Goal: Task Accomplishment & Management: Manage account settings

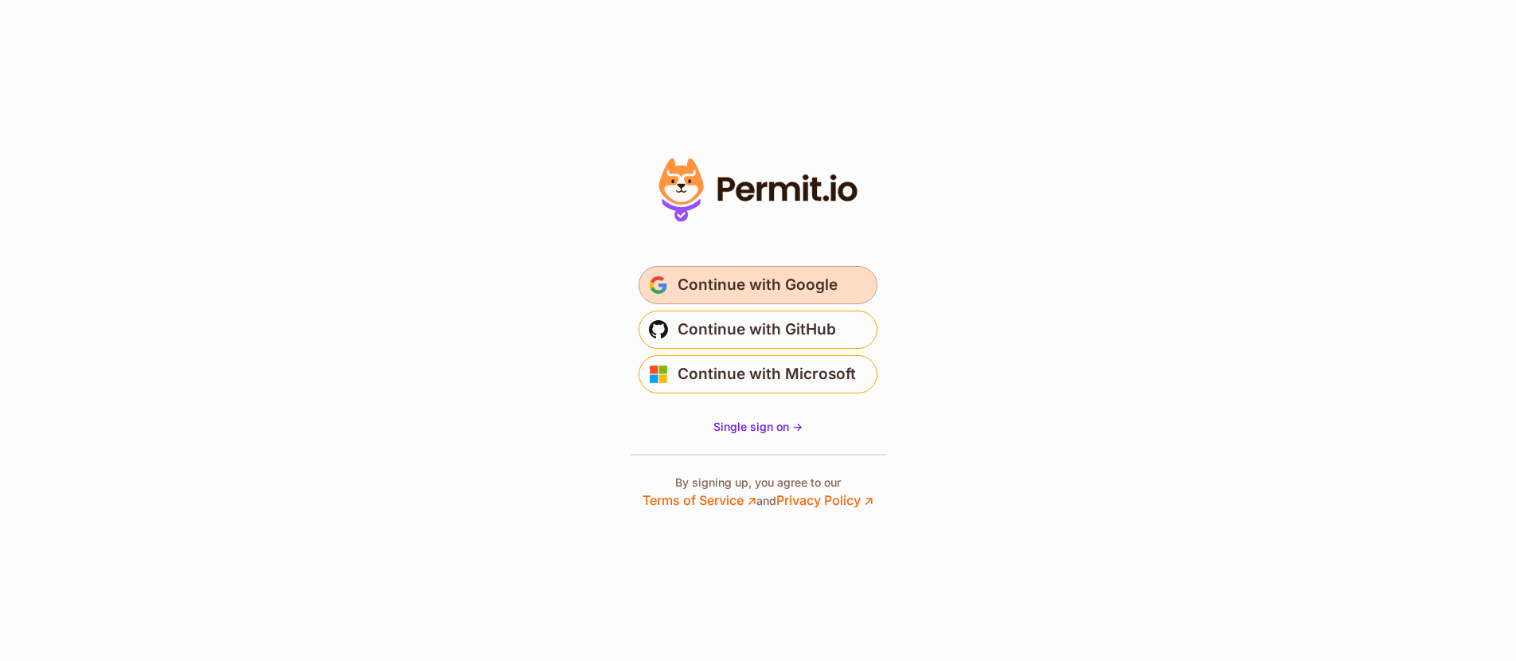
click at [760, 274] on span "Continue with Google" at bounding box center [757, 284] width 160 height 25
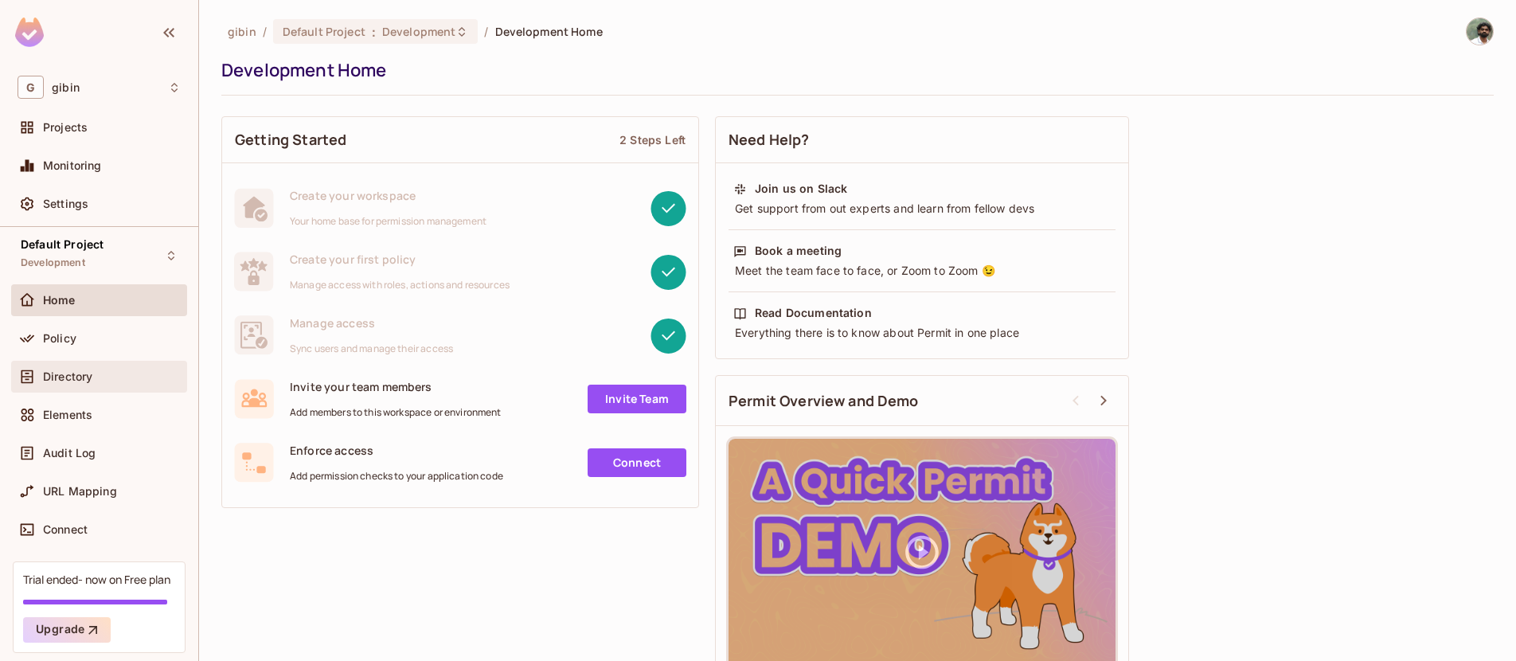
scroll to position [6, 0]
click at [90, 346] on div "Policy" at bounding box center [99, 335] width 176 height 32
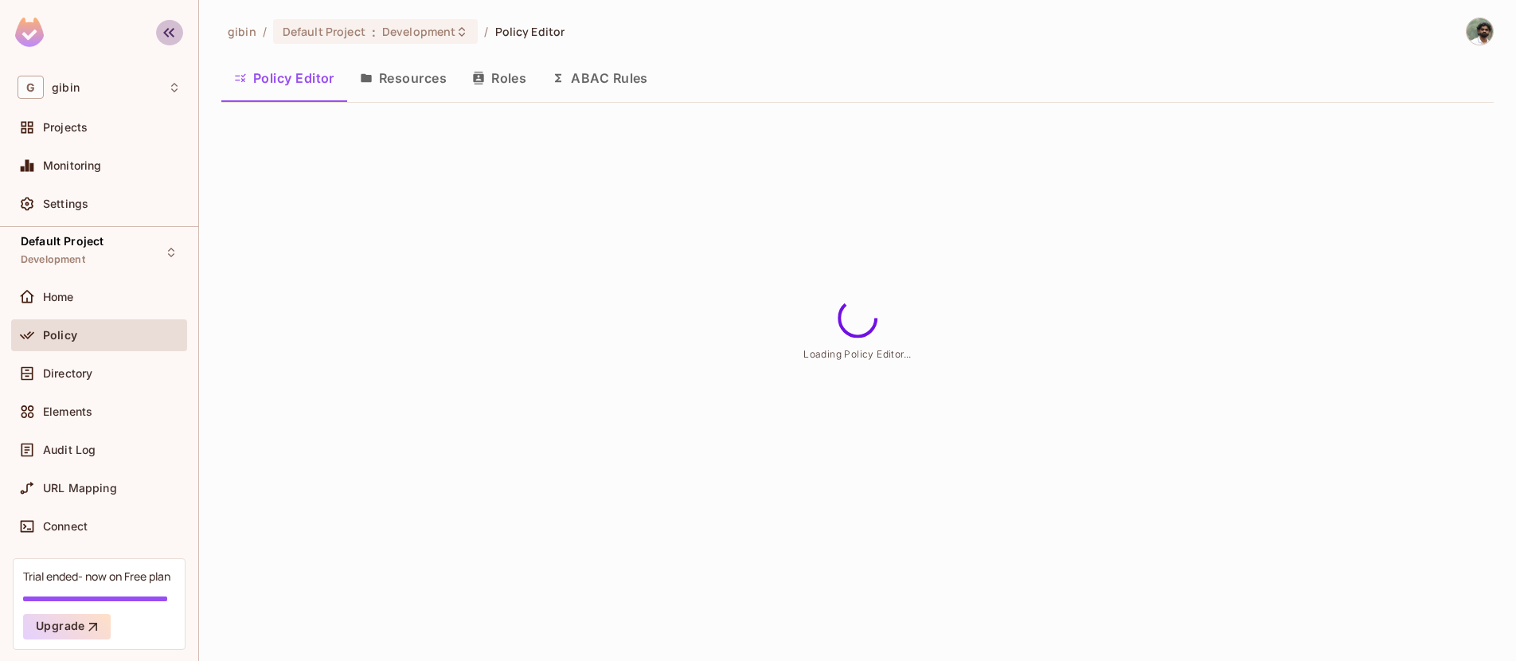
click at [162, 29] on icon "button" at bounding box center [168, 32] width 19 height 19
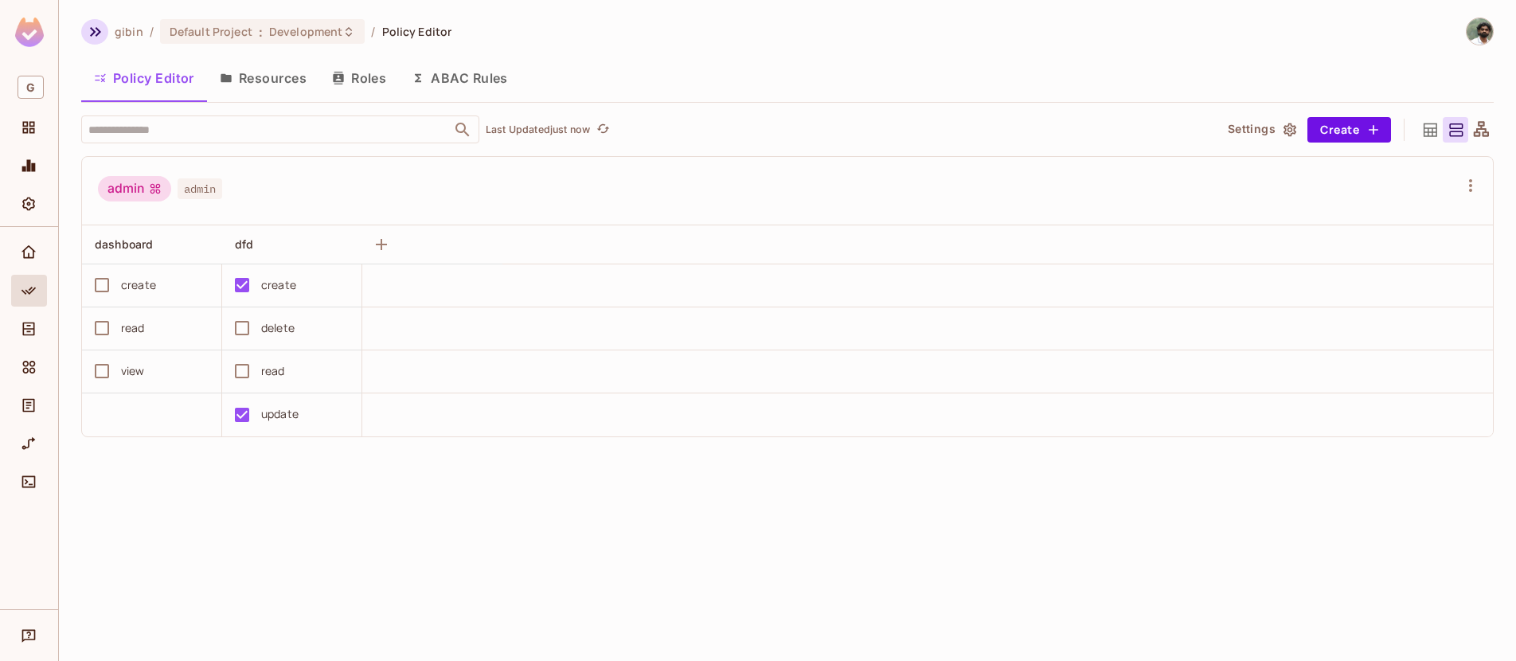
click at [105, 33] on button "button" at bounding box center [94, 31] width 27 height 25
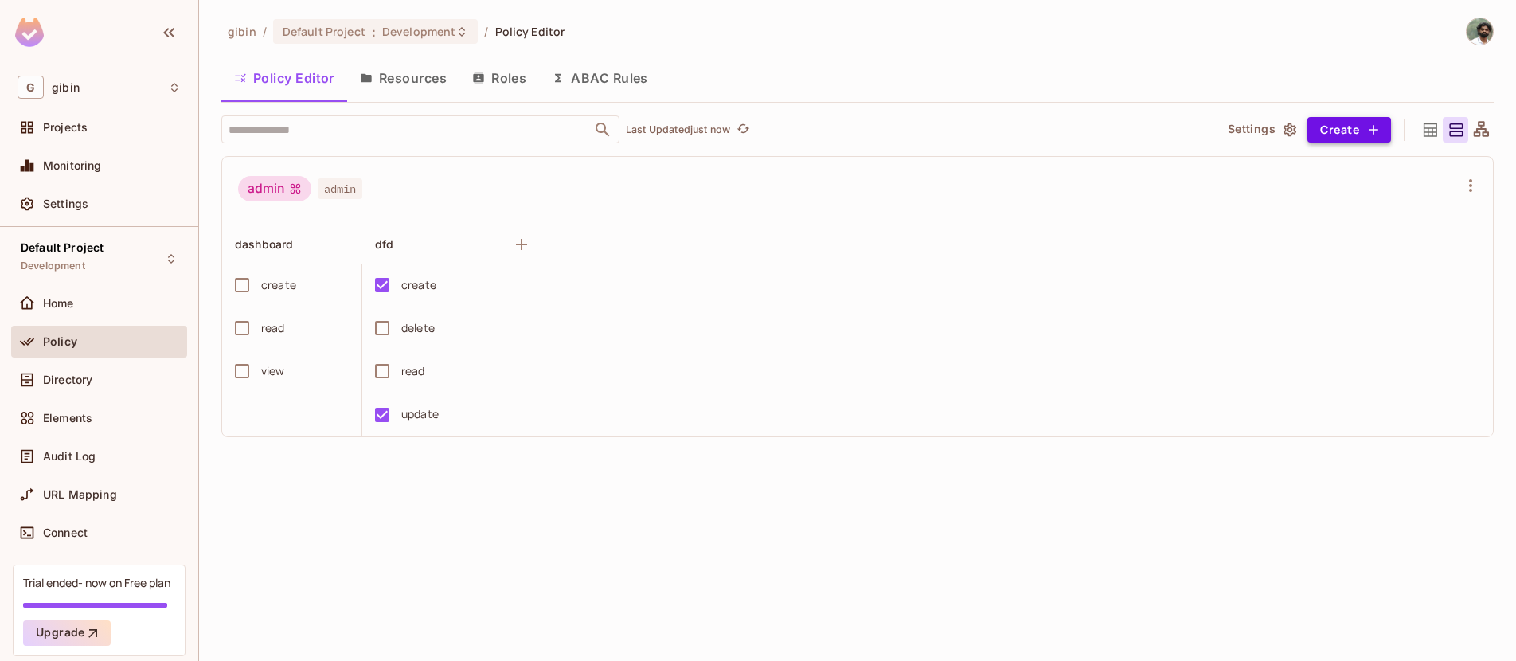
click at [1357, 131] on button "Create" at bounding box center [1349, 129] width 84 height 25
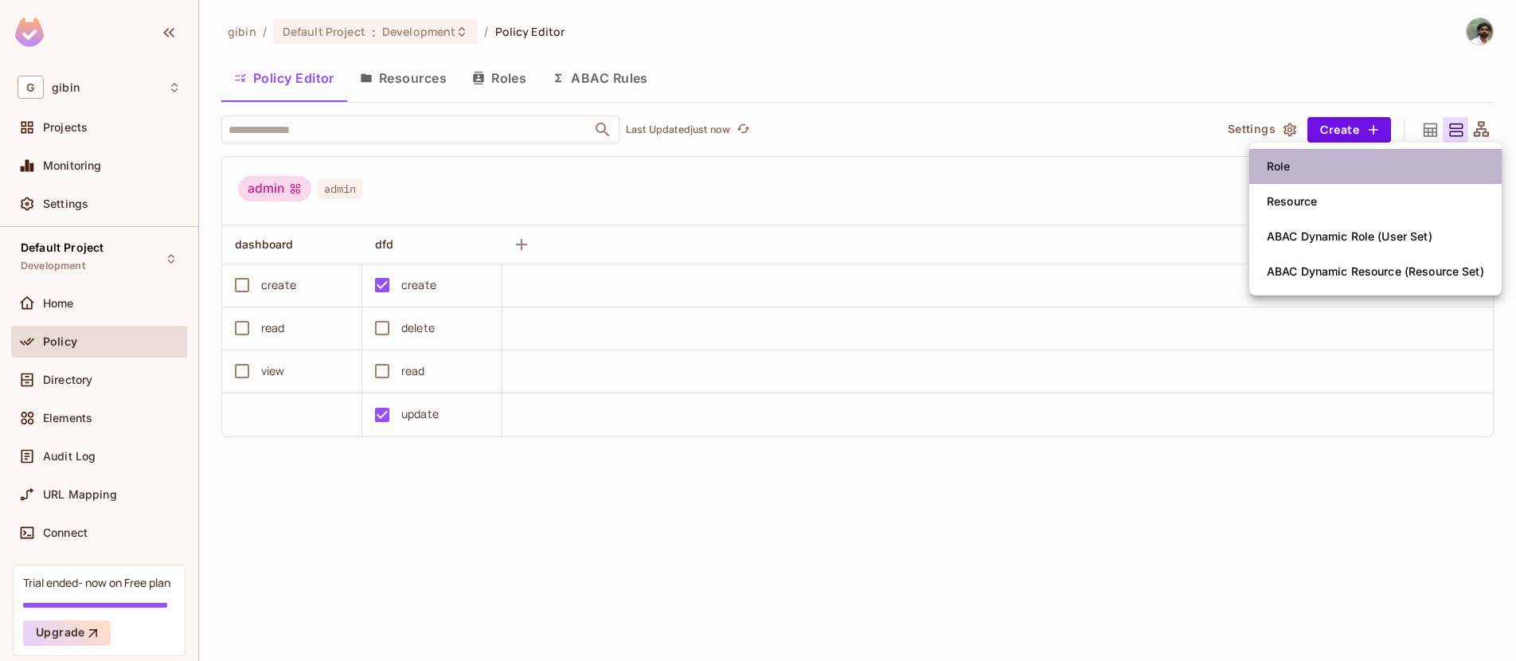
click at [1300, 158] on li "Role" at bounding box center [1375, 166] width 252 height 35
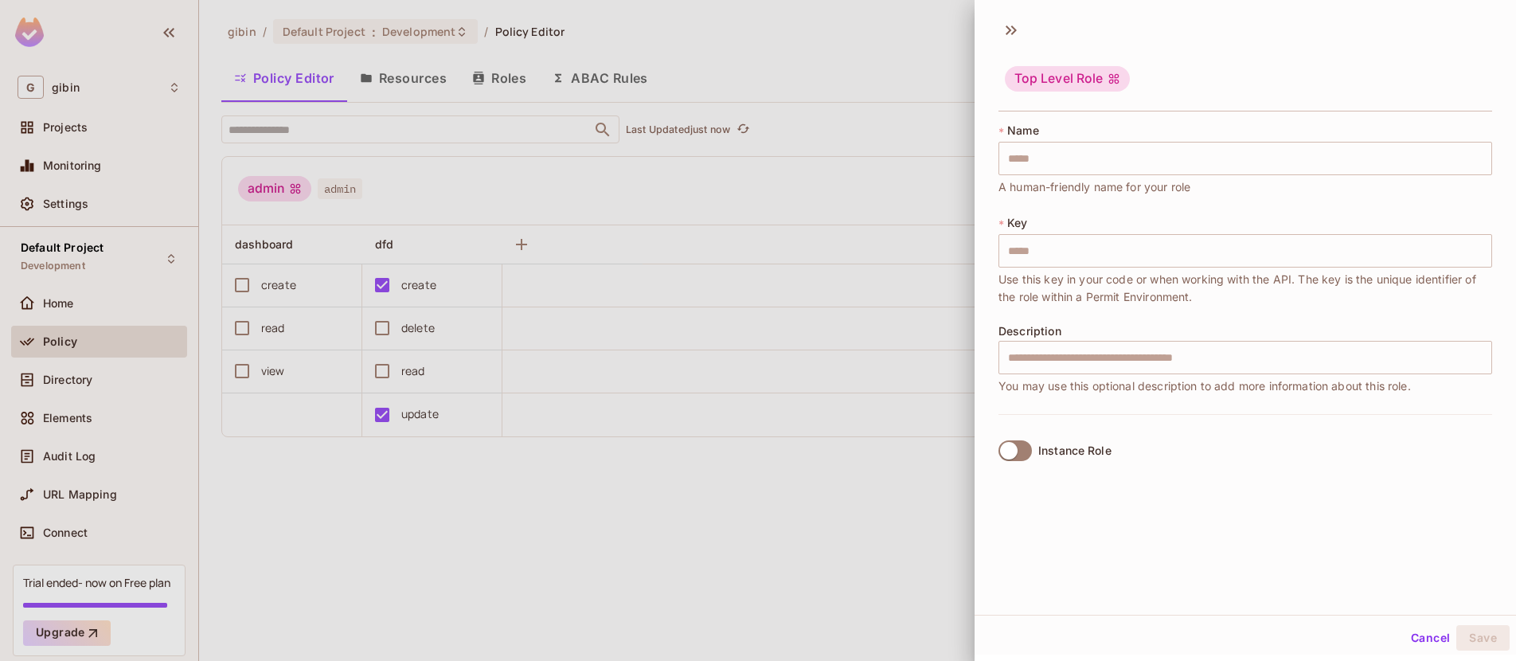
scroll to position [2, 0]
click at [1008, 27] on icon at bounding box center [1010, 27] width 25 height 25
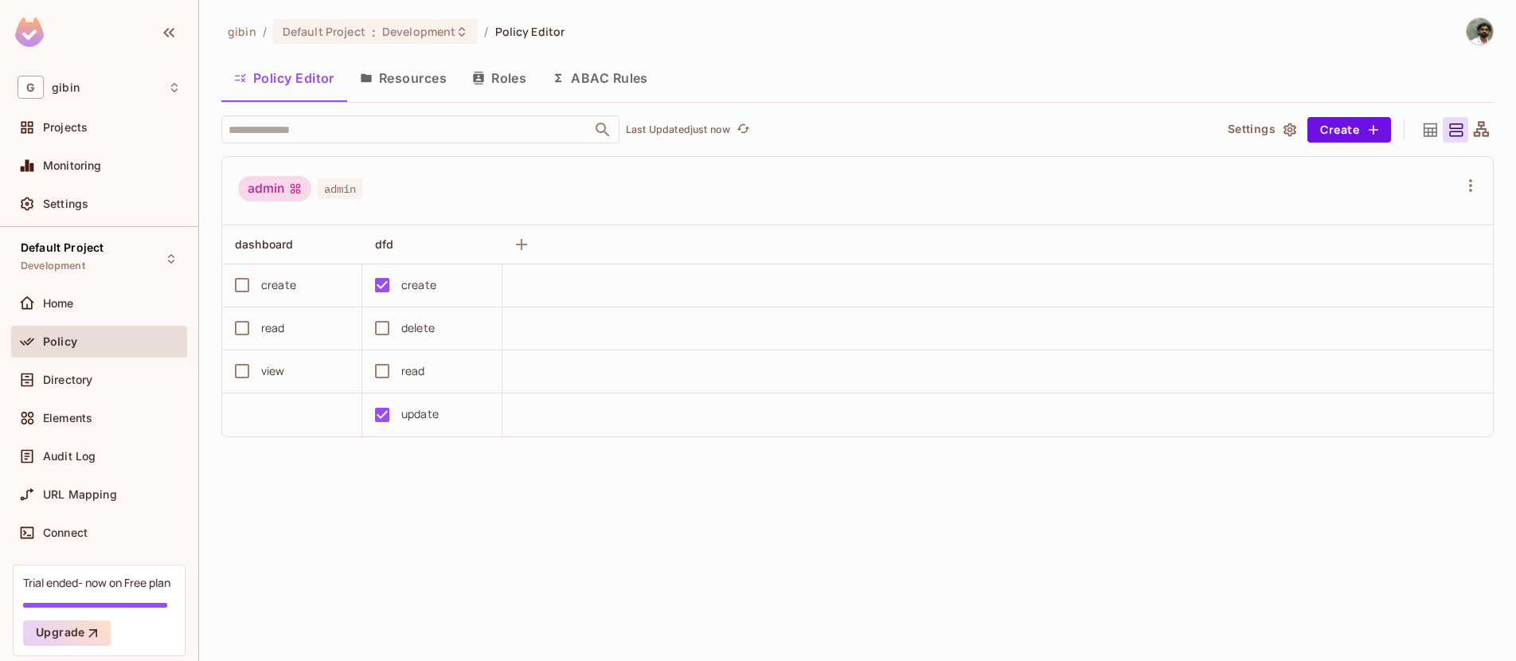
click at [428, 80] on button "Resources" at bounding box center [403, 78] width 112 height 40
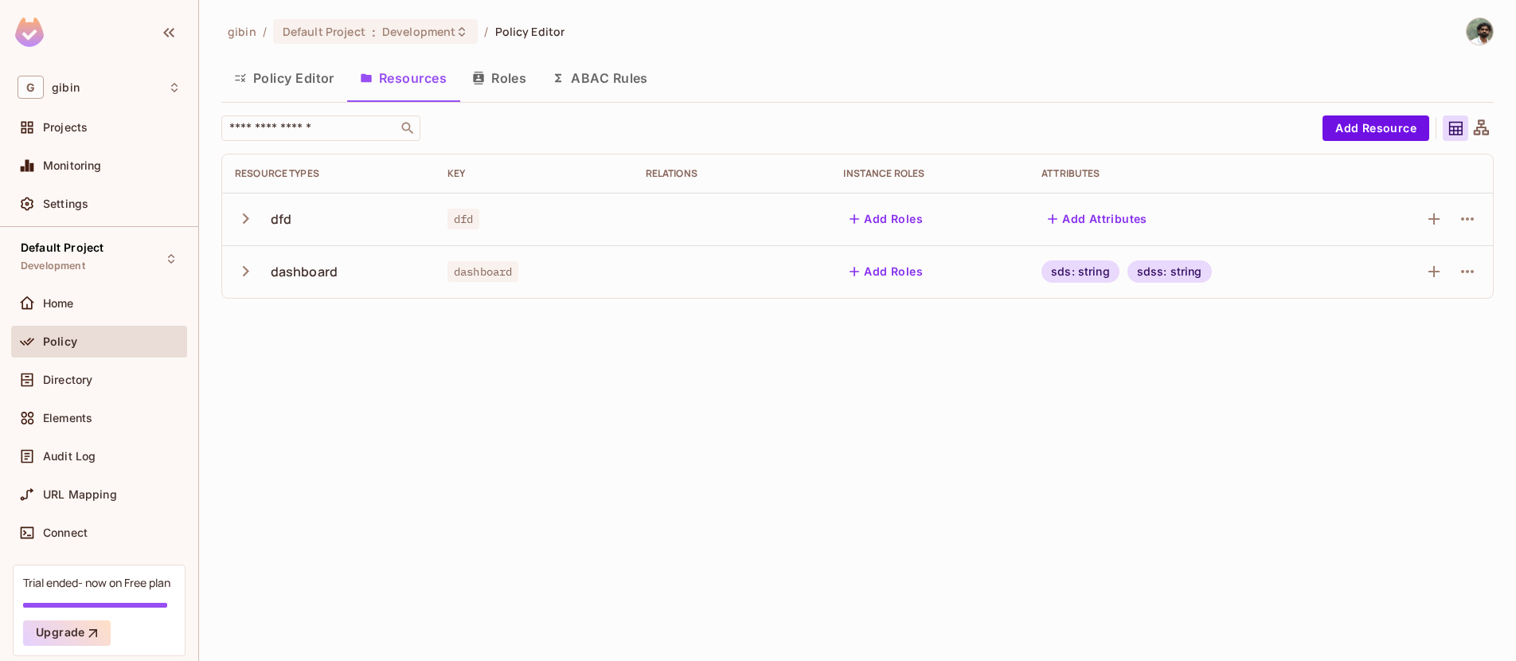
click at [501, 76] on button "Roles" at bounding box center [499, 78] width 80 height 40
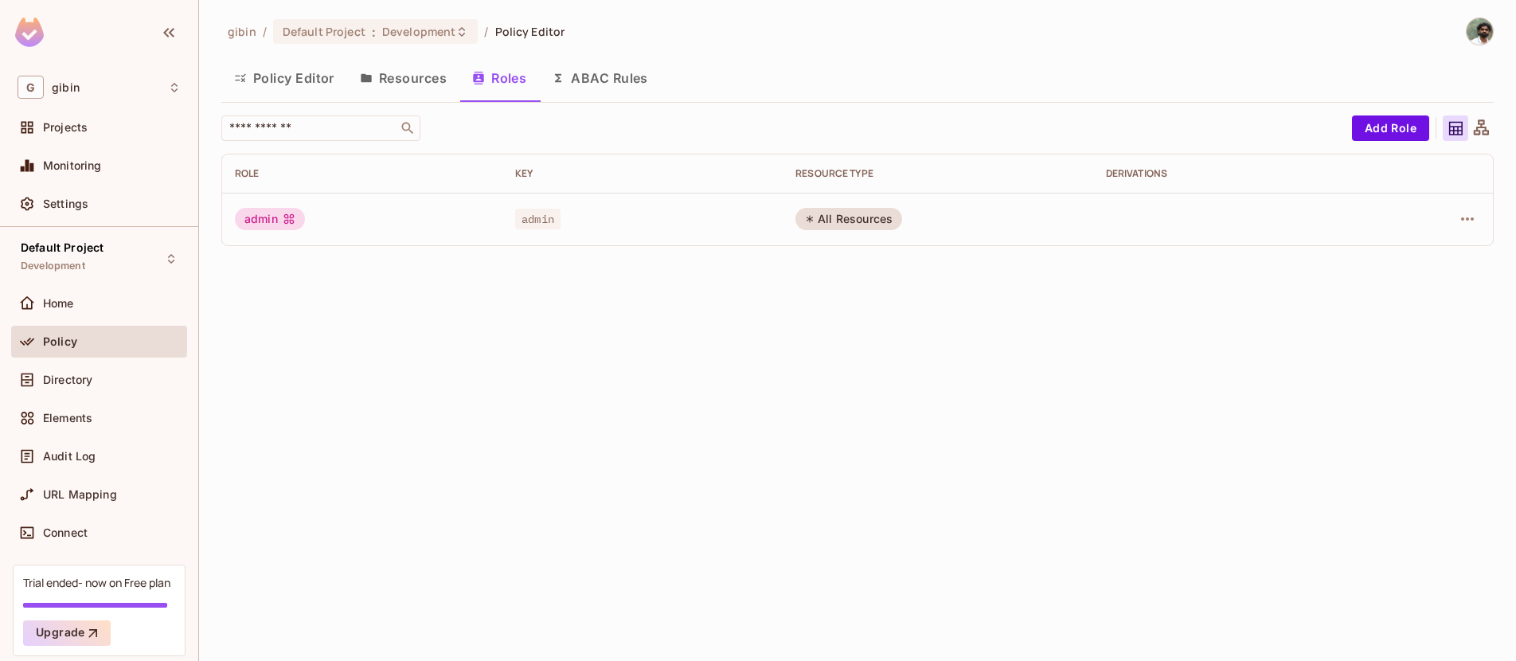
click at [582, 68] on button "ABAC Rules" at bounding box center [600, 78] width 122 height 40
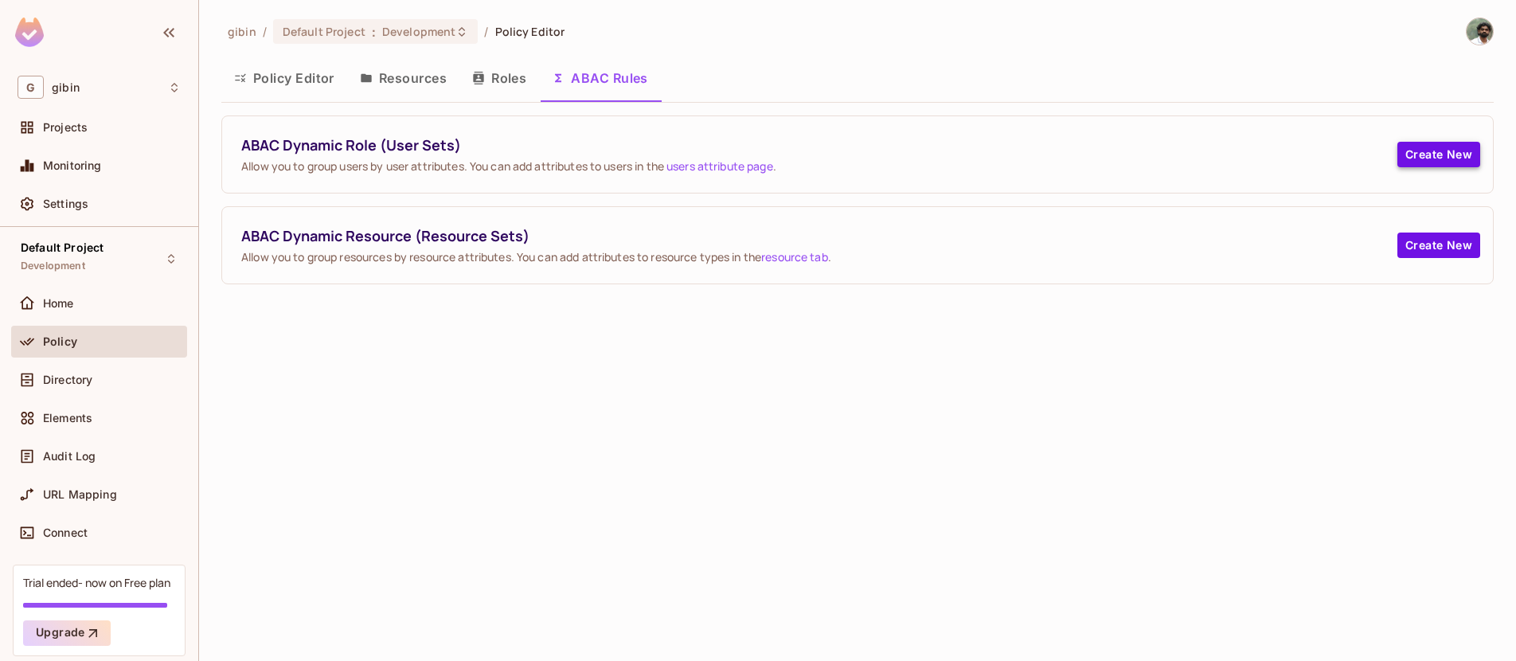
click at [1429, 147] on button "Create New" at bounding box center [1438, 154] width 83 height 25
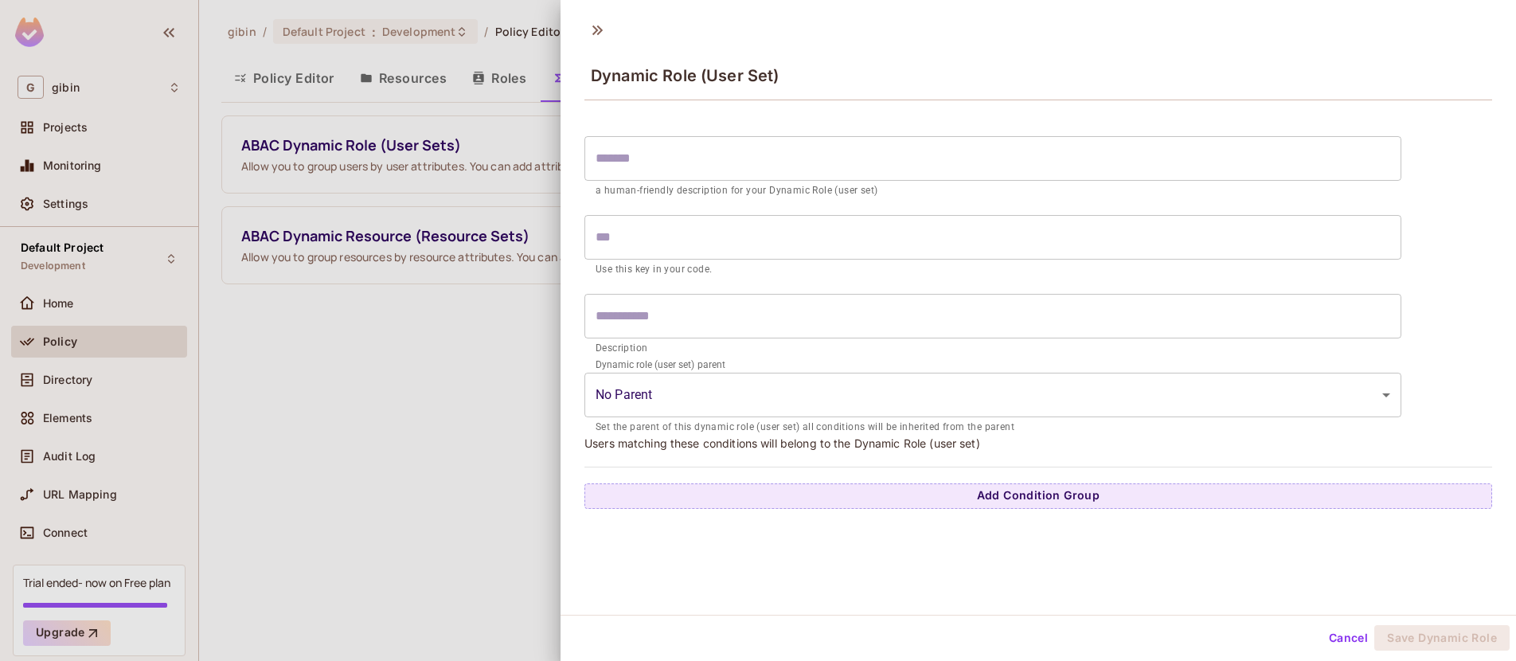
scroll to position [2, 0]
click at [1333, 634] on button "Cancel" at bounding box center [1348, 635] width 52 height 25
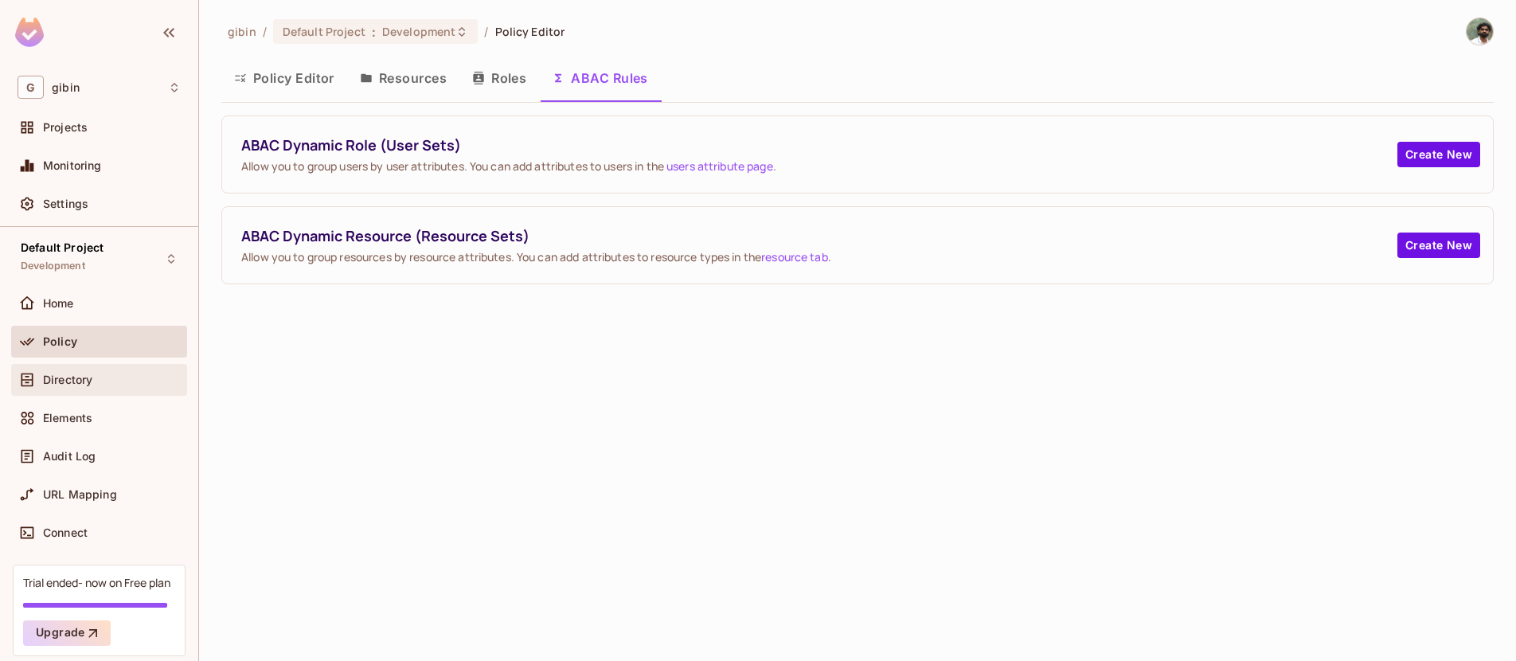
click at [92, 381] on span "Directory" at bounding box center [67, 379] width 49 height 13
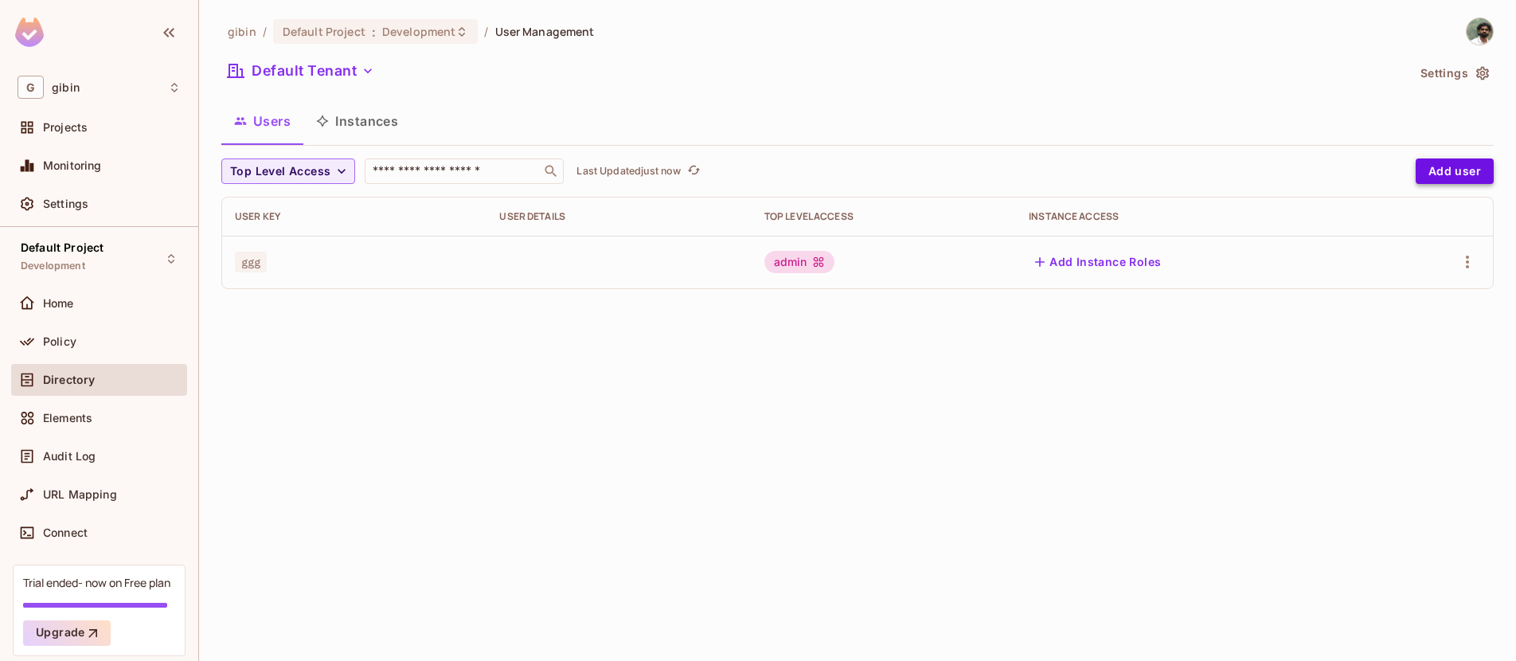
click at [1470, 166] on button "Add user" at bounding box center [1454, 170] width 78 height 25
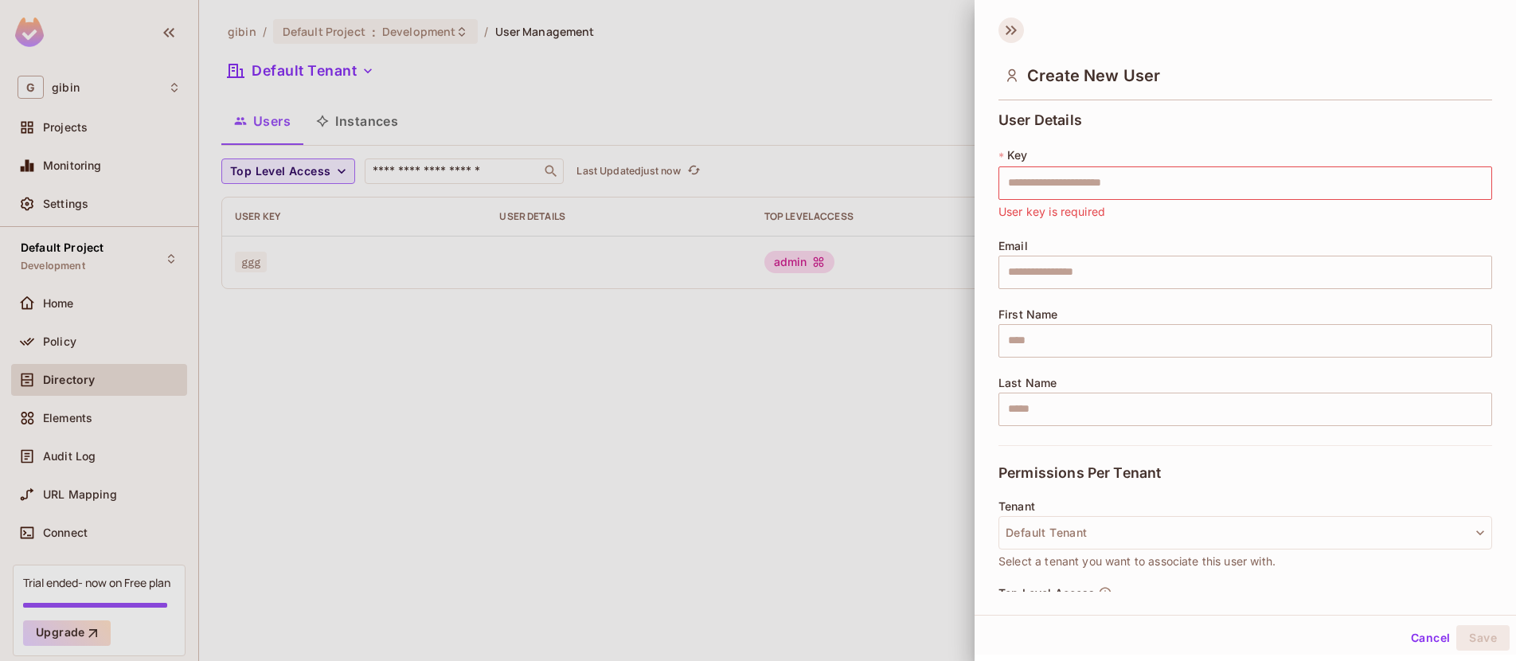
click at [1001, 25] on icon at bounding box center [1010, 30] width 25 height 25
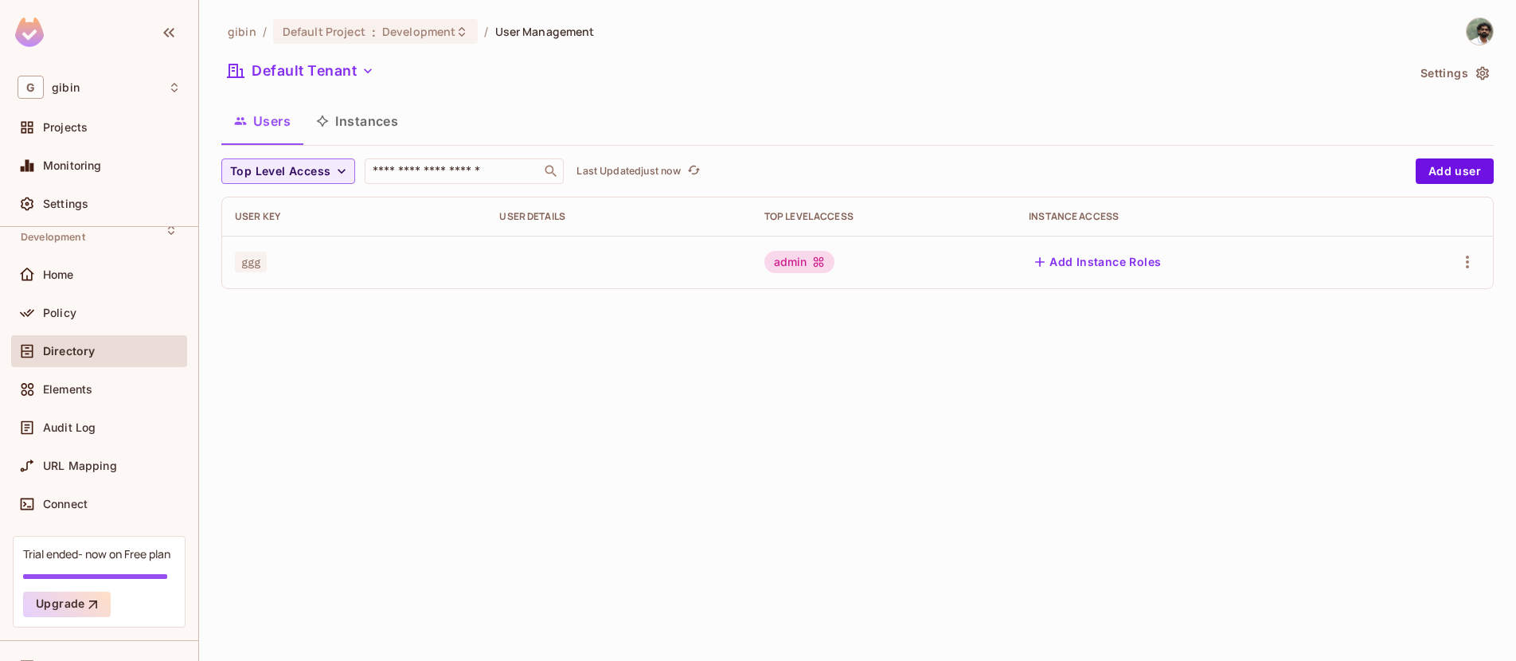
scroll to position [31, 0]
click at [70, 385] on span "Elements" at bounding box center [67, 387] width 49 height 13
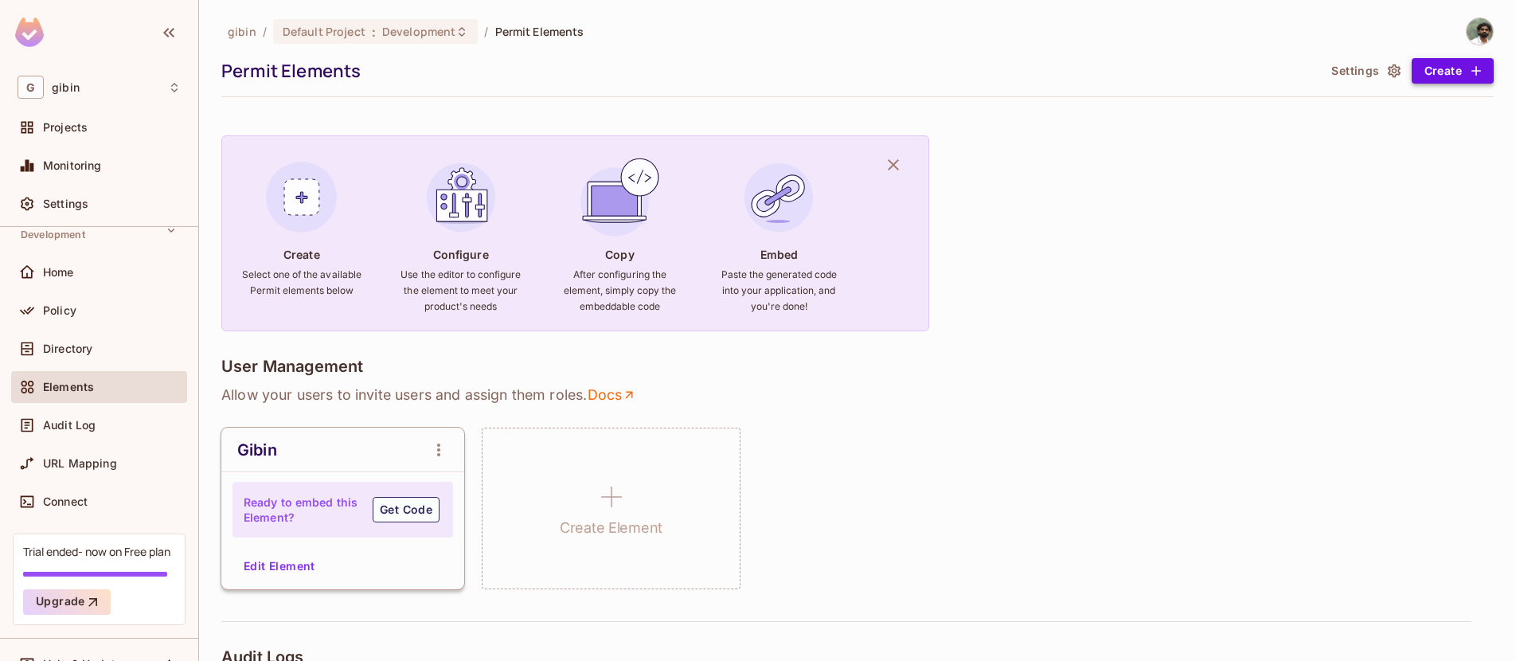
click at [1438, 72] on button "Create" at bounding box center [1452, 70] width 82 height 25
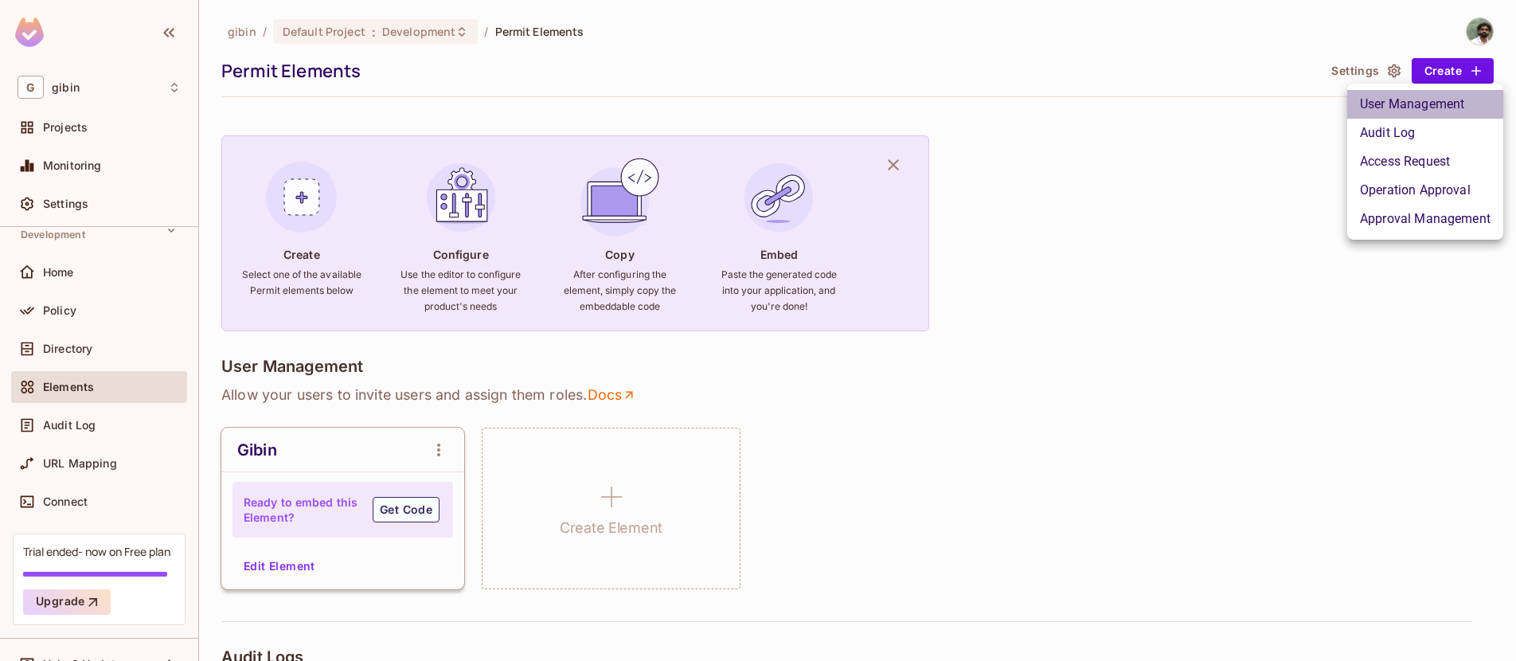
click at [1430, 106] on li "User Management" at bounding box center [1425, 104] width 156 height 29
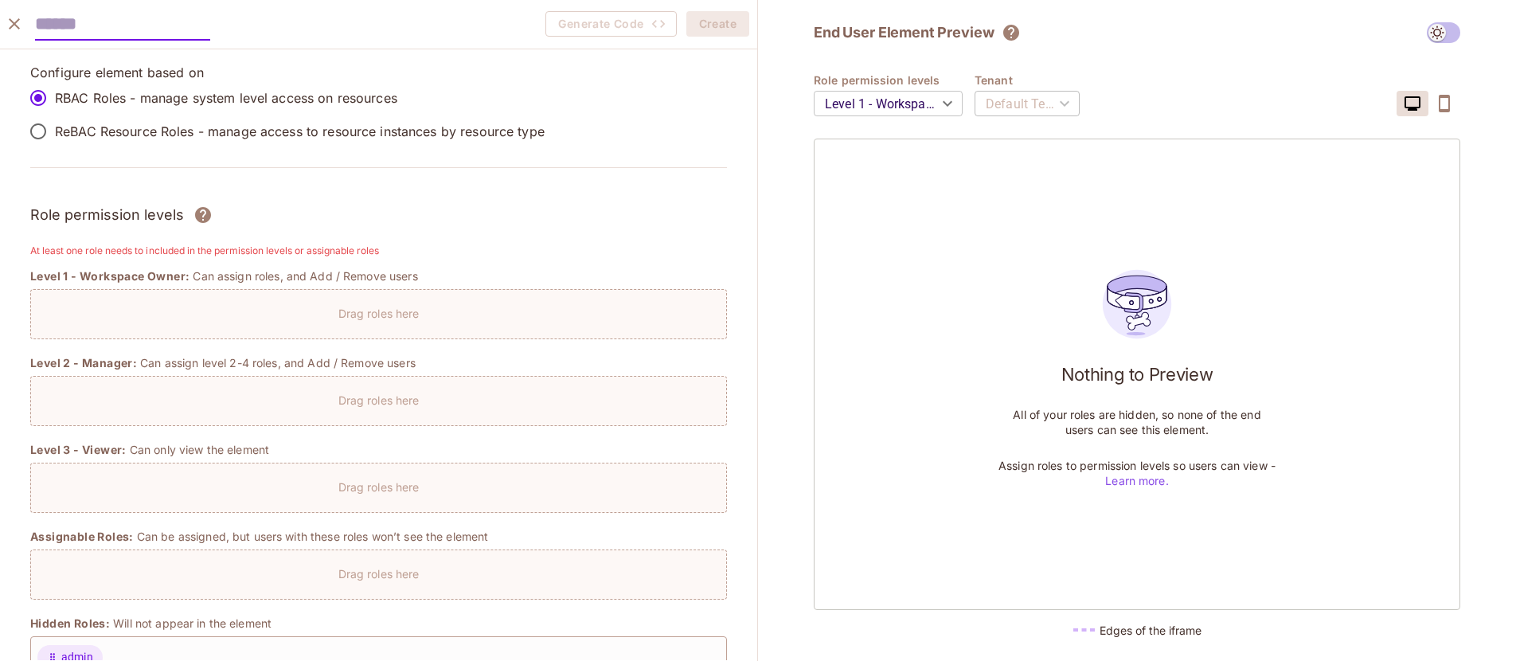
click at [18, 25] on icon "close" at bounding box center [14, 23] width 19 height 19
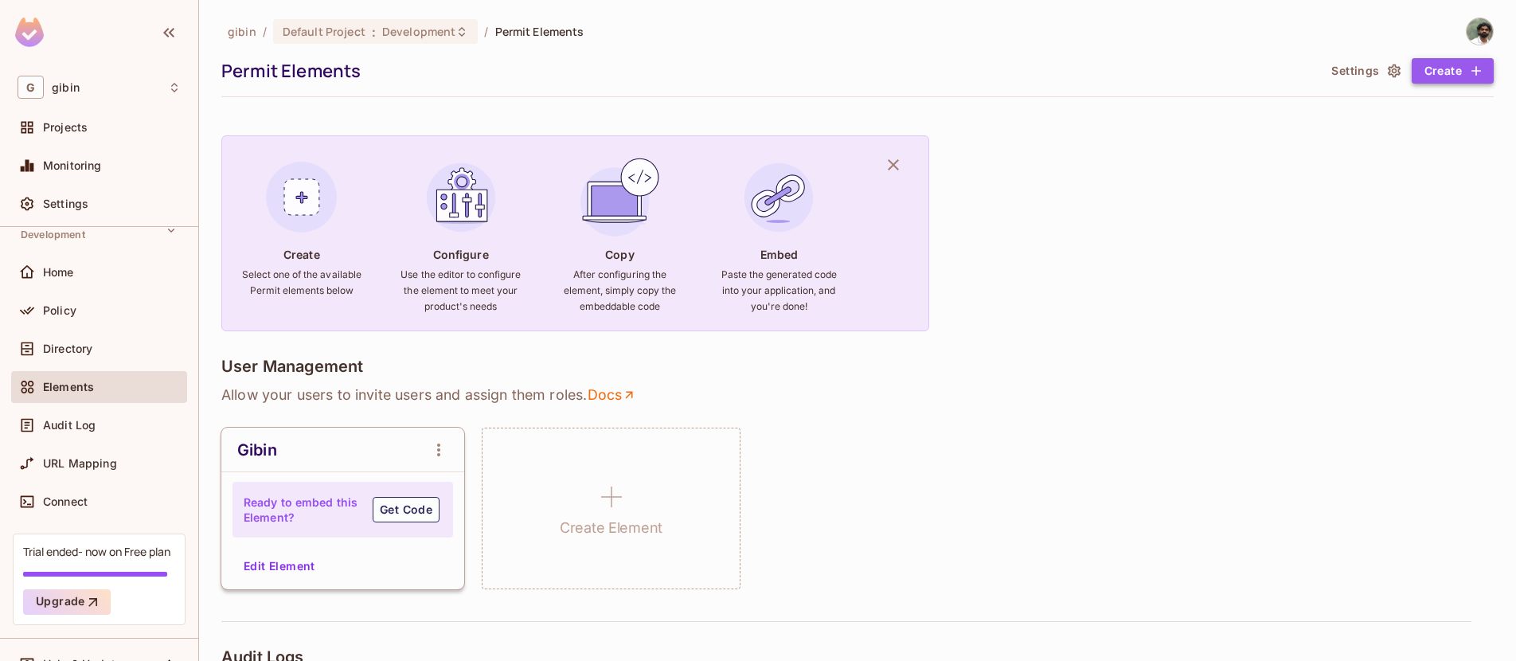
click at [1450, 62] on button "Create" at bounding box center [1452, 70] width 82 height 25
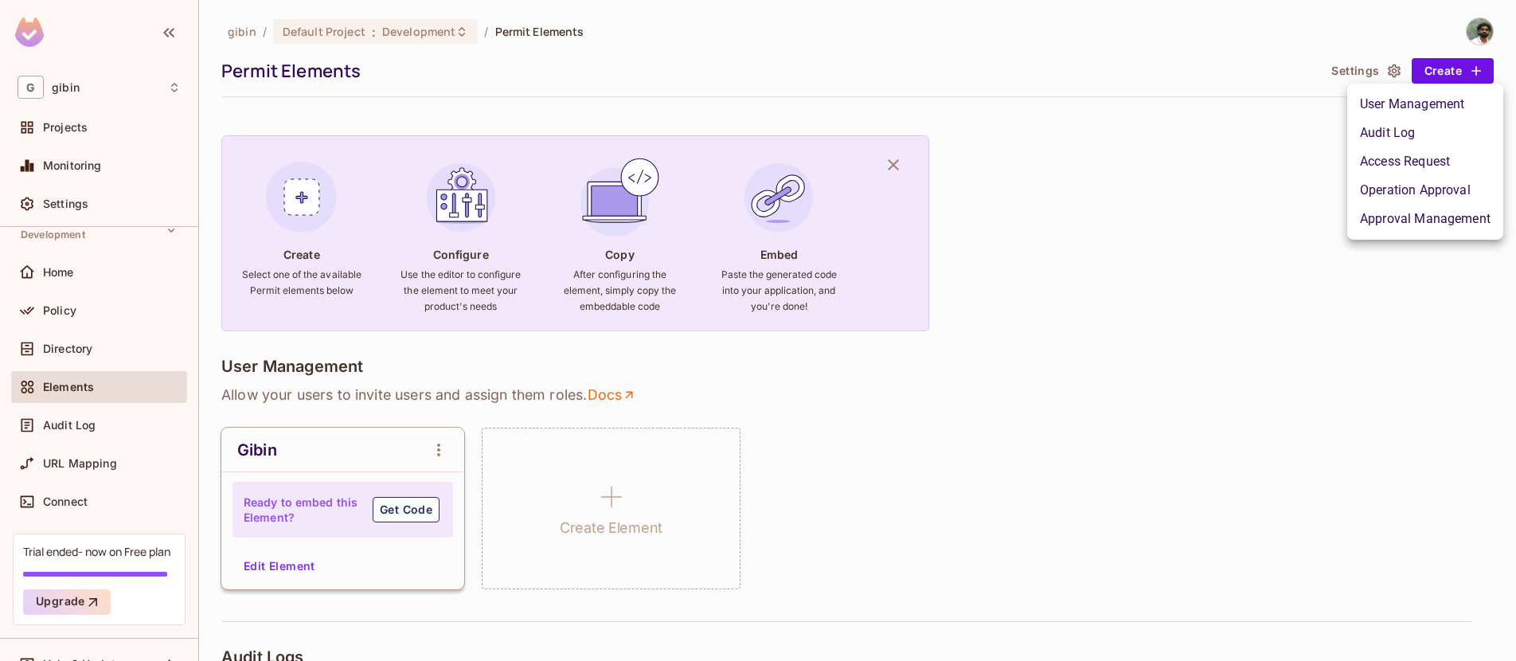
click at [1419, 216] on li "Approval Management" at bounding box center [1425, 219] width 156 height 29
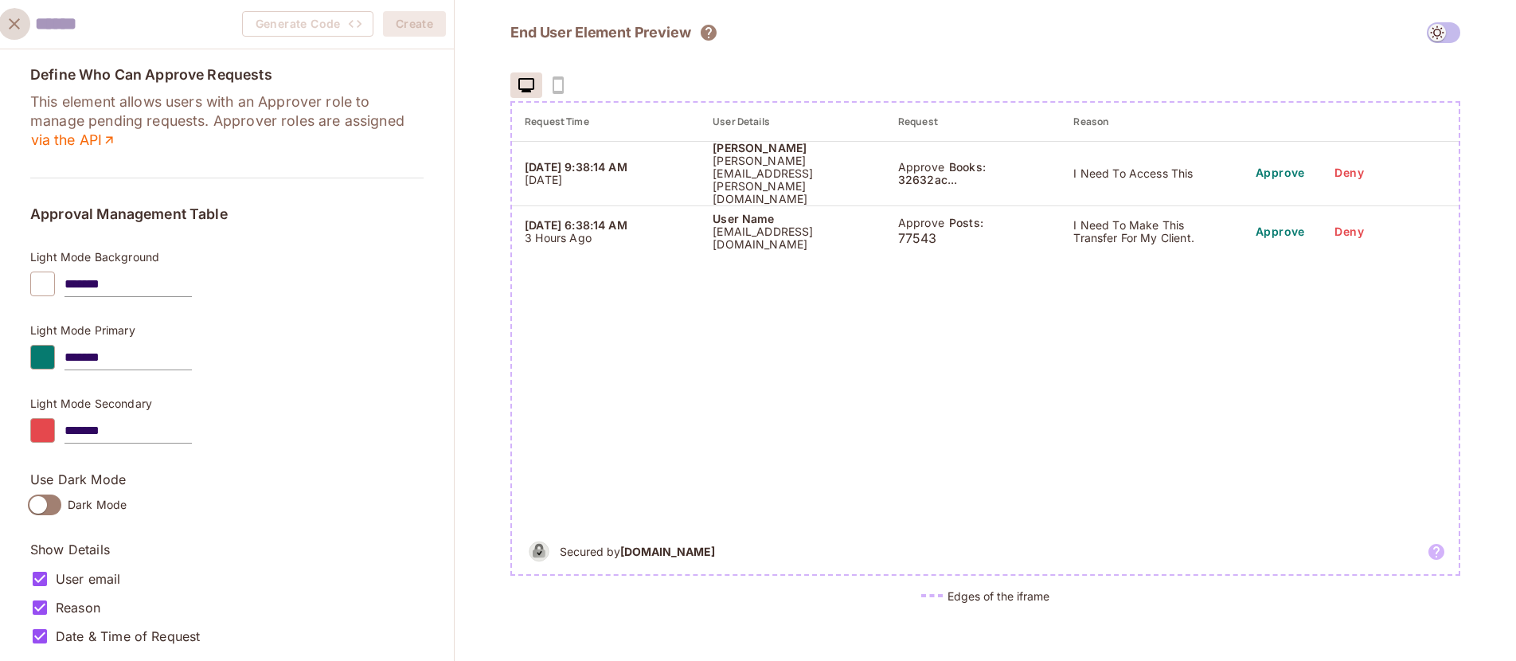
click at [22, 18] on icon "close" at bounding box center [14, 23] width 19 height 19
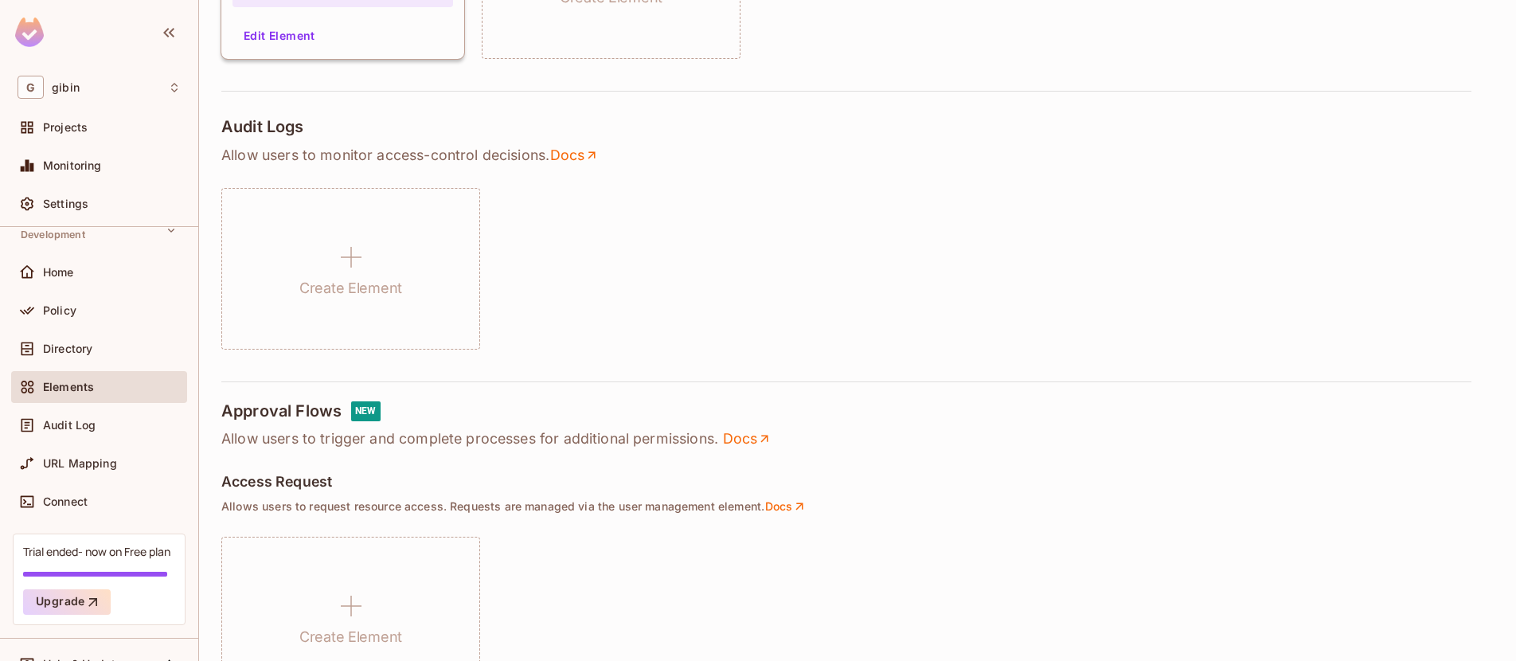
scroll to position [543, 0]
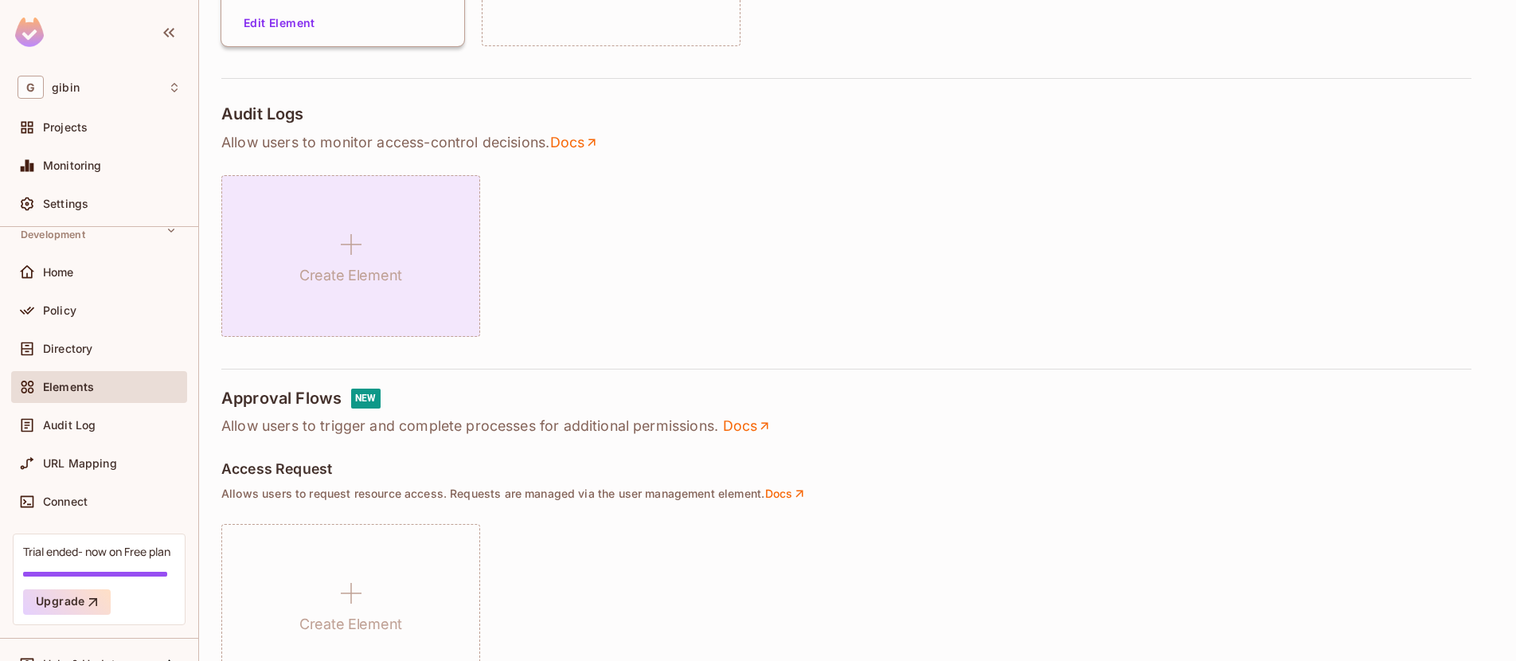
click at [326, 247] on div "Create Element" at bounding box center [350, 256] width 259 height 162
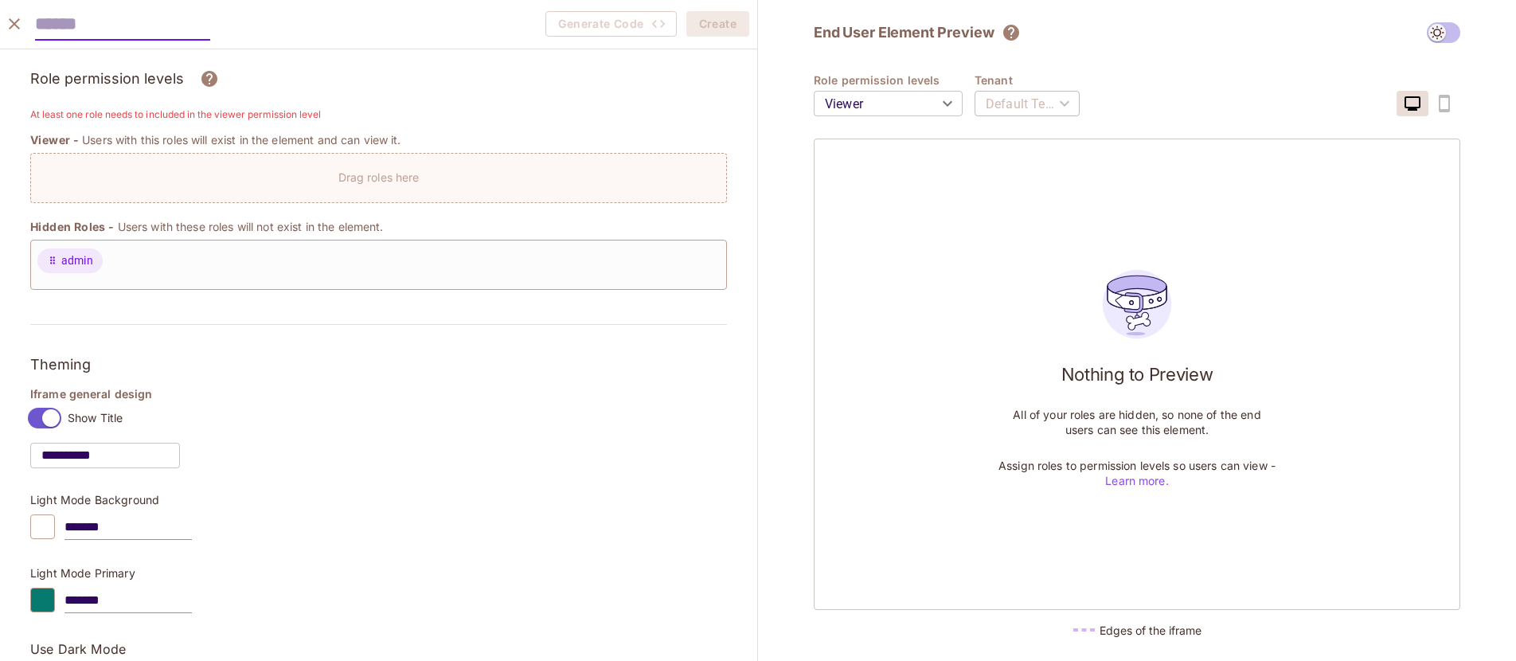
click at [17, 17] on icon "close" at bounding box center [14, 23] width 19 height 19
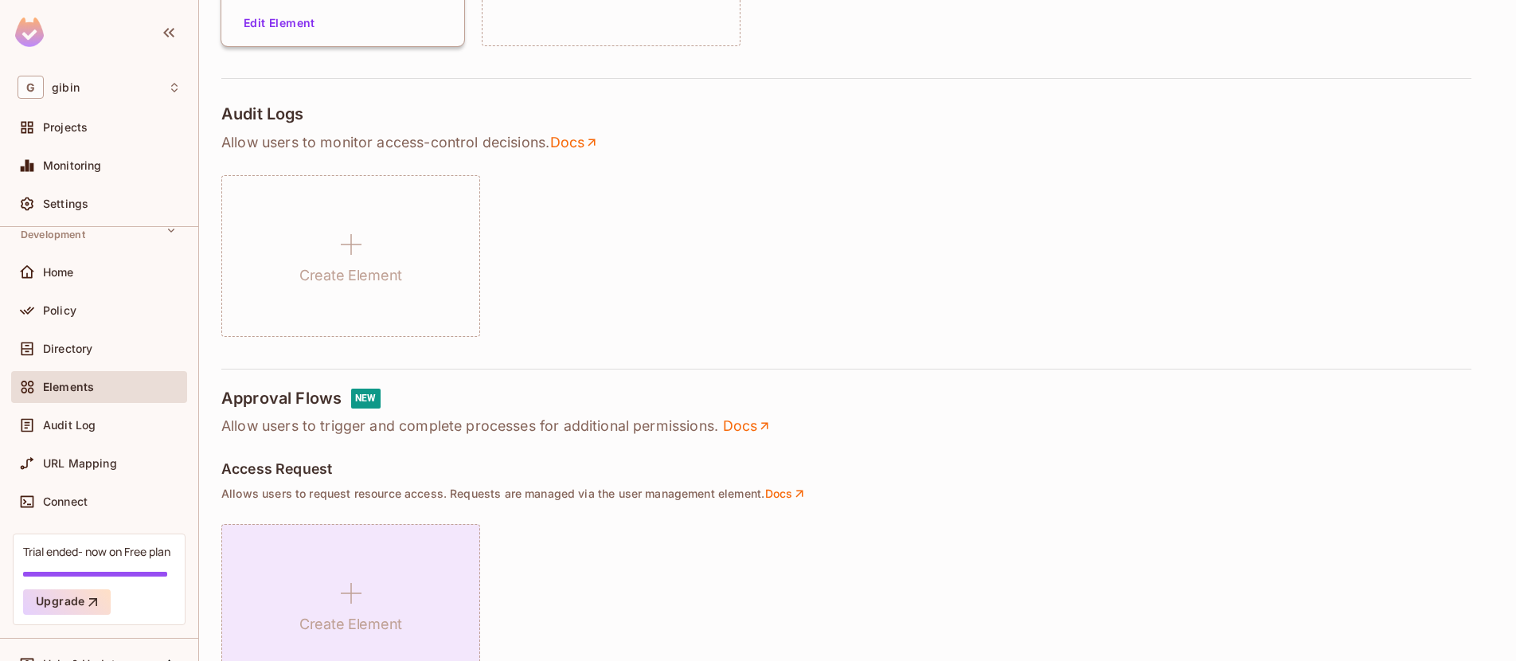
click at [359, 593] on icon at bounding box center [351, 593] width 38 height 38
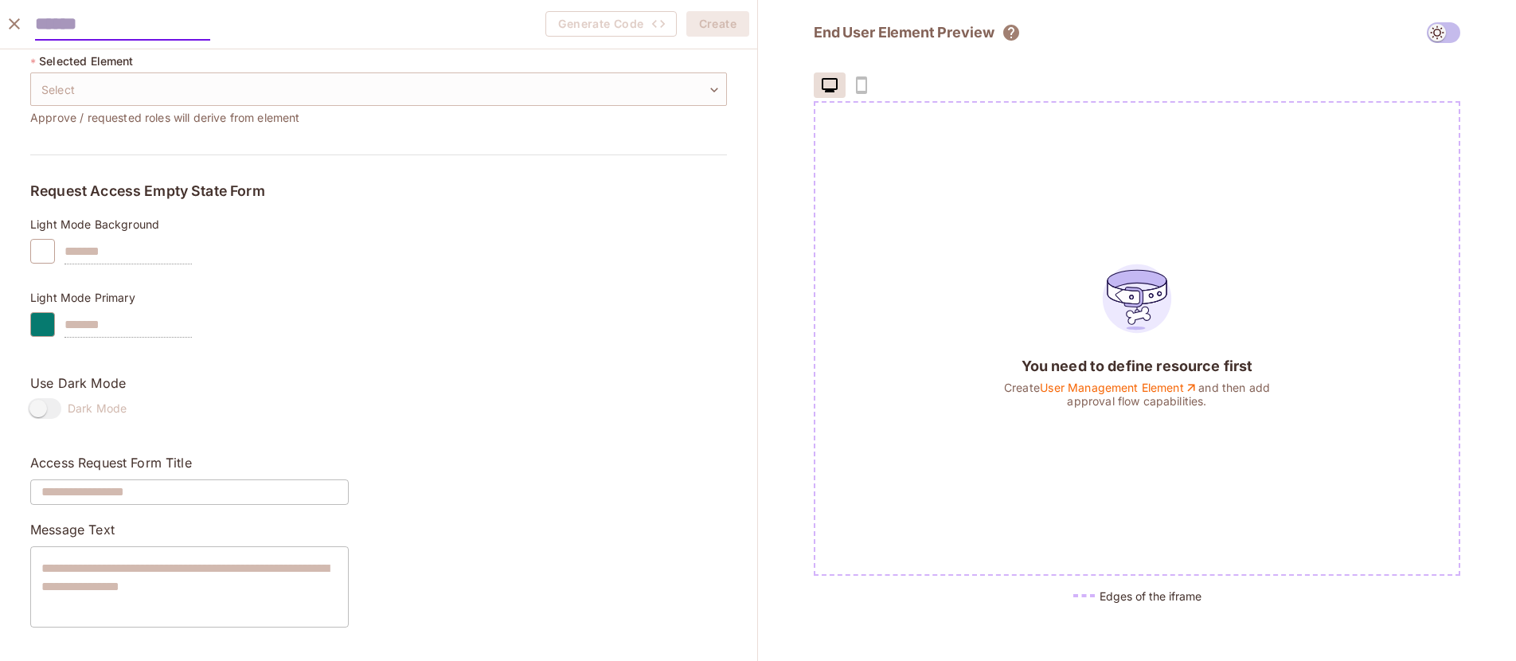
scroll to position [0, 0]
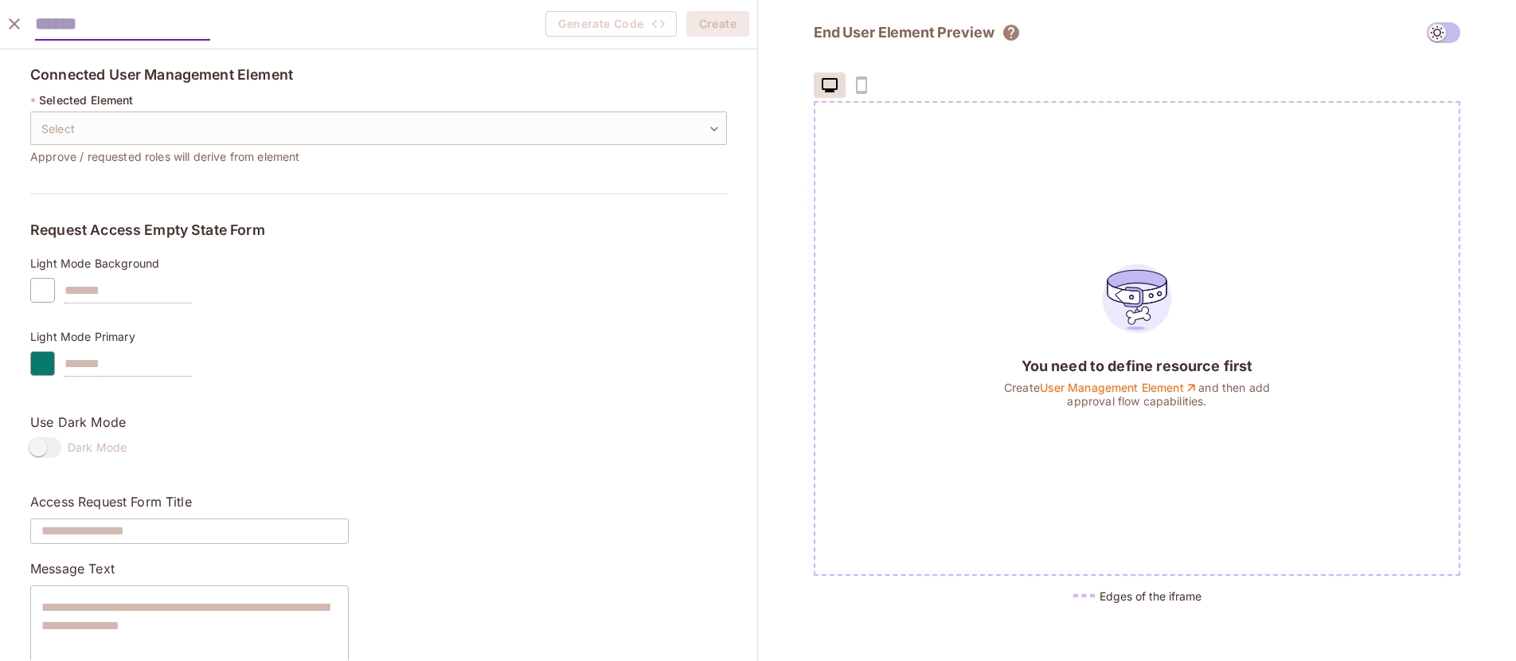
click at [9, 29] on icon "close" at bounding box center [14, 23] width 19 height 19
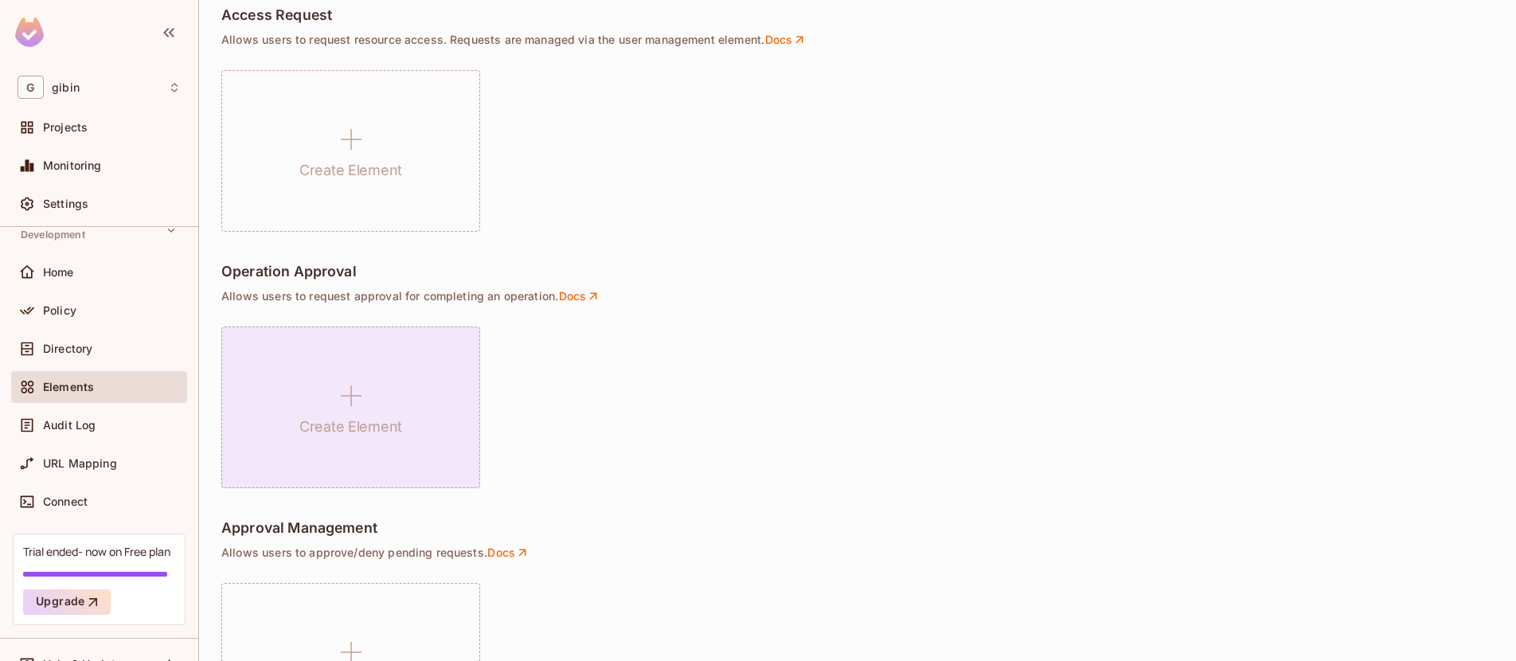
scroll to position [1113, 0]
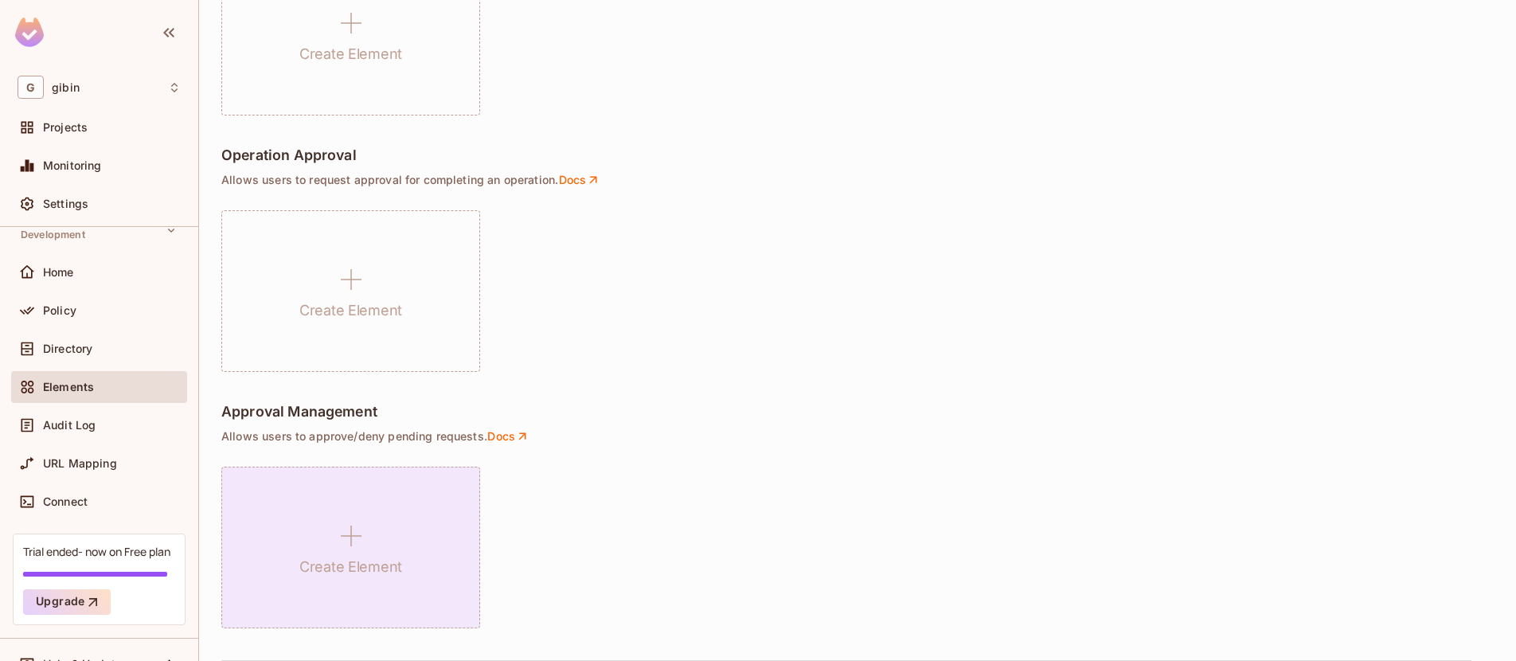
click at [350, 542] on icon at bounding box center [351, 535] width 21 height 21
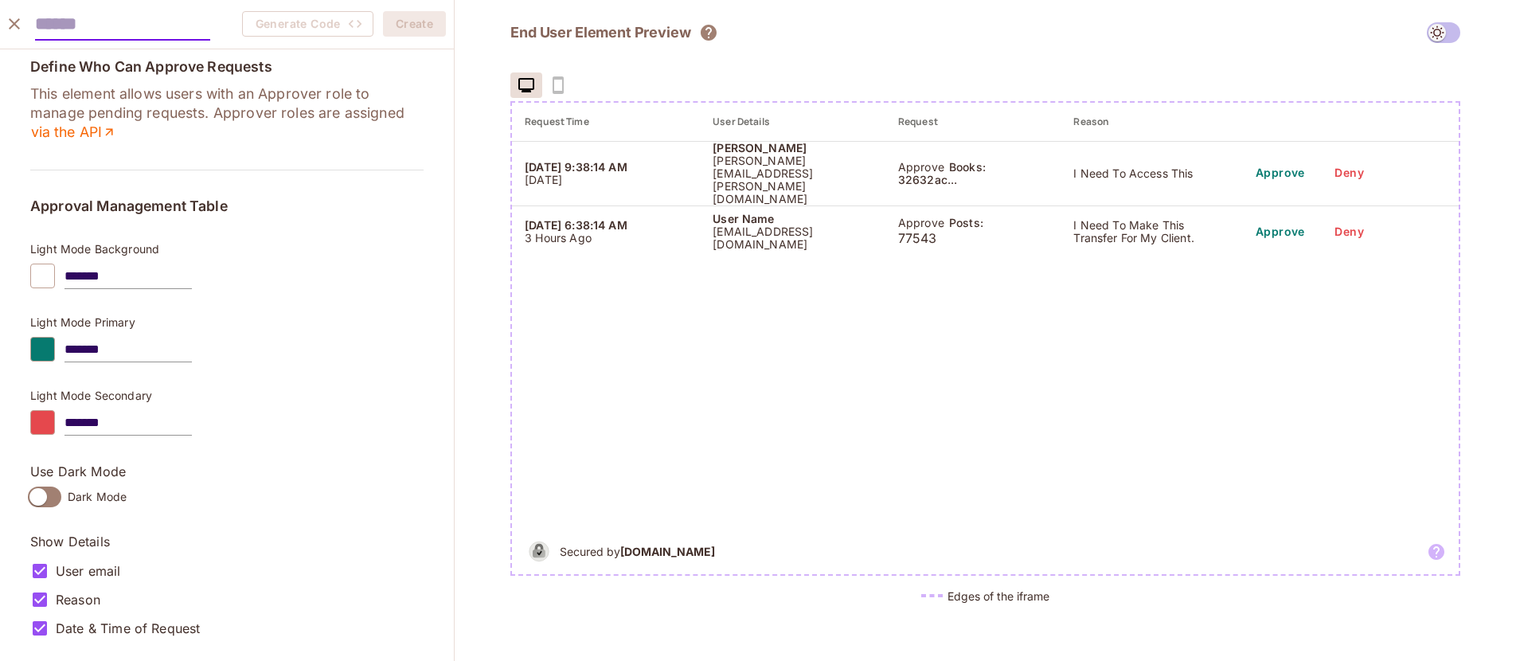
scroll to position [20, 0]
click at [15, 15] on icon "close" at bounding box center [14, 23] width 19 height 19
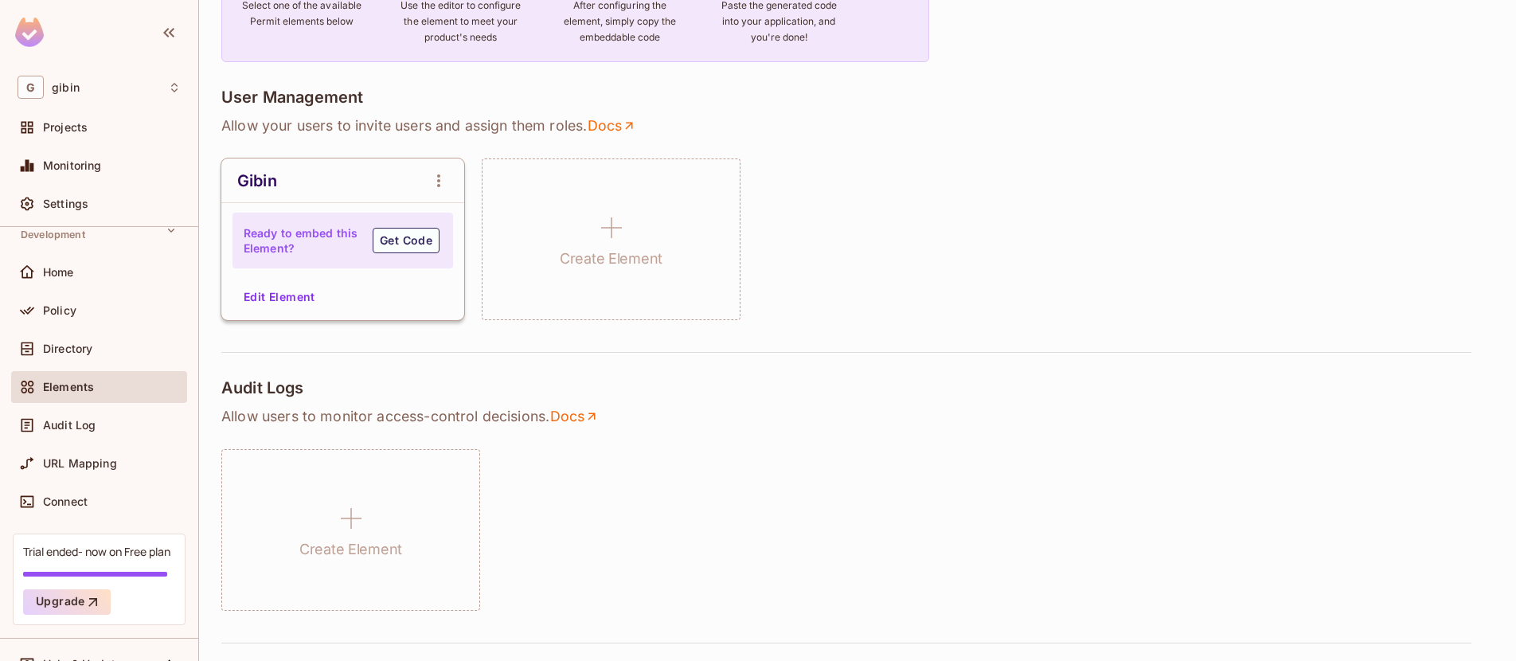
scroll to position [0, 0]
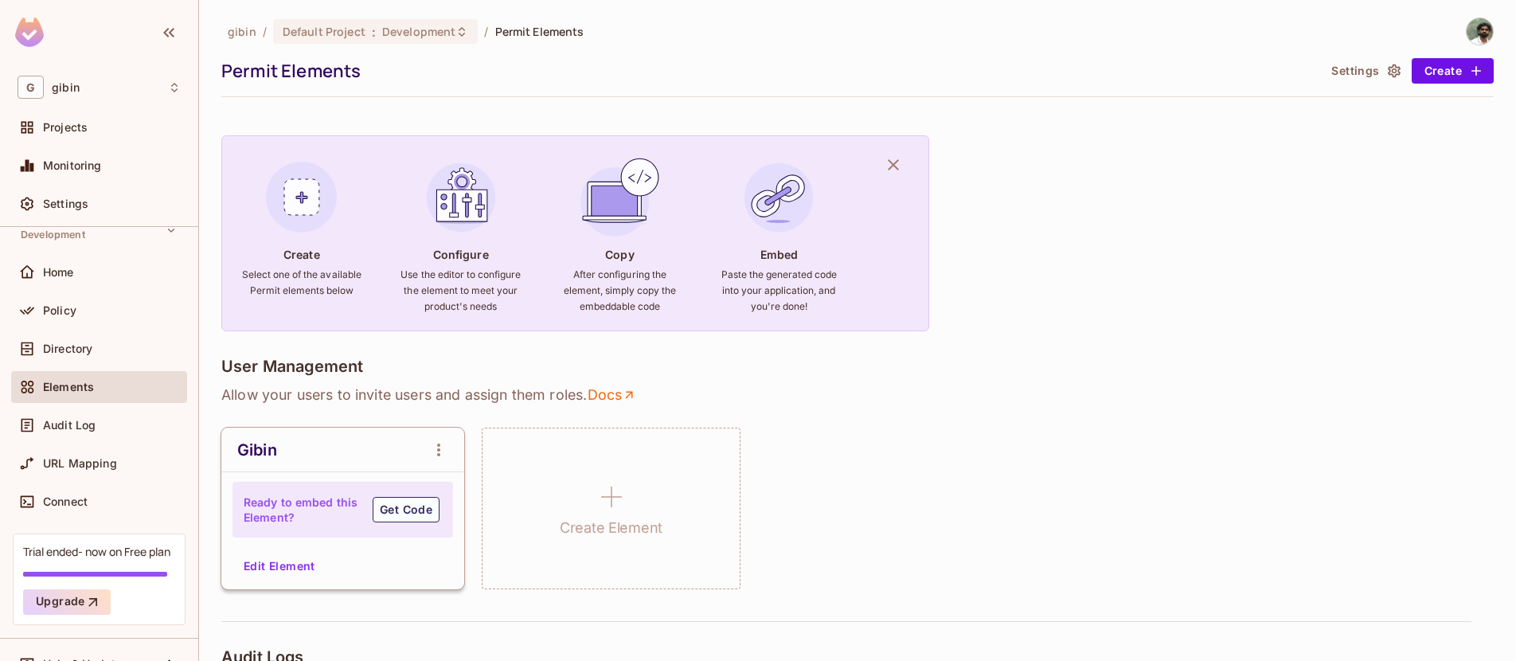
click at [1372, 76] on button "Settings" at bounding box center [1365, 70] width 80 height 25
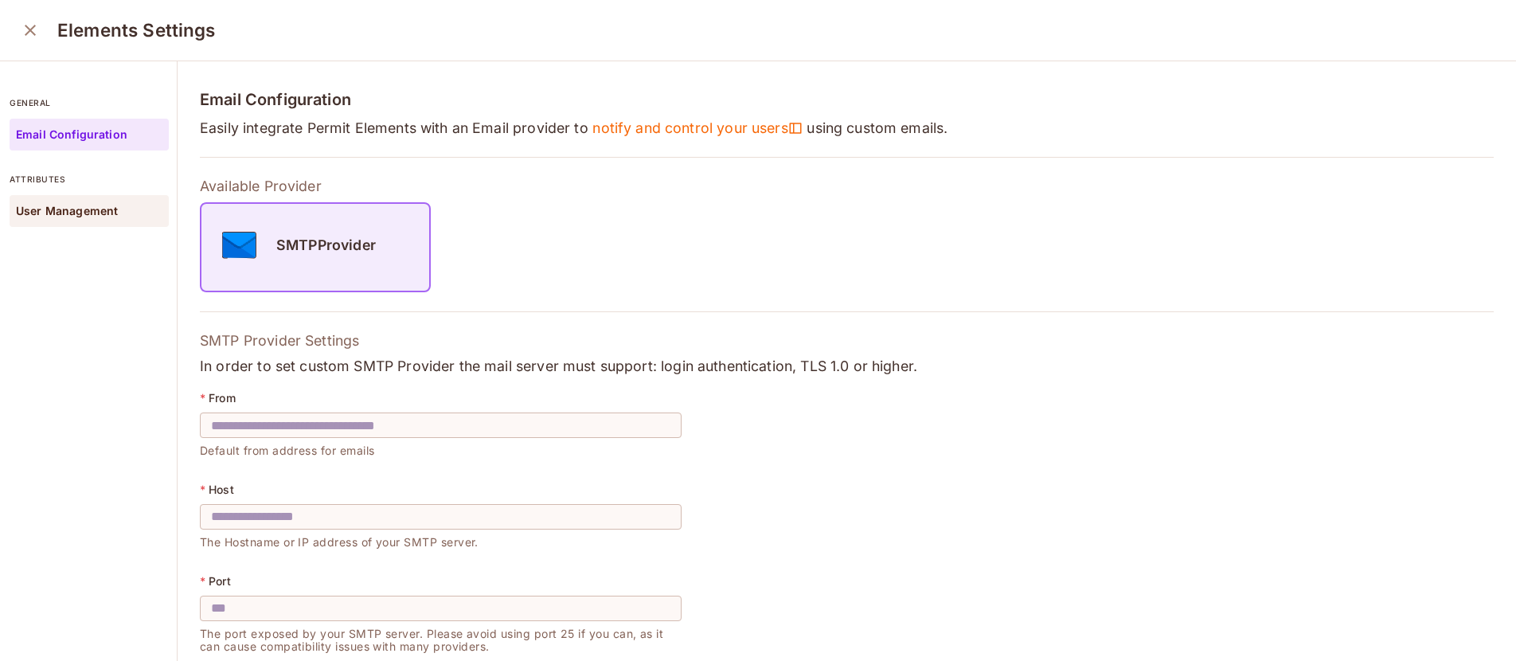
click at [46, 213] on p "User Management" at bounding box center [67, 211] width 102 height 13
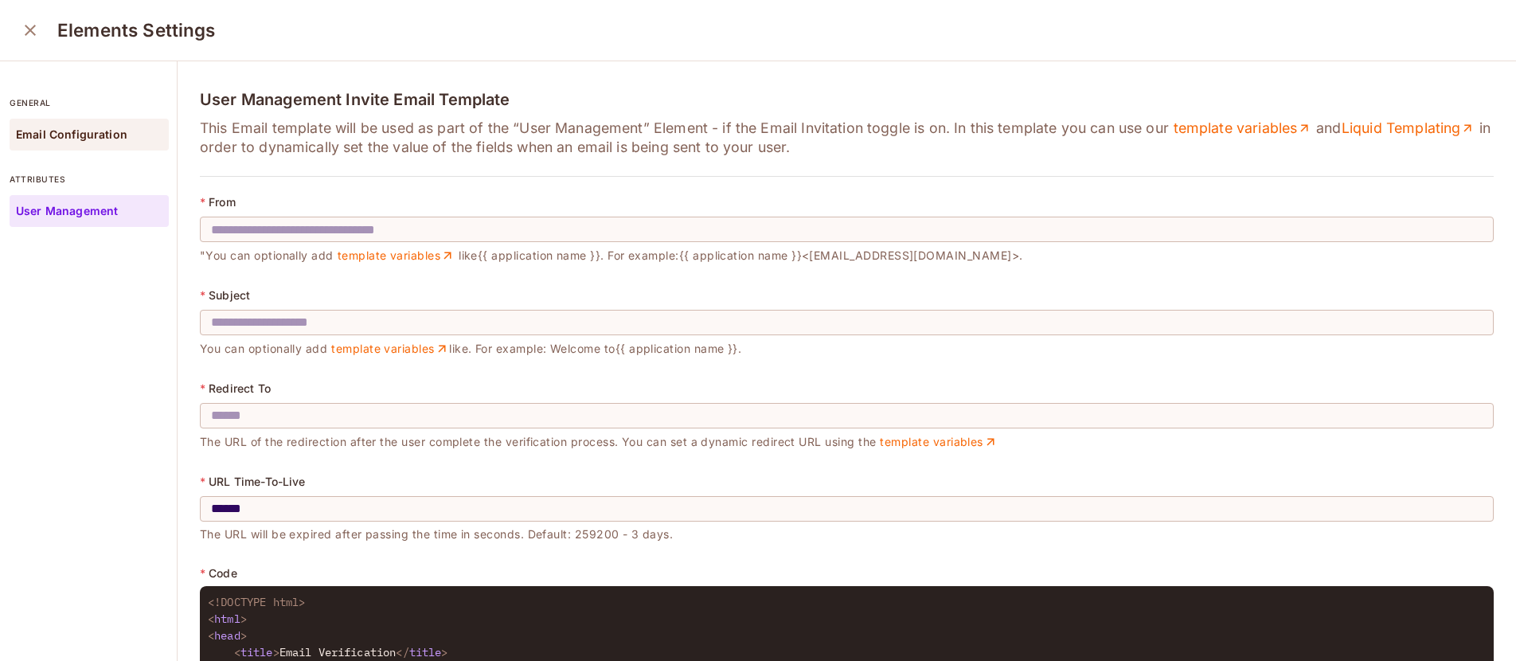
click at [64, 133] on p "Email Configuration" at bounding box center [71, 134] width 111 height 13
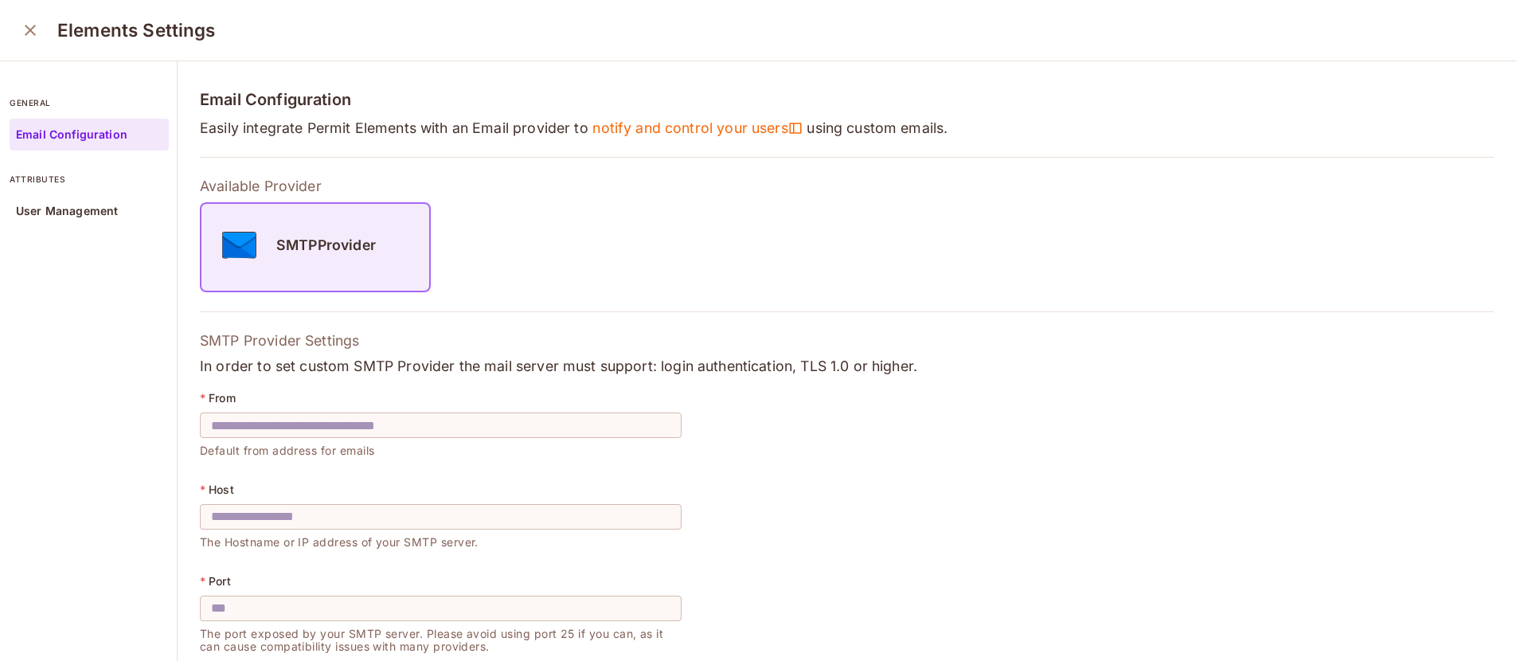
click at [23, 30] on icon "close" at bounding box center [30, 30] width 19 height 19
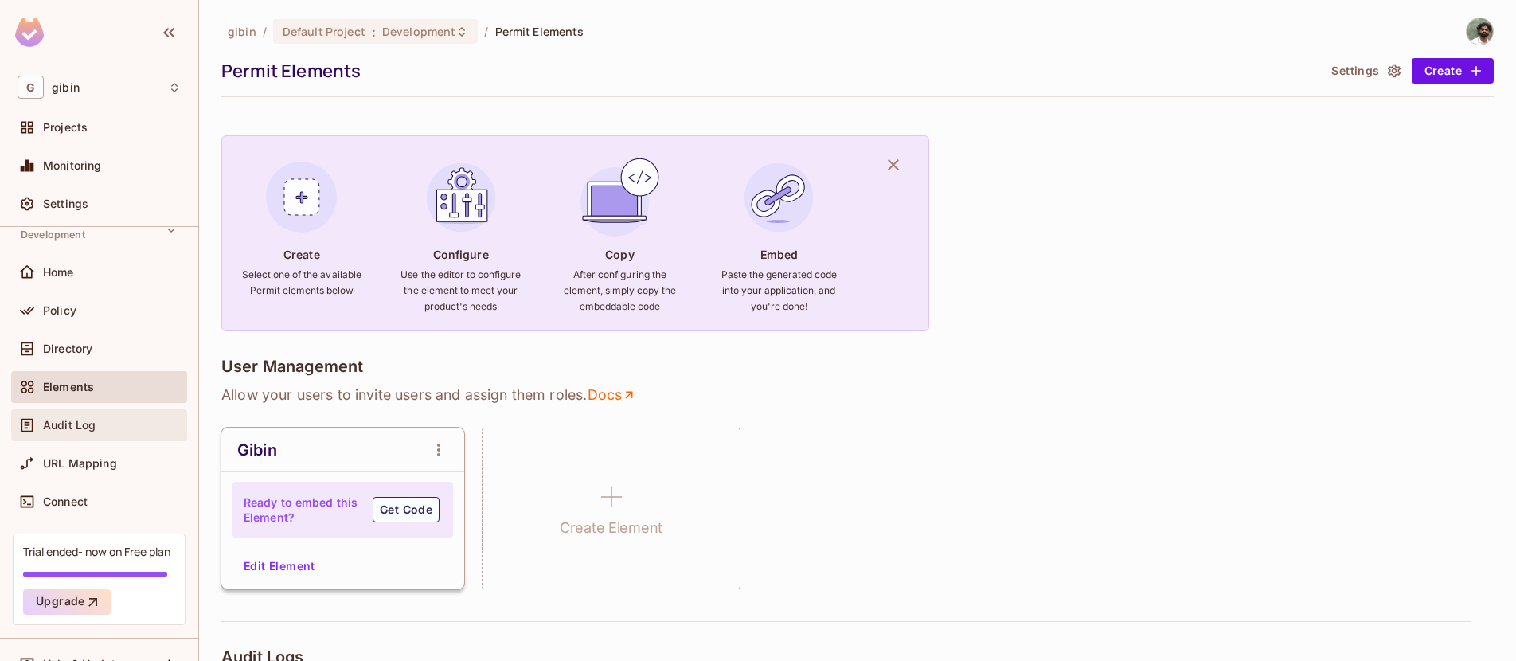
click at [57, 420] on span "Audit Log" at bounding box center [69, 425] width 53 height 13
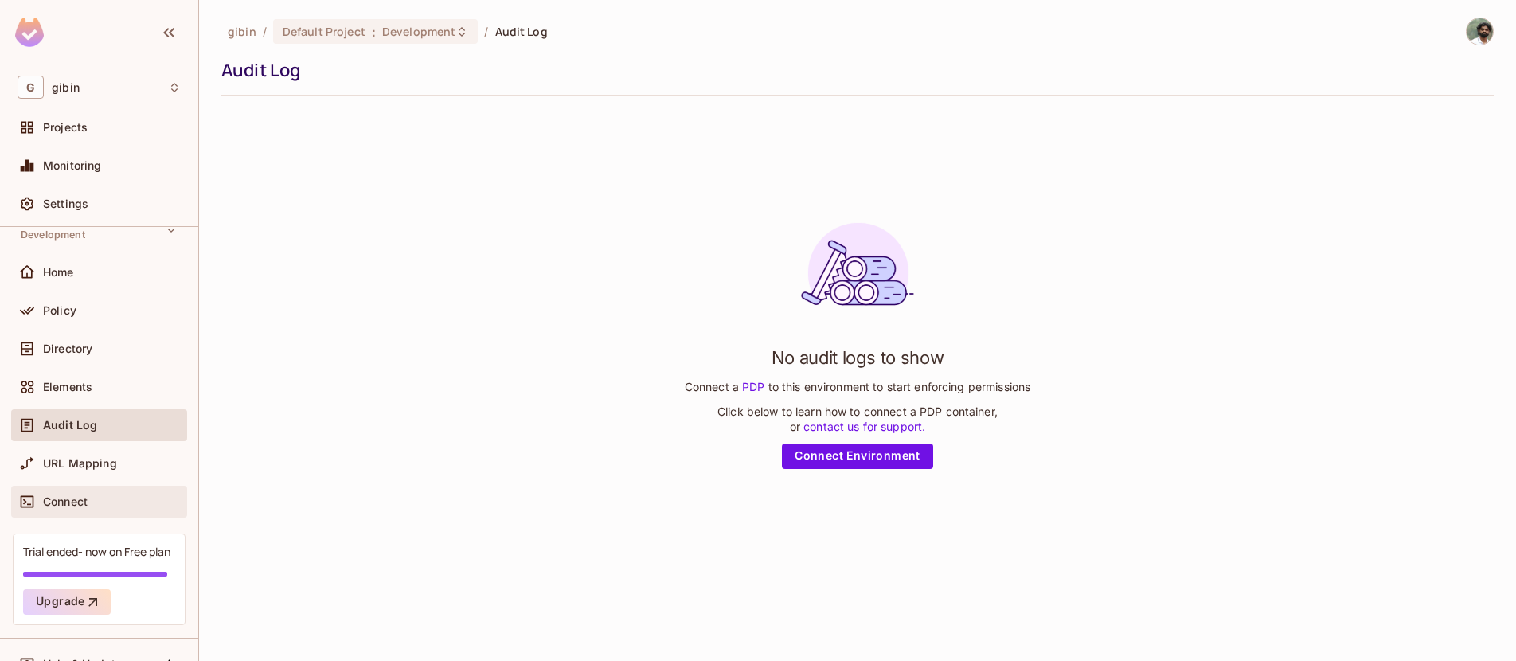
click at [87, 495] on span "Connect" at bounding box center [65, 501] width 45 height 13
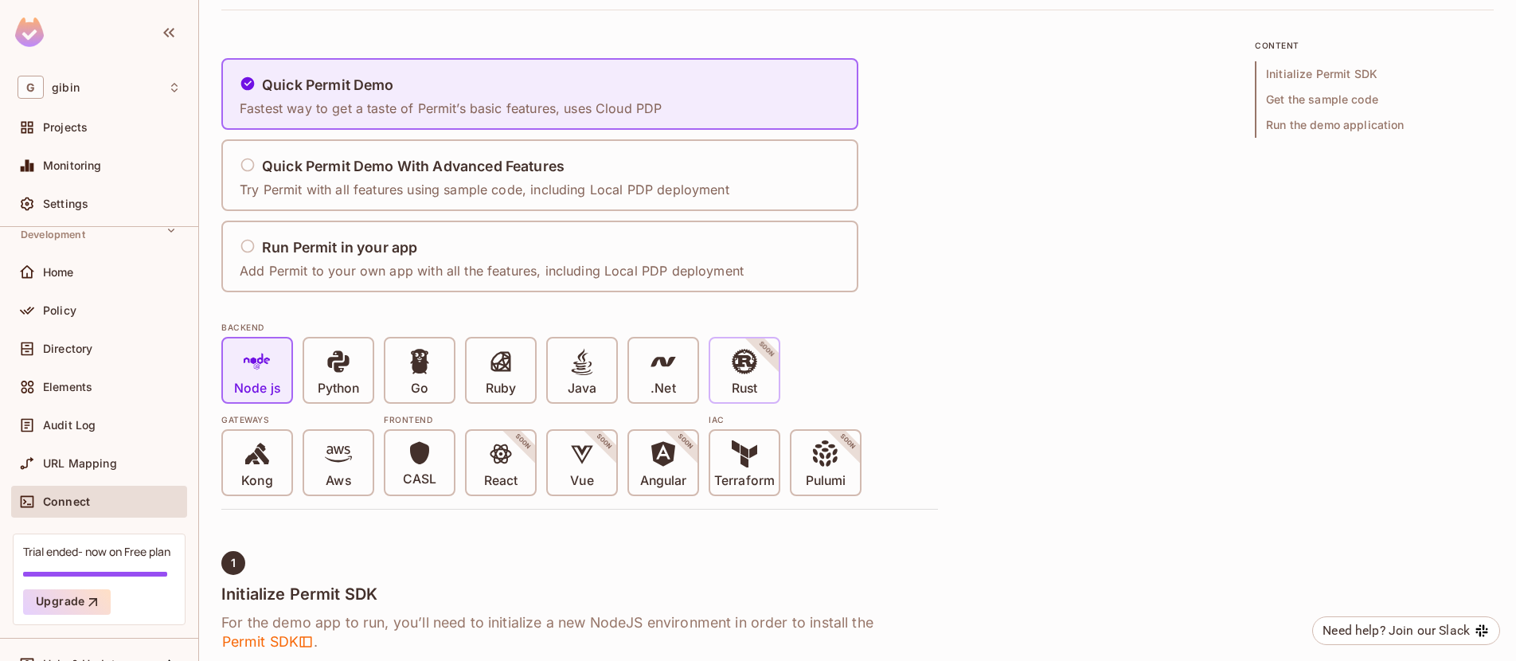
scroll to position [192, 0]
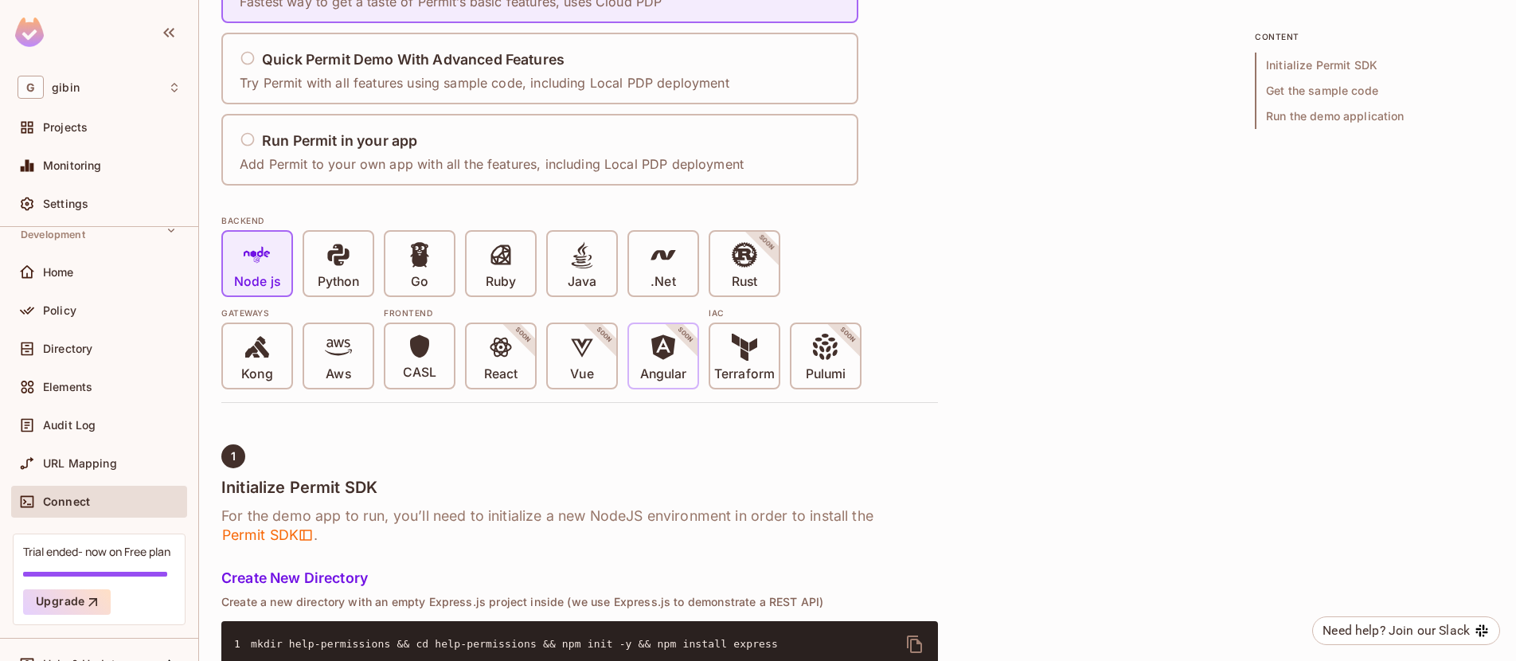
click at [666, 374] on p "Angular" at bounding box center [663, 374] width 47 height 16
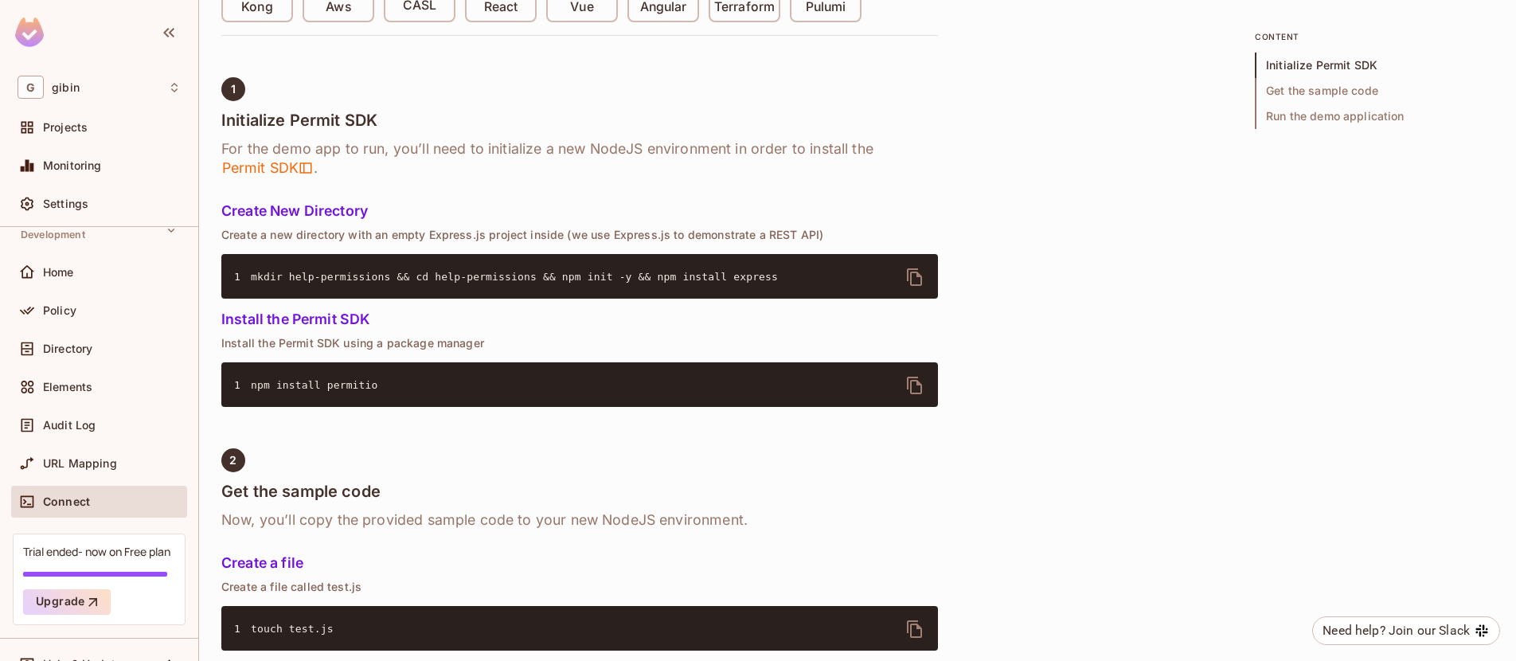
scroll to position [1120, 0]
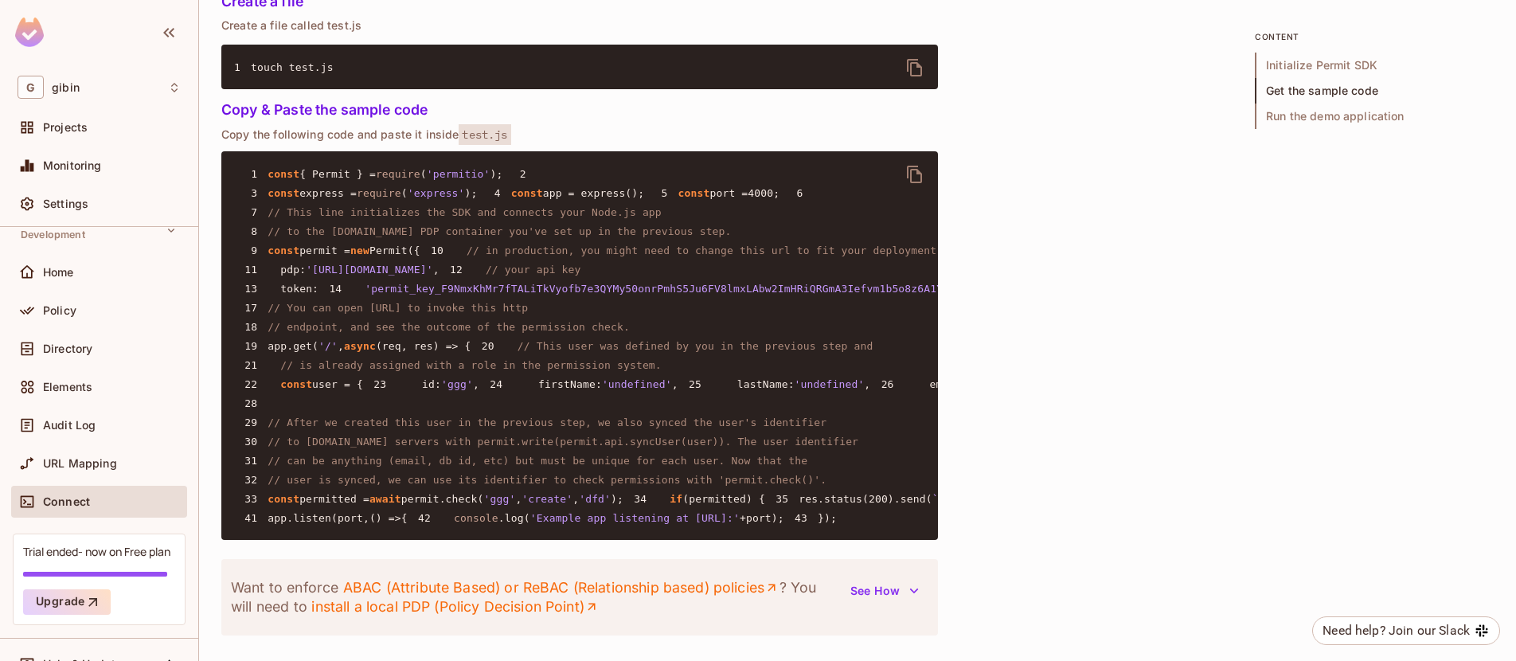
click at [1311, 119] on span "Run the demo application" at bounding box center [1374, 115] width 239 height 25
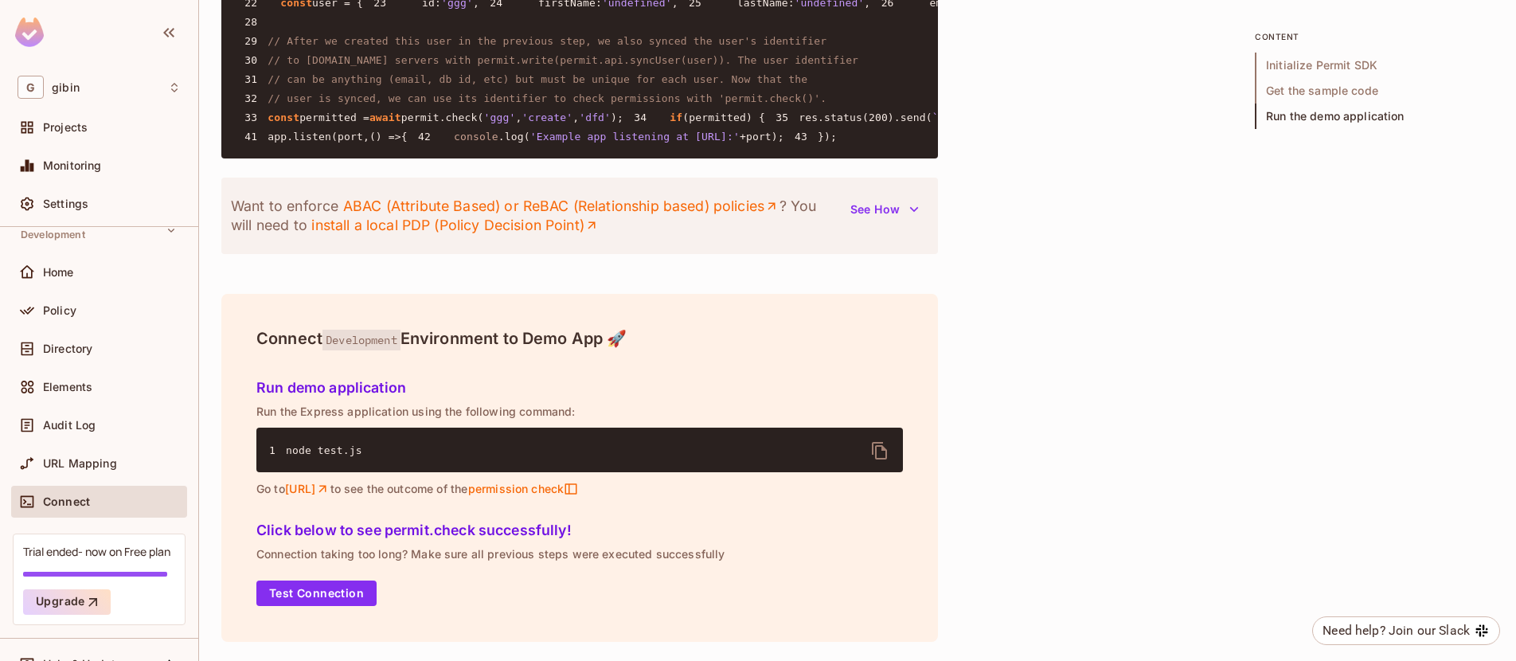
scroll to position [0, 0]
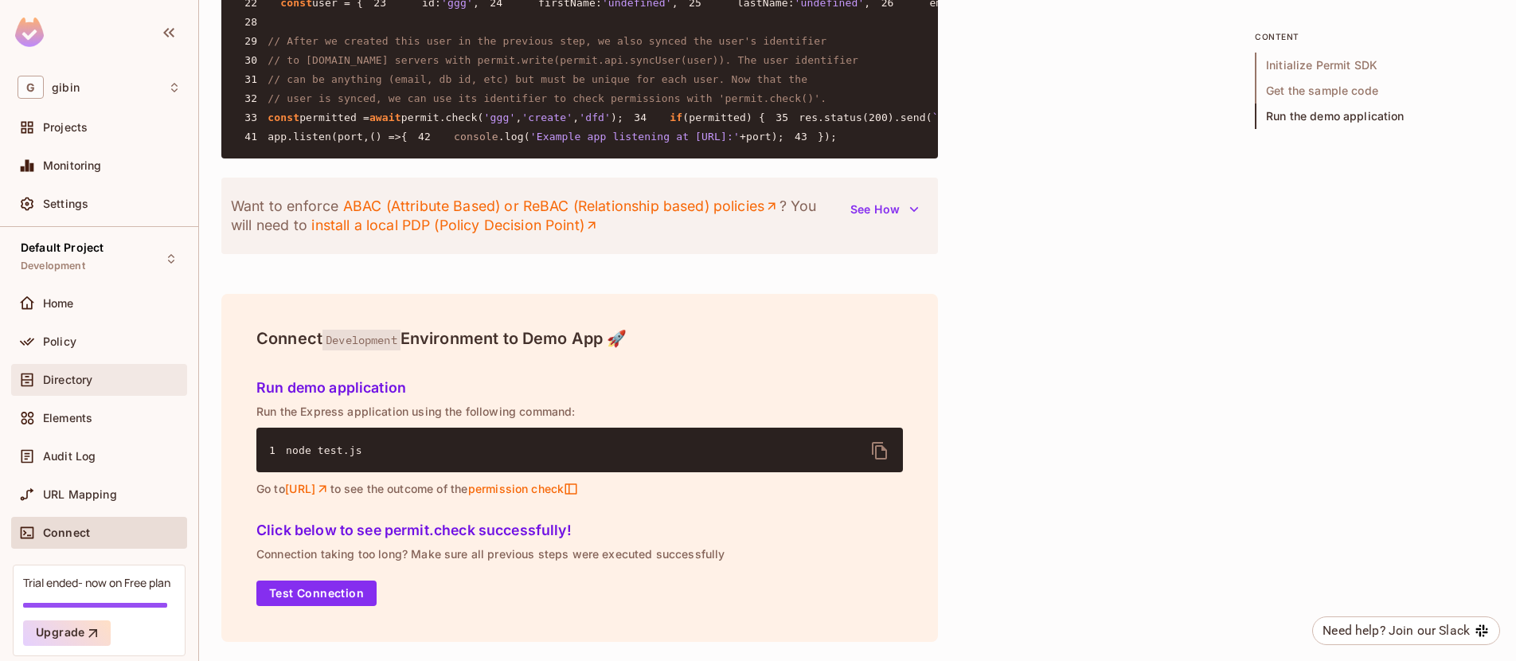
click at [76, 371] on div "Directory" at bounding box center [99, 379] width 163 height 19
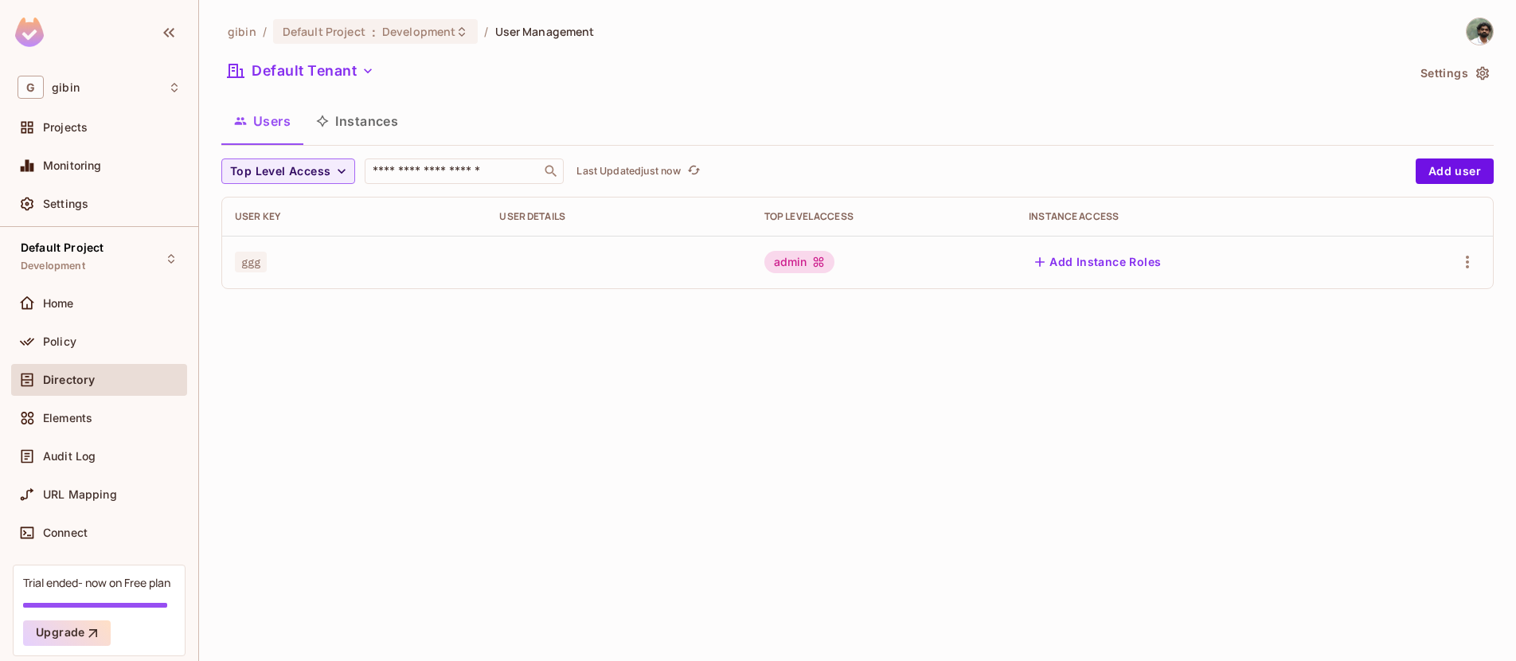
click at [363, 123] on button "Instances" at bounding box center [356, 121] width 107 height 40
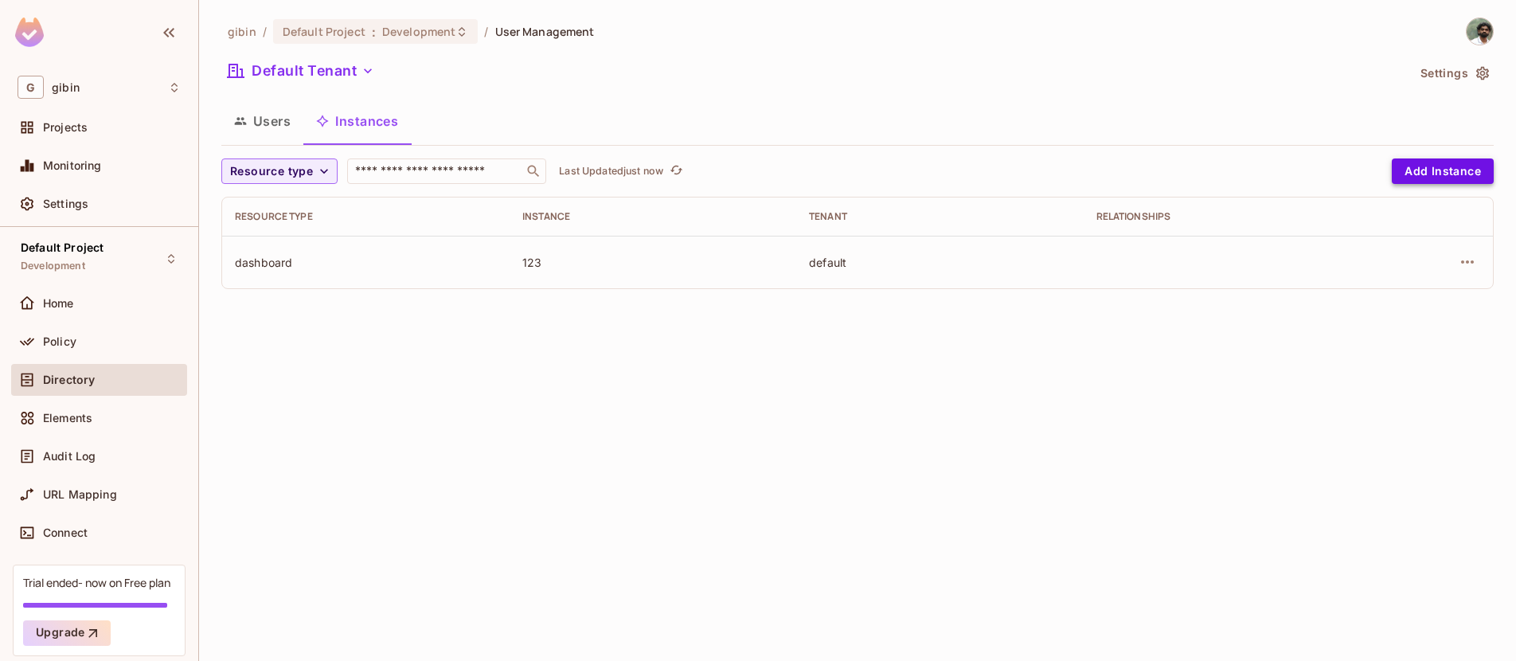
click at [1466, 167] on button "Add Instance" at bounding box center [1443, 170] width 102 height 25
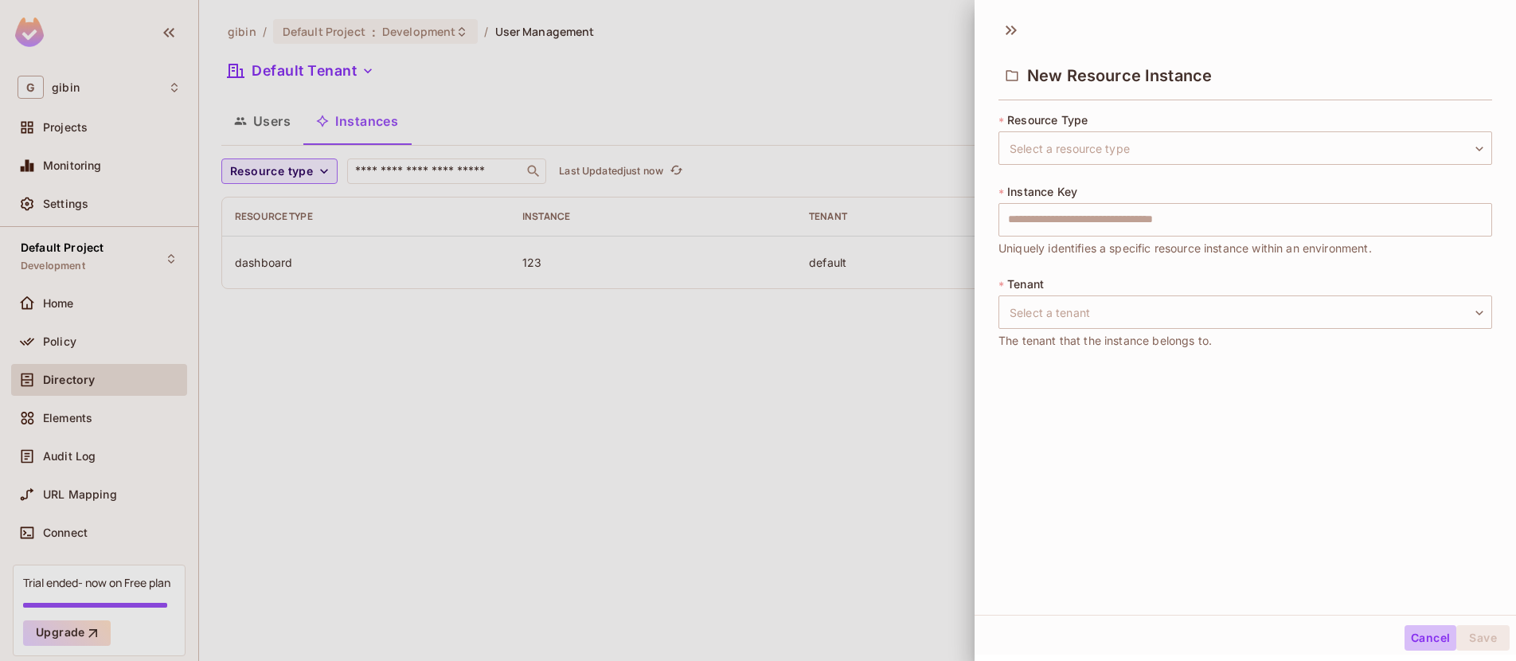
click at [1404, 638] on button "Cancel" at bounding box center [1430, 637] width 52 height 25
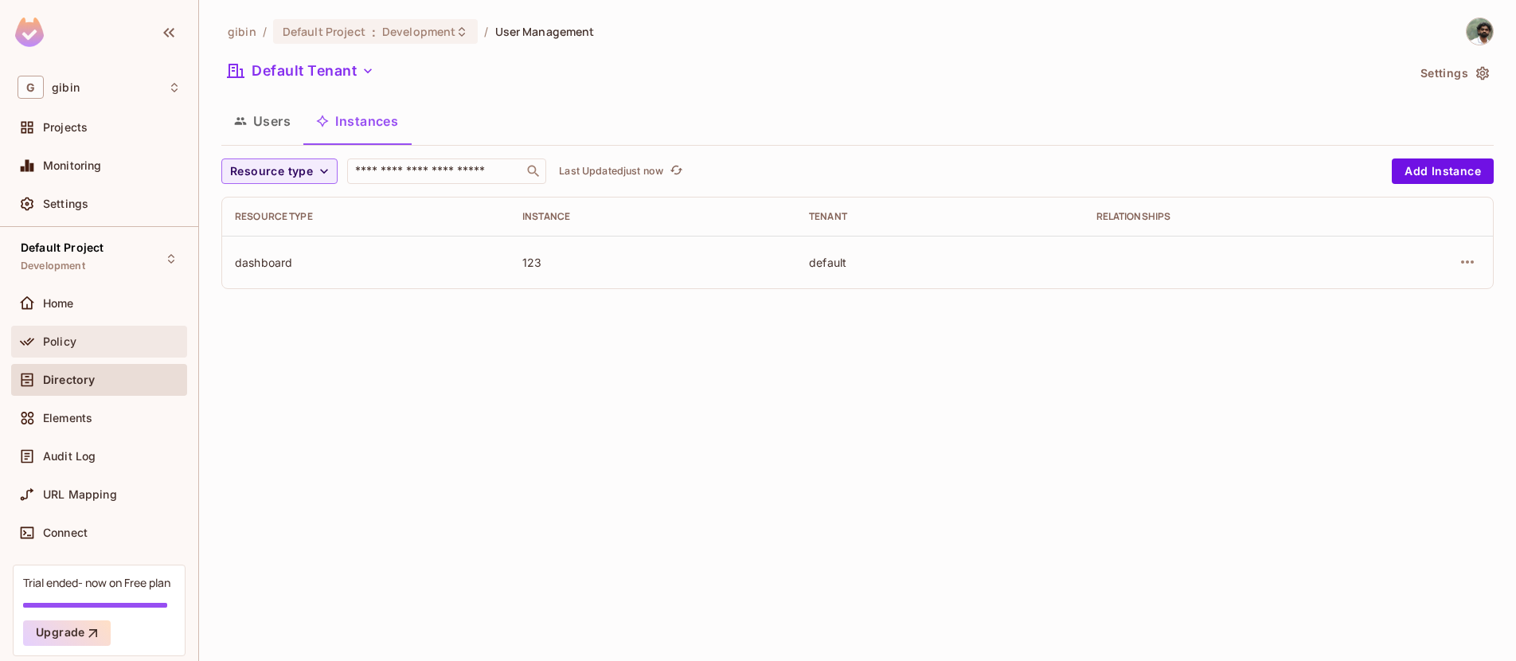
click at [68, 335] on span "Policy" at bounding box center [59, 341] width 33 height 13
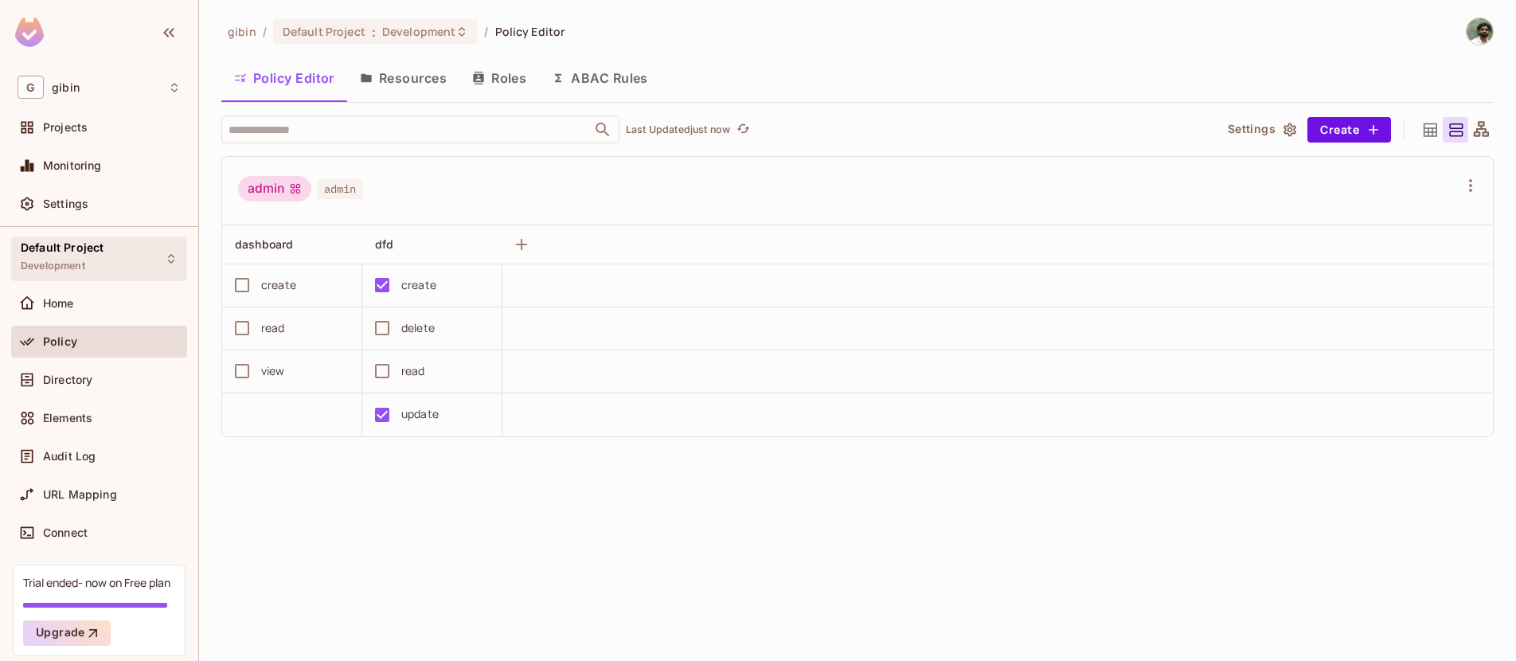
click at [165, 260] on icon at bounding box center [171, 258] width 13 height 13
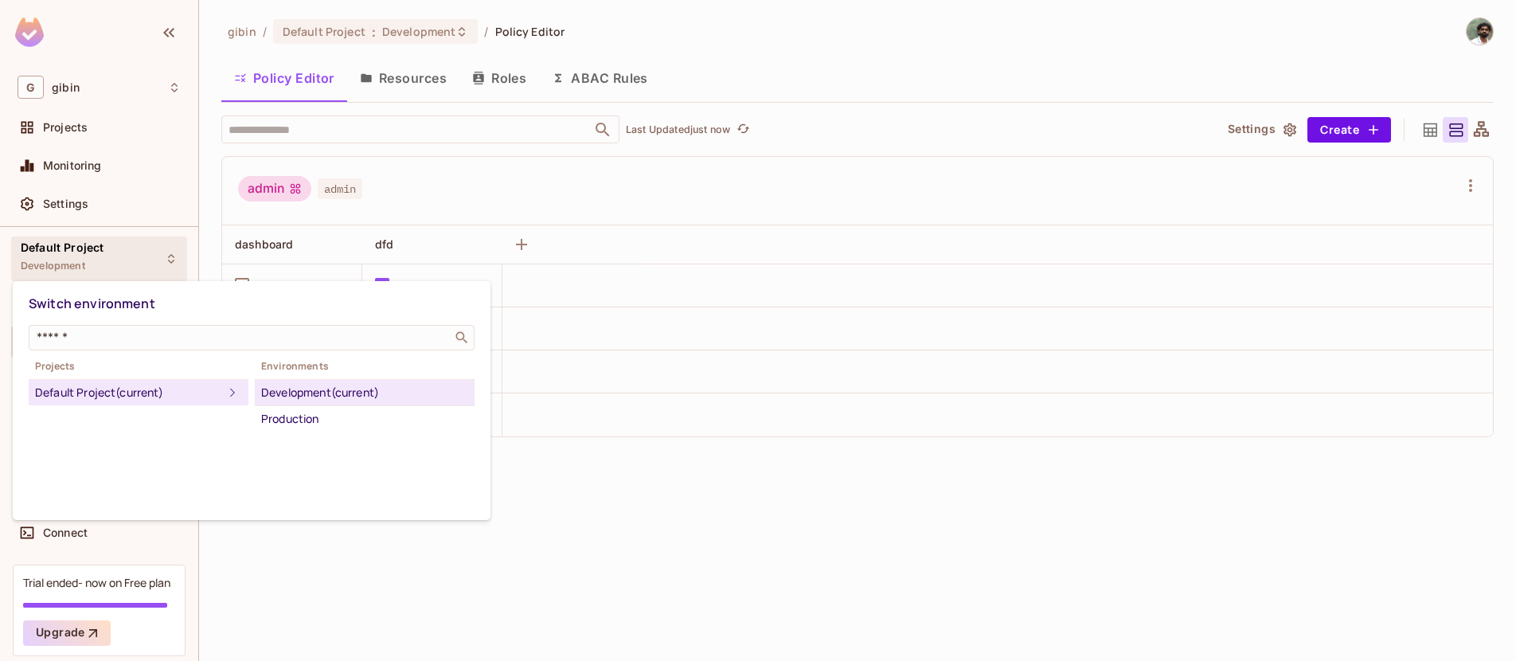
click at [159, 260] on div at bounding box center [758, 330] width 1516 height 661
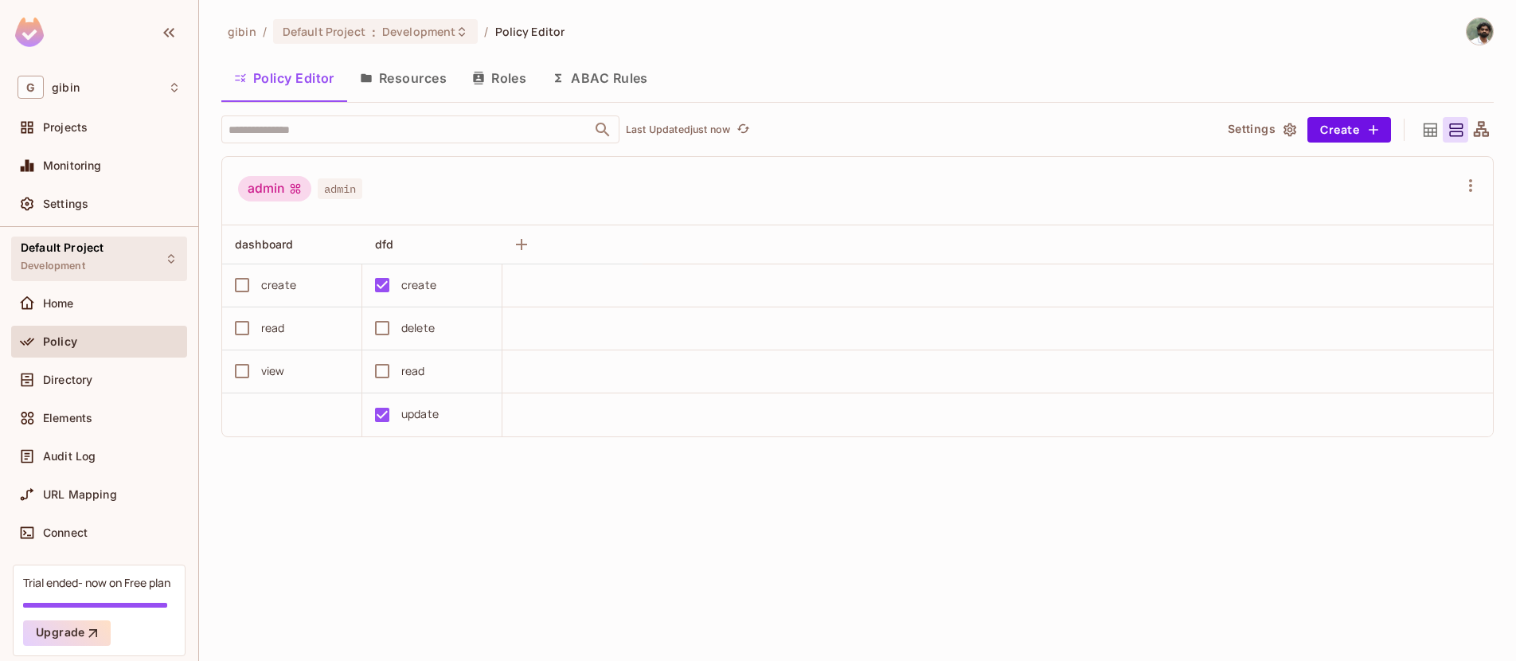
click at [168, 262] on icon at bounding box center [171, 259] width 6 height 10
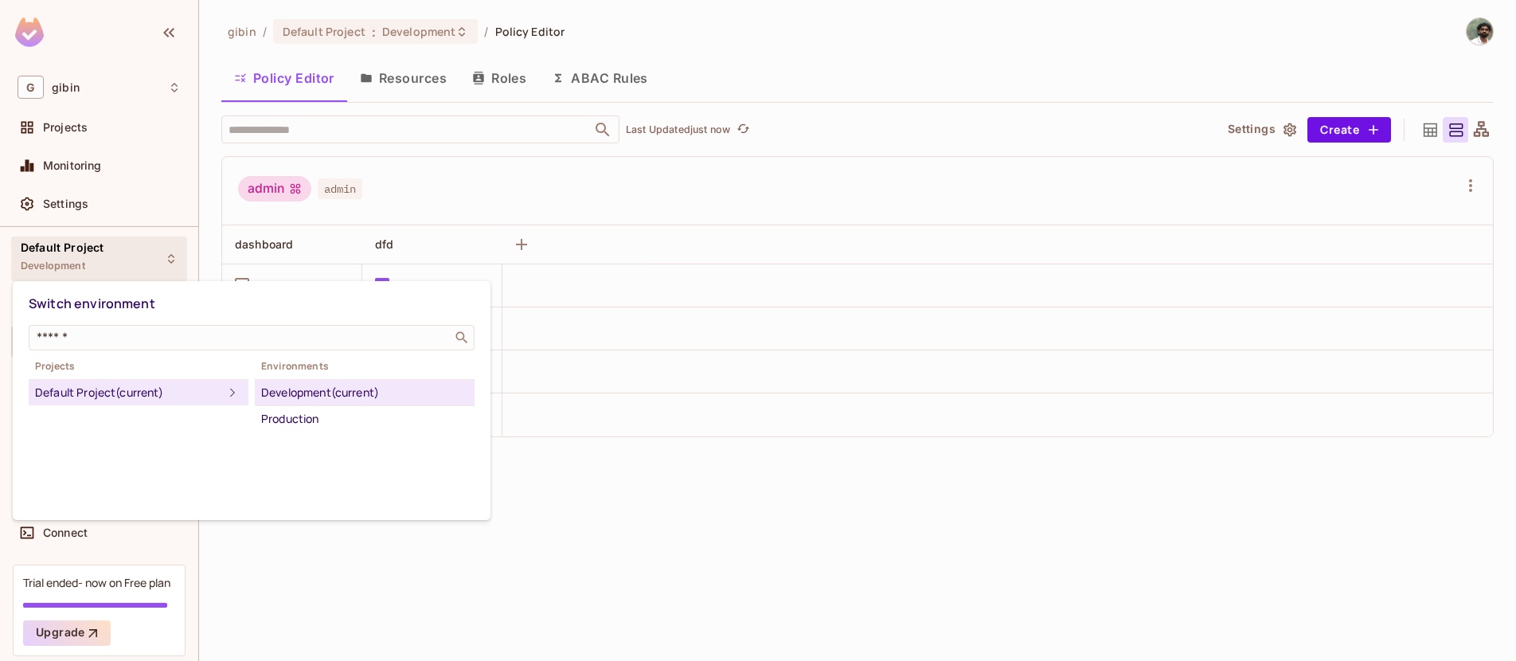
click at [158, 262] on div at bounding box center [758, 330] width 1516 height 661
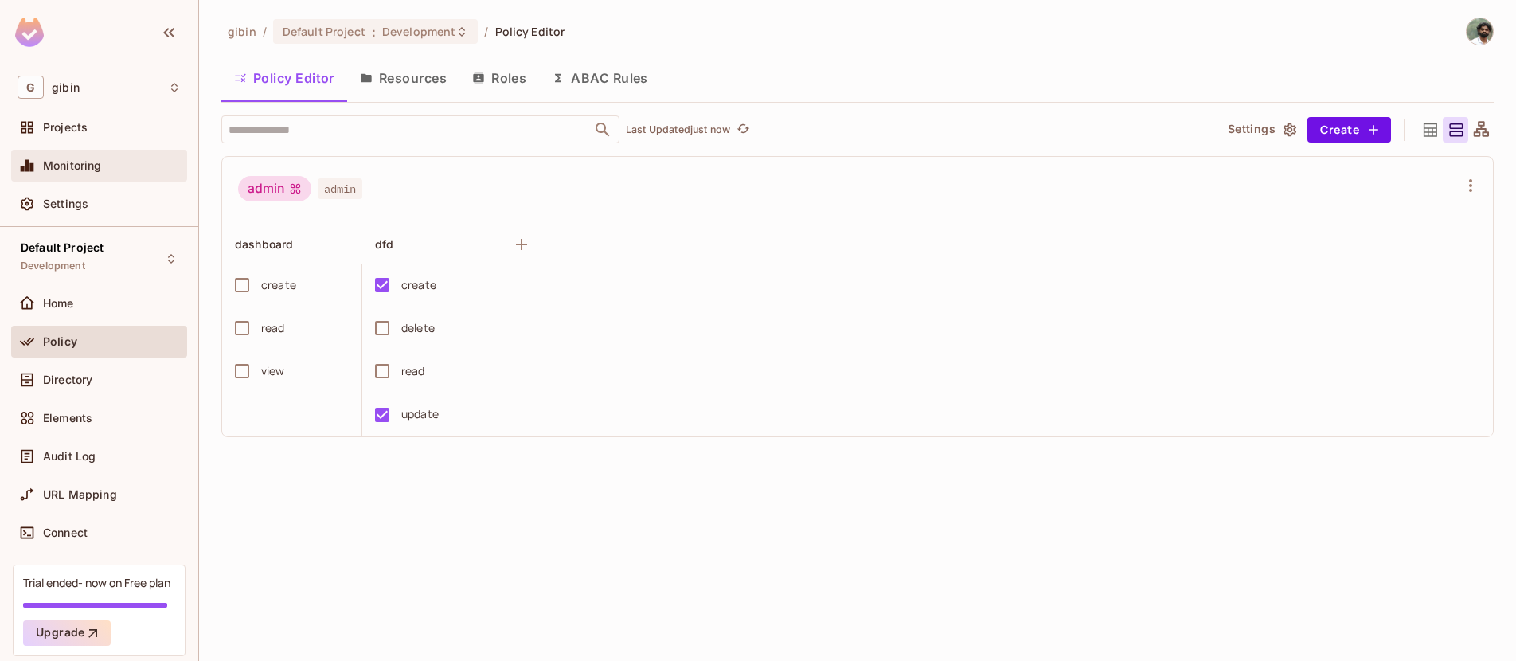
click at [121, 174] on div "Monitoring" at bounding box center [99, 165] width 163 height 19
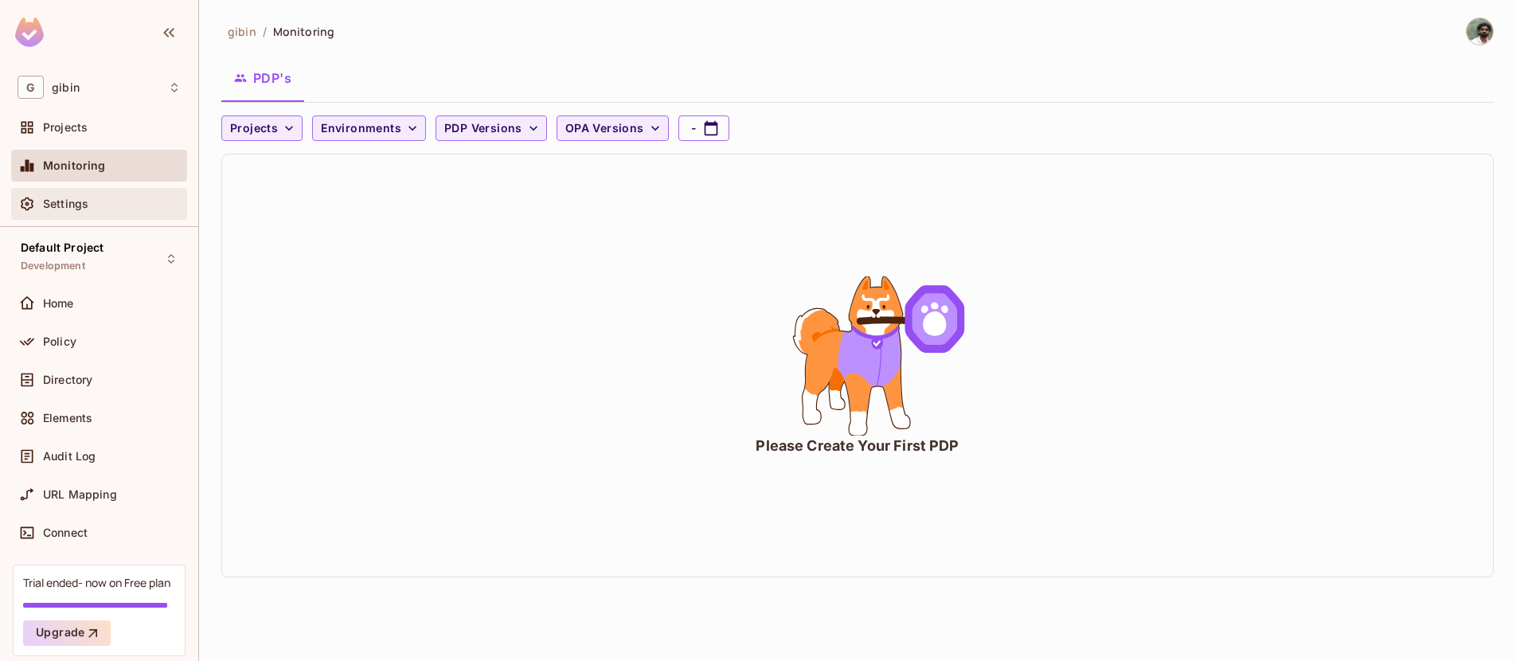
click at [101, 196] on div "Settings" at bounding box center [99, 203] width 163 height 19
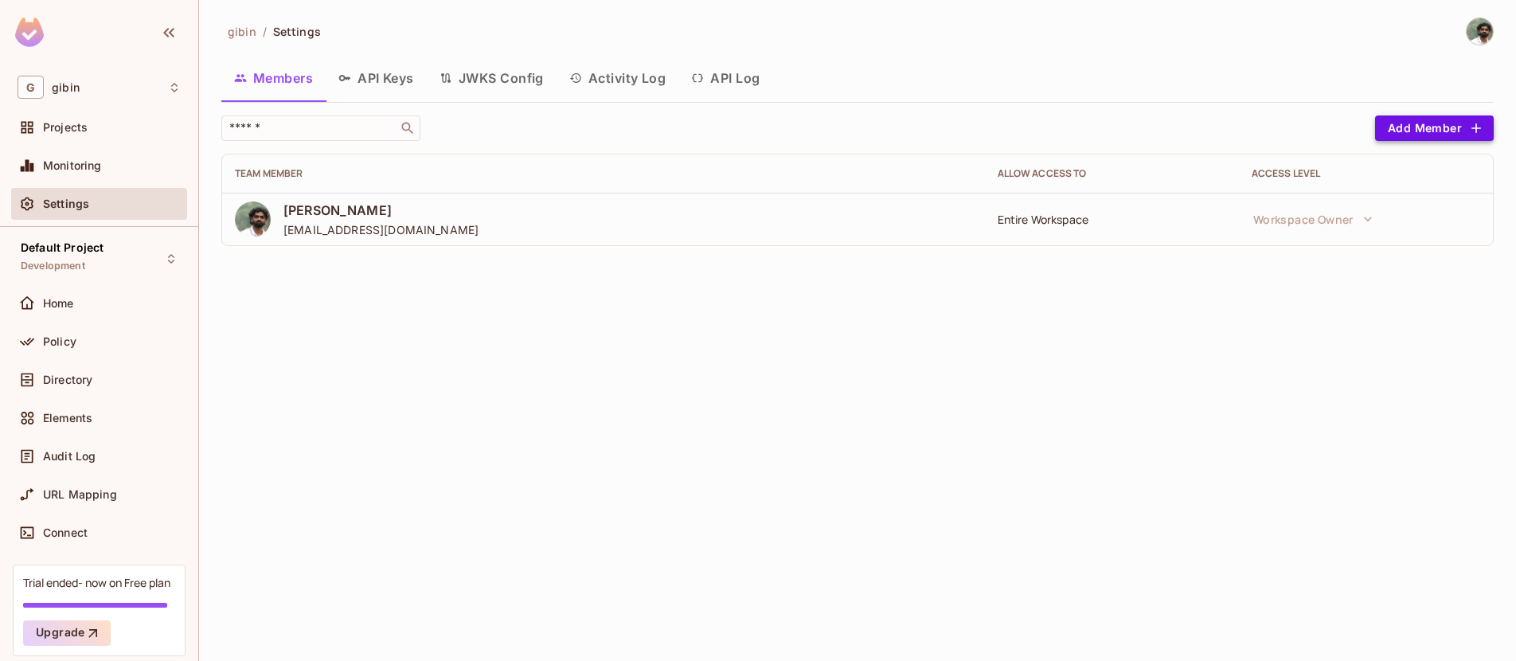
click at [1416, 135] on button "Add Member" at bounding box center [1434, 127] width 119 height 25
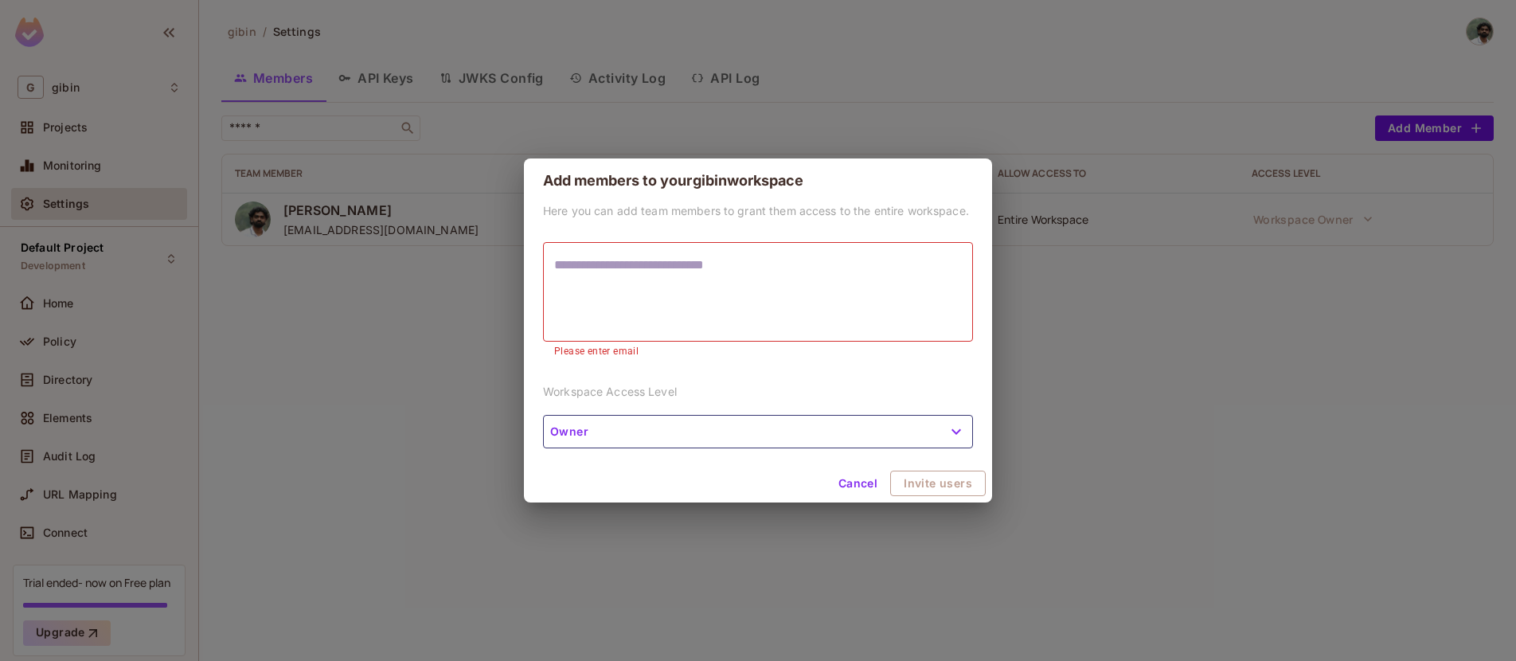
click at [322, 429] on div "Add members to your gibin workspace Here you can add team members to grant them…" at bounding box center [758, 330] width 1516 height 661
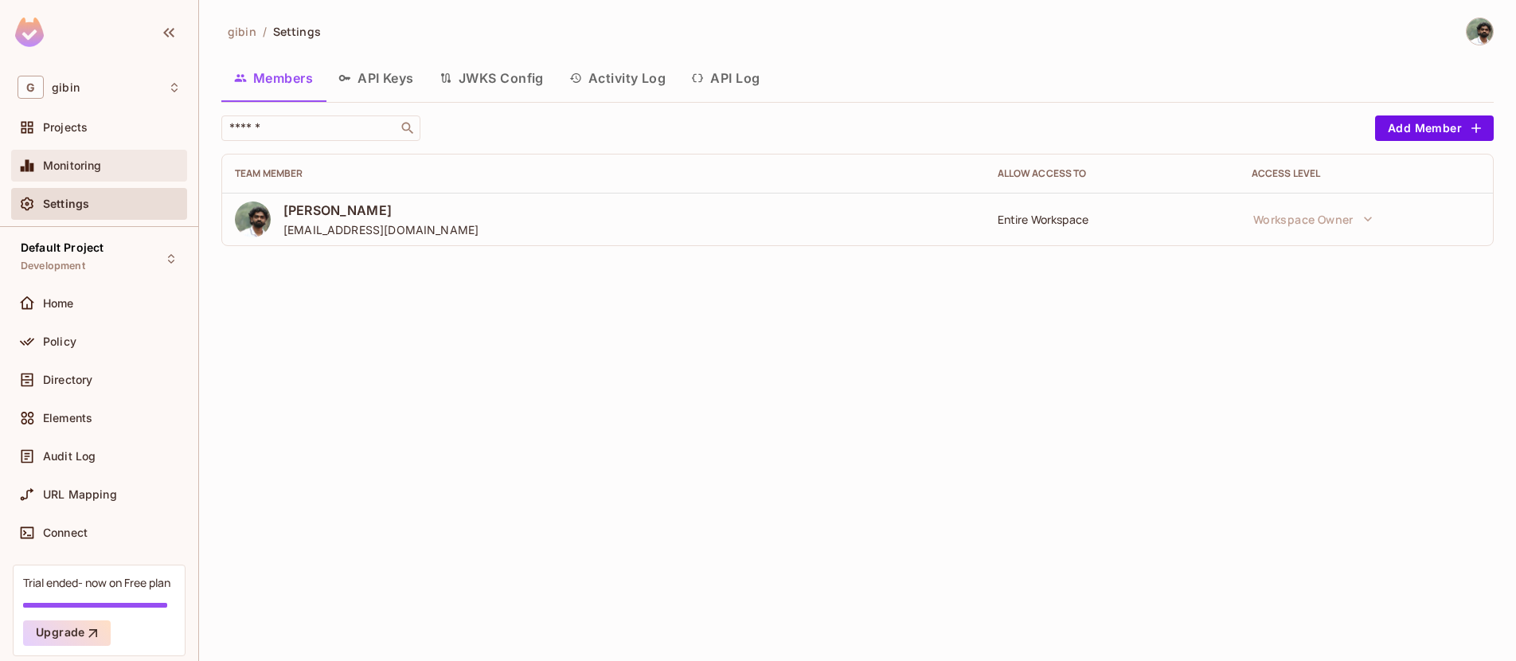
click at [82, 175] on div "Monitoring" at bounding box center [99, 166] width 176 height 32
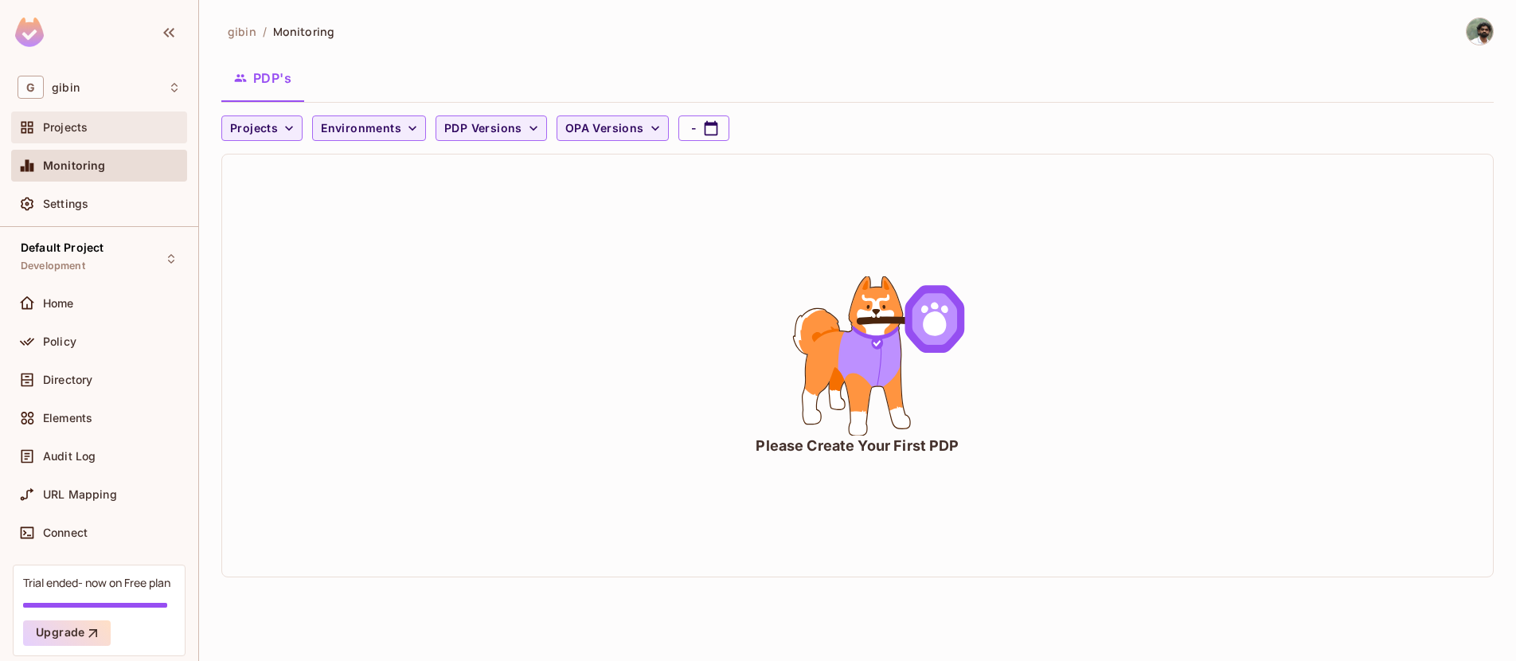
click at [92, 115] on div "Projects" at bounding box center [99, 127] width 176 height 32
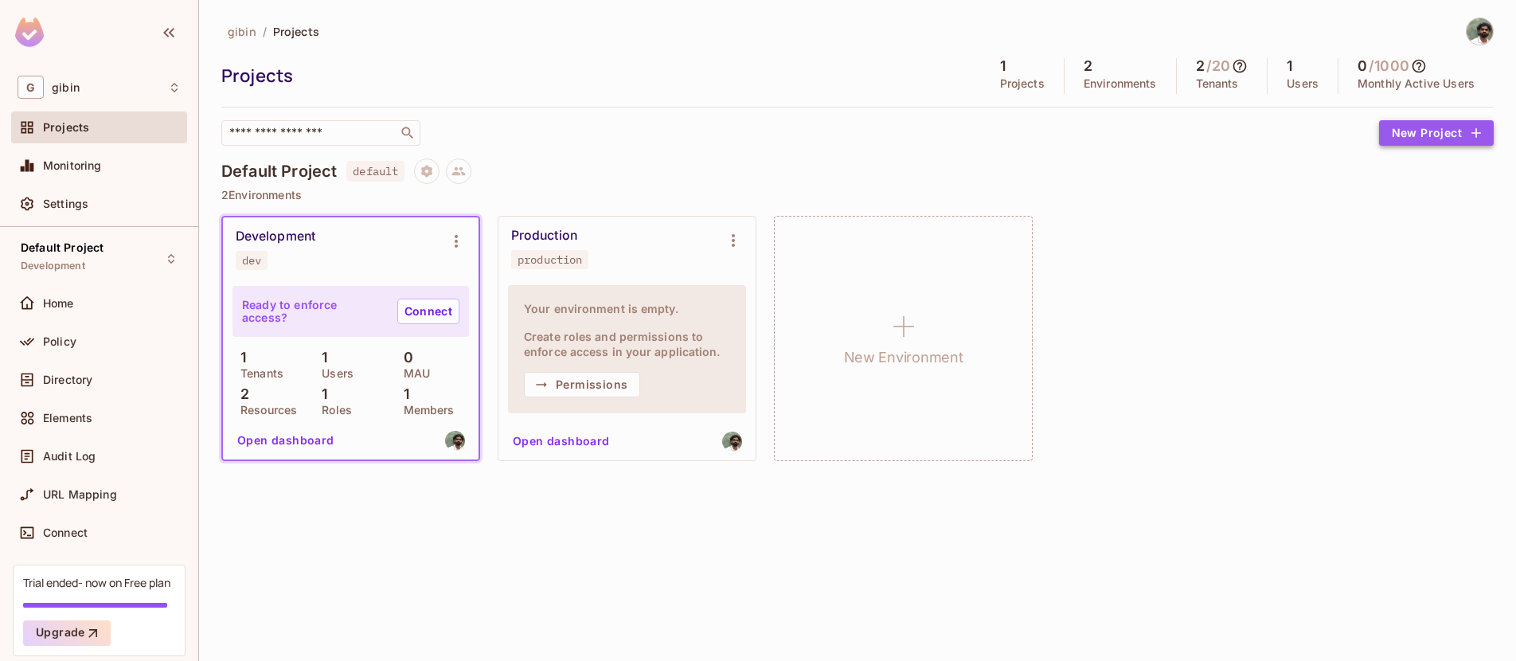
click at [1454, 135] on button "New Project" at bounding box center [1436, 132] width 115 height 25
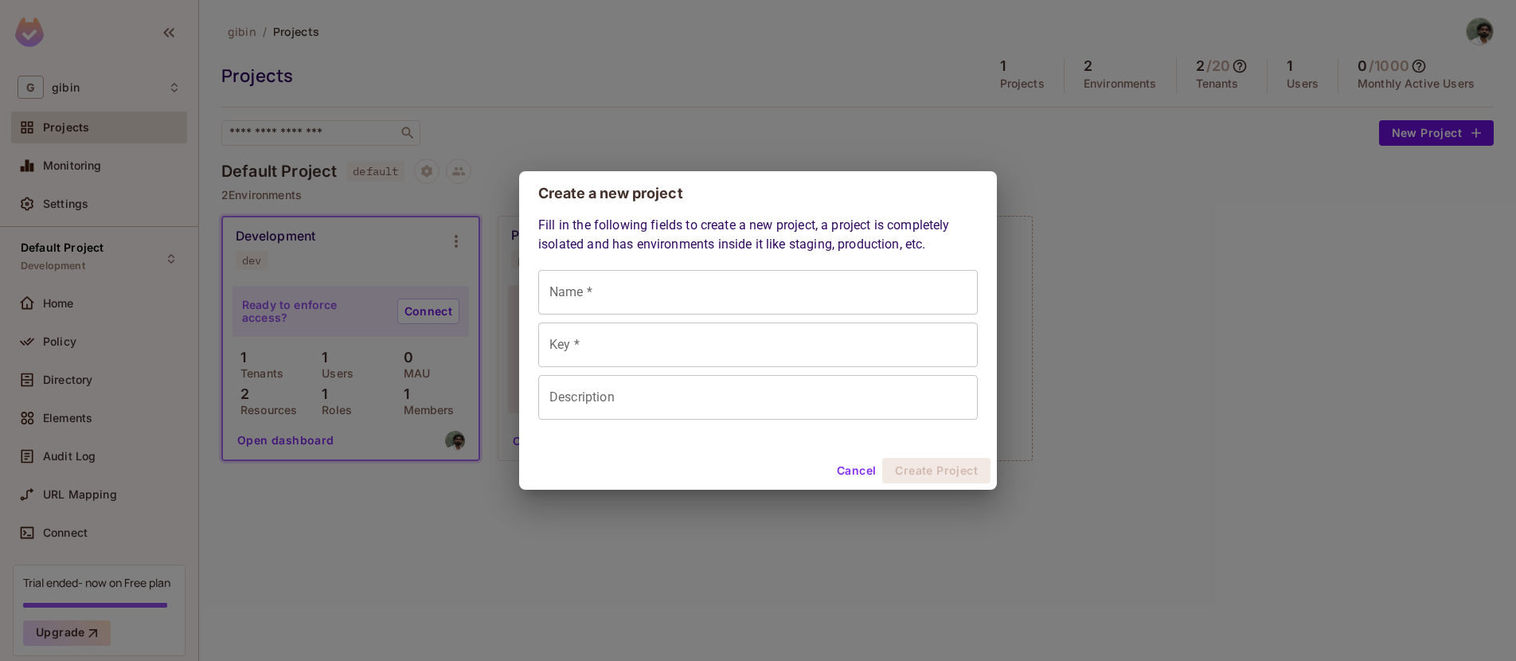
click at [1467, 369] on div "Create a new project Fill in the following fields to create a new project, a pr…" at bounding box center [758, 330] width 1516 height 661
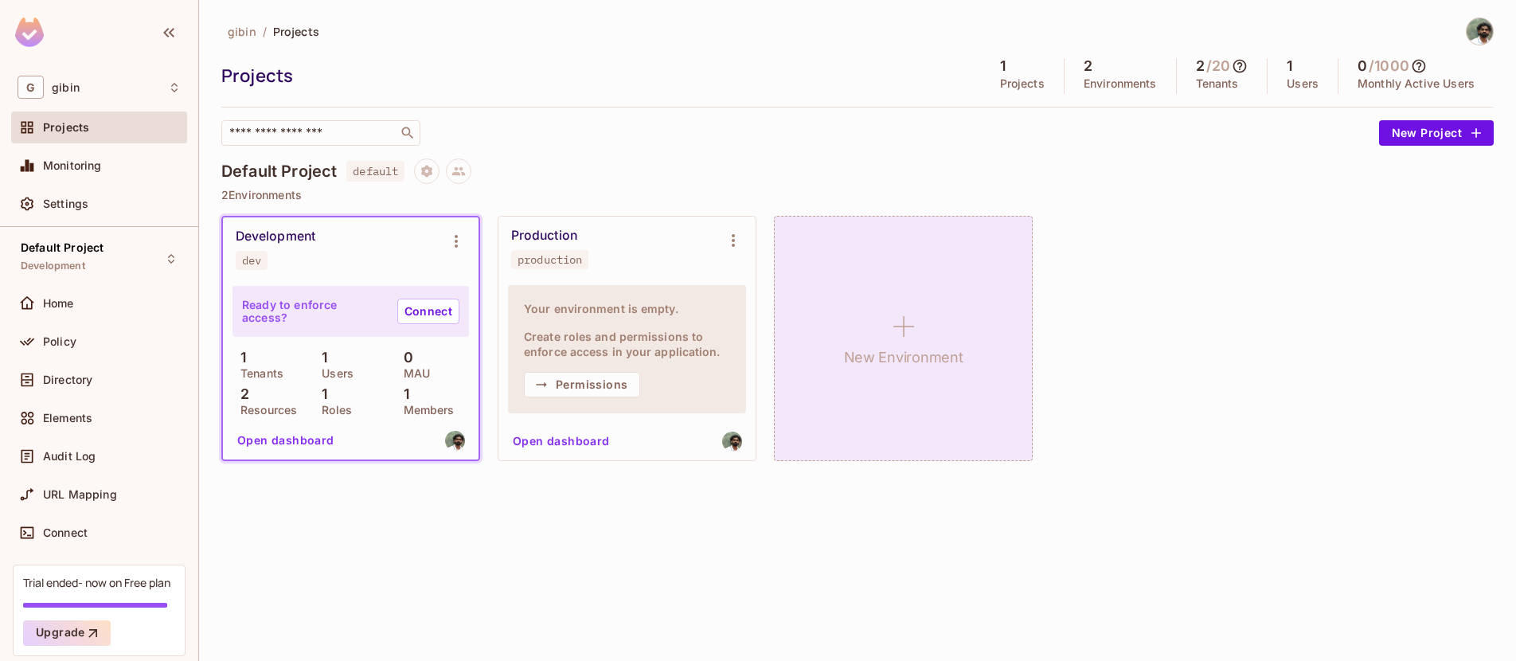
click at [921, 325] on icon at bounding box center [903, 326] width 38 height 38
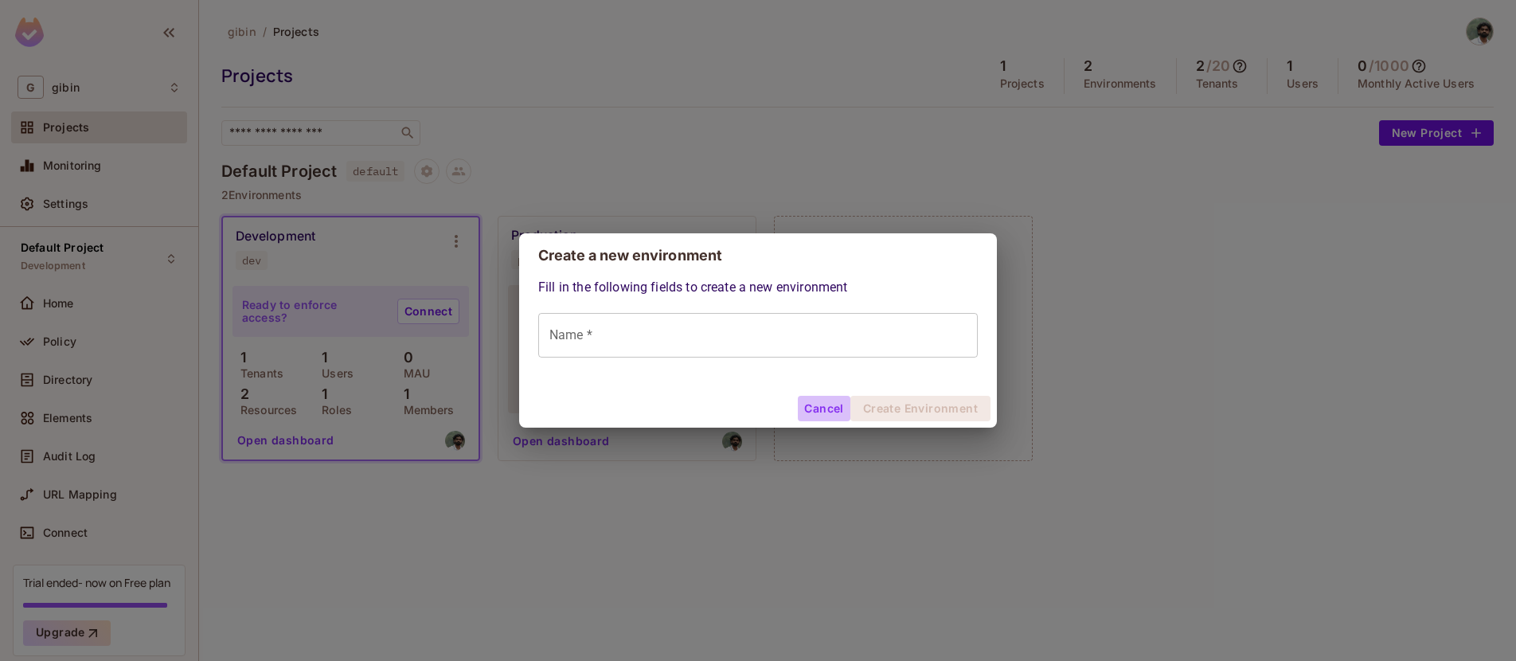
click at [810, 398] on button "Cancel" at bounding box center [824, 408] width 52 height 25
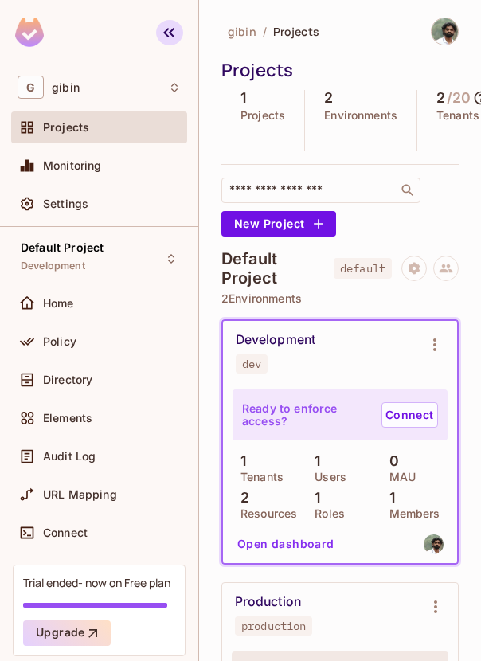
click at [166, 29] on icon "button" at bounding box center [168, 33] width 11 height 10
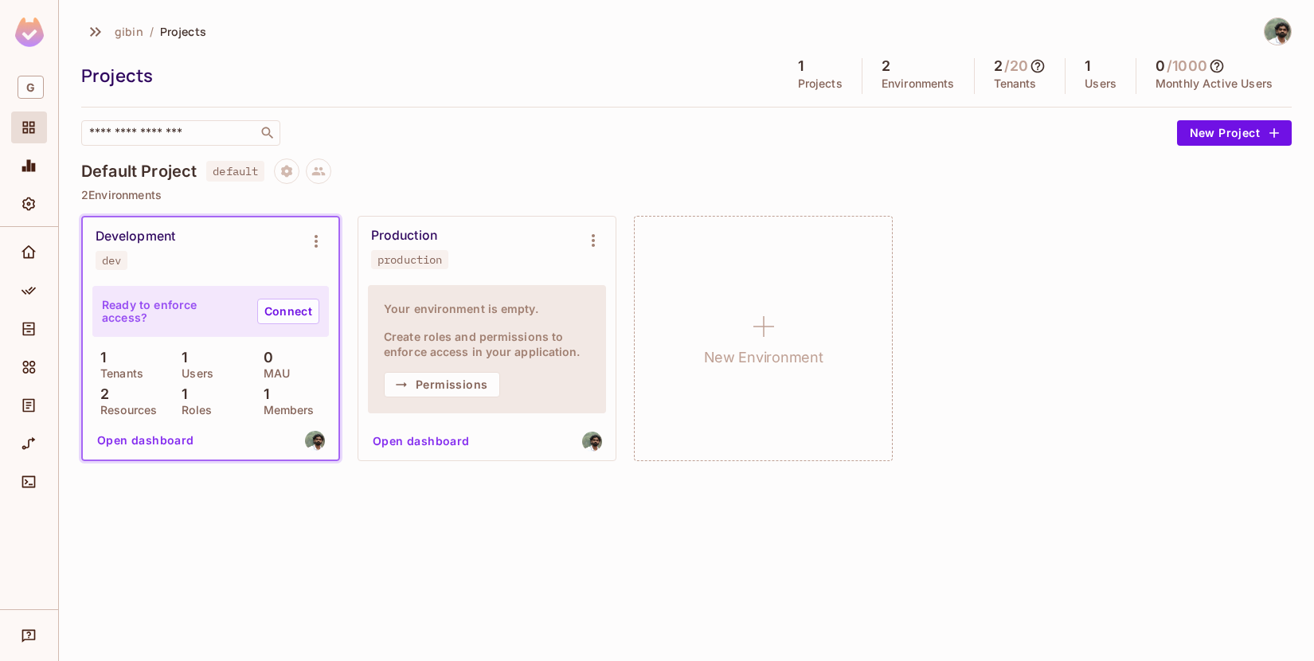
click at [552, 291] on div "Your environment is empty. Create roles and permissions to enforce access in yo…" at bounding box center [487, 349] width 238 height 128
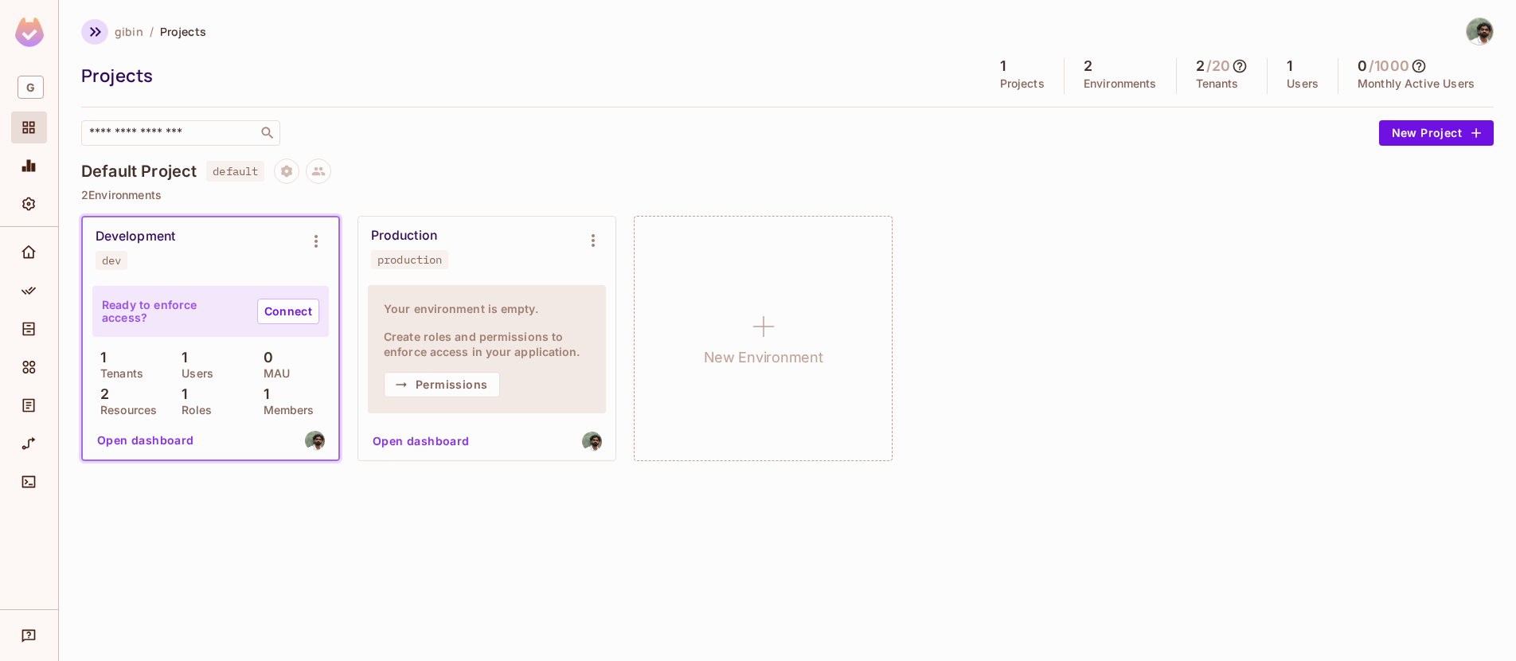
click at [89, 30] on icon "button" at bounding box center [95, 31] width 19 height 19
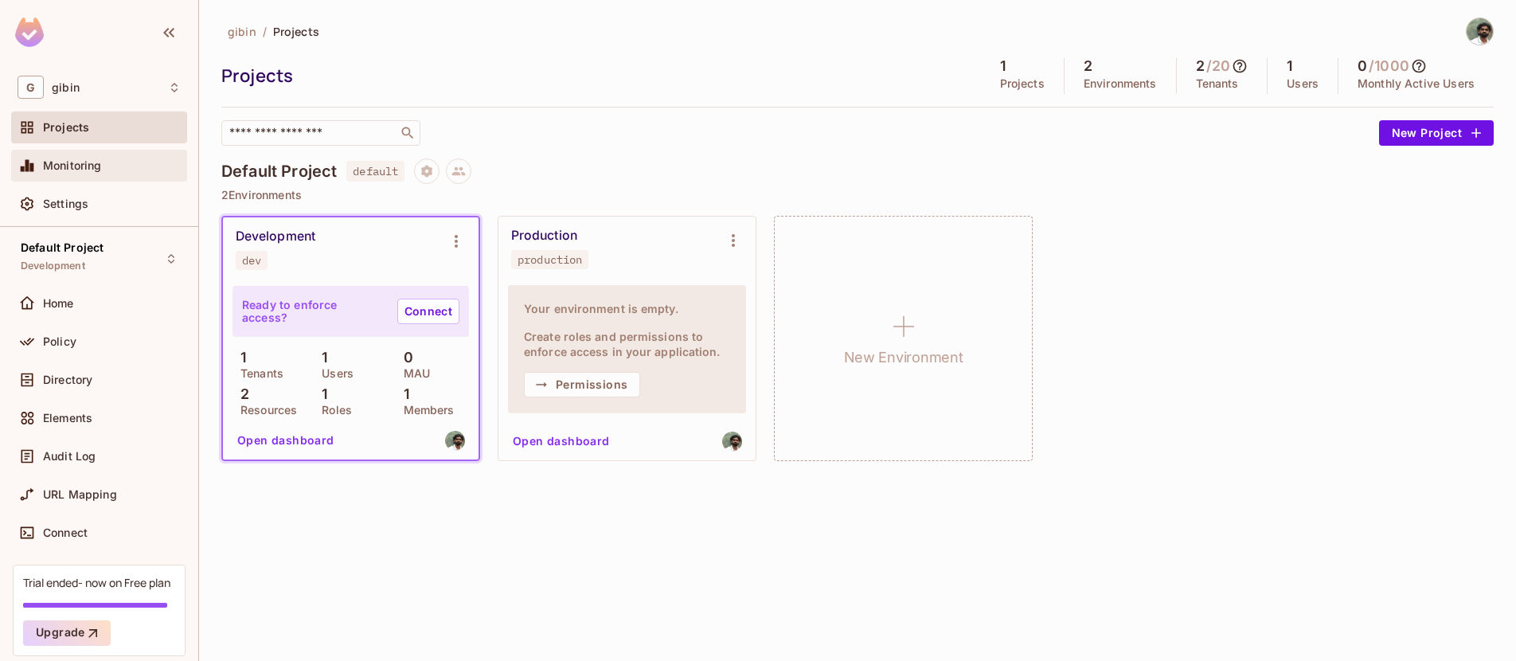
click at [95, 177] on div "Monitoring" at bounding box center [99, 166] width 176 height 32
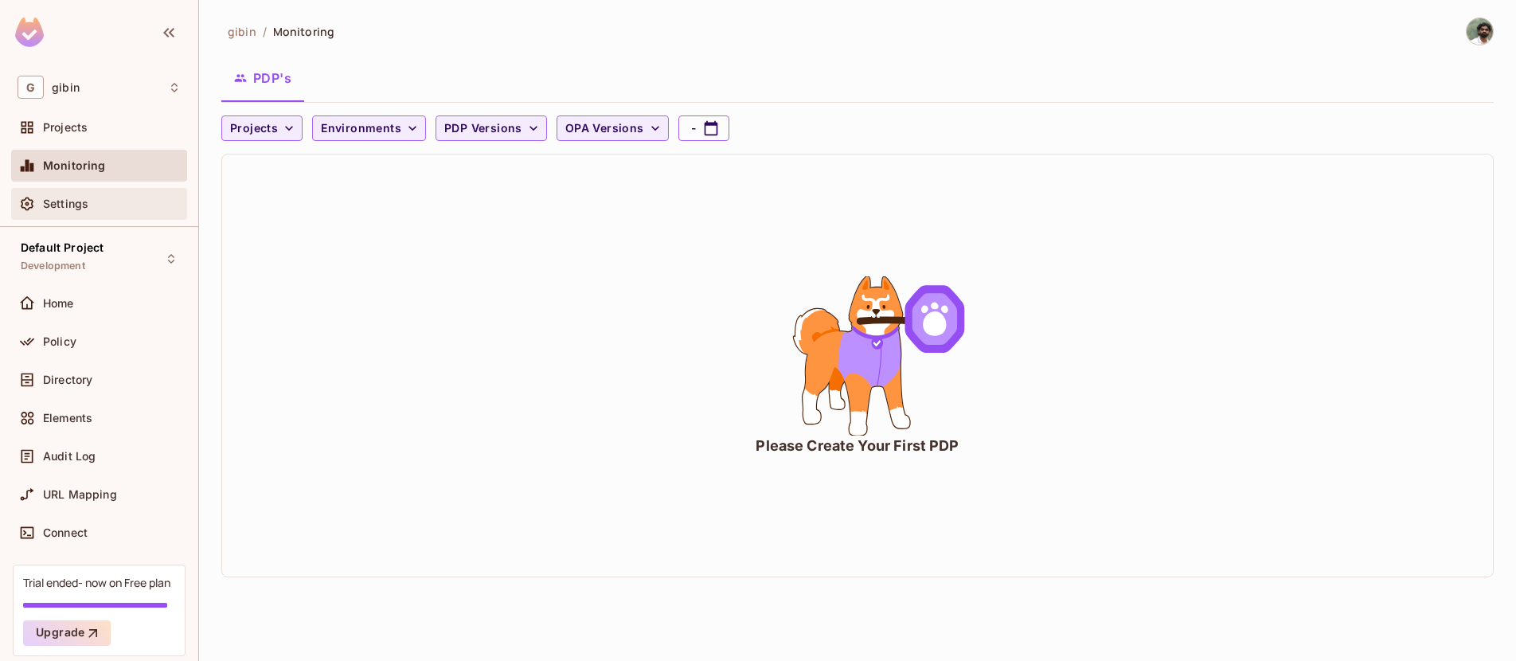
click at [92, 189] on div "Settings" at bounding box center [99, 204] width 176 height 32
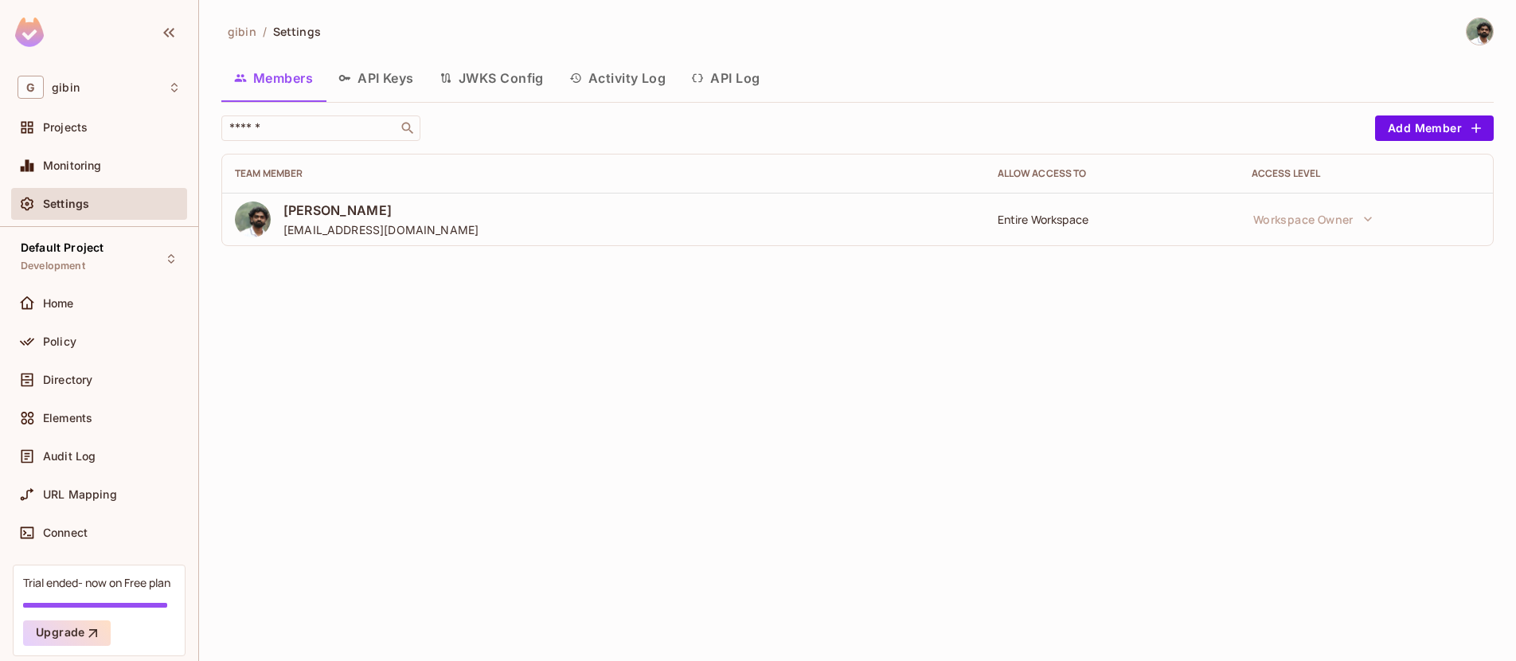
click at [386, 74] on button "API Keys" at bounding box center [376, 78] width 101 height 40
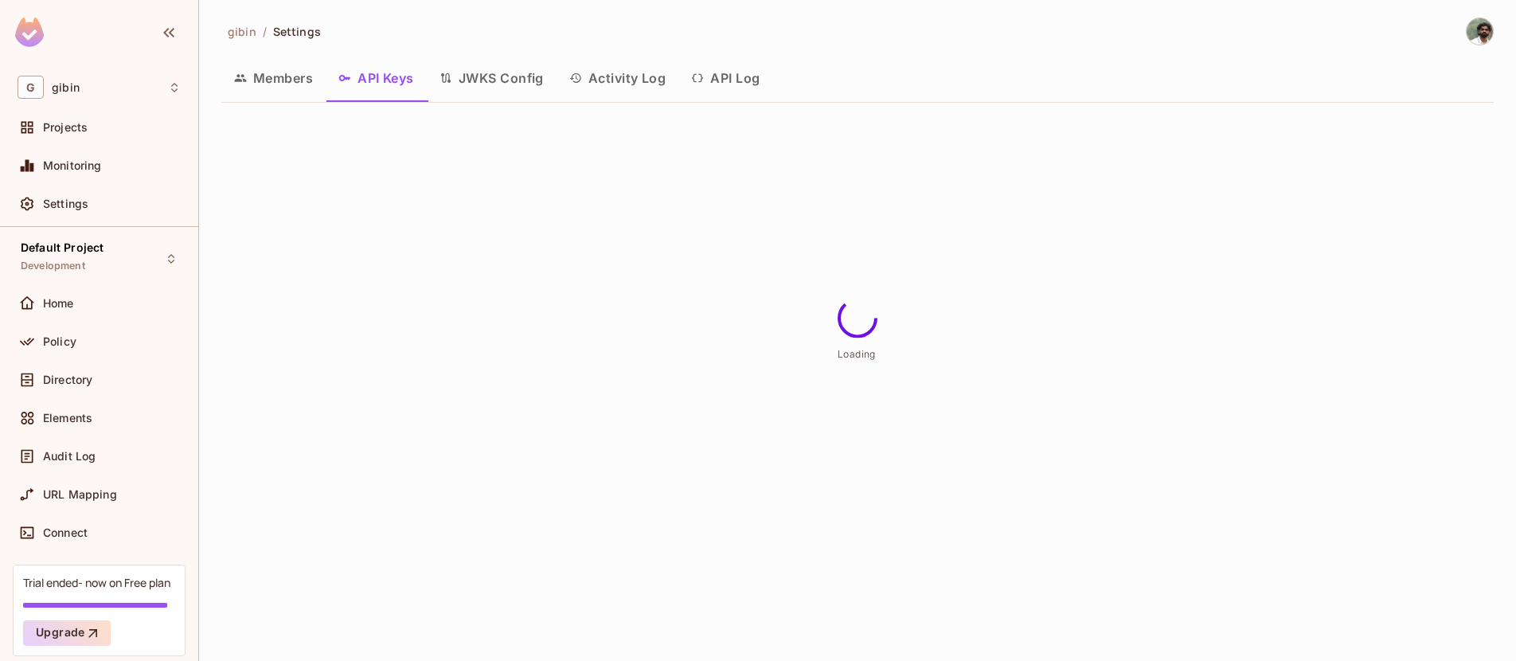
click at [506, 77] on button "JWKS Config" at bounding box center [492, 78] width 130 height 40
click at [648, 88] on button "Activity Log" at bounding box center [617, 78] width 123 height 40
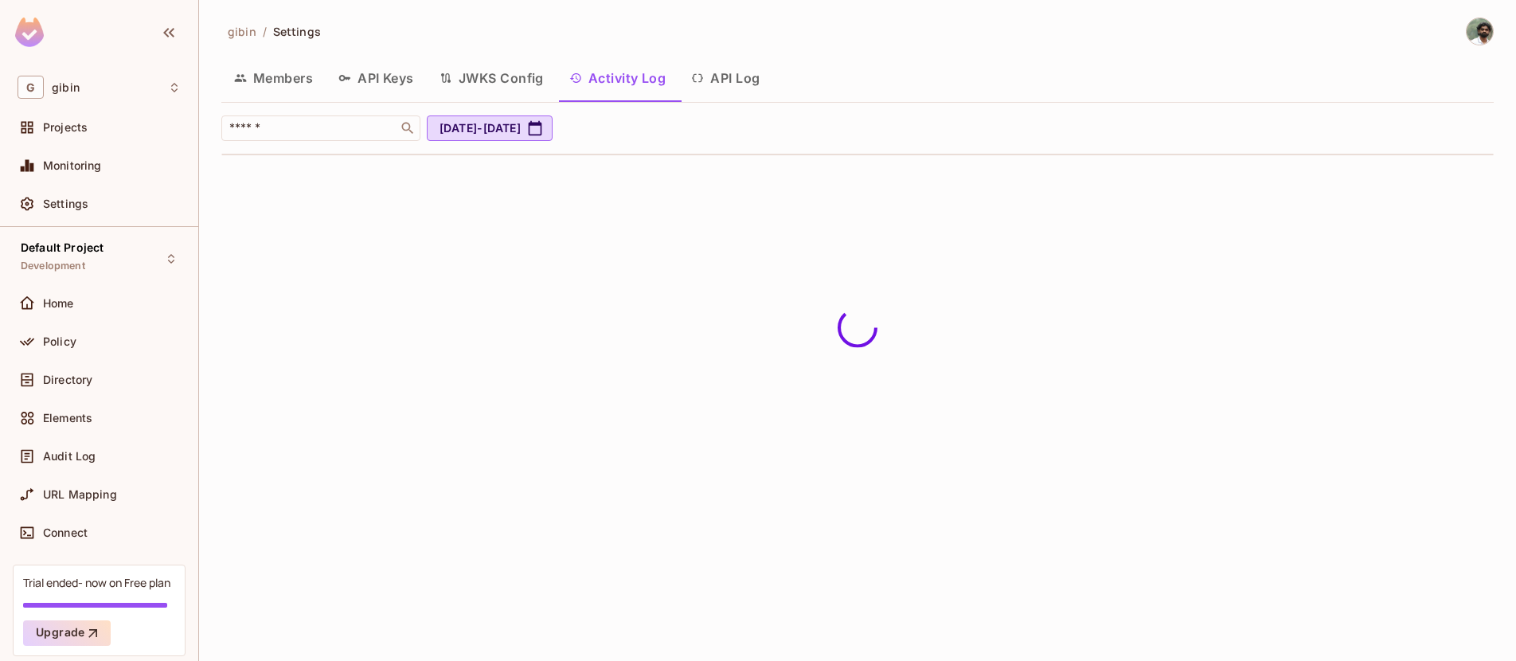
click at [762, 73] on button "API Log" at bounding box center [725, 78] width 94 height 40
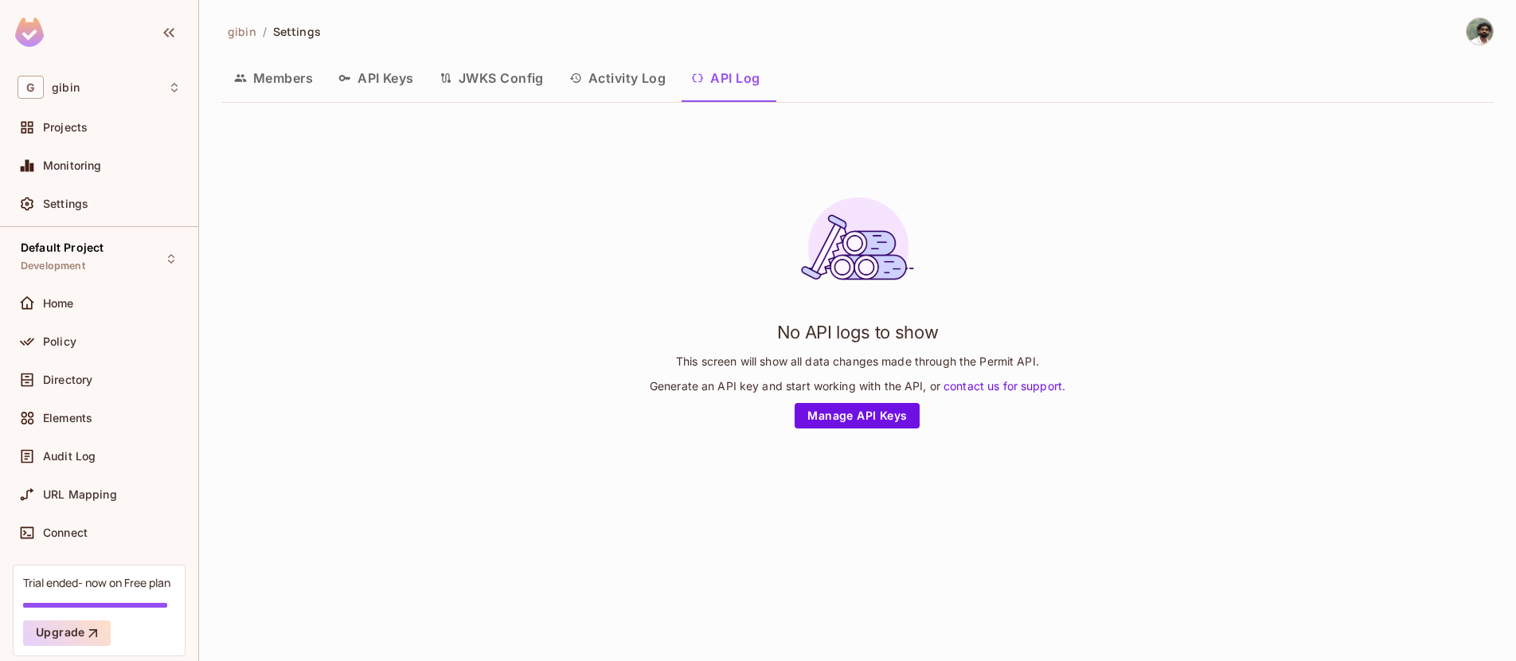
click at [522, 62] on button "JWKS Config" at bounding box center [492, 78] width 130 height 40
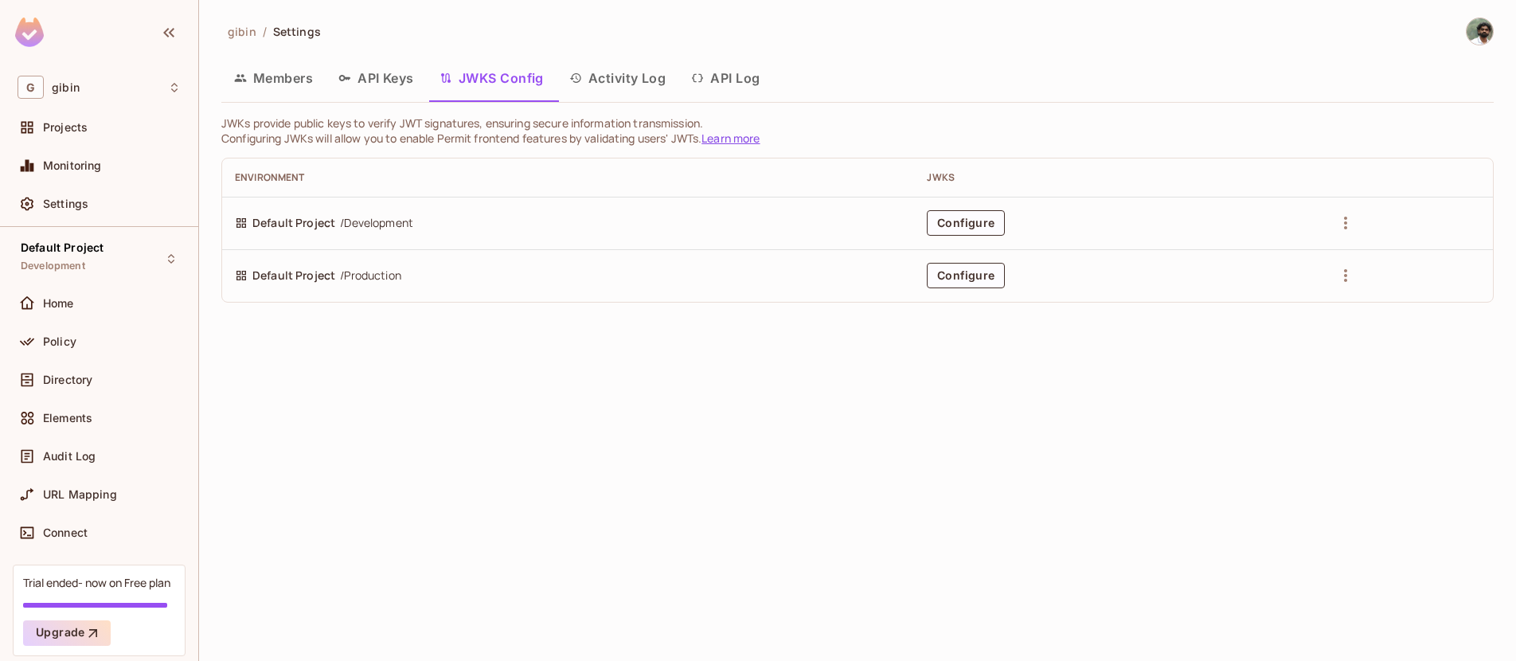
click at [328, 71] on button "API Keys" at bounding box center [376, 78] width 101 height 40
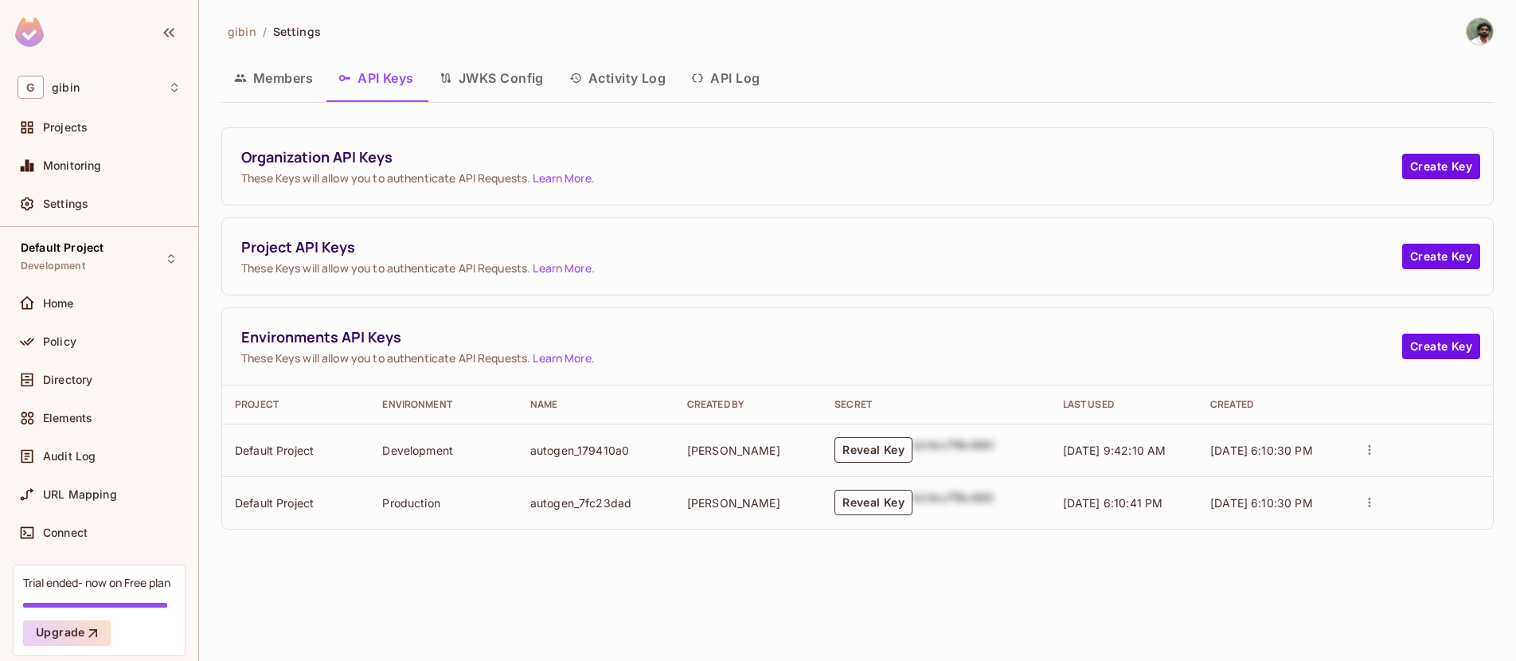
click at [396, 72] on button "API Keys" at bounding box center [376, 78] width 101 height 40
click at [506, 73] on button "JWKS Config" at bounding box center [492, 78] width 130 height 40
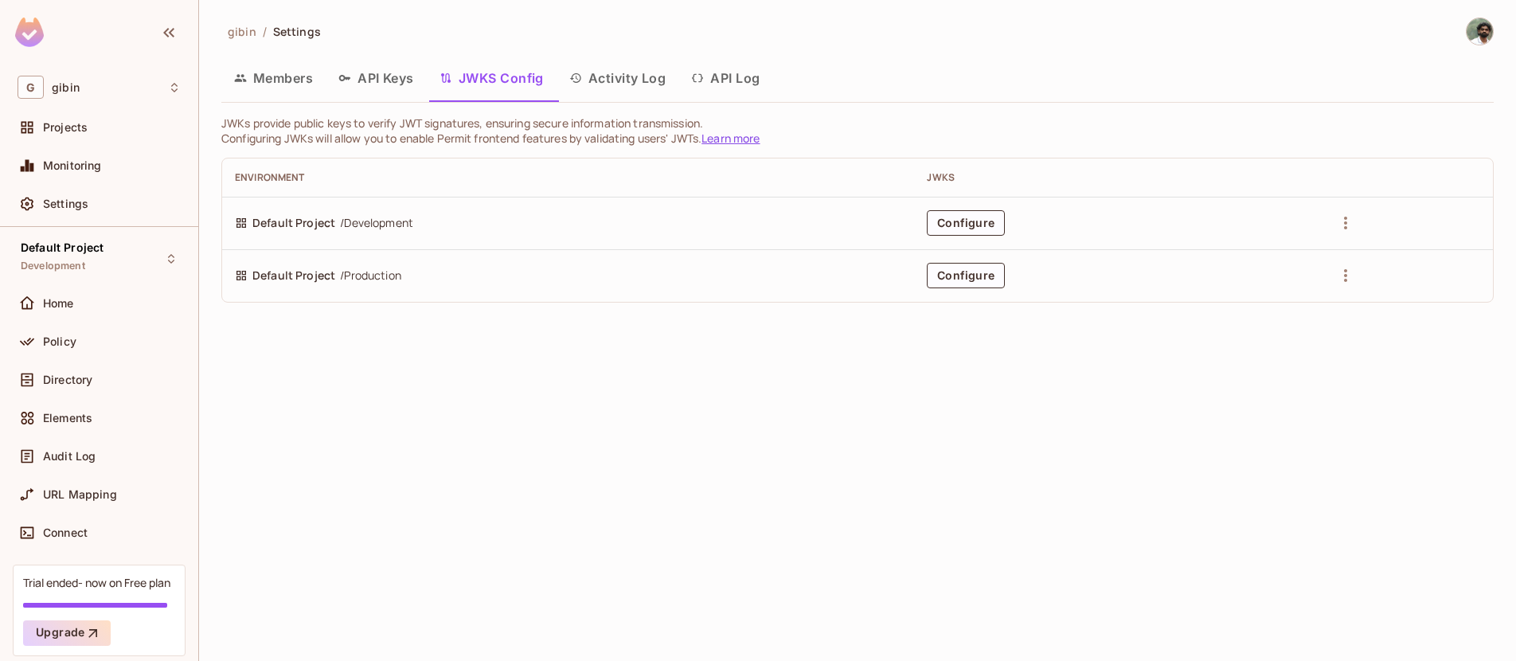
click at [660, 74] on button "Activity Log" at bounding box center [617, 78] width 123 height 40
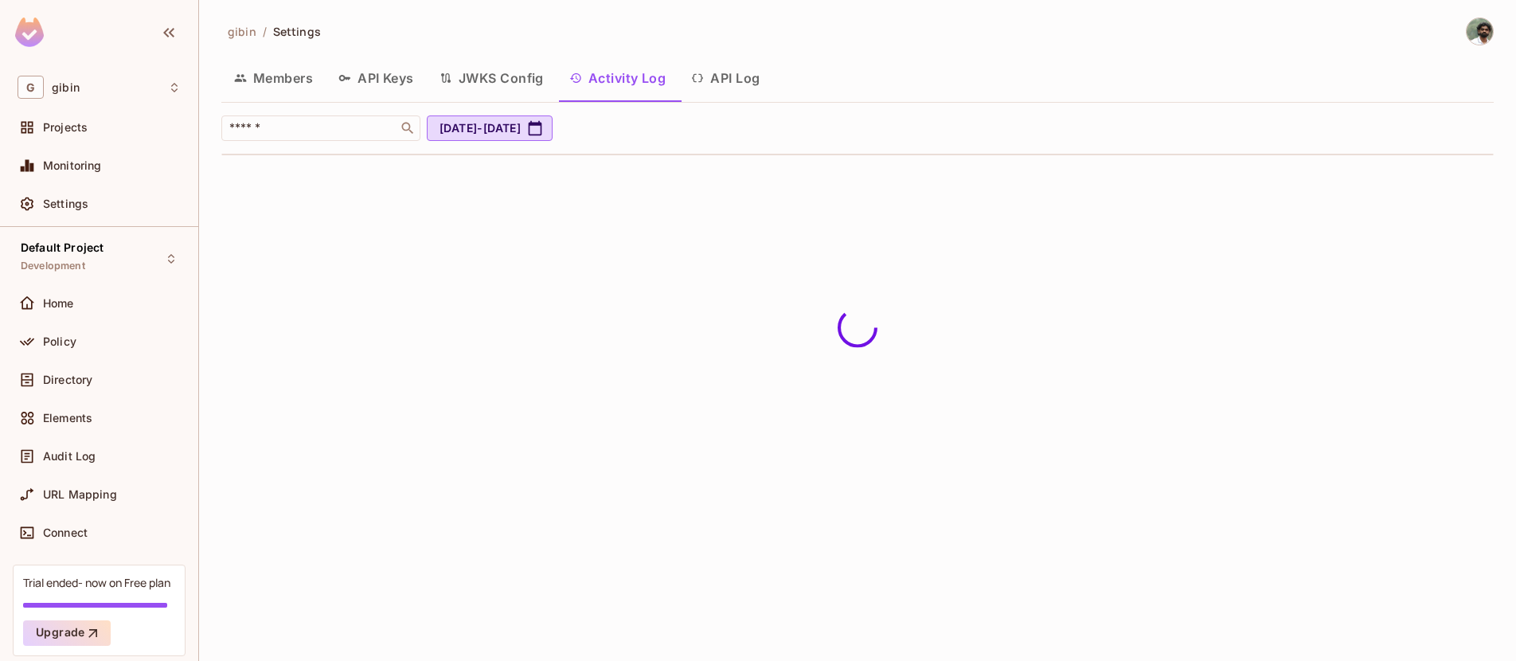
click at [737, 76] on button "API Log" at bounding box center [725, 78] width 94 height 40
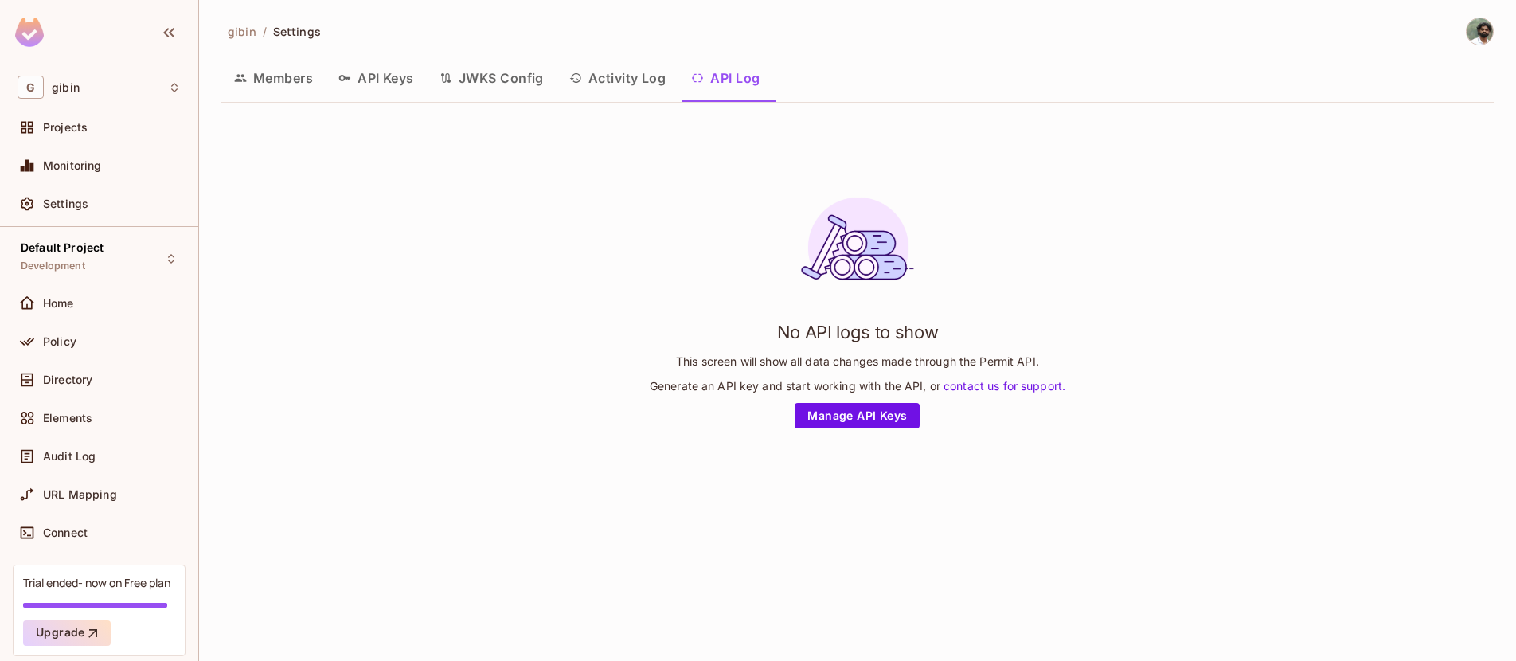
click at [532, 78] on button "JWKS Config" at bounding box center [492, 78] width 130 height 40
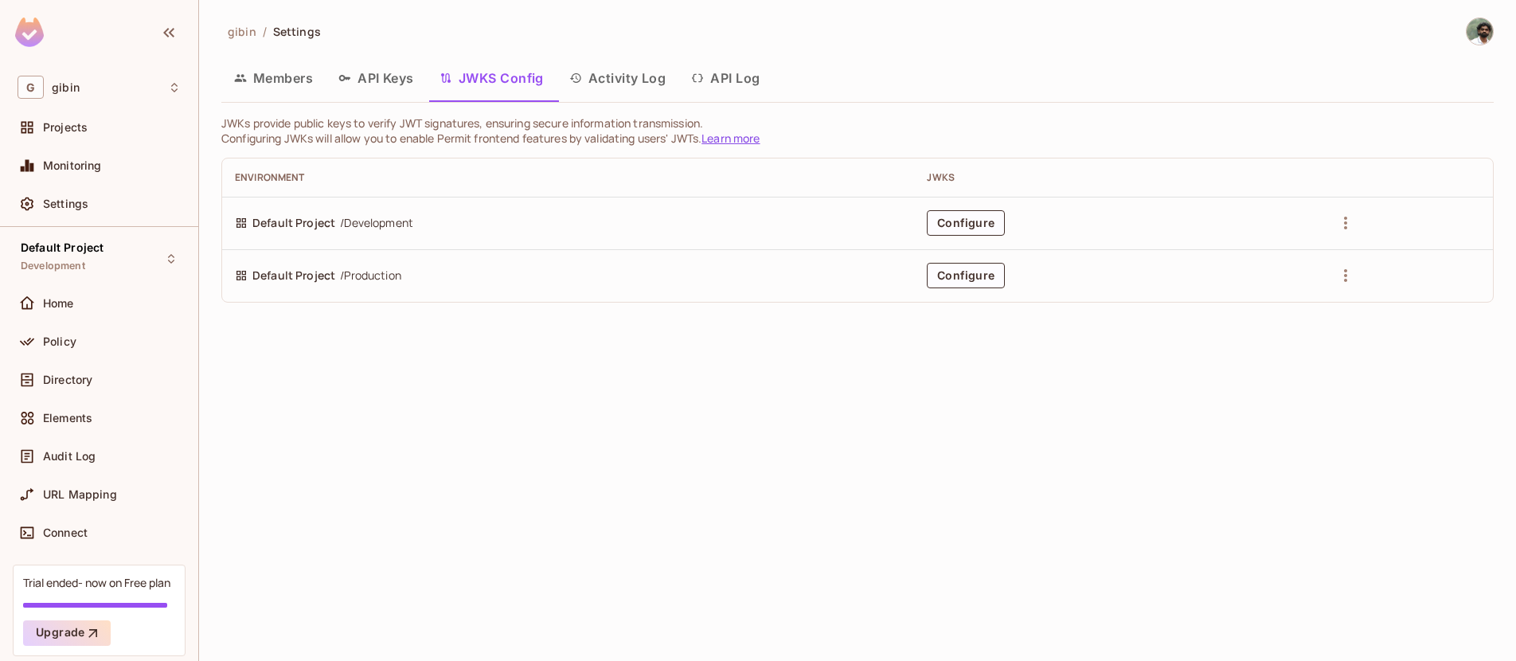
click at [369, 74] on button "API Keys" at bounding box center [376, 78] width 101 height 40
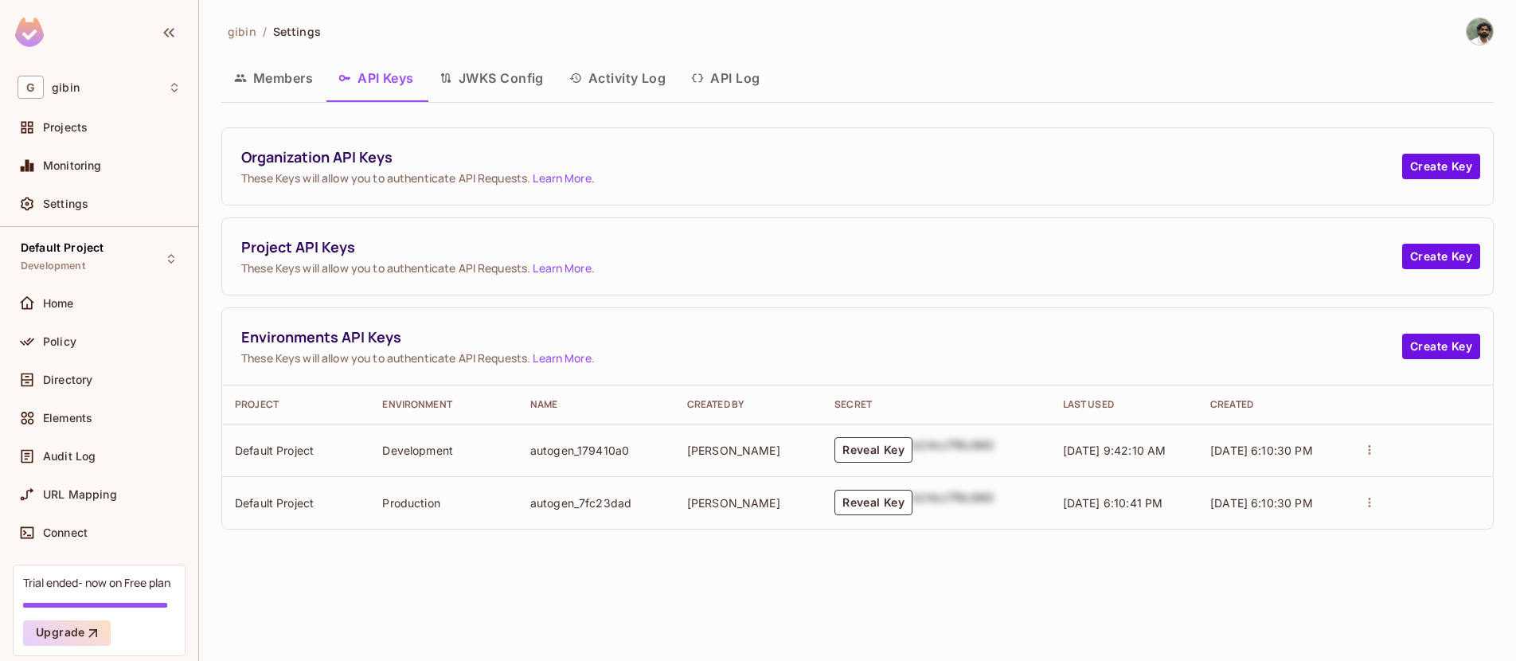
click at [294, 72] on button "Members" at bounding box center [273, 78] width 104 height 40
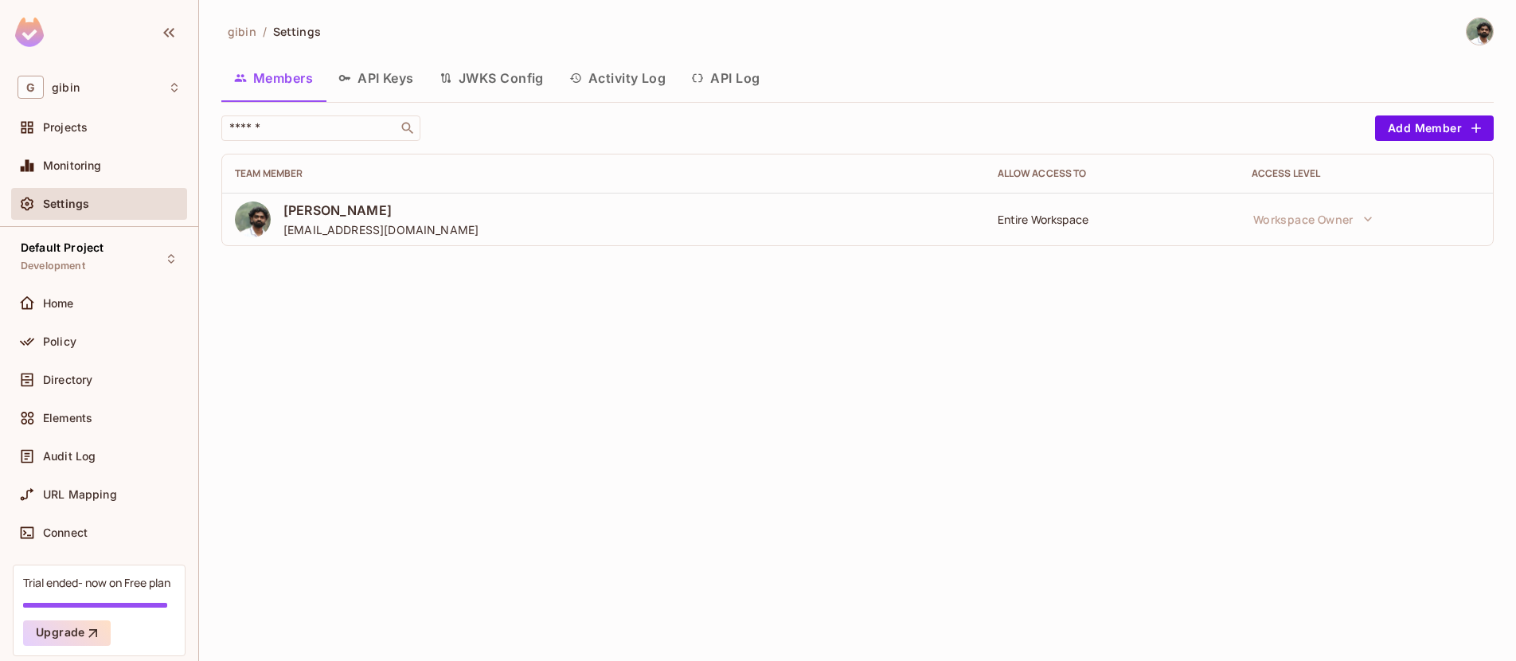
click at [392, 75] on button "API Keys" at bounding box center [376, 78] width 101 height 40
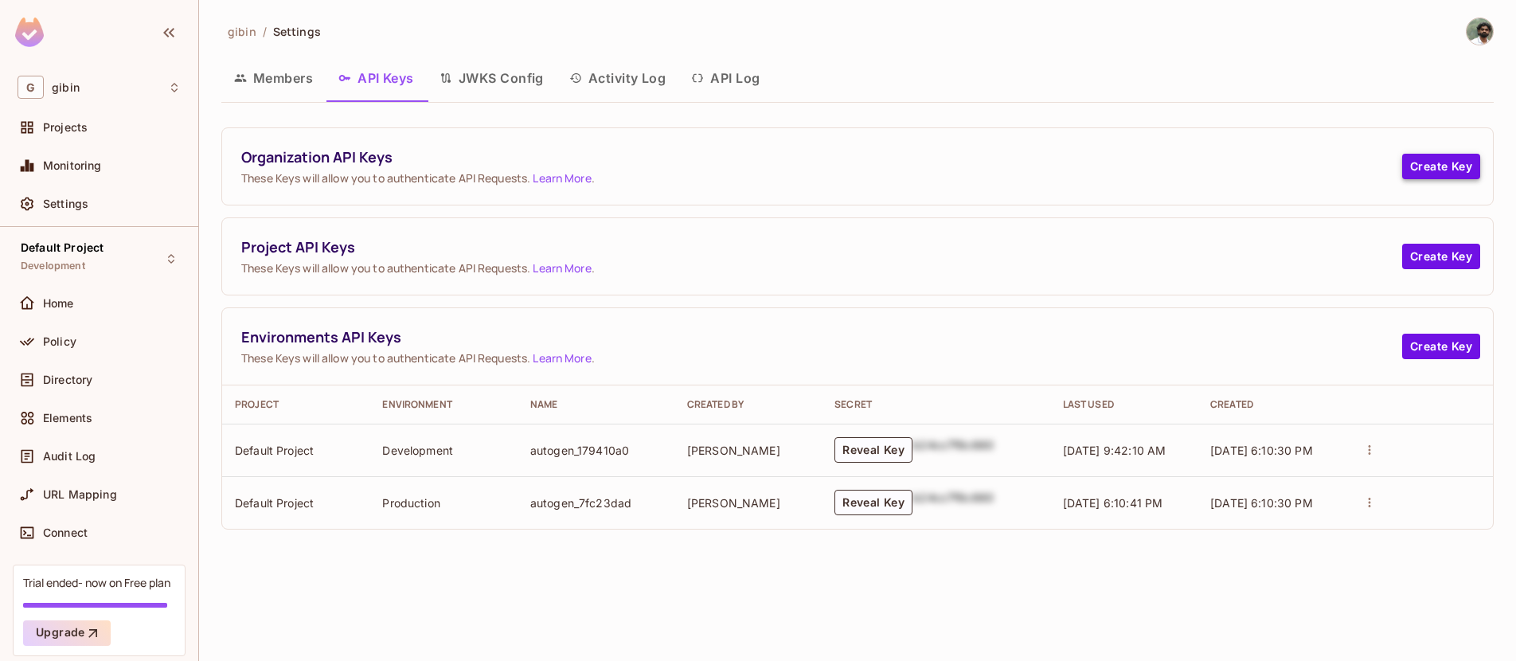
click at [1439, 167] on button "Create Key" at bounding box center [1441, 166] width 78 height 25
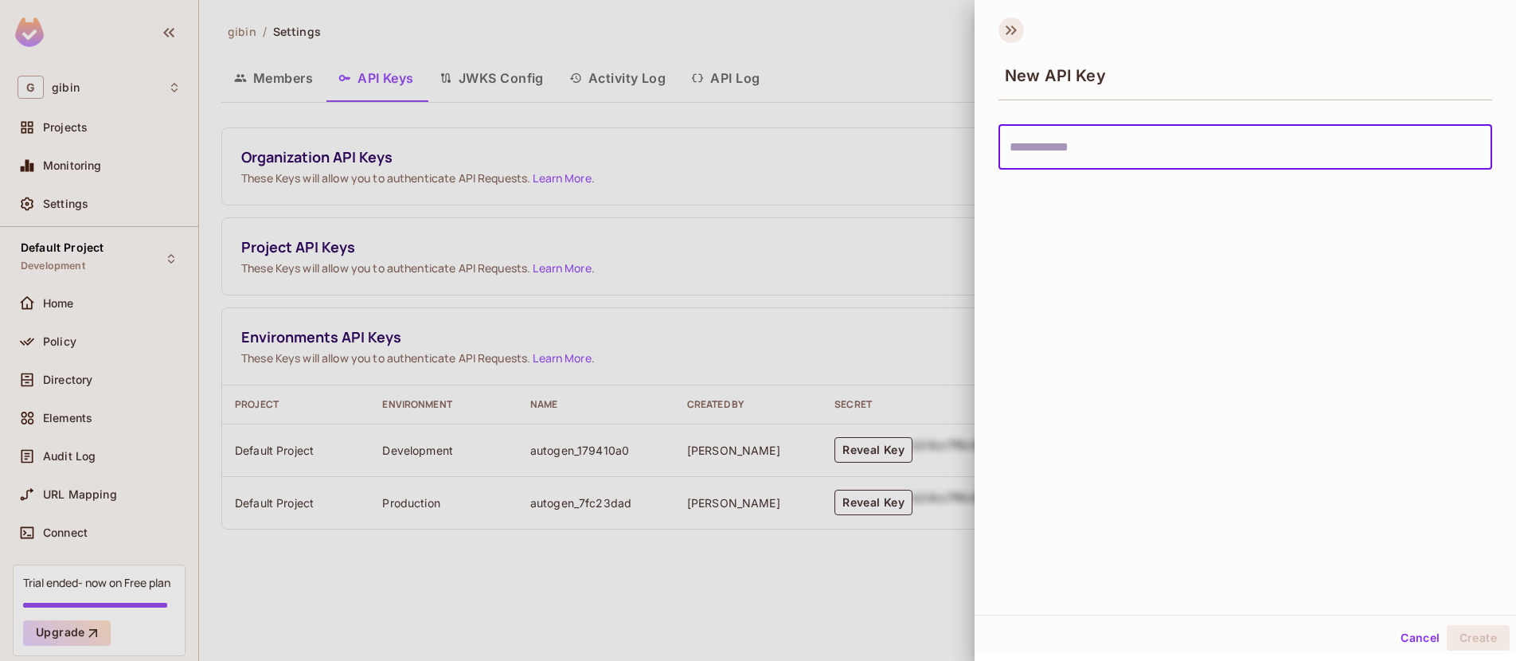
click at [1015, 29] on icon at bounding box center [1010, 30] width 25 height 25
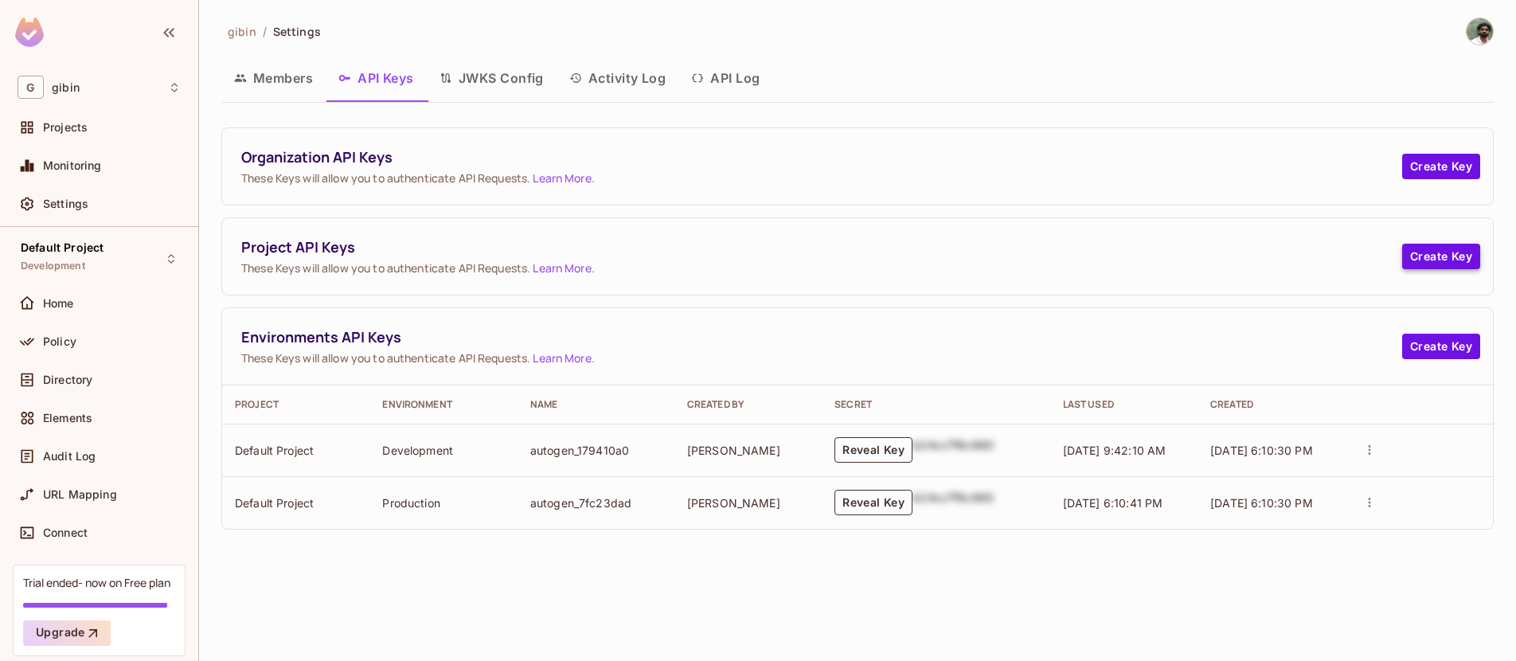
click at [1450, 255] on button "Create Key" at bounding box center [1441, 256] width 78 height 25
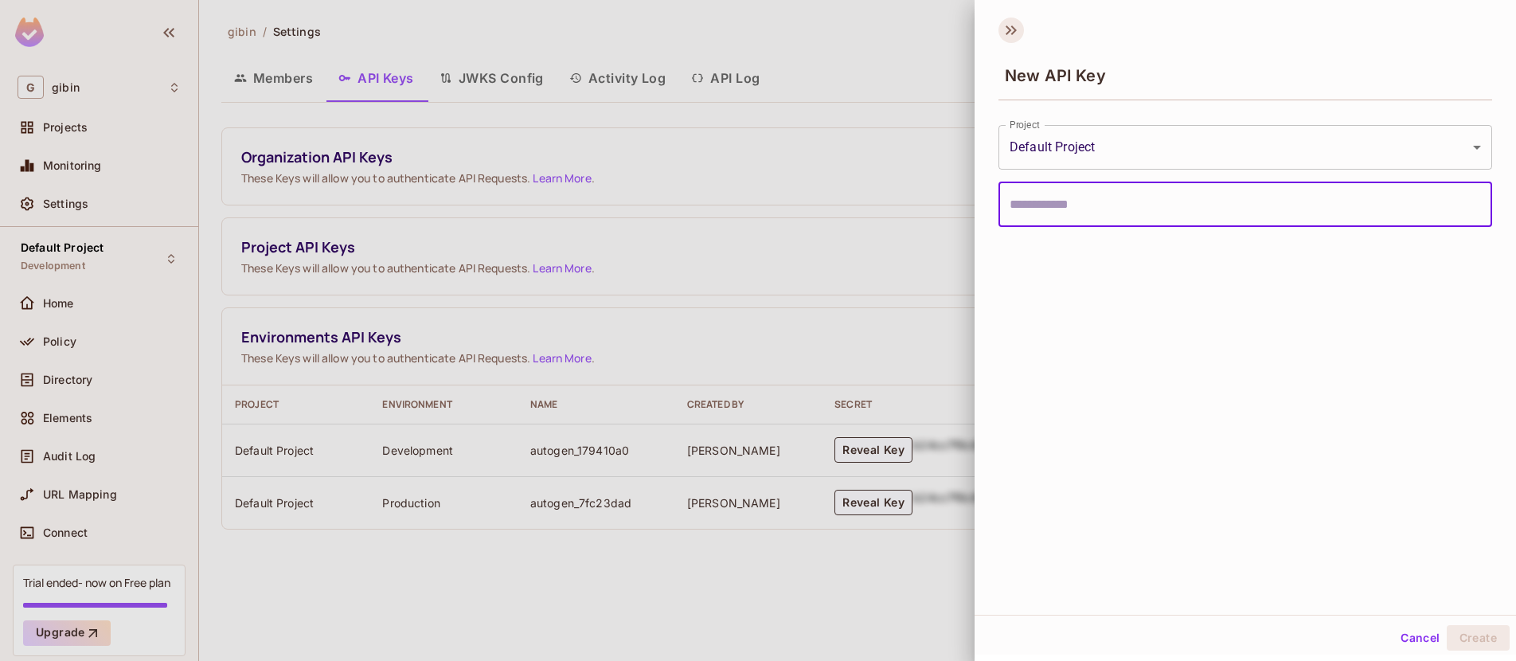
click at [1004, 31] on icon at bounding box center [1010, 30] width 25 height 25
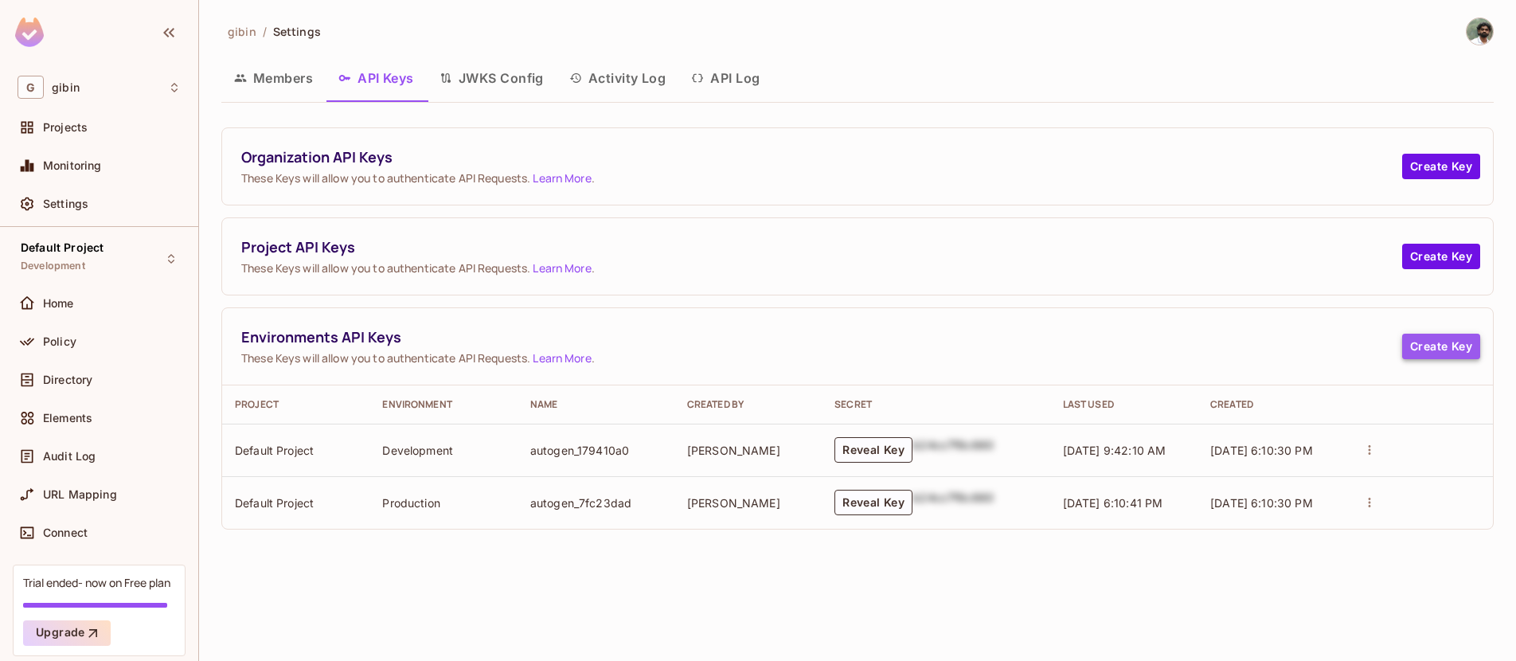
click at [1438, 346] on button "Create Key" at bounding box center [1441, 346] width 78 height 25
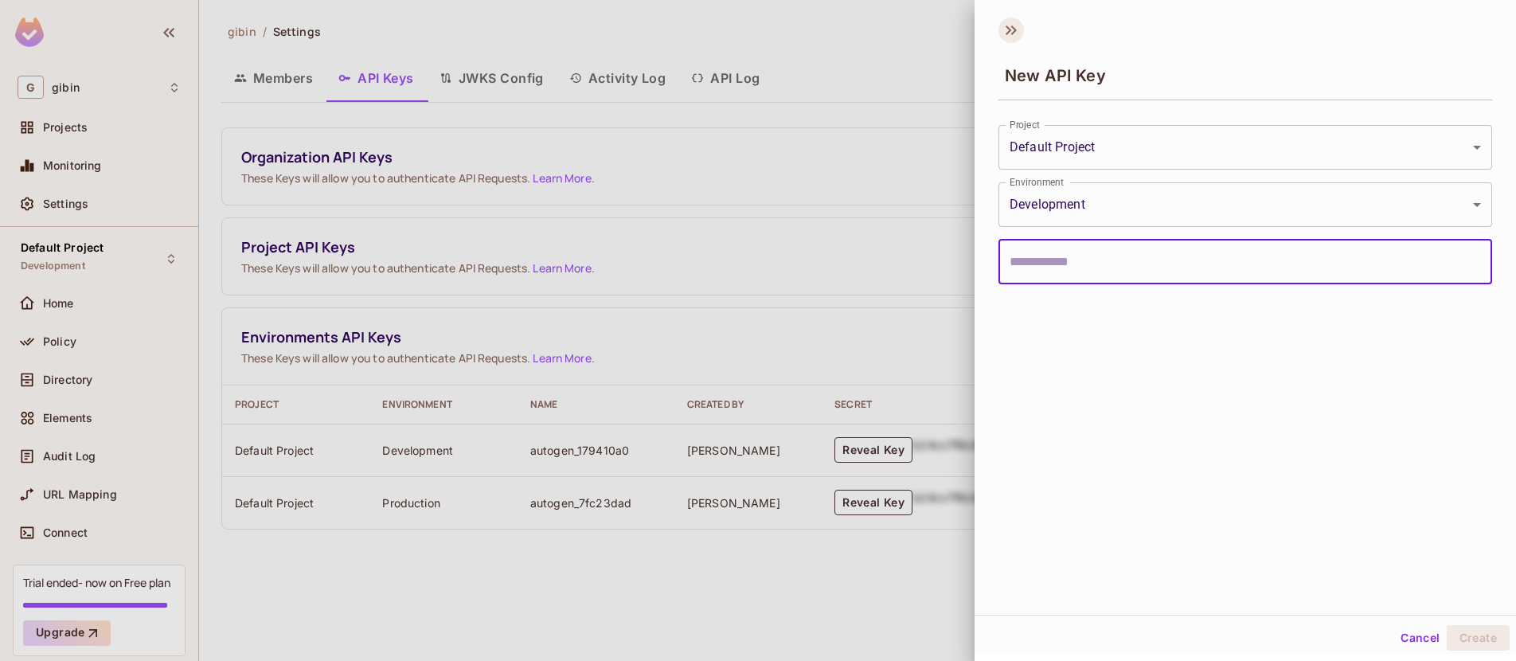
click at [1002, 27] on icon at bounding box center [1010, 30] width 25 height 25
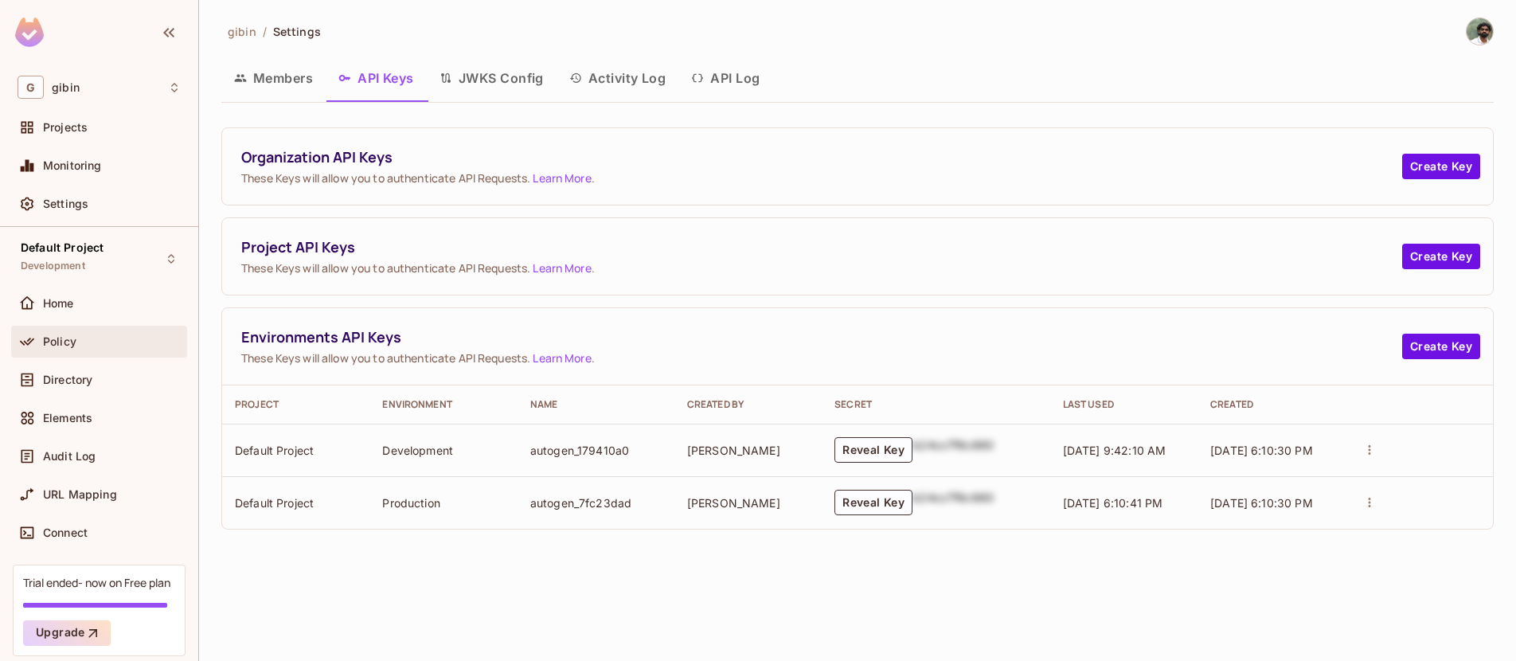
click at [72, 345] on span "Policy" at bounding box center [59, 341] width 33 height 13
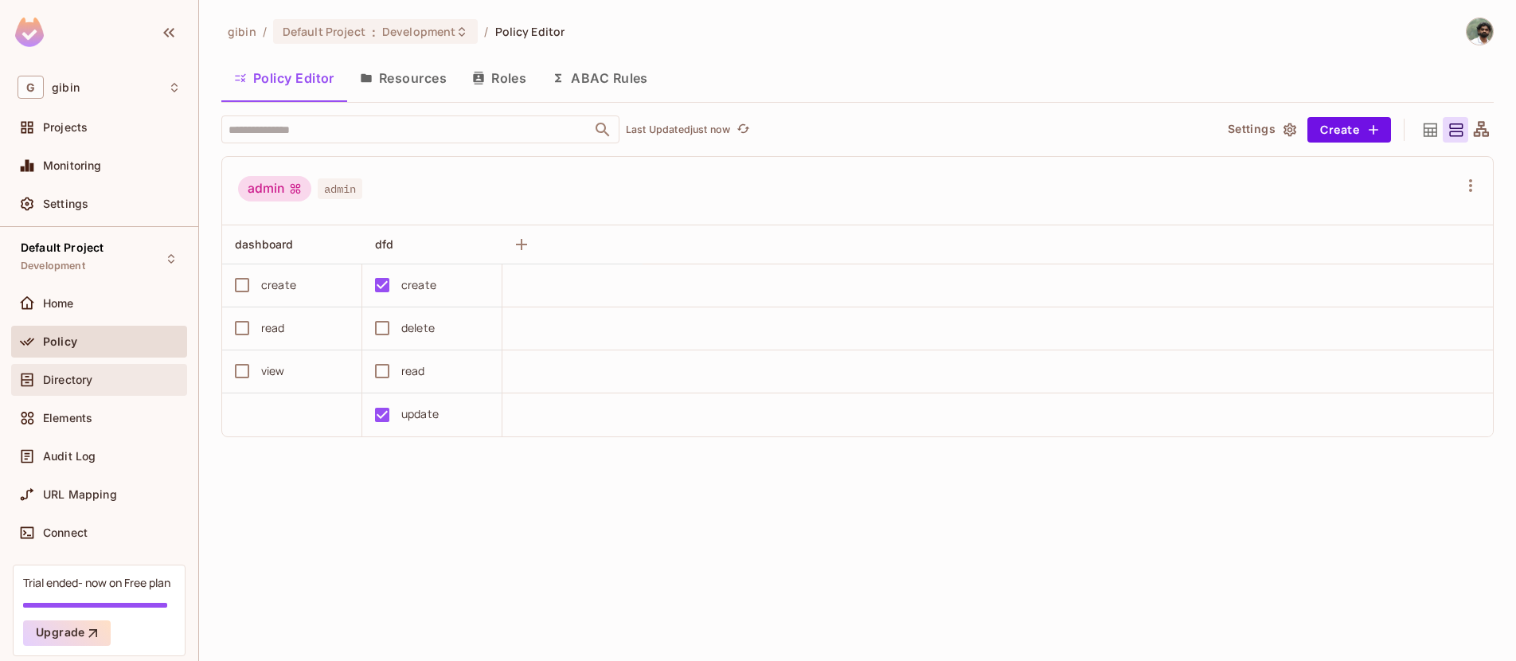
click at [85, 384] on span "Directory" at bounding box center [67, 379] width 49 height 13
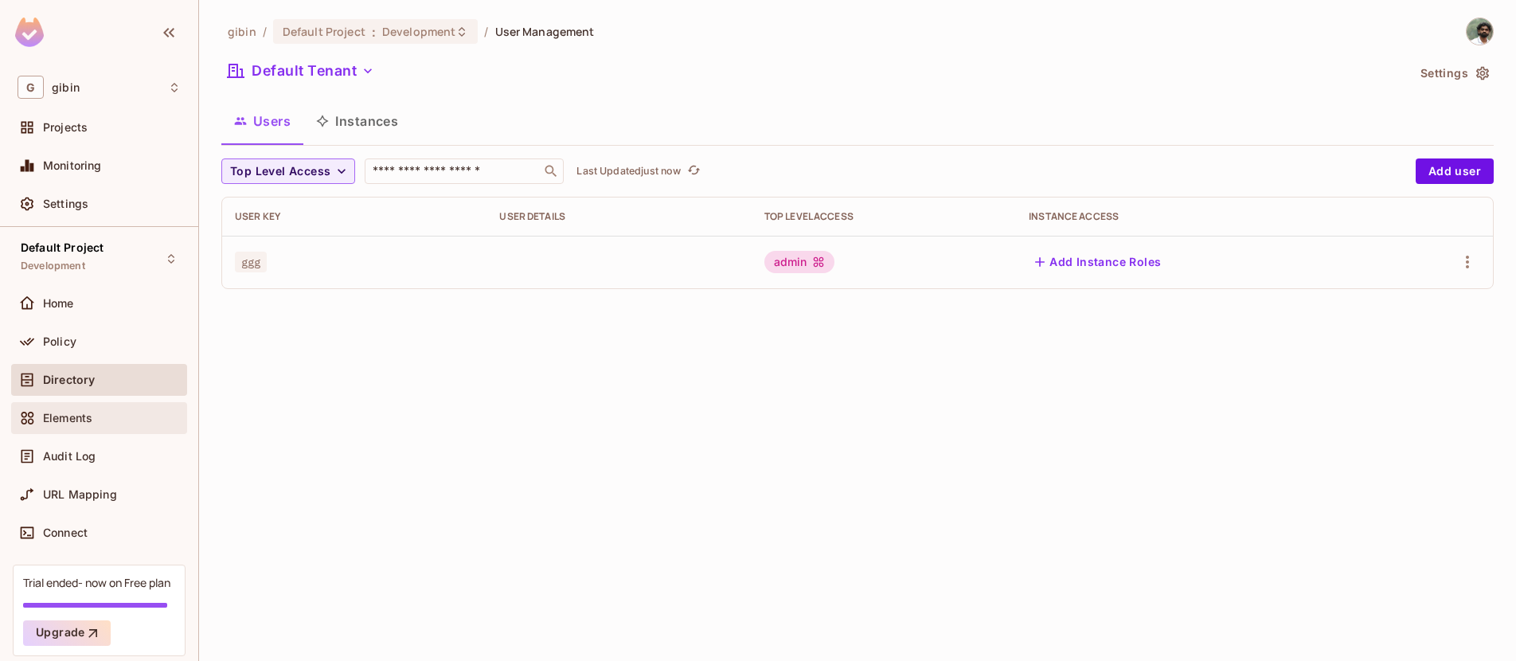
click at [81, 402] on div "Elements" at bounding box center [99, 418] width 176 height 32
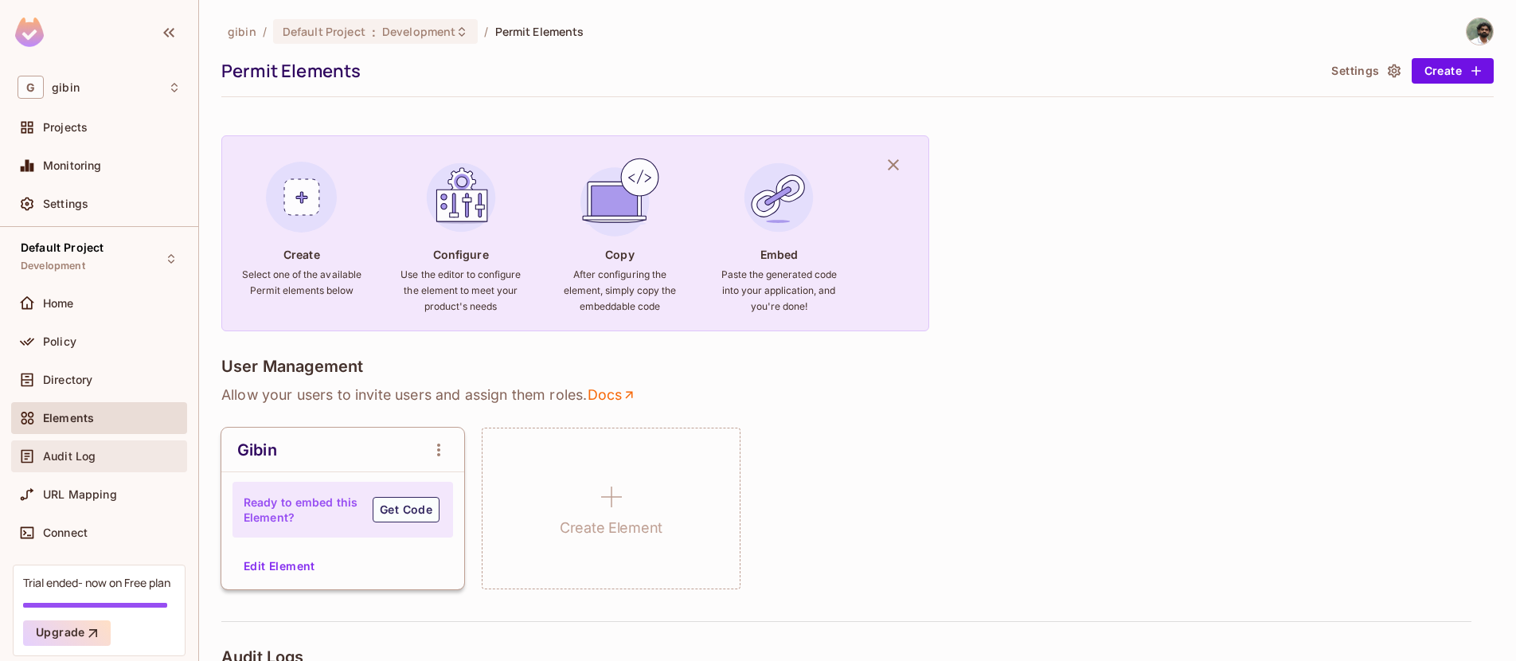
click at [89, 455] on span "Audit Log" at bounding box center [69, 456] width 53 height 13
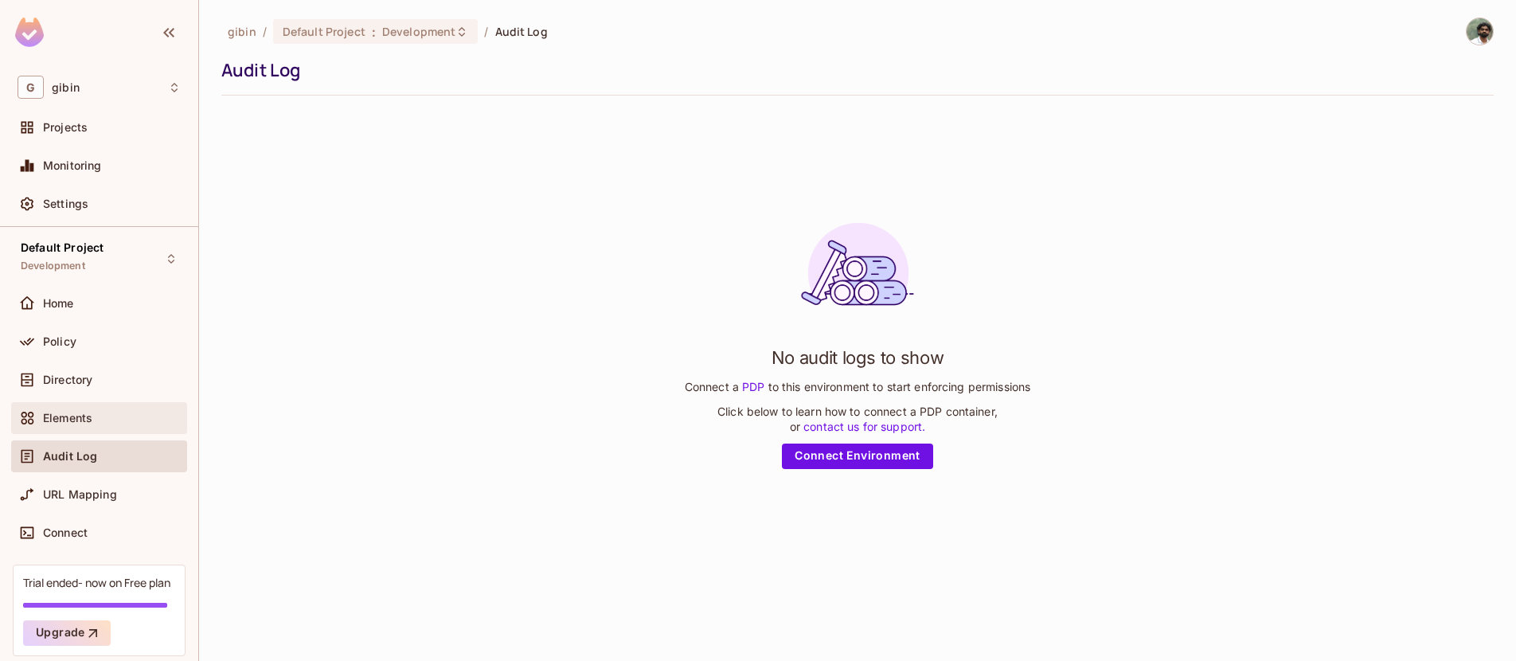
click at [93, 414] on div "Elements" at bounding box center [112, 418] width 138 height 13
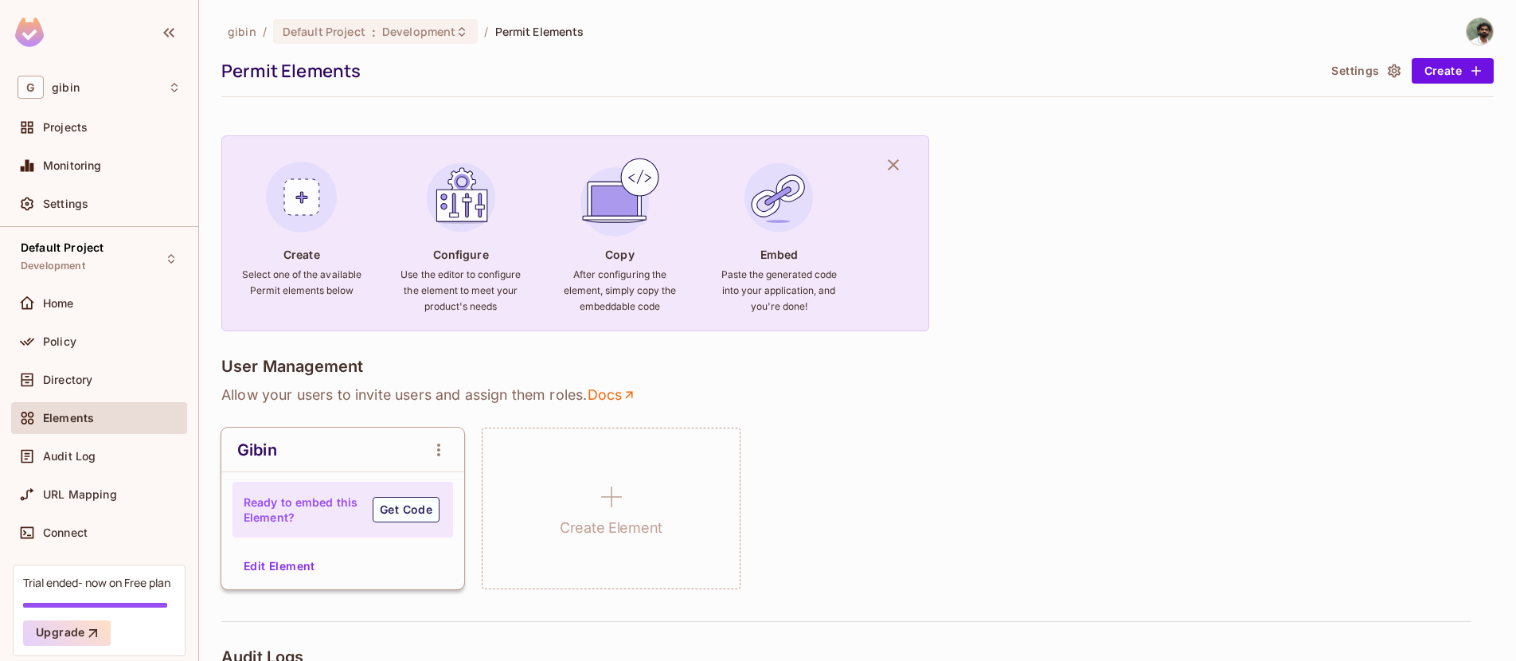
click at [95, 361] on div "Policy" at bounding box center [99, 345] width 176 height 38
click at [86, 382] on span "Directory" at bounding box center [67, 379] width 49 height 13
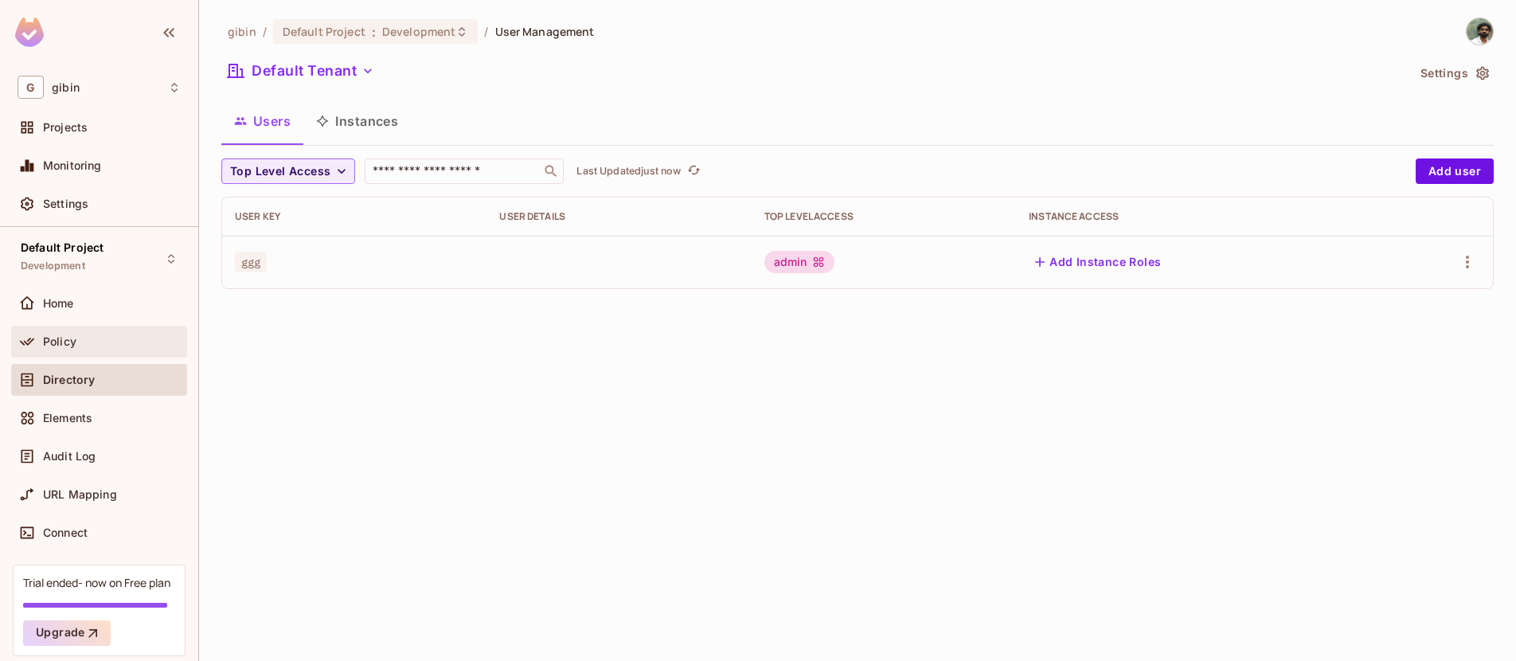
click at [96, 345] on div "Policy" at bounding box center [112, 341] width 138 height 13
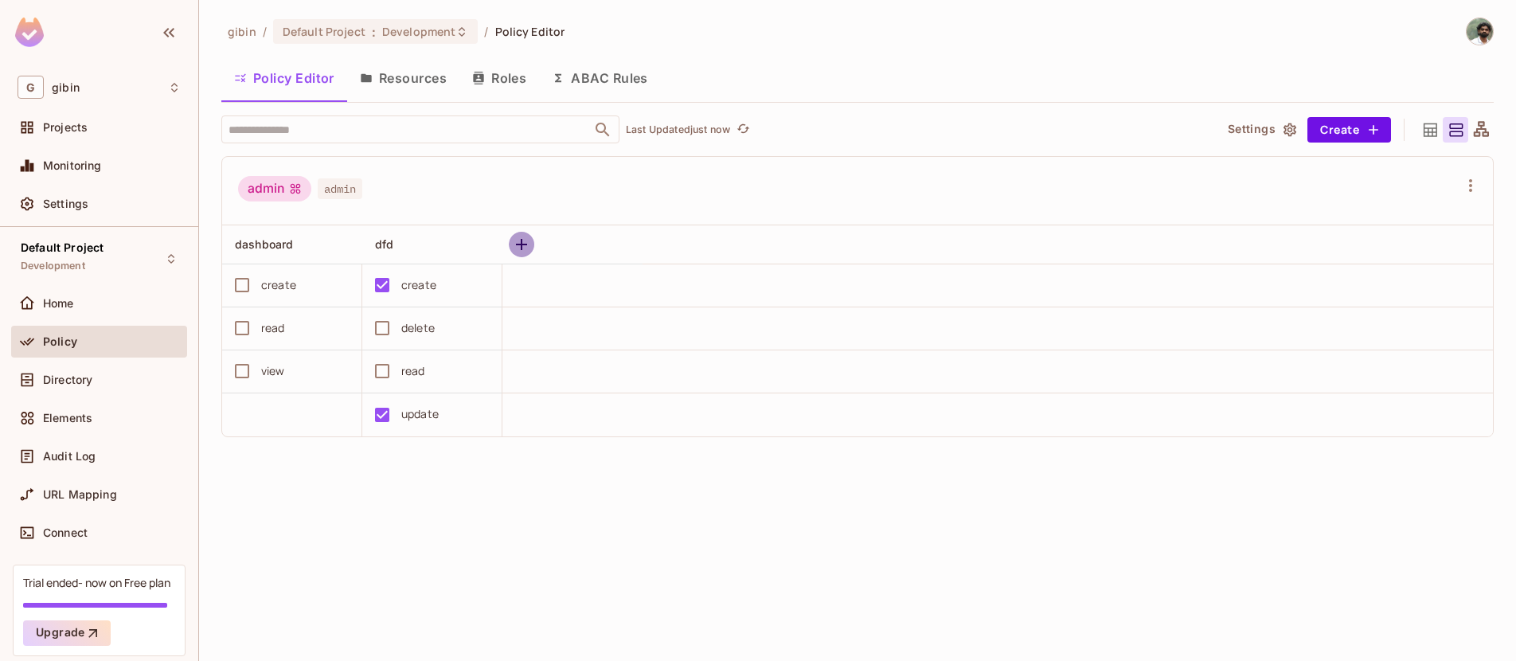
click at [510, 244] on button "button" at bounding box center [521, 244] width 25 height 25
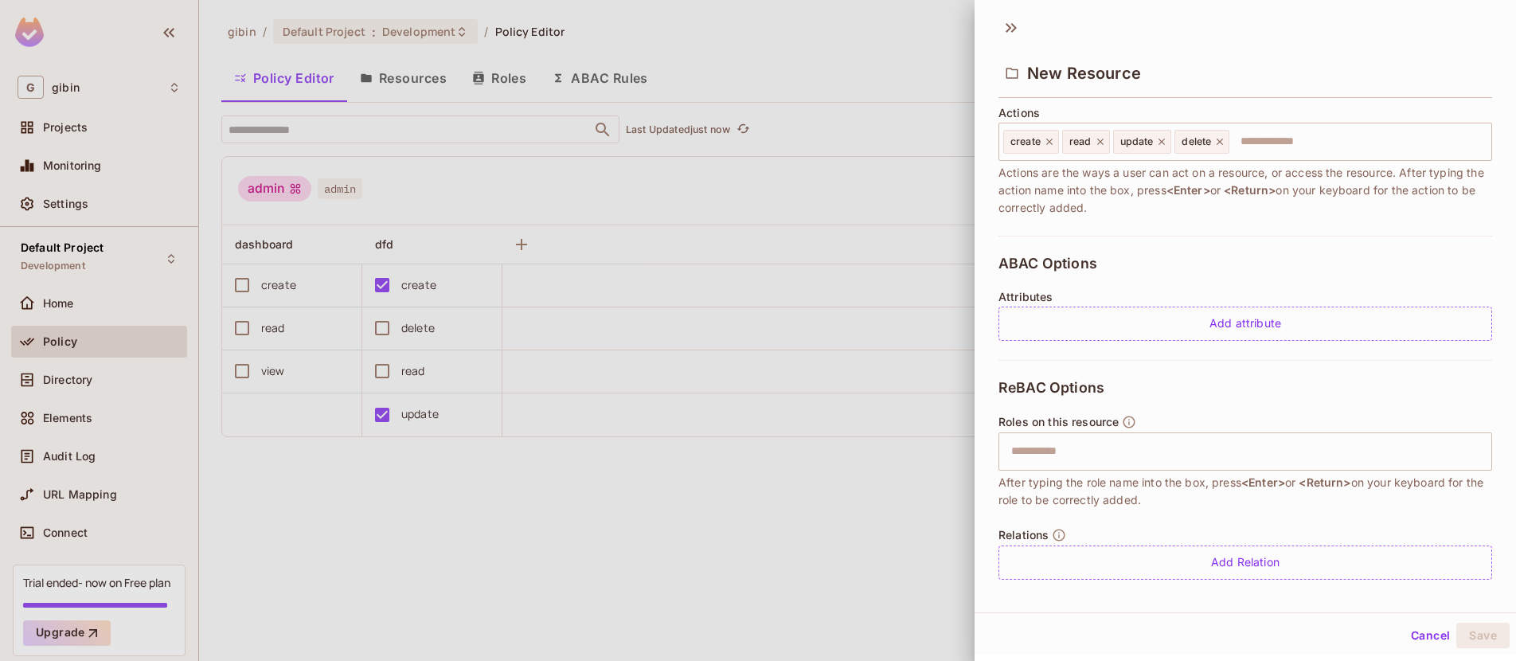
scroll to position [215, 0]
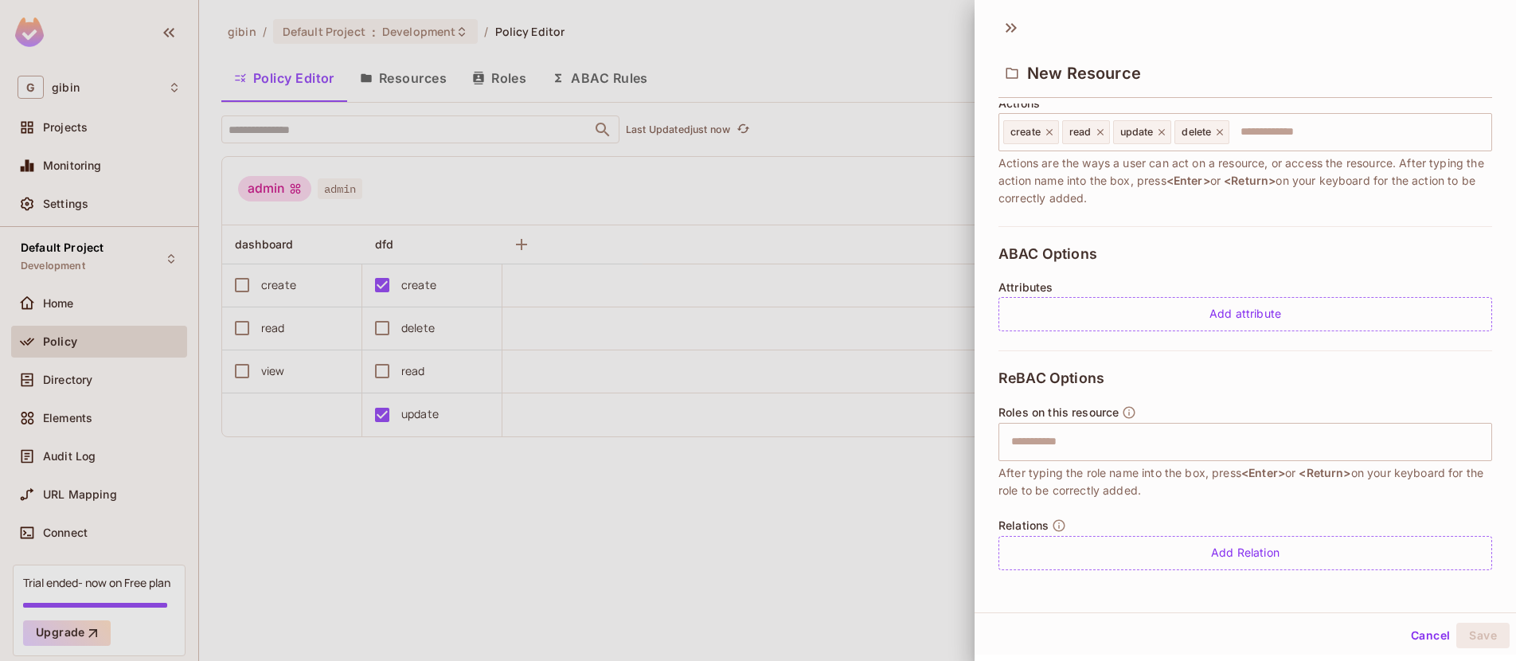
click at [74, 380] on div at bounding box center [758, 330] width 1516 height 661
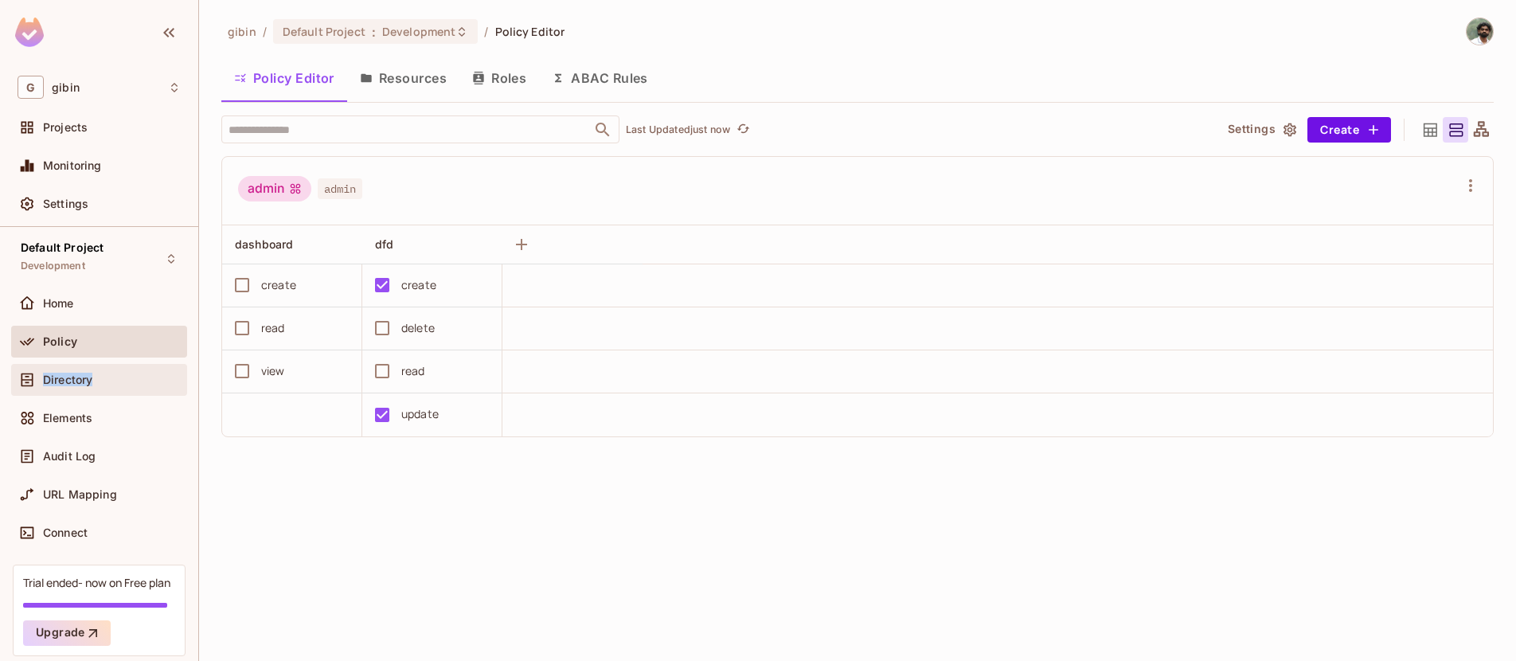
click at [73, 380] on span "Directory" at bounding box center [67, 379] width 49 height 13
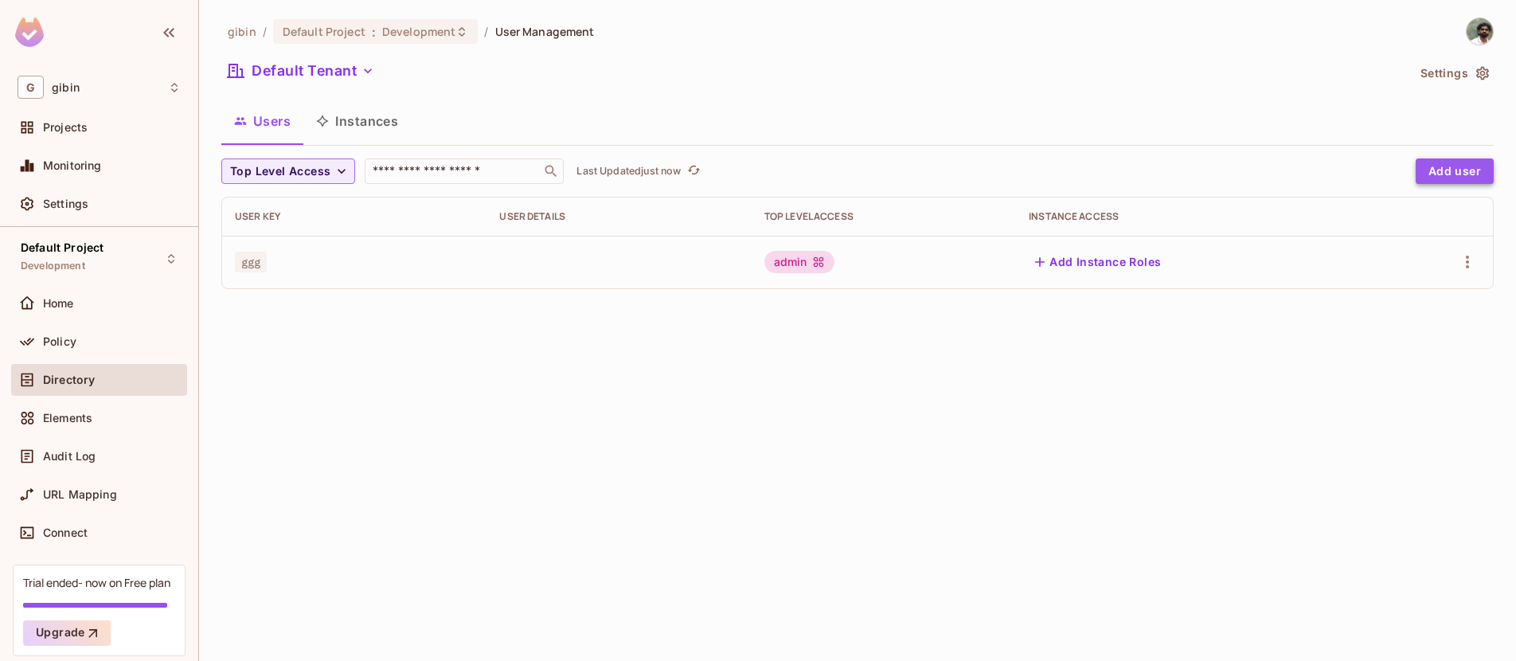
click at [1439, 177] on button "Add user" at bounding box center [1454, 170] width 78 height 25
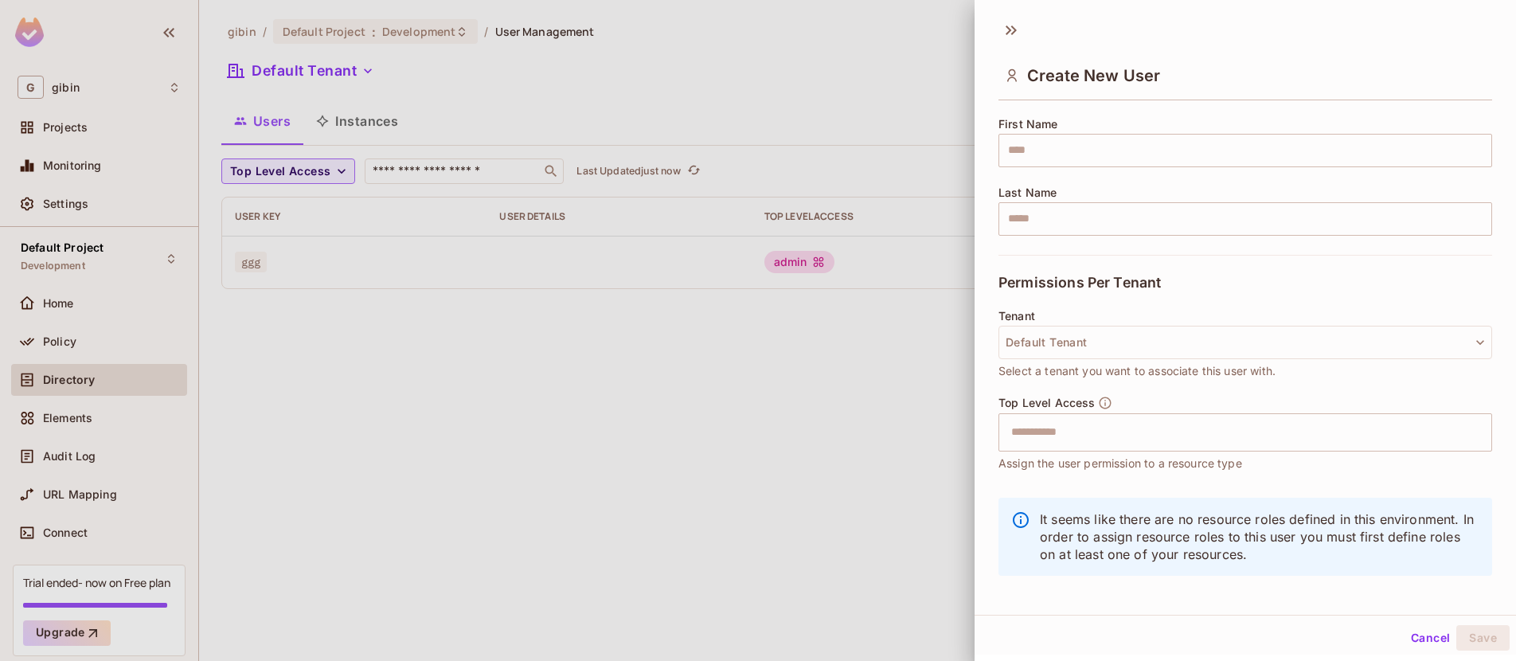
scroll to position [200, 0]
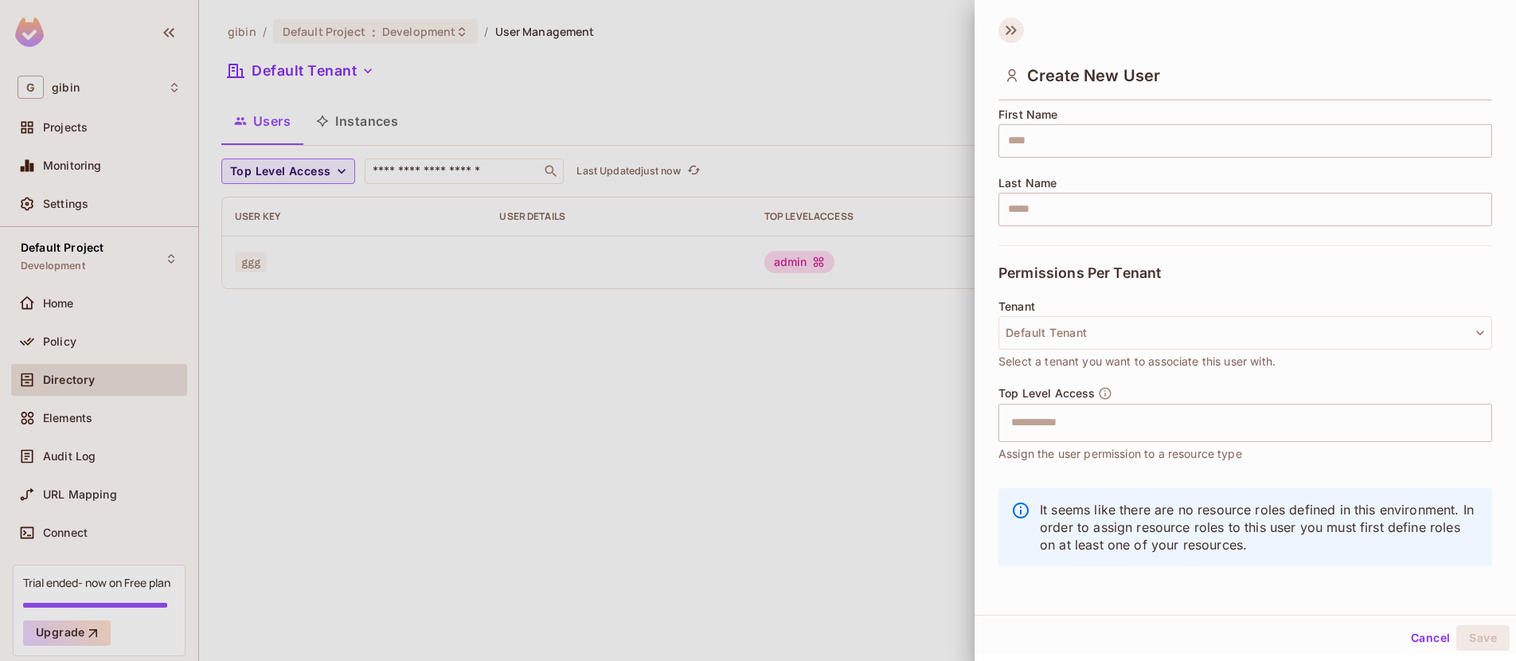
click at [1008, 33] on icon at bounding box center [1010, 30] width 25 height 25
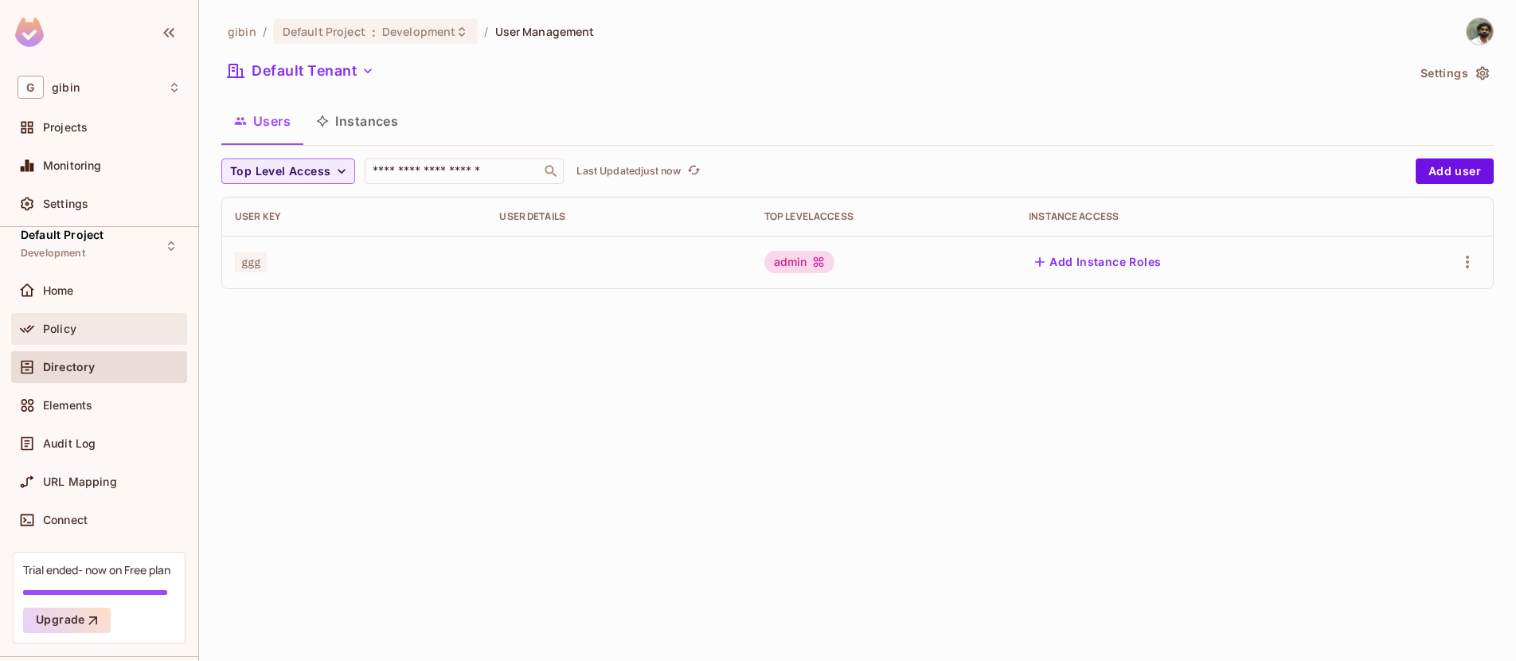
scroll to position [59, 0]
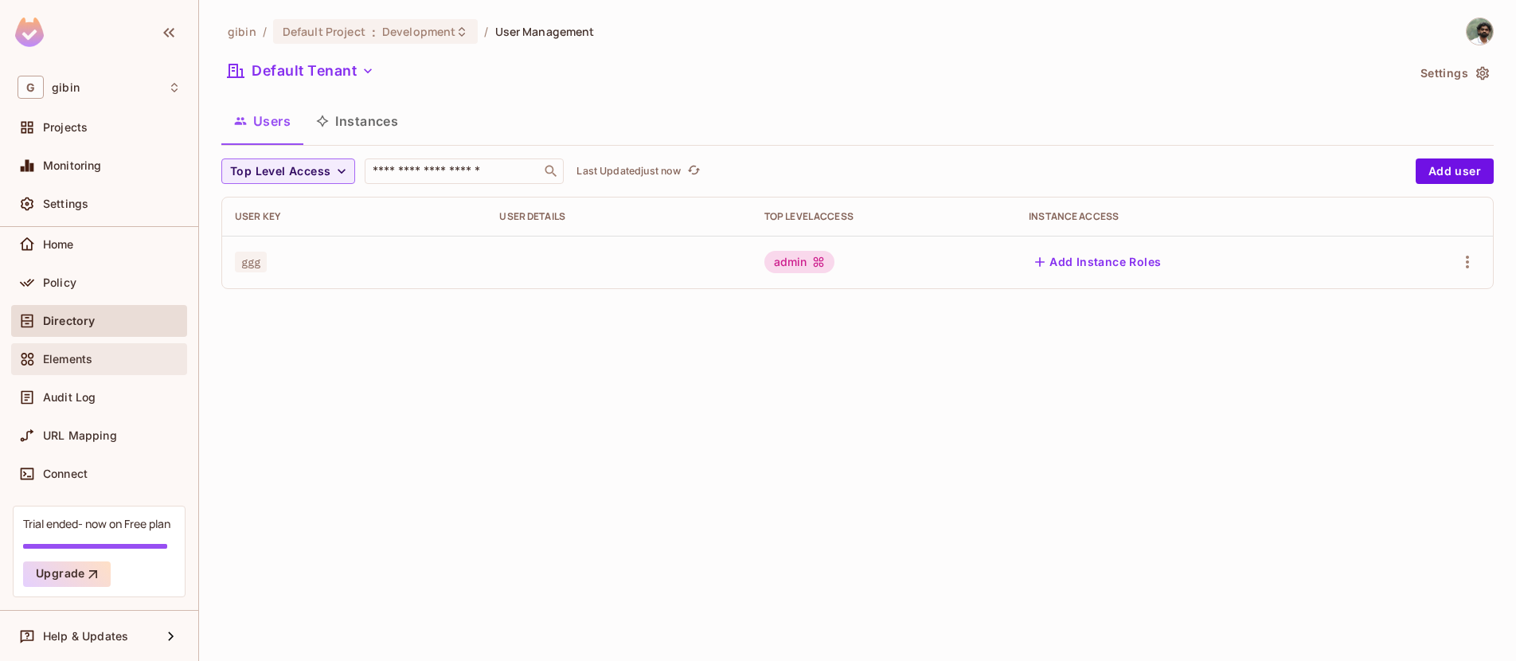
click at [111, 369] on div "Elements" at bounding box center [99, 359] width 176 height 32
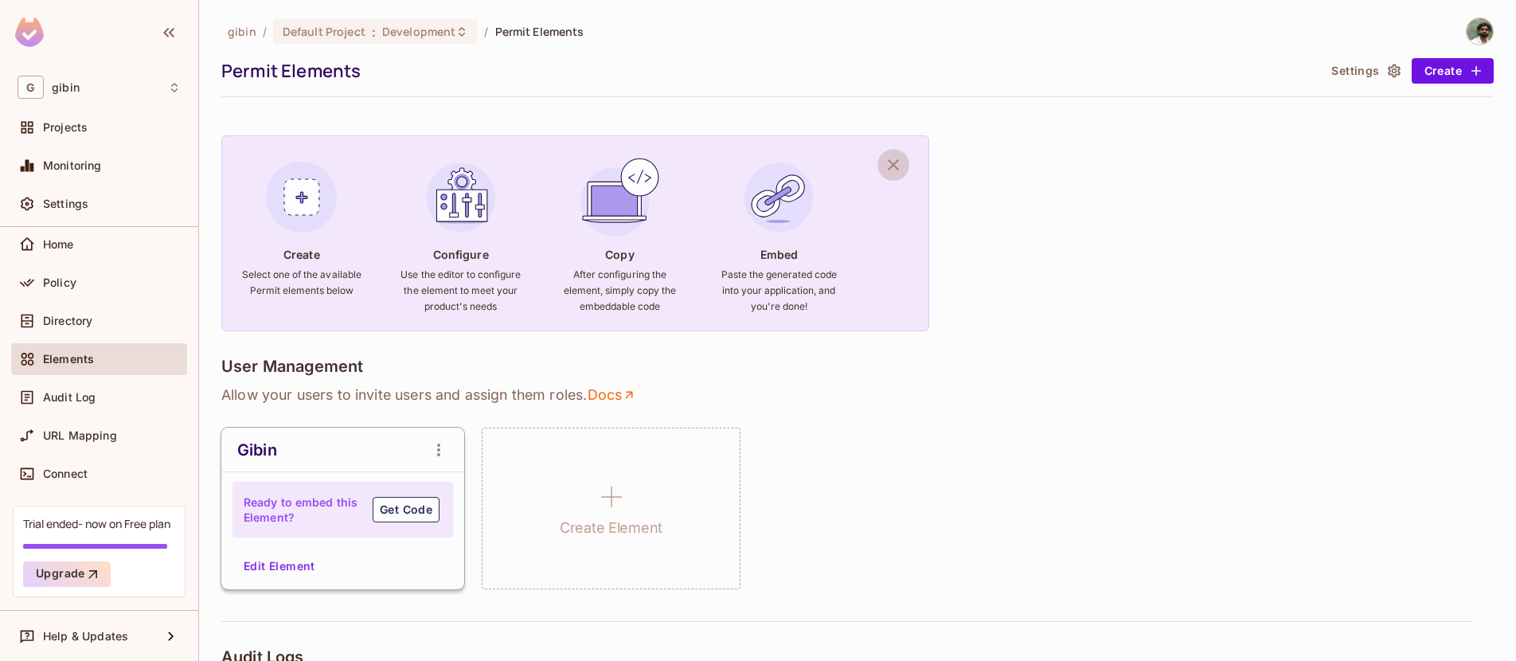
click at [895, 165] on icon "button" at bounding box center [893, 164] width 19 height 19
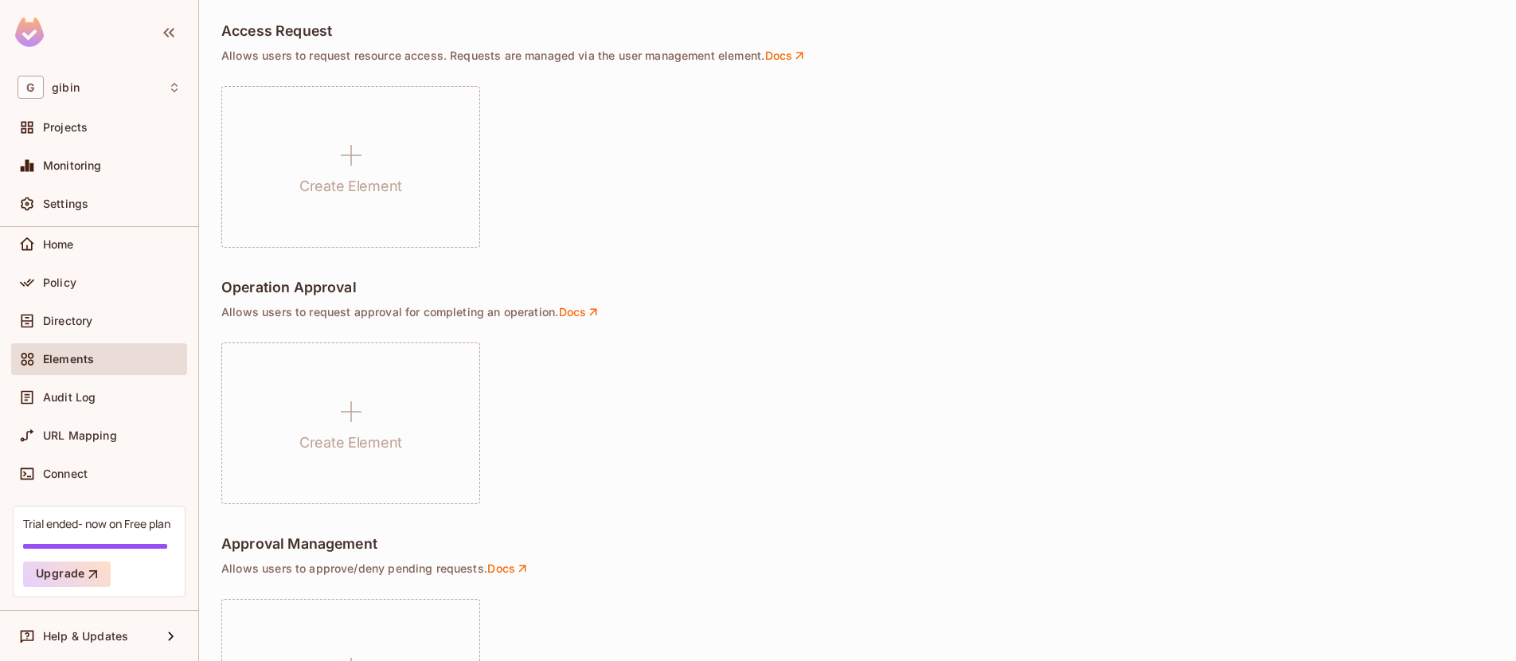
scroll to position [892, 0]
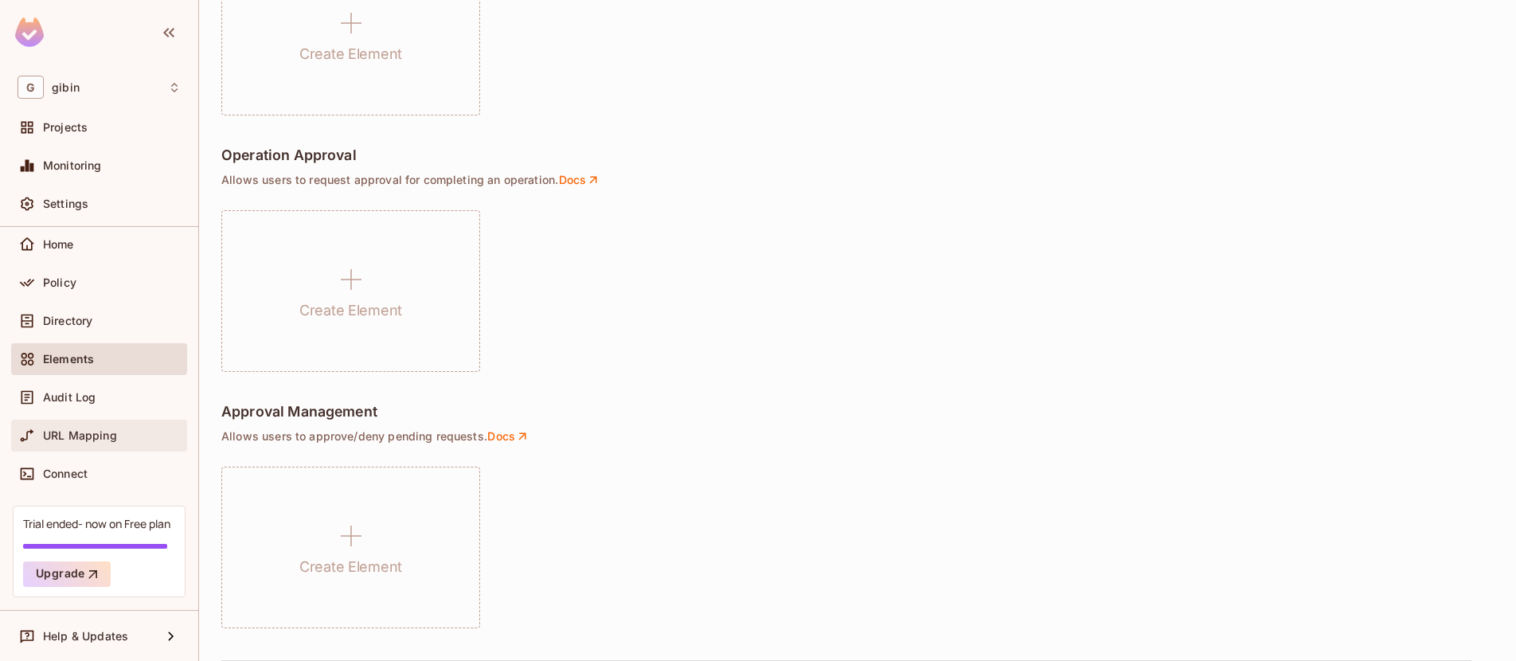
click at [102, 430] on span "URL Mapping" at bounding box center [80, 435] width 74 height 13
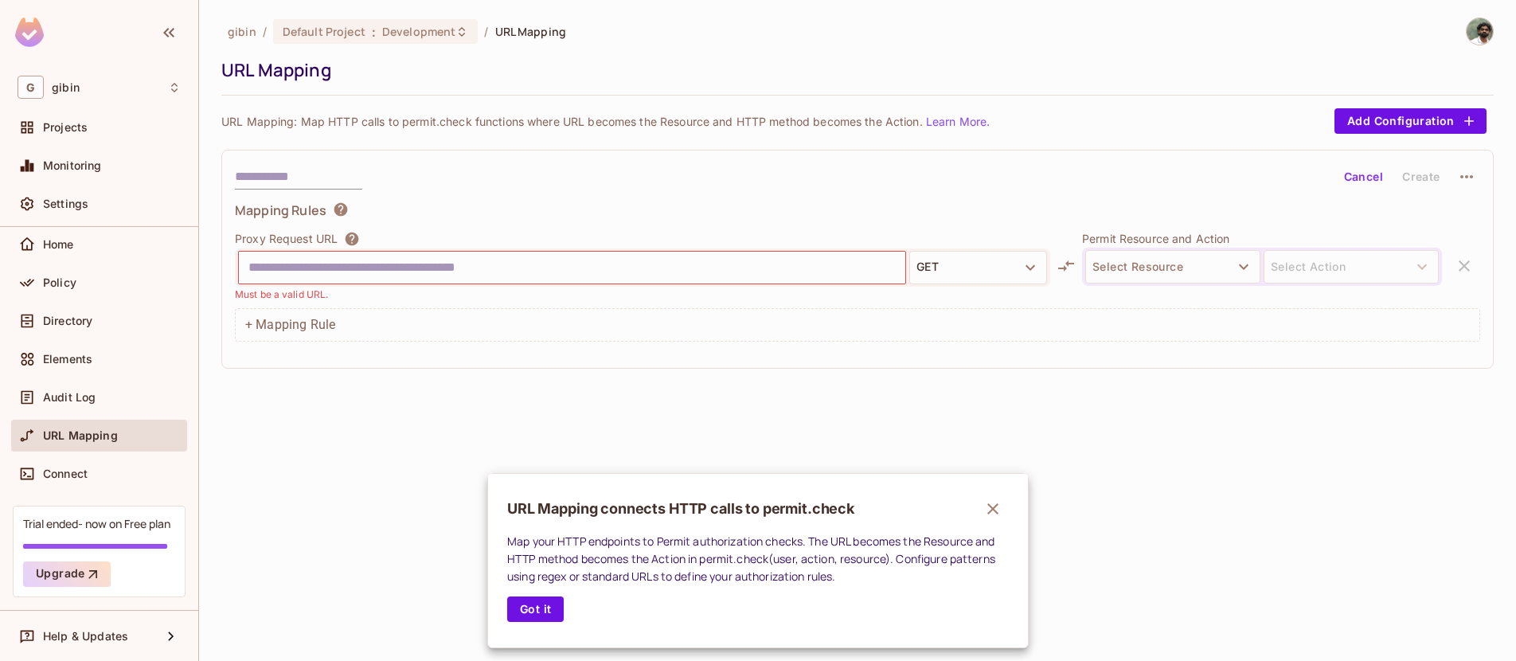
click at [1410, 115] on div at bounding box center [758, 330] width 1516 height 661
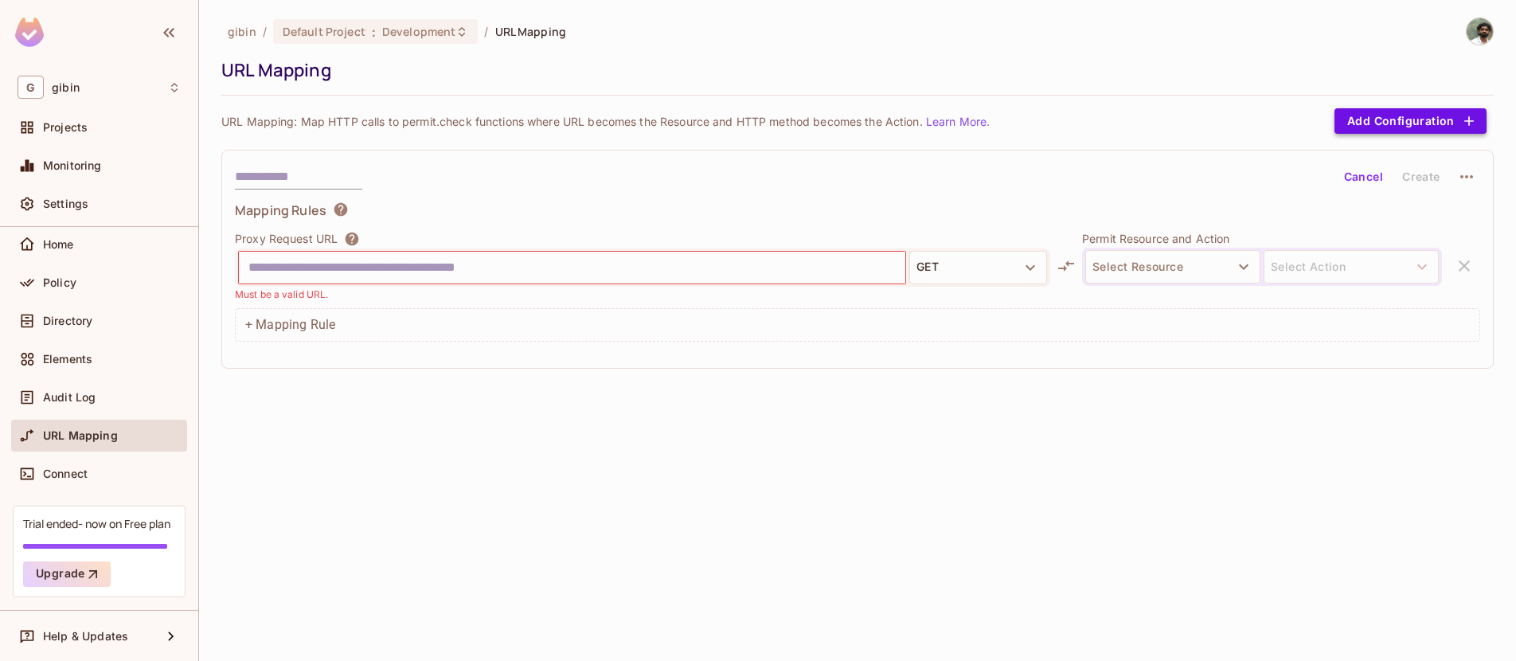
click at [1366, 119] on button "Add Configuration" at bounding box center [1410, 120] width 152 height 25
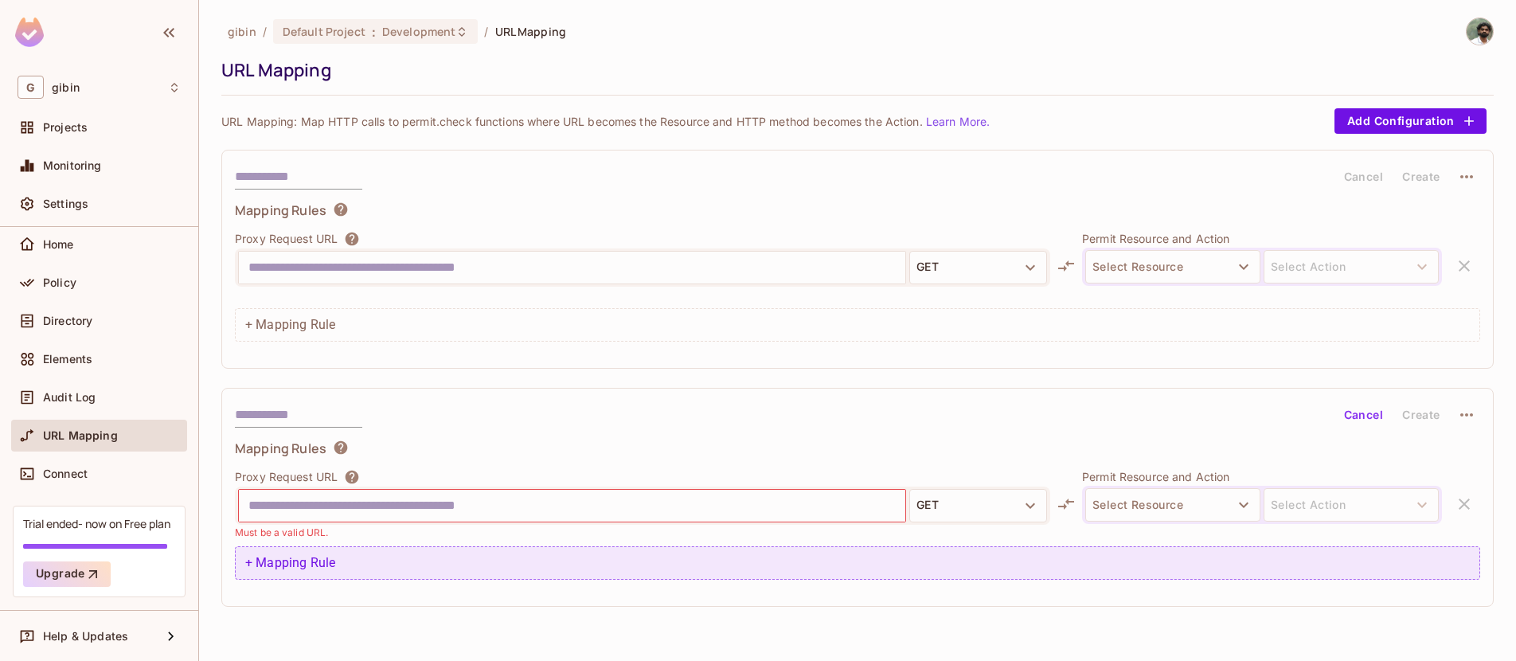
click at [315, 556] on div "+ Mapping Rule" at bounding box center [857, 562] width 1245 height 33
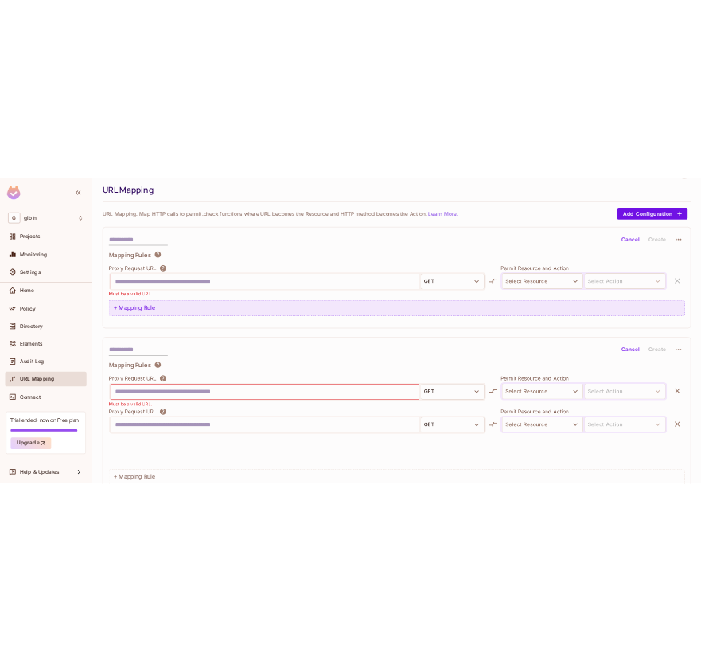
scroll to position [80, 0]
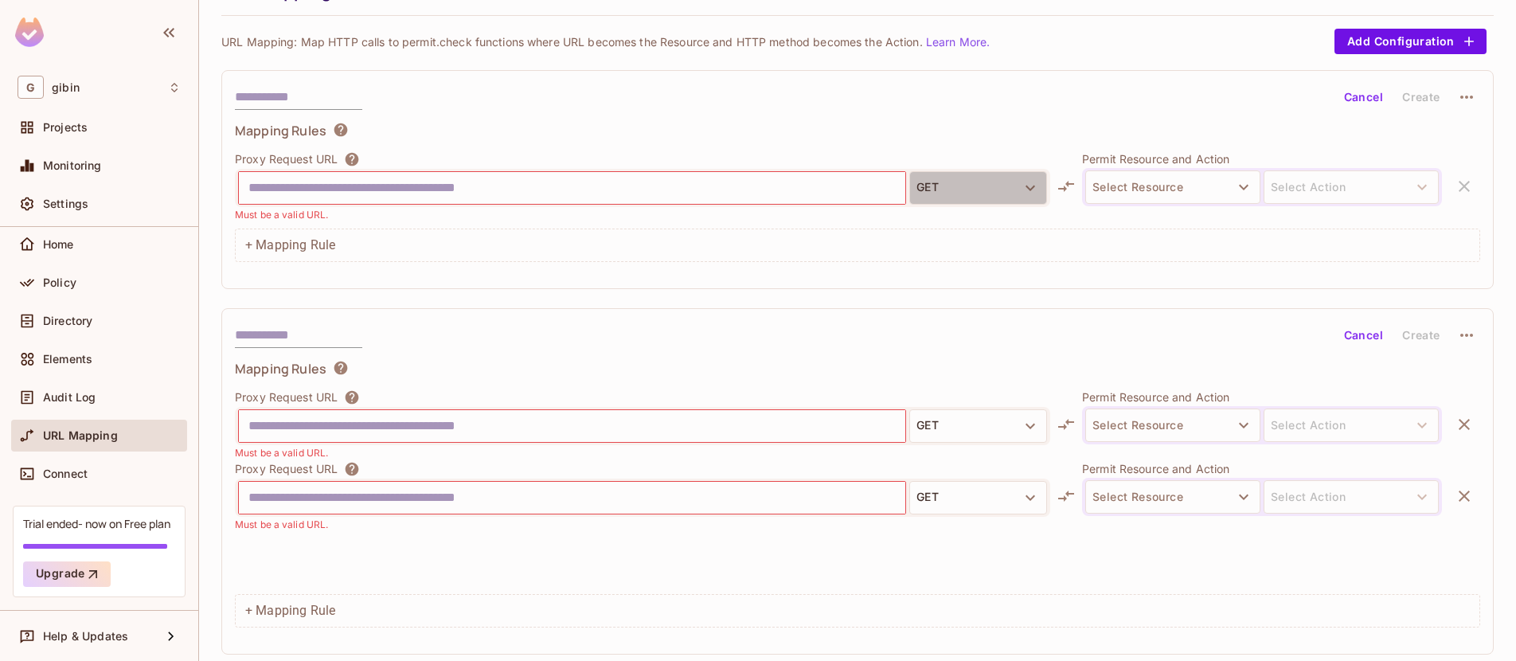
click at [993, 191] on button "GET" at bounding box center [978, 187] width 138 height 33
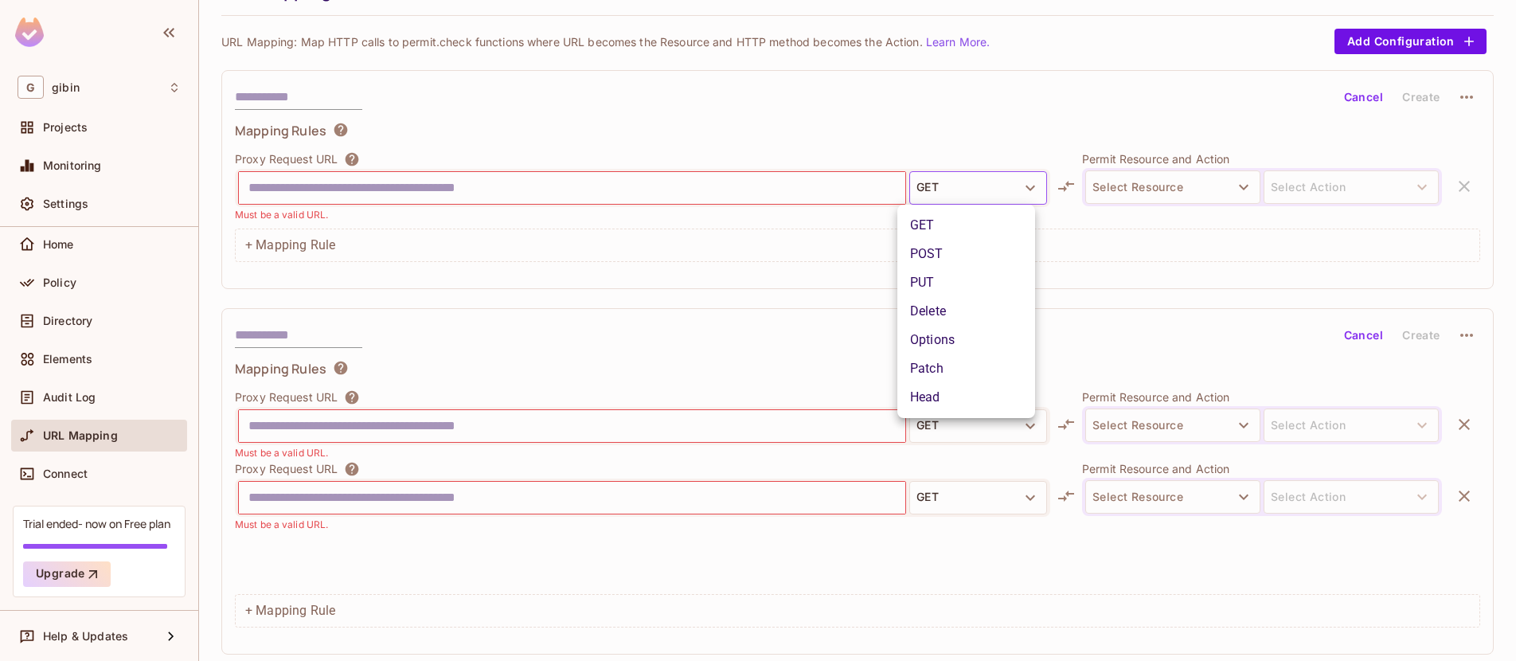
click at [996, 193] on div at bounding box center [758, 330] width 1516 height 661
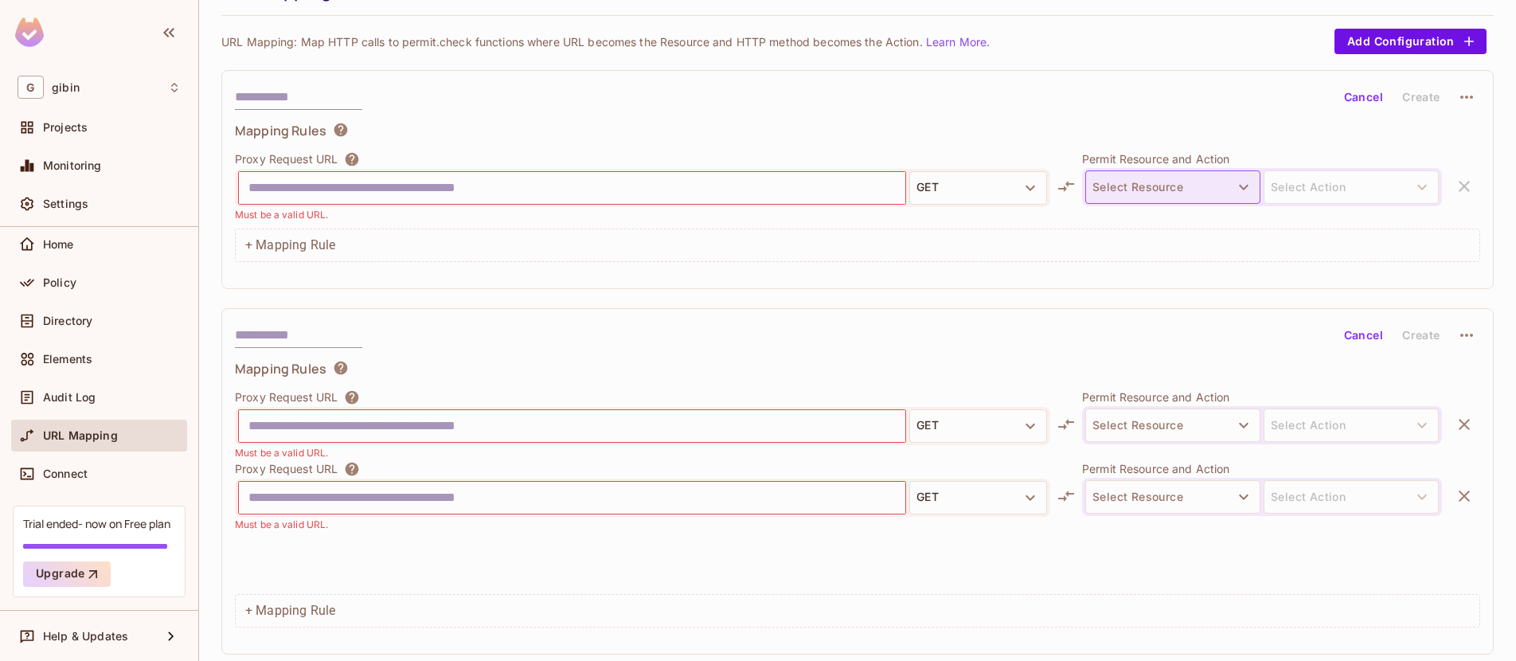
click at [1216, 193] on button "Select Resource" at bounding box center [1172, 186] width 175 height 33
click at [1345, 182] on div at bounding box center [758, 330] width 1516 height 661
click at [1232, 222] on div "Mapping Rules Proxy Request URL GET Must be a valid URL. Permit Resource and Ac…" at bounding box center [857, 192] width 1245 height 140
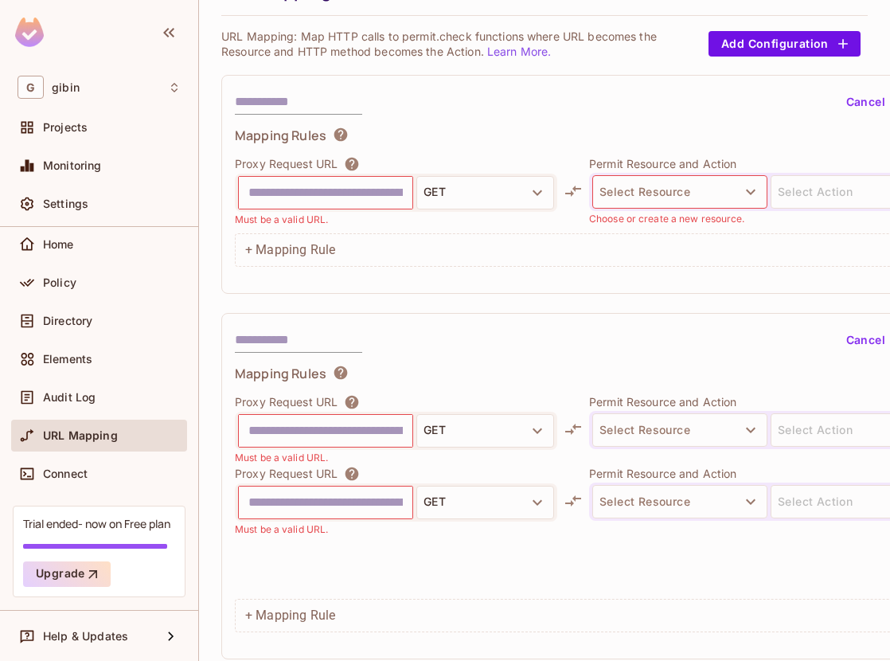
click at [874, 314] on div "Cancel Create Mapping Rules Proxy Request URL GET Must be a valid URL. Permit R…" at bounding box center [608, 486] width 775 height 346
drag, startPoint x: 869, startPoint y: 314, endPoint x: 808, endPoint y: 310, distance: 61.4
click at [808, 310] on div "gibin / Default Project : Development / URL Mapping URL Mapping URL Mapping: Ma…" at bounding box center [544, 302] width 646 height 728
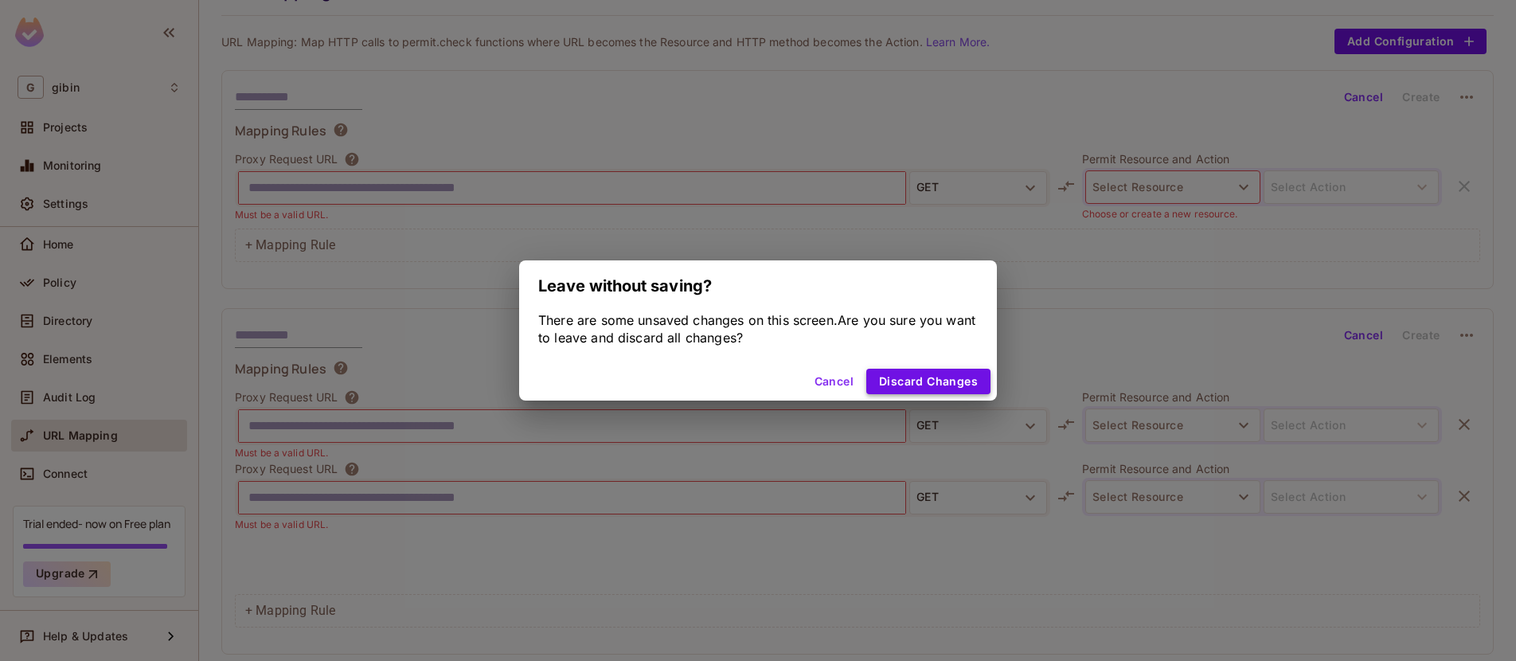
click at [917, 381] on button "Discard Changes" at bounding box center [928, 381] width 124 height 25
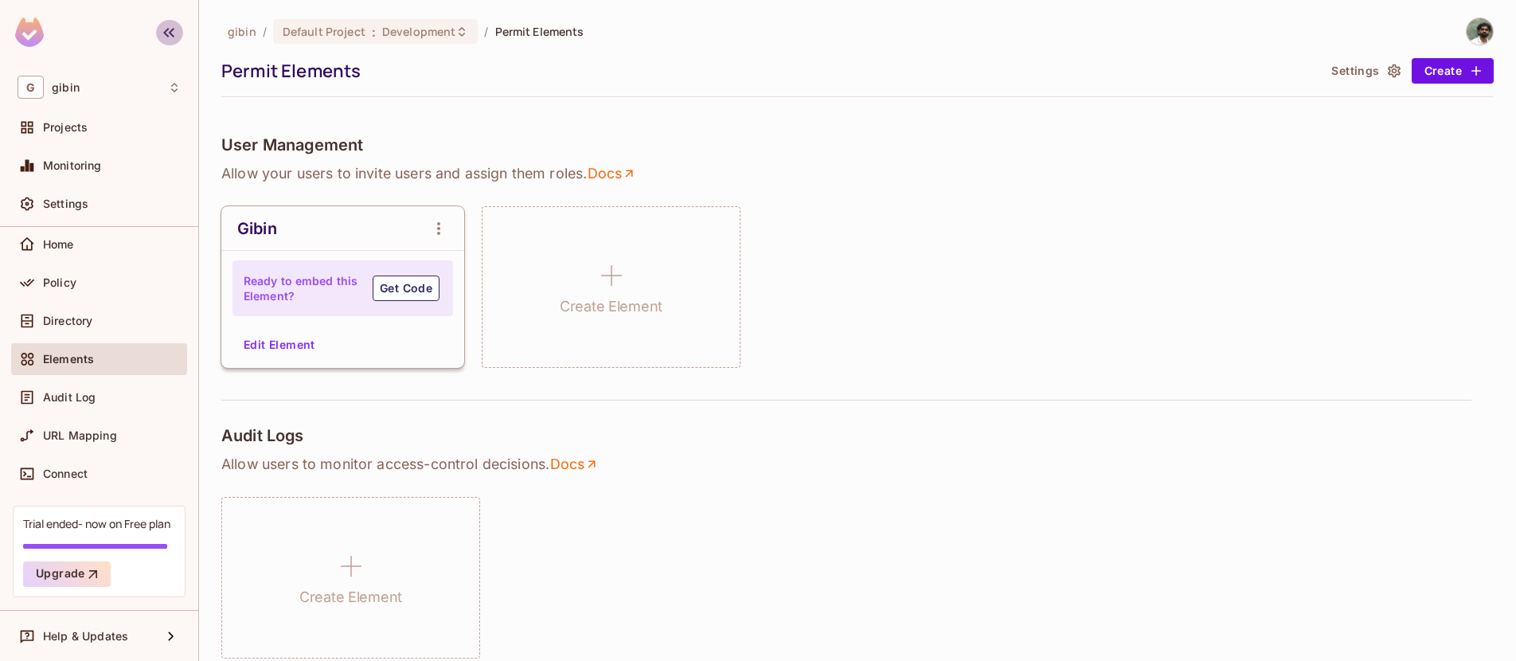
click at [167, 32] on icon "button" at bounding box center [168, 32] width 19 height 19
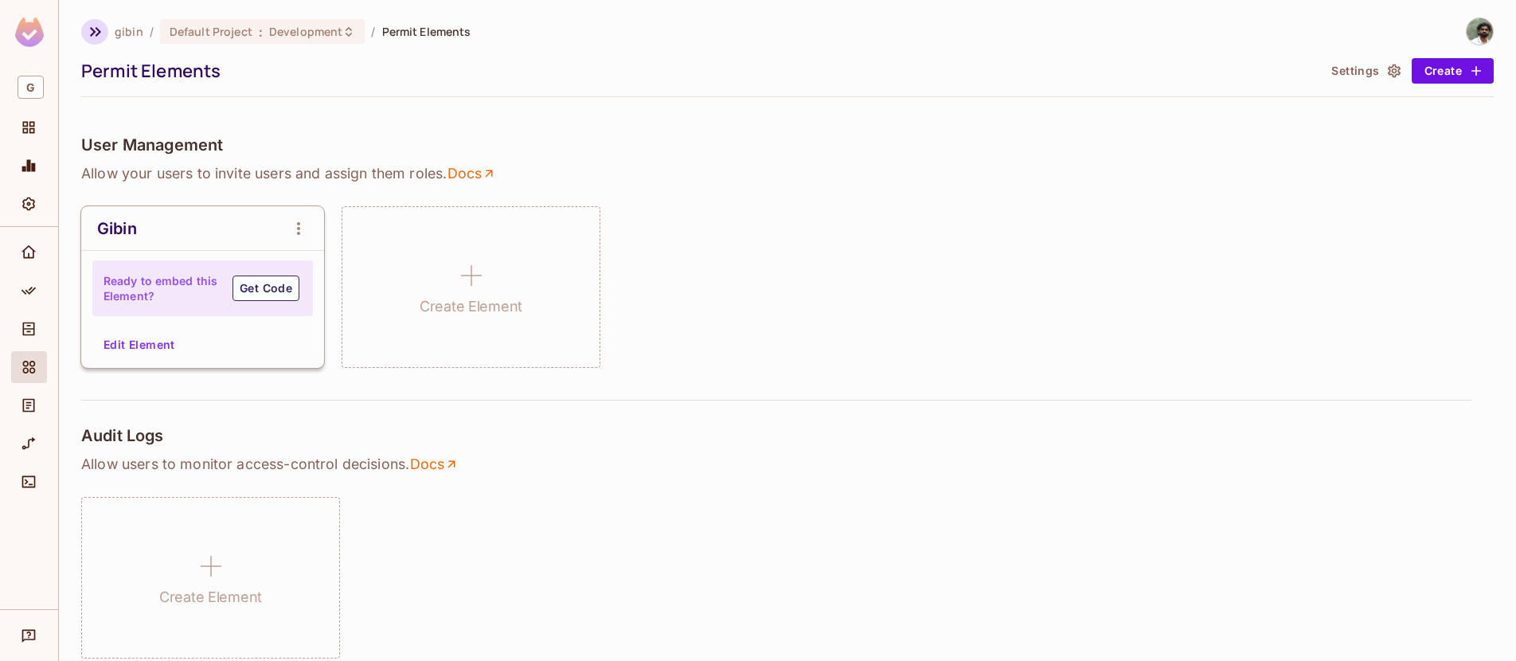
click at [91, 28] on icon "button" at bounding box center [95, 32] width 11 height 10
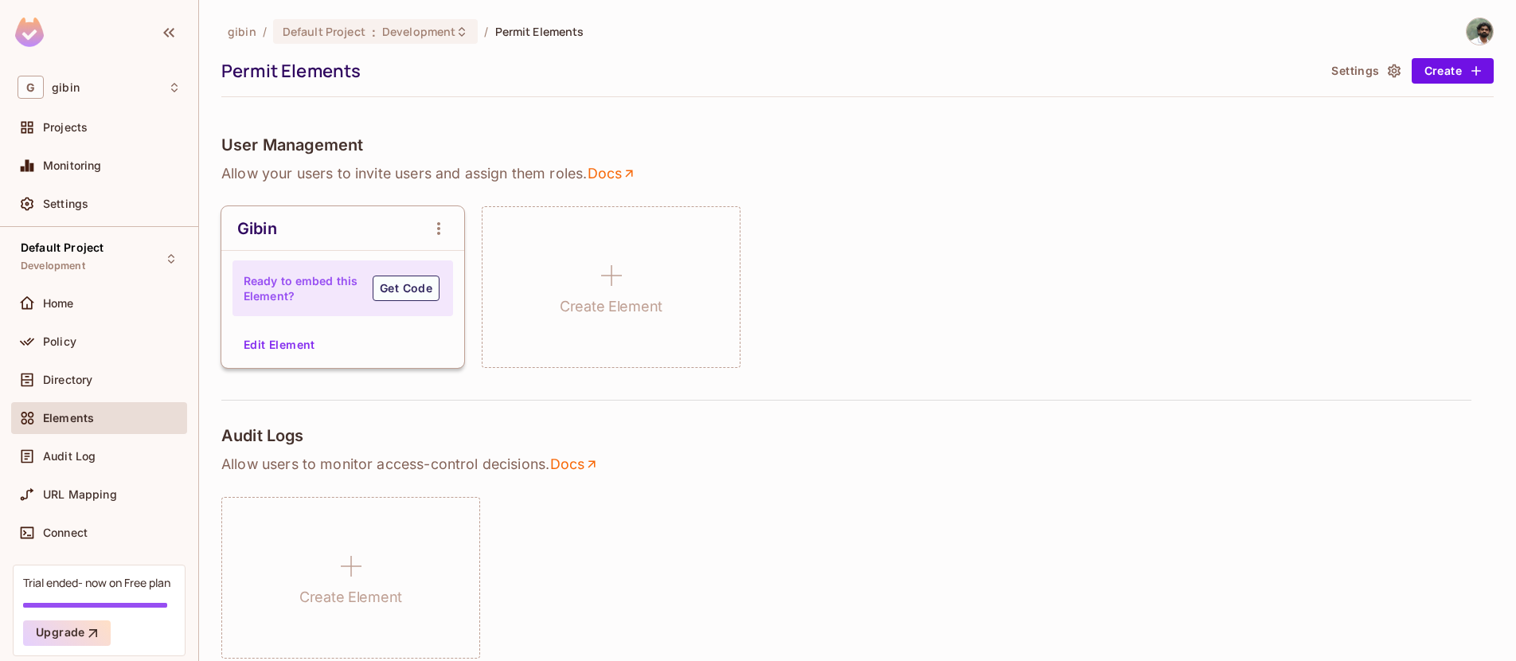
click at [91, 28] on div at bounding box center [99, 34] width 198 height 69
click at [120, 163] on div "Monitoring" at bounding box center [112, 165] width 138 height 13
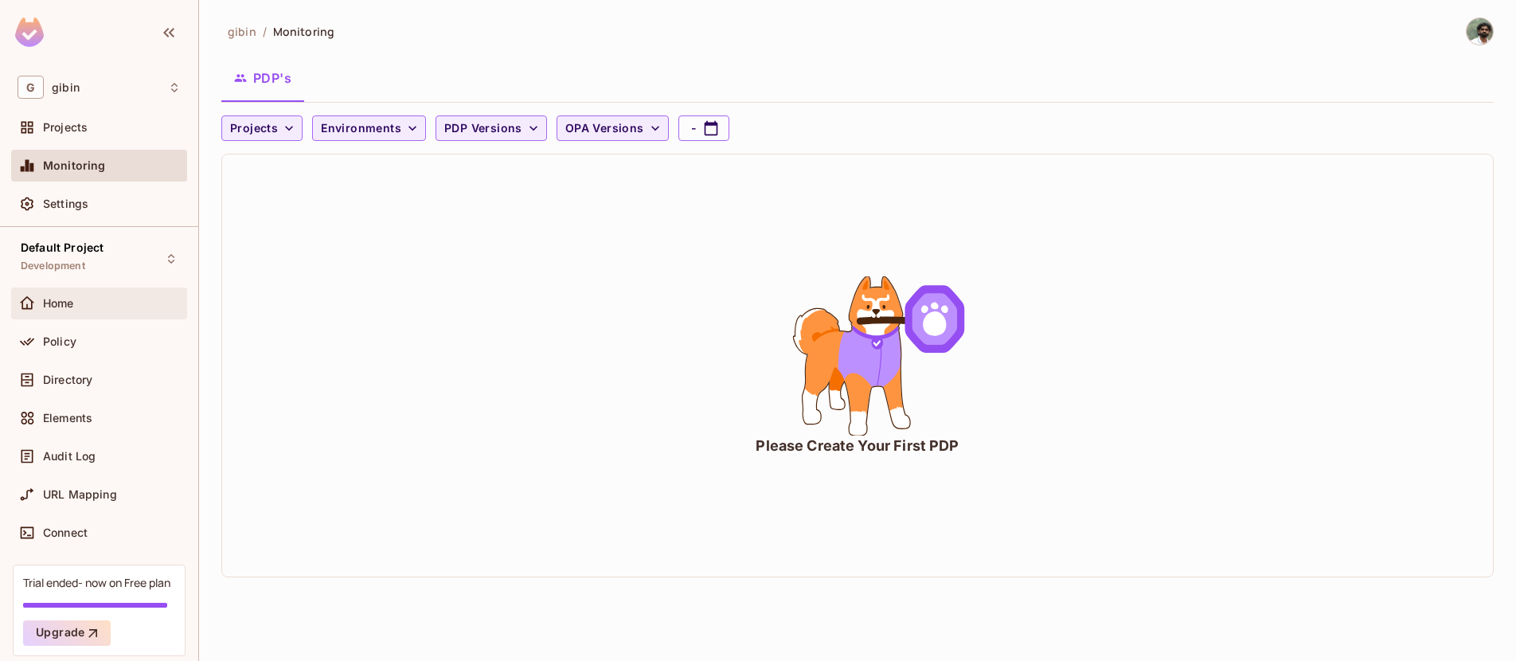
click at [110, 317] on div "Home" at bounding box center [99, 303] width 176 height 32
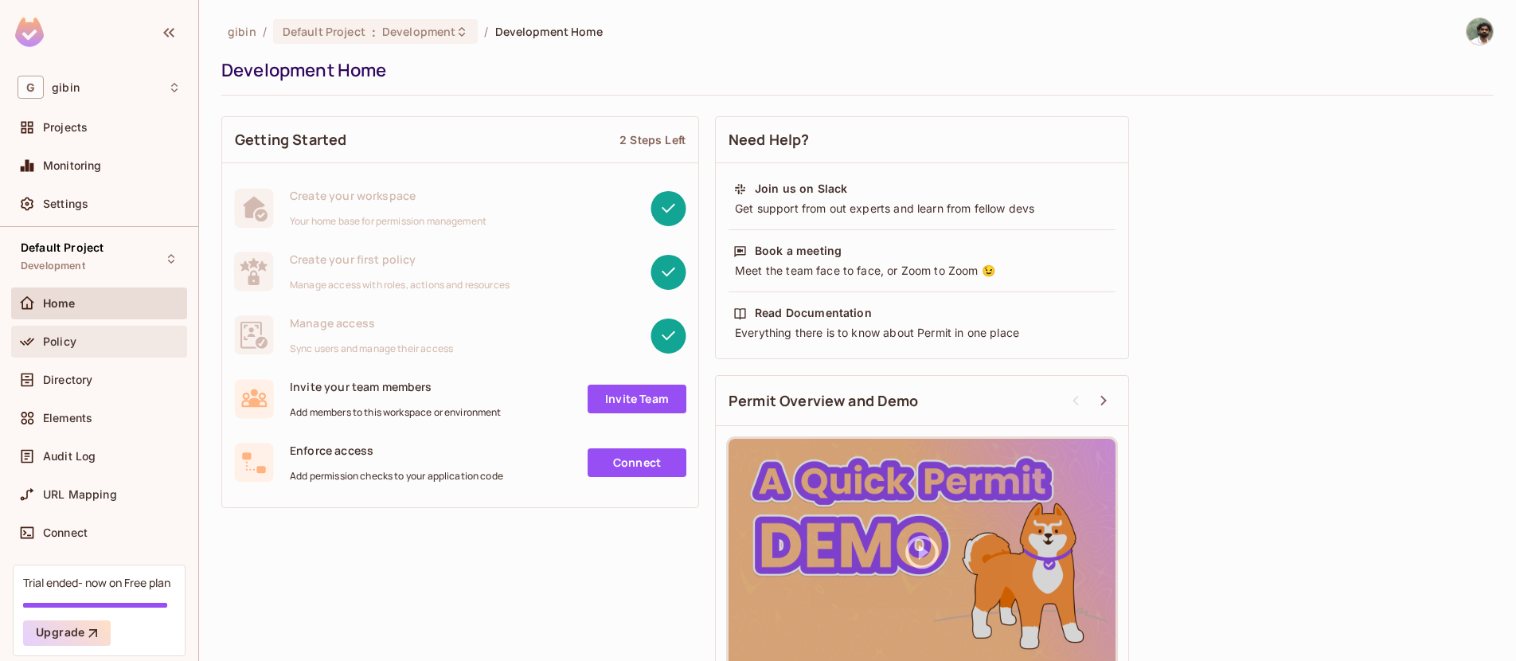
click at [103, 340] on div "Policy" at bounding box center [112, 341] width 138 height 13
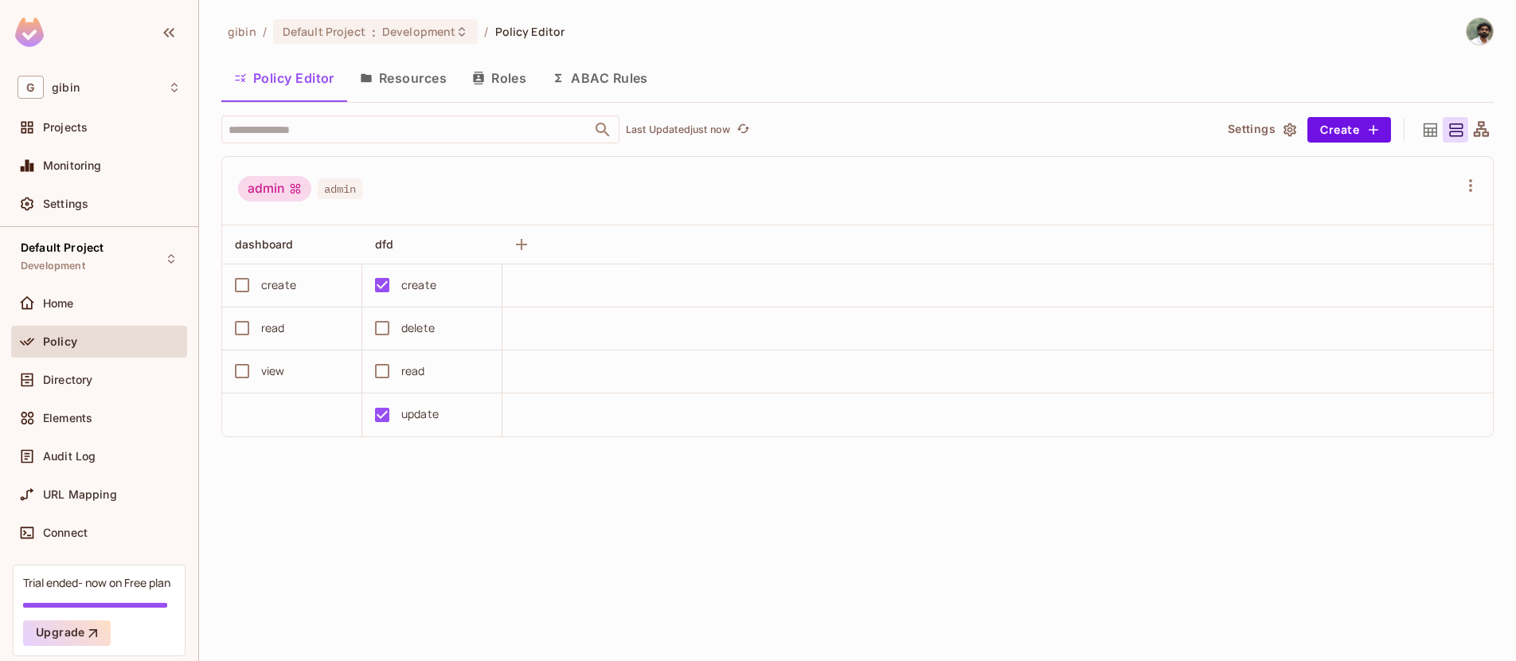
click at [447, 95] on button "Resources" at bounding box center [403, 78] width 112 height 40
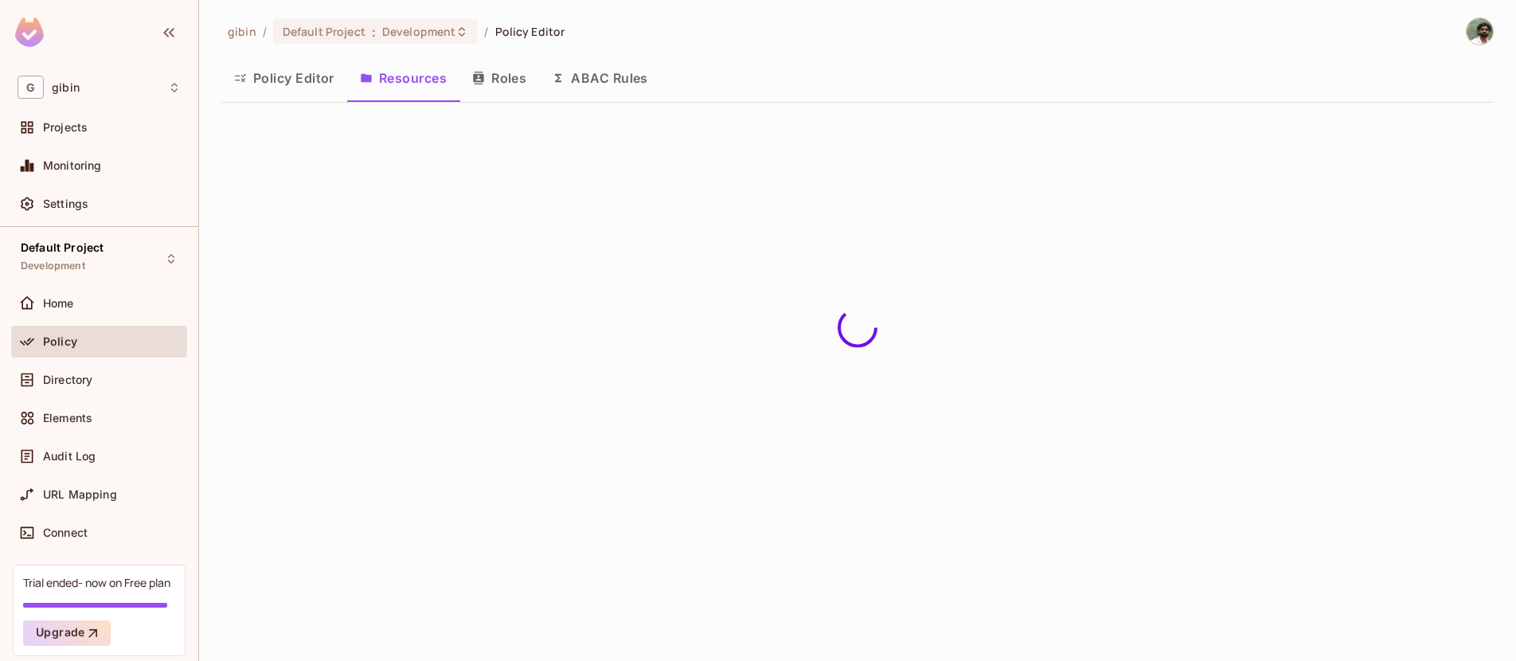
click at [465, 88] on button "Roles" at bounding box center [499, 78] width 80 height 40
click at [502, 89] on button "Roles" at bounding box center [499, 78] width 80 height 40
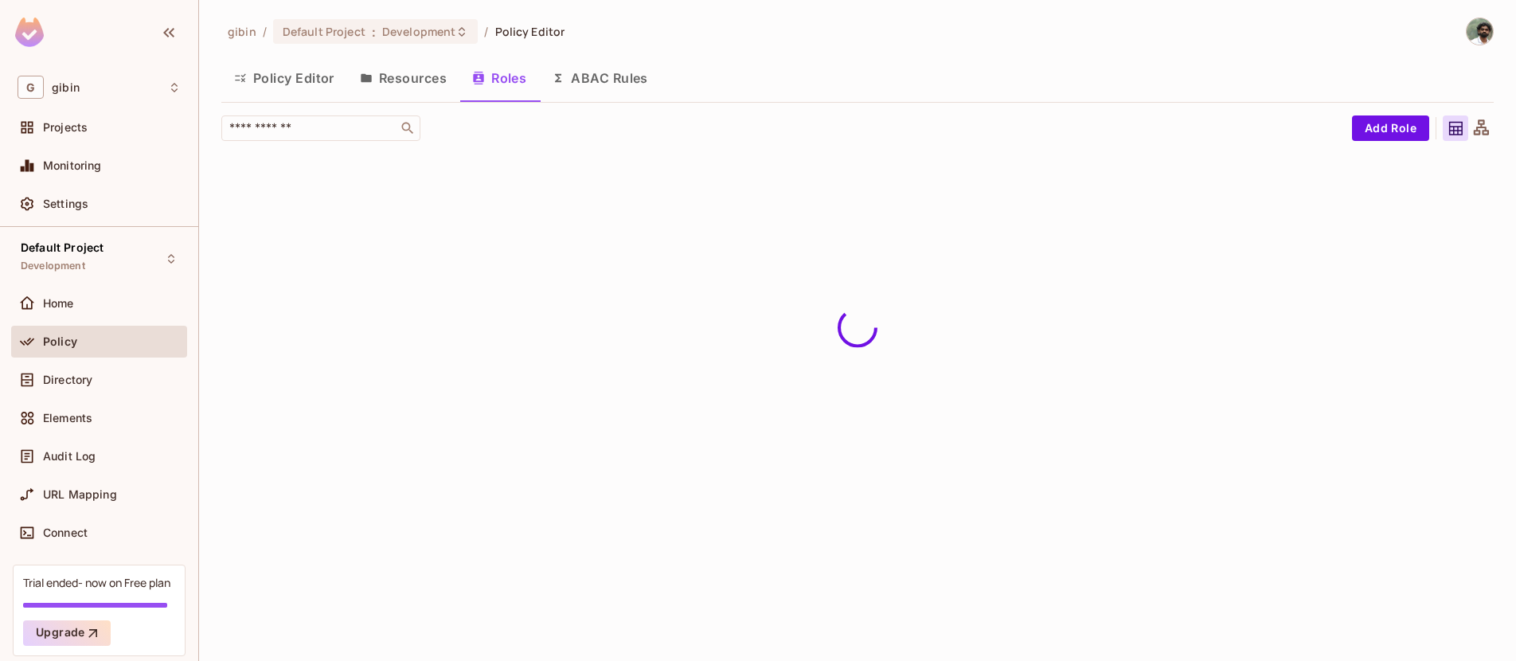
click at [623, 84] on button "ABAC Rules" at bounding box center [600, 78] width 122 height 40
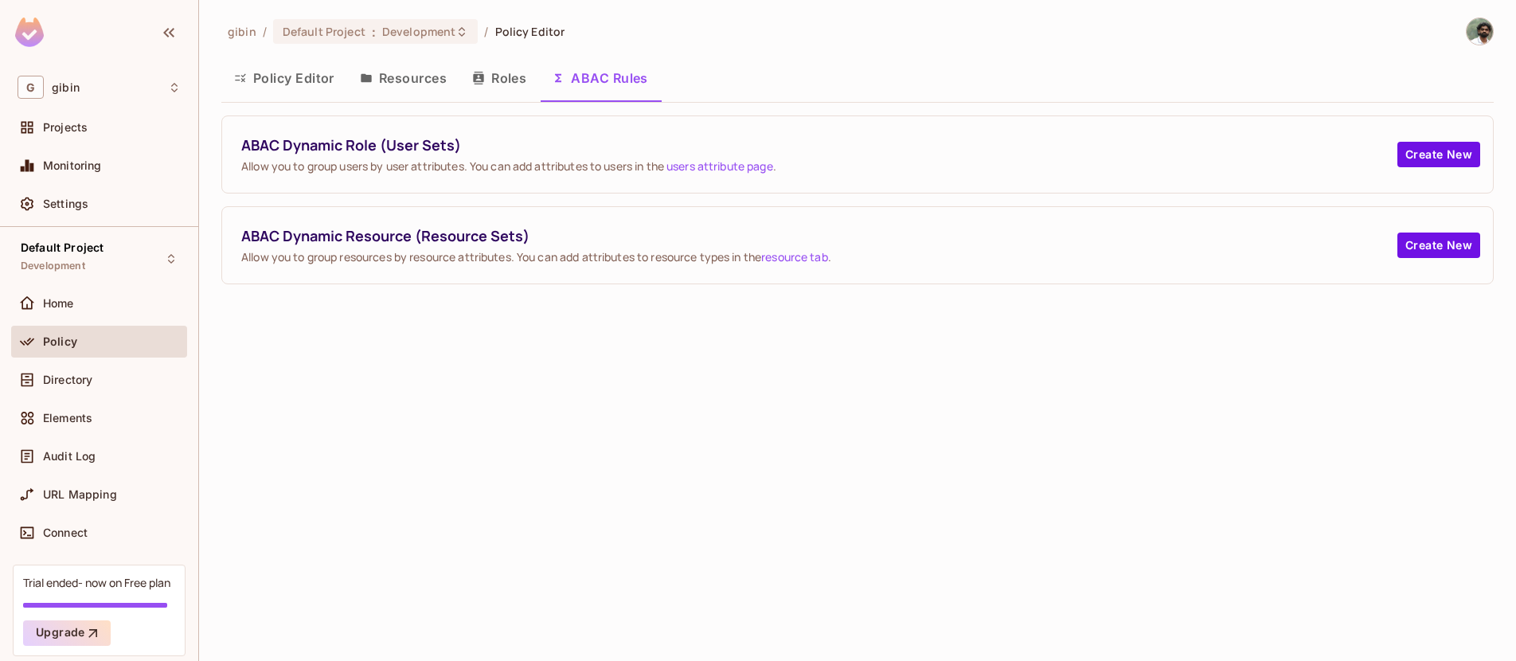
click at [517, 85] on button "Roles" at bounding box center [499, 78] width 80 height 40
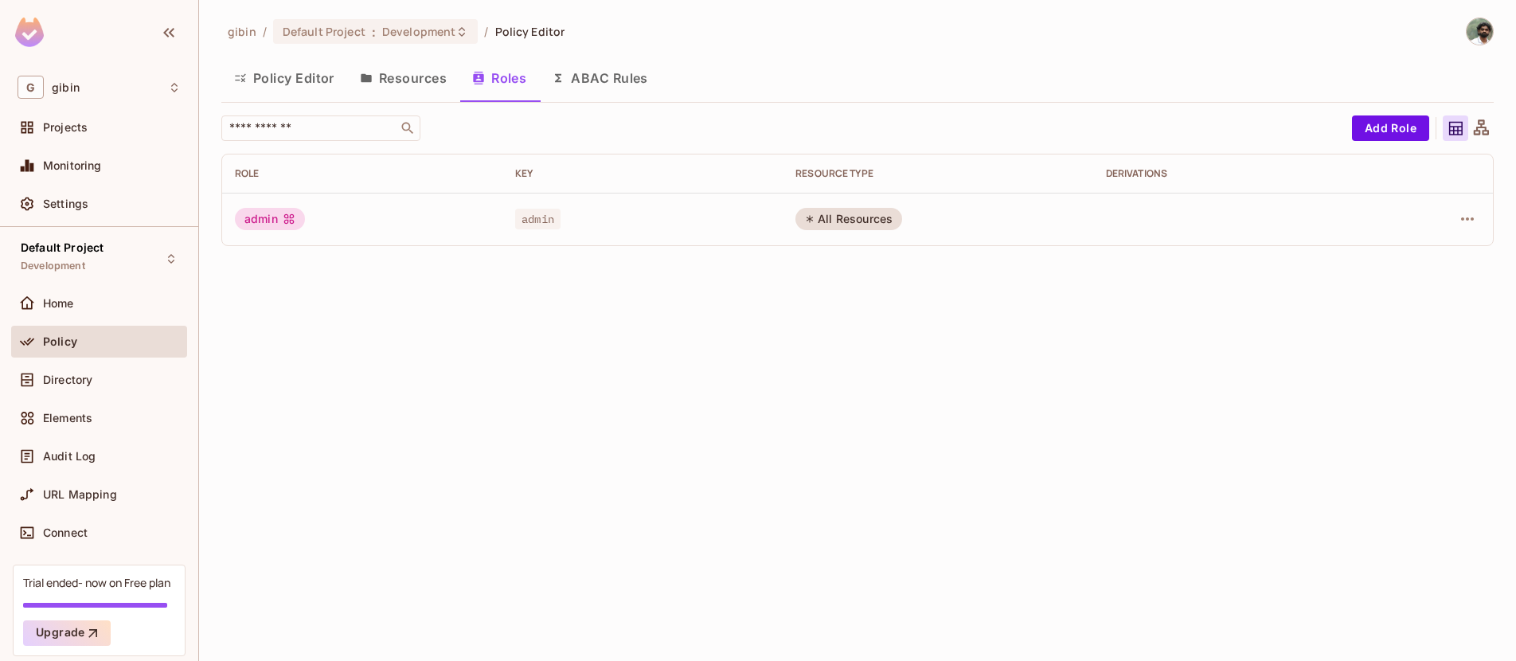
click at [466, 86] on button "Roles" at bounding box center [499, 78] width 80 height 40
click at [416, 84] on button "Resources" at bounding box center [403, 78] width 112 height 40
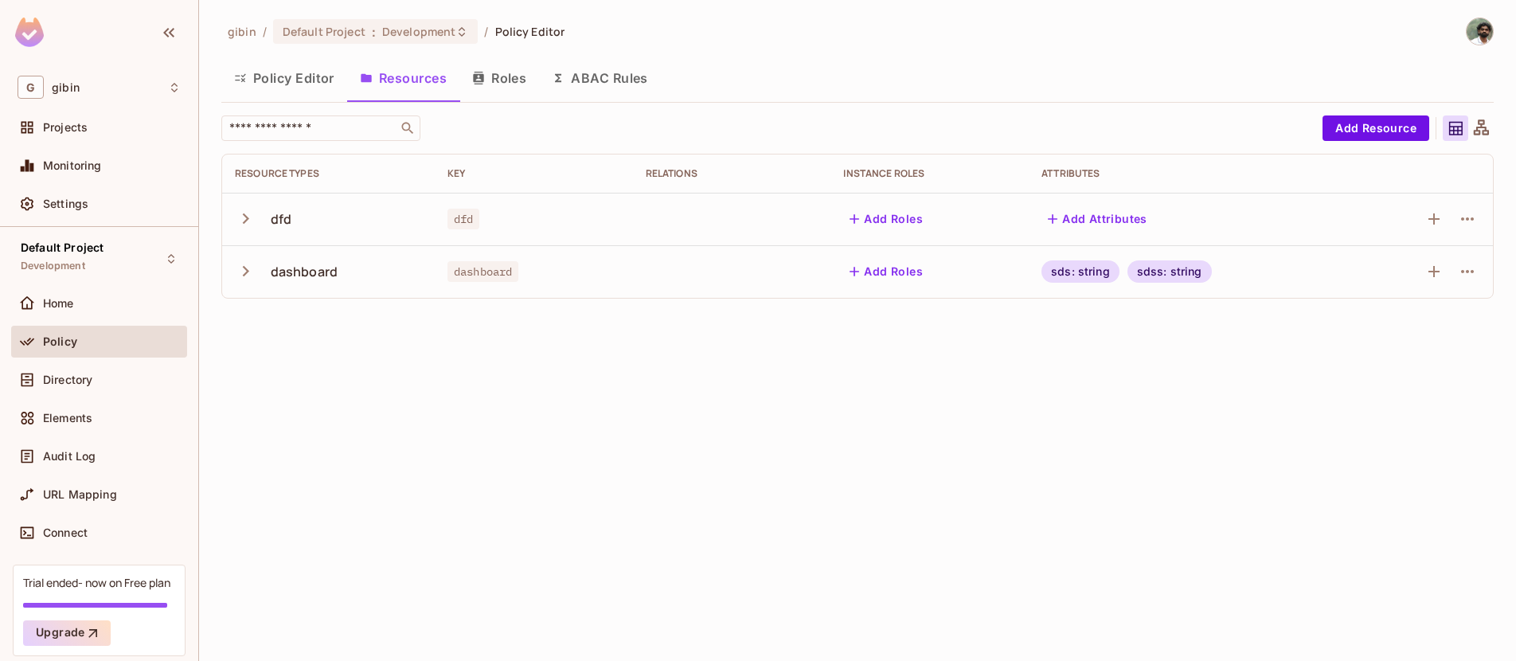
click at [342, 90] on button "Policy Editor" at bounding box center [284, 78] width 126 height 40
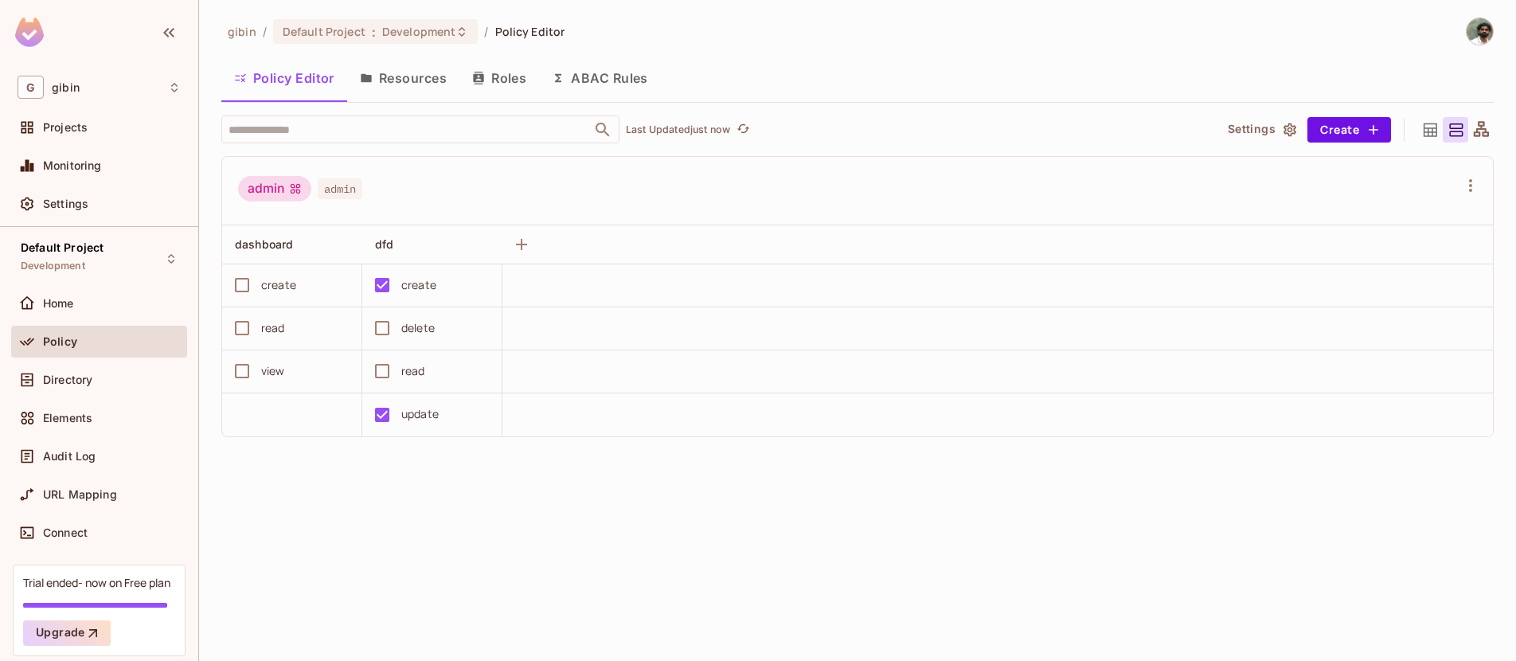
click at [424, 69] on button "Resources" at bounding box center [403, 78] width 112 height 40
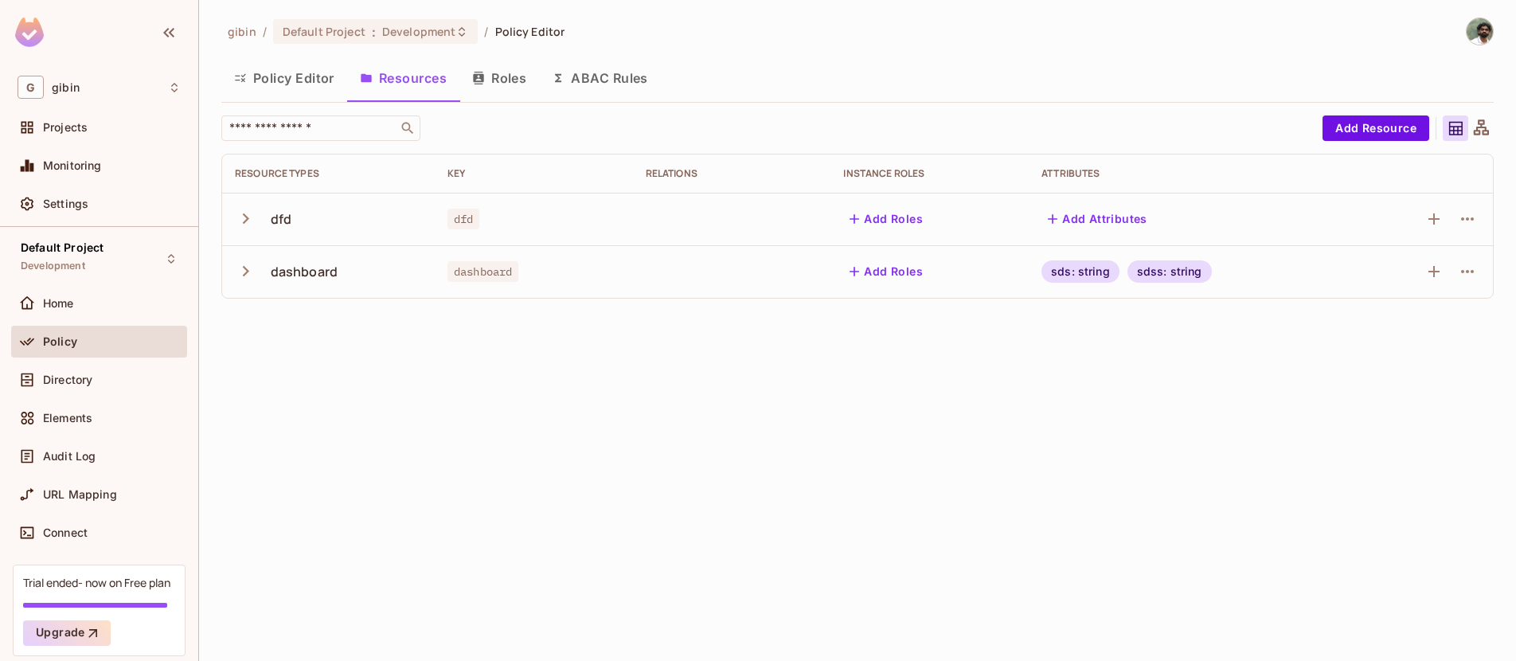
click at [240, 219] on icon "button" at bounding box center [245, 218] width 21 height 21
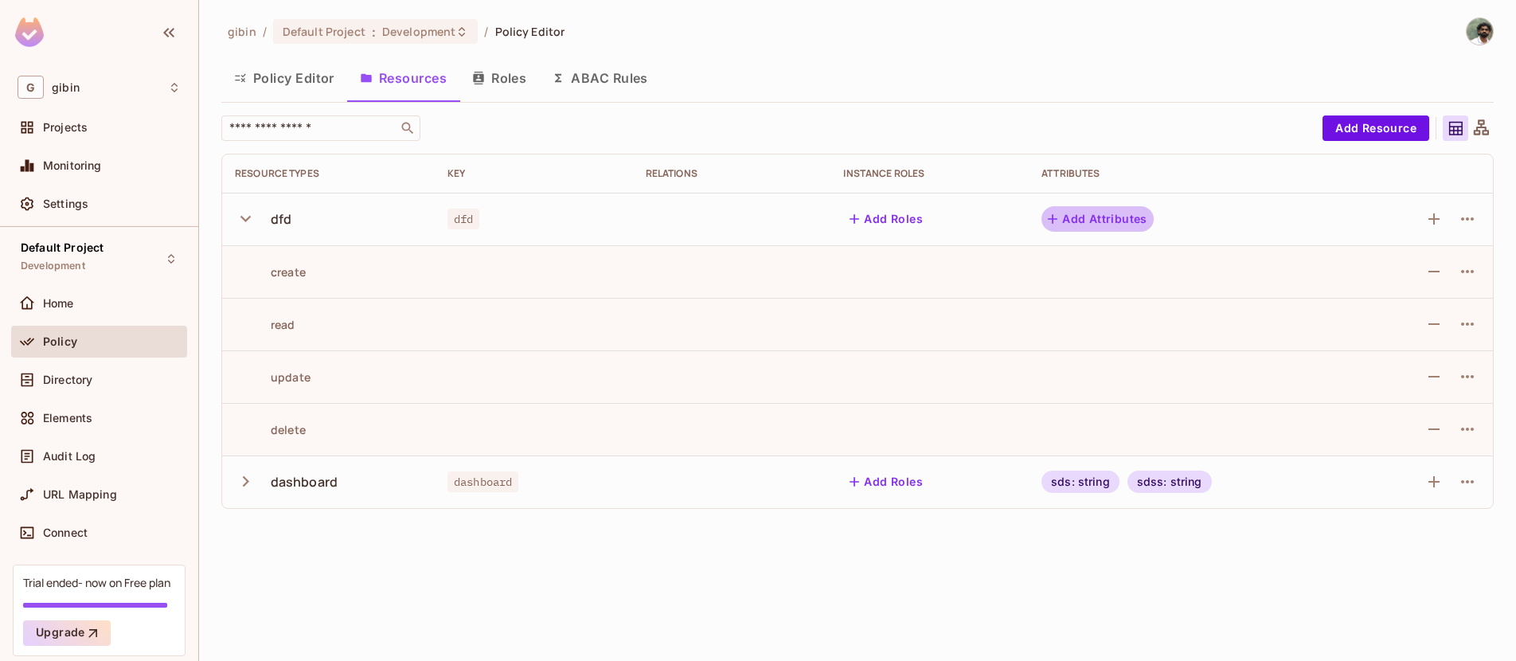
click at [1115, 218] on button "Add Attributes" at bounding box center [1097, 218] width 112 height 25
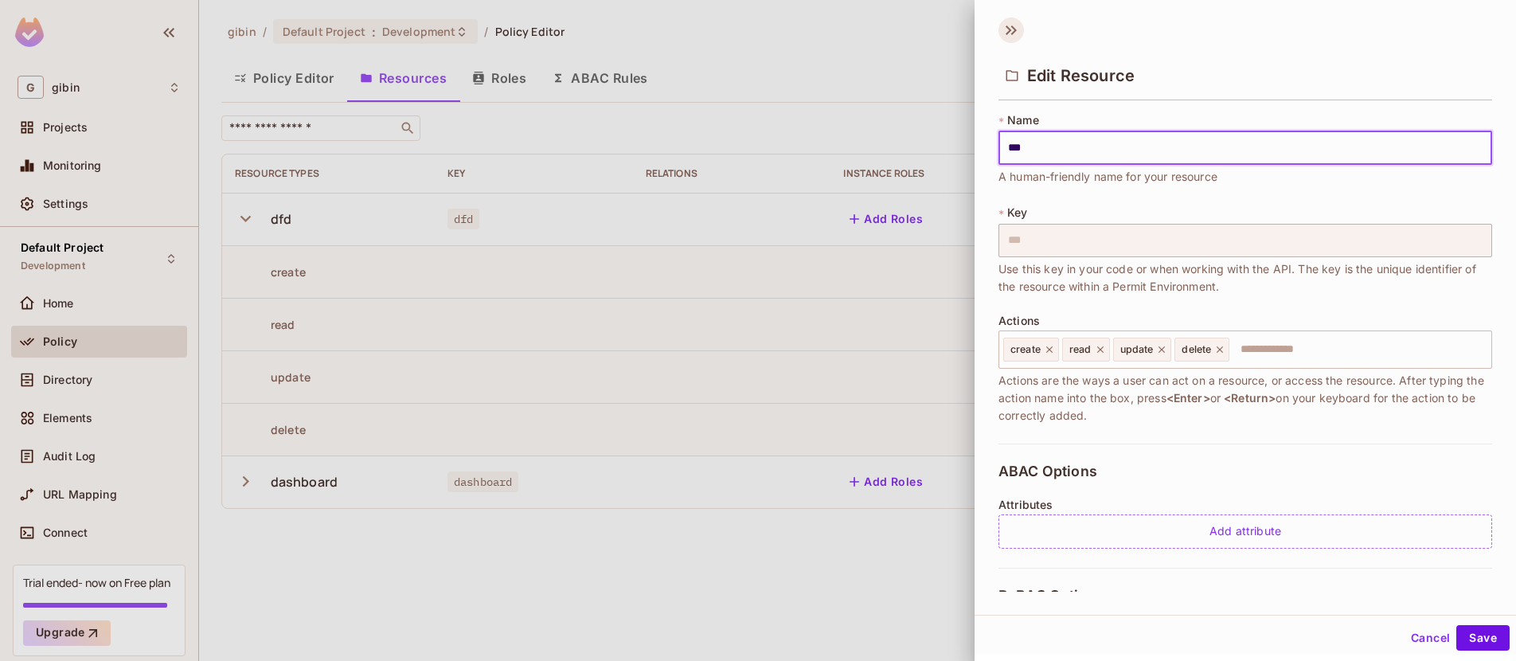
click at [1017, 24] on icon at bounding box center [1010, 30] width 25 height 25
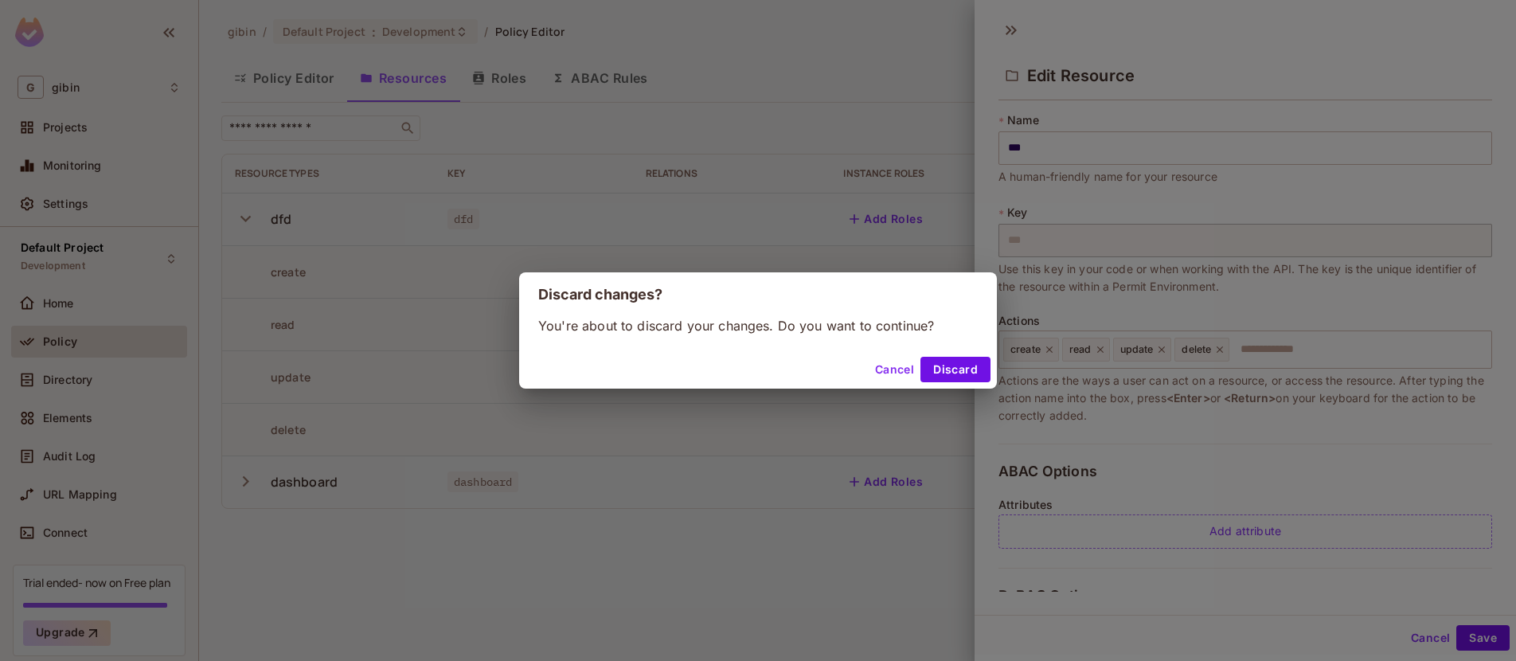
click at [955, 365] on button "Discard" at bounding box center [955, 369] width 70 height 25
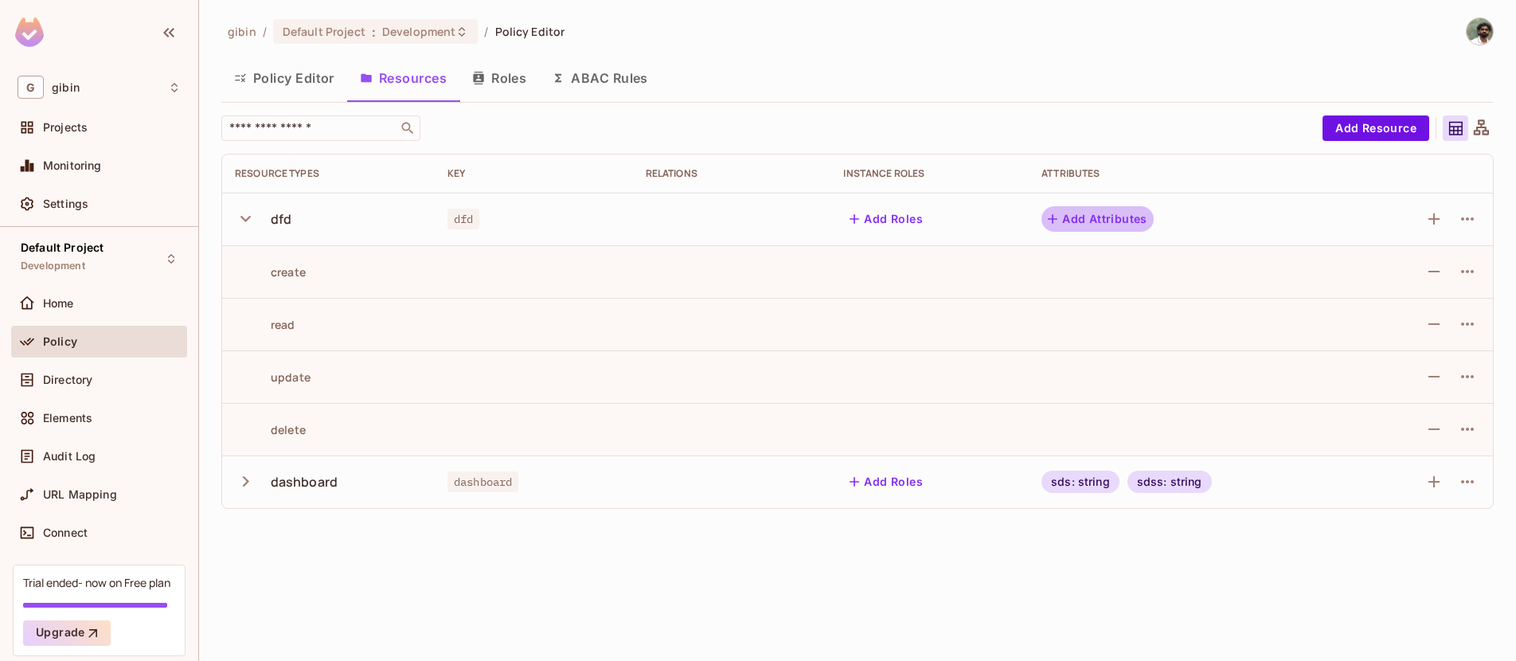
click at [1102, 209] on button "Add Attributes" at bounding box center [1097, 218] width 112 height 25
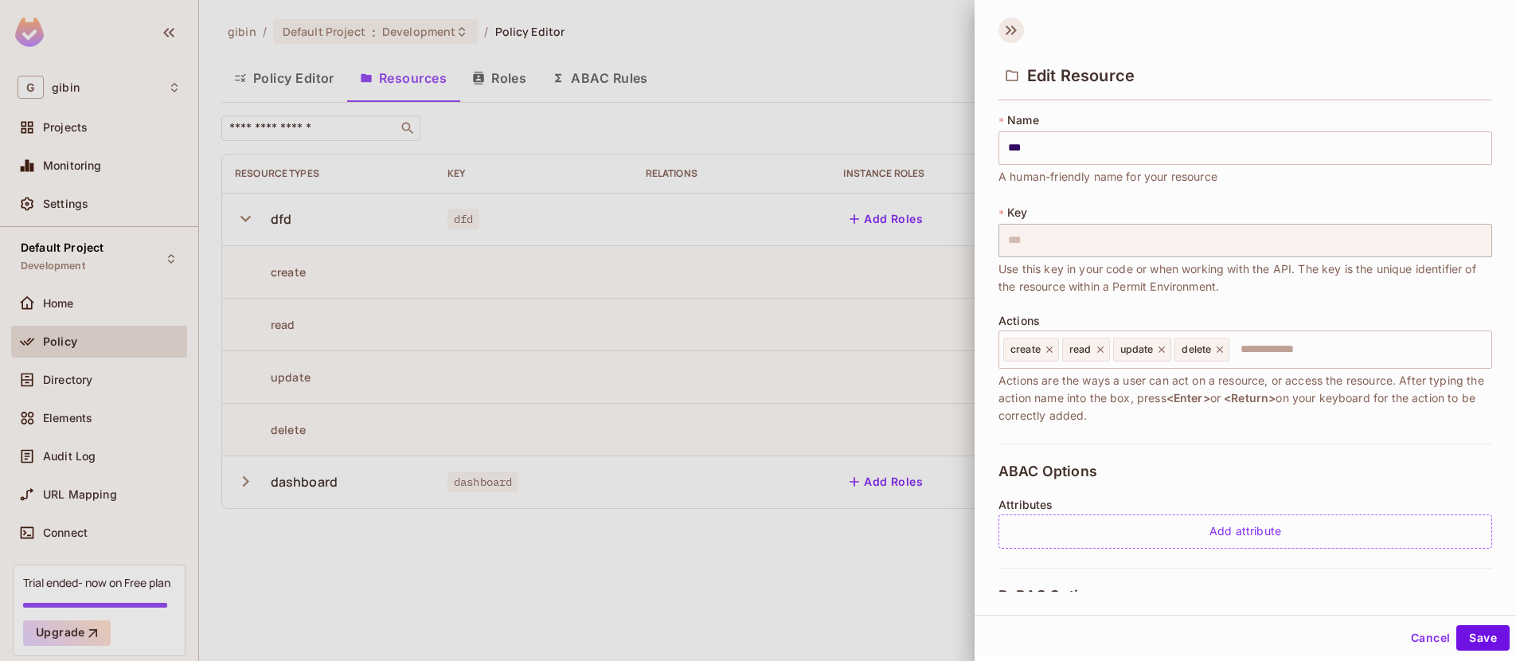
click at [1004, 30] on icon at bounding box center [1010, 30] width 25 height 25
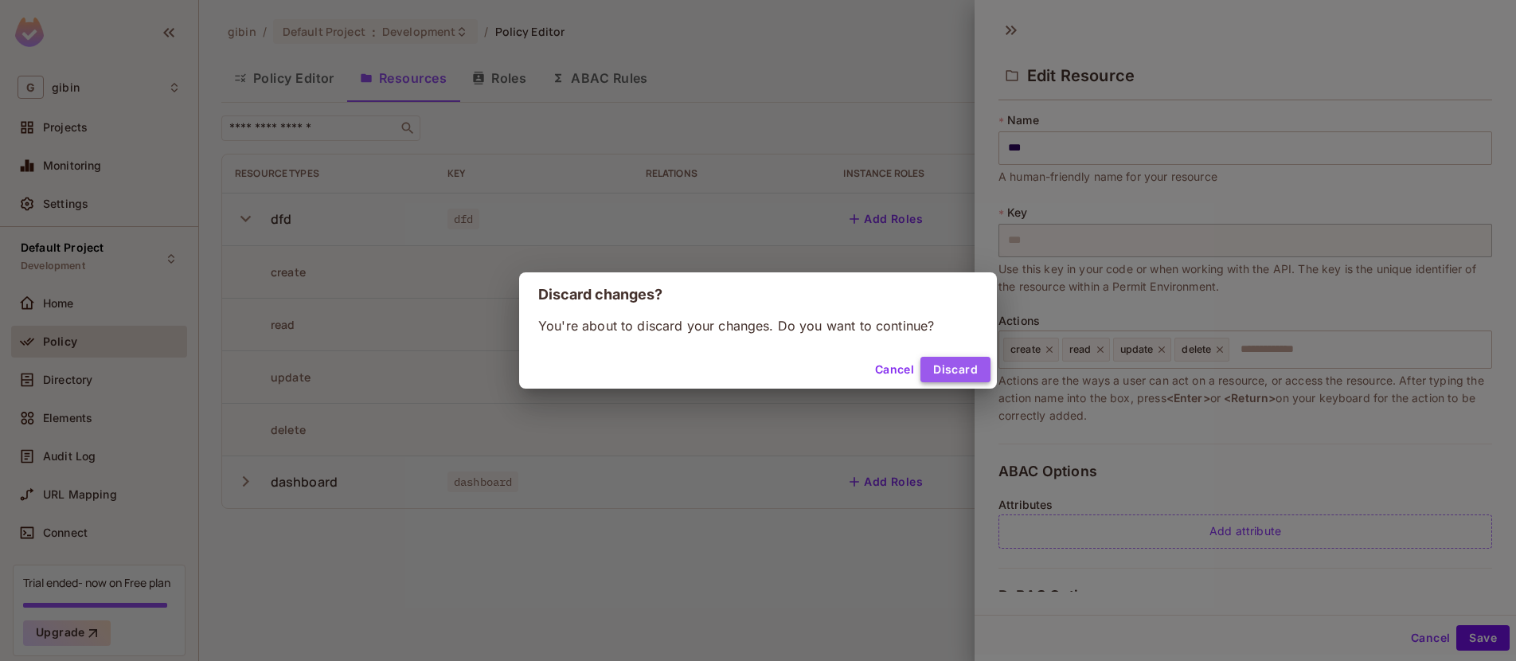
drag, startPoint x: 947, startPoint y: 377, endPoint x: 946, endPoint y: 341, distance: 36.7
click at [947, 377] on button "Discard" at bounding box center [955, 369] width 70 height 25
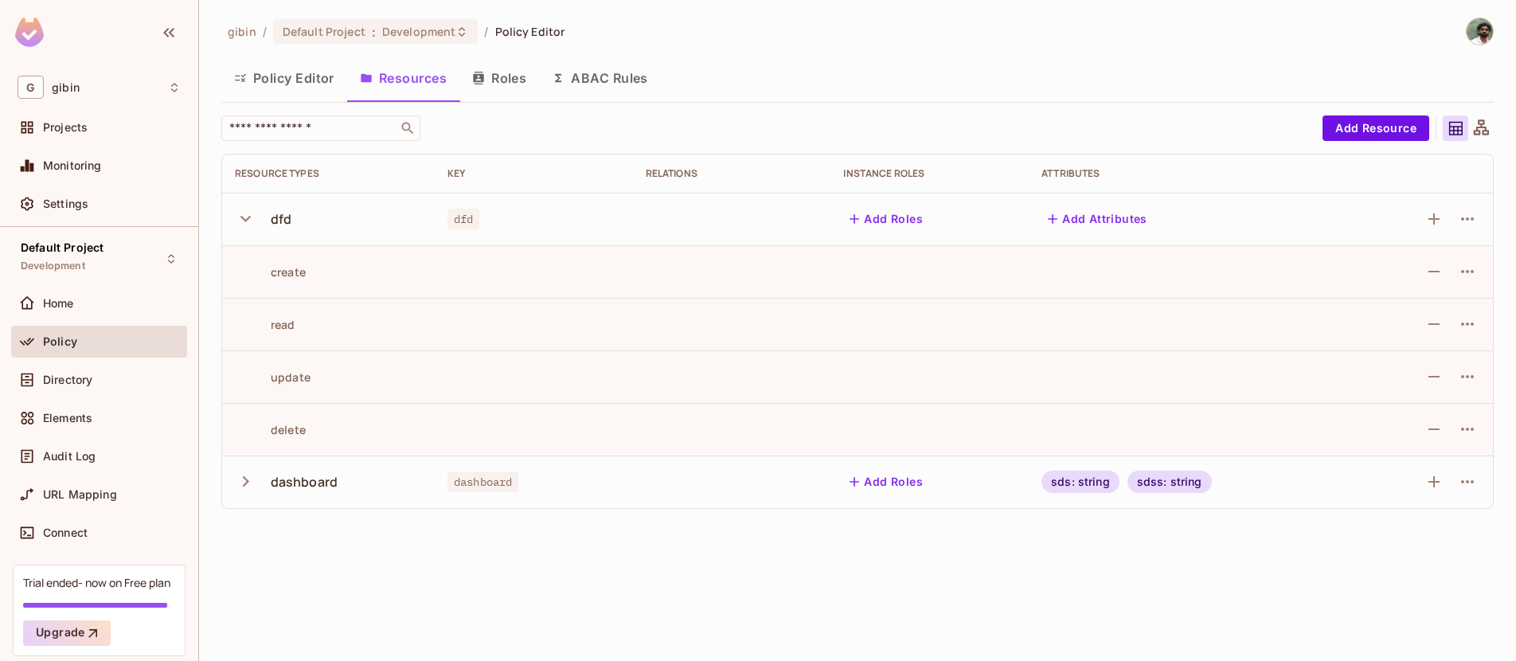
click at [893, 221] on button "Add Roles" at bounding box center [886, 218] width 86 height 25
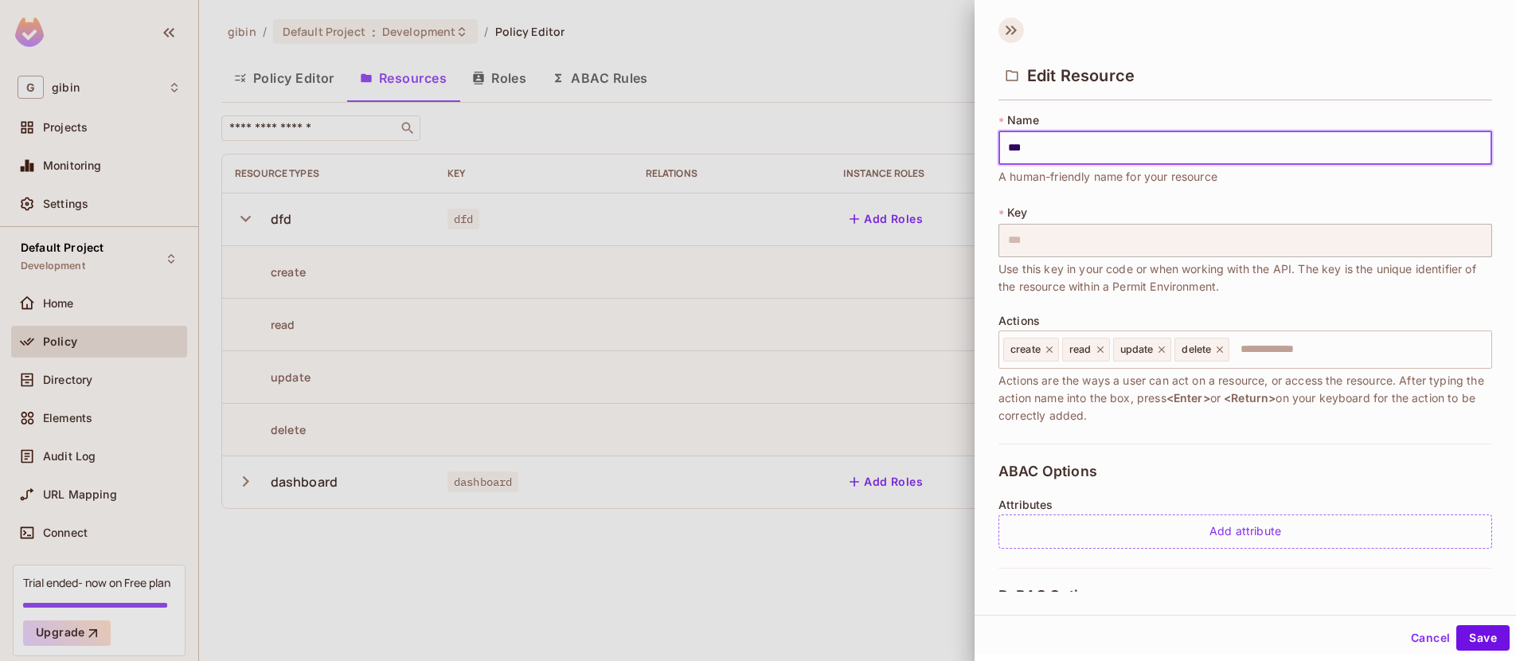
click at [1003, 27] on icon at bounding box center [1010, 30] width 25 height 25
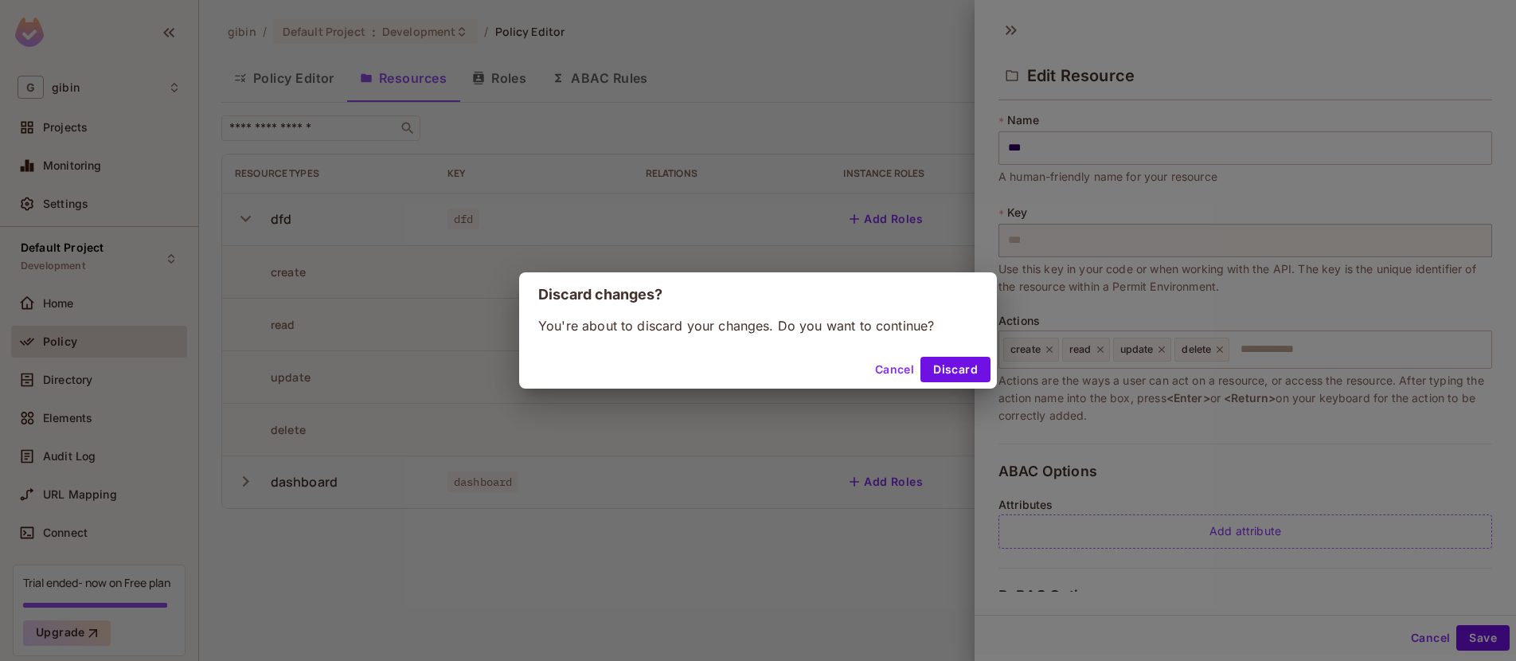
click at [958, 362] on button "Discard" at bounding box center [955, 369] width 70 height 25
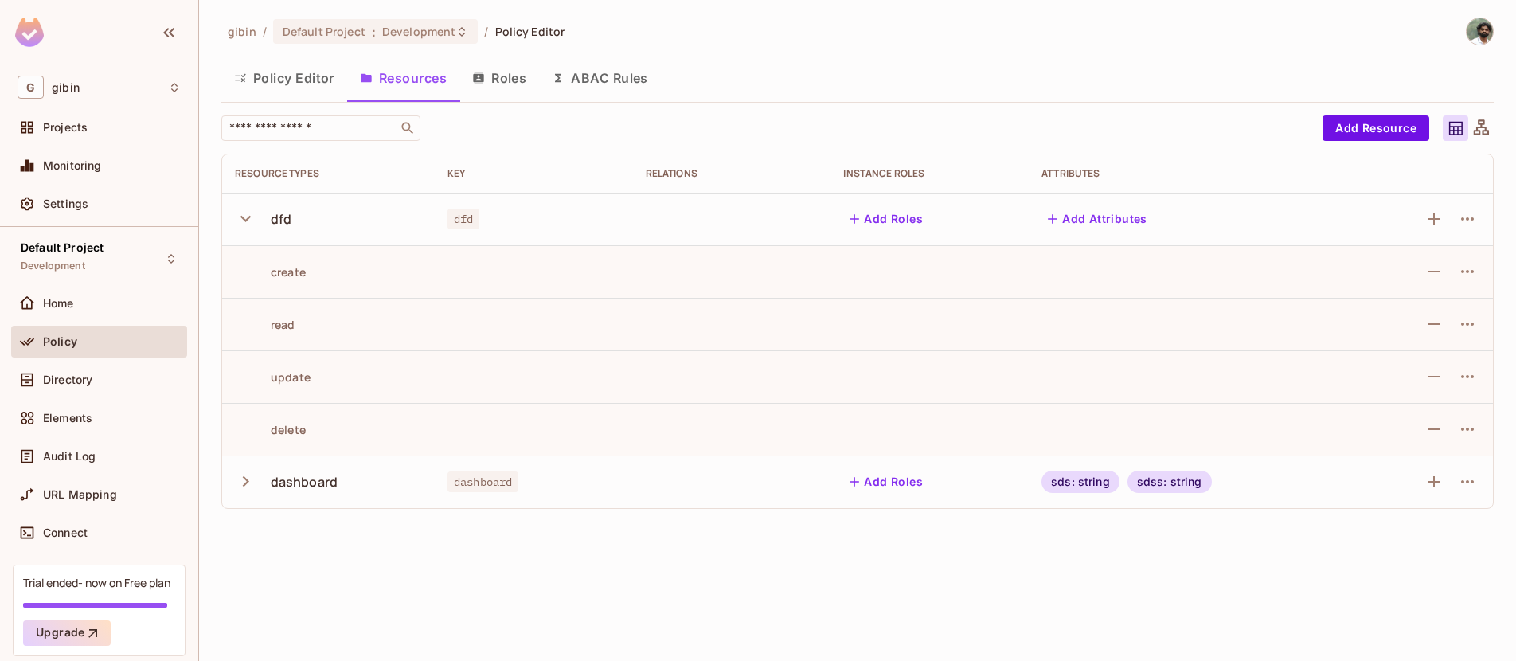
click at [256, 217] on icon "button" at bounding box center [245, 218] width 21 height 21
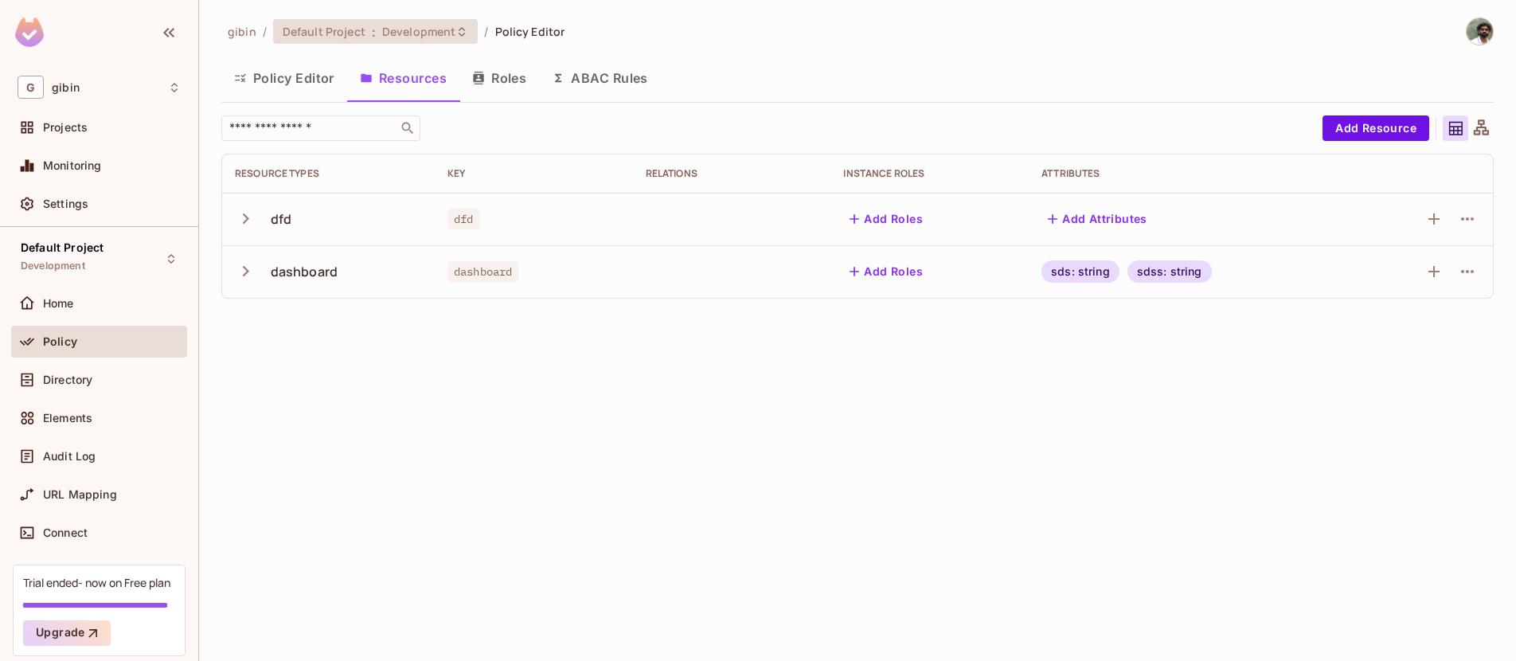
click at [455, 32] on icon at bounding box center [461, 31] width 13 height 13
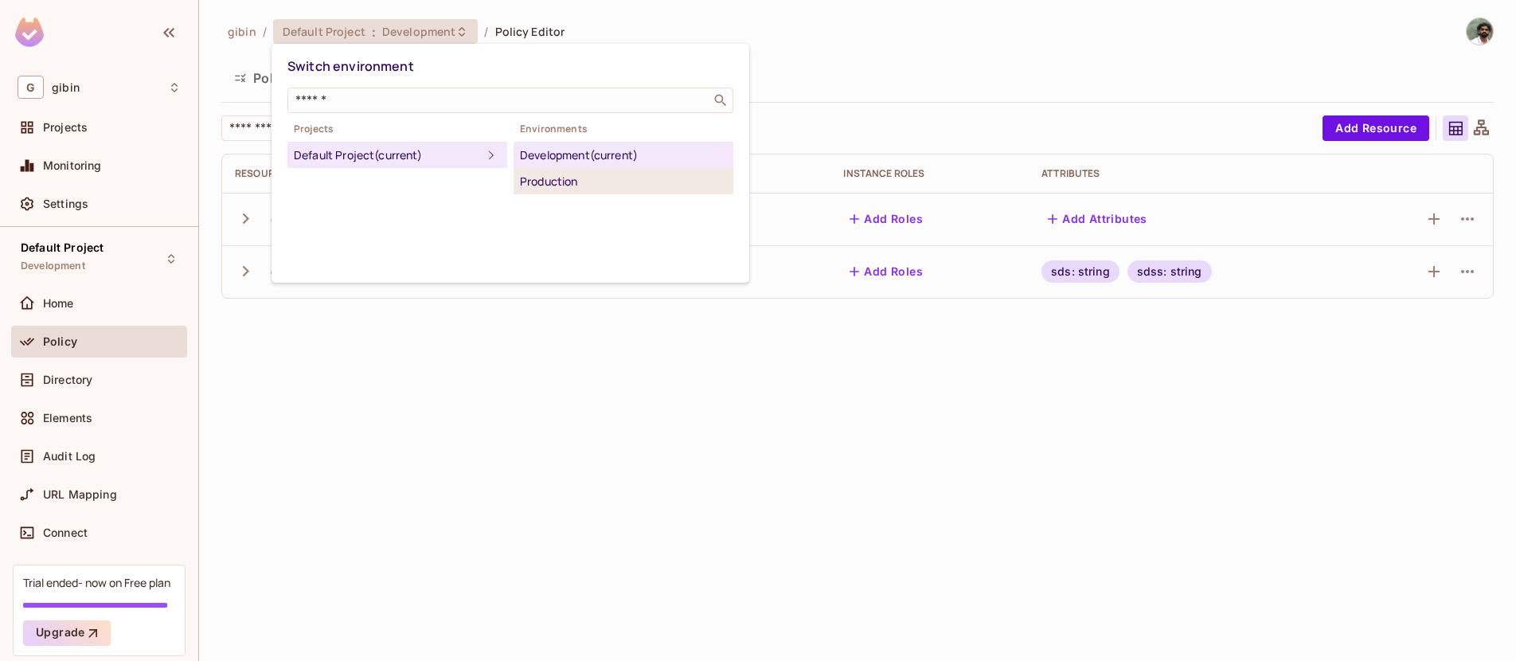
click at [561, 180] on div "Production" at bounding box center [623, 181] width 207 height 19
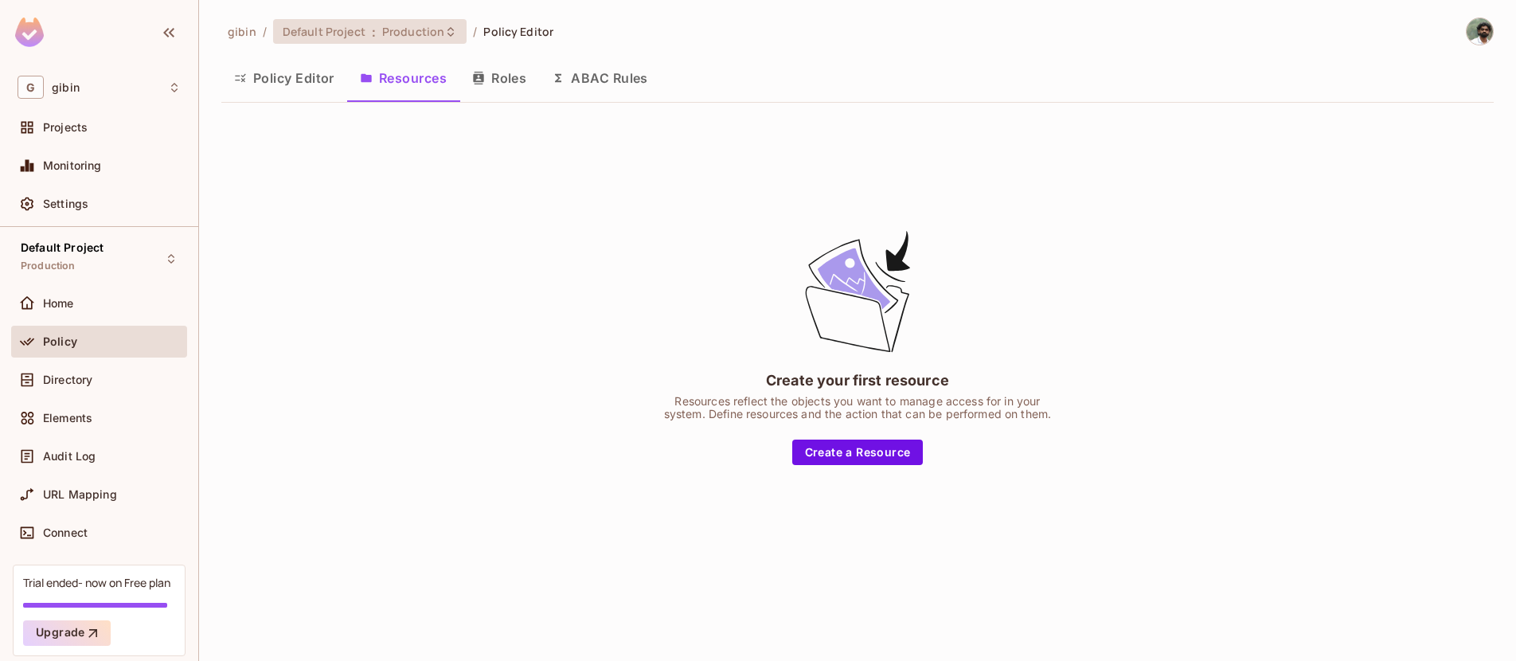
click at [445, 31] on icon at bounding box center [450, 31] width 13 height 13
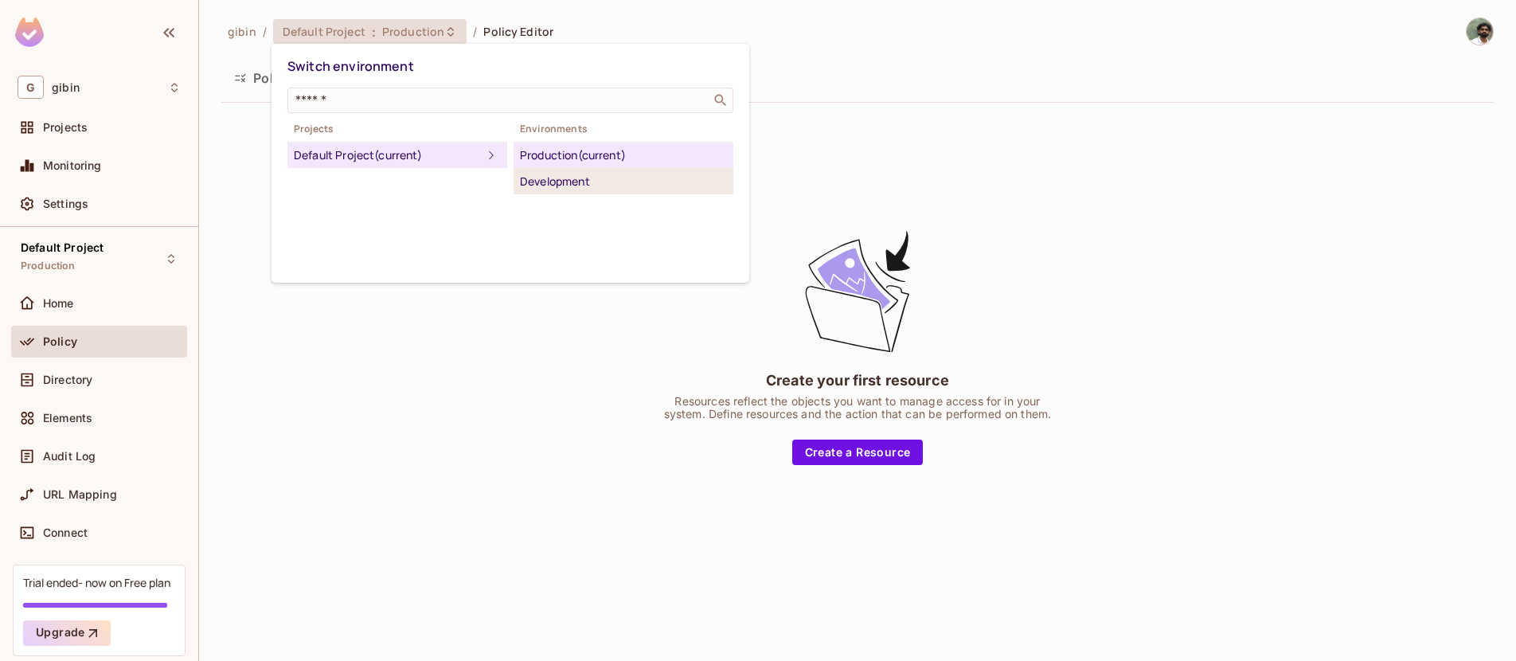
click at [536, 172] on div "Development" at bounding box center [623, 181] width 207 height 19
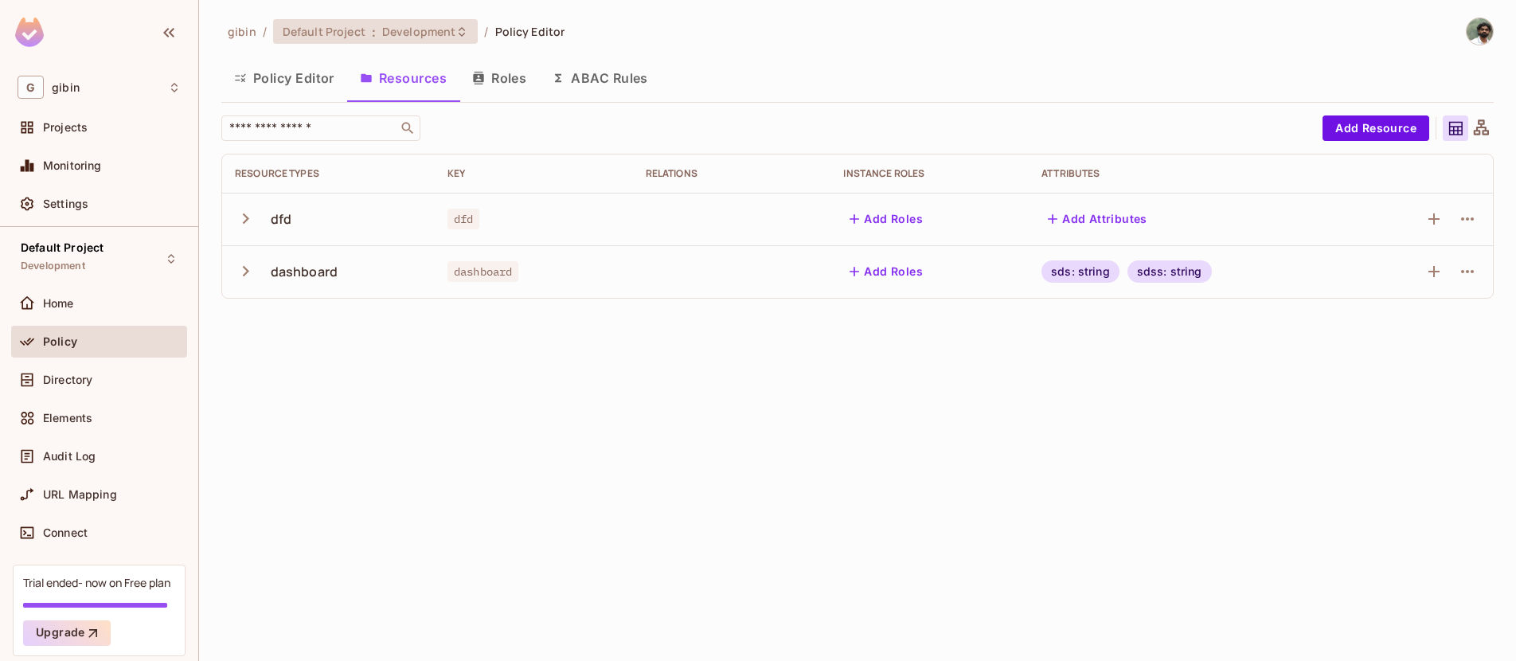
click at [419, 33] on span "Development" at bounding box center [418, 31] width 73 height 15
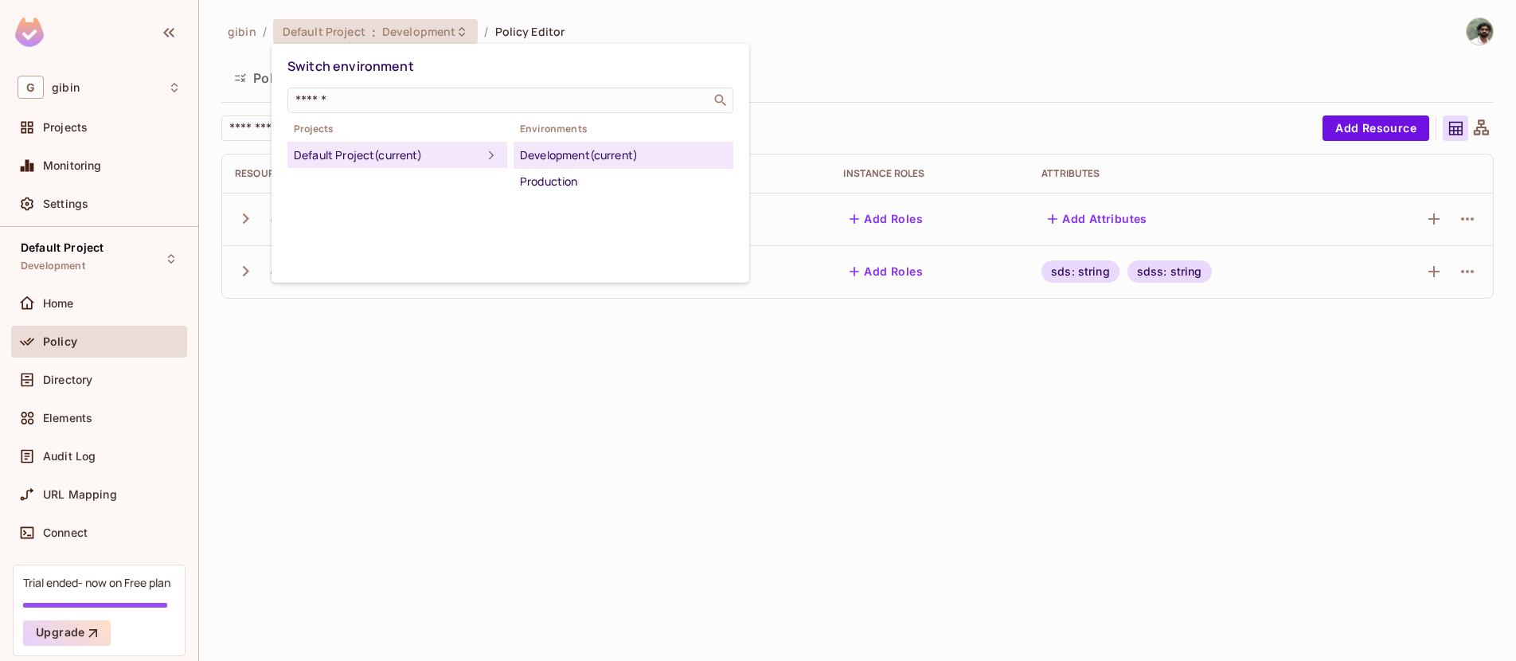
click at [354, 334] on div at bounding box center [758, 330] width 1516 height 661
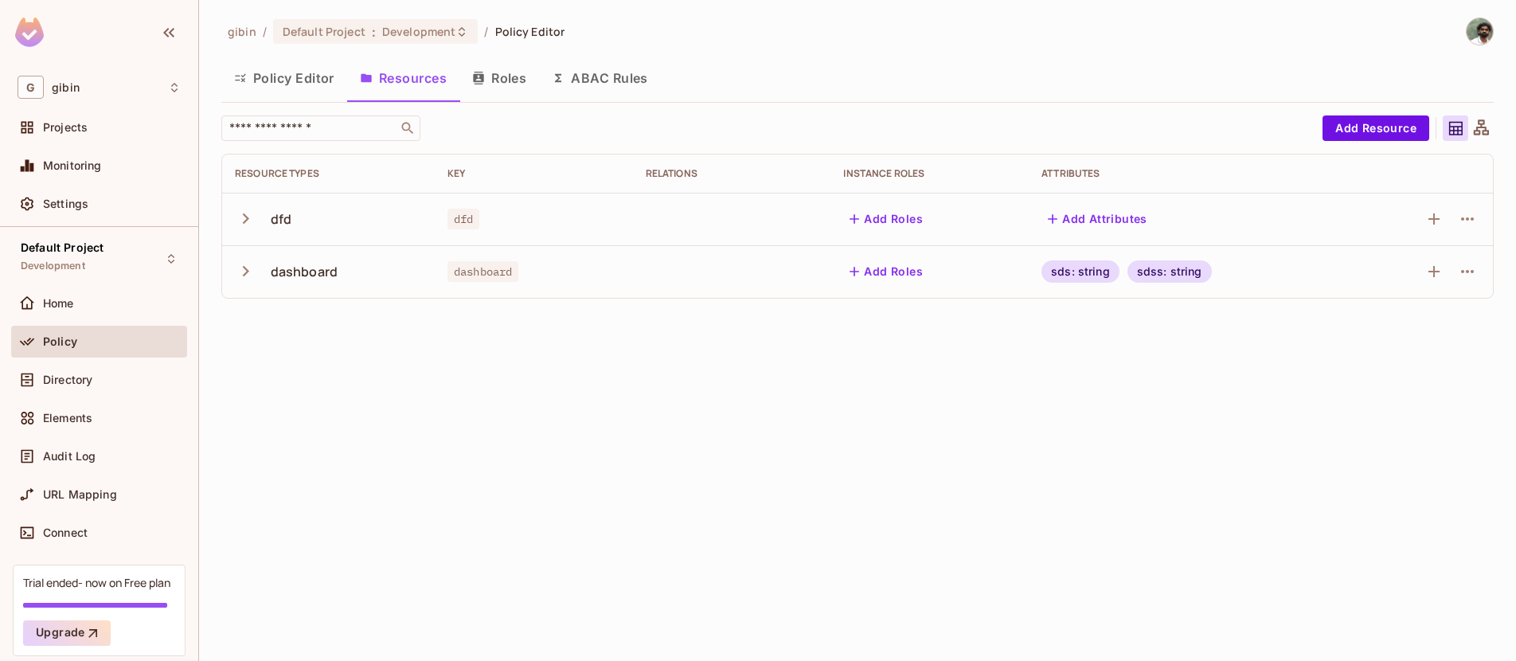
click at [304, 73] on button "Policy Editor" at bounding box center [284, 78] width 126 height 40
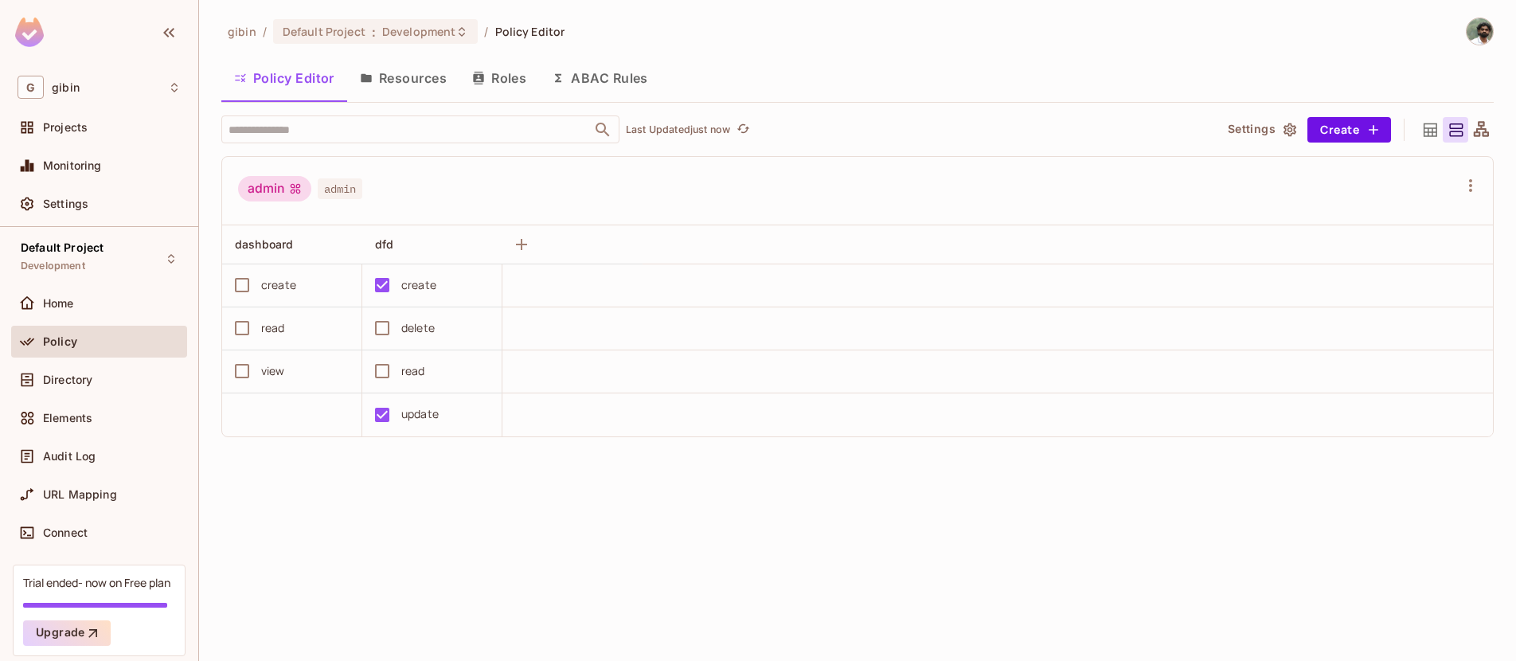
click at [411, 84] on button "Resources" at bounding box center [403, 78] width 112 height 40
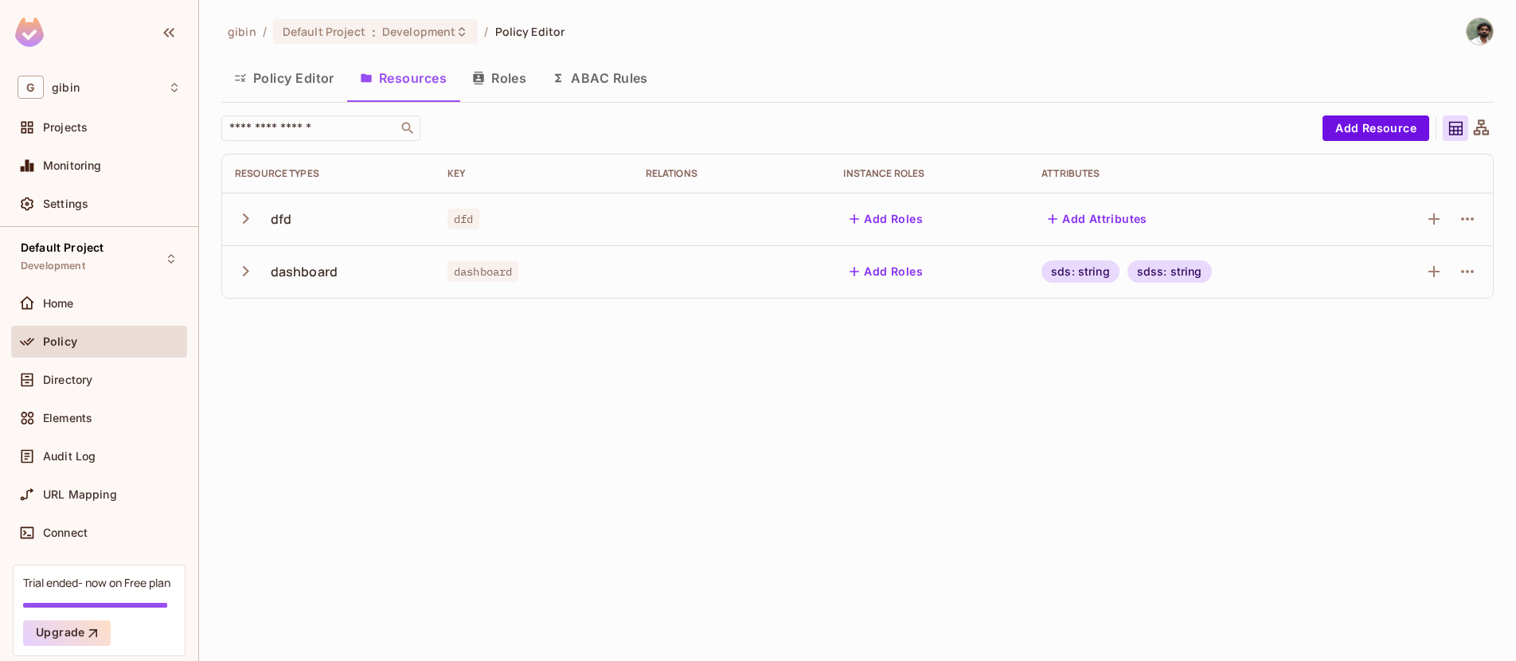
click at [456, 86] on button "Resources" at bounding box center [403, 78] width 112 height 40
drag, startPoint x: 481, startPoint y: 83, endPoint x: 490, endPoint y: 81, distance: 8.9
click at [482, 83] on icon "button" at bounding box center [478, 78] width 13 height 13
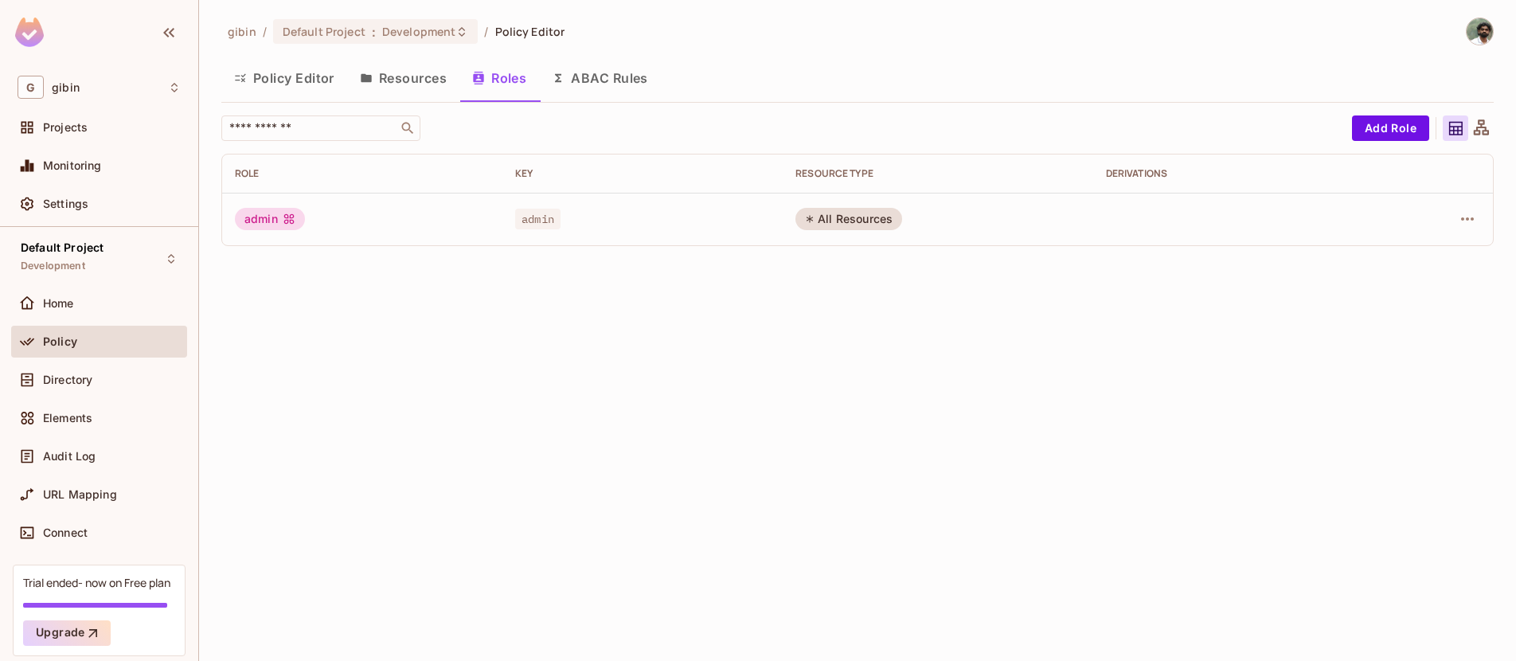
click at [498, 80] on button "Roles" at bounding box center [499, 78] width 80 height 40
click at [631, 82] on button "ABAC Rules" at bounding box center [600, 78] width 122 height 40
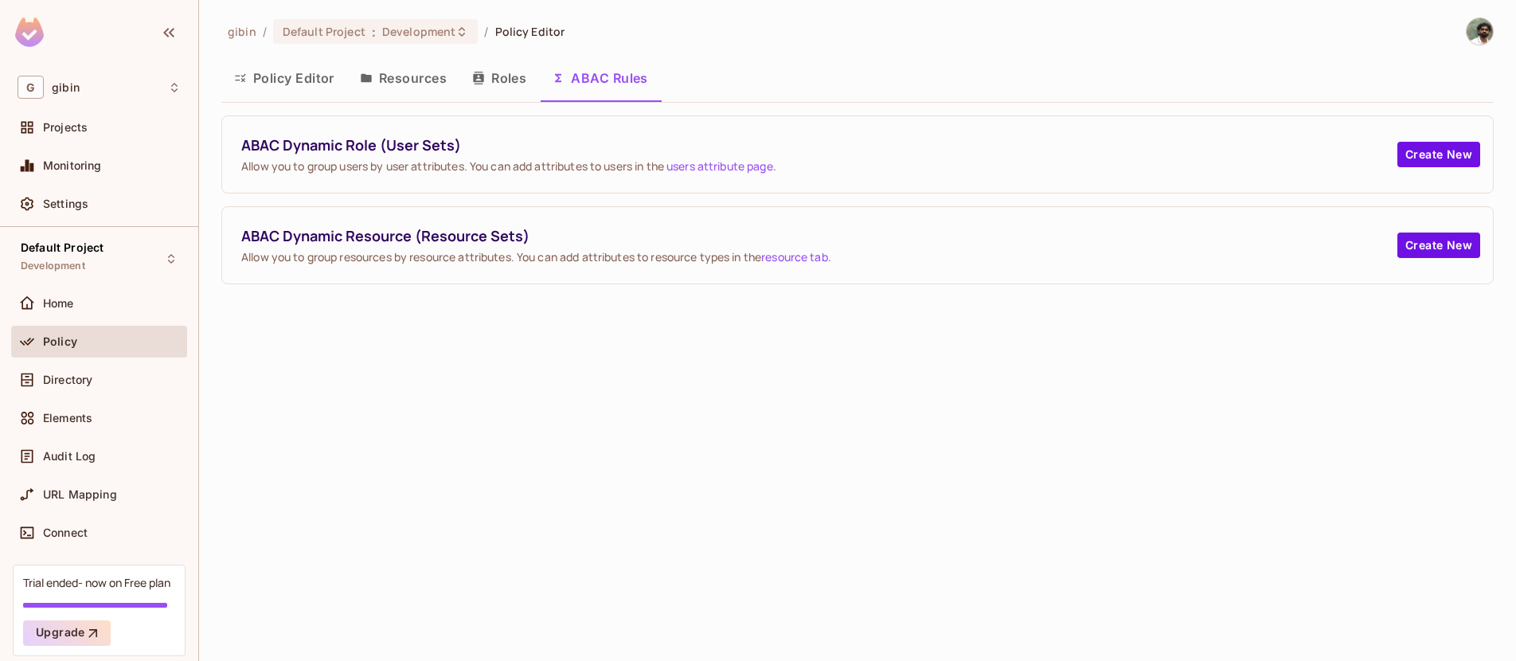
click at [514, 78] on button "Roles" at bounding box center [499, 78] width 80 height 40
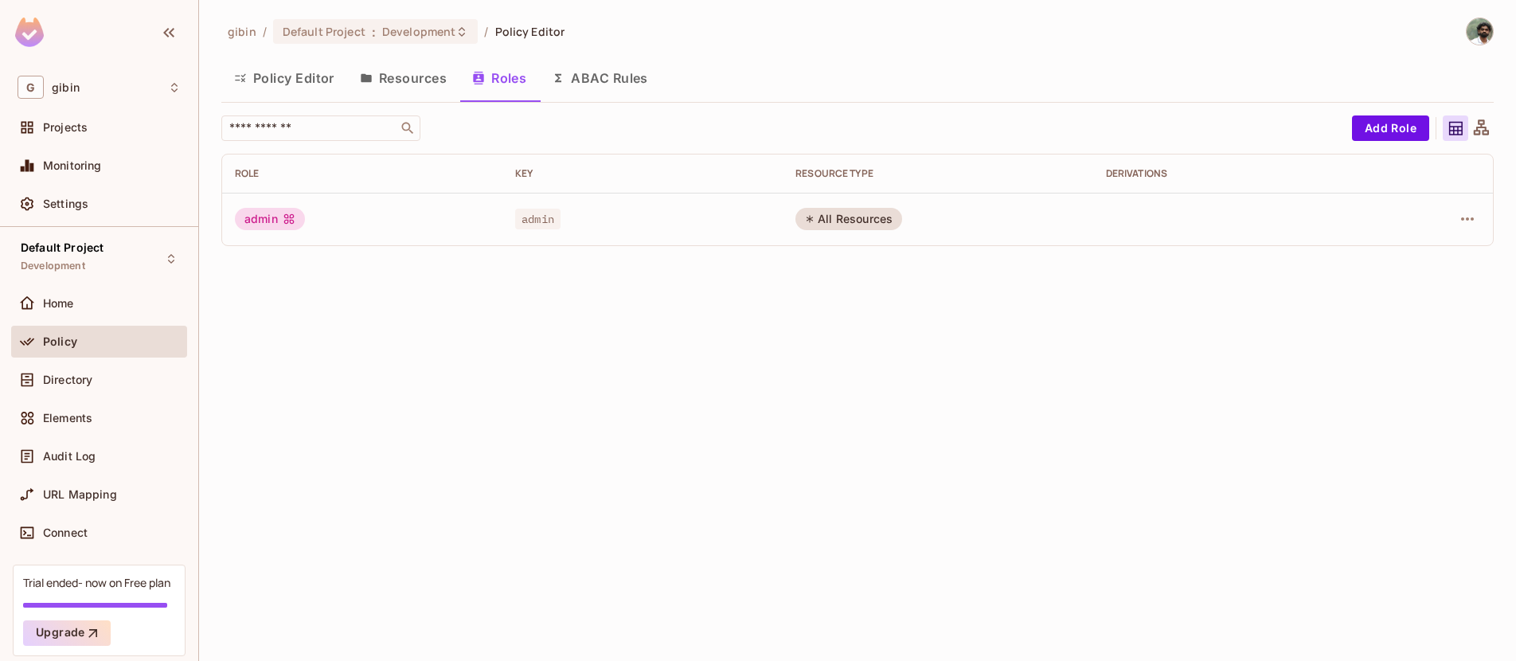
click at [456, 72] on button "Resources" at bounding box center [403, 78] width 112 height 40
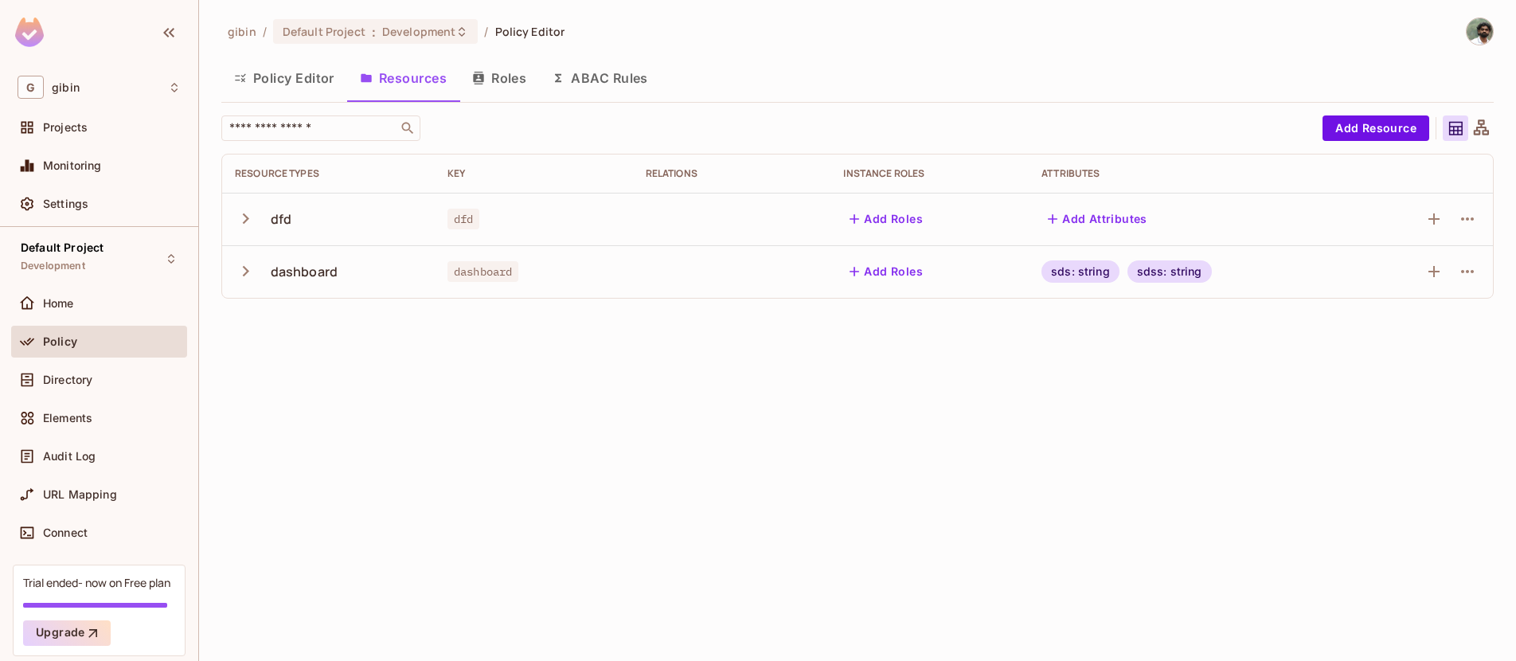
click at [355, 68] on button "Resources" at bounding box center [403, 78] width 112 height 40
click at [72, 340] on span "Policy" at bounding box center [60, 341] width 34 height 13
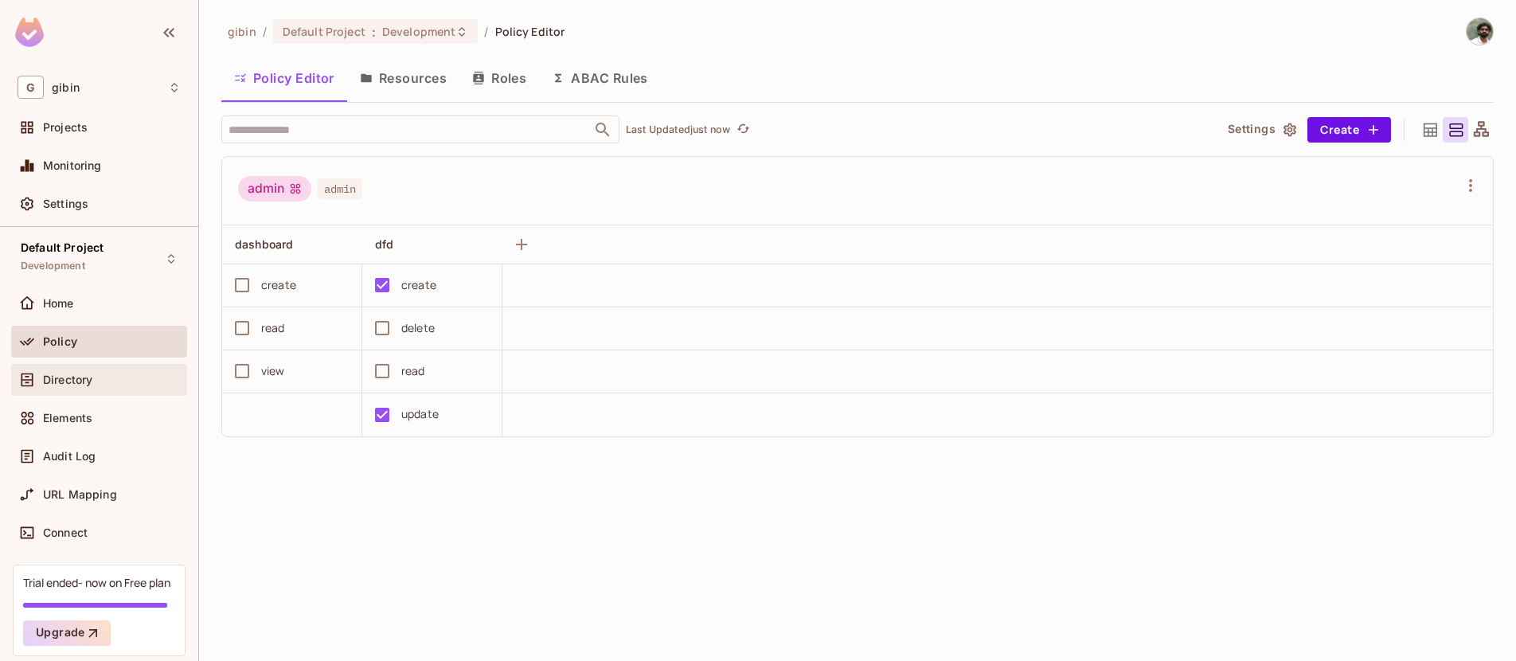
click at [84, 373] on span "Directory" at bounding box center [67, 379] width 49 height 13
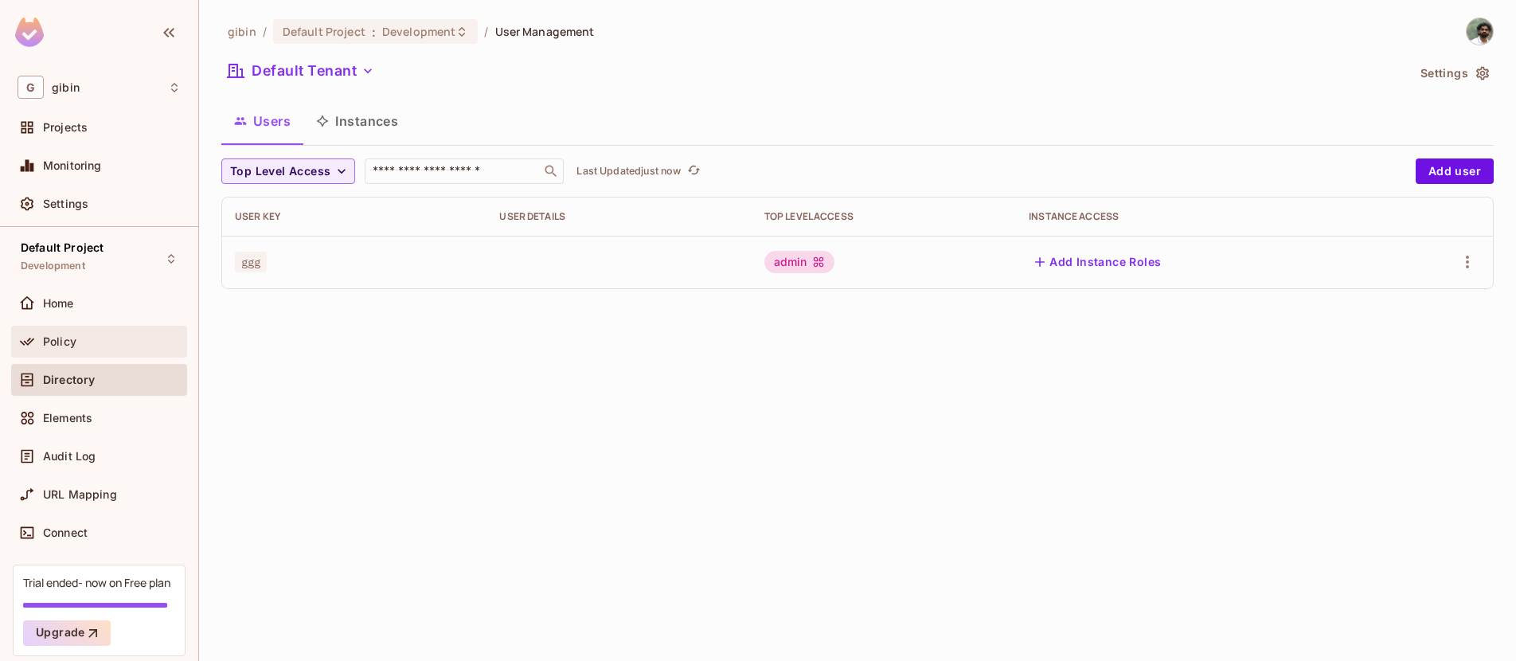
click at [81, 335] on div "Policy" at bounding box center [112, 341] width 138 height 13
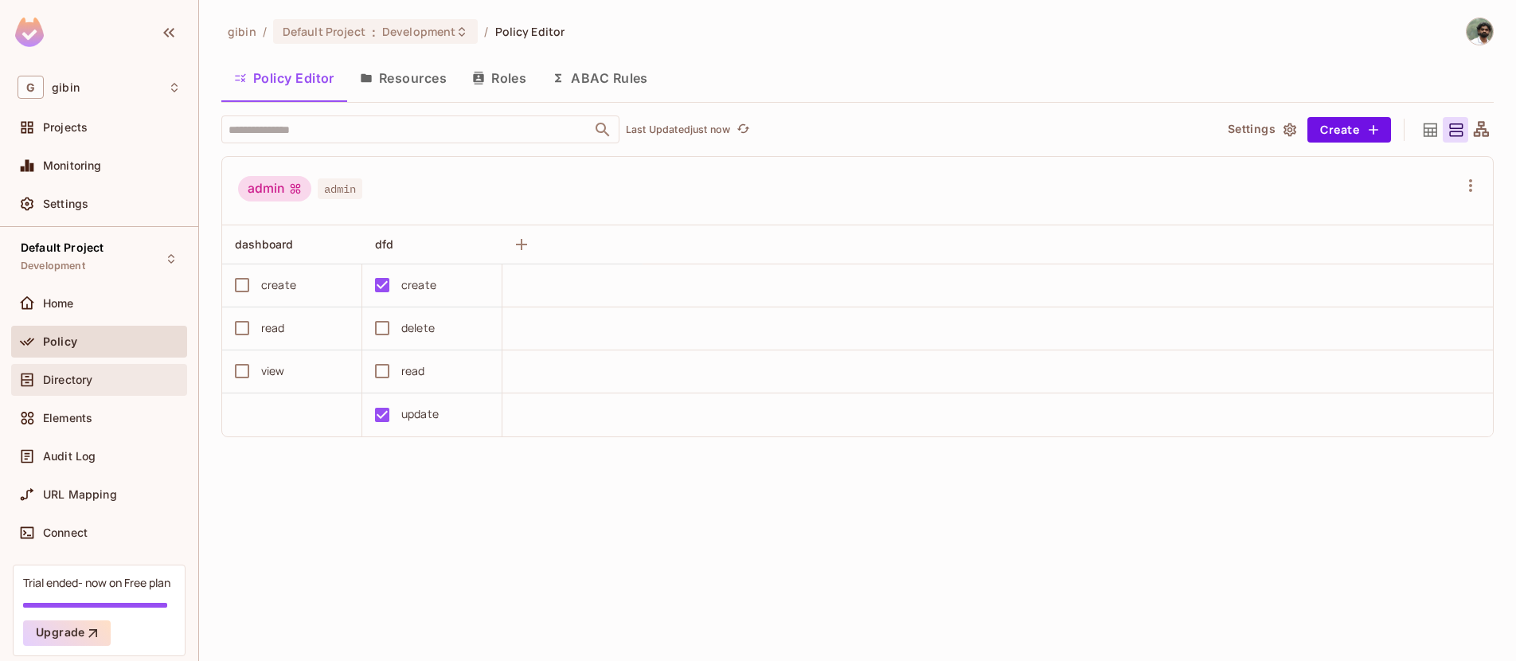
click at [76, 388] on div "Directory" at bounding box center [99, 379] width 163 height 19
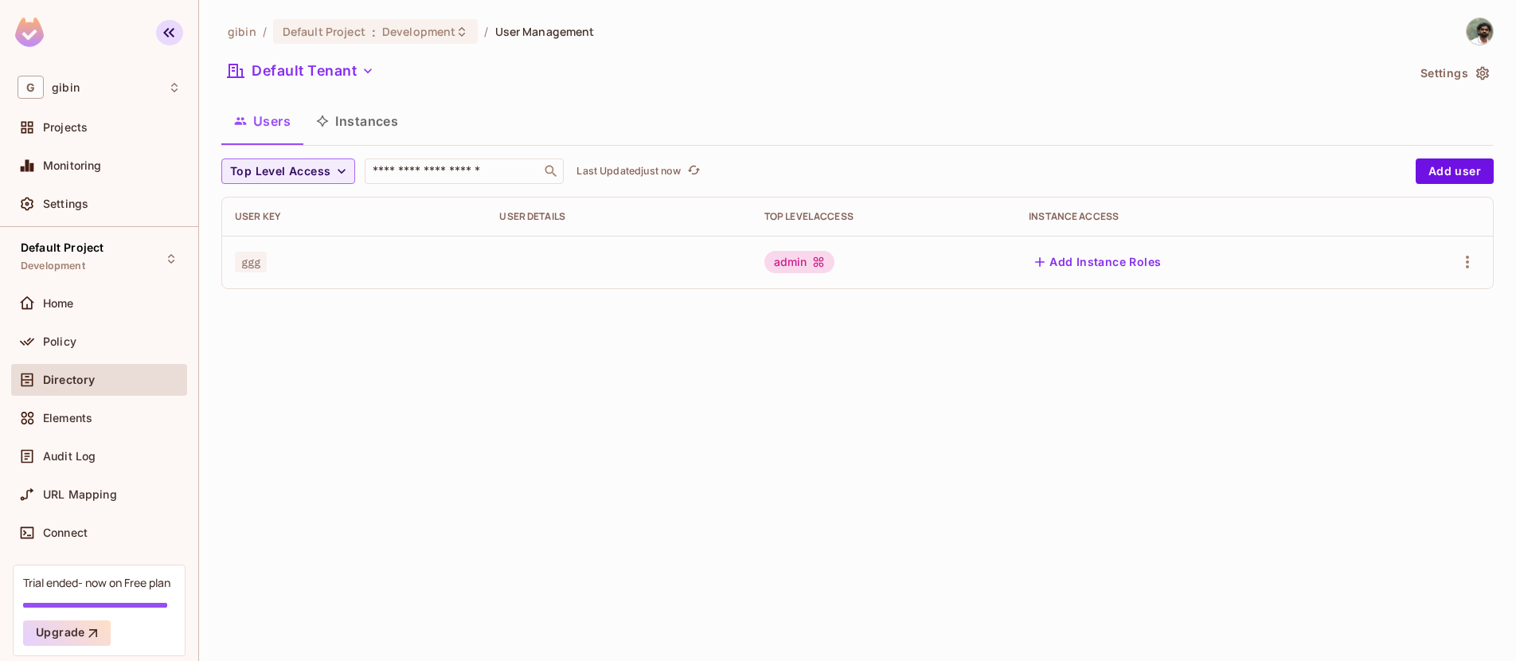
click at [178, 30] on icon "button" at bounding box center [168, 32] width 19 height 19
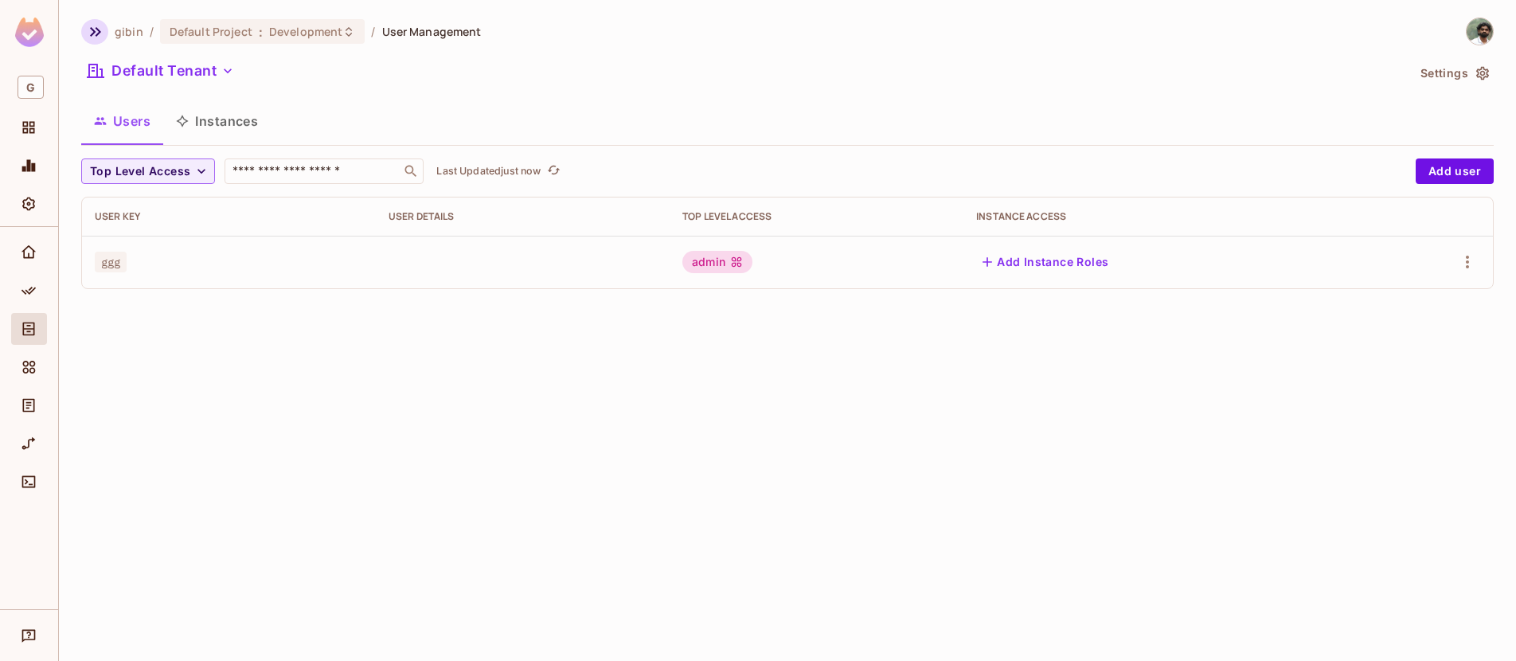
click at [90, 31] on icon "button" at bounding box center [95, 31] width 19 height 19
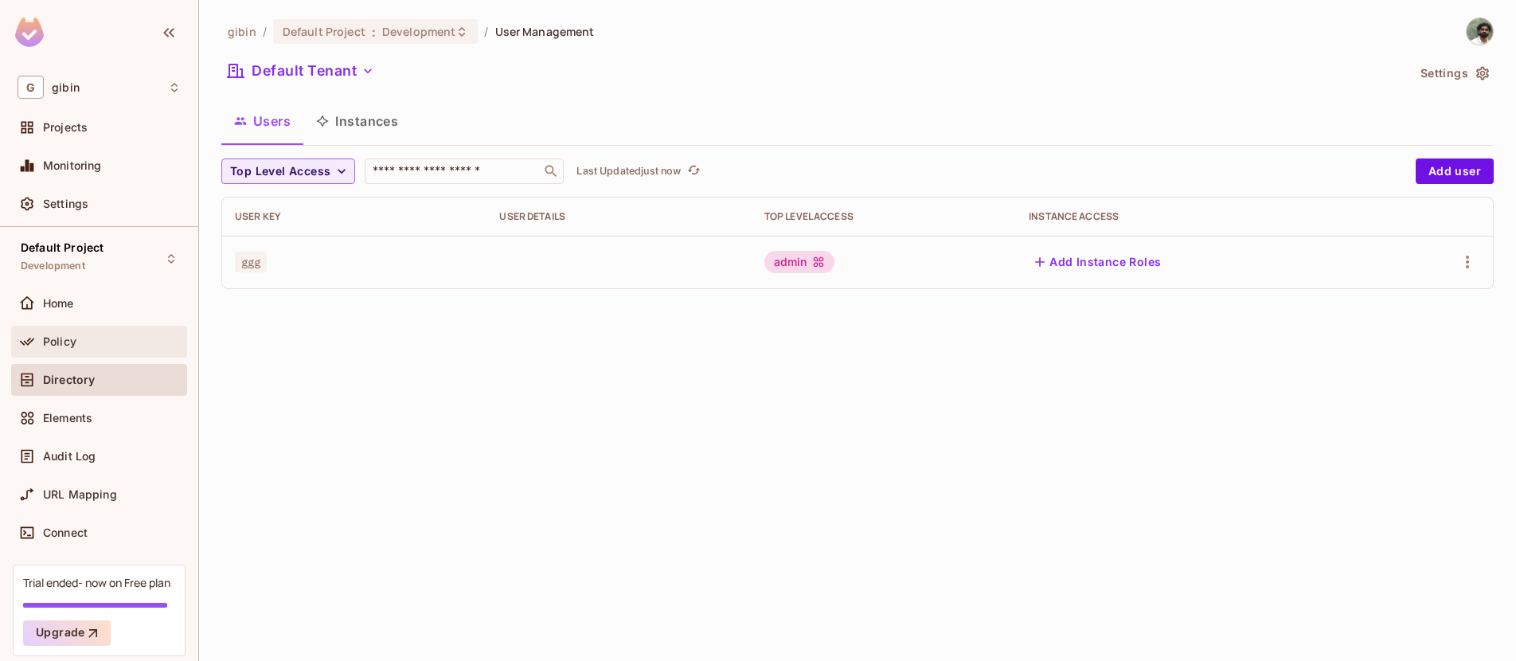
click at [55, 333] on div "Policy" at bounding box center [99, 341] width 163 height 19
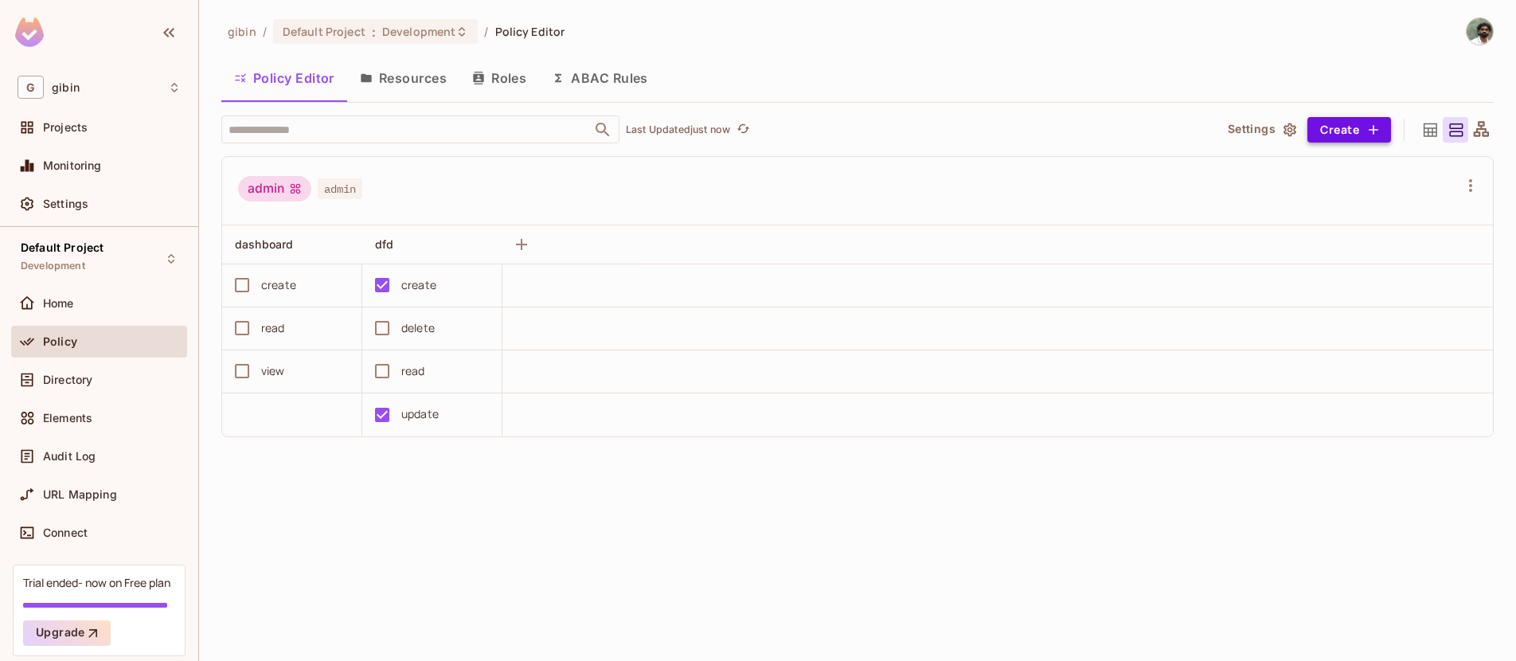
click at [1353, 130] on button "Create" at bounding box center [1349, 129] width 84 height 25
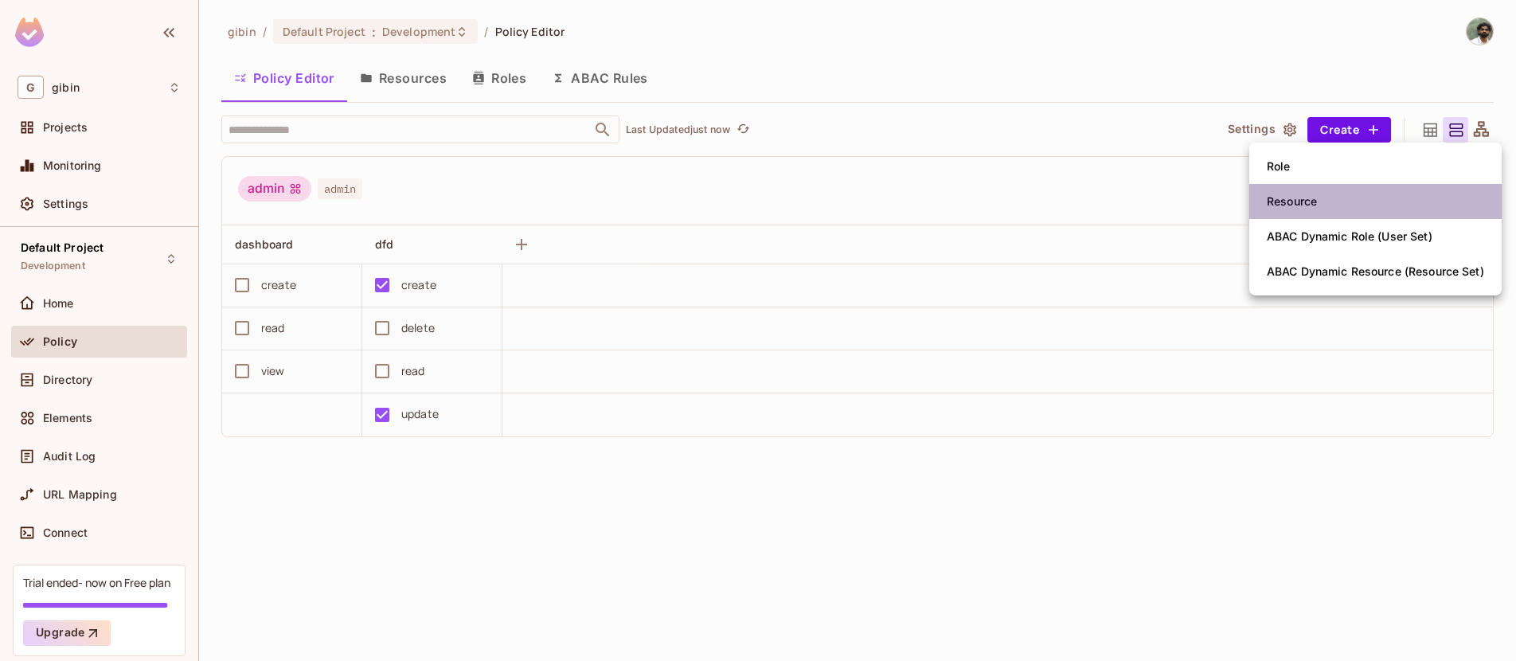
click at [1319, 200] on span "Resource" at bounding box center [1292, 201] width 60 height 25
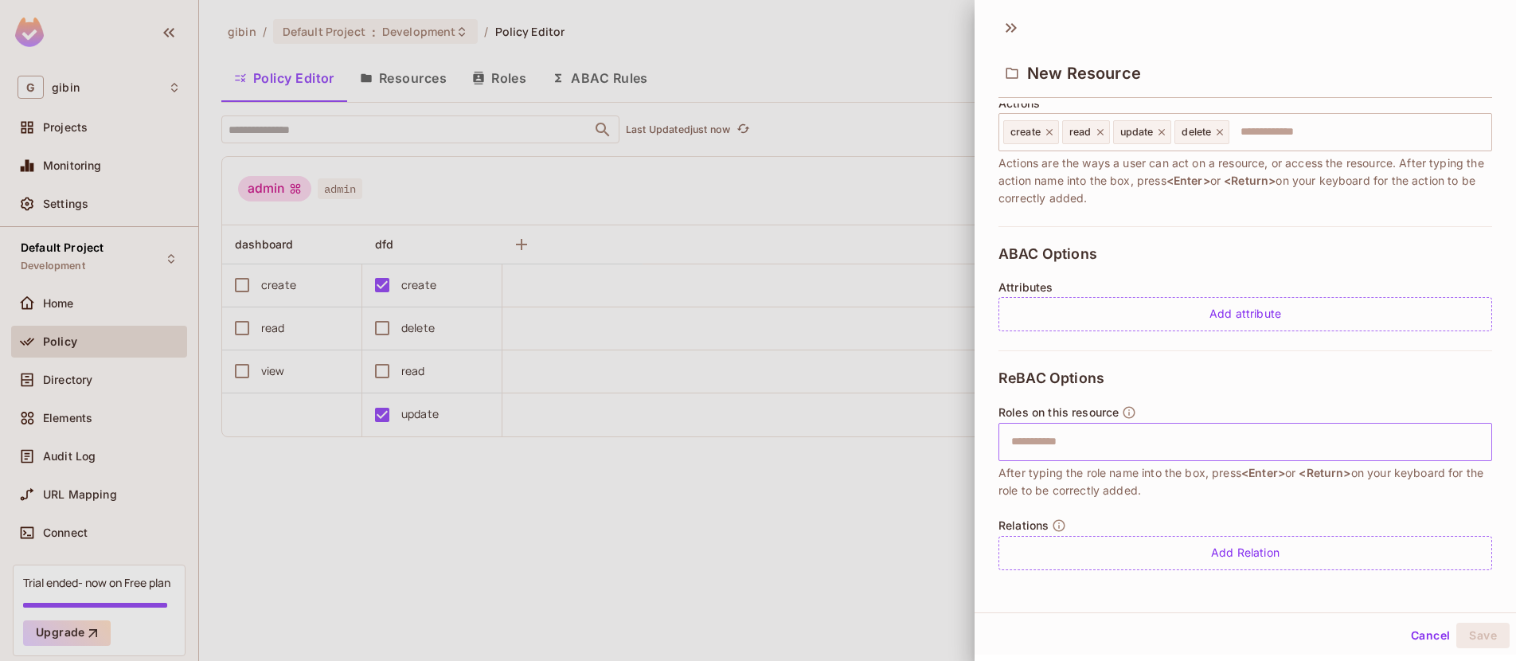
scroll to position [212, 0]
click at [1411, 634] on button "Cancel" at bounding box center [1430, 635] width 52 height 25
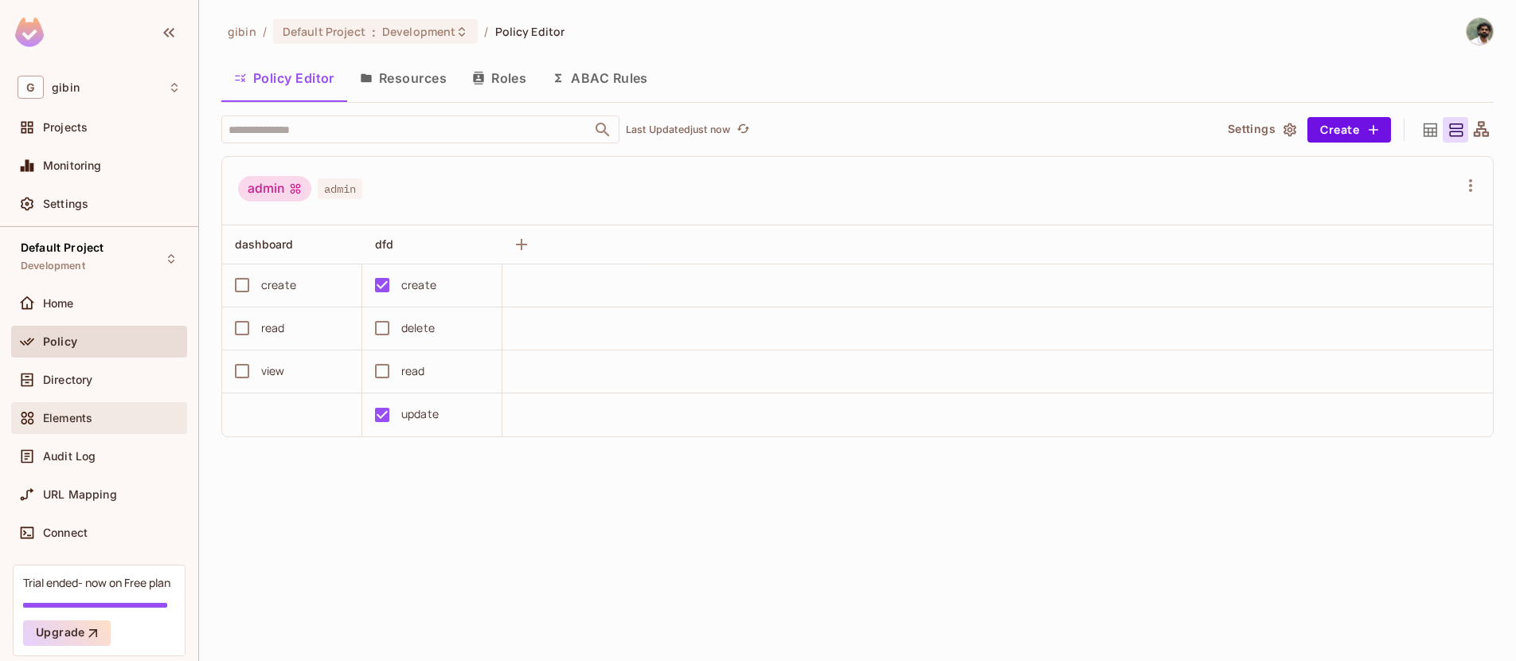
click at [80, 416] on span "Elements" at bounding box center [67, 418] width 49 height 13
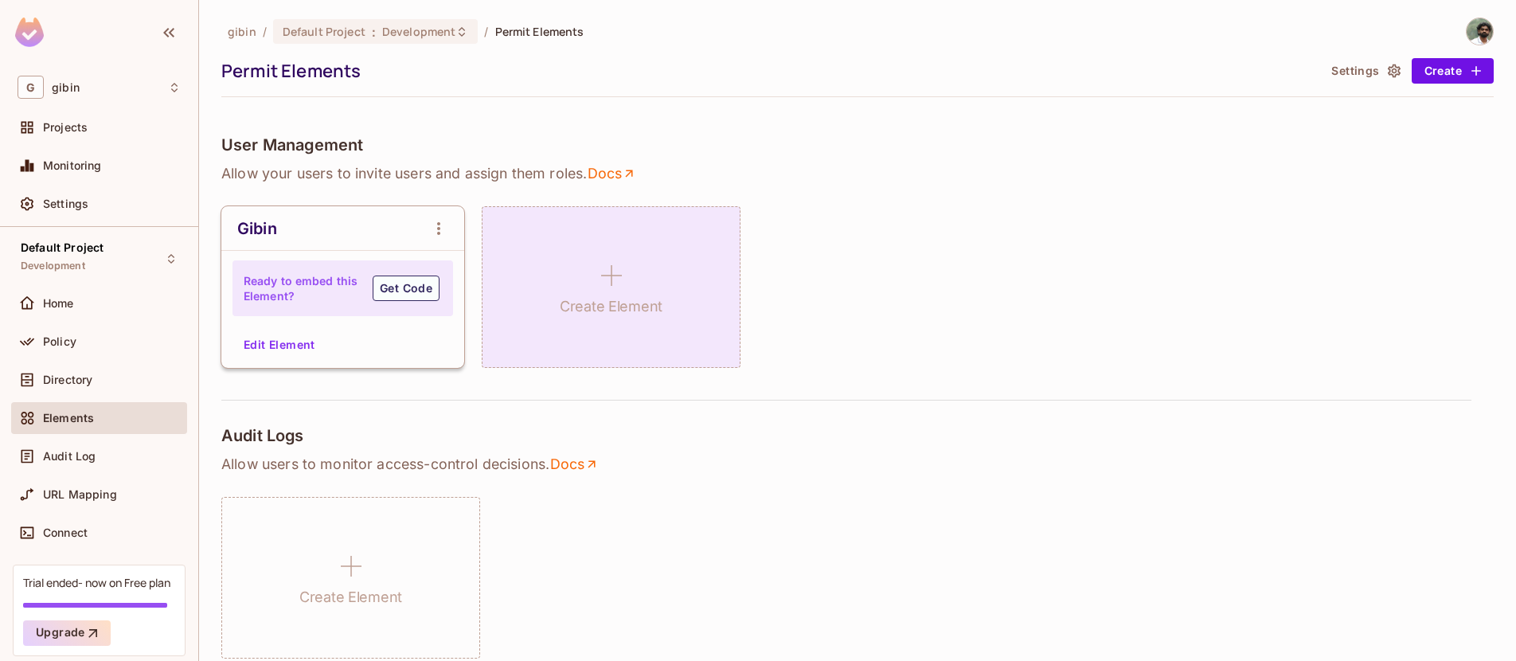
click at [617, 276] on icon at bounding box center [611, 275] width 38 height 38
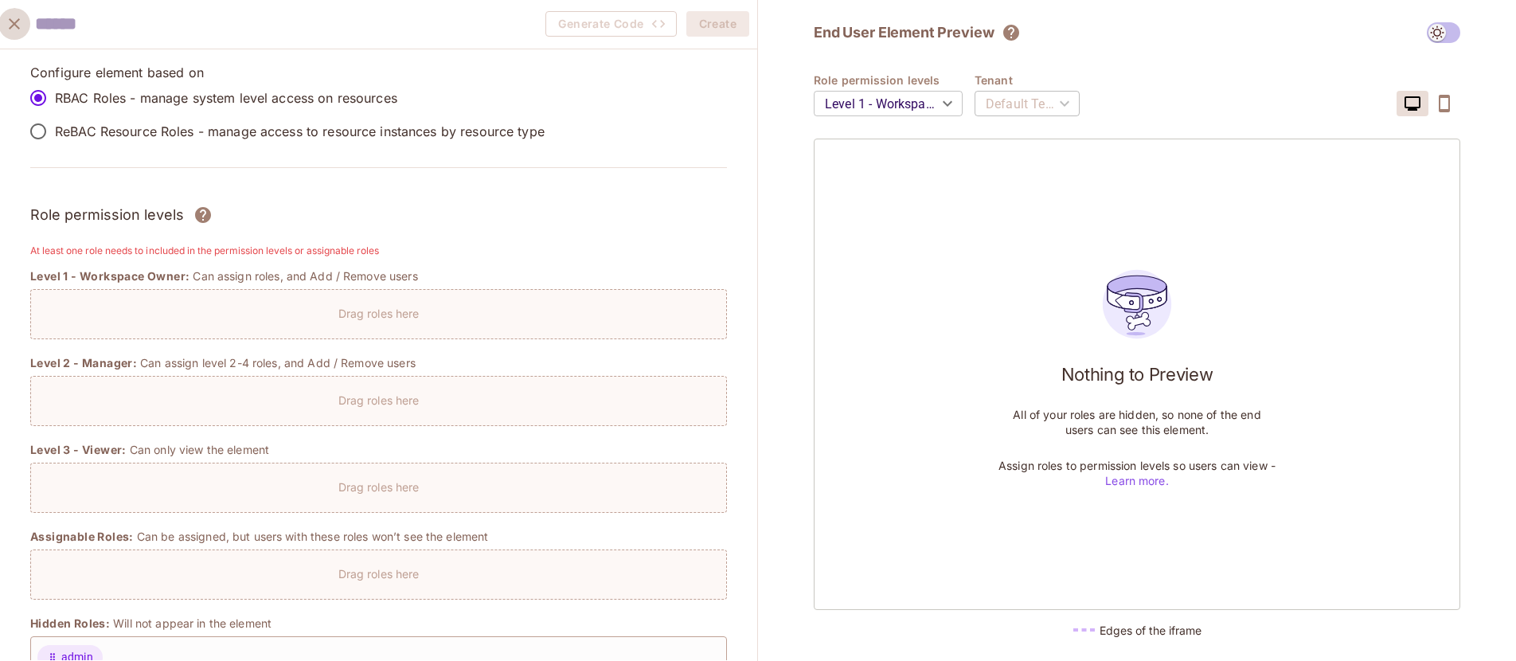
click at [20, 21] on icon "close" at bounding box center [14, 23] width 19 height 19
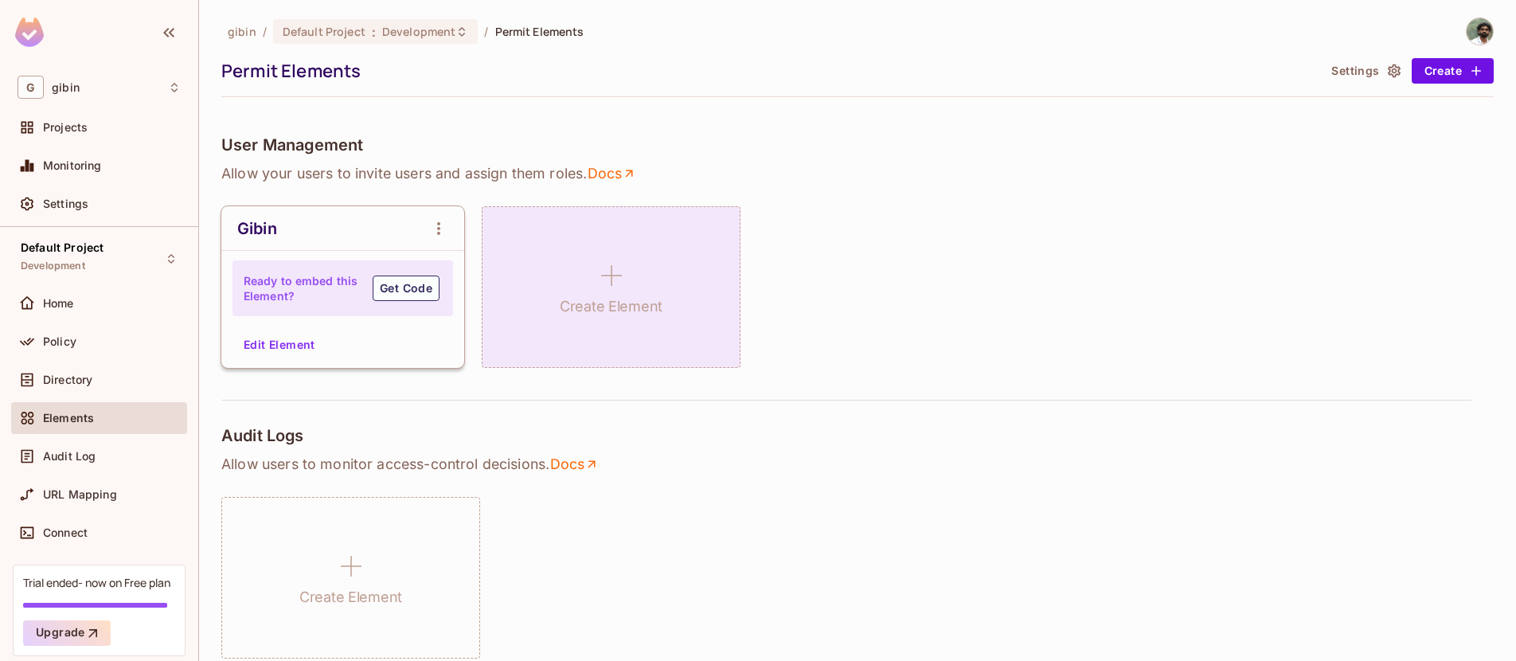
click at [601, 276] on icon at bounding box center [611, 275] width 38 height 38
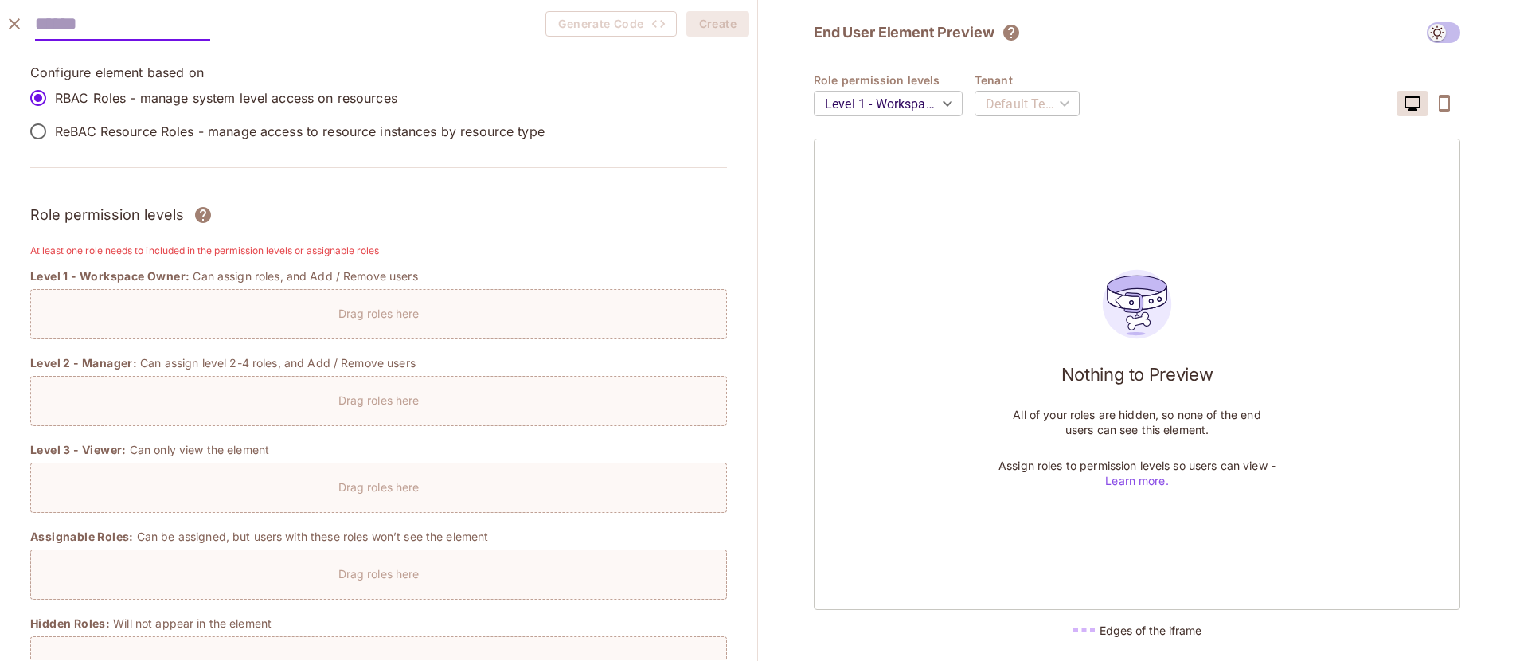
click at [15, 18] on icon "close" at bounding box center [14, 23] width 19 height 19
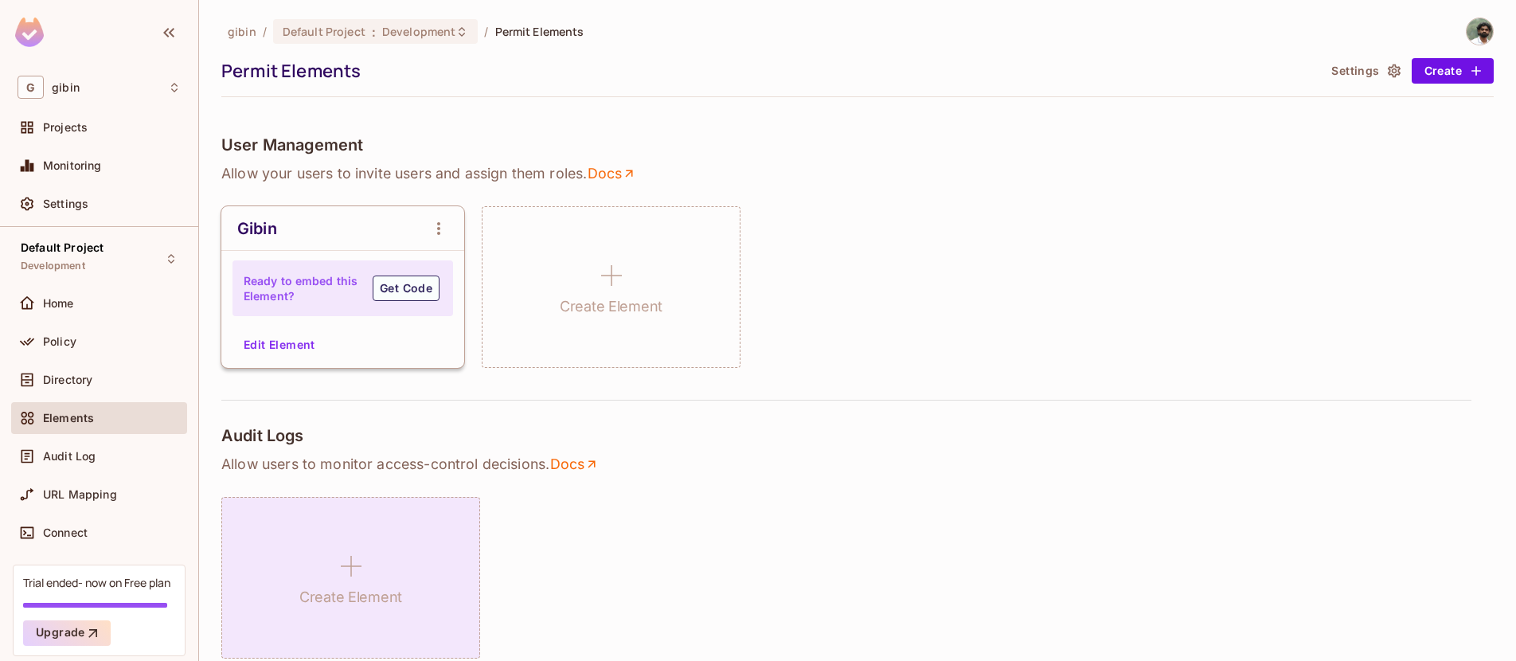
click at [349, 556] on icon at bounding box center [351, 566] width 38 height 38
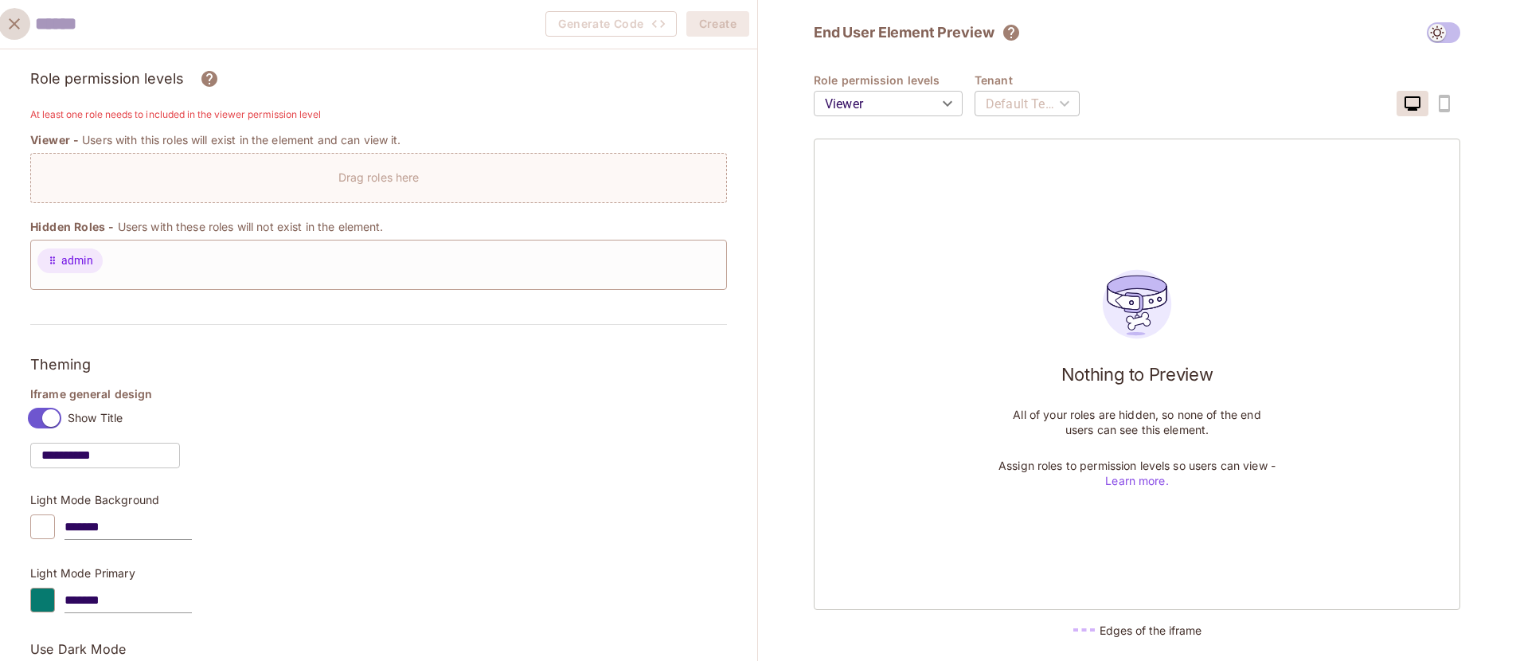
click at [18, 32] on icon "close" at bounding box center [14, 23] width 19 height 19
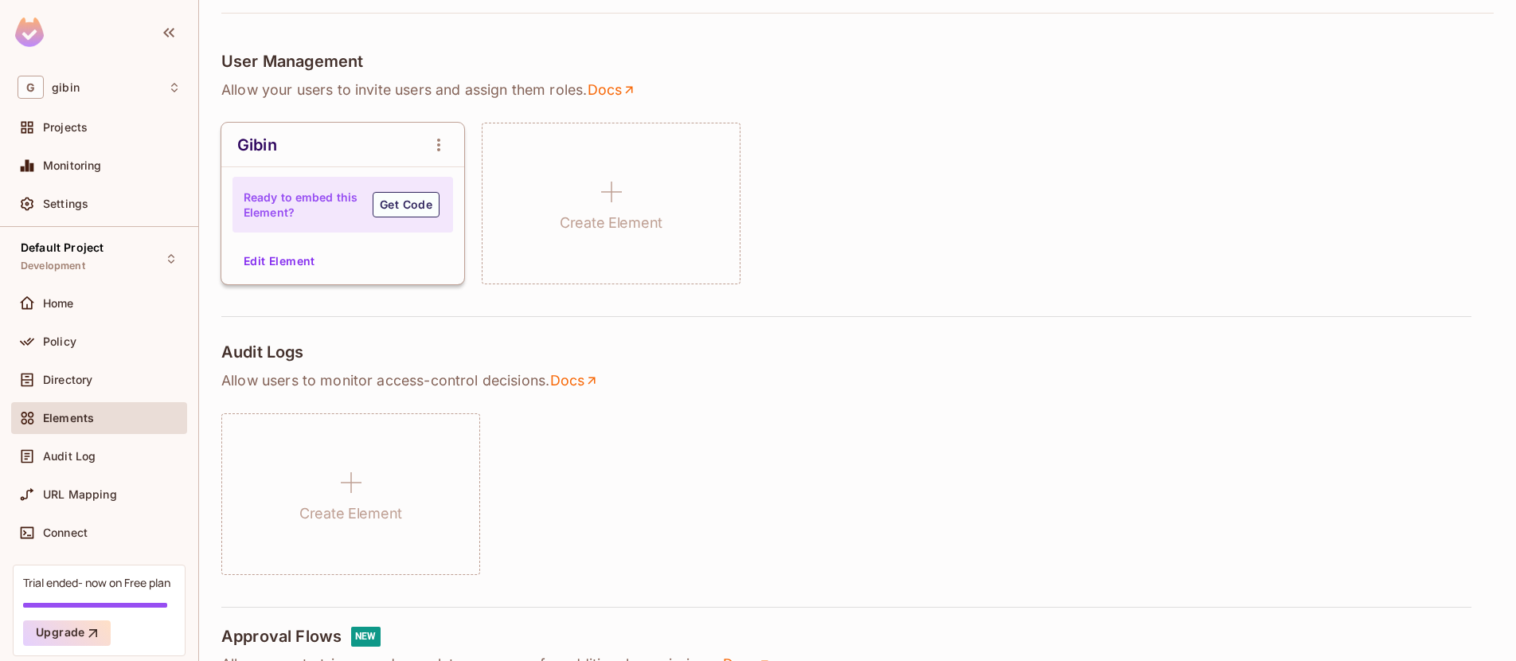
scroll to position [205, 0]
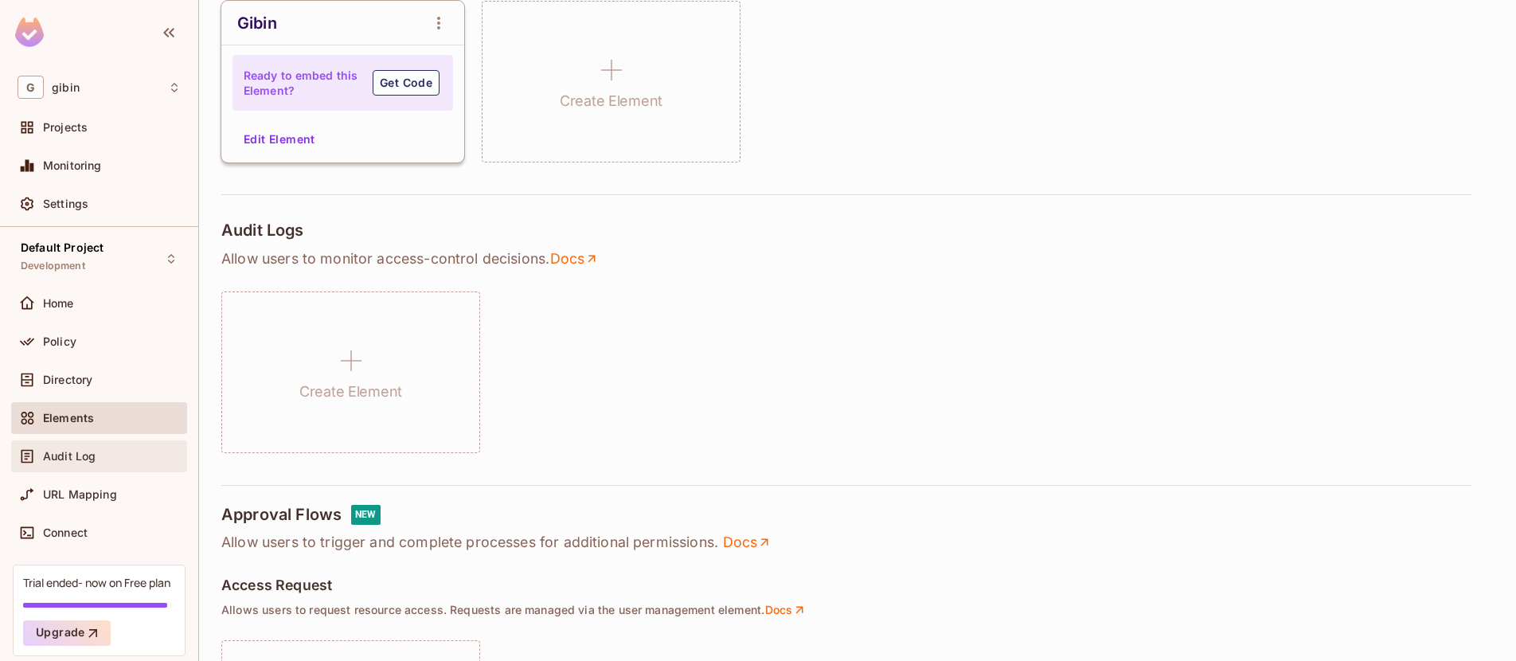
click at [100, 459] on div "Audit Log" at bounding box center [112, 456] width 138 height 13
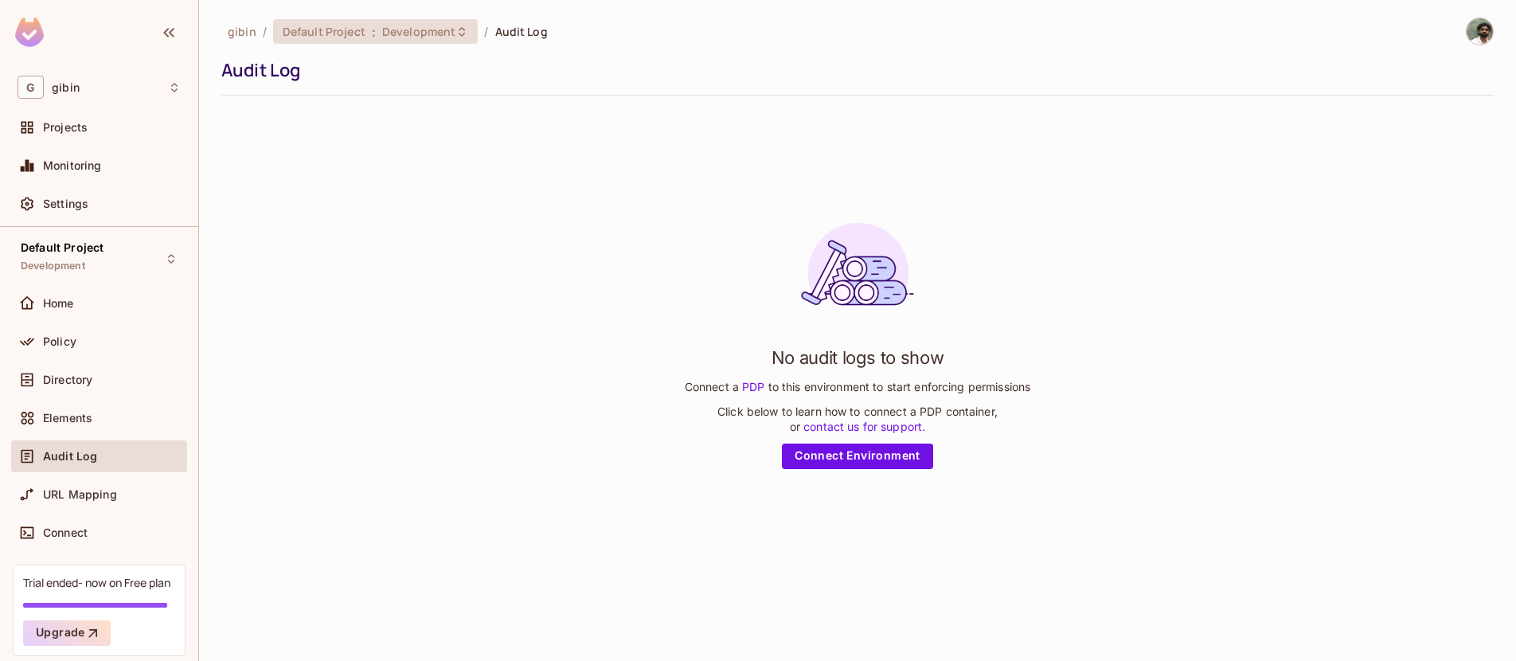
click at [455, 39] on div "Default Project : Development" at bounding box center [375, 31] width 205 height 25
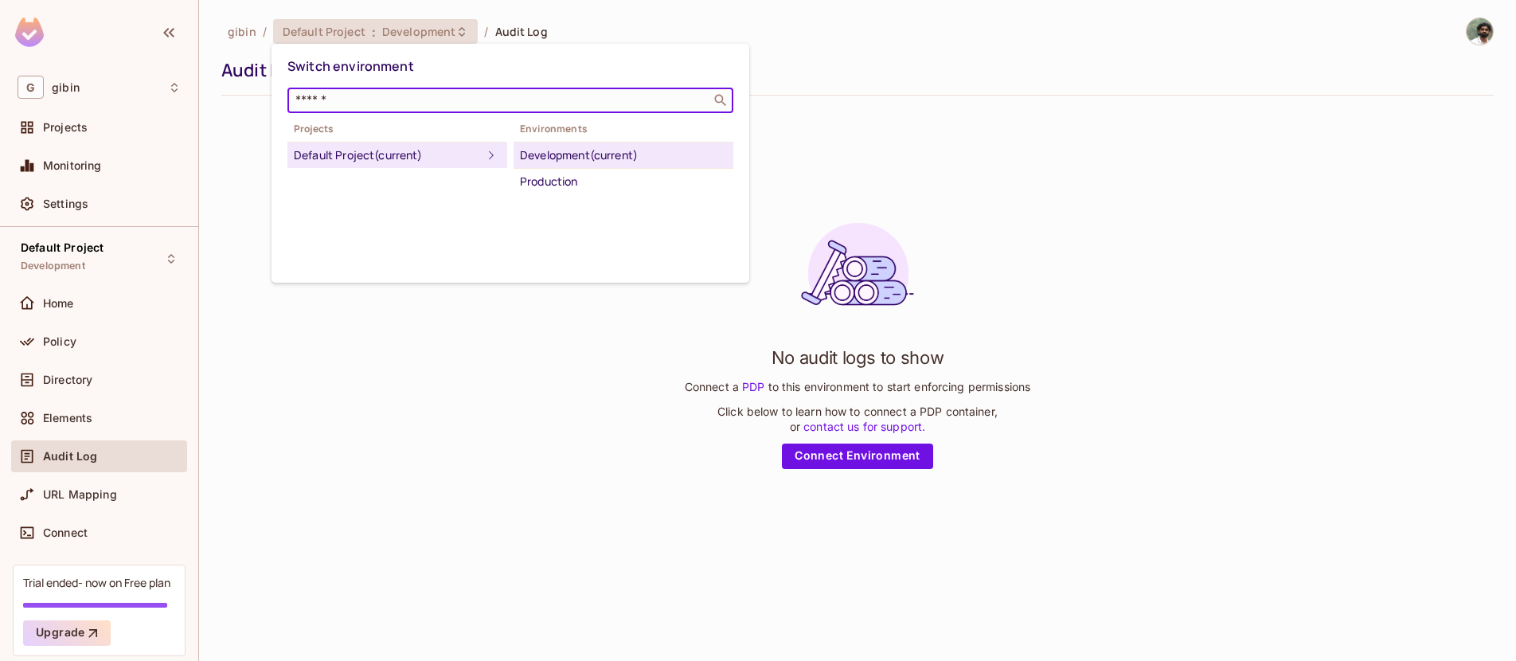
click at [403, 99] on input "text" at bounding box center [499, 100] width 414 height 16
type input "*"
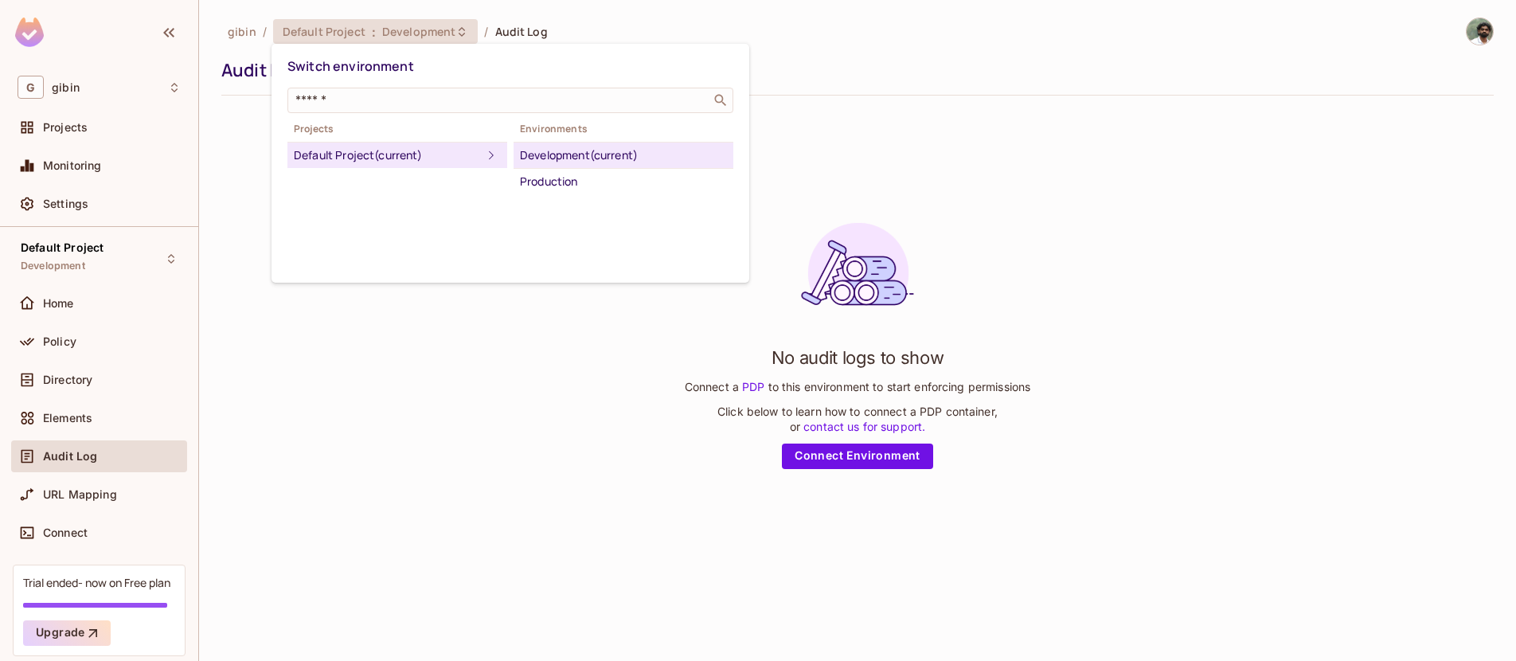
click at [68, 413] on div at bounding box center [758, 330] width 1516 height 661
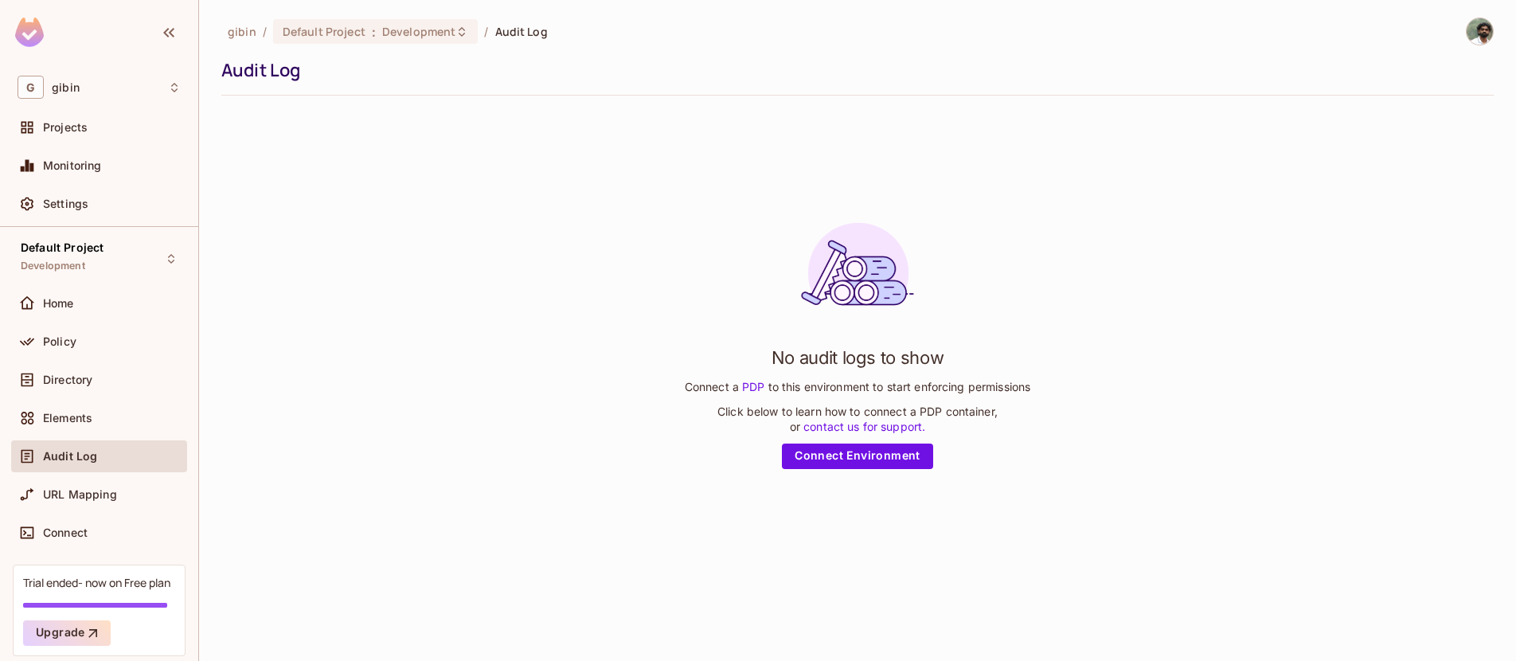
click at [65, 420] on span "Elements" at bounding box center [67, 418] width 49 height 13
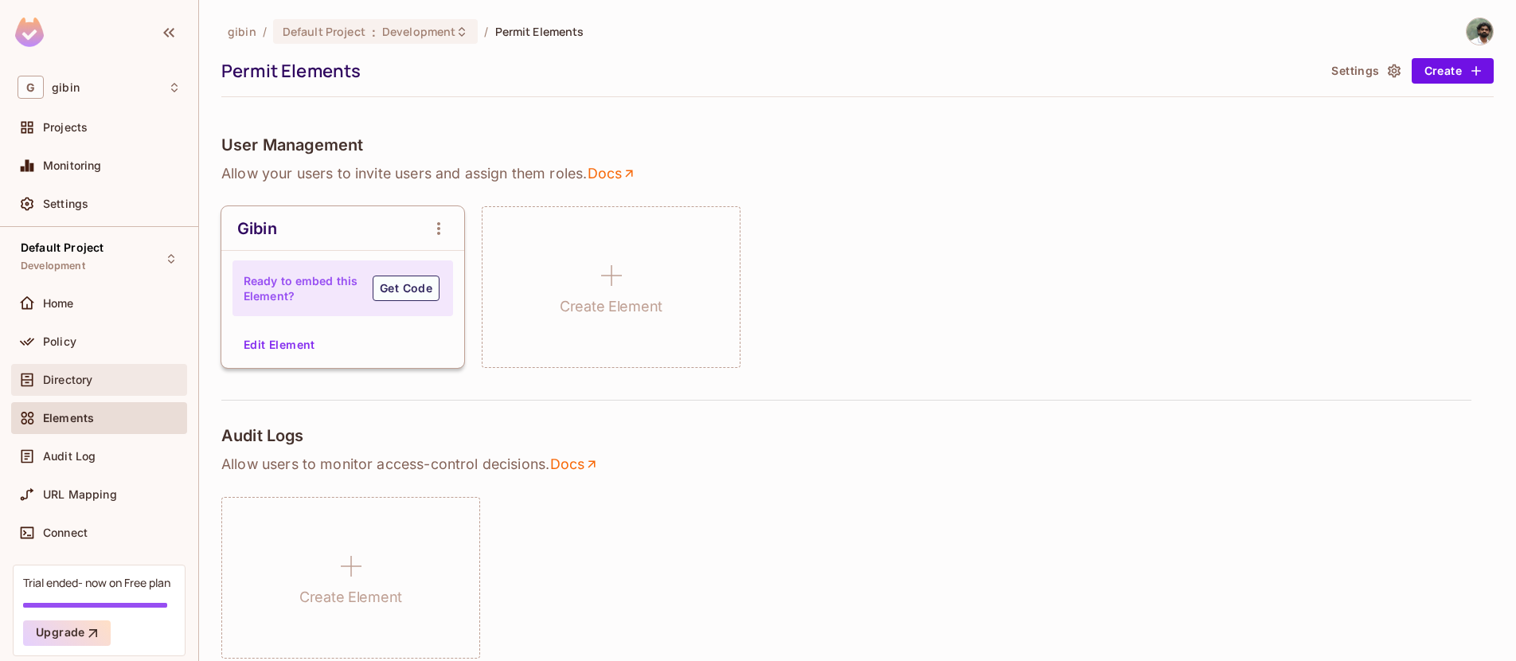
click at [76, 376] on span "Directory" at bounding box center [67, 379] width 49 height 13
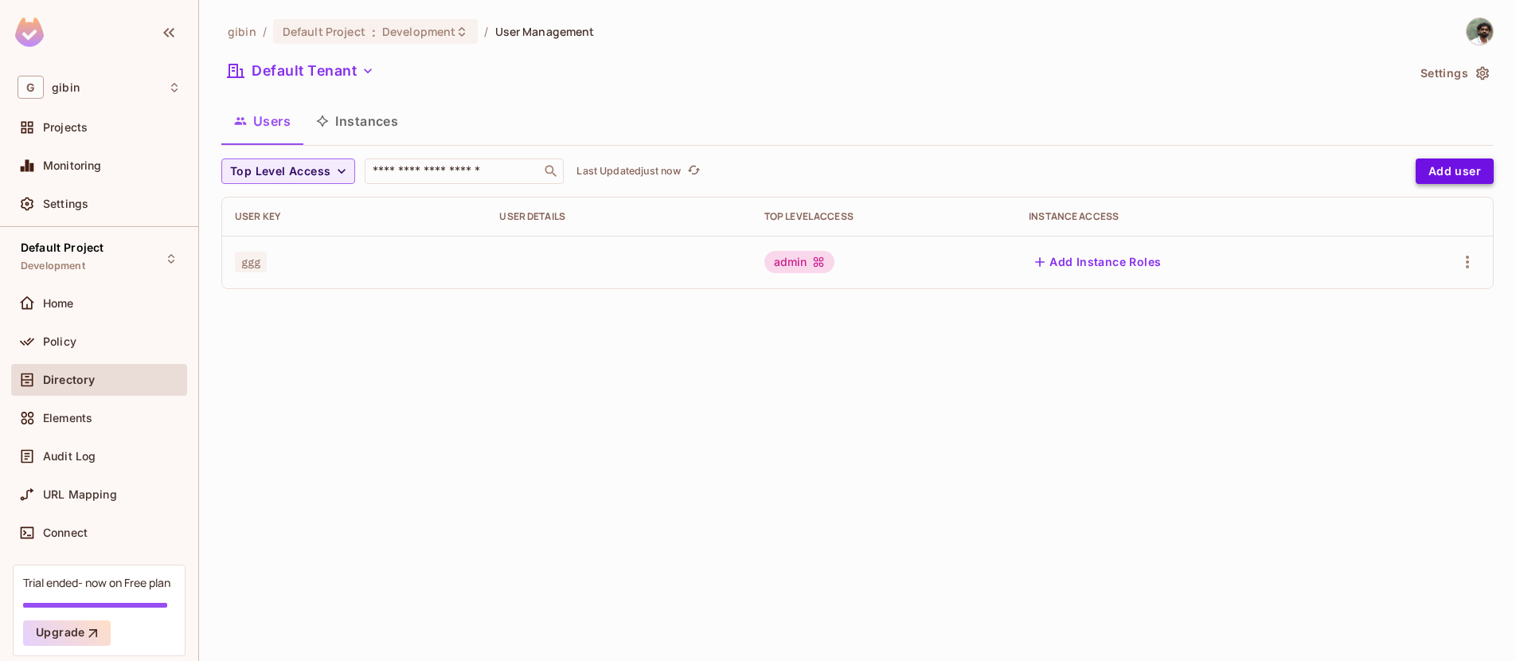
click at [1468, 166] on button "Add user" at bounding box center [1454, 170] width 78 height 25
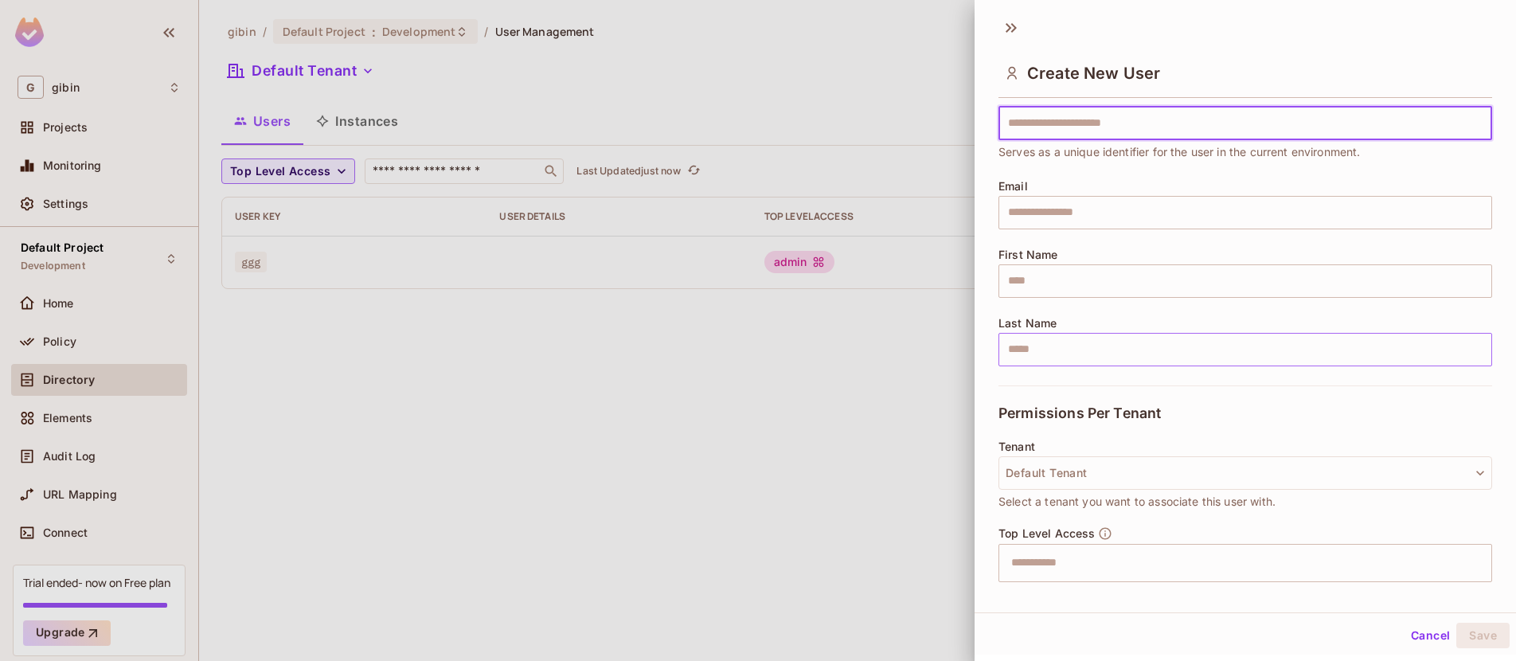
scroll to position [200, 0]
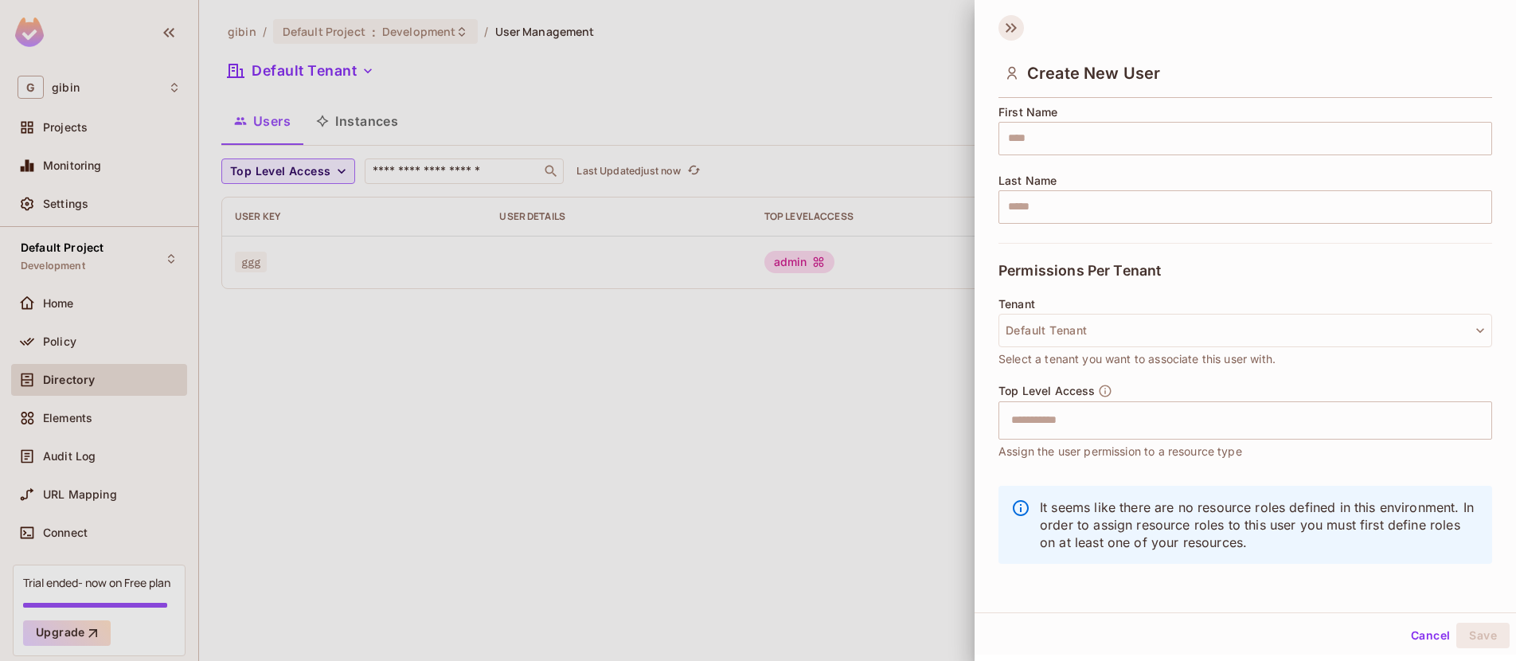
click at [1008, 28] on icon at bounding box center [1010, 27] width 25 height 25
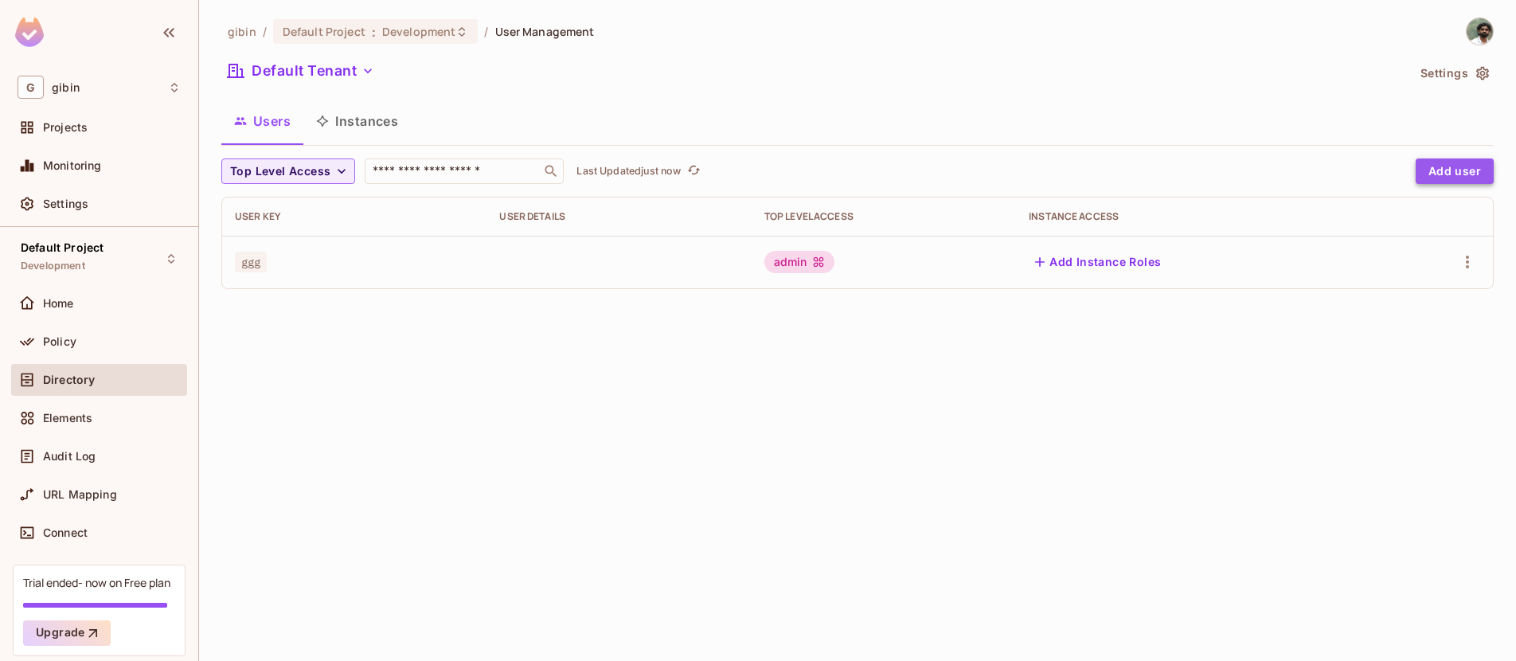
click at [1449, 170] on button "Add user" at bounding box center [1454, 170] width 78 height 25
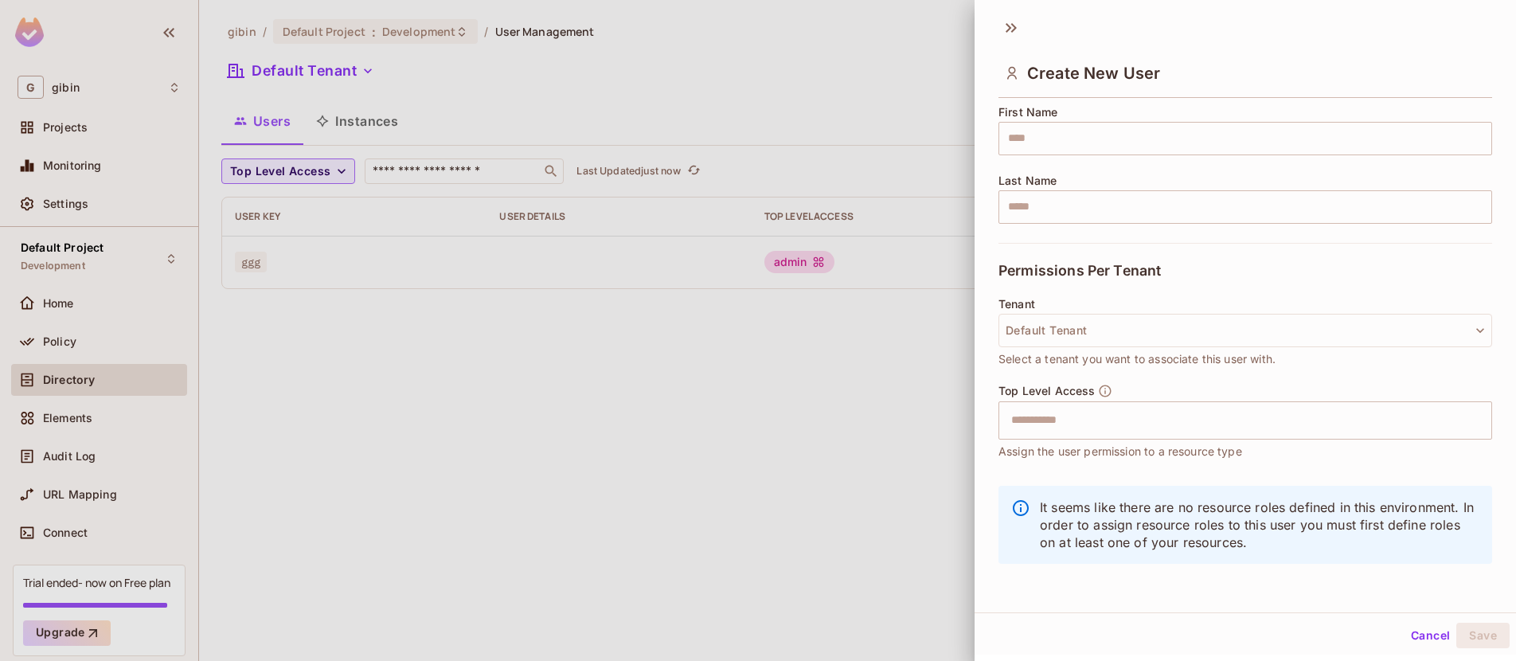
scroll to position [0, 0]
click at [1017, 37] on icon at bounding box center [1010, 30] width 25 height 25
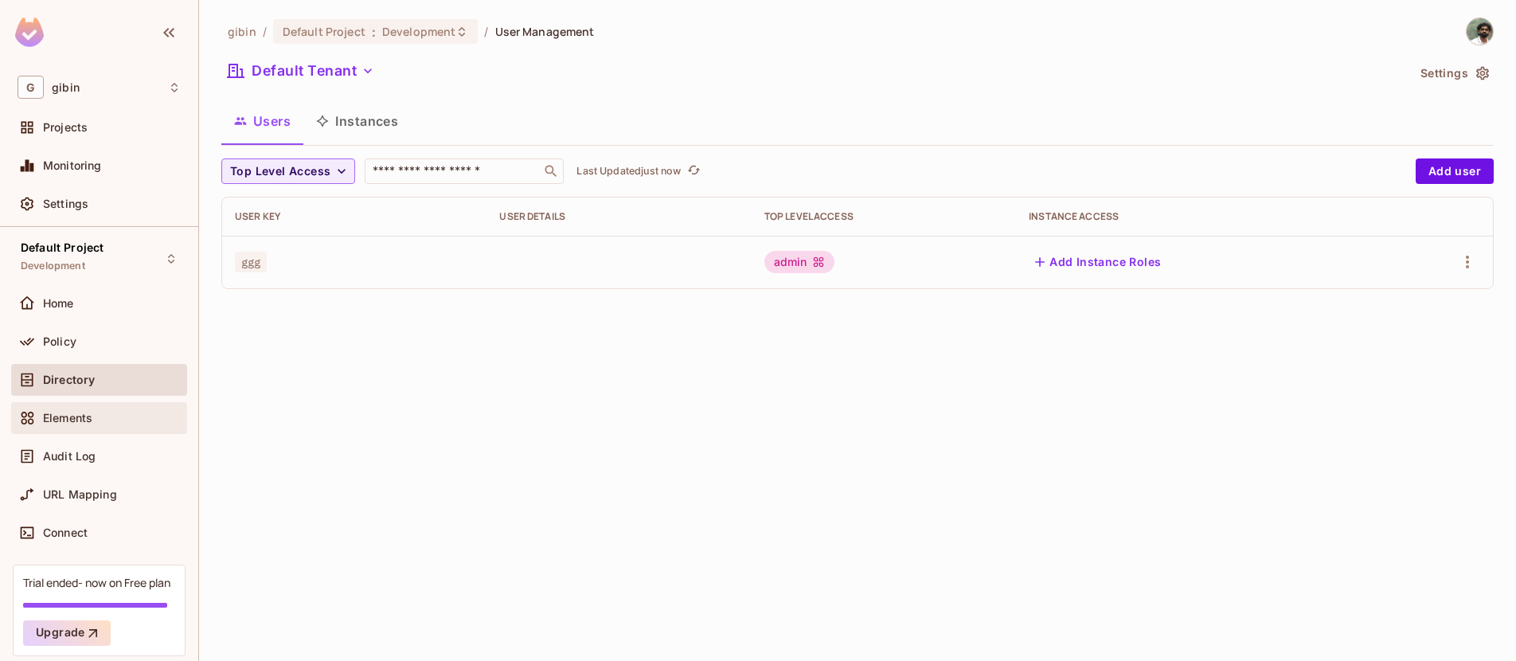
click at [94, 408] on div "Elements" at bounding box center [99, 417] width 163 height 19
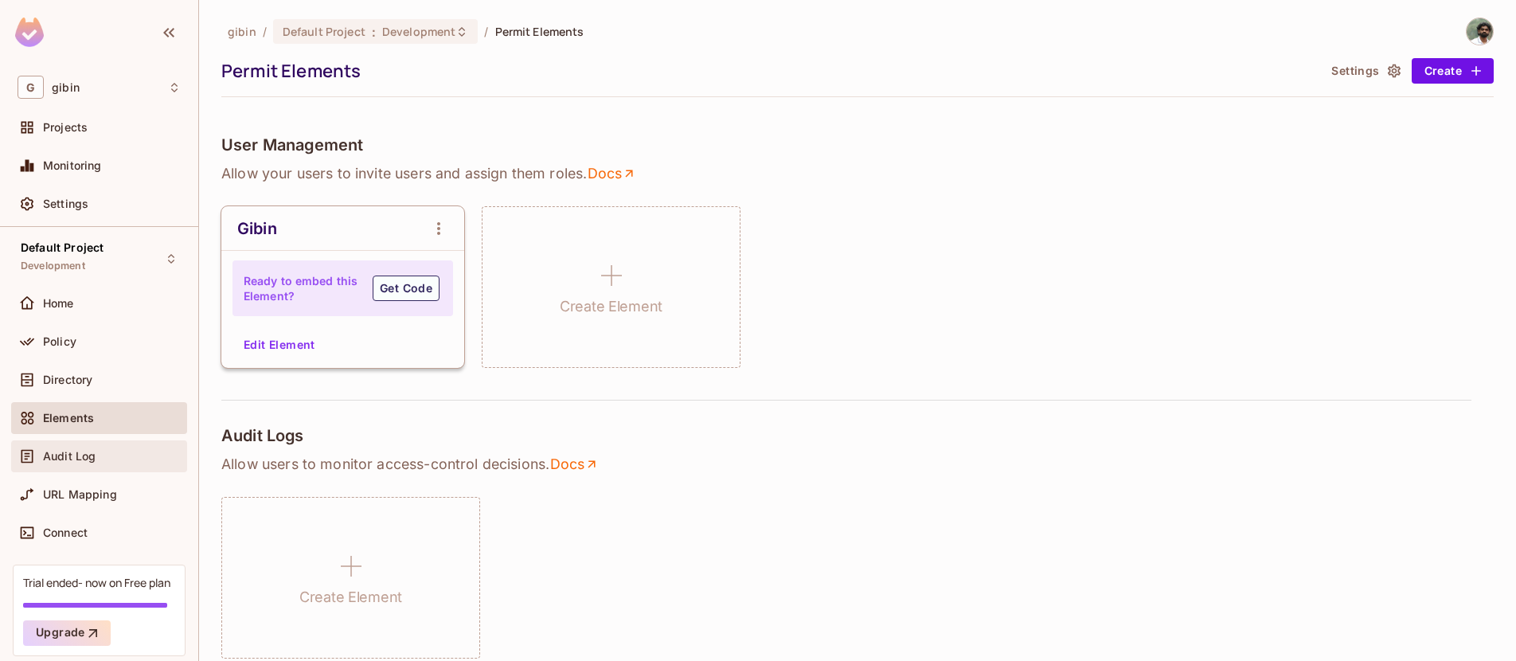
click at [67, 469] on div "Audit Log" at bounding box center [99, 456] width 176 height 32
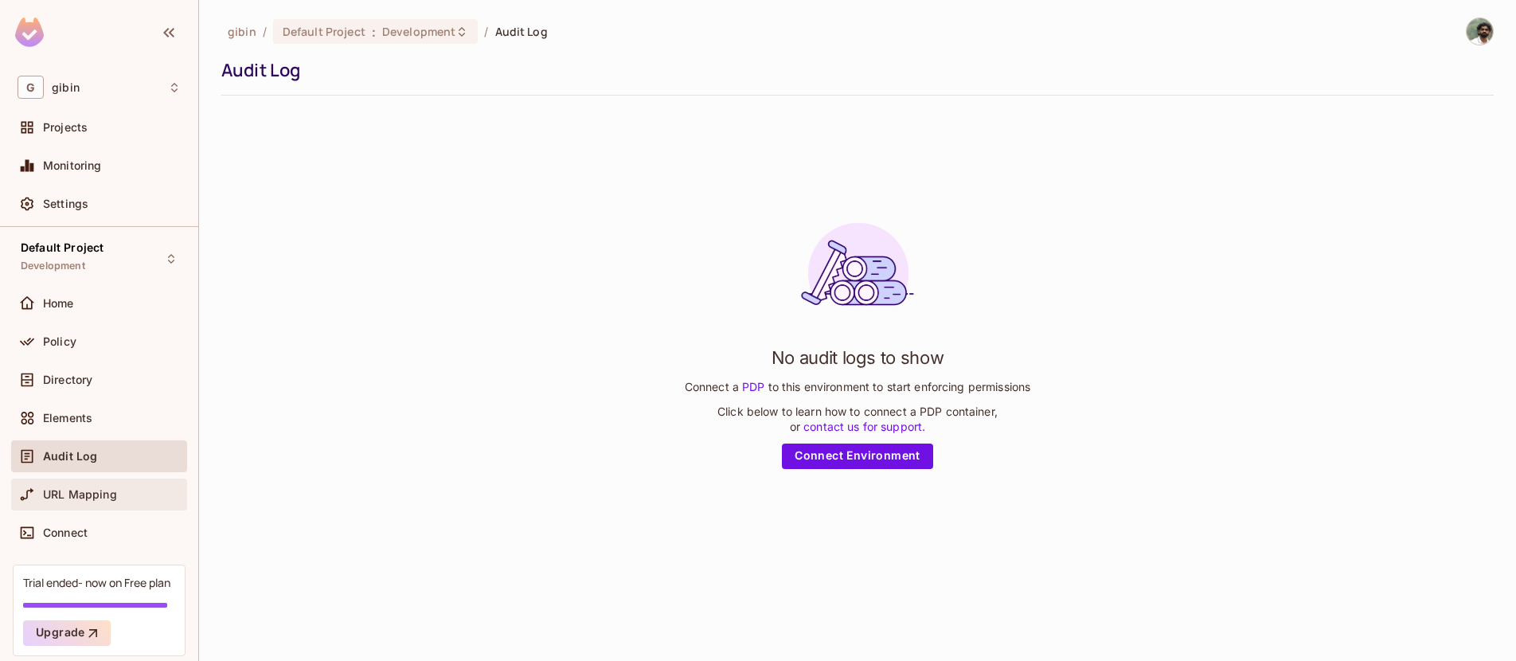
click at [64, 478] on div "URL Mapping" at bounding box center [99, 494] width 176 height 32
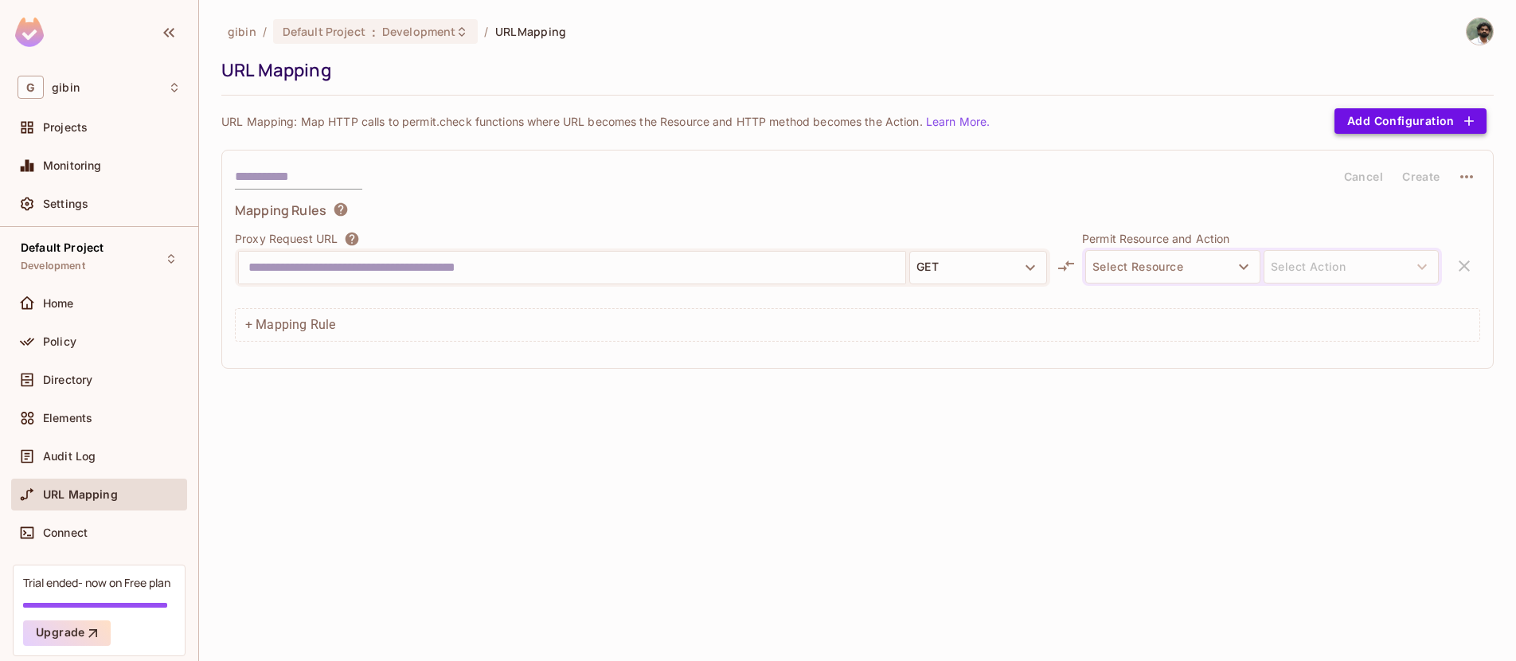
click at [1383, 124] on button "Add Configuration" at bounding box center [1410, 120] width 152 height 25
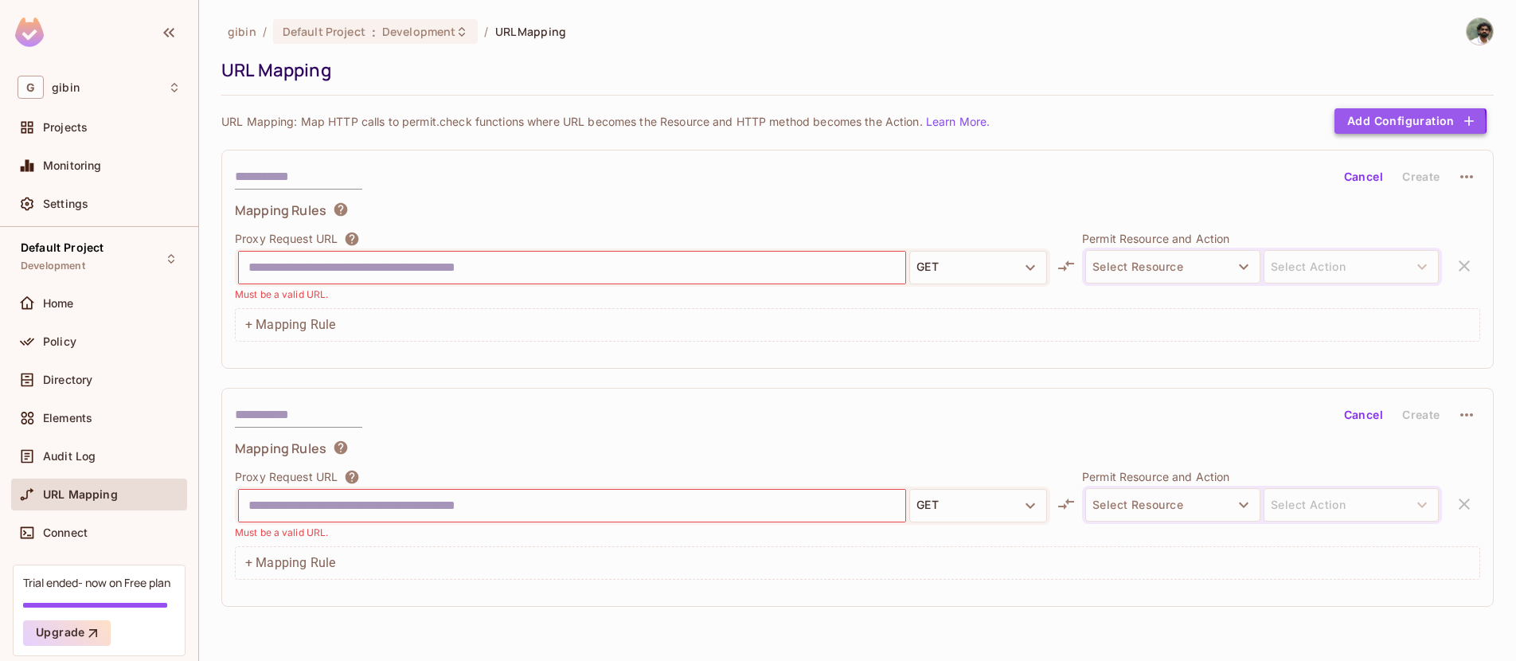
click at [1383, 124] on button "Add Configuration" at bounding box center [1410, 120] width 152 height 25
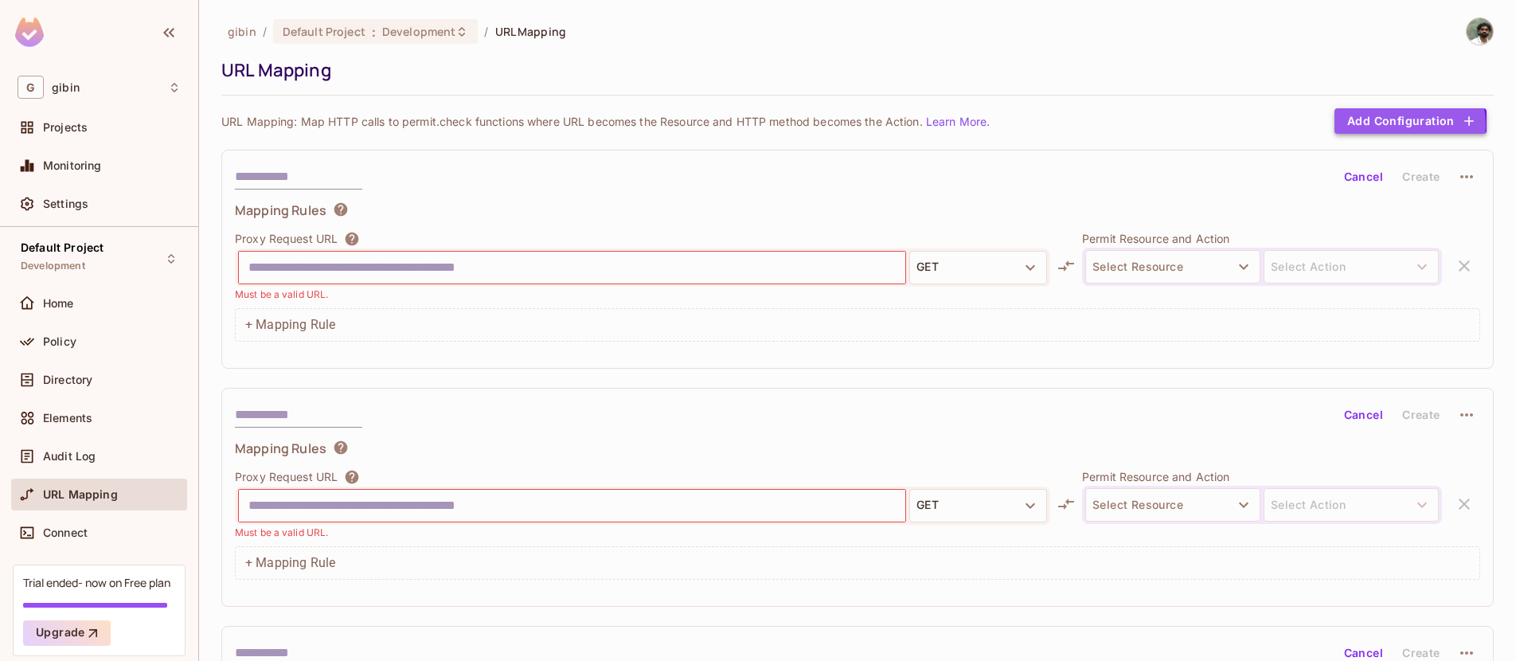
click at [1383, 125] on button "Add Configuration" at bounding box center [1410, 120] width 152 height 25
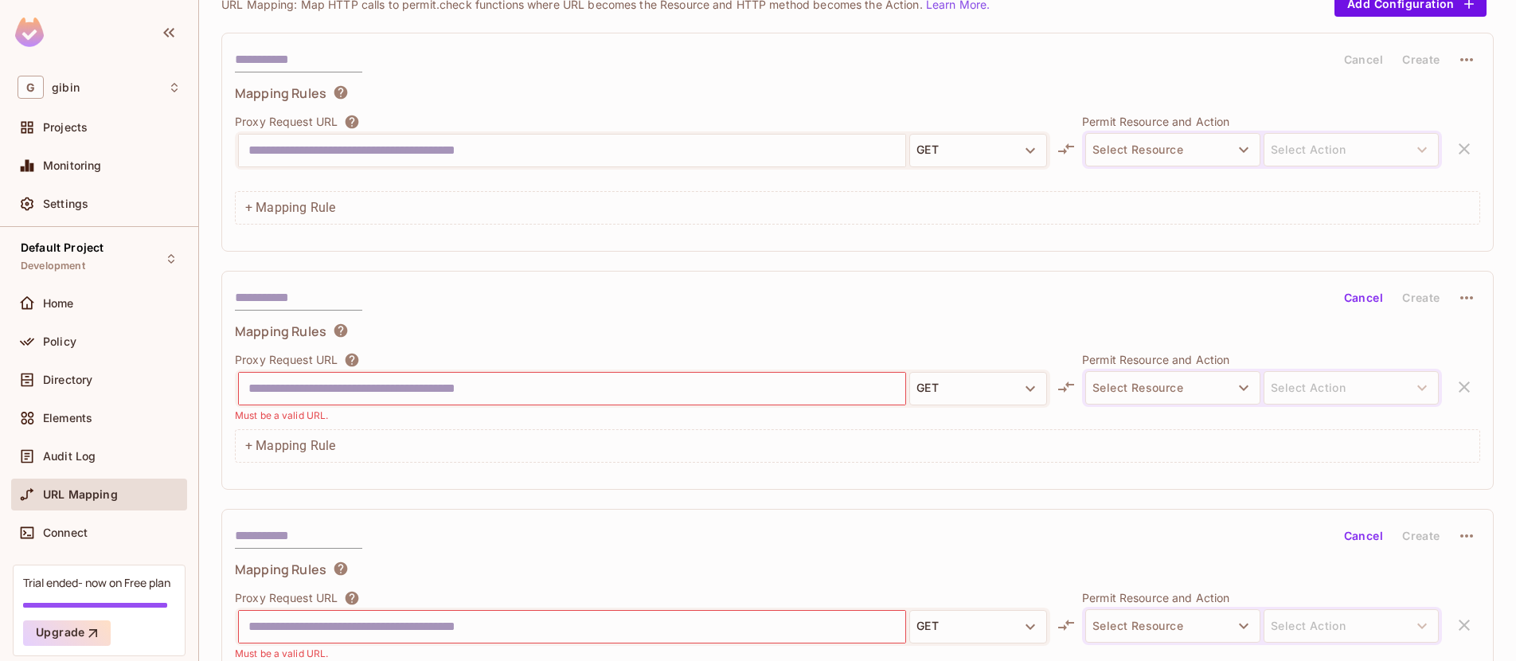
scroll to position [116, 0]
click at [1439, 387] on div "Proxy Request URL GET Must be a valid URL. Permit Resource and Action Select Re…" at bounding box center [857, 388] width 1245 height 72
drag, startPoint x: 1450, startPoint y: 387, endPoint x: 1453, endPoint y: 379, distance: 8.6
click at [1450, 386] on div "Proxy Request URL GET Must be a valid URL. Permit Resource and Action Select Re…" at bounding box center [857, 388] width 1245 height 72
drag, startPoint x: 1459, startPoint y: 154, endPoint x: 1461, endPoint y: 178, distance: 23.1
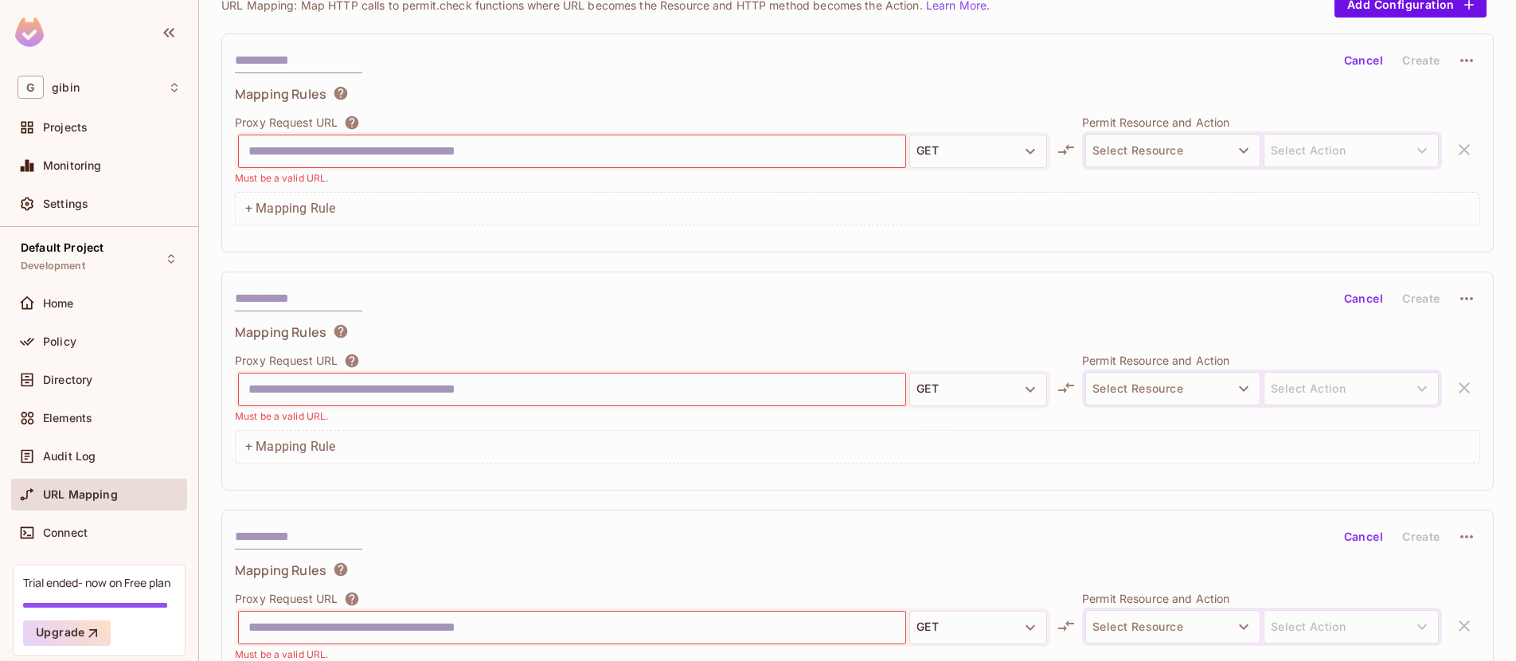
click at [1459, 154] on div "Proxy Request URL GET Must be a valid URL. Permit Resource and Action Select Re…" at bounding box center [857, 150] width 1245 height 72
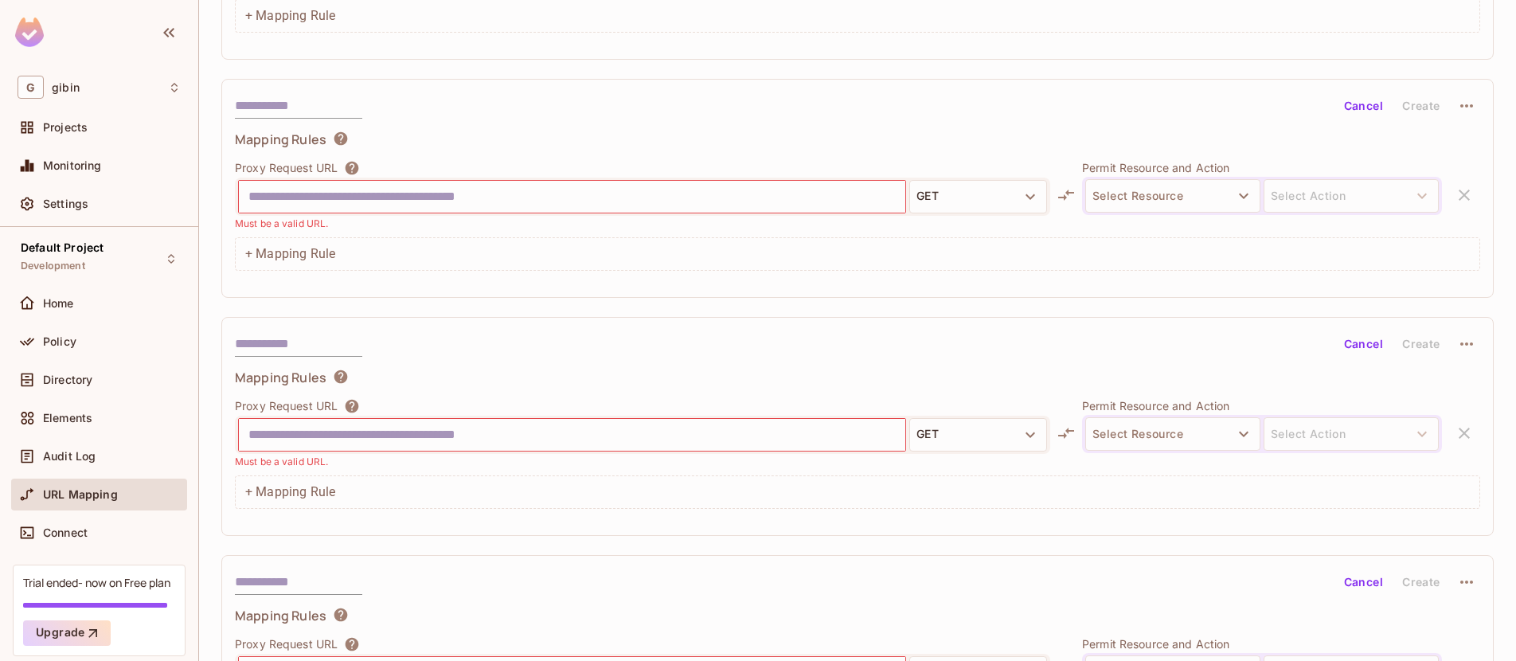
scroll to position [1856, 0]
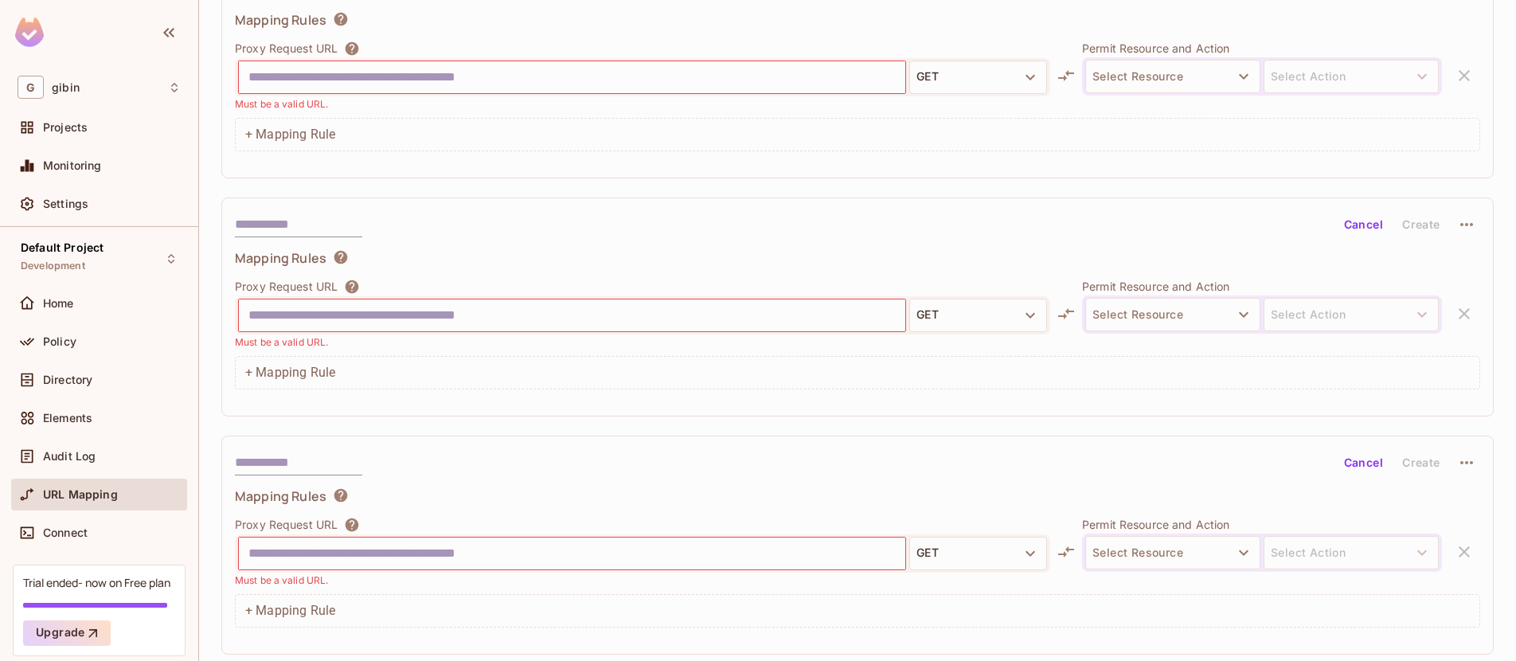
click at [1454, 552] on div "Proxy Request URL GET Must be a valid URL. Permit Resource and Action Select Re…" at bounding box center [857, 552] width 1245 height 72
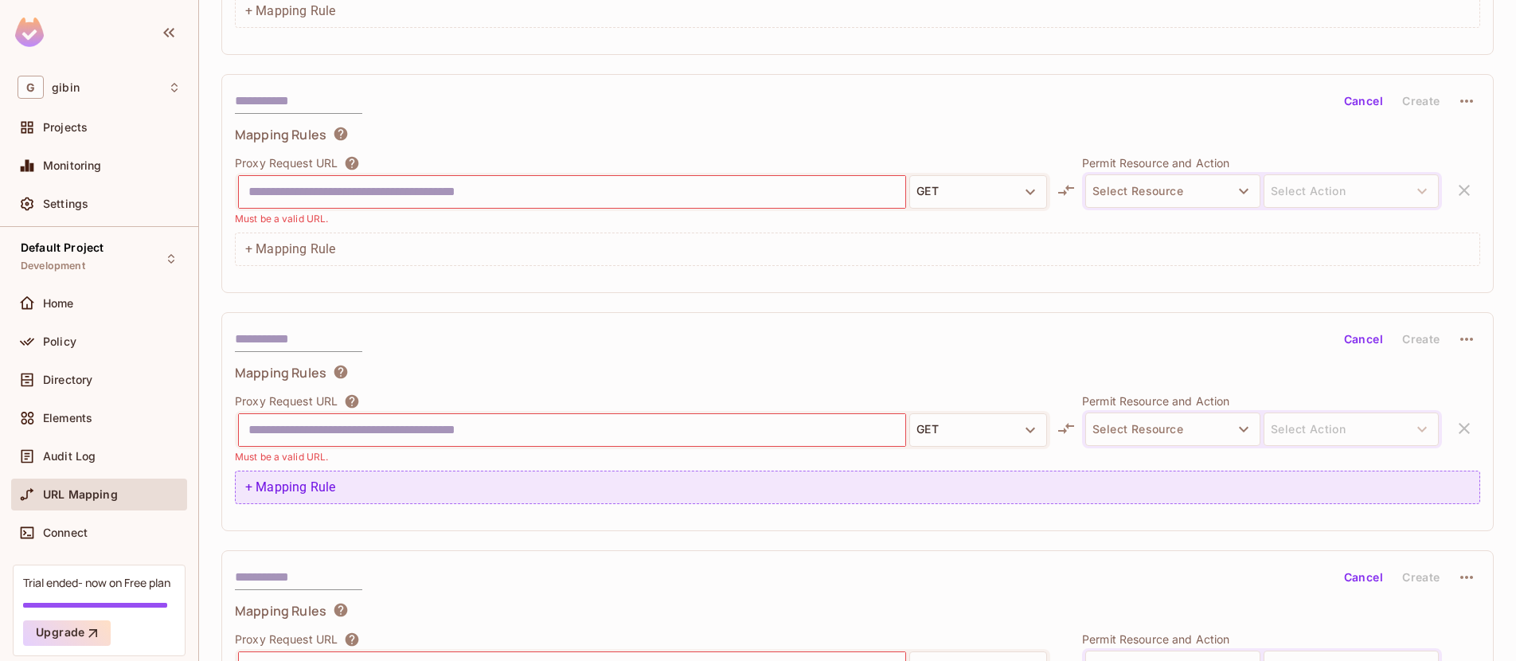
scroll to position [56, 0]
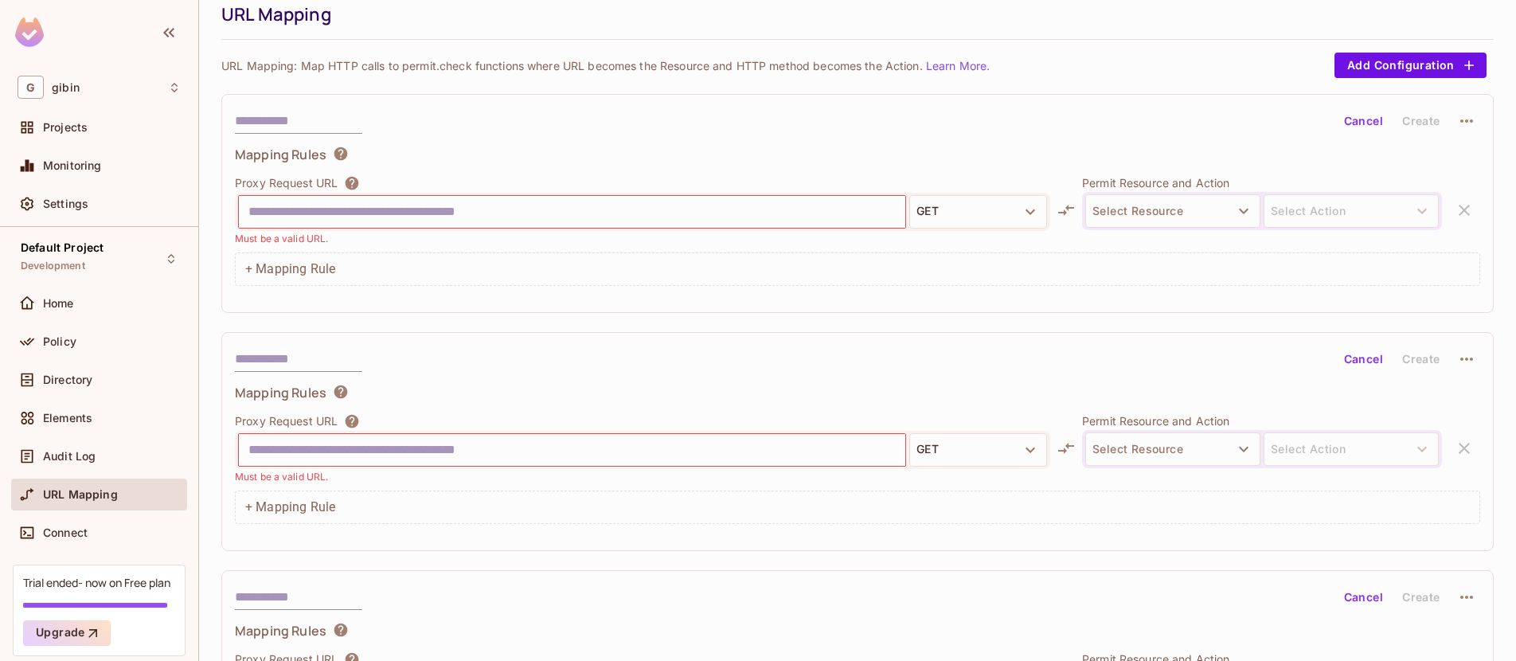
click at [1458, 207] on div "Proxy Request URL GET Must be a valid URL. Permit Resource and Action Select Re…" at bounding box center [857, 210] width 1245 height 72
click at [1452, 209] on div "Proxy Request URL GET Must be a valid URL. Permit Resource and Action Select Re…" at bounding box center [857, 210] width 1245 height 72
click at [1347, 122] on button "Cancel" at bounding box center [1363, 120] width 52 height 25
click at [1348, 120] on button "Cancel" at bounding box center [1363, 120] width 52 height 25
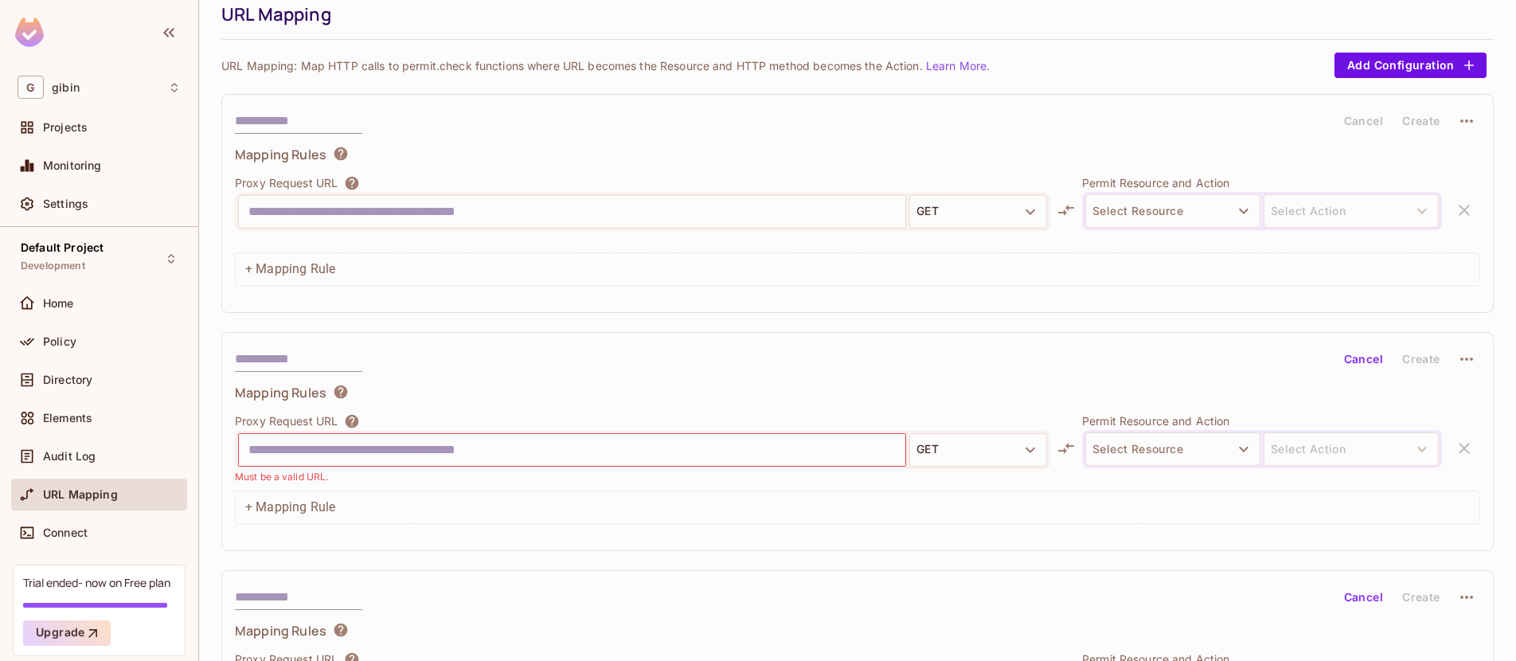
scroll to position [59, 0]
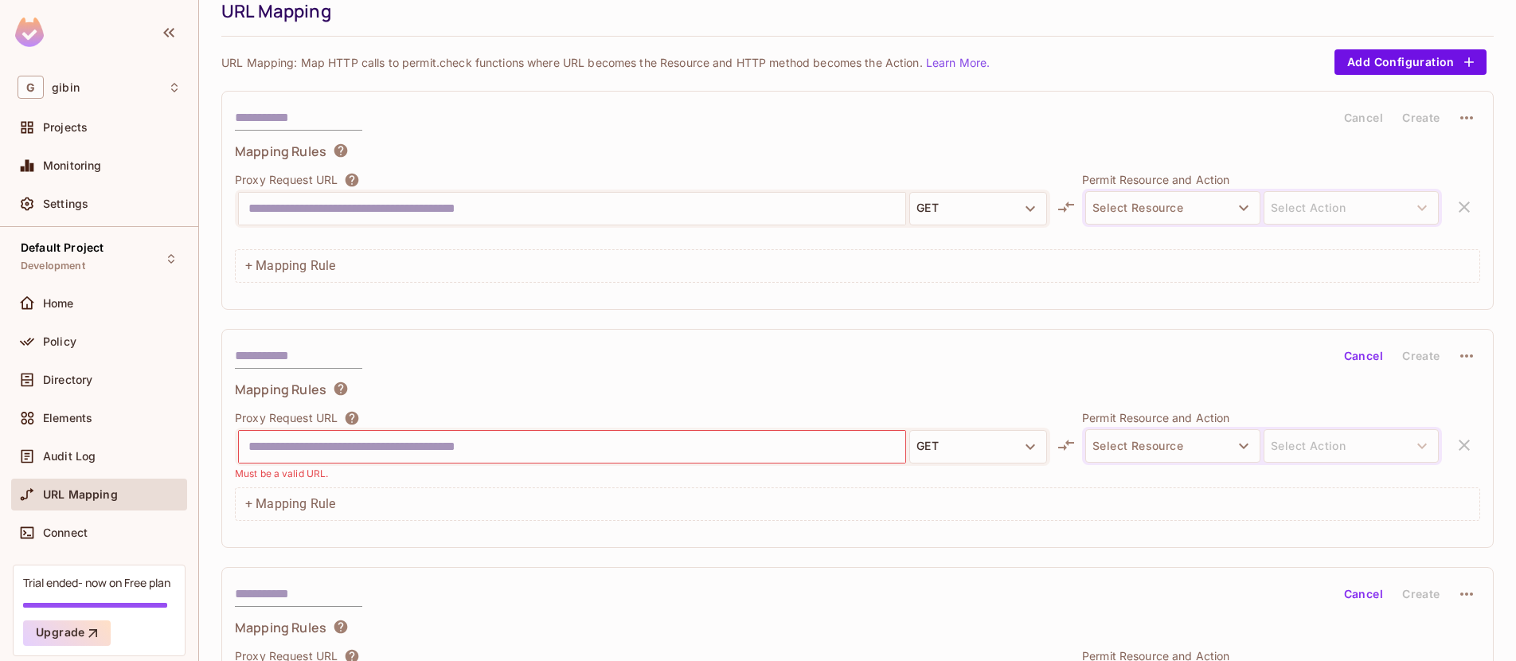
click at [1460, 356] on icon "button" at bounding box center [1466, 355] width 13 height 3
click at [1450, 382] on span "Delete" at bounding box center [1468, 393] width 45 height 25
click at [1460, 355] on icon "button" at bounding box center [1466, 355] width 13 height 3
click at [1456, 393] on div "Delete" at bounding box center [1467, 393] width 35 height 16
click at [1463, 358] on icon "button" at bounding box center [1466, 355] width 19 height 19
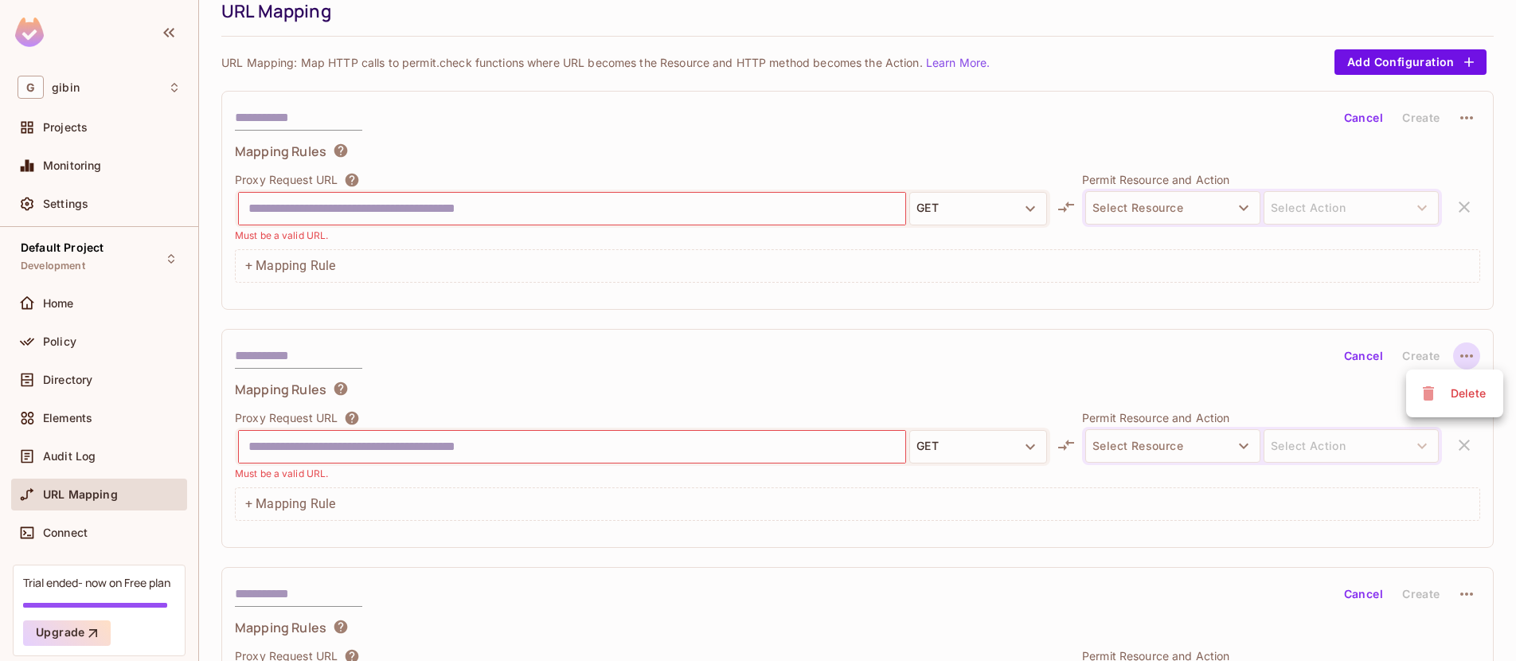
click at [1459, 388] on div "Delete" at bounding box center [1467, 393] width 35 height 16
click at [1457, 357] on icon "button" at bounding box center [1466, 355] width 19 height 19
click at [1464, 392] on div "Delete" at bounding box center [1467, 393] width 35 height 16
click at [1459, 358] on icon "button" at bounding box center [1466, 355] width 19 height 19
click at [1459, 395] on div "Delete" at bounding box center [1467, 393] width 35 height 16
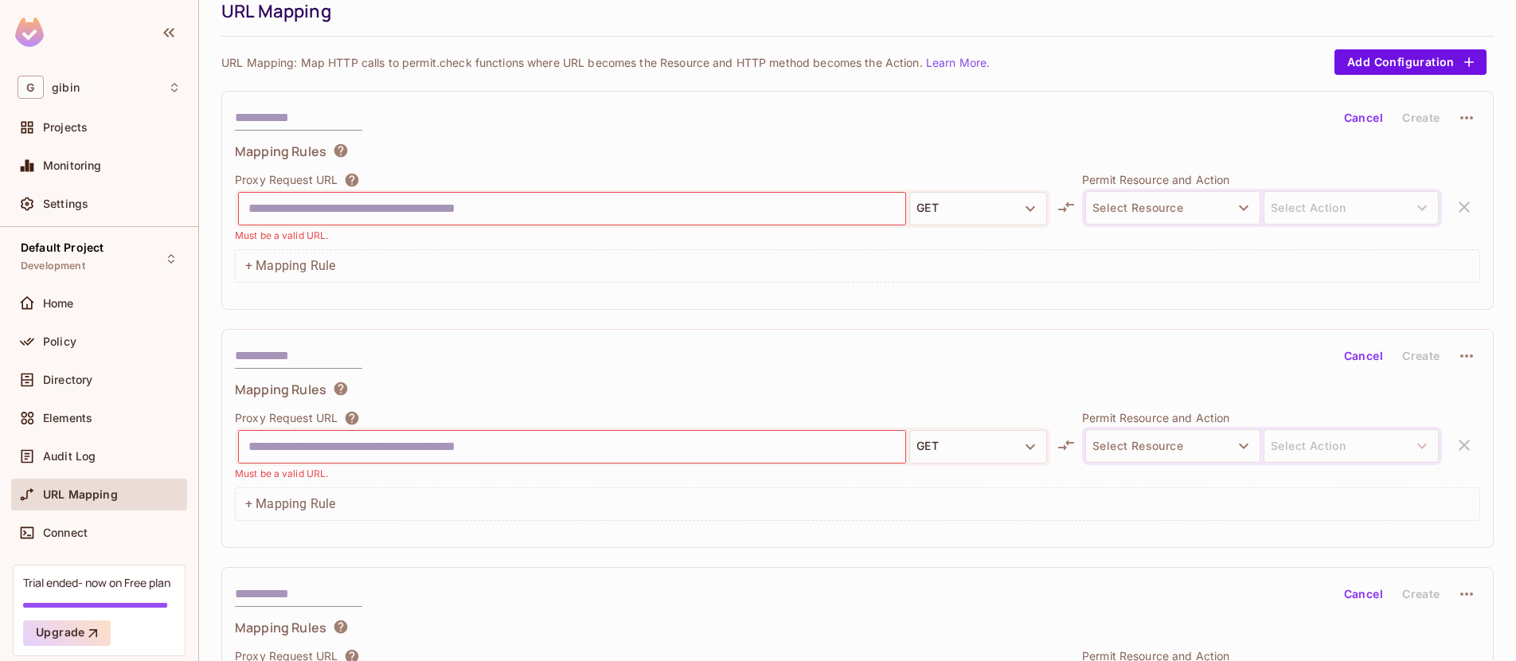
click at [1458, 361] on icon "button" at bounding box center [1466, 355] width 19 height 19
click at [1455, 404] on span "Delete" at bounding box center [1468, 393] width 45 height 25
click at [1457, 349] on icon "button" at bounding box center [1466, 355] width 19 height 19
click at [1459, 395] on div "Delete" at bounding box center [1467, 393] width 35 height 16
click at [1457, 352] on icon "button" at bounding box center [1466, 355] width 19 height 19
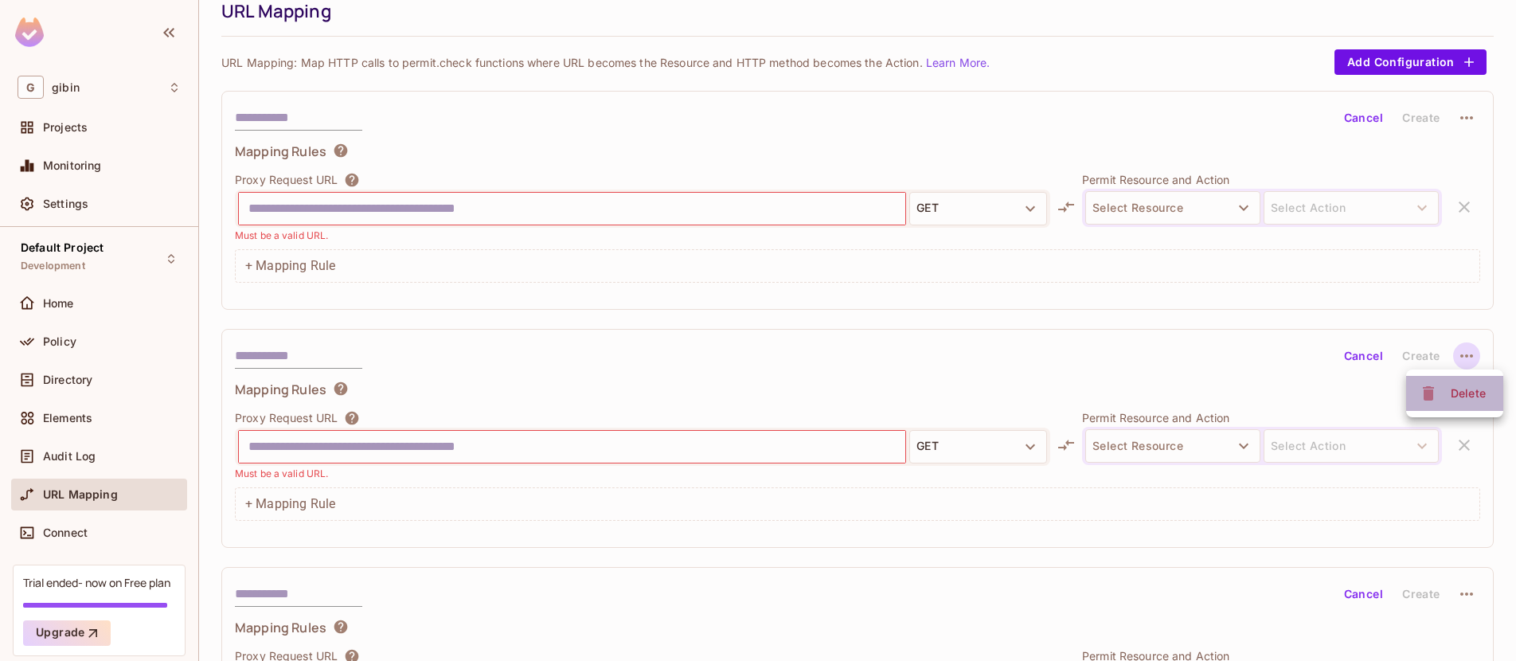
click at [1457, 400] on div "Delete" at bounding box center [1467, 393] width 35 height 16
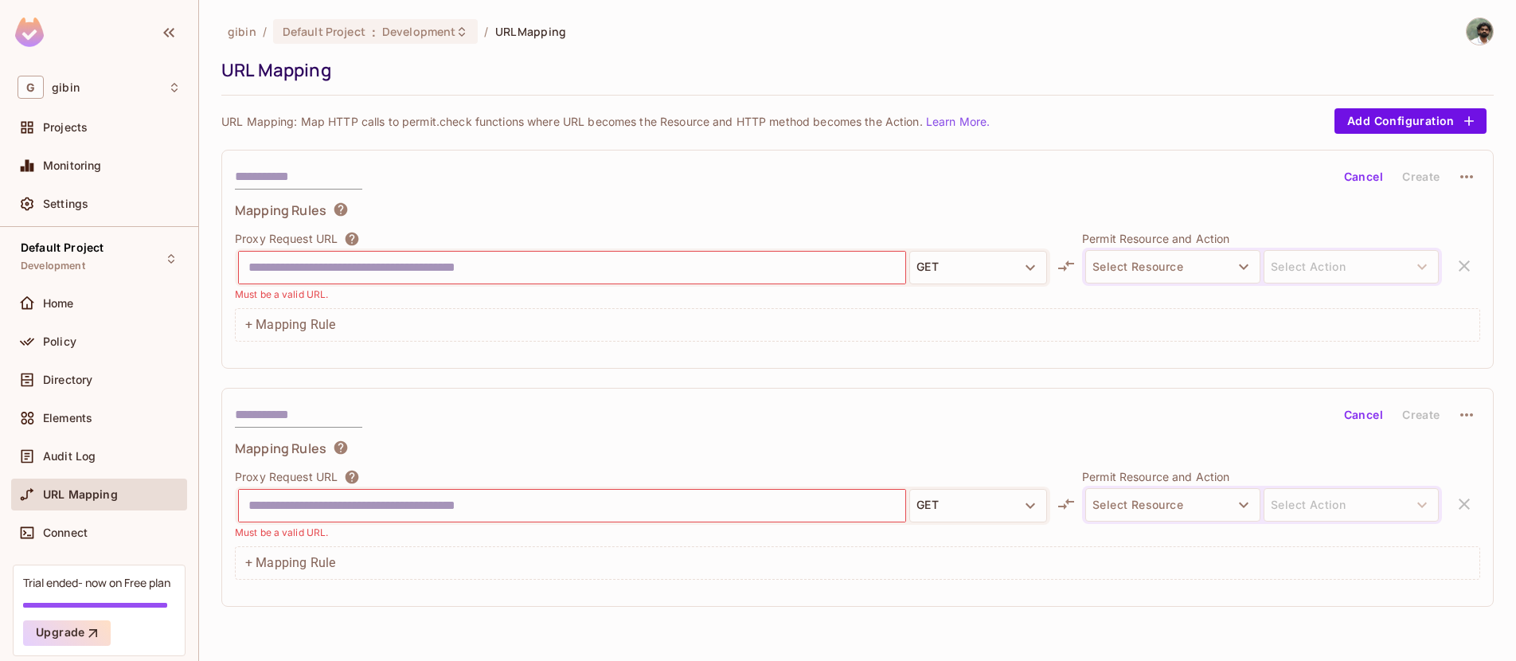
click at [1463, 500] on div "Proxy Request URL GET Must be a valid URL. Permit Resource and Action Select Re…" at bounding box center [857, 504] width 1245 height 72
click at [1466, 414] on icon "button" at bounding box center [1466, 414] width 13 height 3
click at [1466, 446] on div "Delete" at bounding box center [1467, 452] width 35 height 16
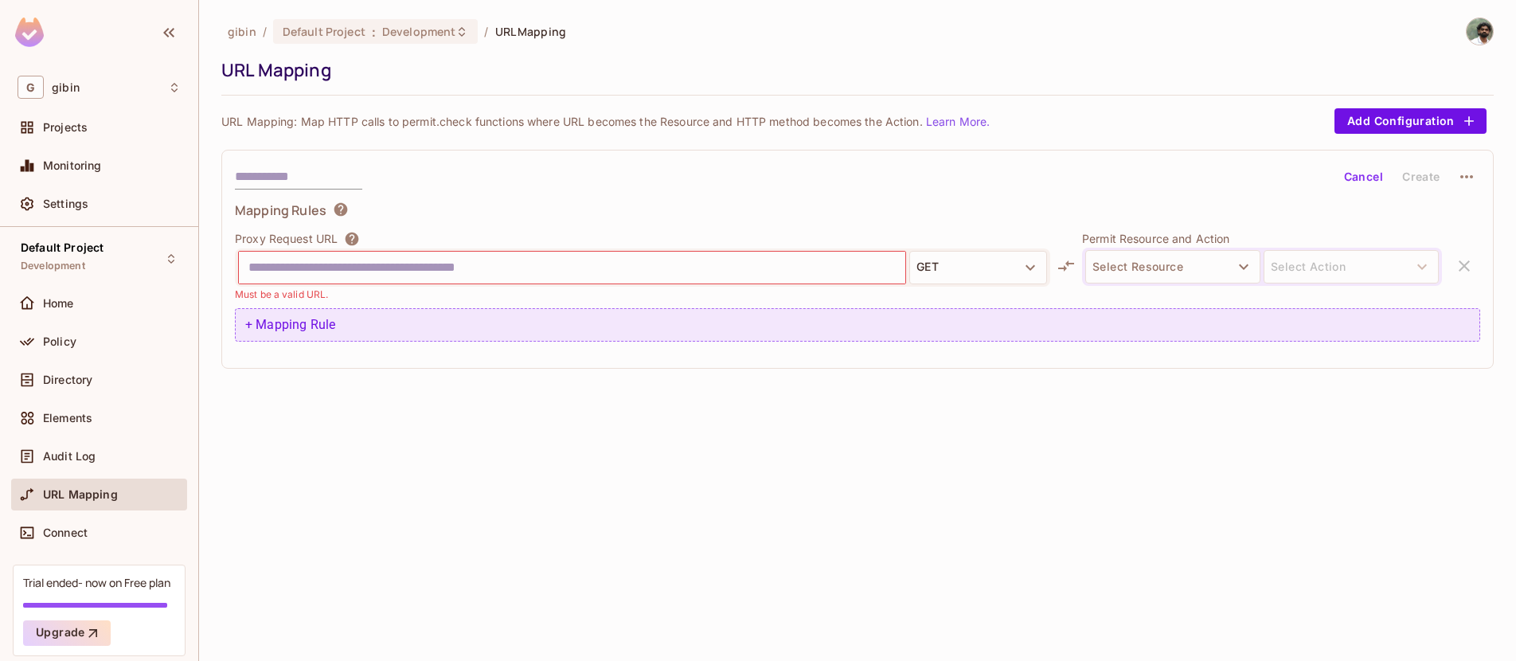
click at [243, 325] on div "+ Mapping Rule" at bounding box center [857, 324] width 1245 height 33
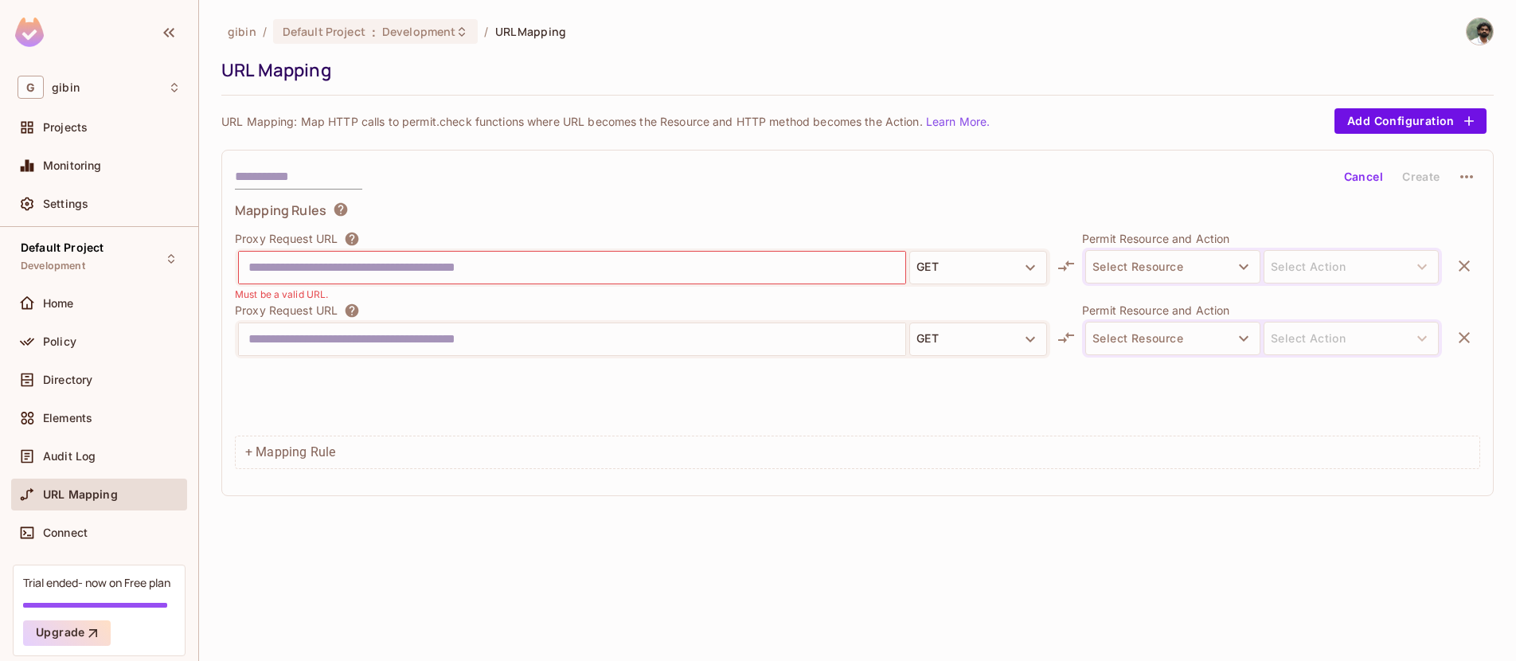
click at [1462, 336] on icon "button" at bounding box center [1463, 337] width 11 height 11
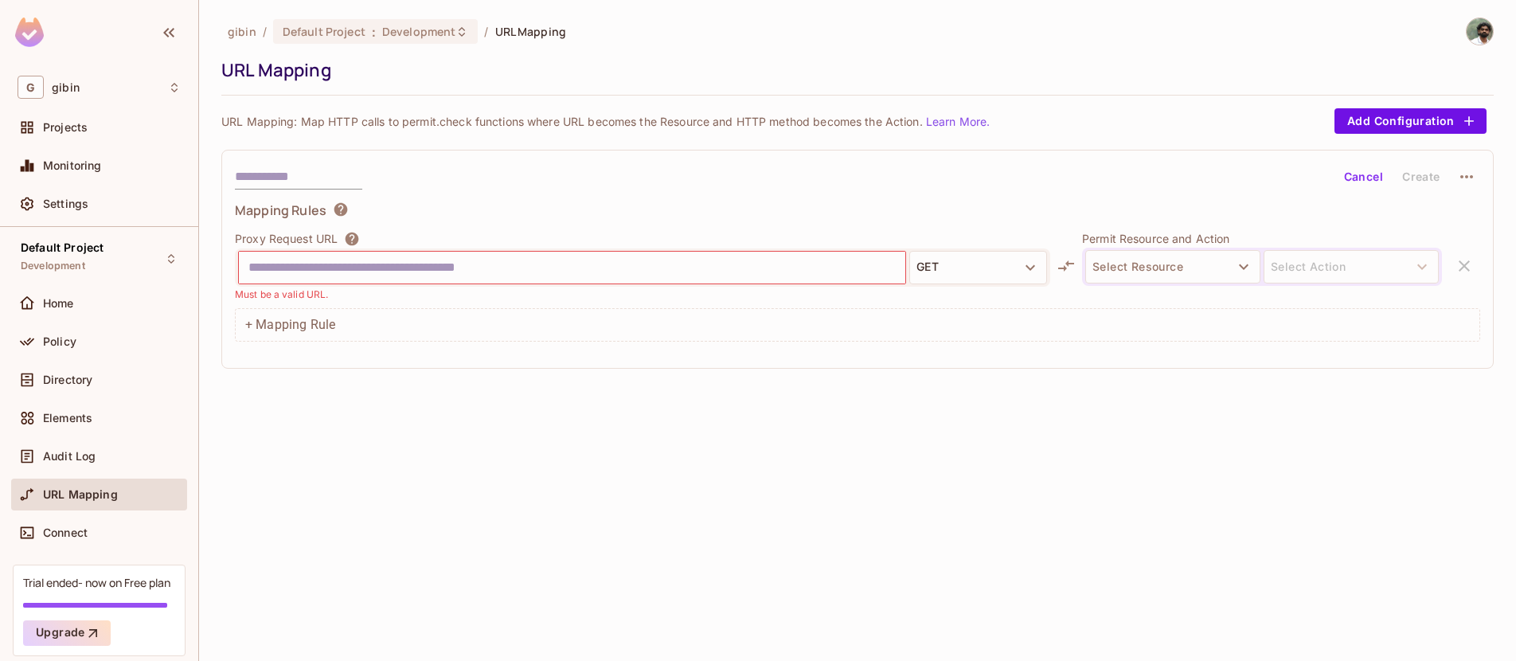
click at [1466, 266] on div "Proxy Request URL GET Must be a valid URL. Permit Resource and Action Select Re…" at bounding box center [857, 266] width 1245 height 72
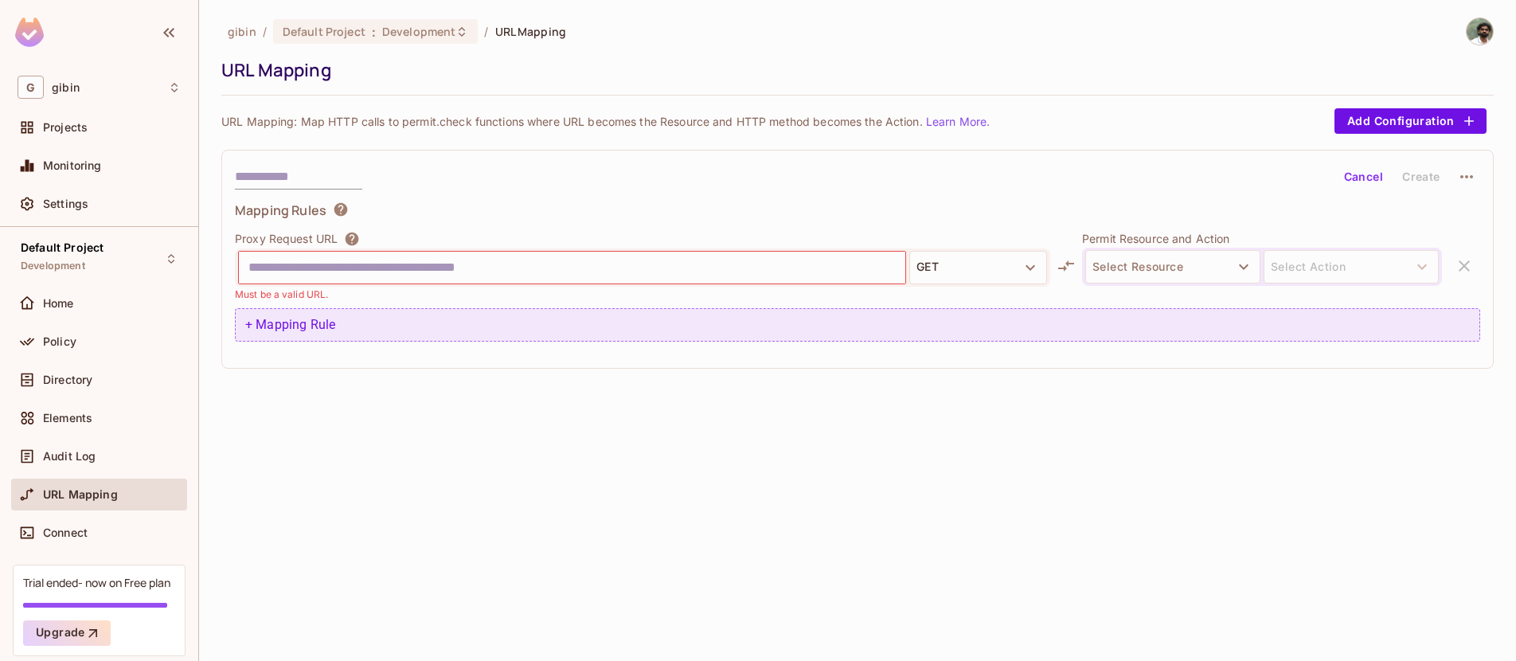
click at [250, 326] on div "+ Mapping Rule" at bounding box center [857, 324] width 1245 height 33
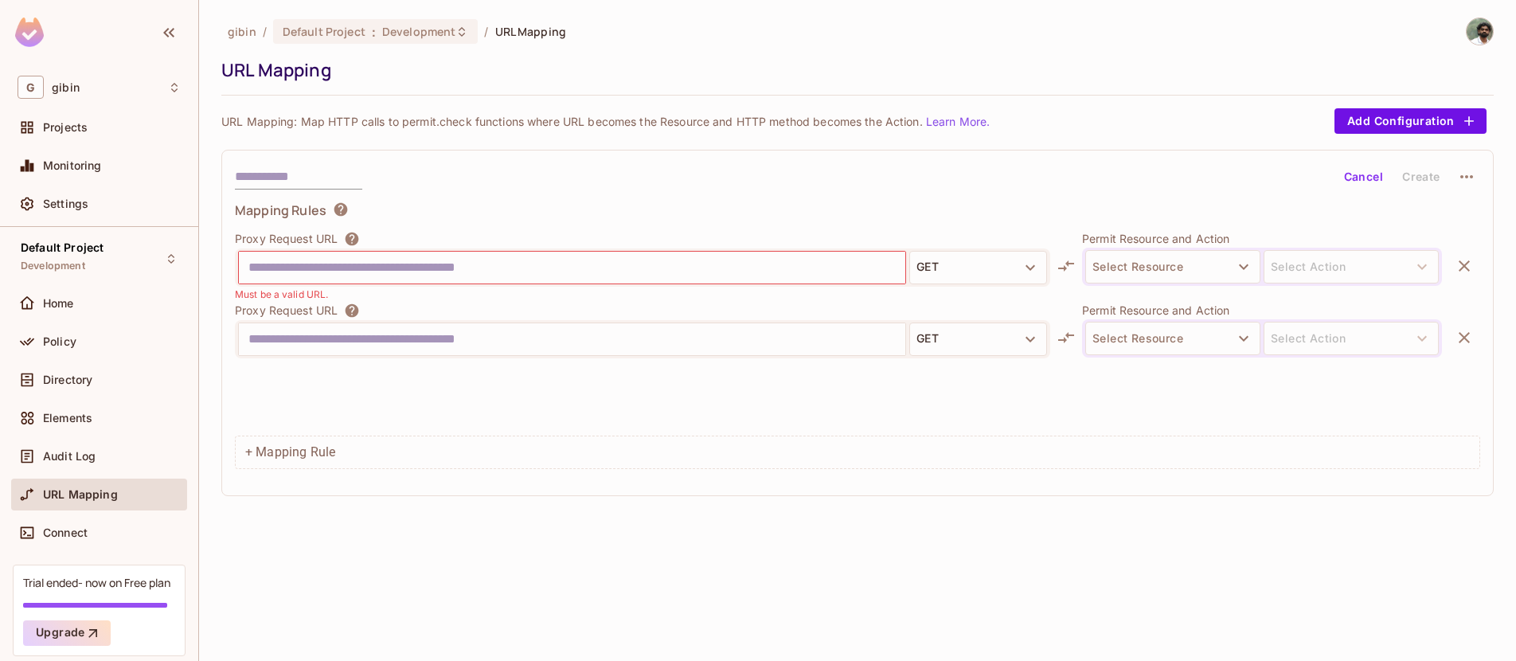
click at [1462, 265] on icon "button" at bounding box center [1463, 265] width 19 height 19
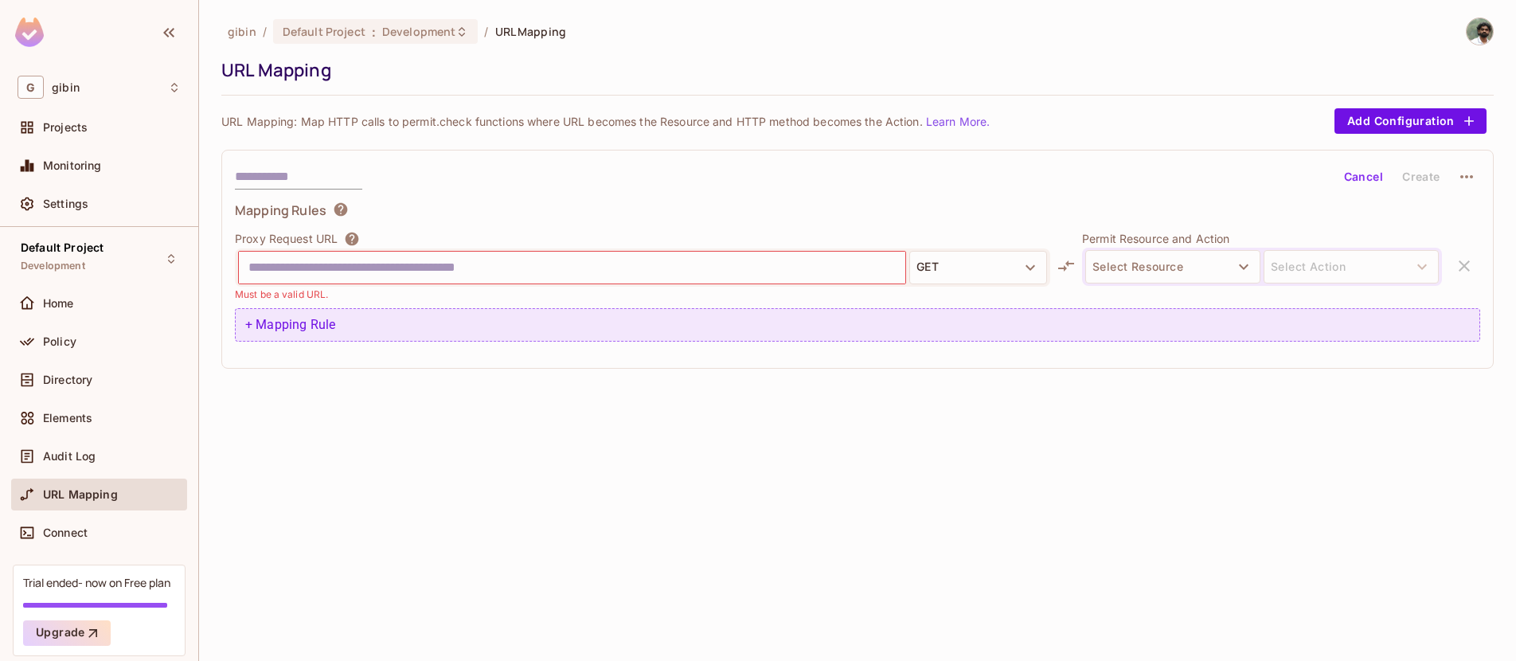
click at [252, 326] on div "+ Mapping Rule" at bounding box center [857, 324] width 1245 height 33
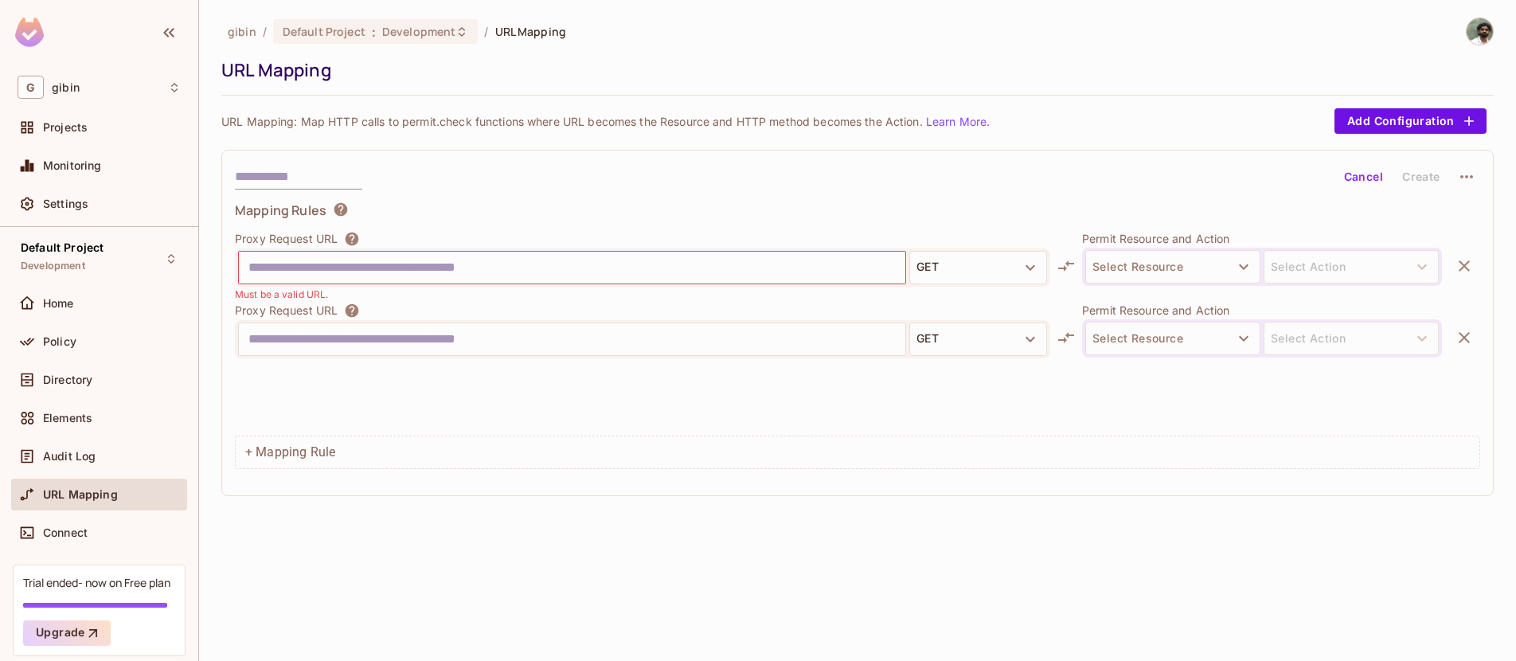
click at [430, 384] on div "Proxy Request URL GET Must be a valid URL. Permit Resource and Action Select Re…" at bounding box center [857, 329] width 1245 height 199
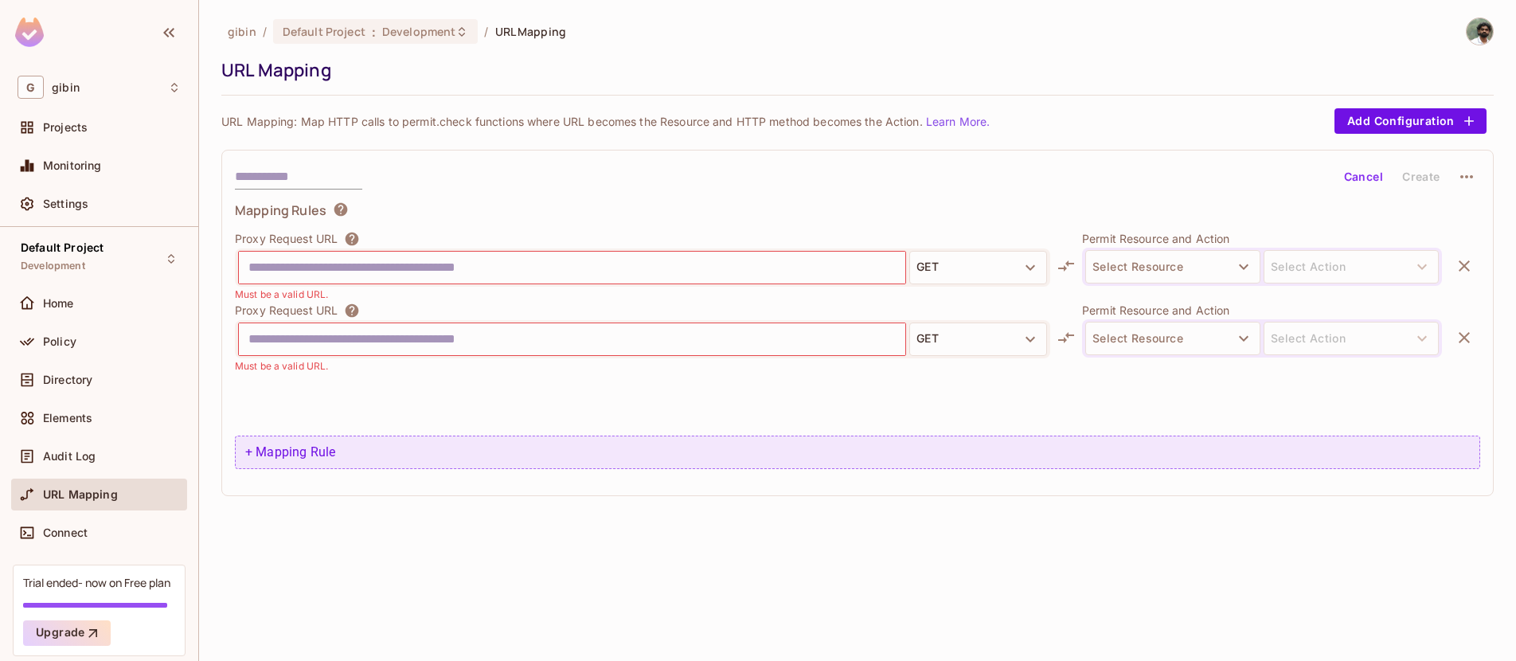
click at [295, 444] on div "+ Mapping Rule" at bounding box center [857, 451] width 1245 height 33
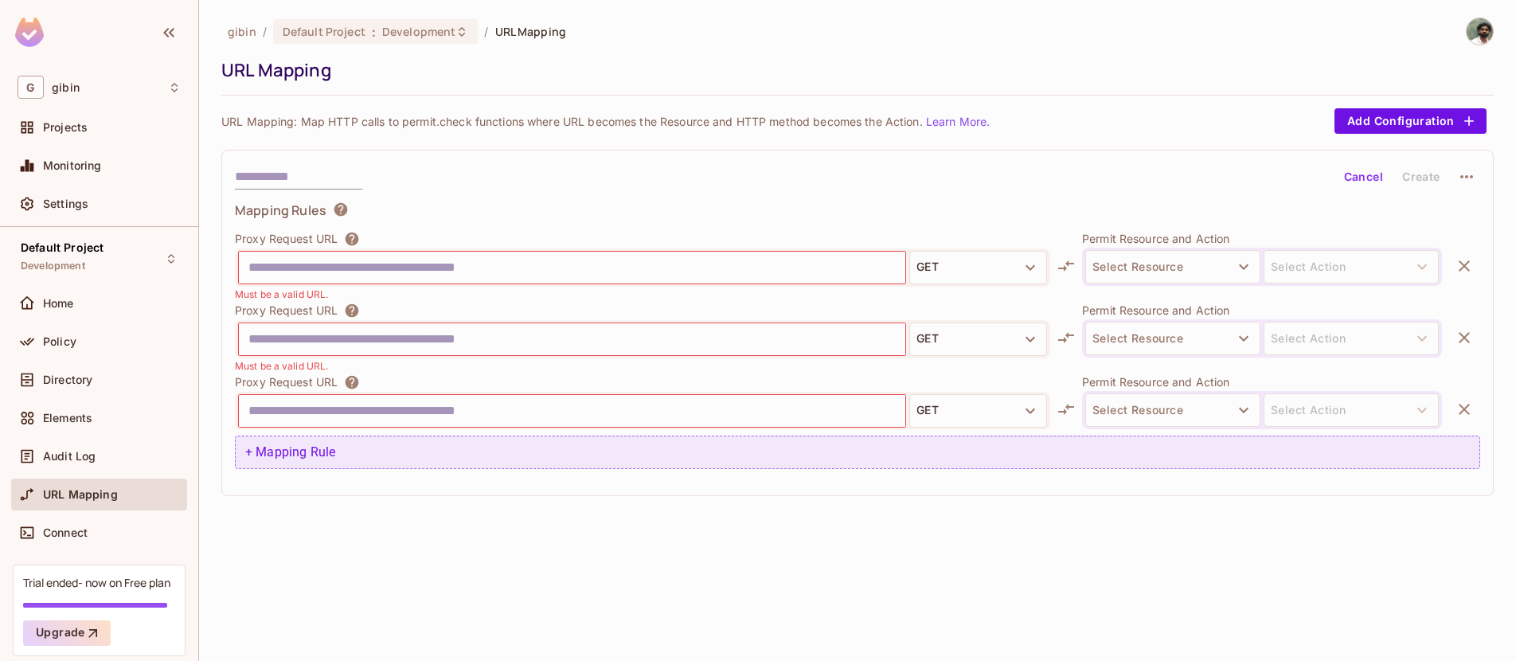
click at [277, 459] on div "+ Mapping Rule" at bounding box center [857, 451] width 1245 height 33
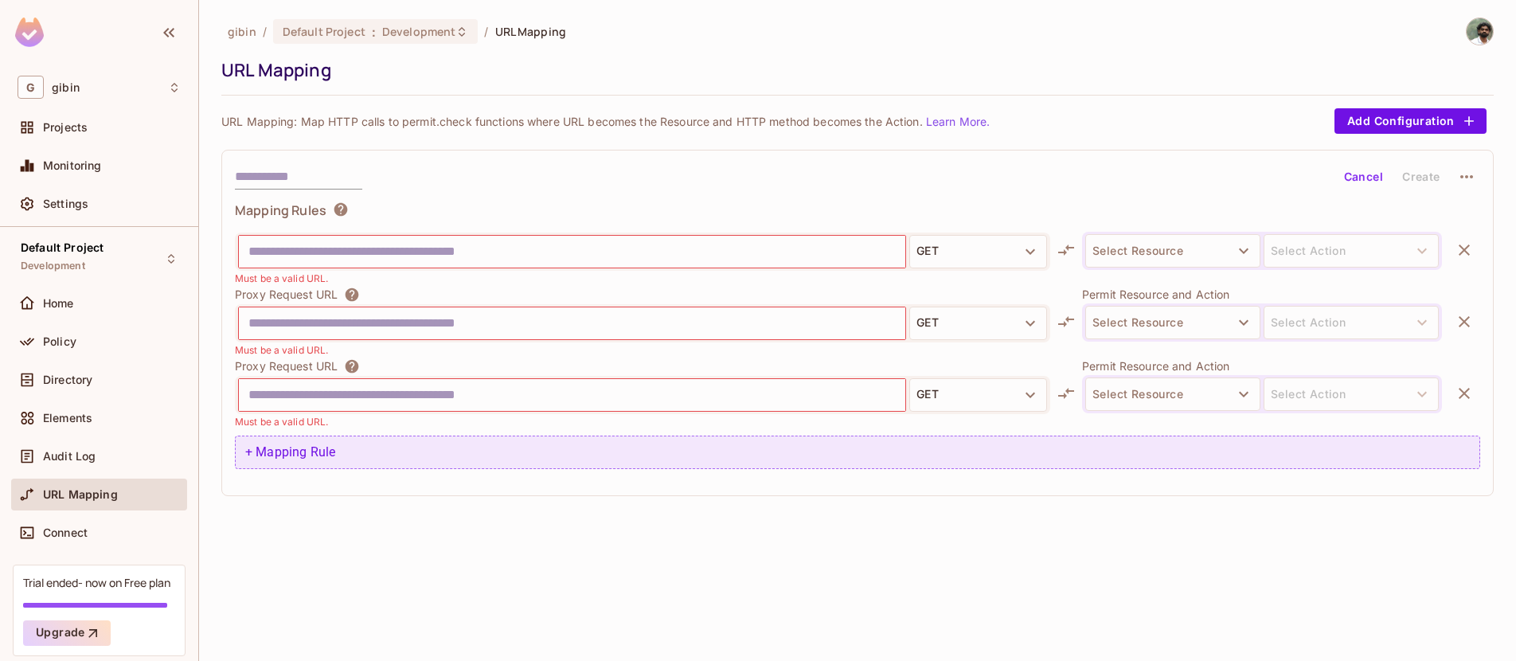
click at [277, 459] on div "+ Mapping Rule" at bounding box center [857, 451] width 1245 height 33
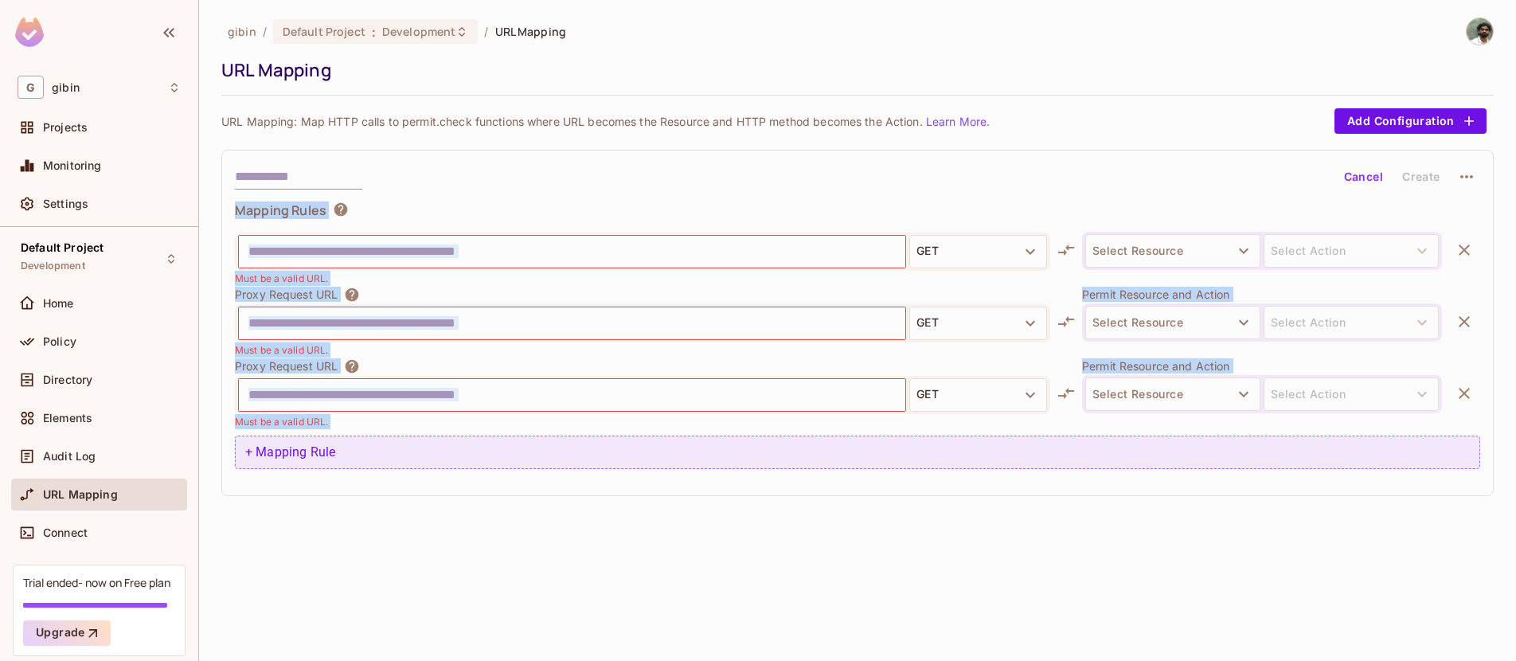
click at [277, 459] on div "+ Mapping Rule" at bounding box center [857, 451] width 1245 height 33
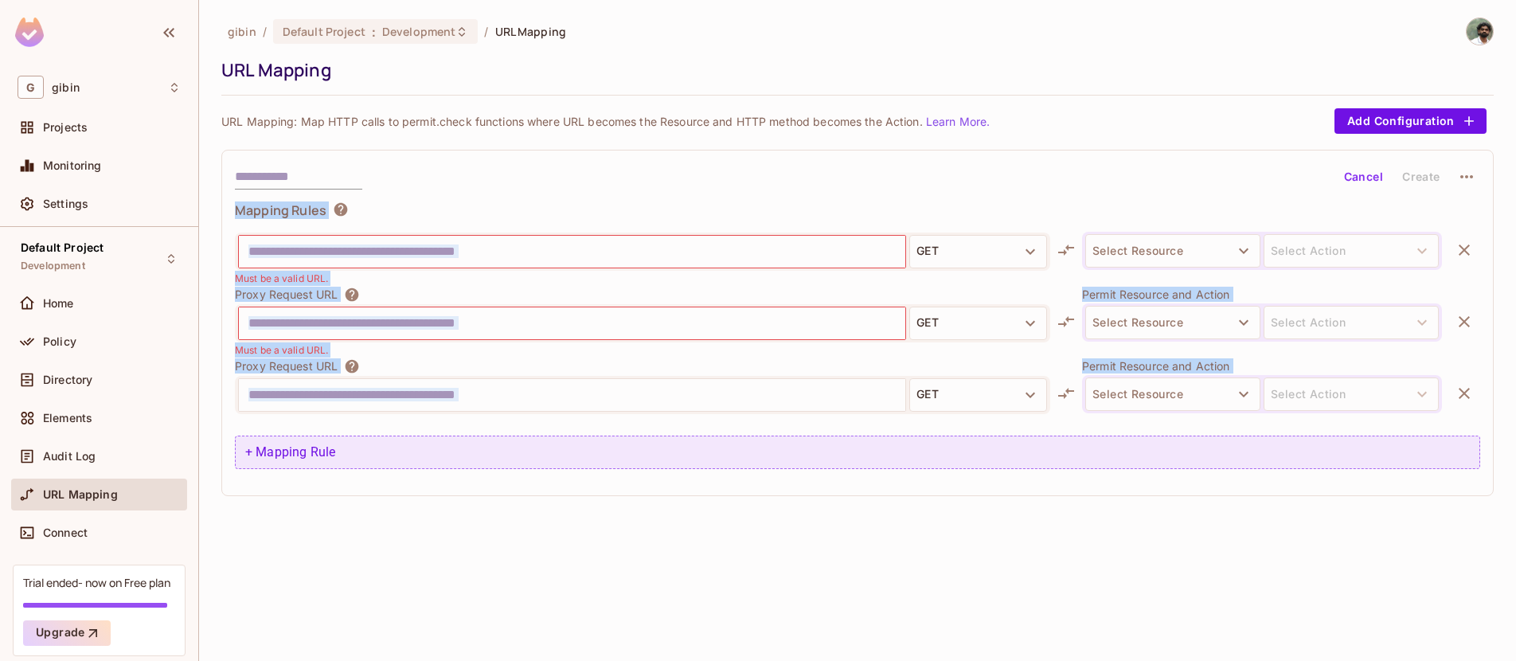
click at [277, 459] on div "+ Mapping Rule" at bounding box center [857, 451] width 1245 height 33
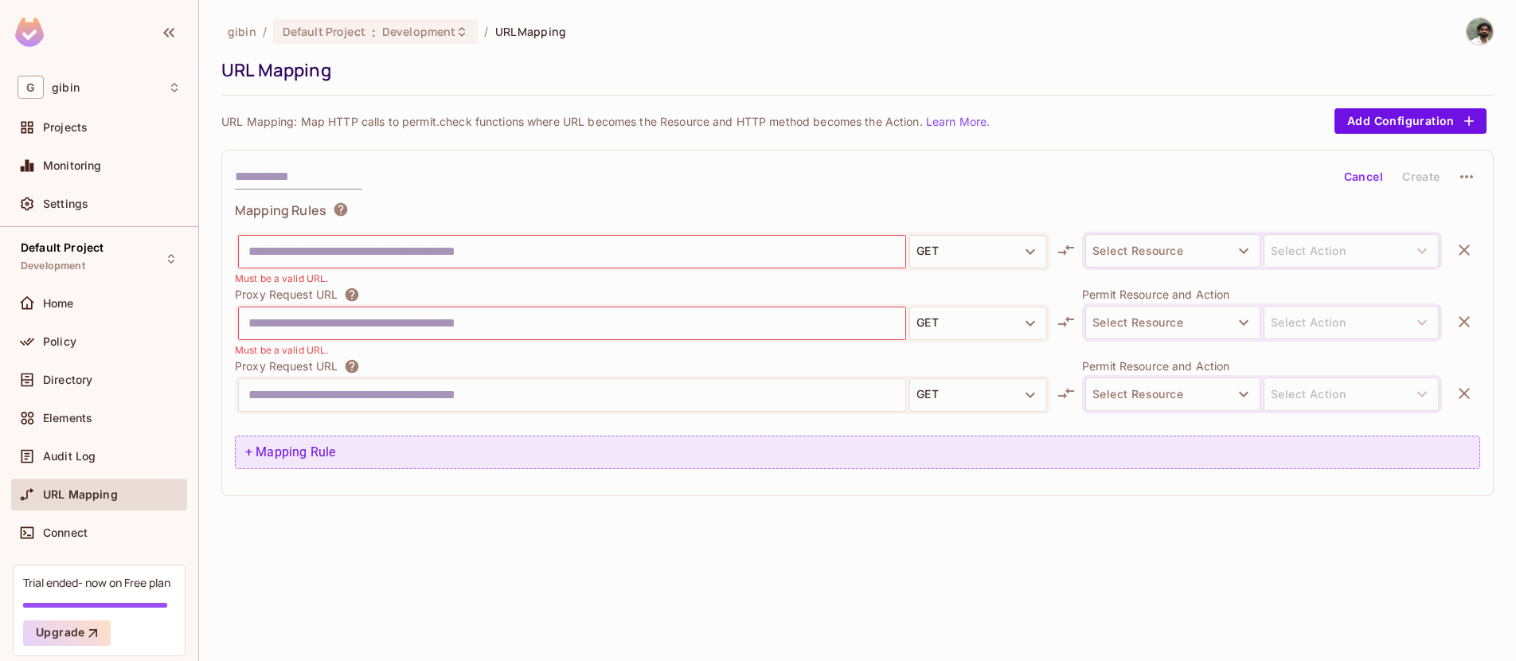
scroll to position [732, 0]
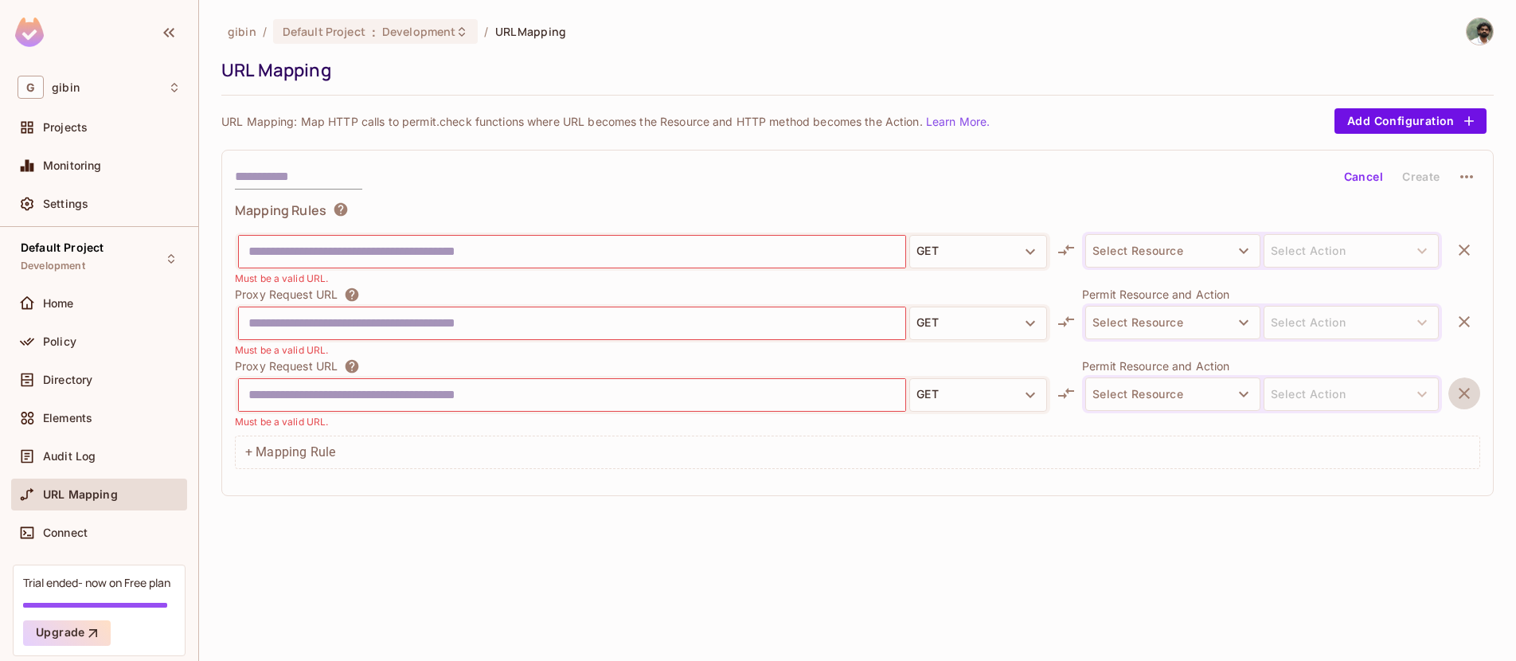
click at [1458, 392] on icon "button" at bounding box center [1463, 393] width 11 height 11
click at [1454, 379] on button "button" at bounding box center [1464, 393] width 32 height 32
click at [1455, 385] on icon "button" at bounding box center [1463, 393] width 19 height 19
click at [1454, 389] on icon "button" at bounding box center [1463, 393] width 19 height 19
click at [1454, 389] on div "Proxy Request URL GET Must be a valid URL. Permit Resource and Action Select Re…" at bounding box center [857, 329] width 1245 height 199
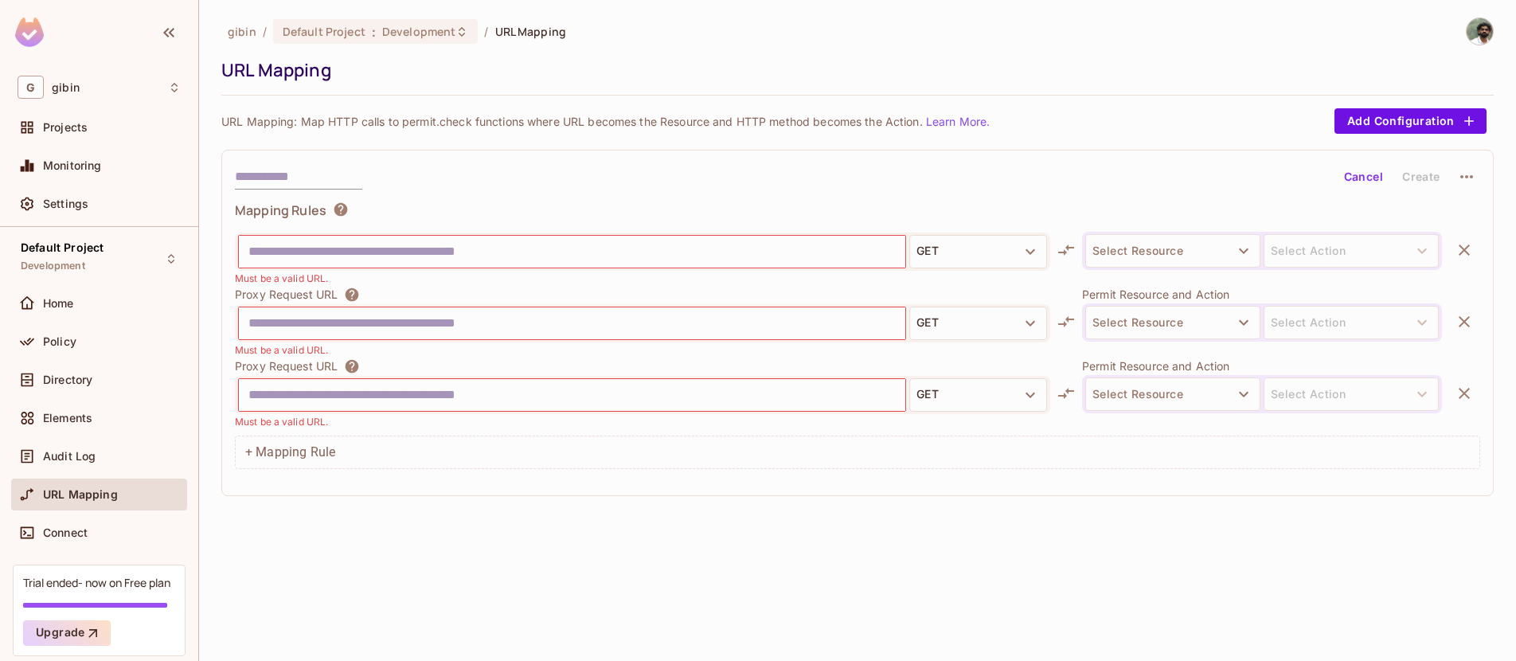
click at [1454, 389] on icon "button" at bounding box center [1463, 393] width 19 height 19
click at [1454, 389] on div "Proxy Request URL GET Must be a valid URL. Permit Resource and Action Select Re…" at bounding box center [857, 329] width 1245 height 199
click at [1454, 389] on icon "button" at bounding box center [1463, 393] width 19 height 19
click at [1454, 389] on div "Proxy Request URL GET Must be a valid URL. Permit Resource and Action Select Re…" at bounding box center [857, 329] width 1245 height 199
click at [1454, 389] on icon "button" at bounding box center [1463, 393] width 19 height 19
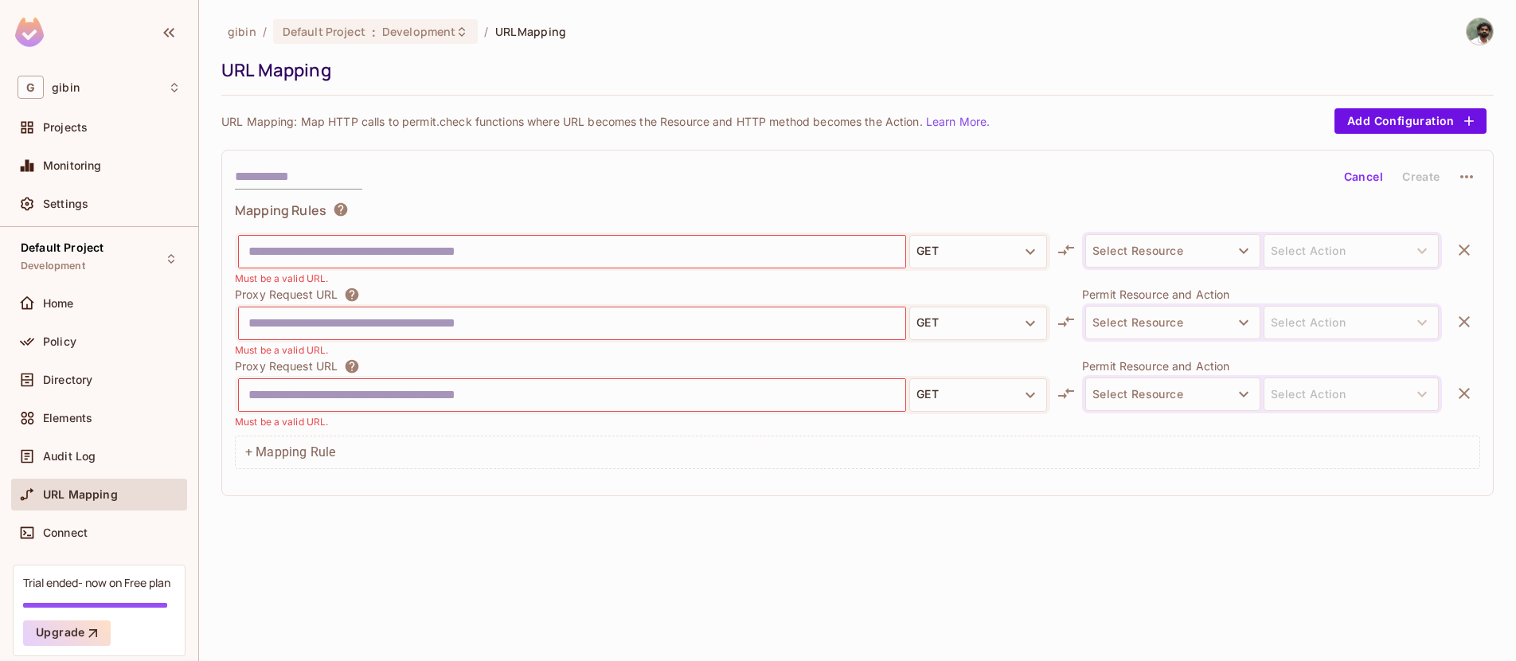
click at [1454, 389] on div "Proxy Request URL GET Must be a valid URL. Permit Resource and Action Select Re…" at bounding box center [857, 329] width 1245 height 199
click at [1454, 389] on icon "button" at bounding box center [1463, 393] width 19 height 19
click at [1454, 389] on div "Proxy Request URL GET Must be a valid URL. Permit Resource and Action Select Re…" at bounding box center [857, 329] width 1245 height 199
click at [1454, 389] on icon "button" at bounding box center [1463, 393] width 19 height 19
click at [1454, 389] on div "Proxy Request URL GET Must be a valid URL. Permit Resource and Action Select Re…" at bounding box center [857, 329] width 1245 height 199
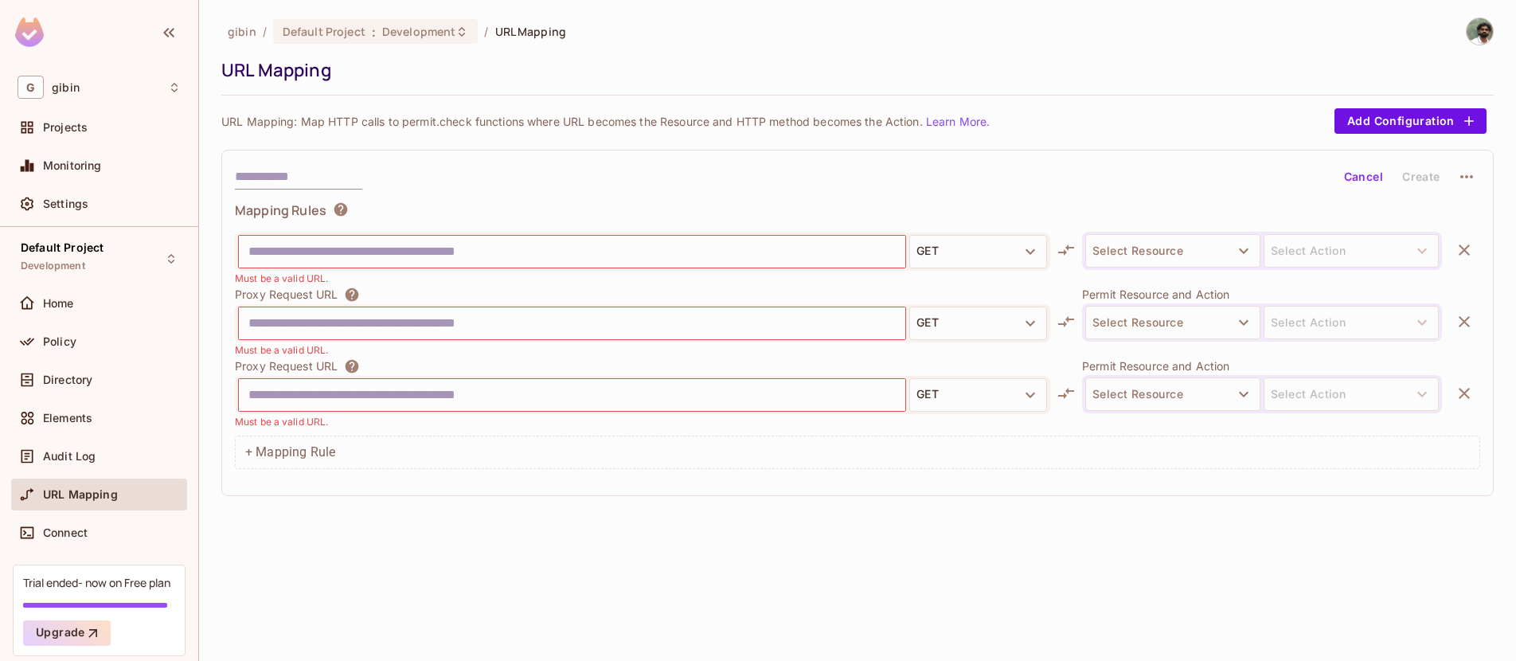
click at [1454, 389] on icon "button" at bounding box center [1463, 393] width 19 height 19
click at [1454, 389] on div "Proxy Request URL GET Must be a valid URL. Permit Resource and Action Select Re…" at bounding box center [857, 329] width 1245 height 199
click at [1454, 389] on icon "button" at bounding box center [1463, 393] width 19 height 19
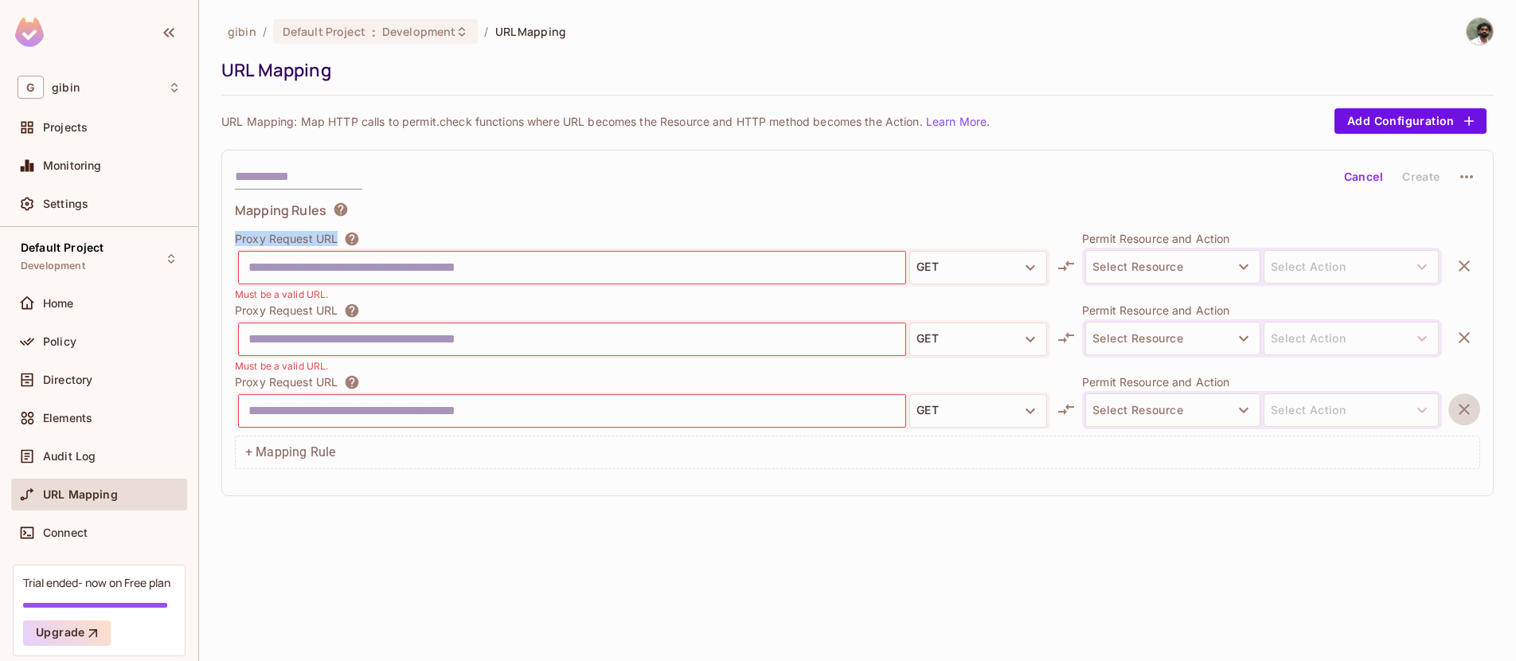
click at [1454, 389] on div "Proxy Request URL GET Must be a valid URL. Permit Resource and Action Select Re…" at bounding box center [857, 329] width 1245 height 199
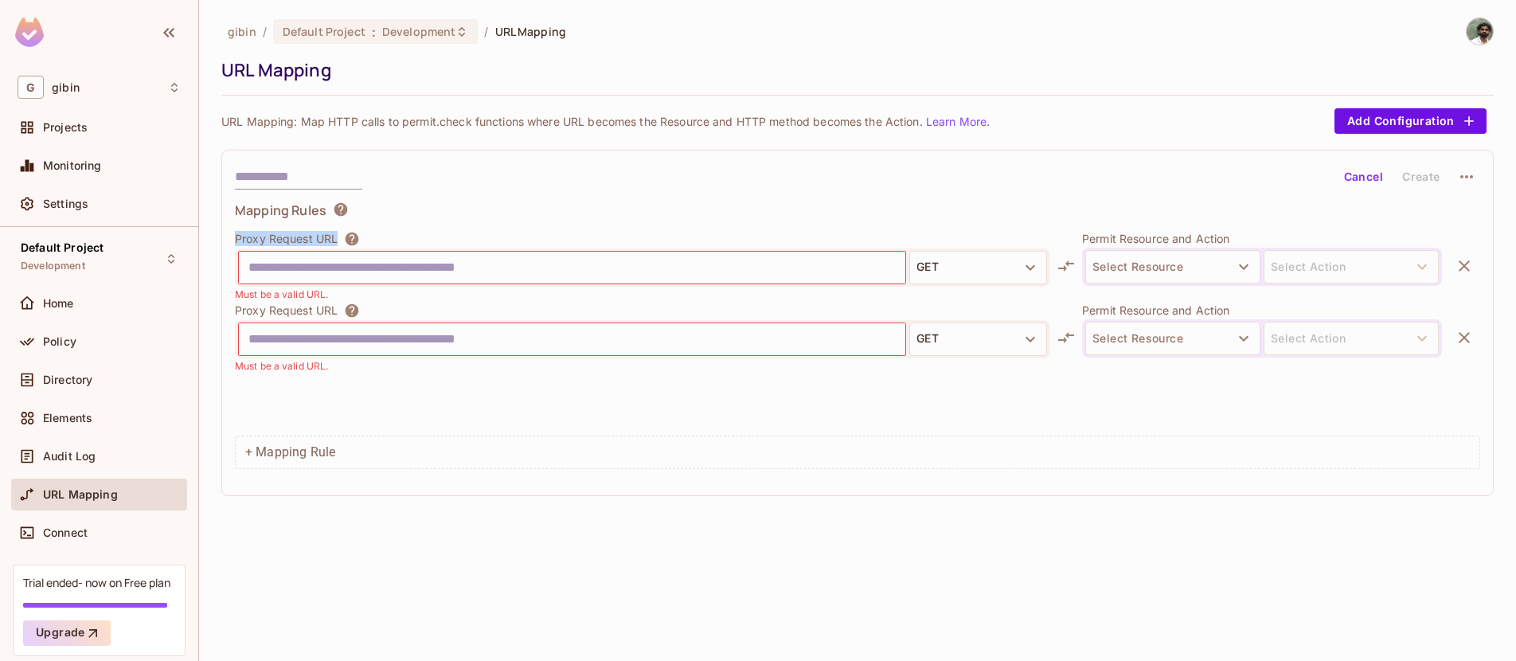
click at [1454, 389] on div "Proxy Request URL GET Must be a valid URL. Permit Resource and Action Select Re…" at bounding box center [857, 329] width 1245 height 199
click at [1462, 332] on icon "button" at bounding box center [1463, 337] width 19 height 19
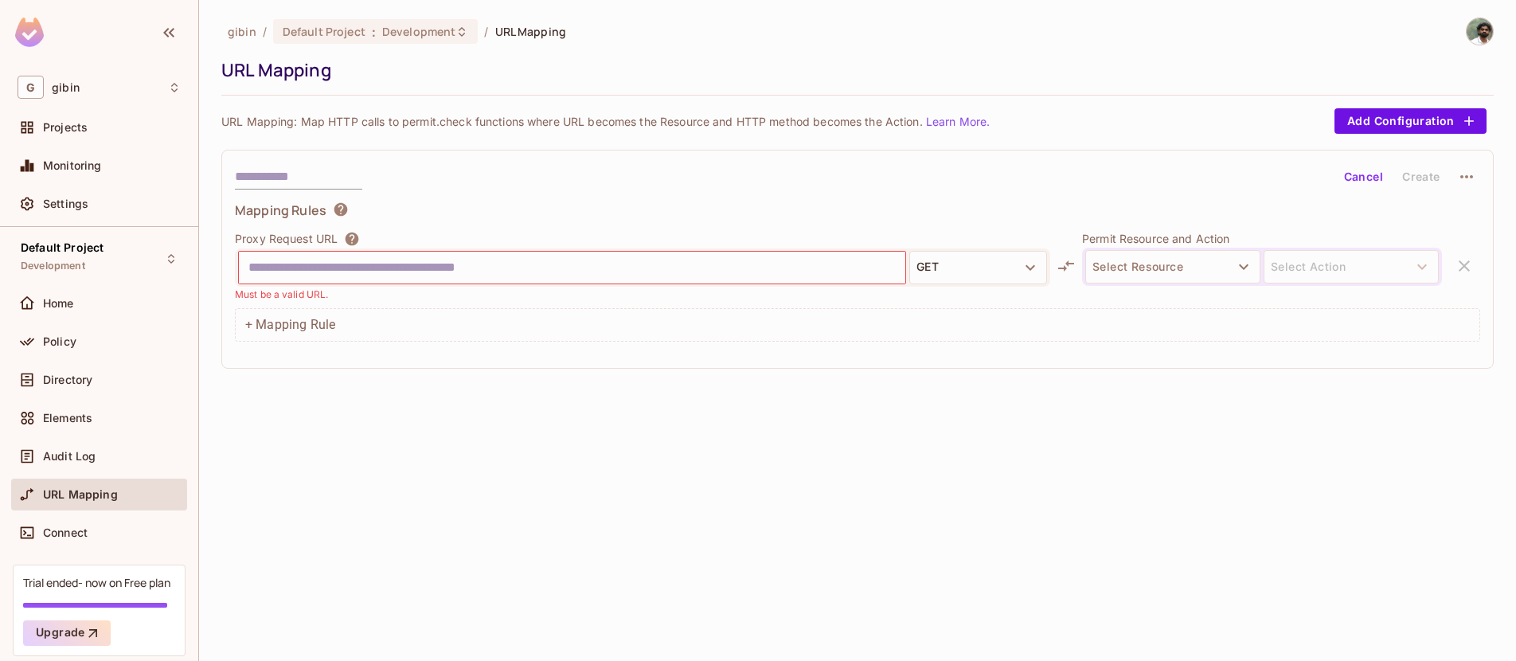
click at [1466, 263] on div "Proxy Request URL GET Must be a valid URL. Permit Resource and Action Select Re…" at bounding box center [857, 266] width 1245 height 72
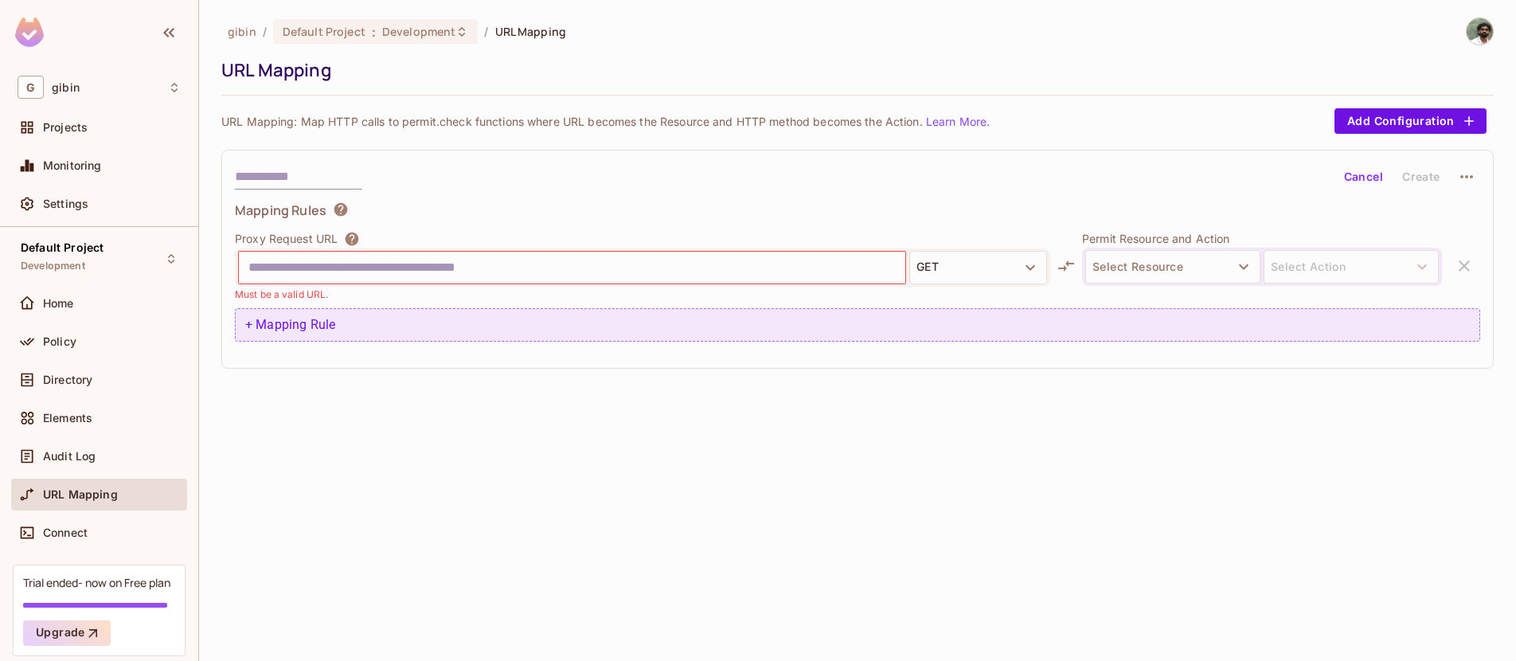
click at [472, 316] on div "+ Mapping Rule" at bounding box center [857, 324] width 1245 height 33
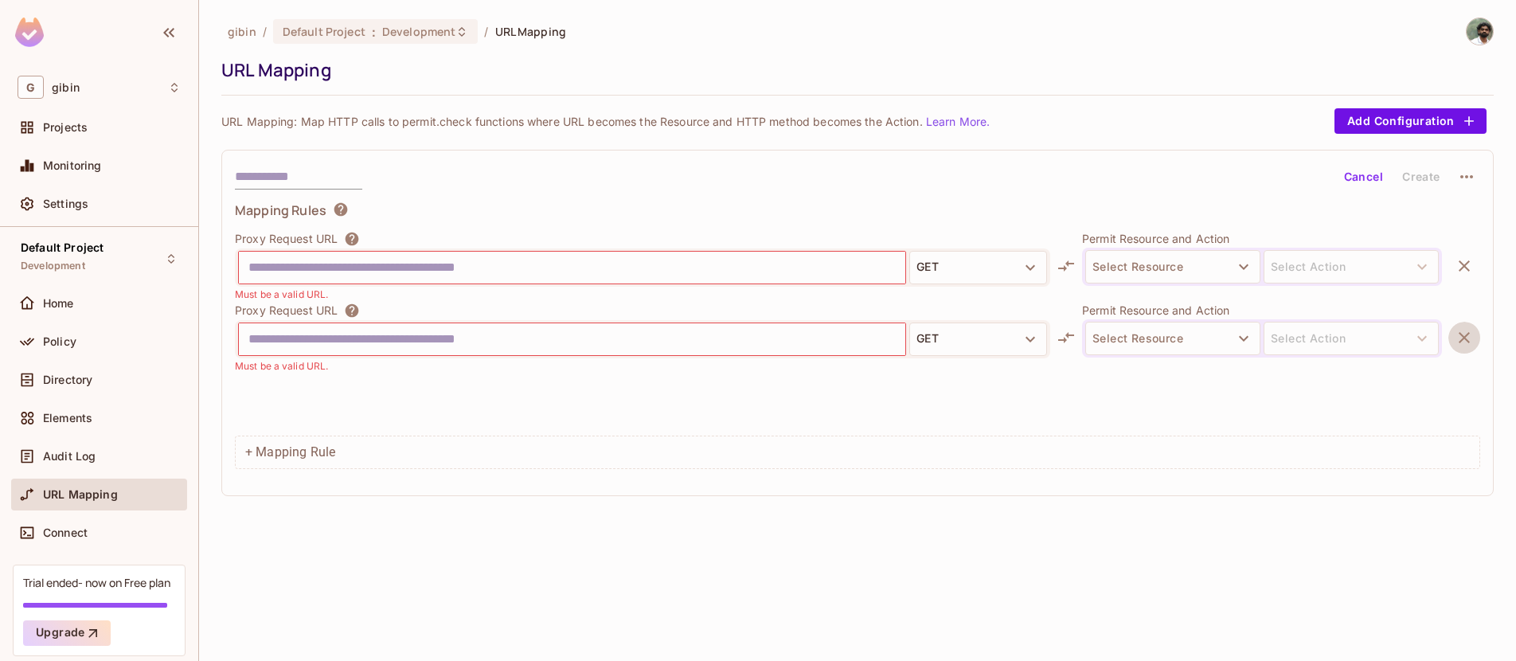
click at [1475, 335] on button "button" at bounding box center [1464, 338] width 32 height 32
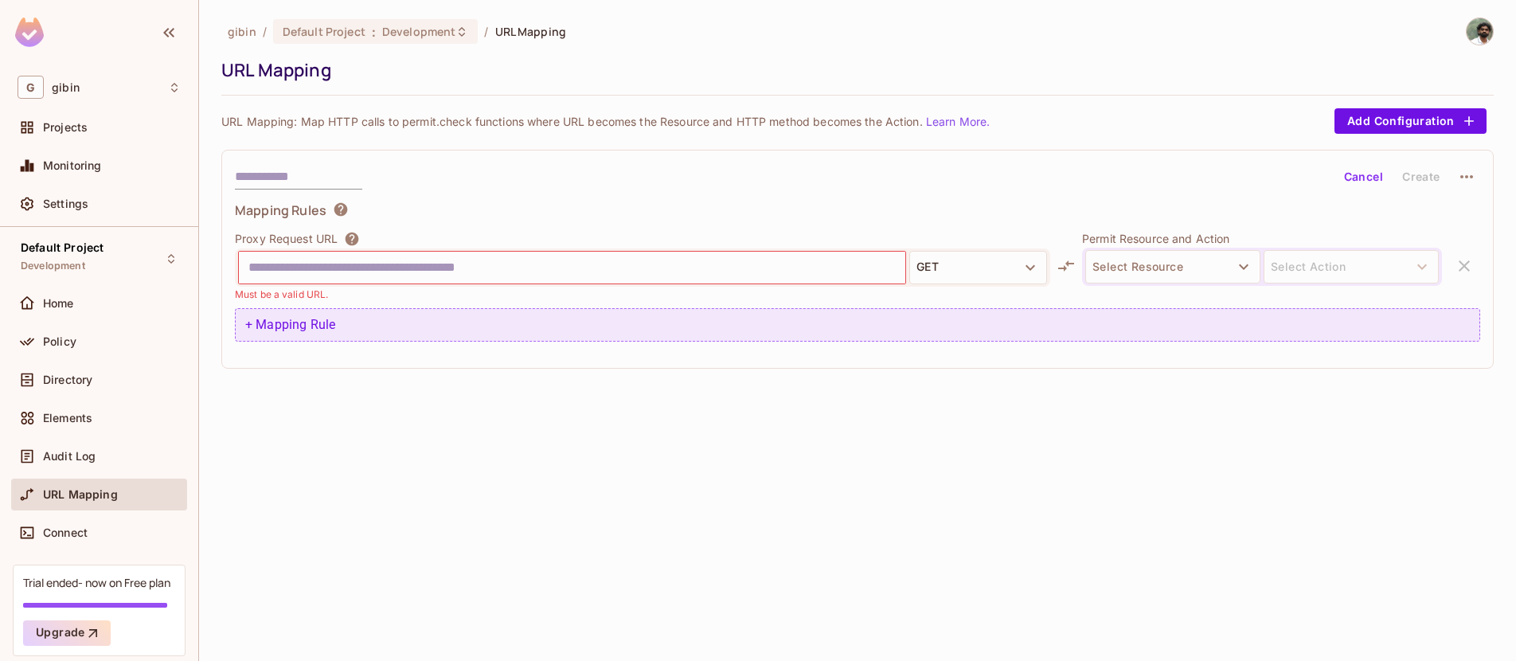
click at [346, 310] on div "+ Mapping Rule" at bounding box center [857, 324] width 1245 height 33
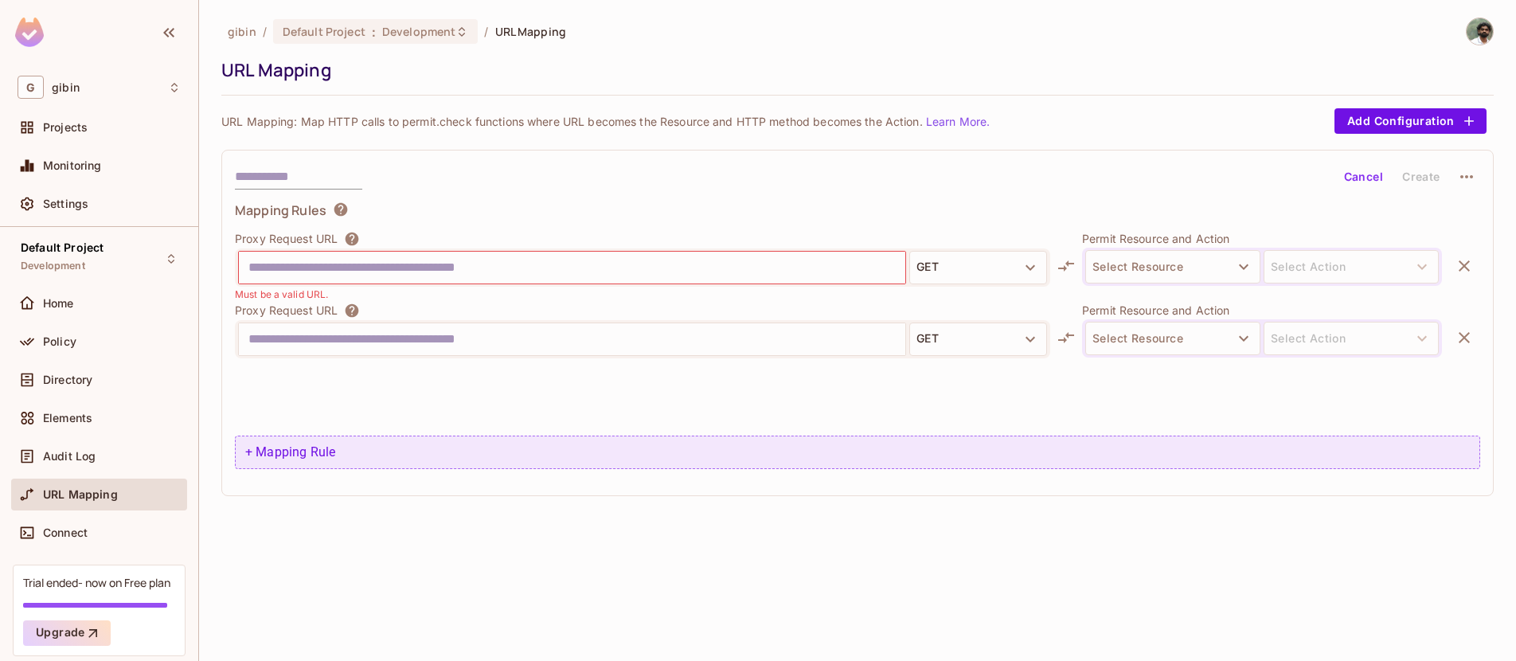
click at [849, 462] on div "+ Mapping Rule" at bounding box center [857, 451] width 1245 height 33
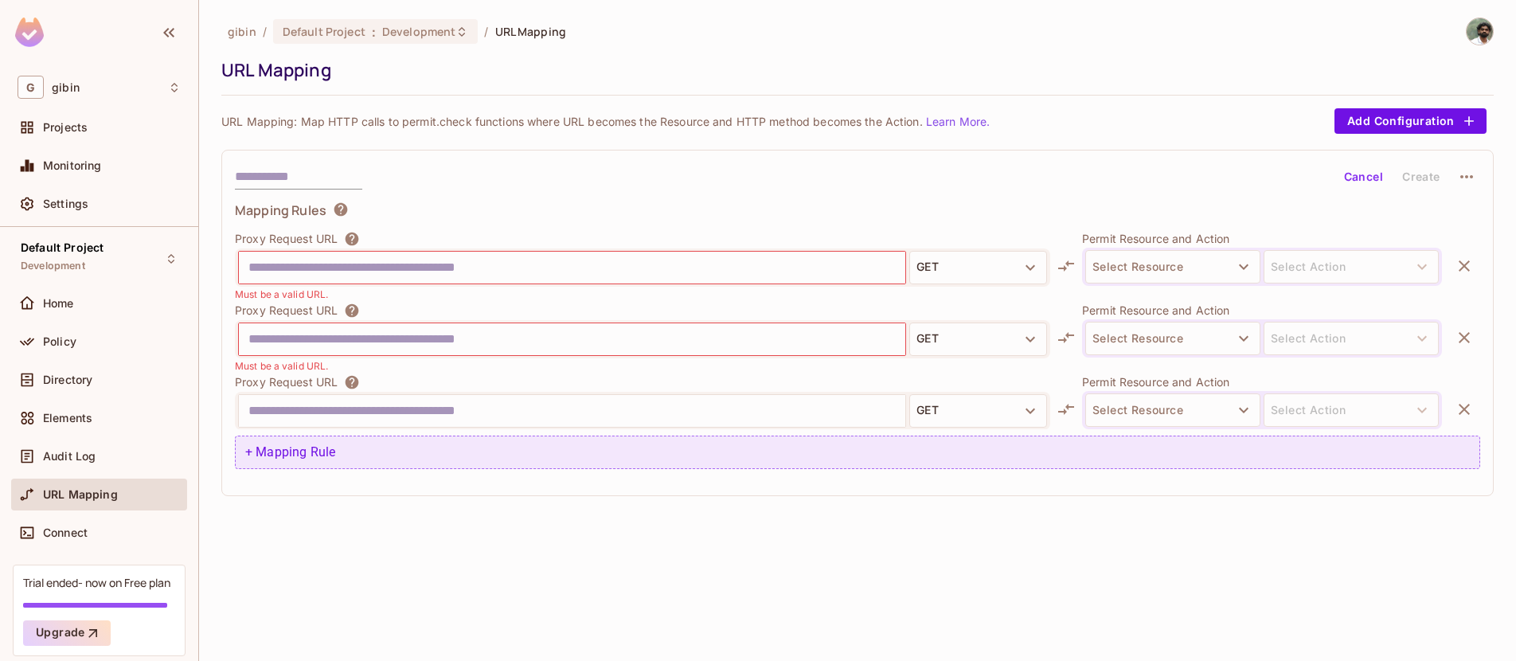
click at [849, 462] on div "+ Mapping Rule" at bounding box center [857, 451] width 1245 height 33
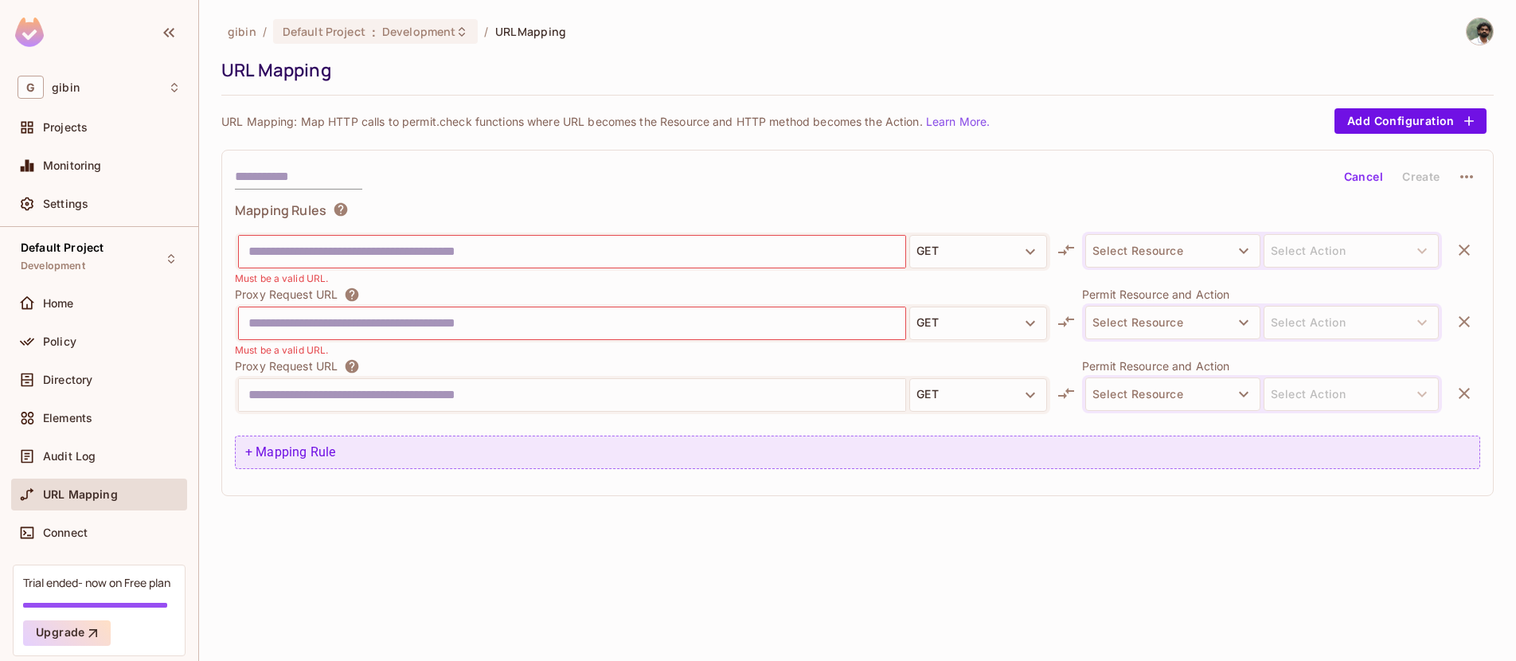
click at [849, 462] on div "+ Mapping Rule" at bounding box center [857, 451] width 1245 height 33
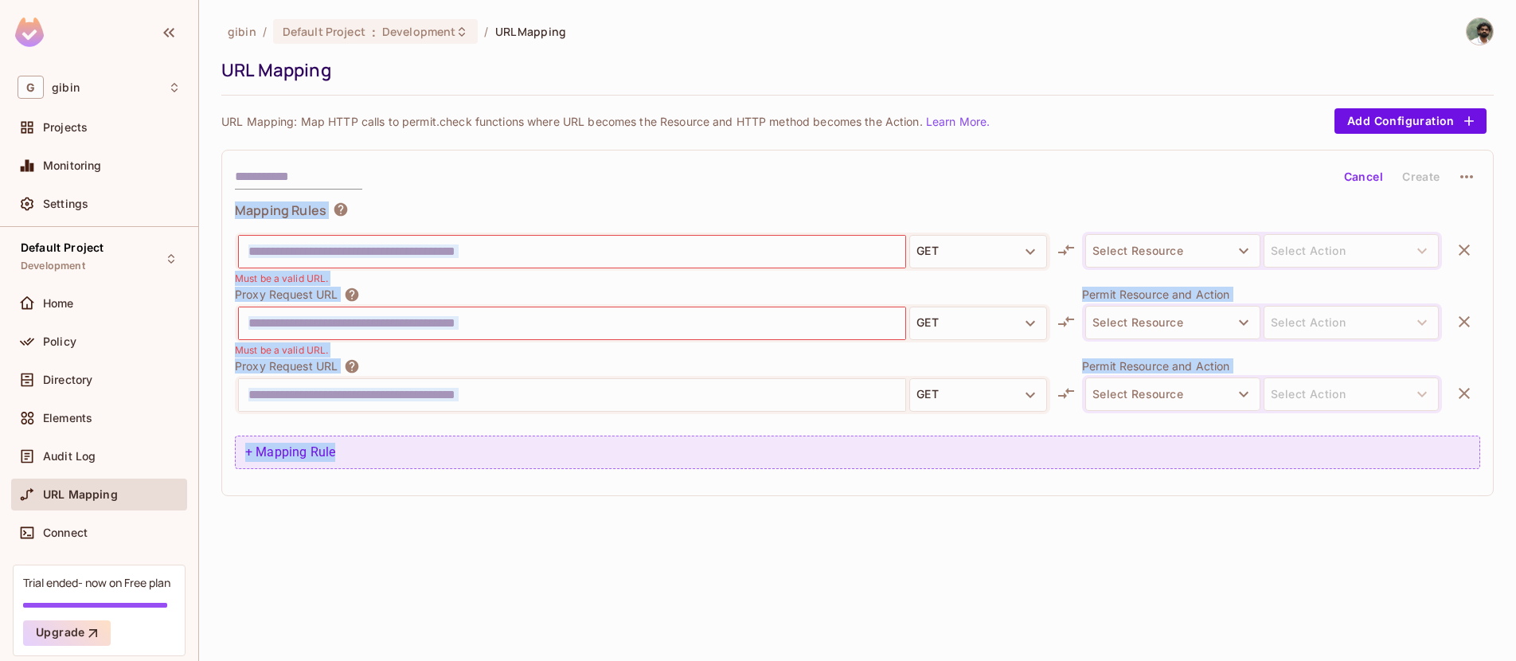
click at [849, 462] on div "+ Mapping Rule" at bounding box center [857, 451] width 1245 height 33
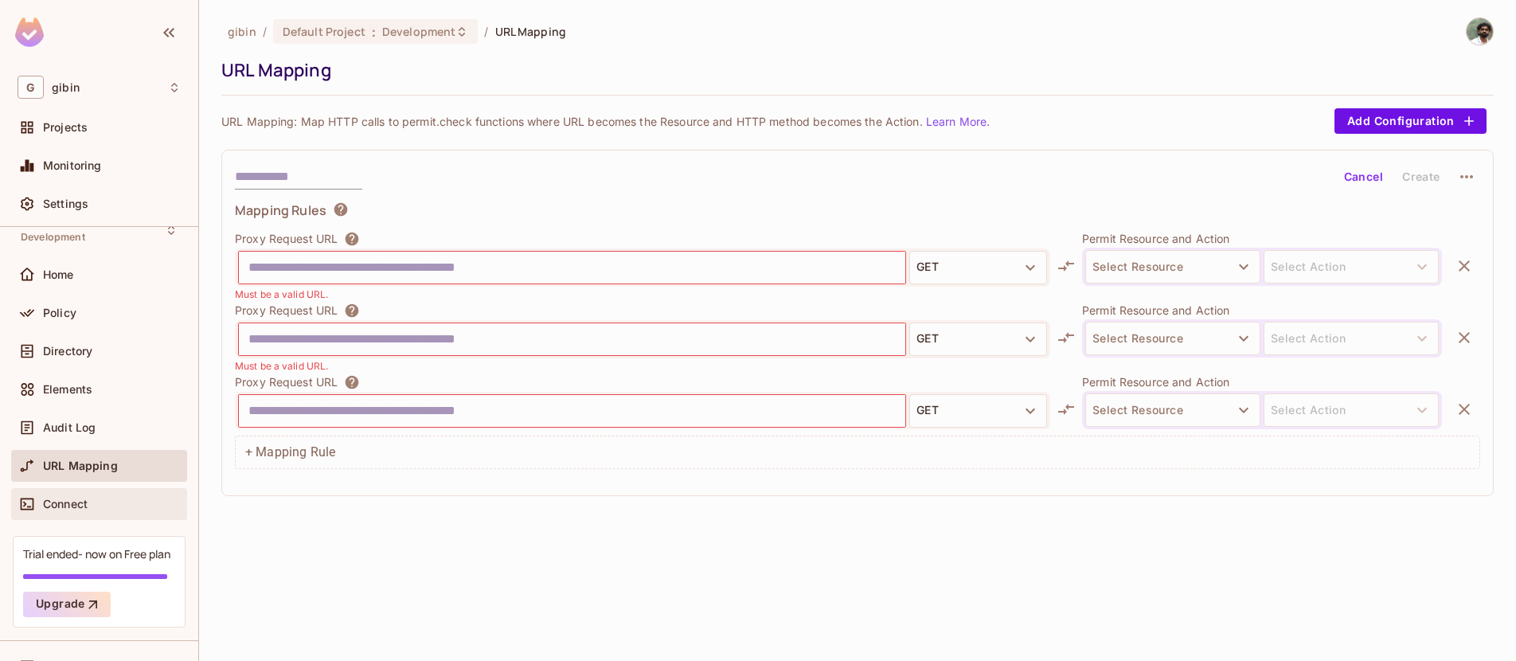
scroll to position [59, 0]
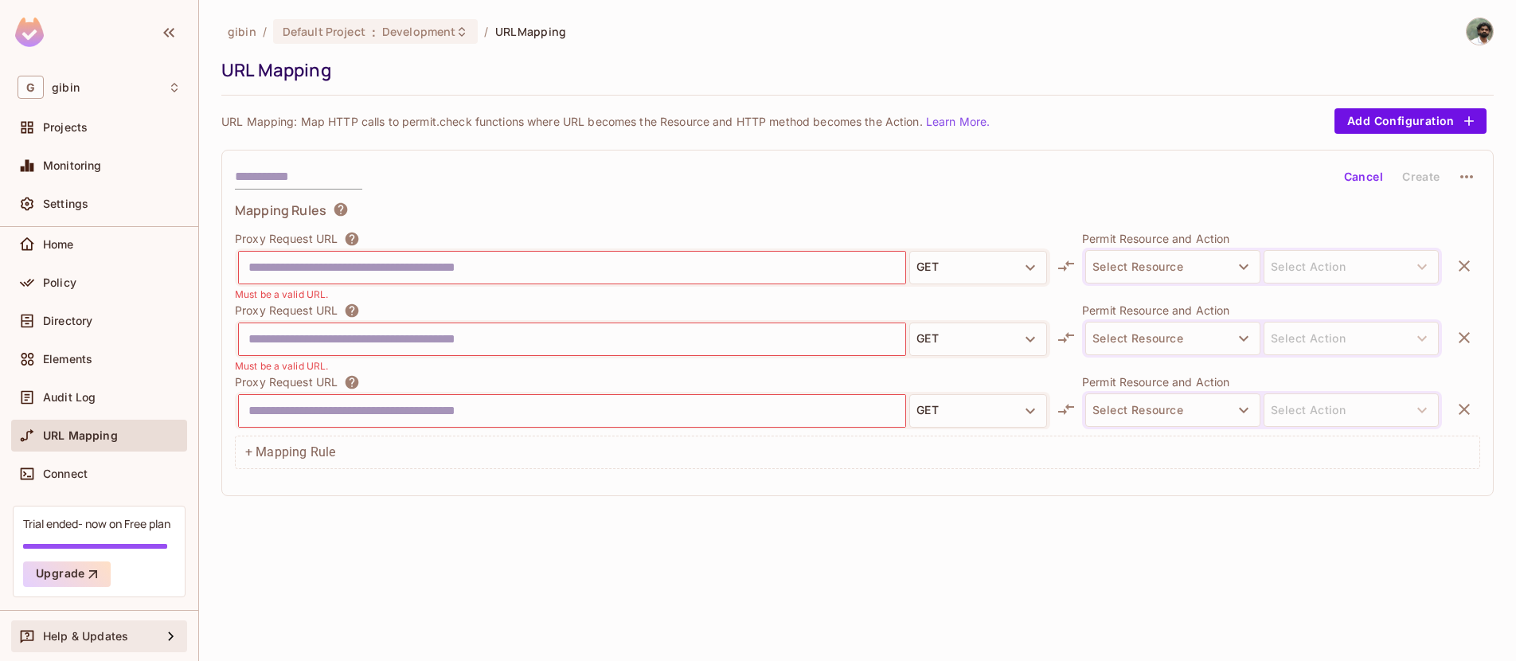
click at [89, 627] on div "Help & Updates" at bounding box center [99, 636] width 163 height 19
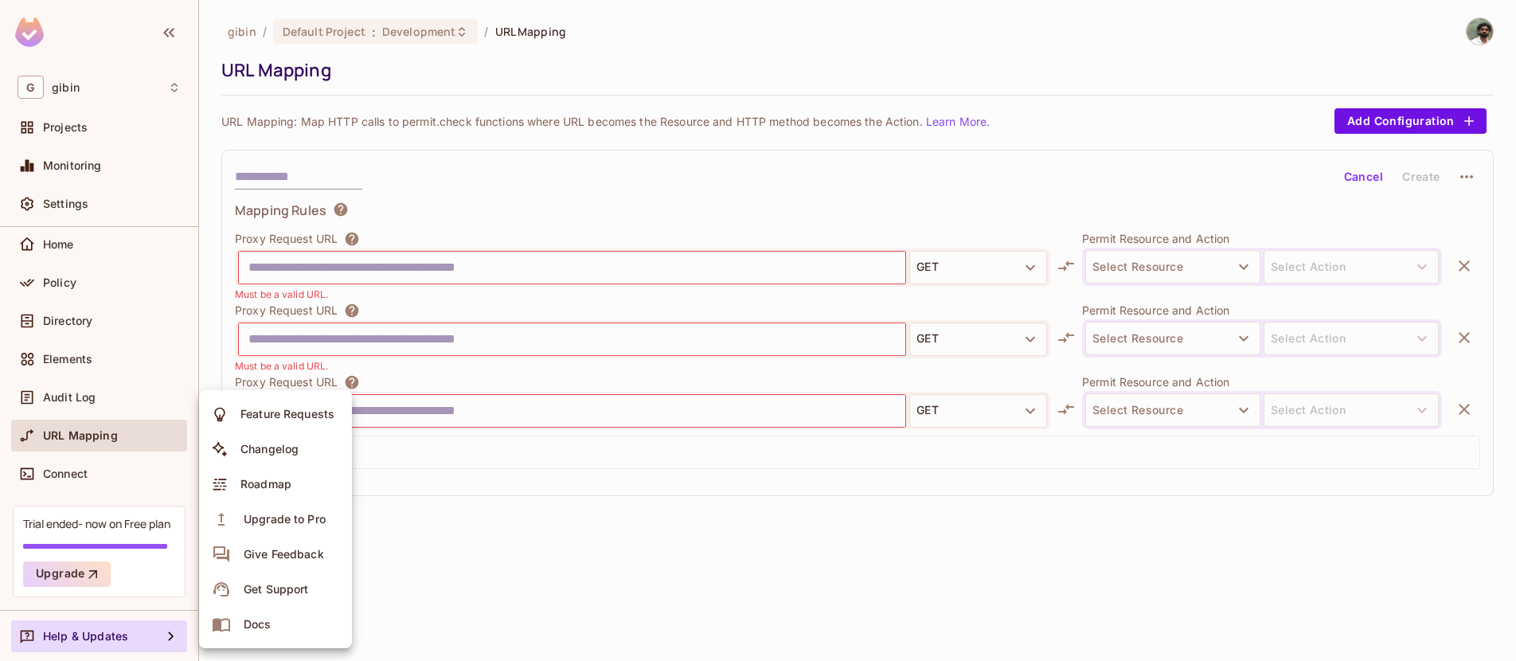
click at [89, 627] on div at bounding box center [758, 330] width 1516 height 661
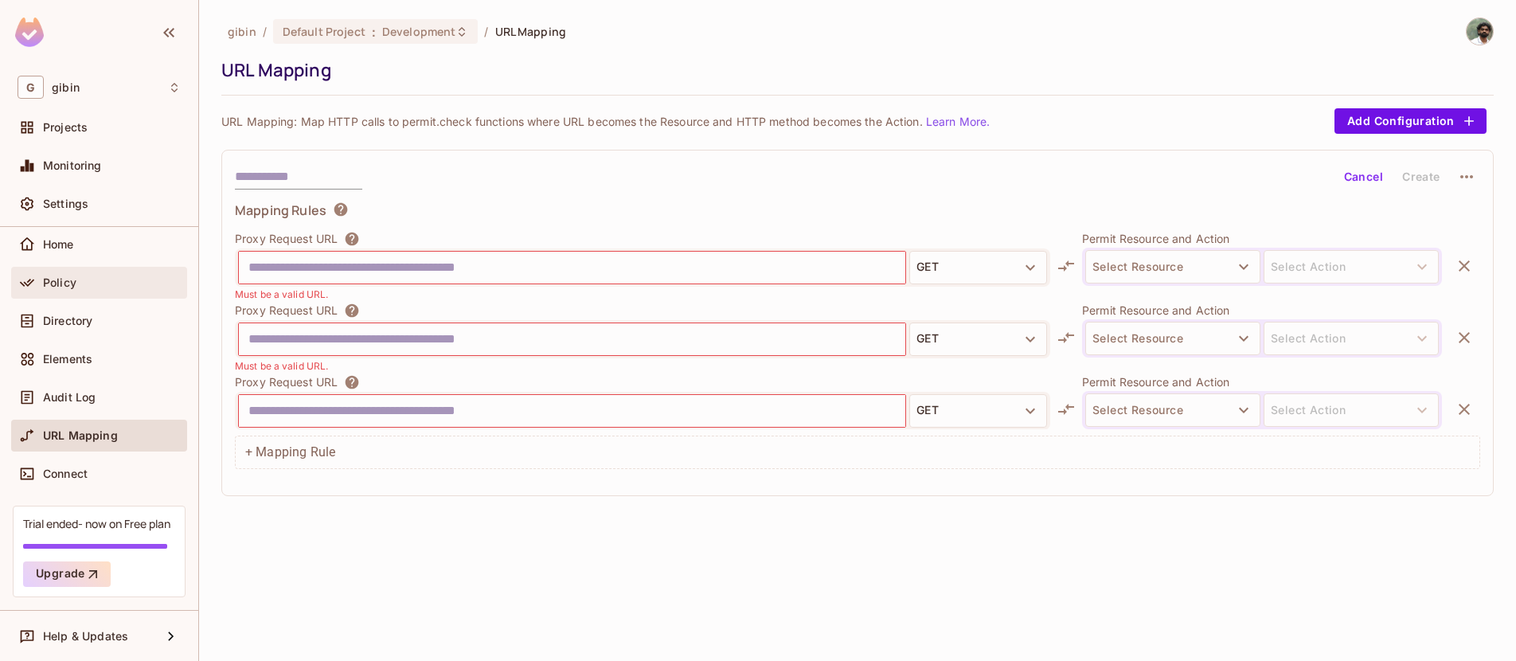
click at [102, 290] on div "Policy" at bounding box center [99, 282] width 163 height 19
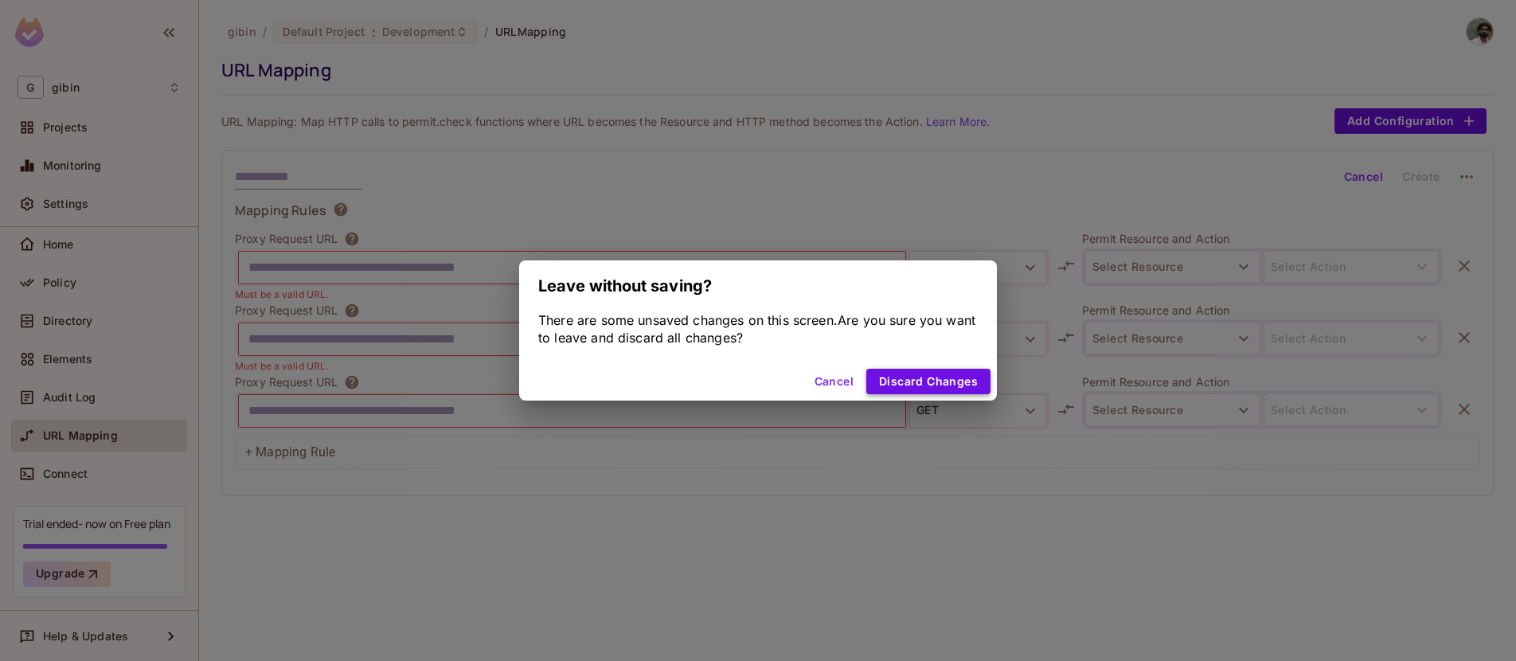
click at [928, 375] on button "Discard Changes" at bounding box center [928, 381] width 124 height 25
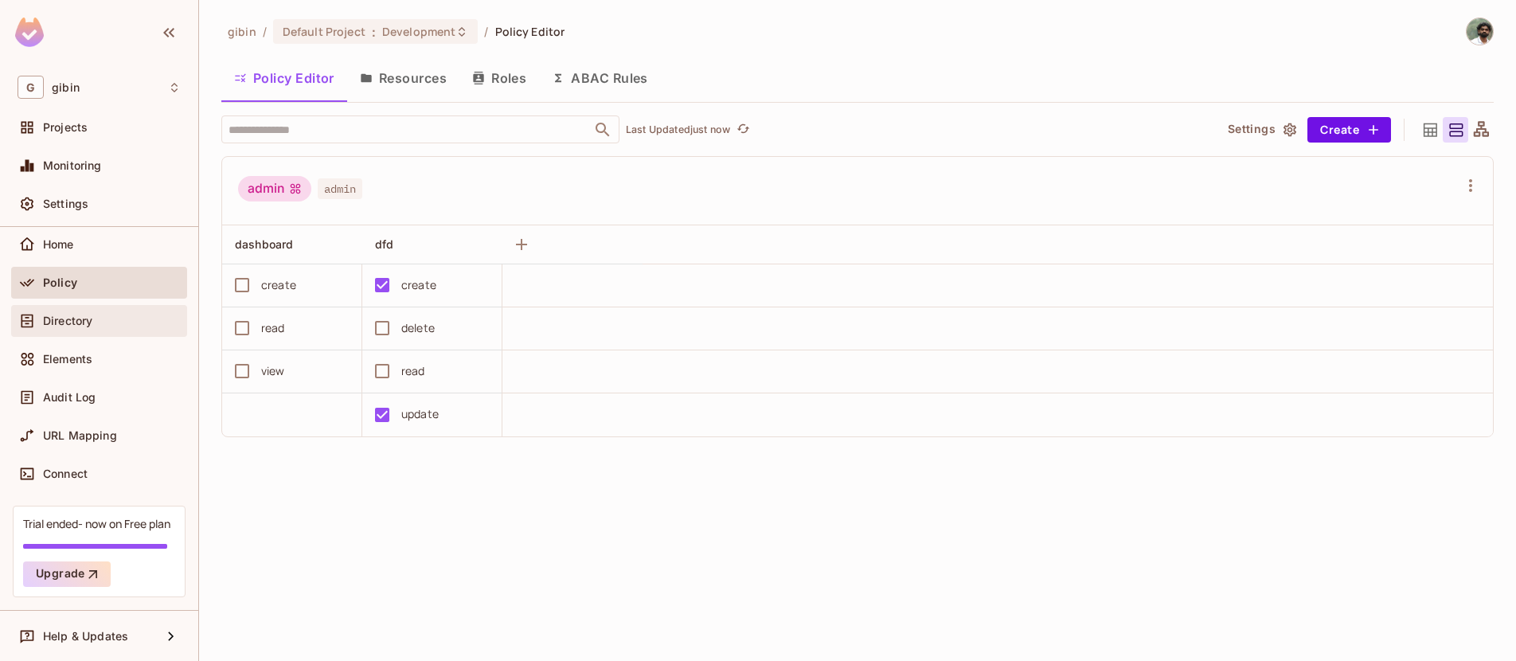
click at [80, 333] on div "Directory" at bounding box center [99, 321] width 176 height 32
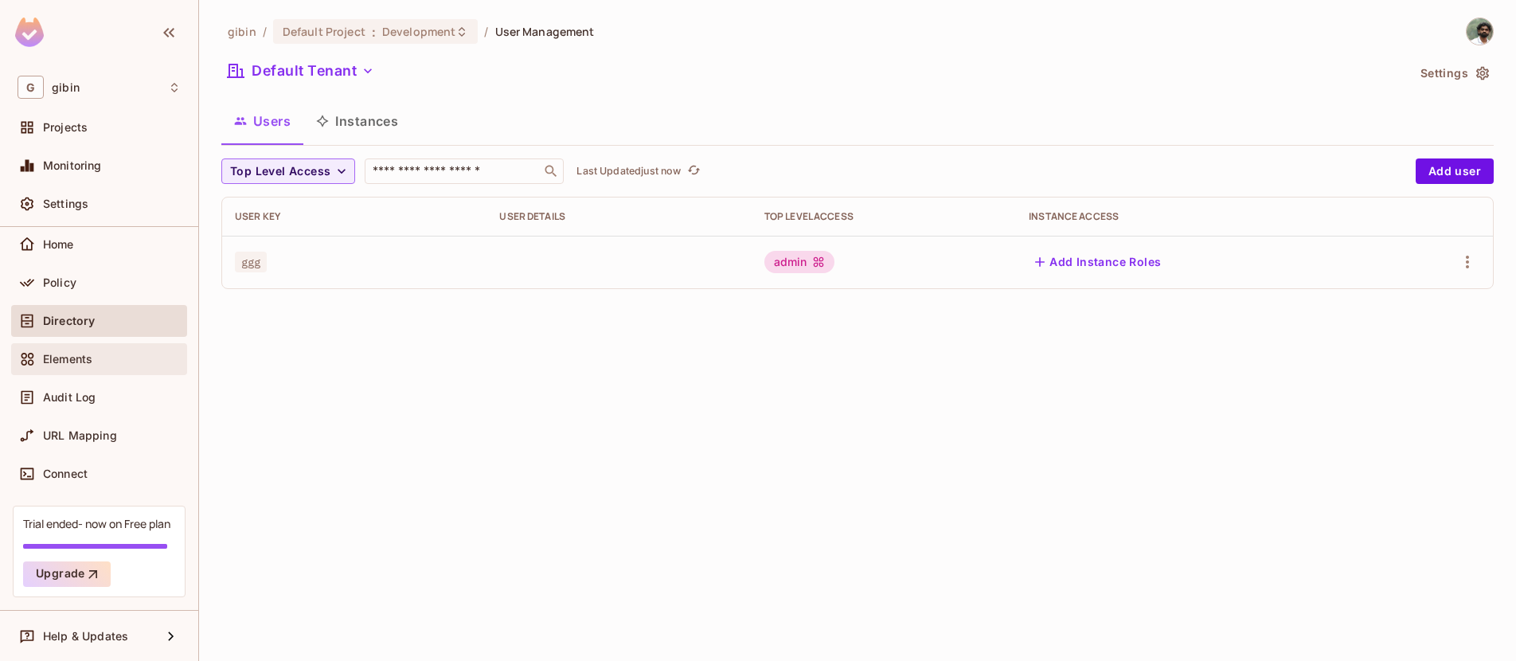
click at [72, 356] on span "Elements" at bounding box center [67, 359] width 49 height 13
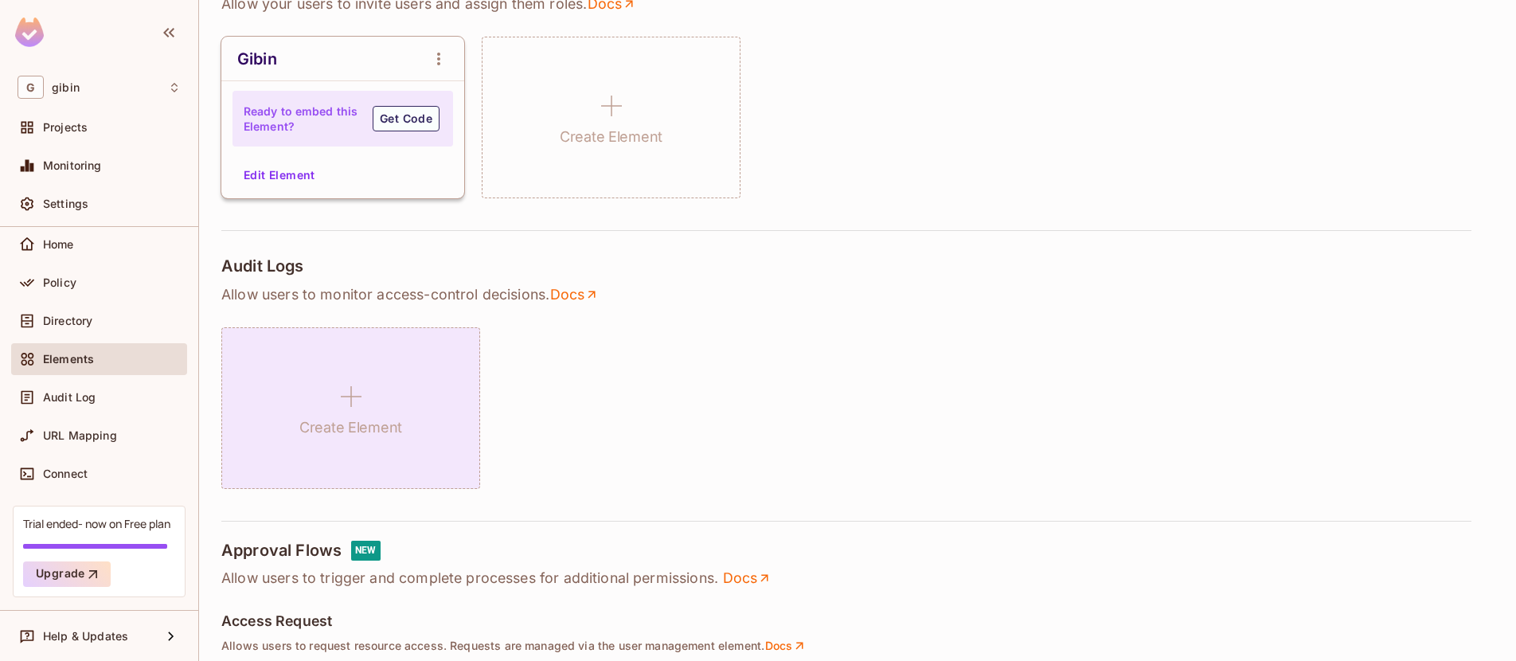
scroll to position [224, 0]
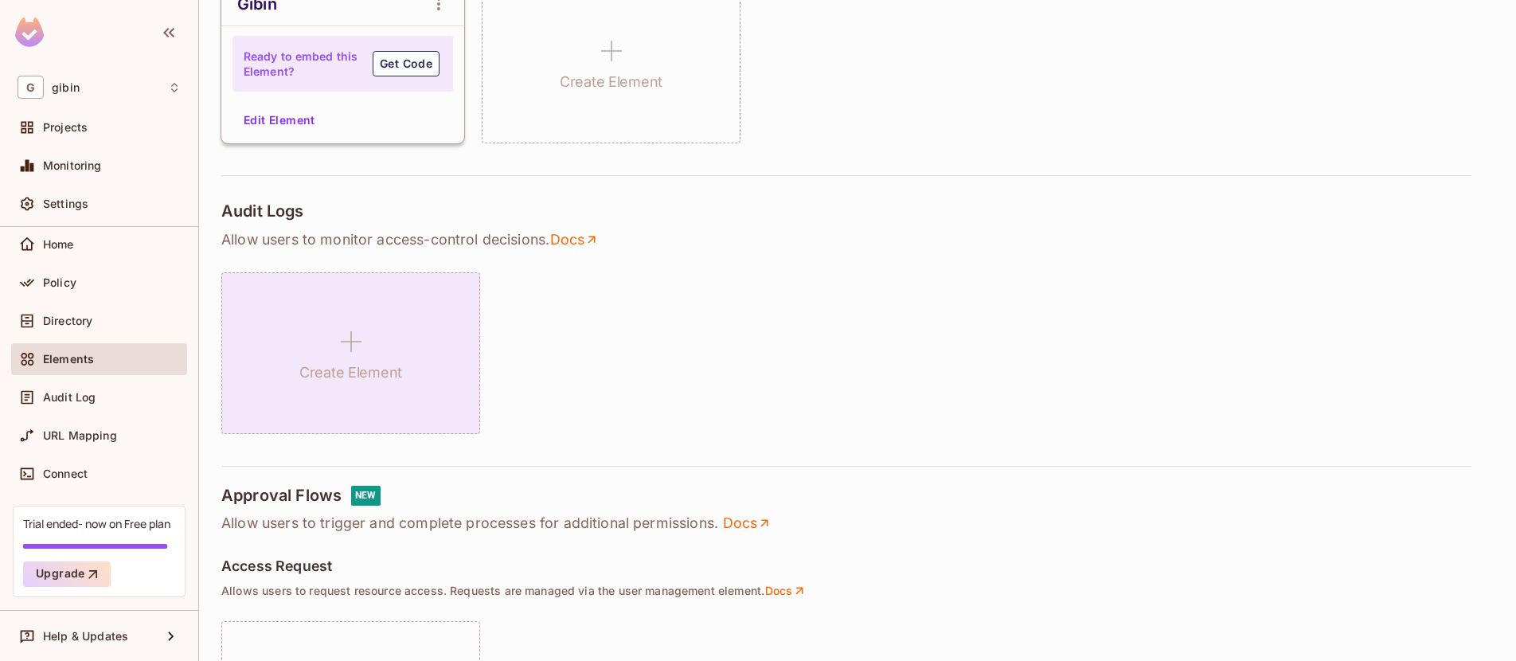
click at [340, 386] on div "Create Element" at bounding box center [350, 353] width 259 height 162
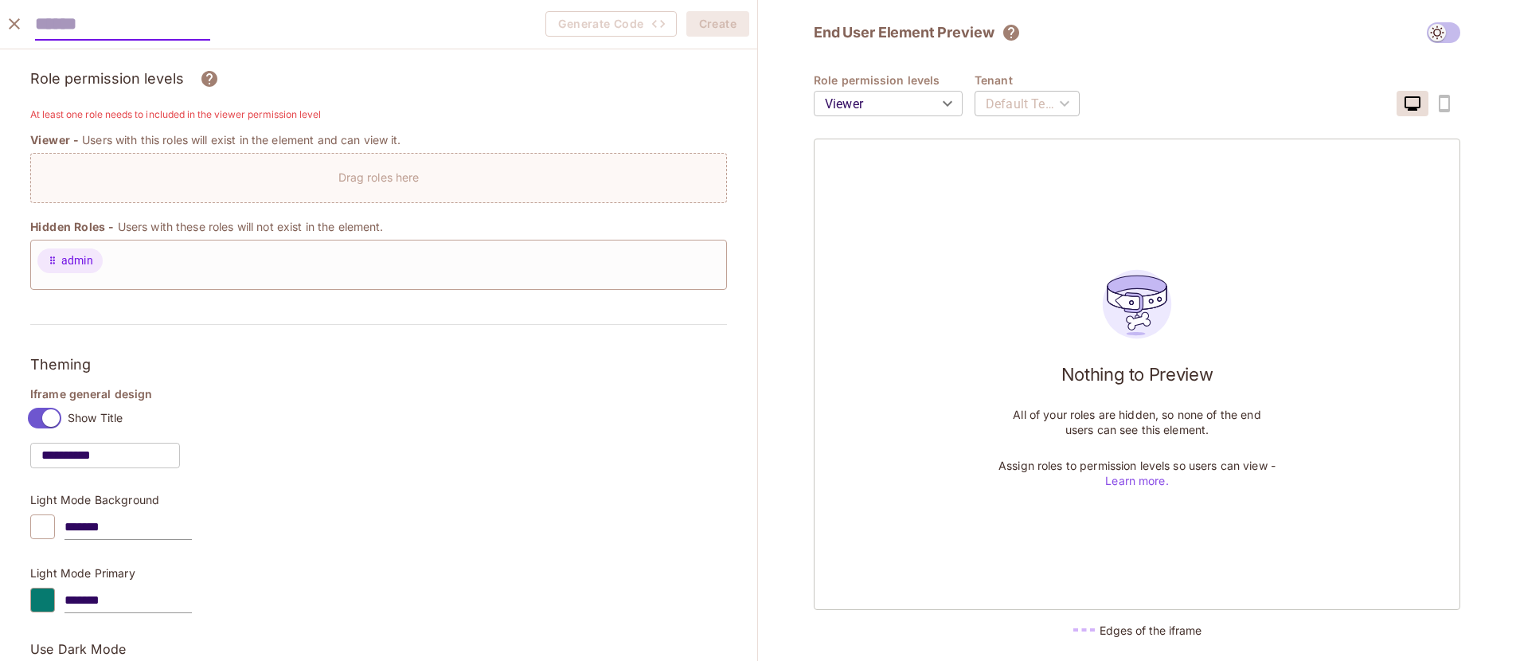
click at [12, 19] on icon "close" at bounding box center [14, 23] width 19 height 19
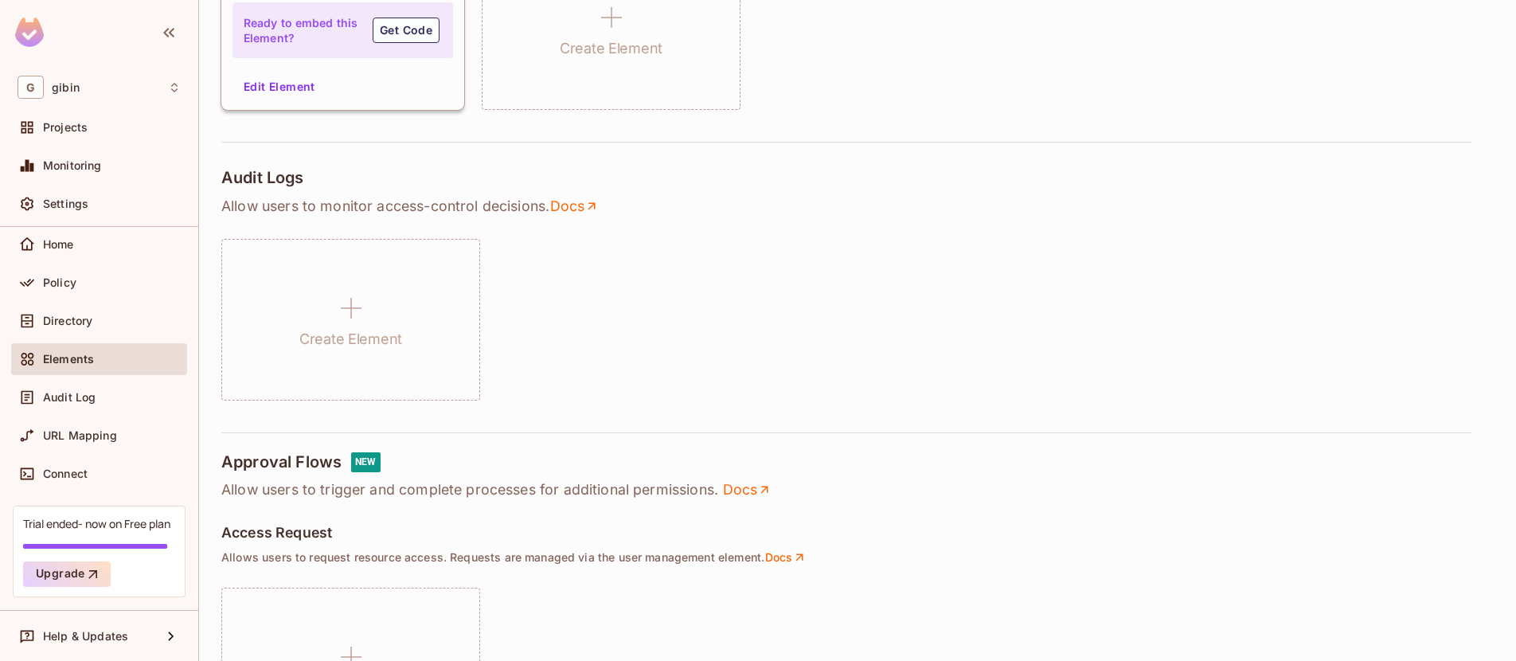
scroll to position [338, 0]
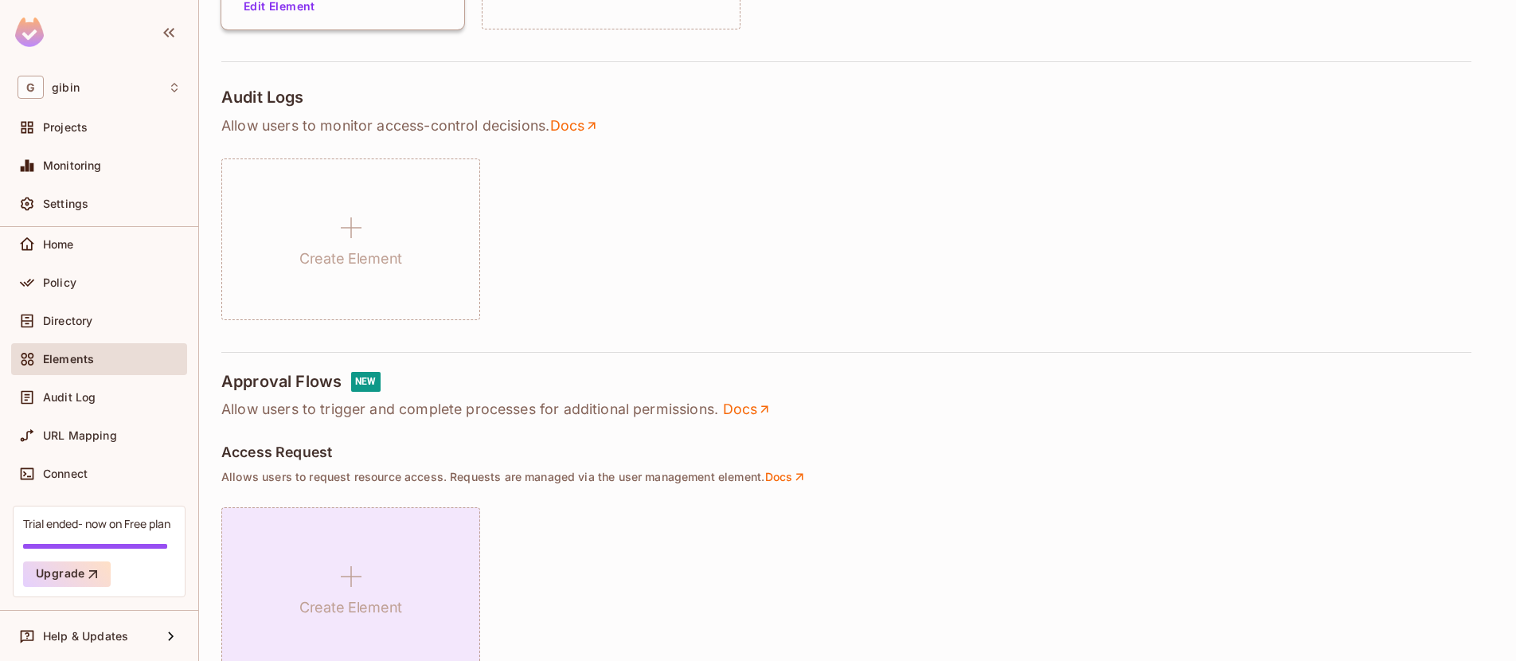
click at [384, 538] on div "Create Element" at bounding box center [350, 588] width 259 height 162
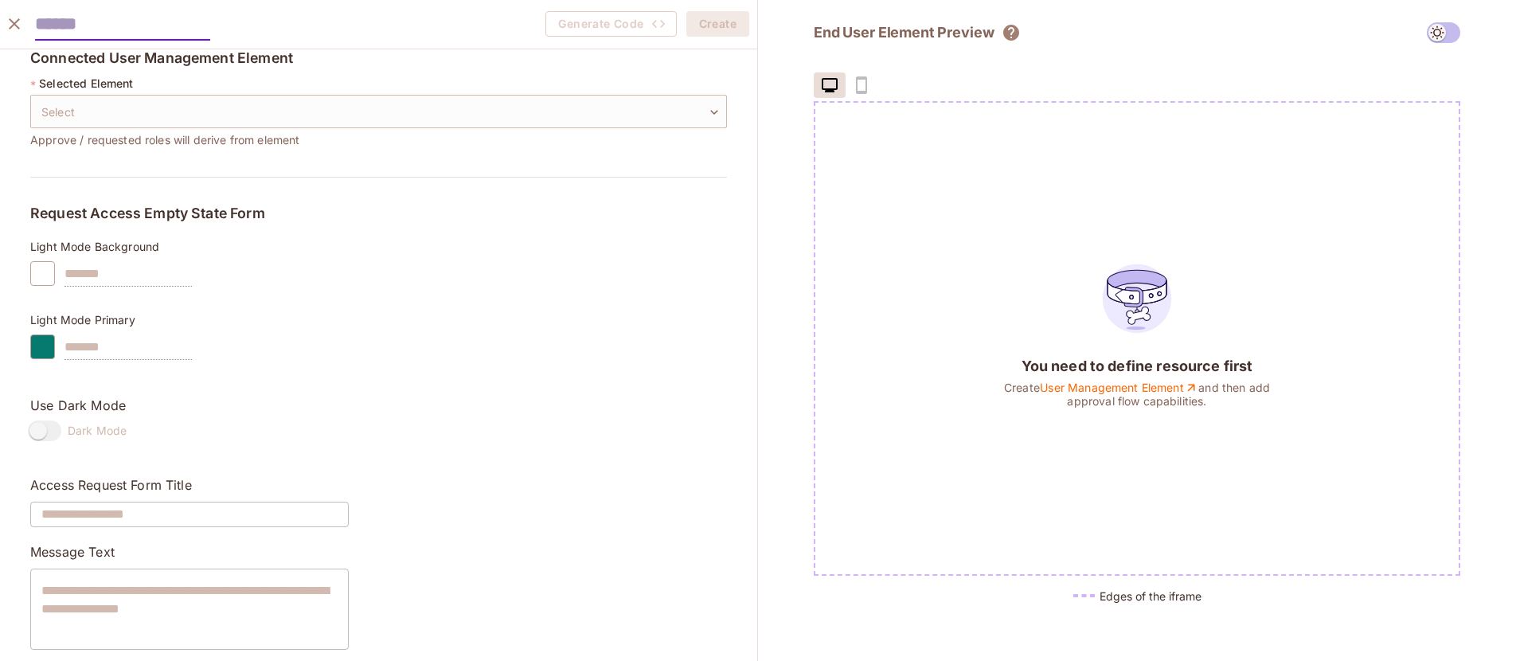
scroll to position [0, 0]
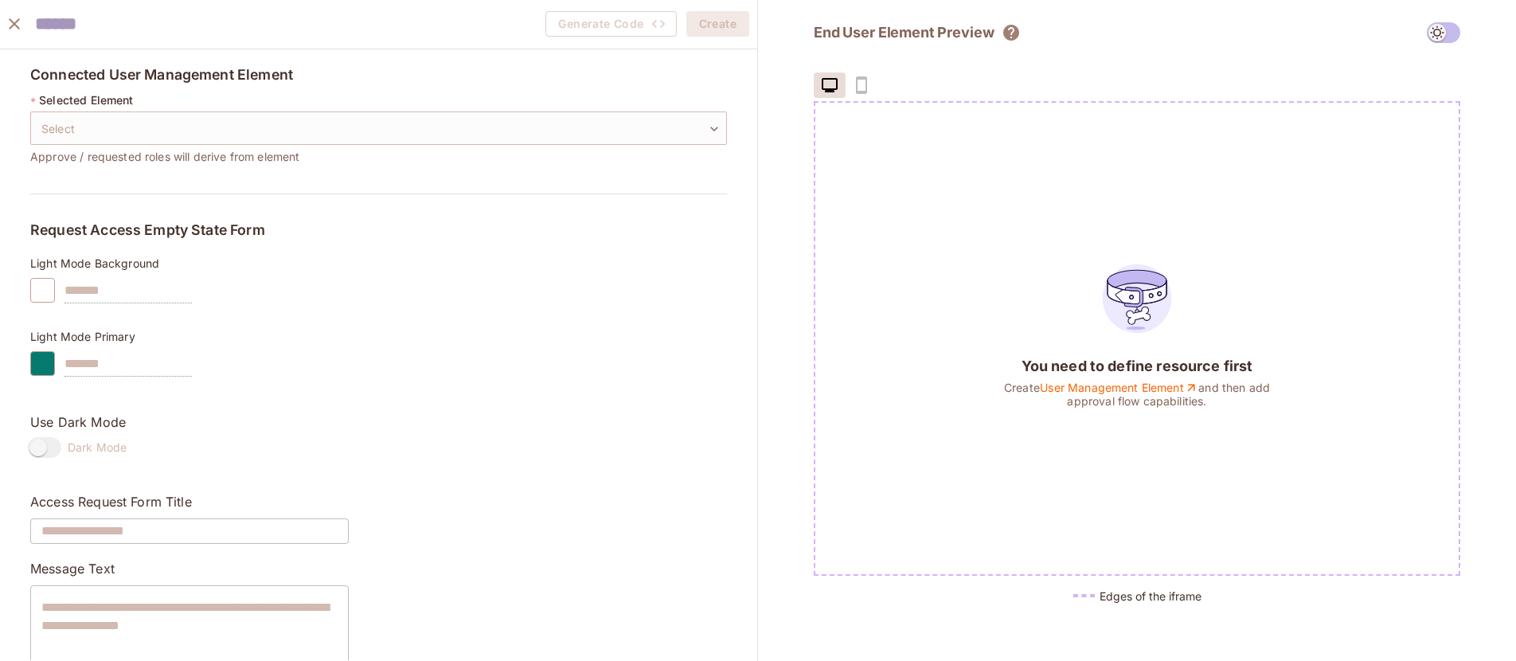
click at [1250, 200] on div "You need to define resource first Create User Management Element and then add a…" at bounding box center [1137, 338] width 398 height 462
click at [1448, 37] on span at bounding box center [1443, 32] width 33 height 21
click at [1438, 34] on span at bounding box center [1443, 32] width 33 height 21
click at [13, 23] on icon "close" at bounding box center [14, 23] width 11 height 11
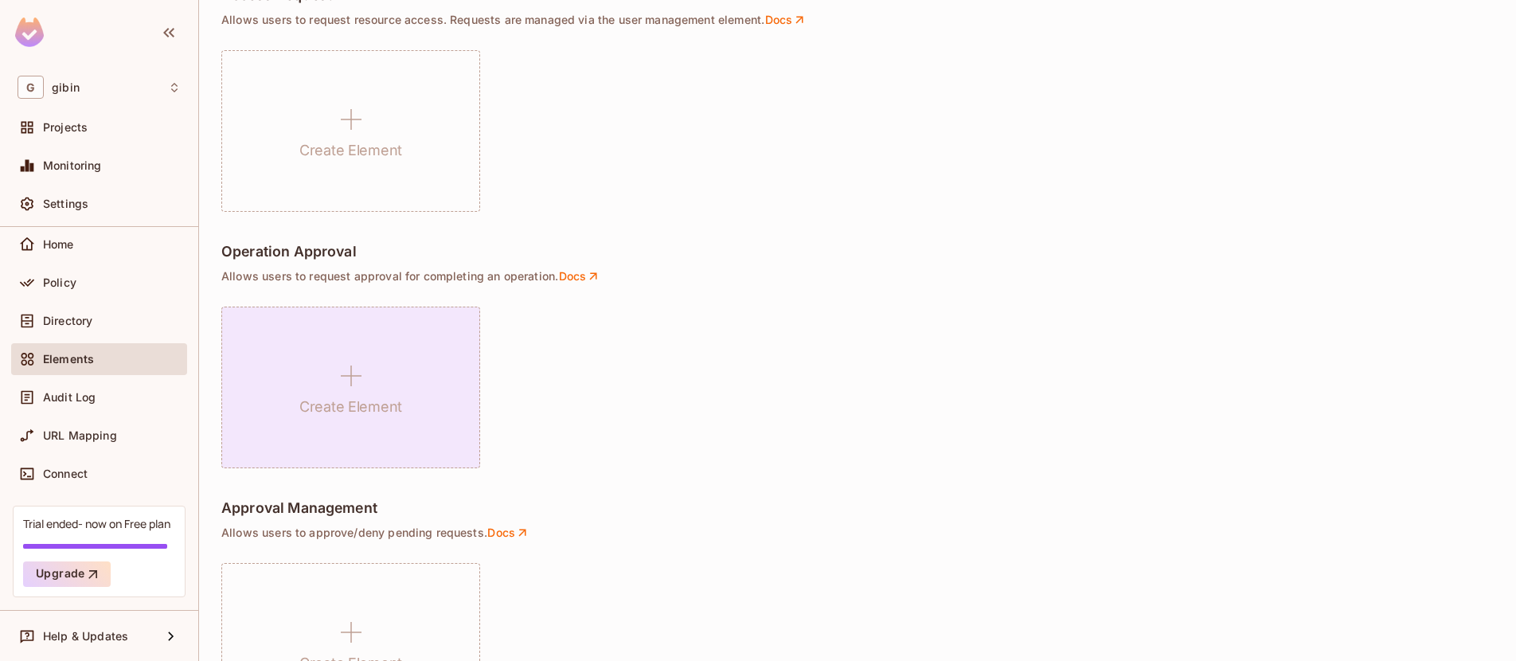
scroll to position [892, 0]
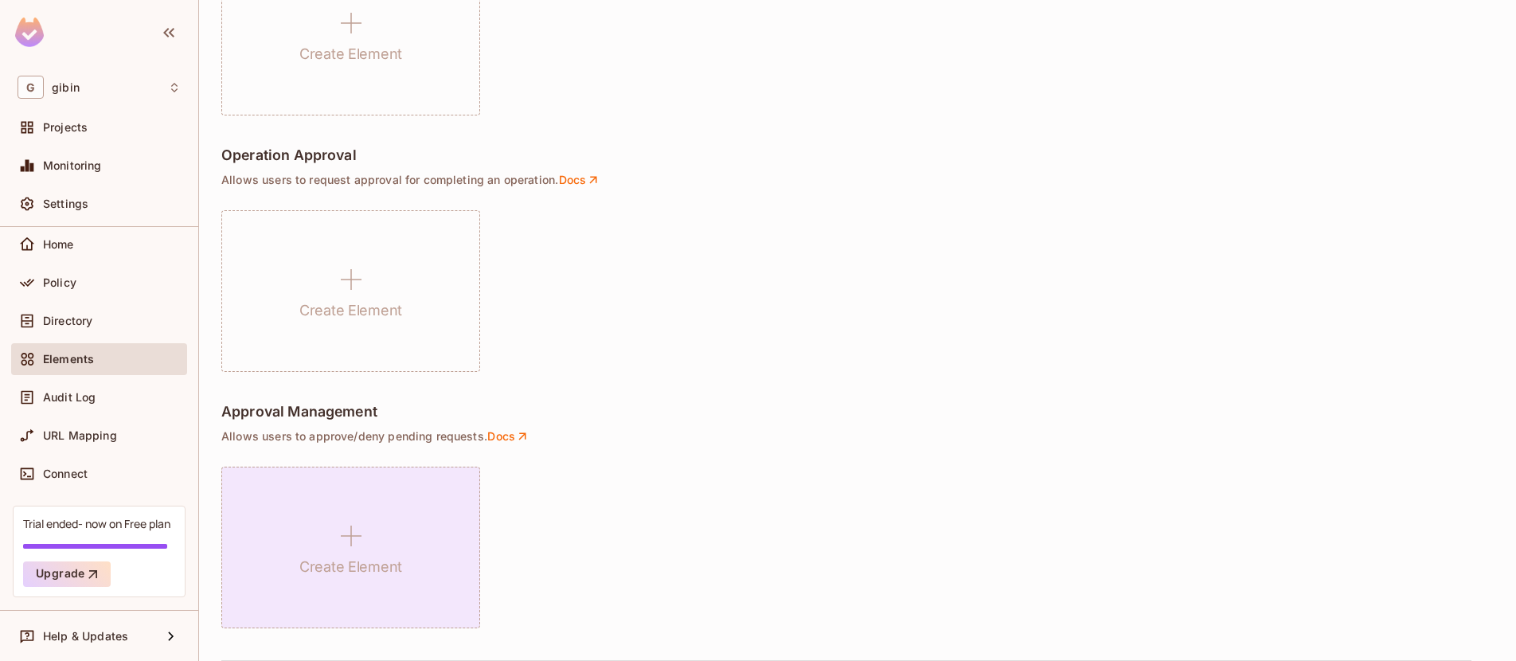
click at [405, 576] on div "Create Element" at bounding box center [350, 548] width 259 height 162
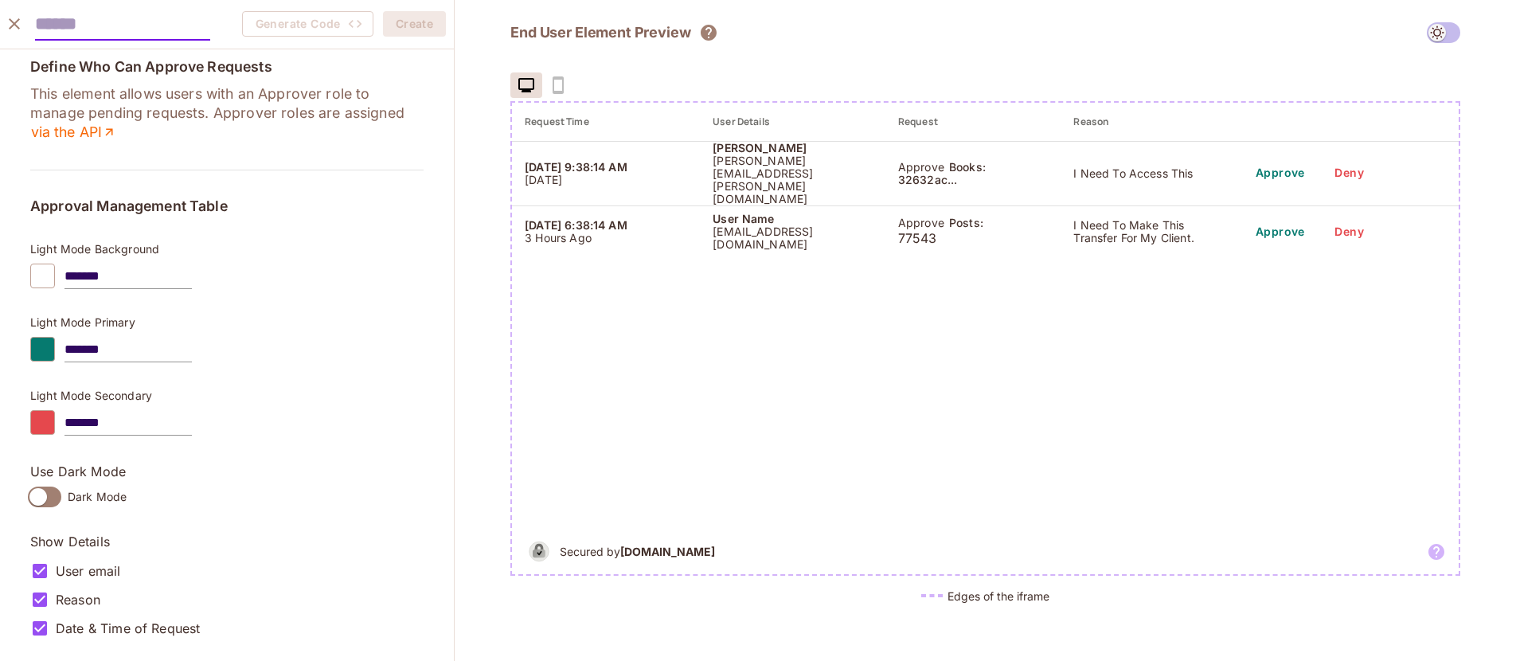
scroll to position [0, 0]
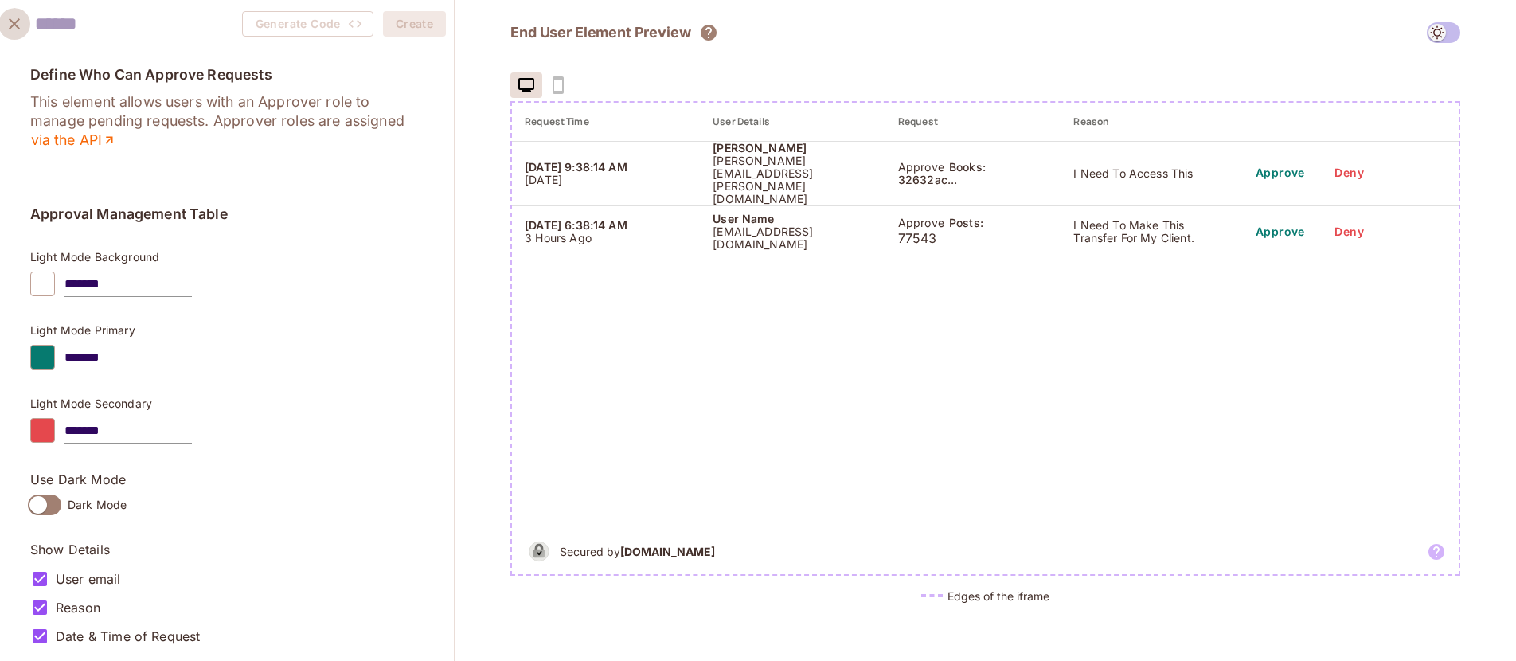
click at [10, 18] on icon "close" at bounding box center [14, 23] width 19 height 19
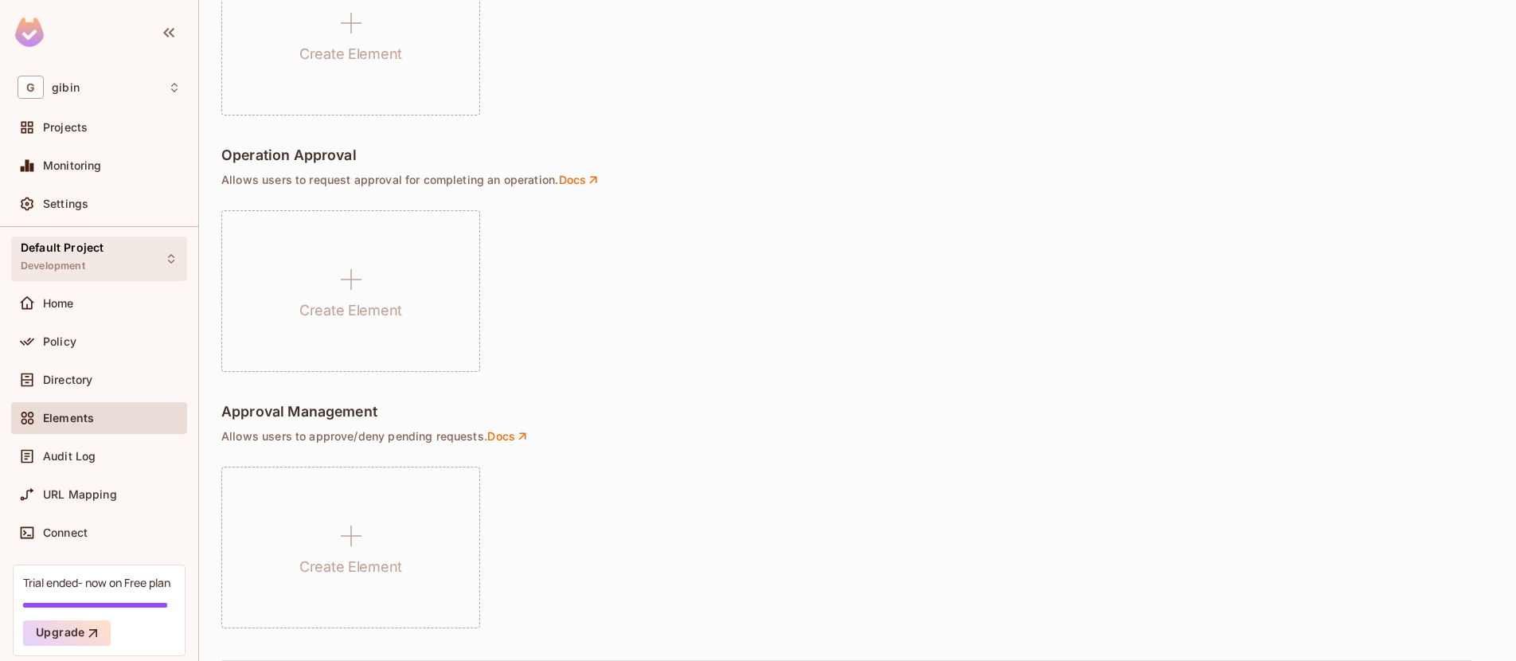
click at [159, 269] on div "Default Project Development" at bounding box center [99, 258] width 176 height 44
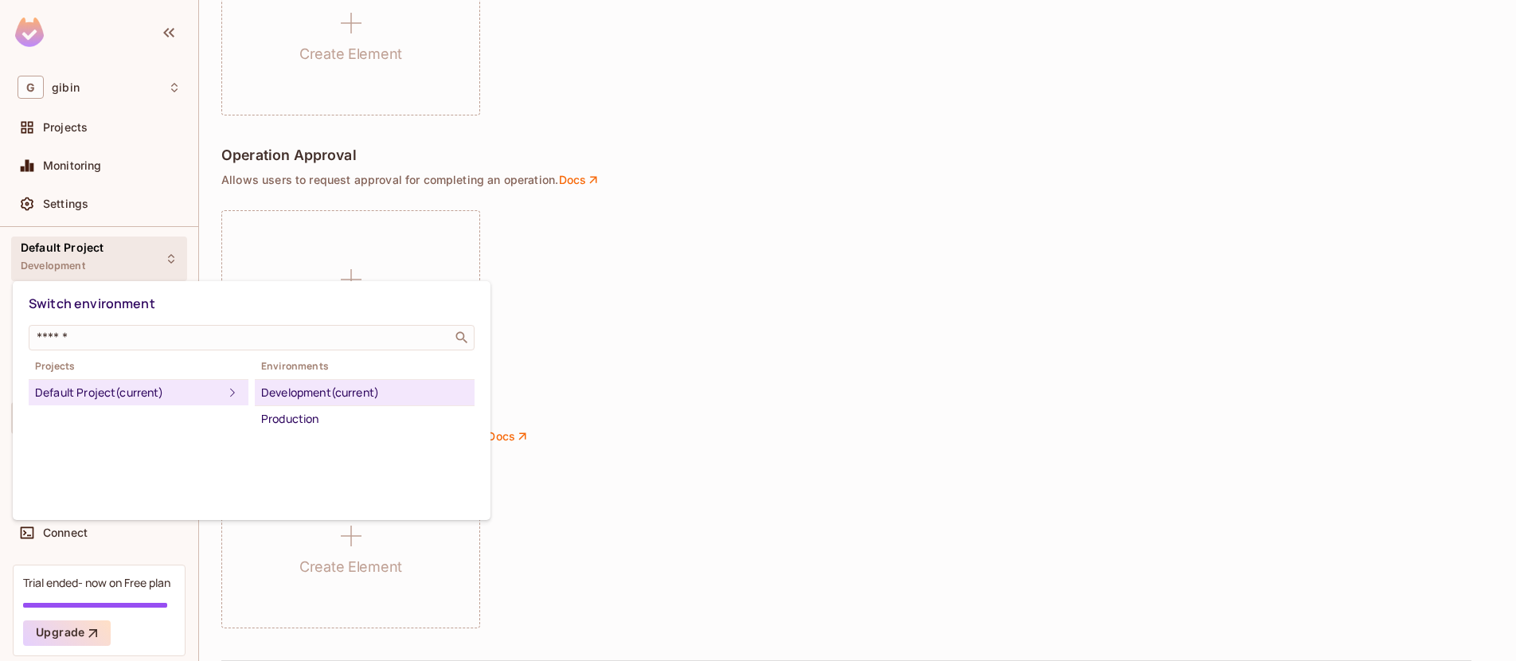
click at [162, 262] on div at bounding box center [758, 330] width 1516 height 661
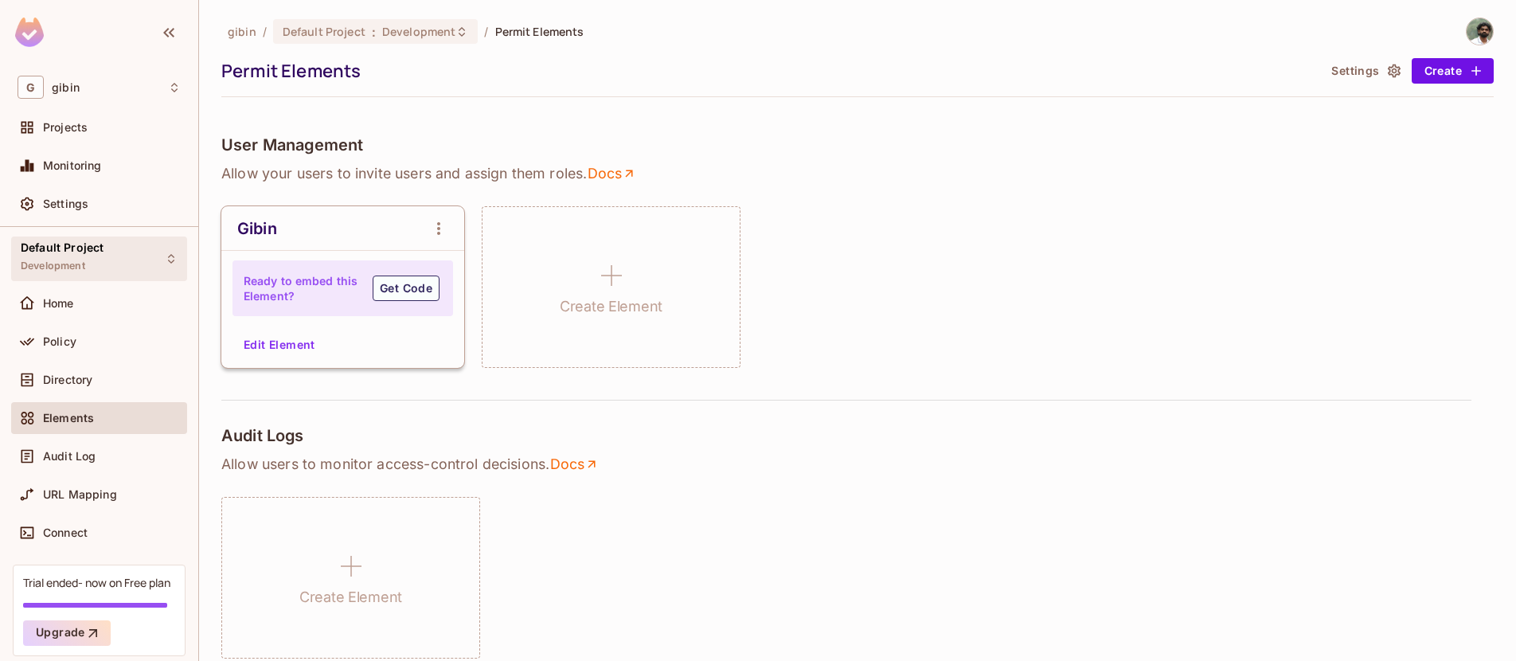
click at [165, 261] on icon at bounding box center [171, 258] width 13 height 13
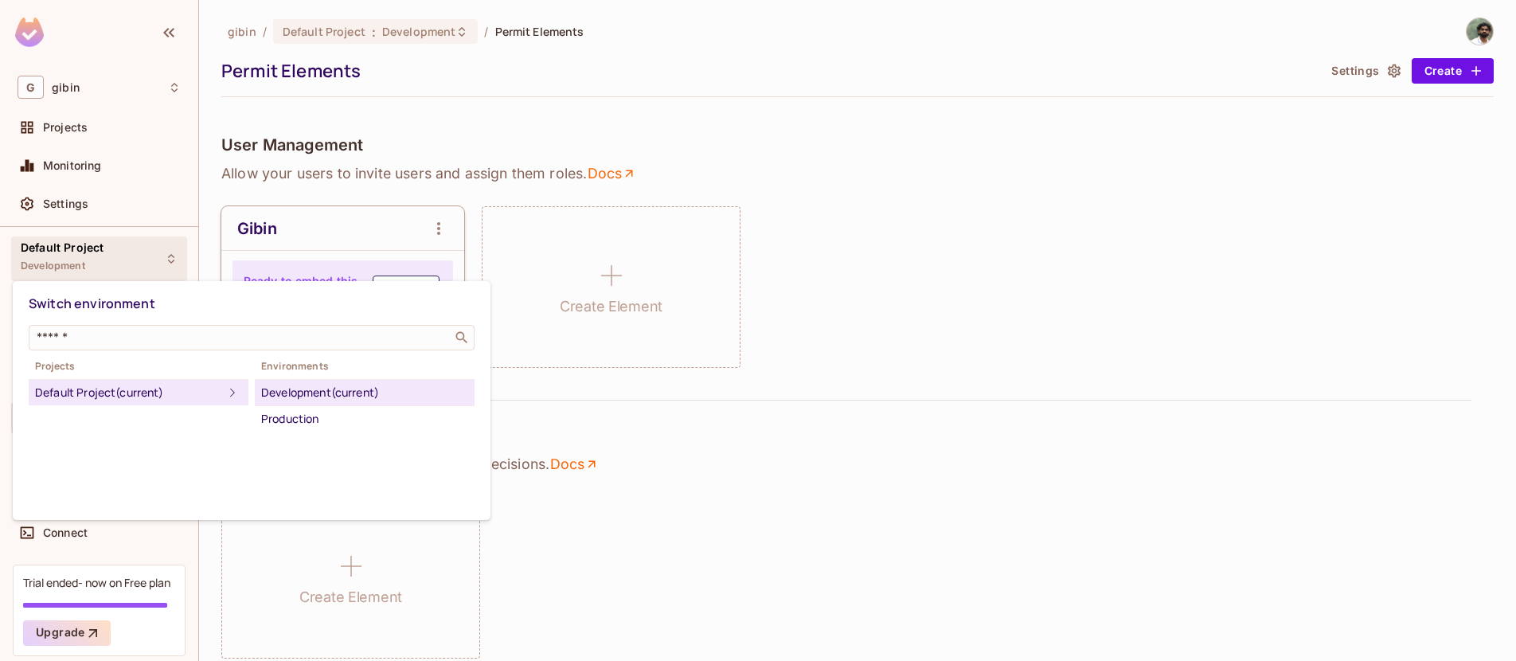
click at [230, 392] on icon at bounding box center [232, 392] width 5 height 9
click at [435, 400] on div "Development (current)" at bounding box center [364, 392] width 207 height 19
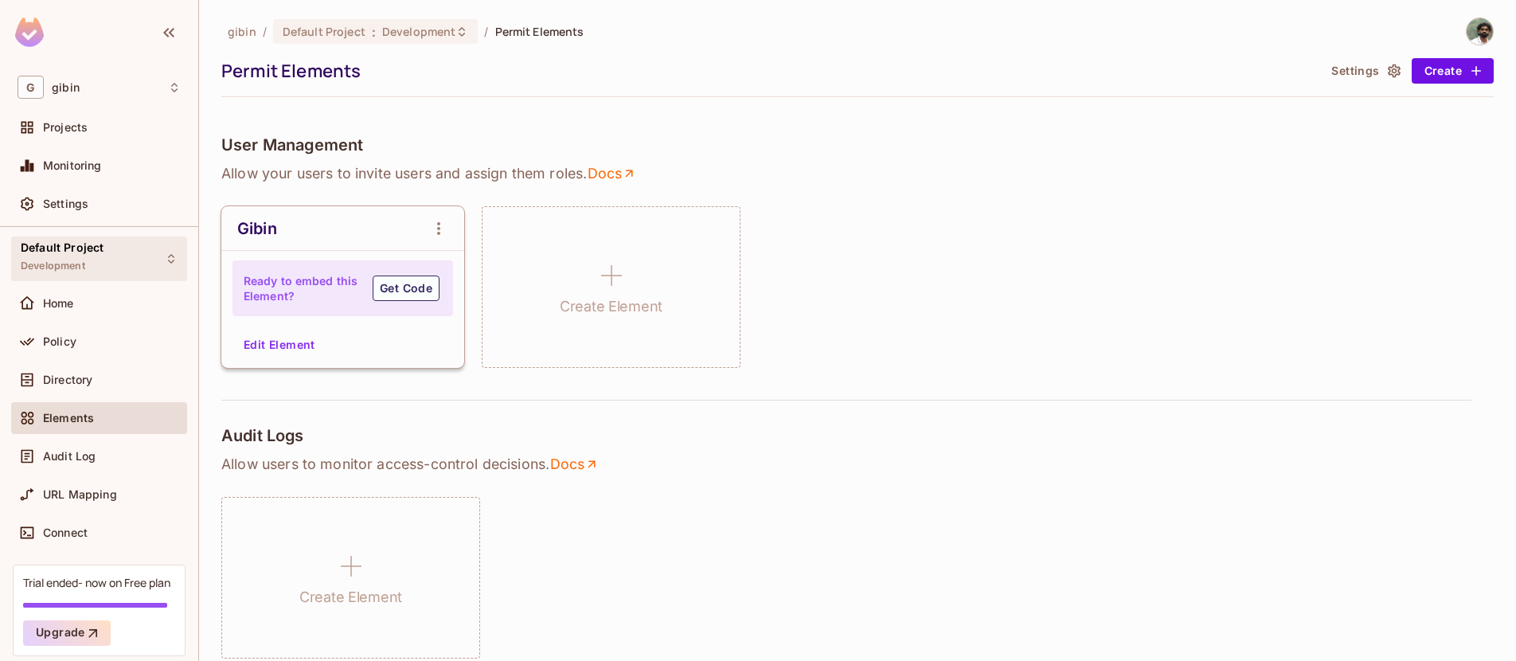
click at [119, 250] on div "Default Project Development" at bounding box center [99, 258] width 176 height 44
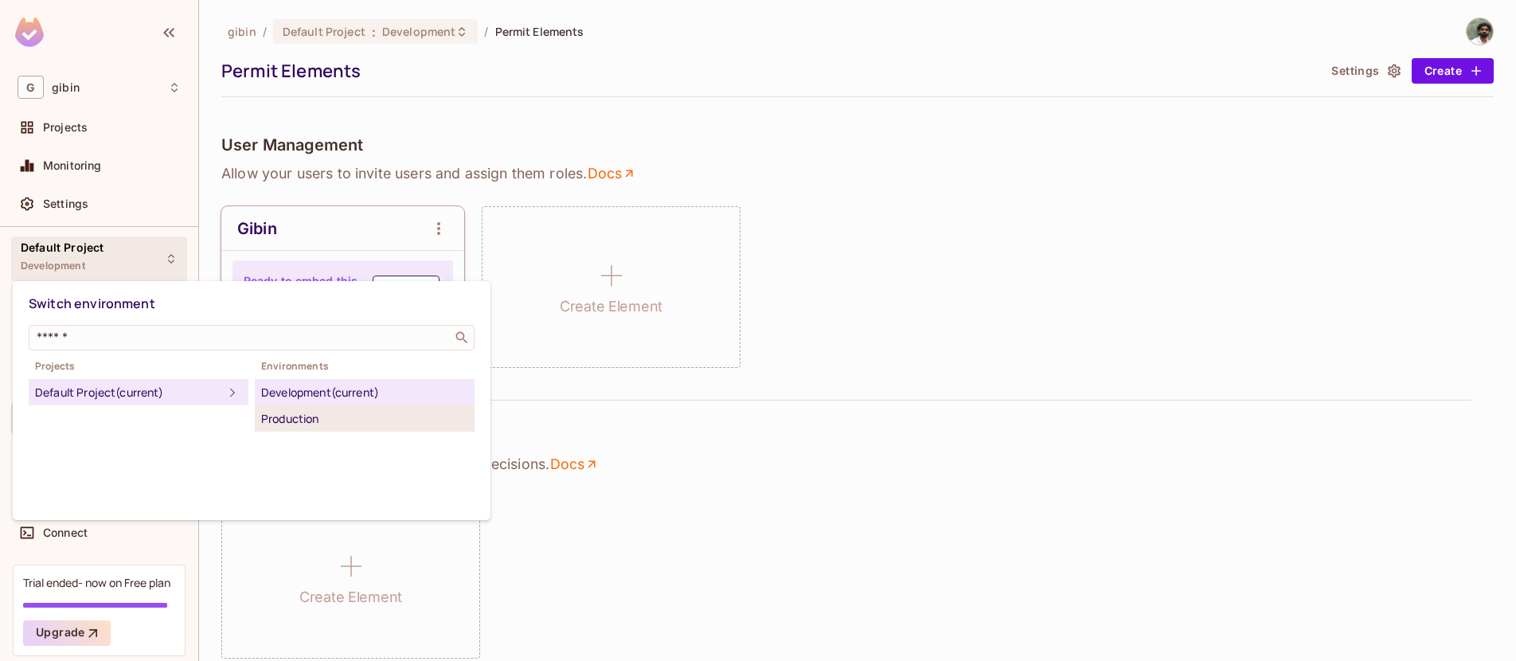
click at [310, 421] on div "Production" at bounding box center [364, 418] width 207 height 19
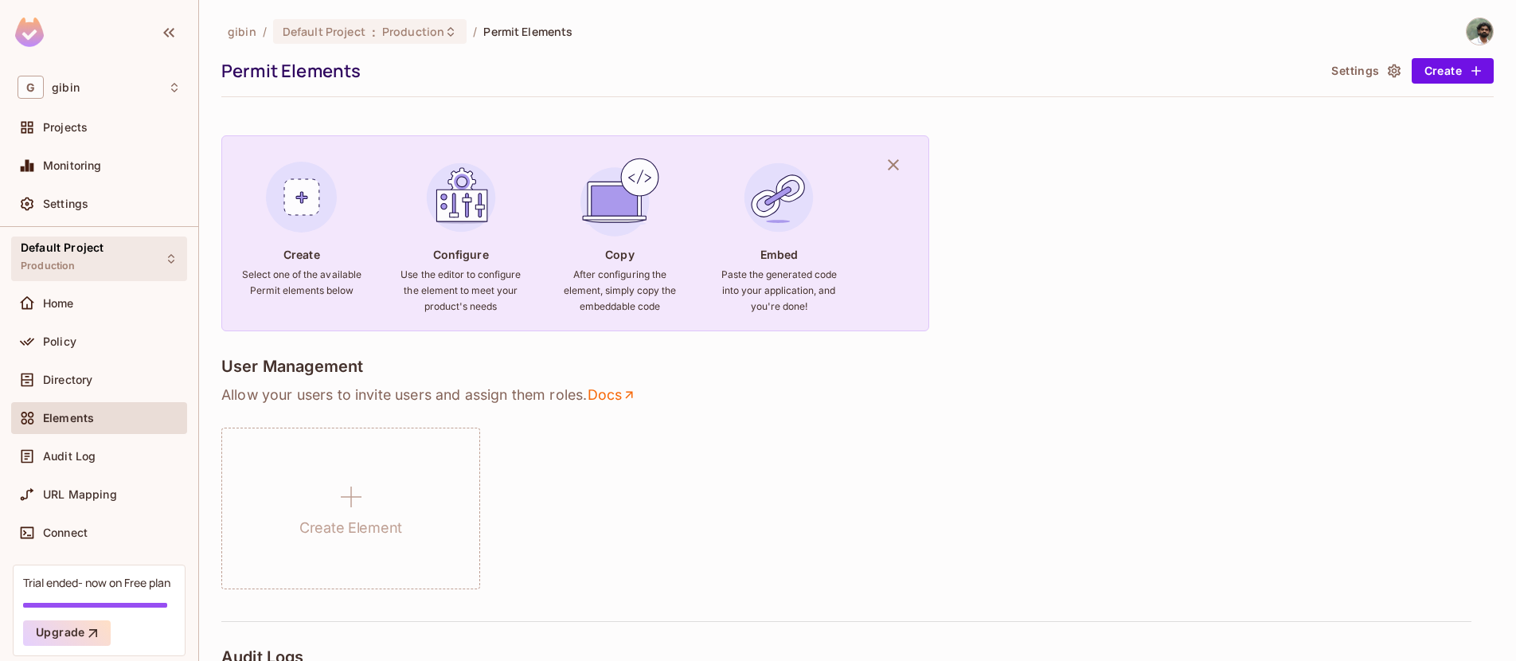
click at [119, 256] on div "Default Project Production" at bounding box center [99, 258] width 176 height 44
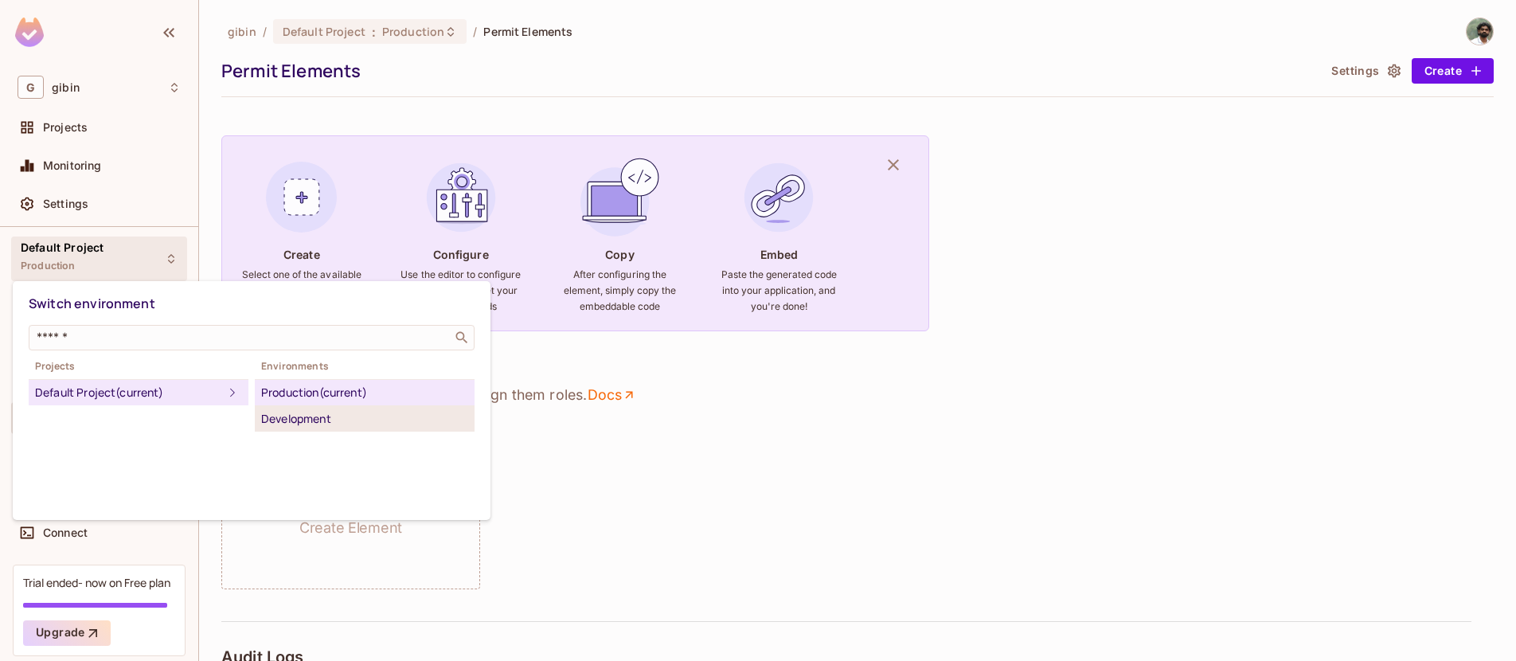
click at [284, 414] on div "Development" at bounding box center [364, 418] width 207 height 19
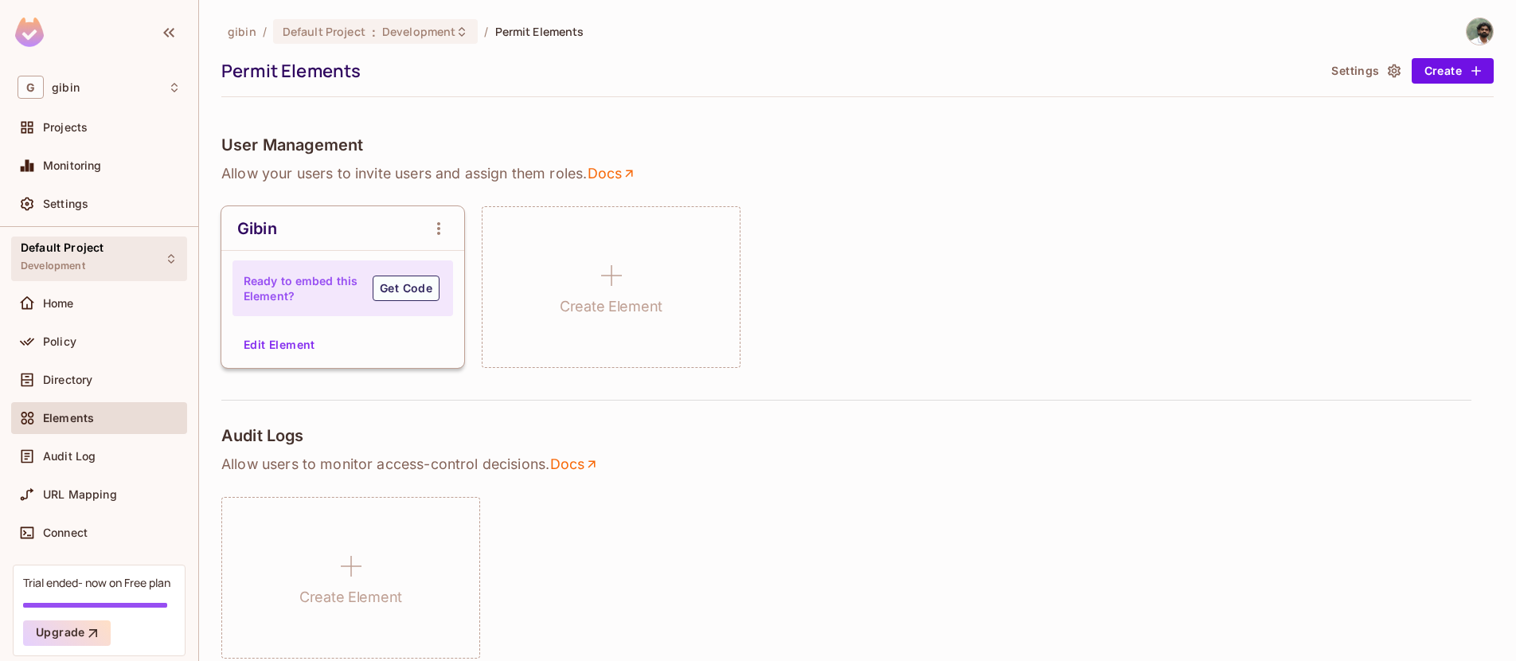
click at [165, 255] on icon at bounding box center [171, 258] width 13 height 13
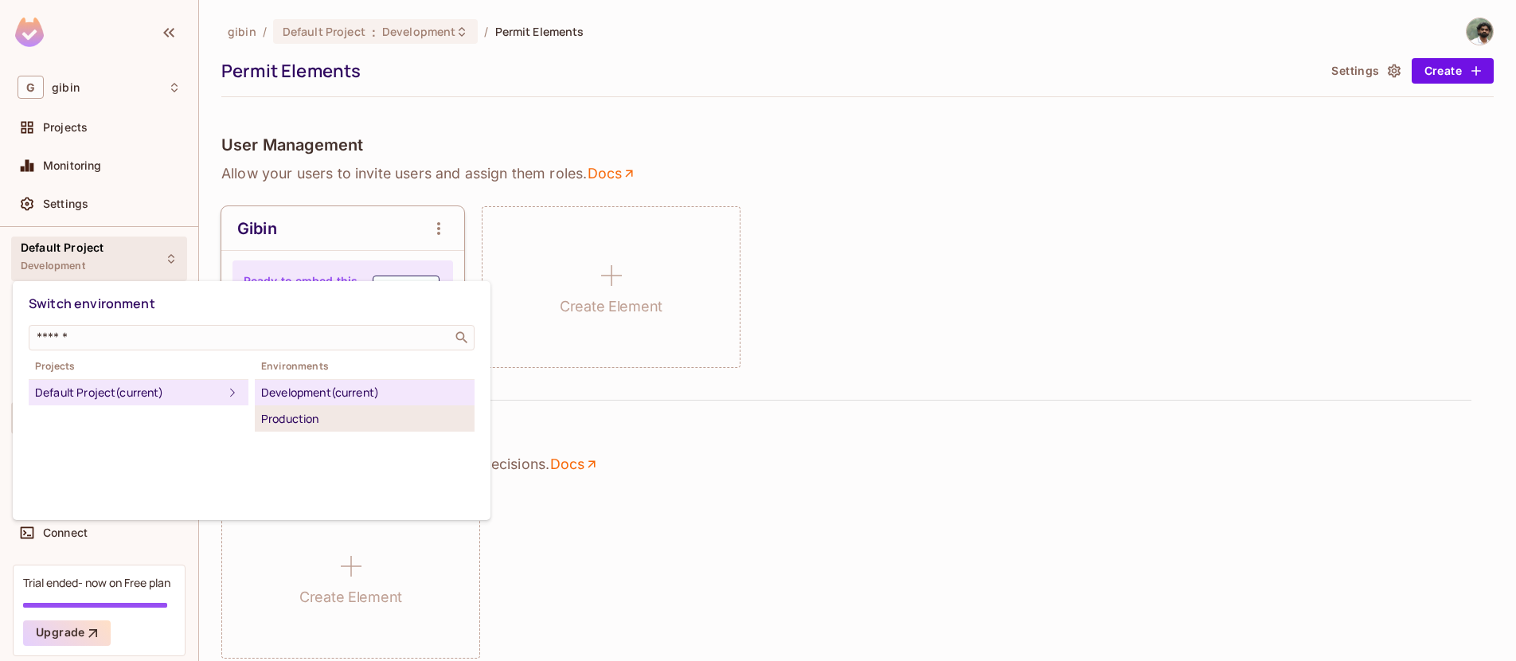
click at [270, 416] on div "Production" at bounding box center [364, 418] width 207 height 19
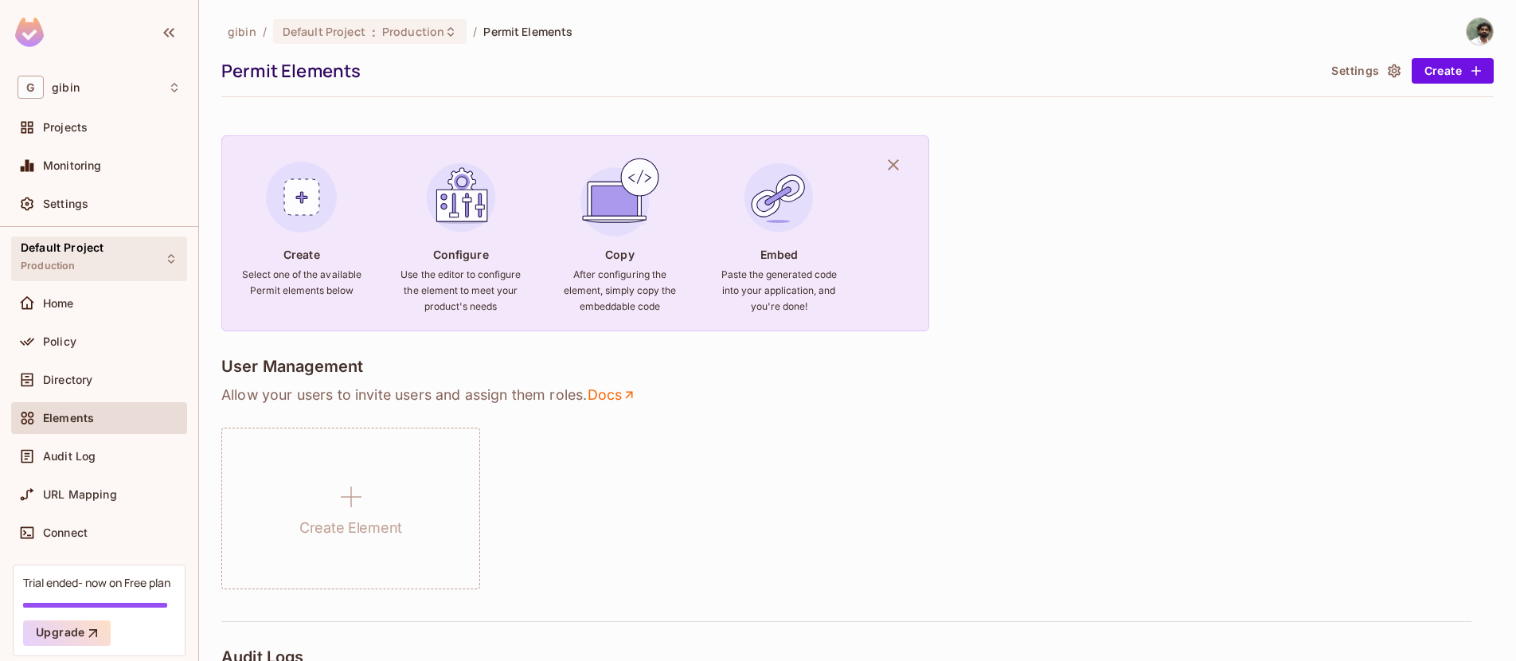
click at [166, 255] on div "Default Project Production" at bounding box center [99, 258] width 176 height 44
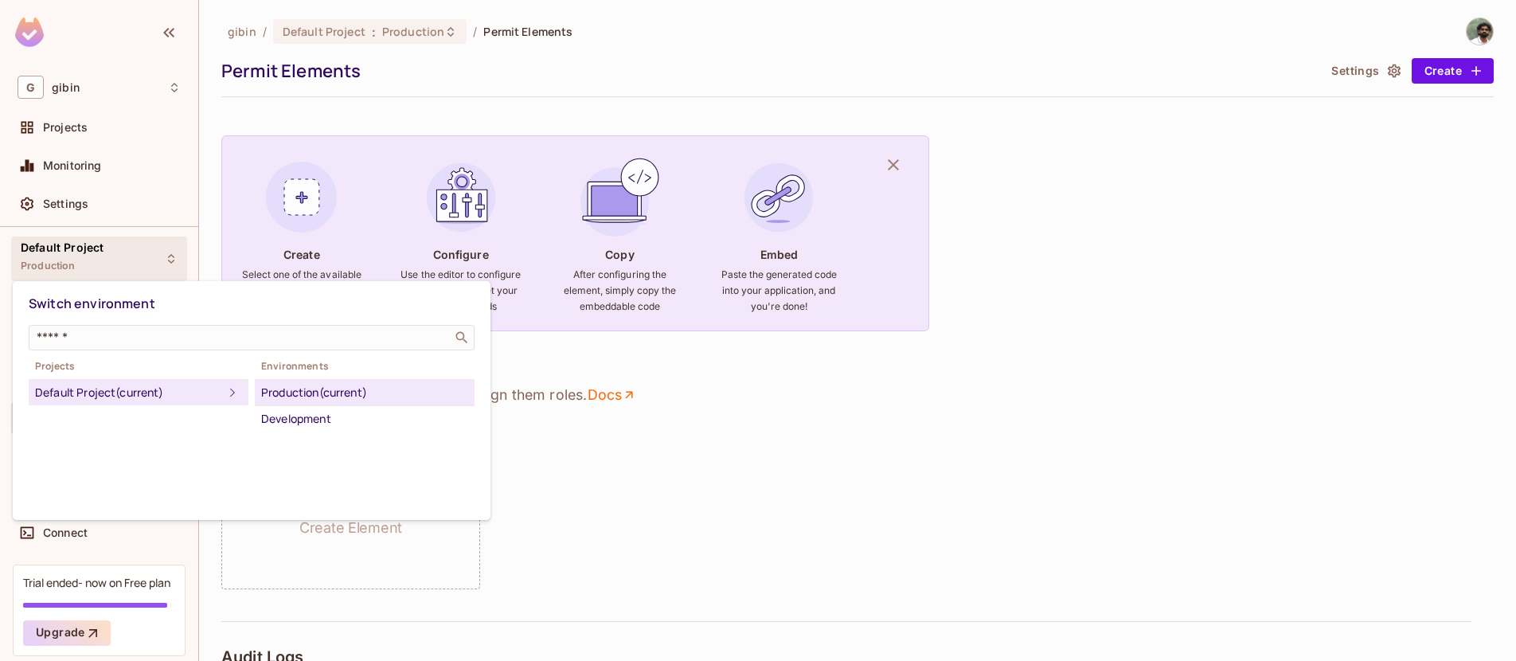
click at [584, 71] on div at bounding box center [758, 330] width 1516 height 661
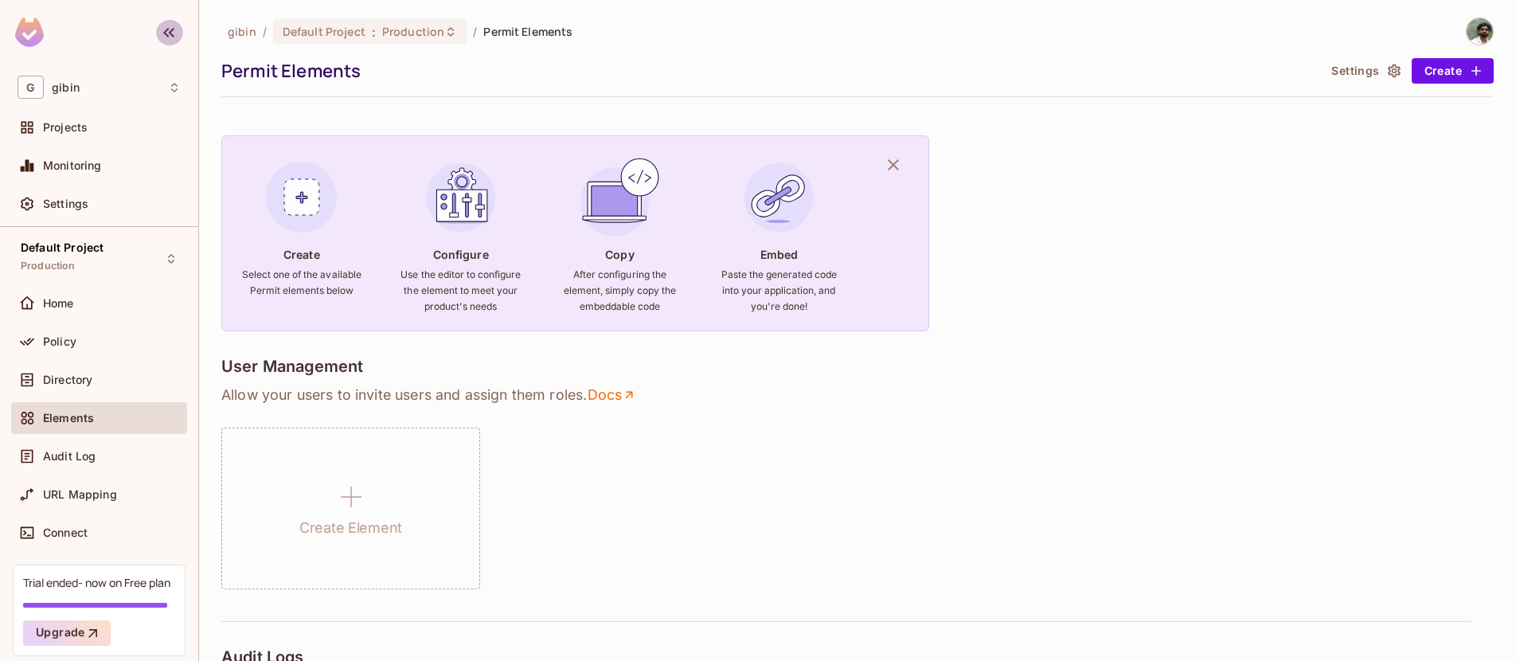
click at [171, 37] on icon "button" at bounding box center [168, 32] width 19 height 19
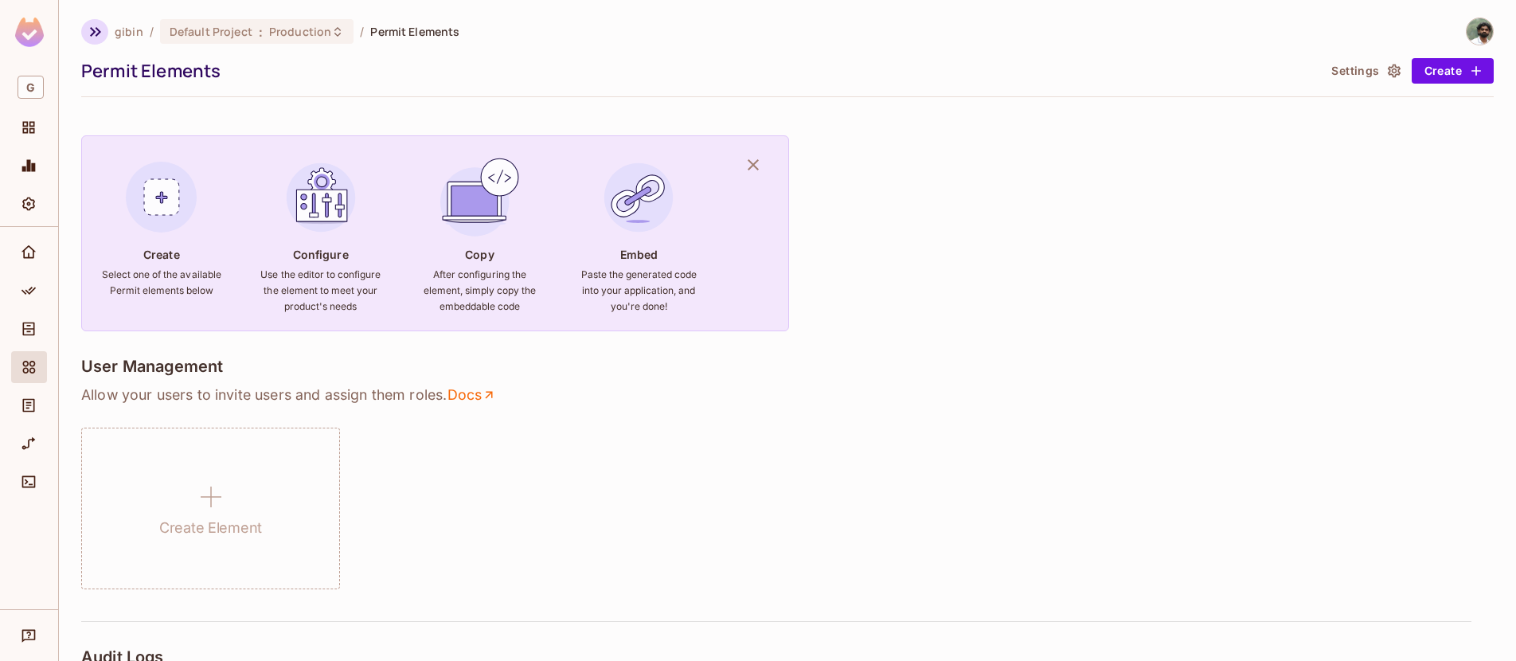
click at [100, 33] on icon "button" at bounding box center [95, 31] width 19 height 19
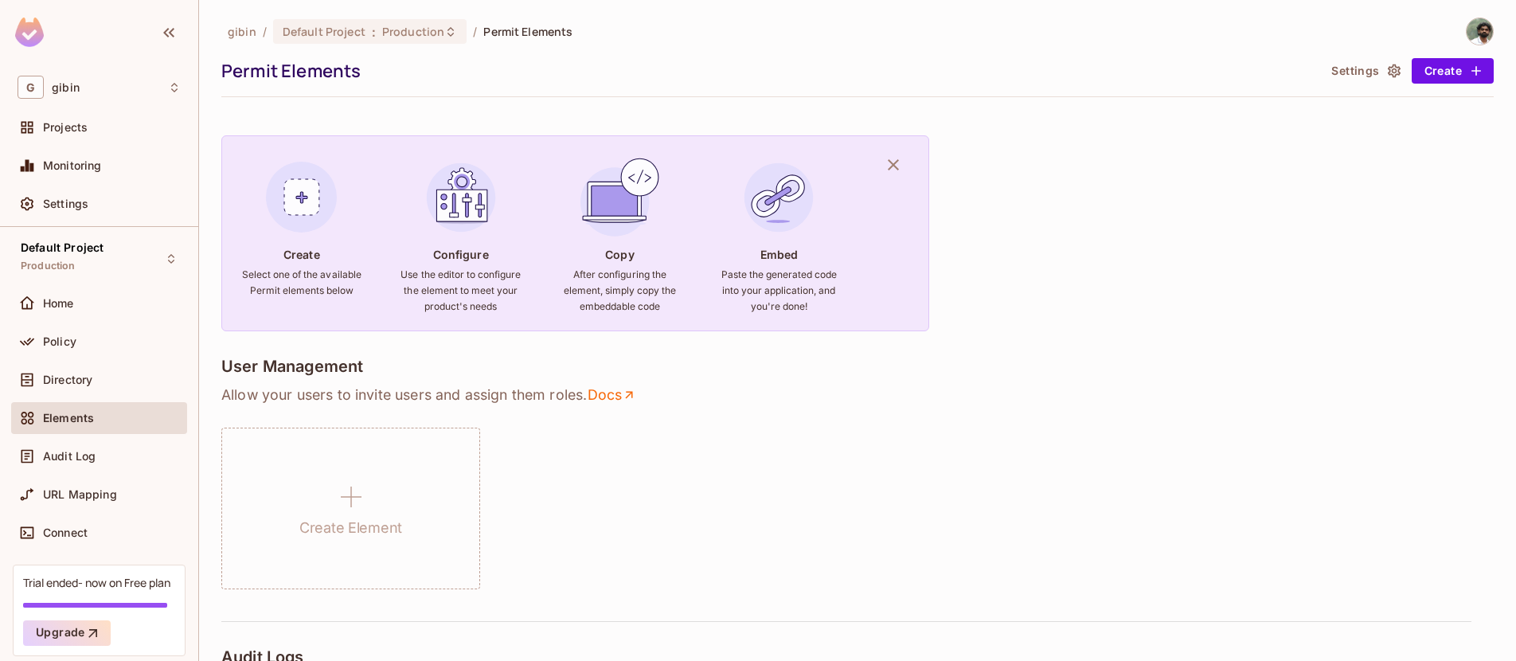
scroll to position [59, 0]
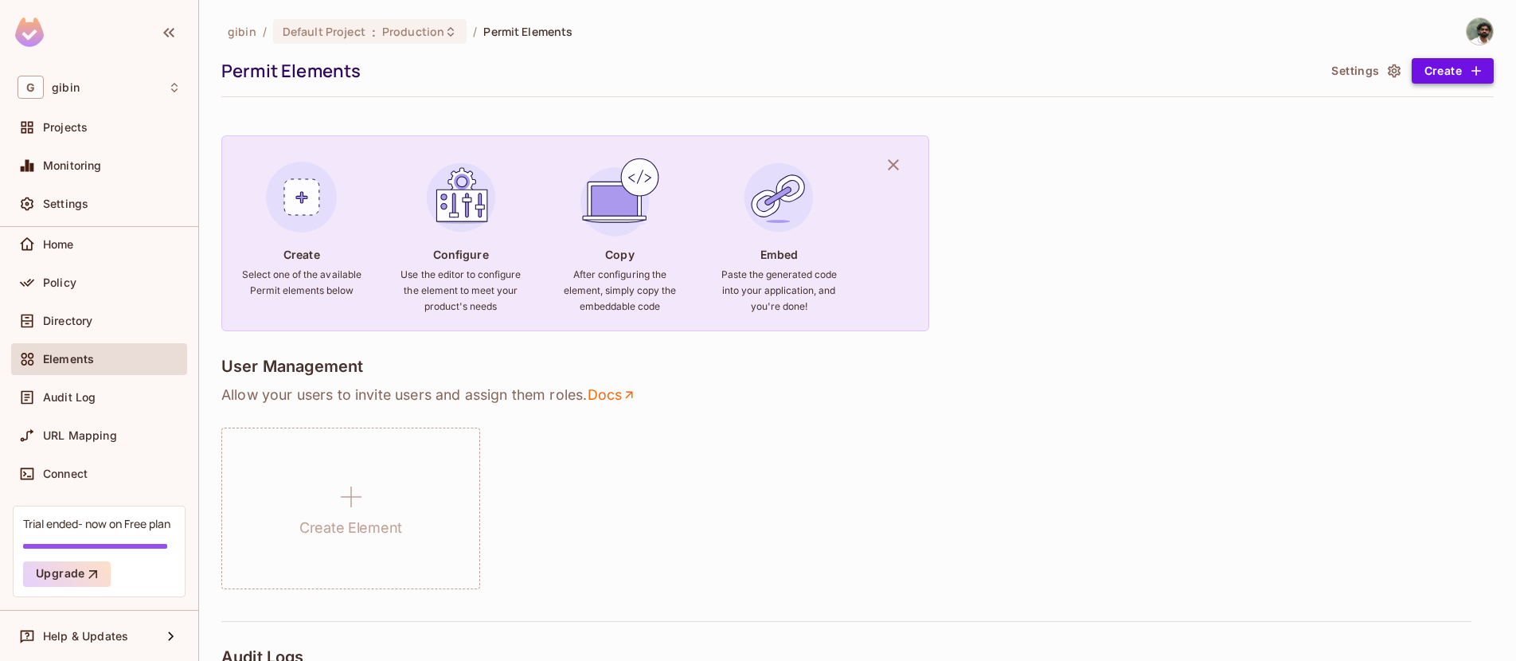
click at [1426, 71] on button "Create" at bounding box center [1452, 70] width 82 height 25
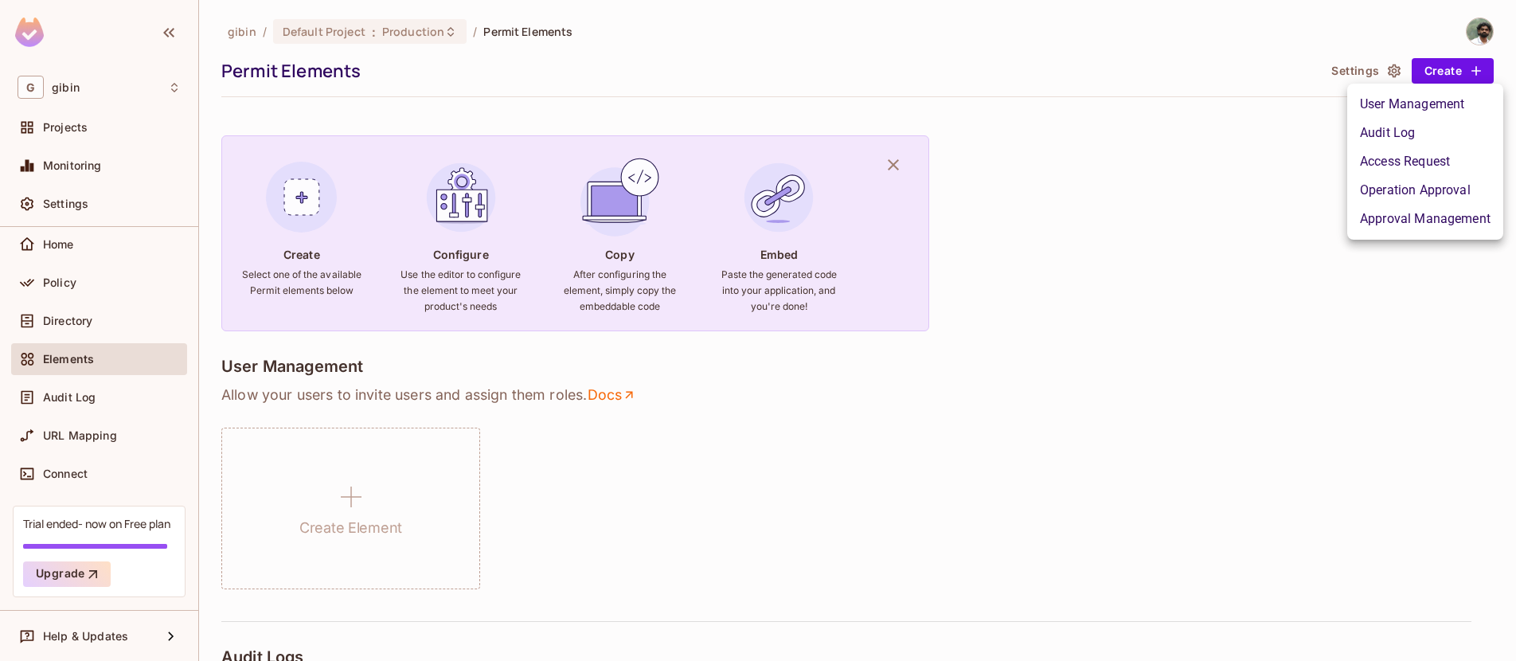
click at [1400, 219] on li "Approval Management" at bounding box center [1425, 219] width 156 height 29
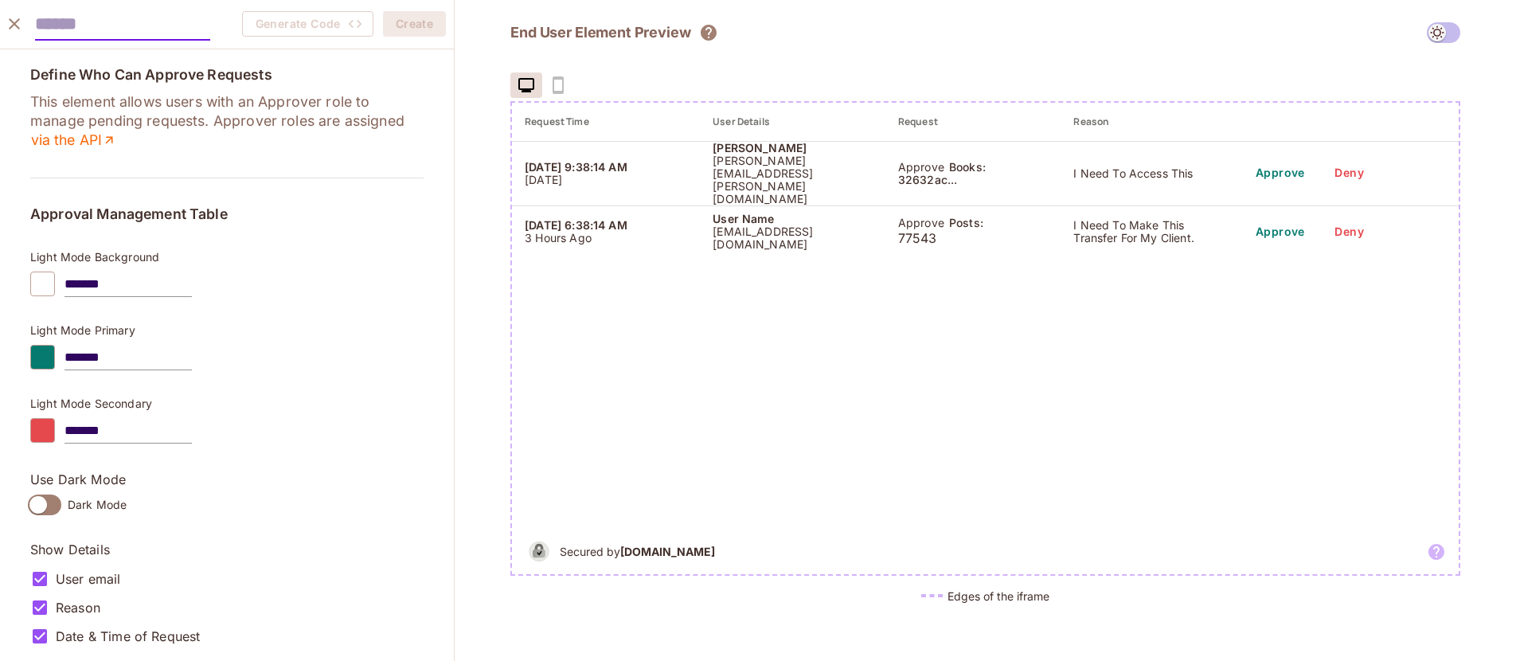
click at [15, 29] on icon "close" at bounding box center [14, 23] width 19 height 19
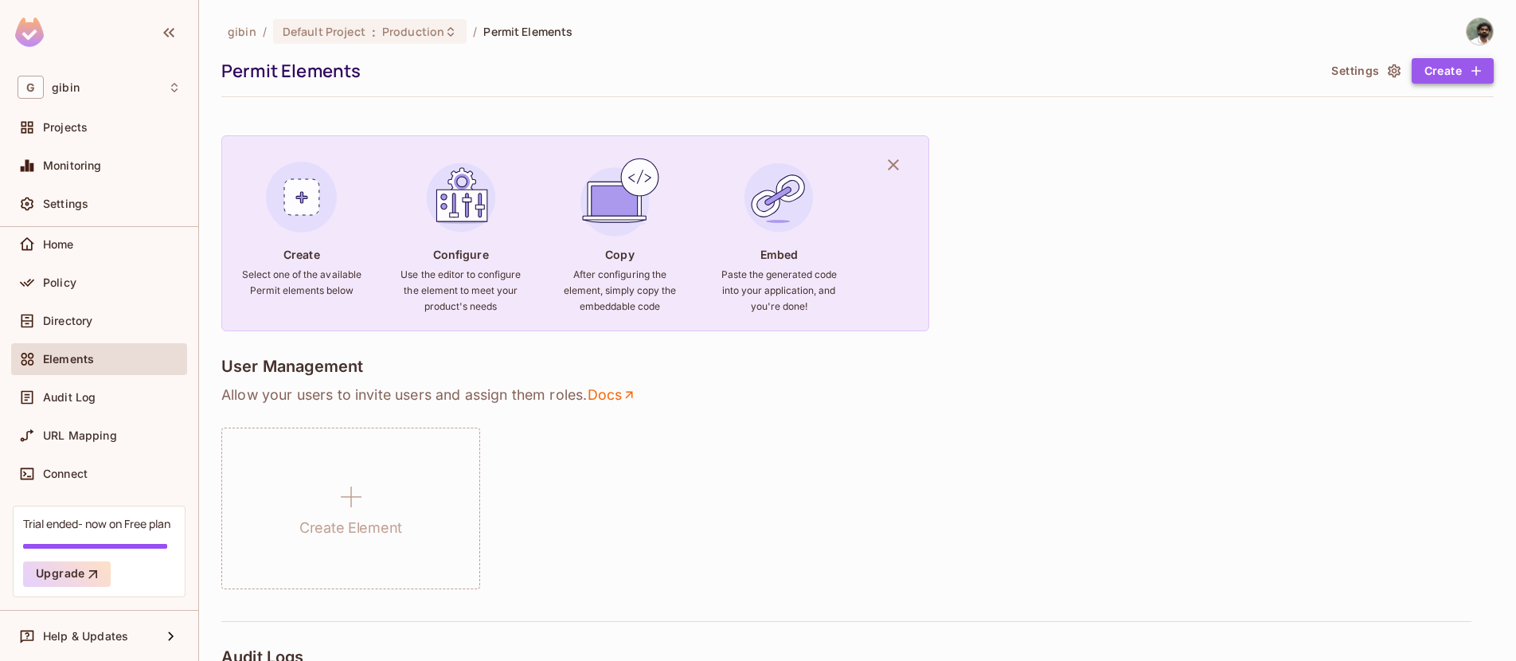
click at [1468, 74] on icon "button" at bounding box center [1476, 71] width 16 height 16
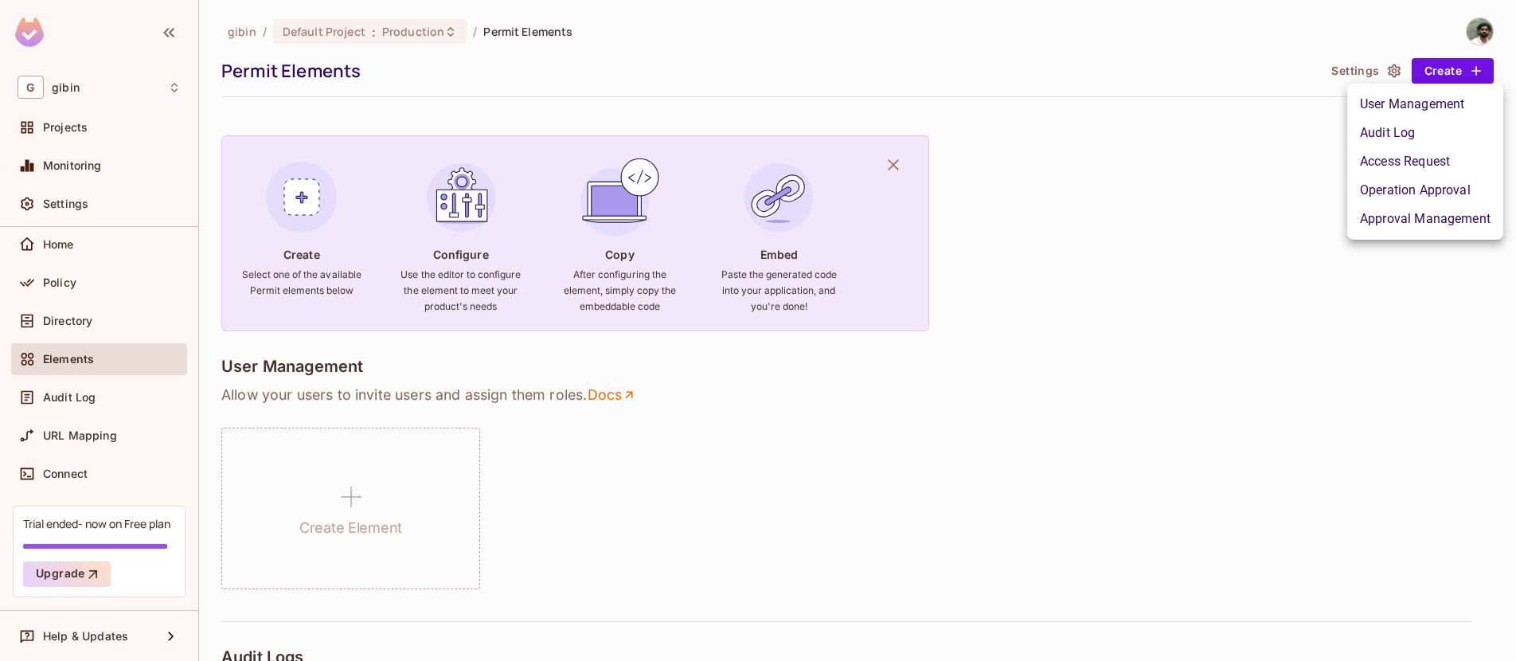
click at [1437, 192] on li "Operation Approval" at bounding box center [1425, 190] width 156 height 29
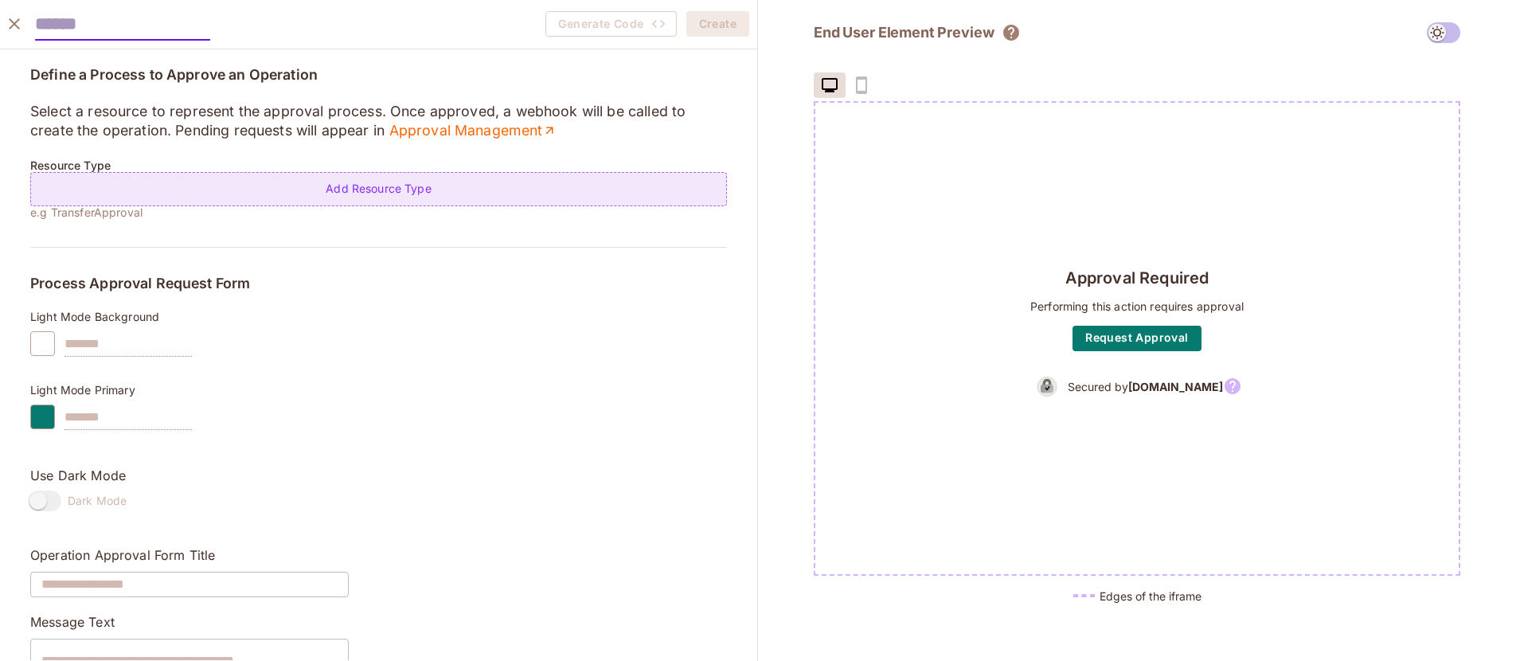
click at [420, 194] on div "Add Resource Type" at bounding box center [378, 189] width 697 height 34
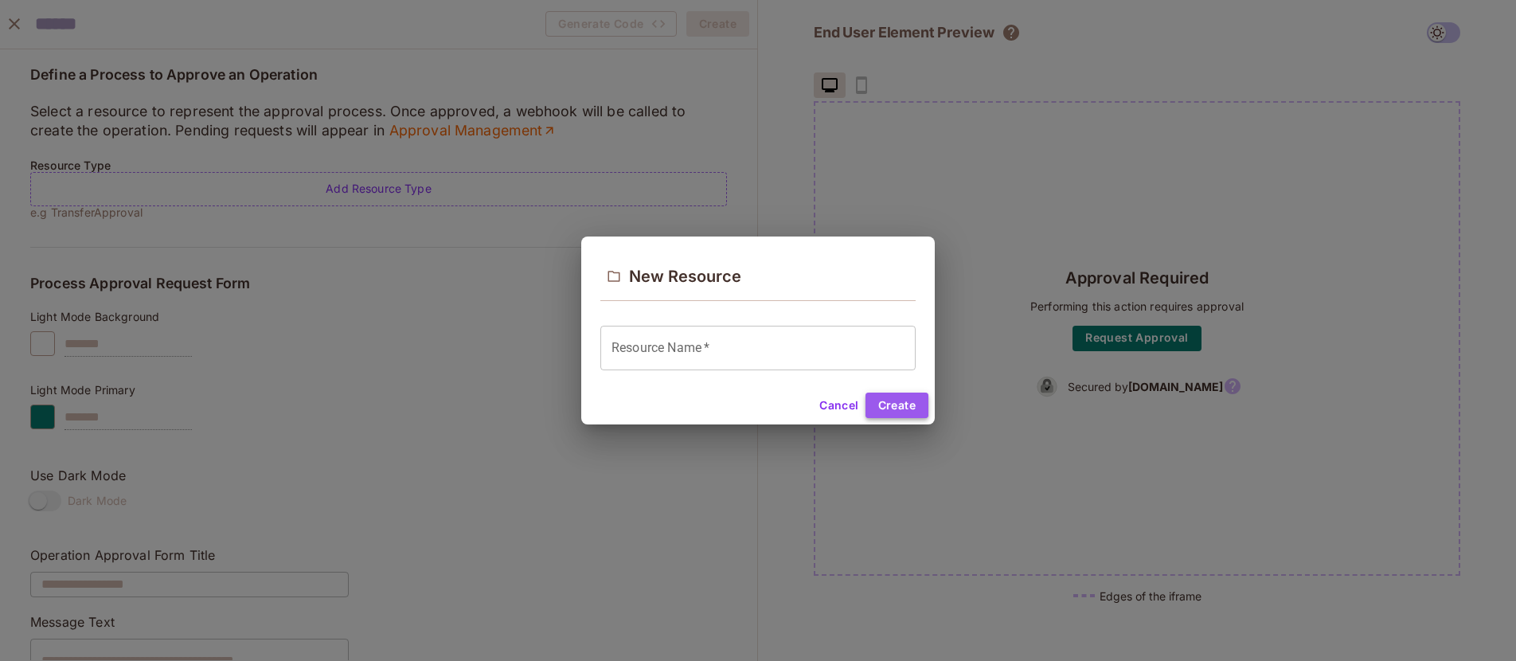
click at [892, 408] on button "Create" at bounding box center [896, 404] width 63 height 25
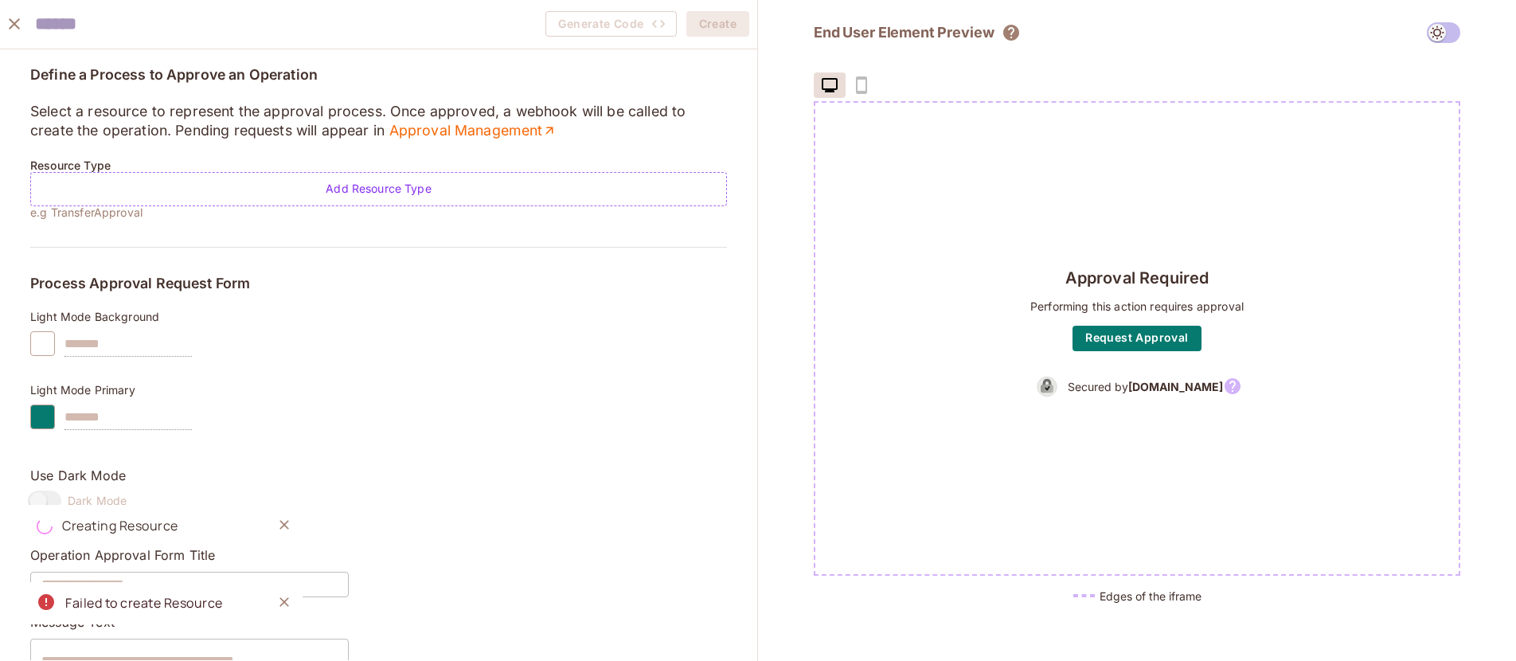
click at [290, 605] on icon "Close" at bounding box center [284, 602] width 16 height 16
click at [287, 605] on icon "Close" at bounding box center [284, 602] width 10 height 10
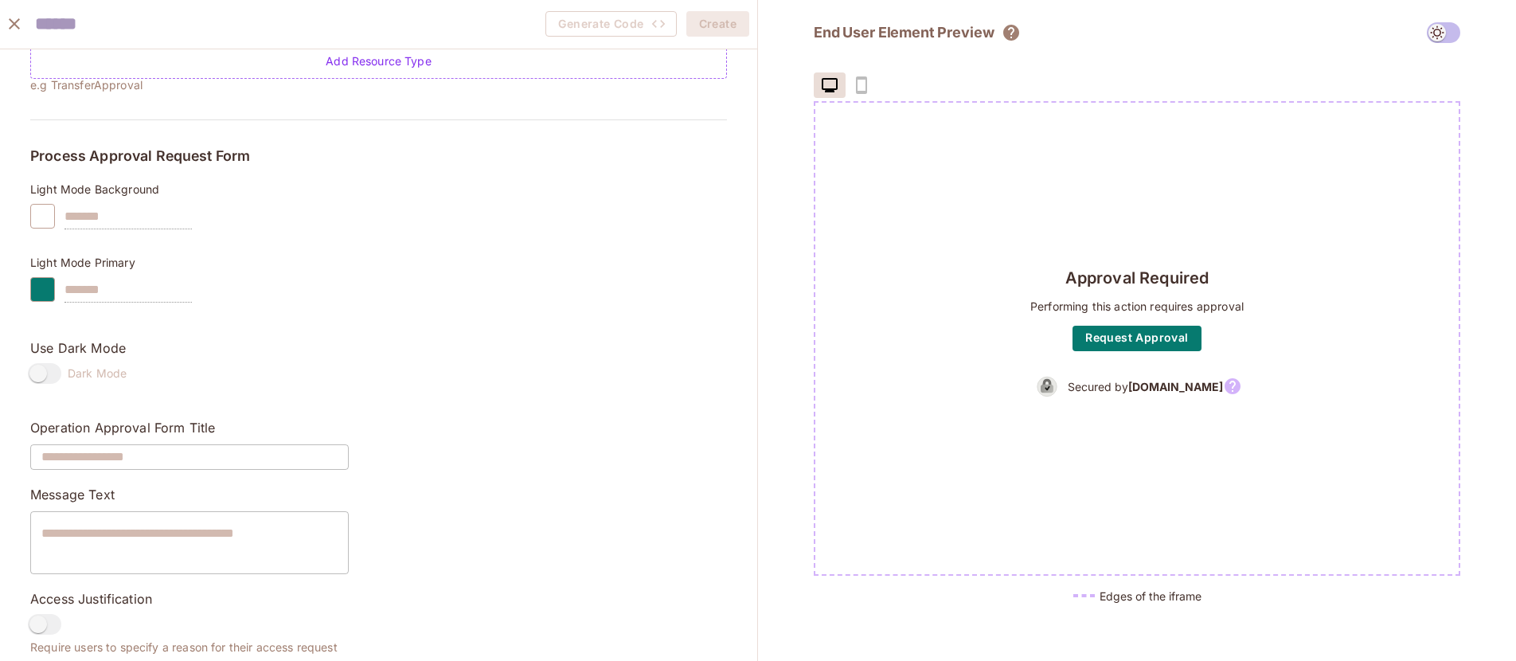
scroll to position [0, 0]
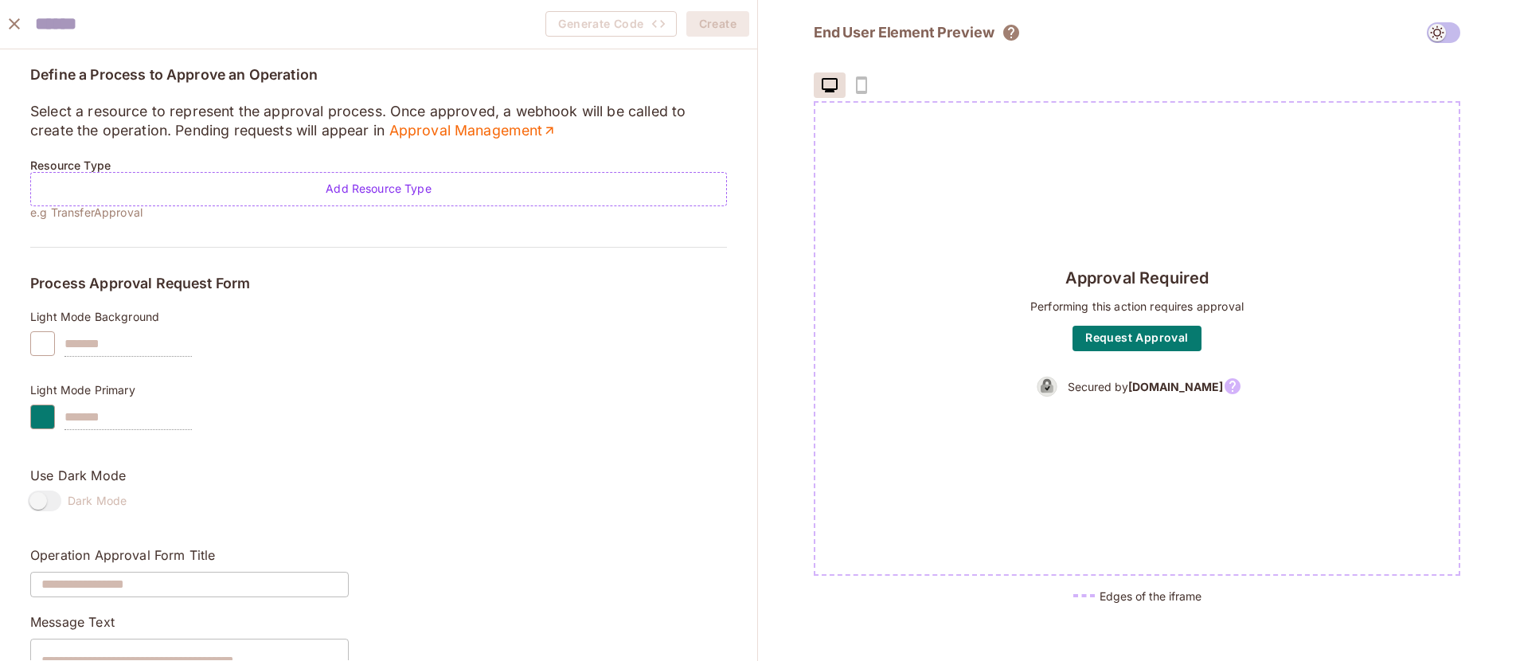
click at [10, 21] on icon "close" at bounding box center [14, 23] width 11 height 11
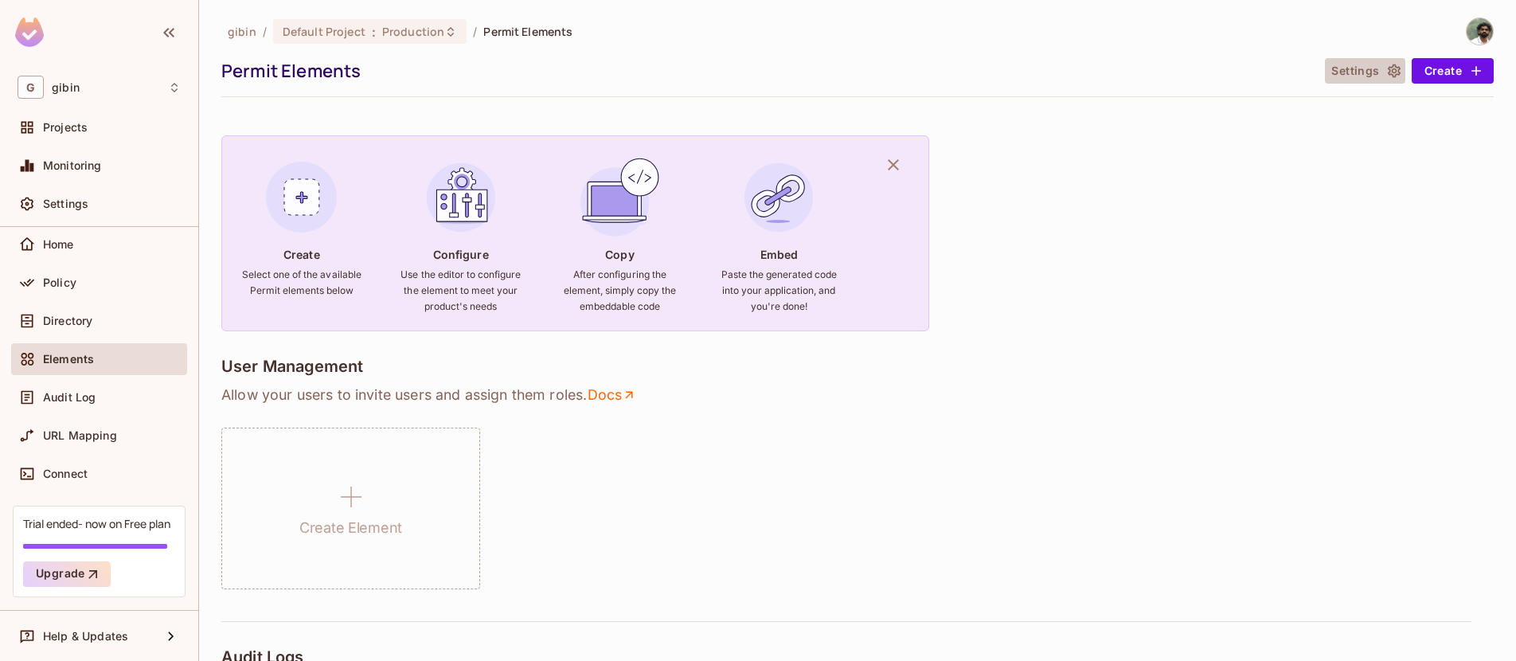
click at [1387, 72] on icon "button" at bounding box center [1393, 71] width 13 height 14
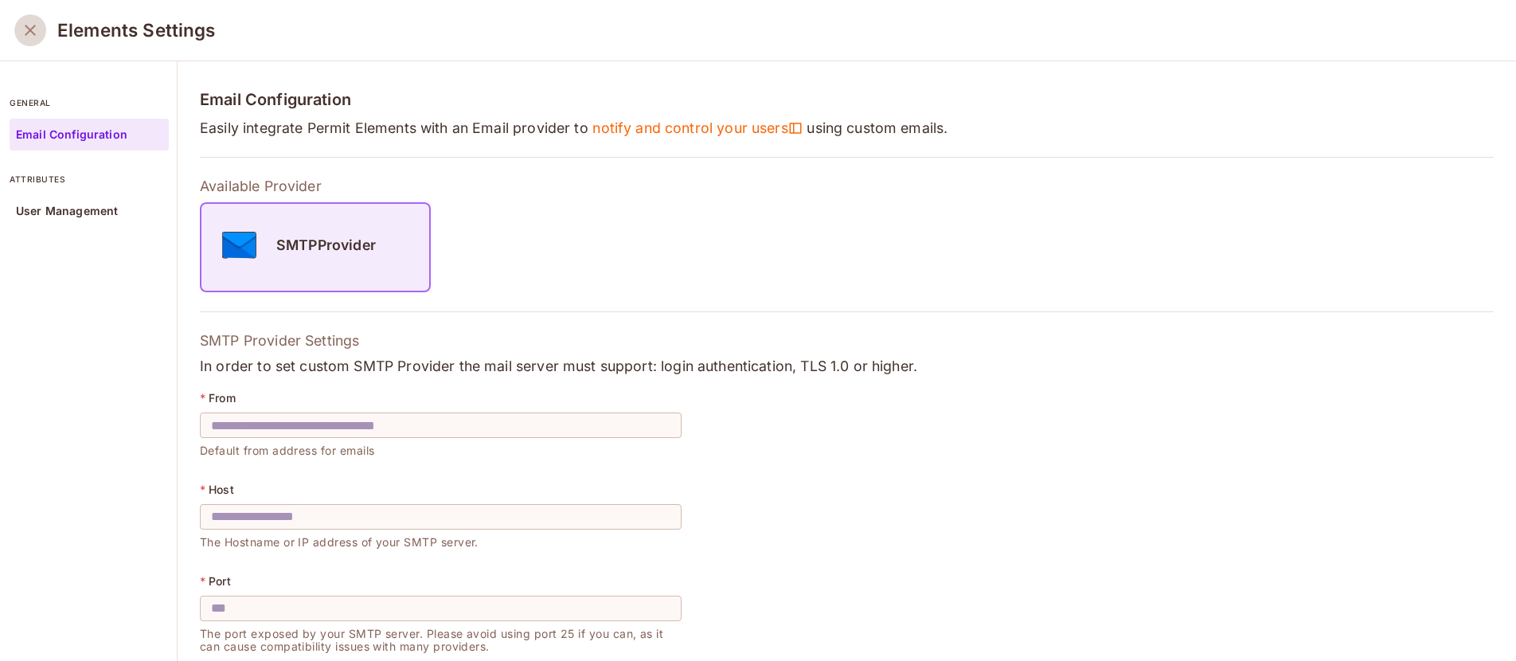
click at [28, 25] on icon "close" at bounding box center [30, 30] width 19 height 19
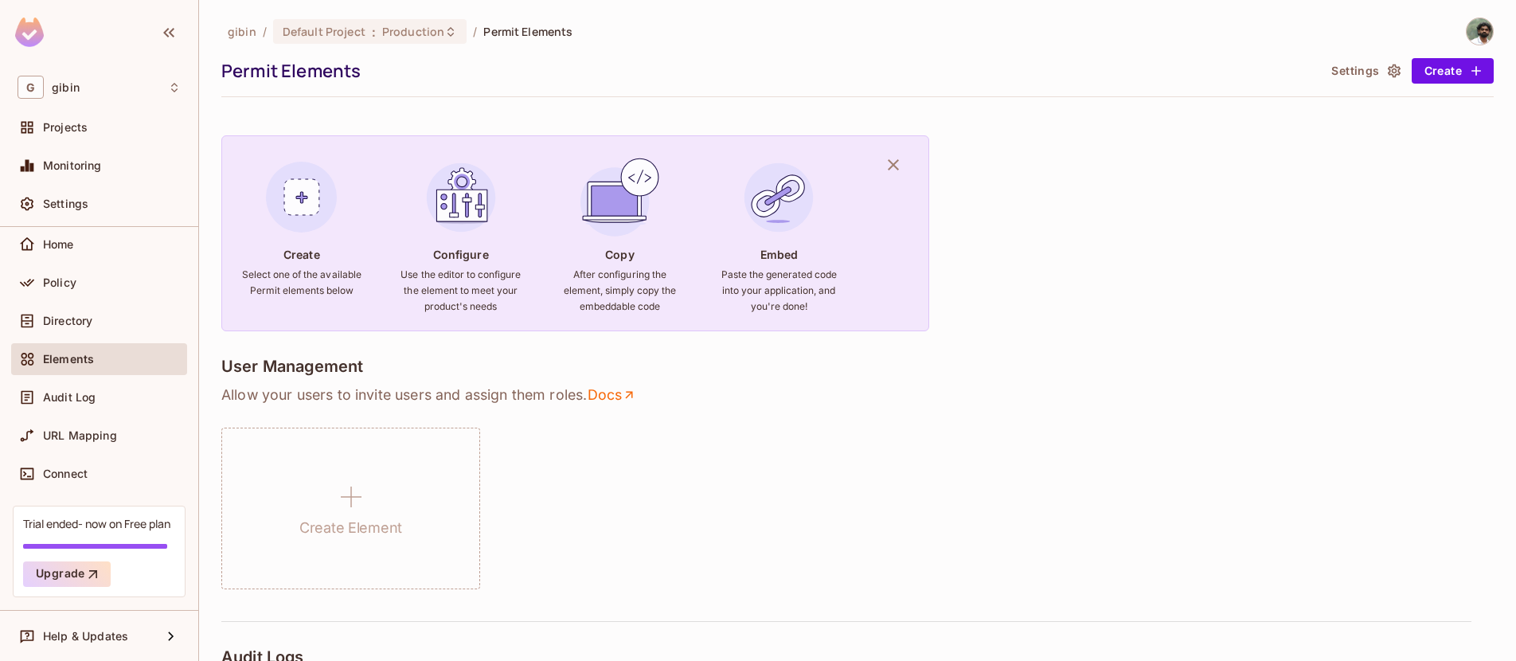
click at [1474, 34] on img at bounding box center [1479, 31] width 26 height 26
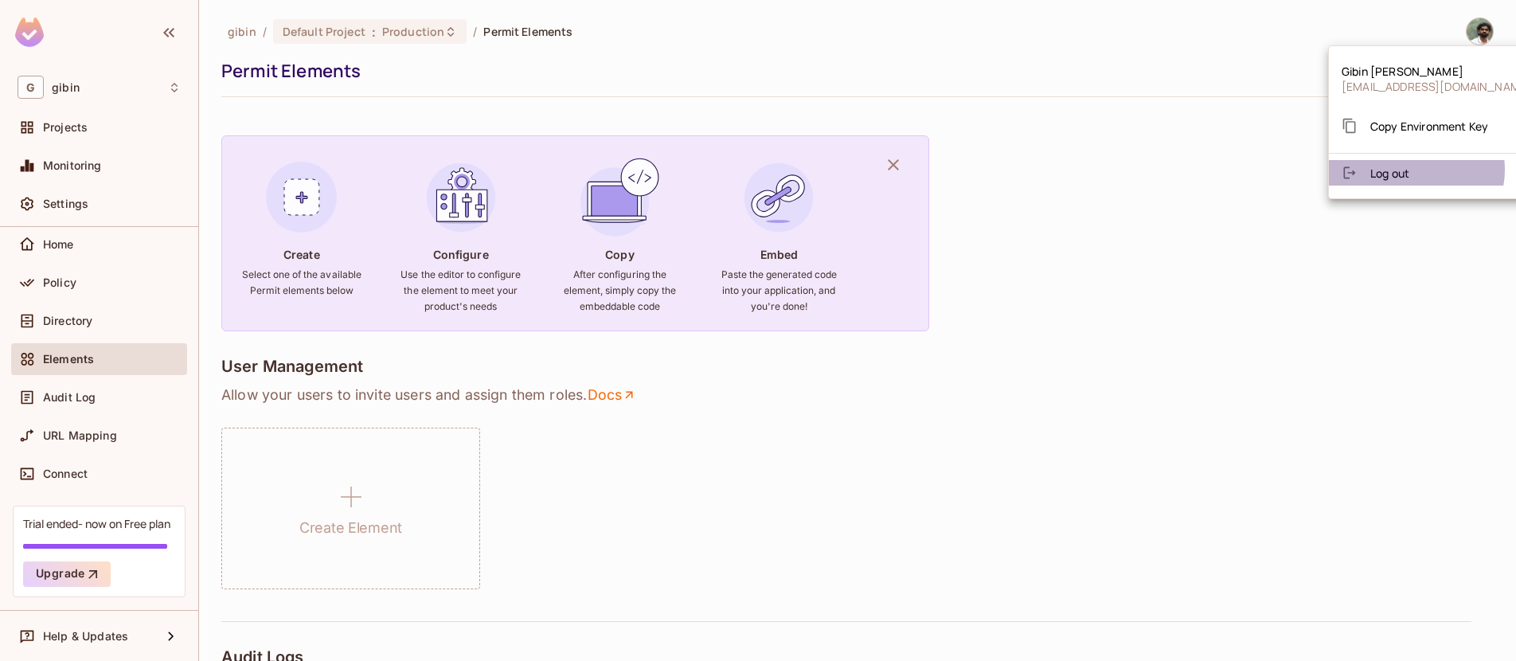
drag, startPoint x: 1413, startPoint y: 170, endPoint x: 1363, endPoint y: 184, distance: 52.2
click at [1380, 182] on li "Log out" at bounding box center [1436, 172] width 215 height 25
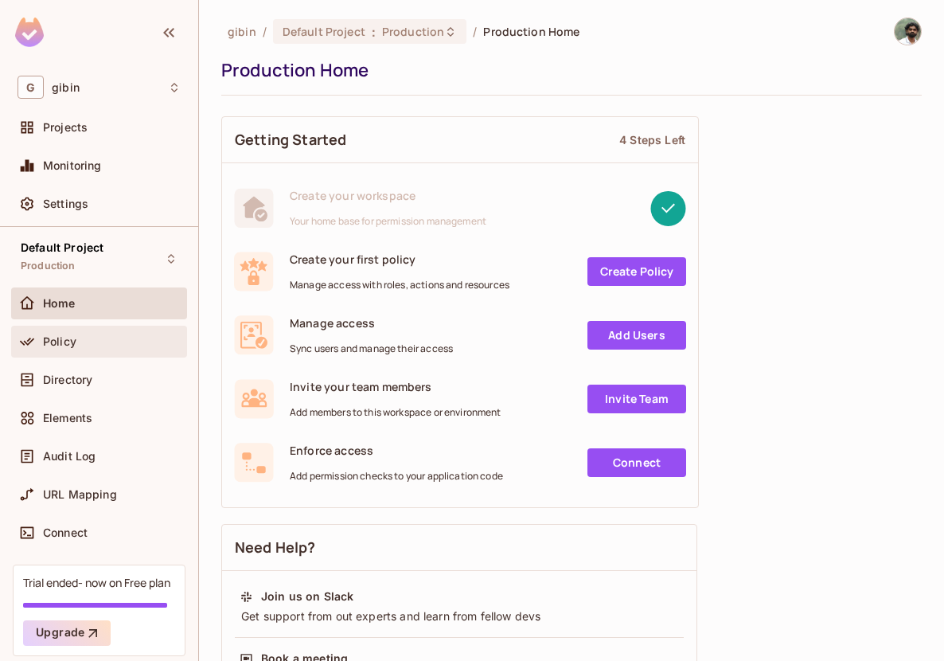
click at [81, 346] on div "Policy" at bounding box center [112, 341] width 138 height 13
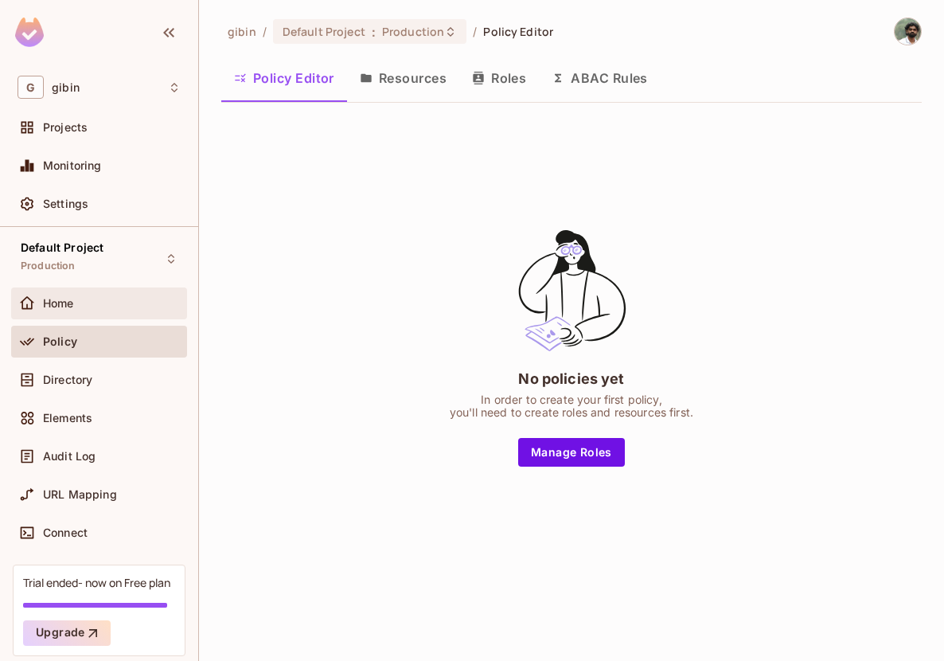
click at [106, 303] on div "Home" at bounding box center [112, 303] width 138 height 13
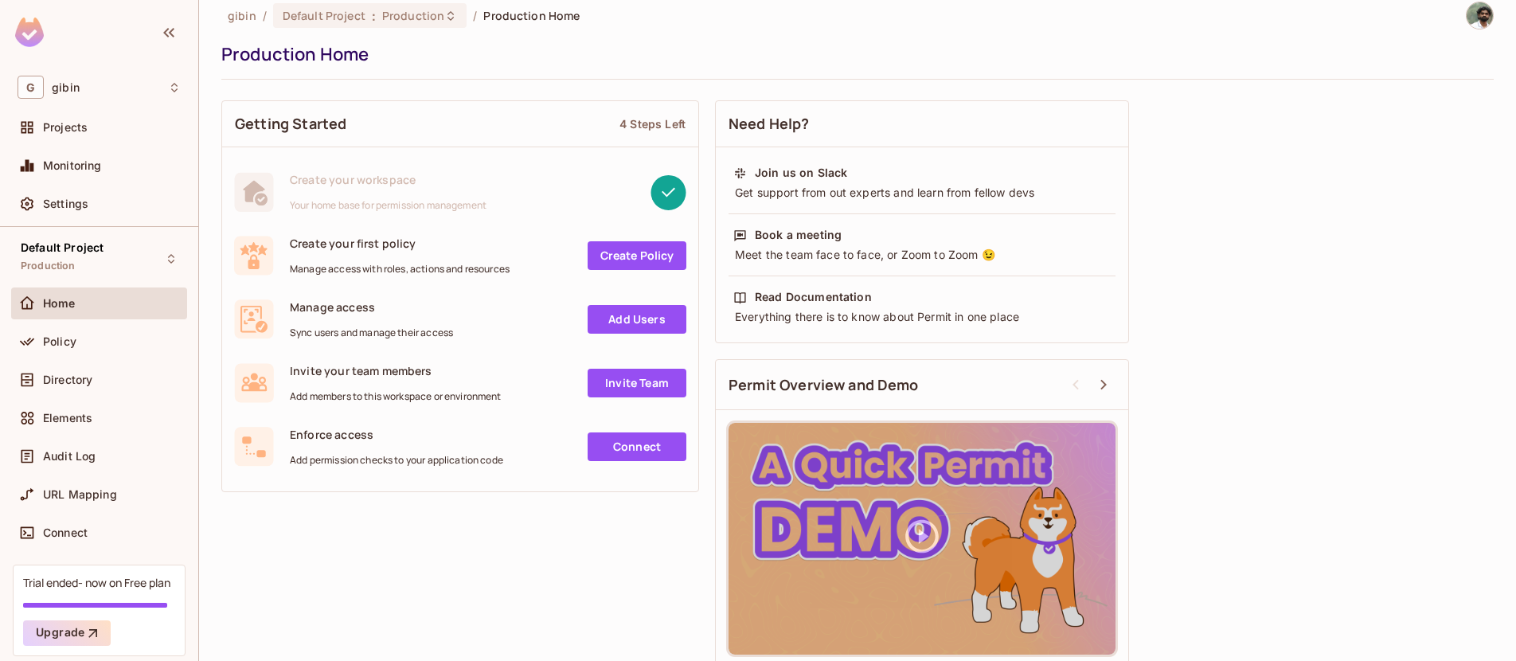
scroll to position [31, 0]
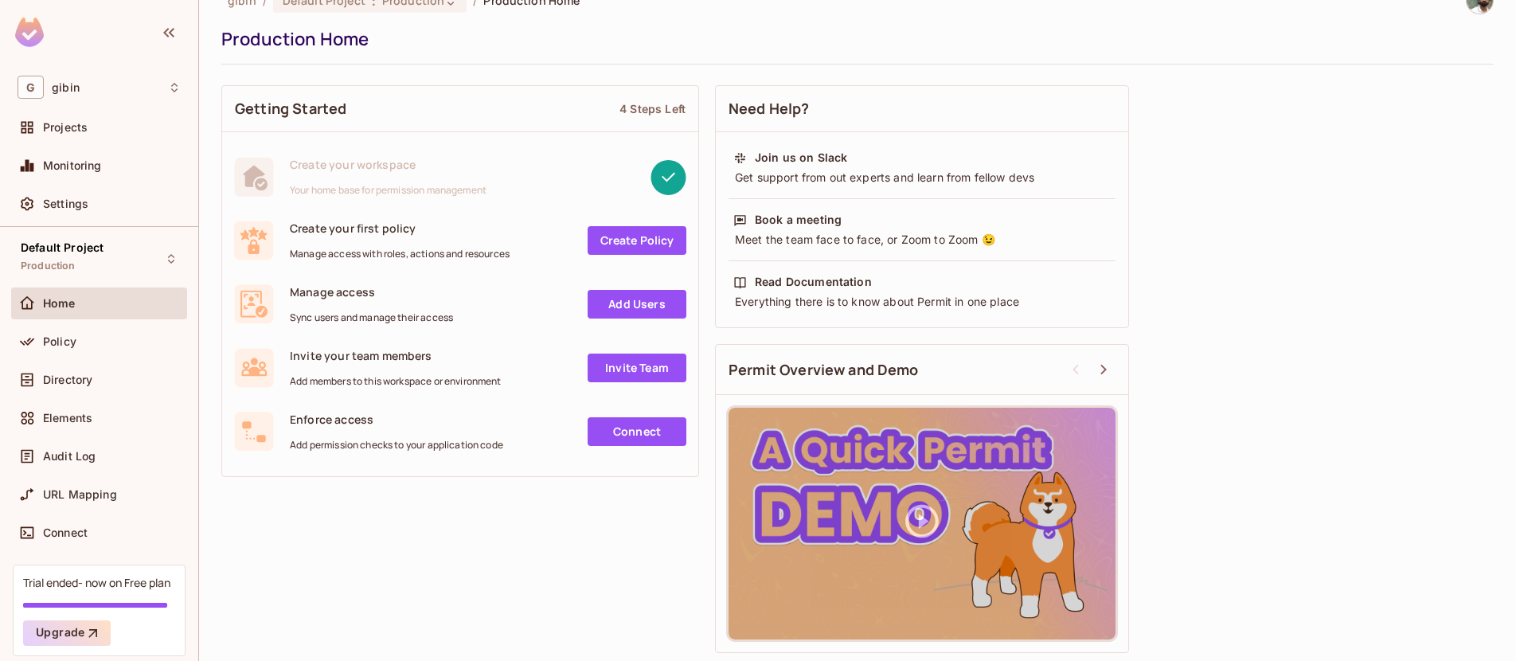
click at [638, 233] on link "Create Policy" at bounding box center [637, 240] width 99 height 29
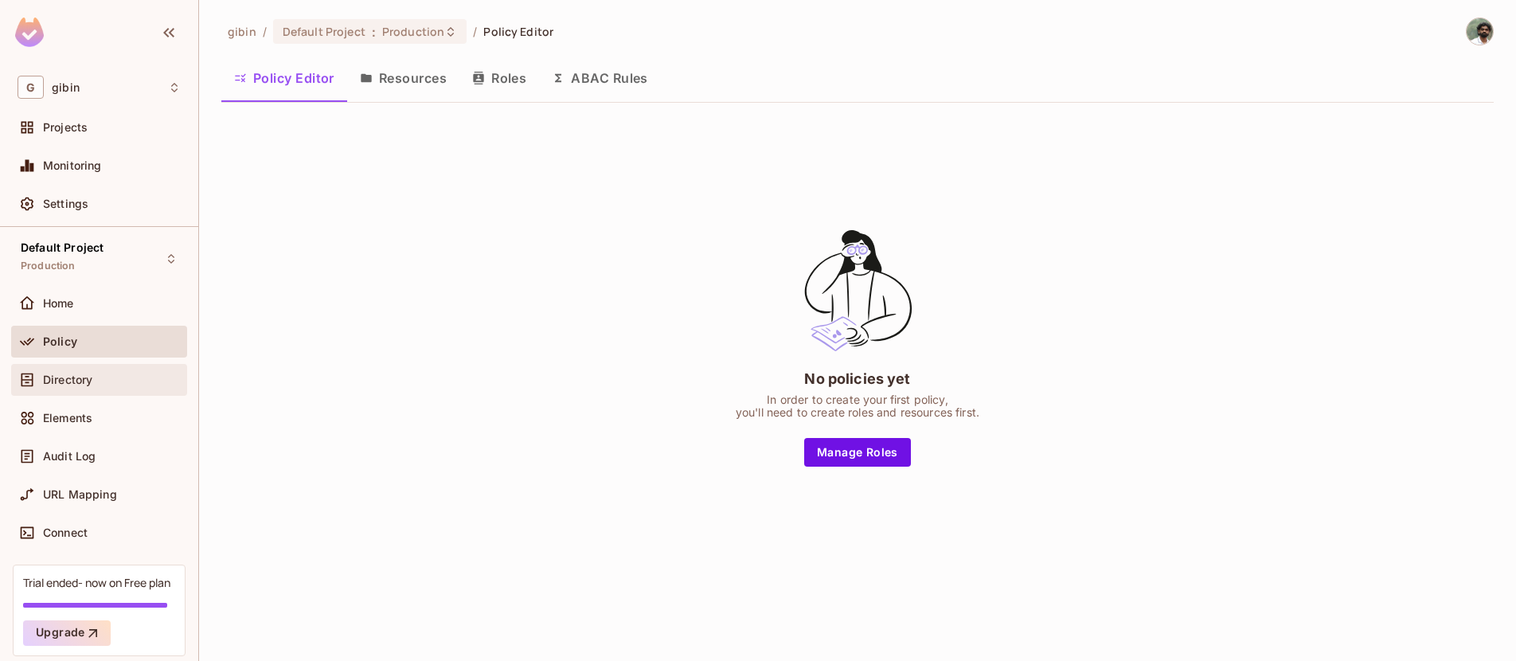
click at [93, 376] on div "Directory" at bounding box center [112, 379] width 138 height 13
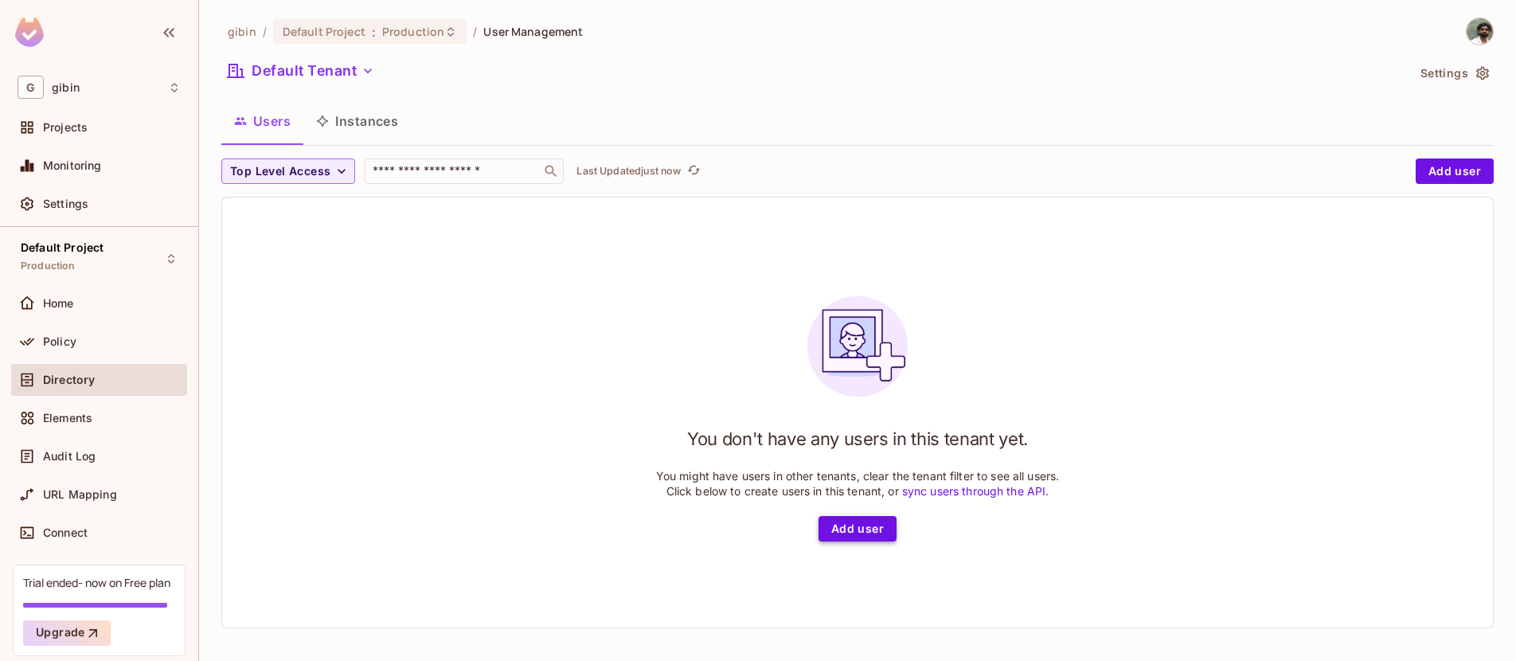
click at [848, 528] on button "Add user" at bounding box center [857, 528] width 78 height 25
click at [1488, 172] on div "gibin / Default Project : Production / User Management Default Tenant Settings …" at bounding box center [857, 330] width 1317 height 661
click at [1464, 172] on button "Add user" at bounding box center [1454, 170] width 78 height 25
click at [377, 120] on button "Instances" at bounding box center [356, 121] width 107 height 40
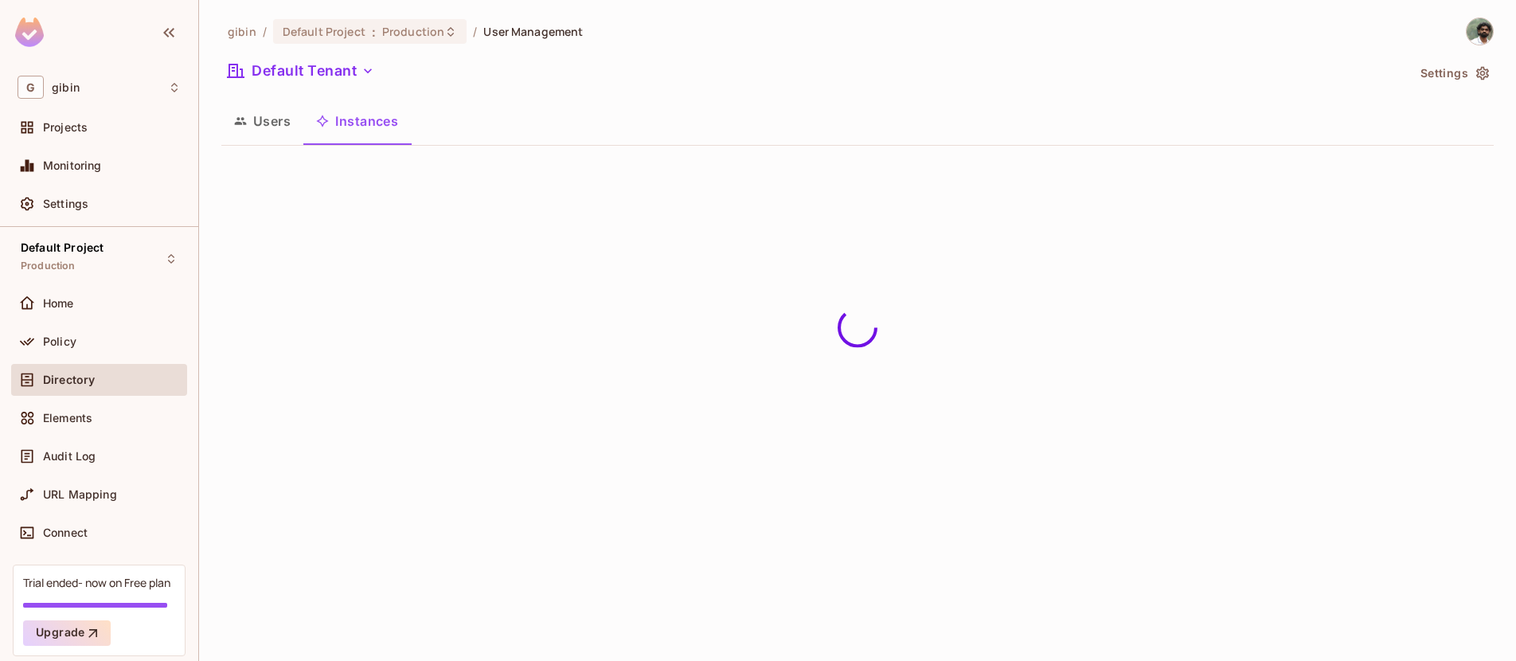
click at [241, 120] on icon "button" at bounding box center [240, 121] width 13 height 13
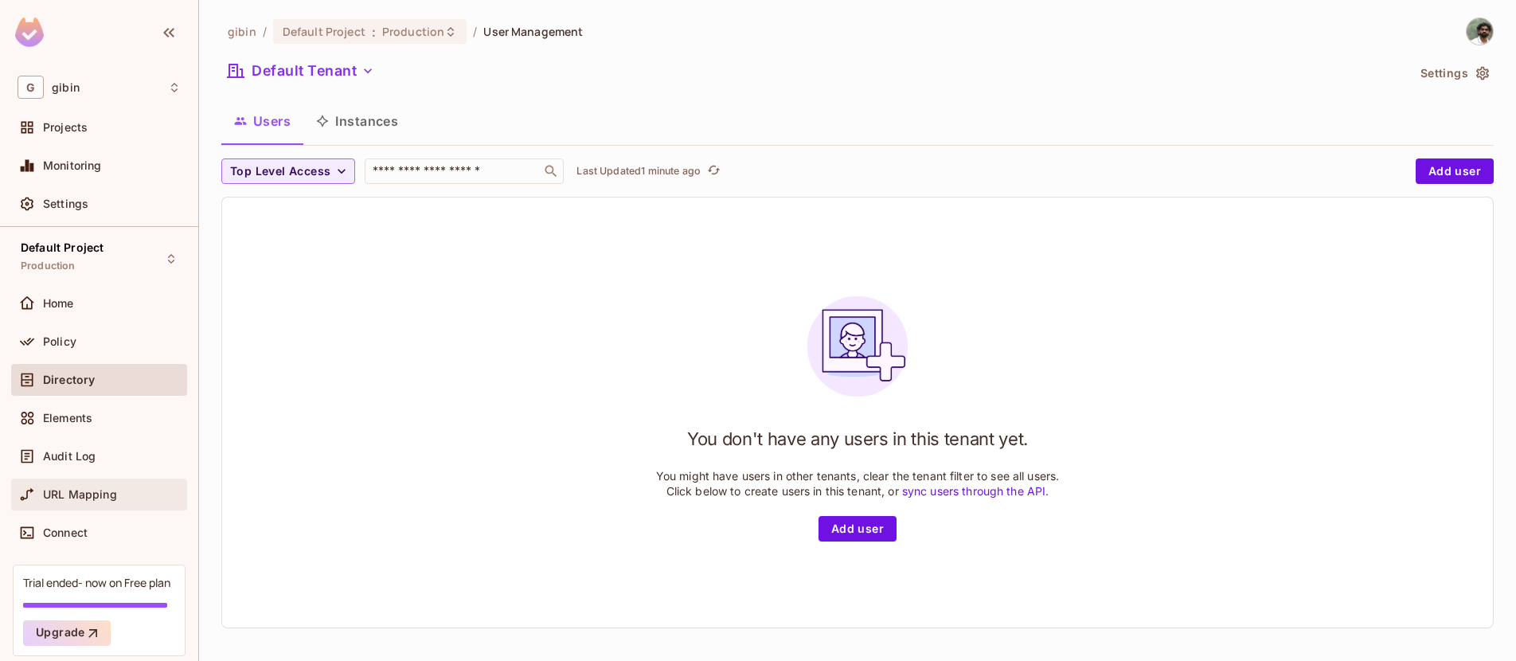
click at [59, 490] on span "URL Mapping" at bounding box center [80, 494] width 74 height 13
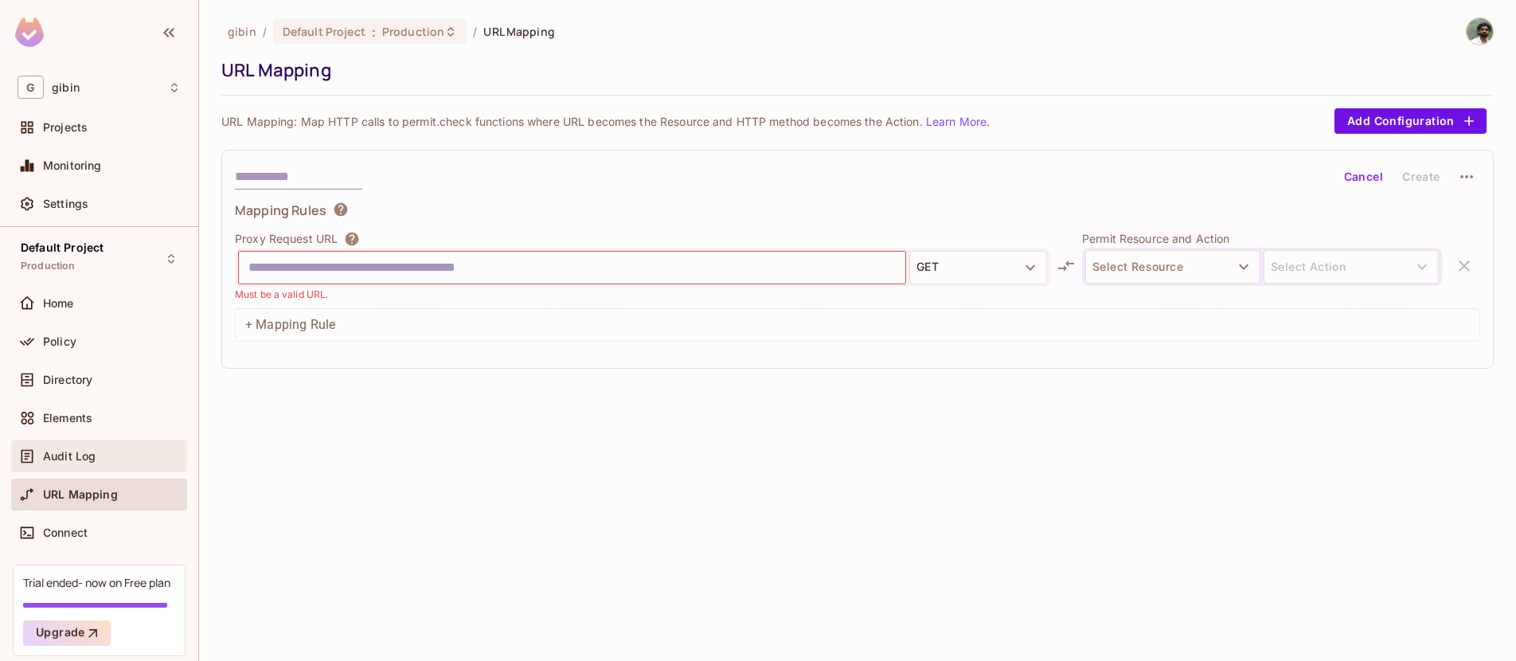
click at [61, 458] on span "Audit Log" at bounding box center [69, 456] width 53 height 13
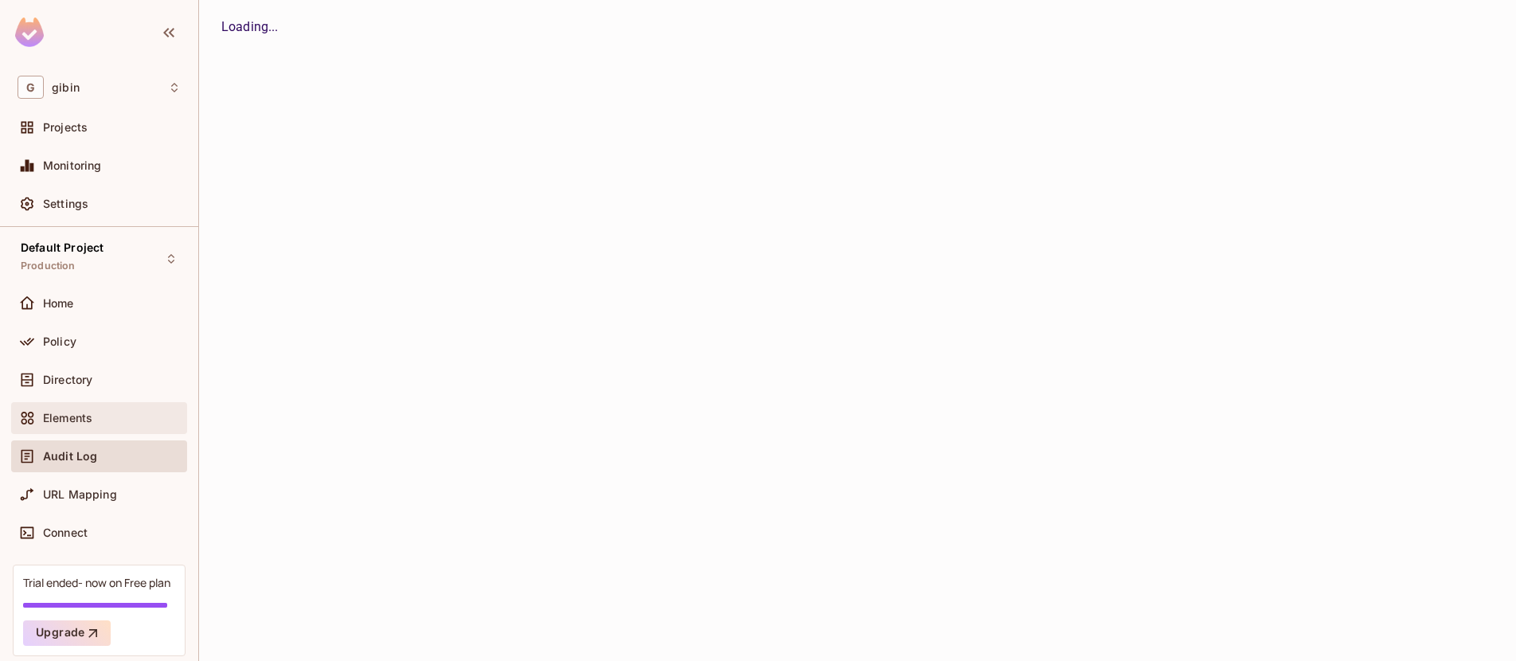
click at [69, 417] on span "Elements" at bounding box center [67, 418] width 49 height 13
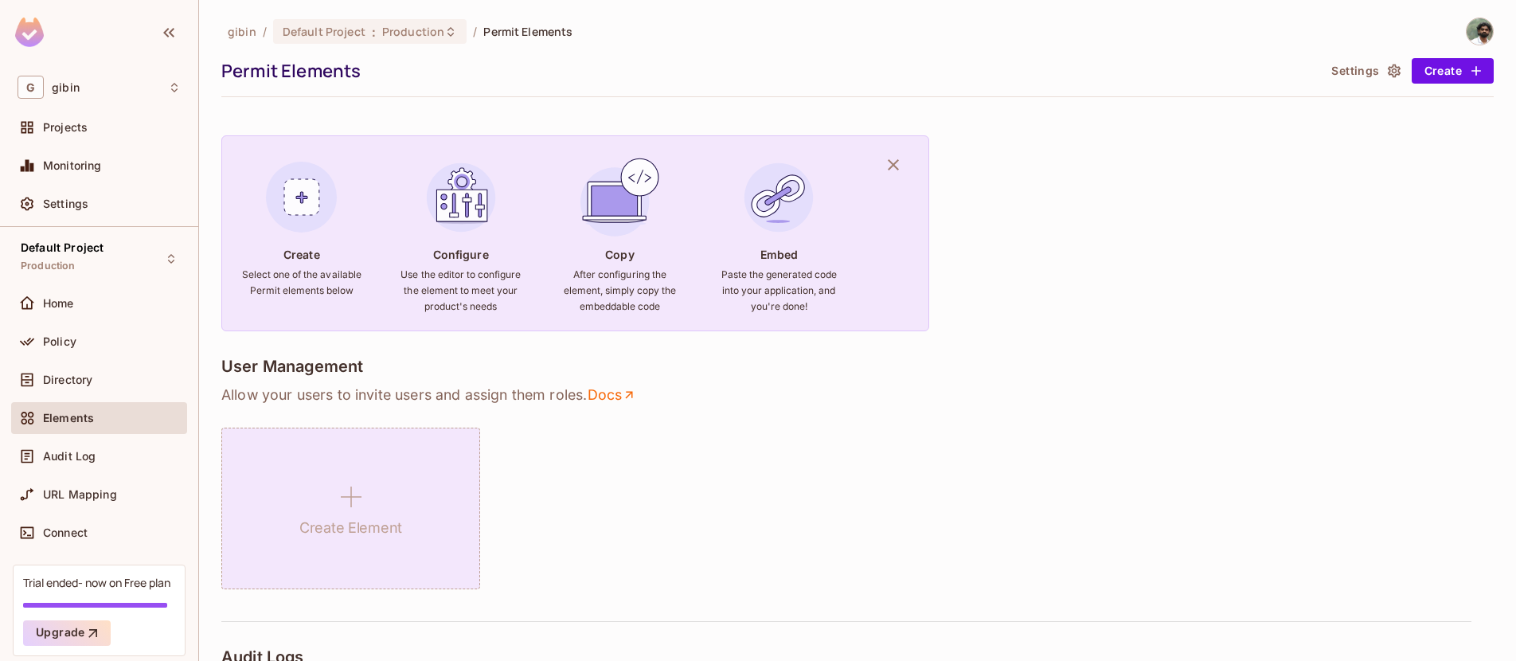
click at [353, 486] on icon at bounding box center [351, 497] width 38 height 38
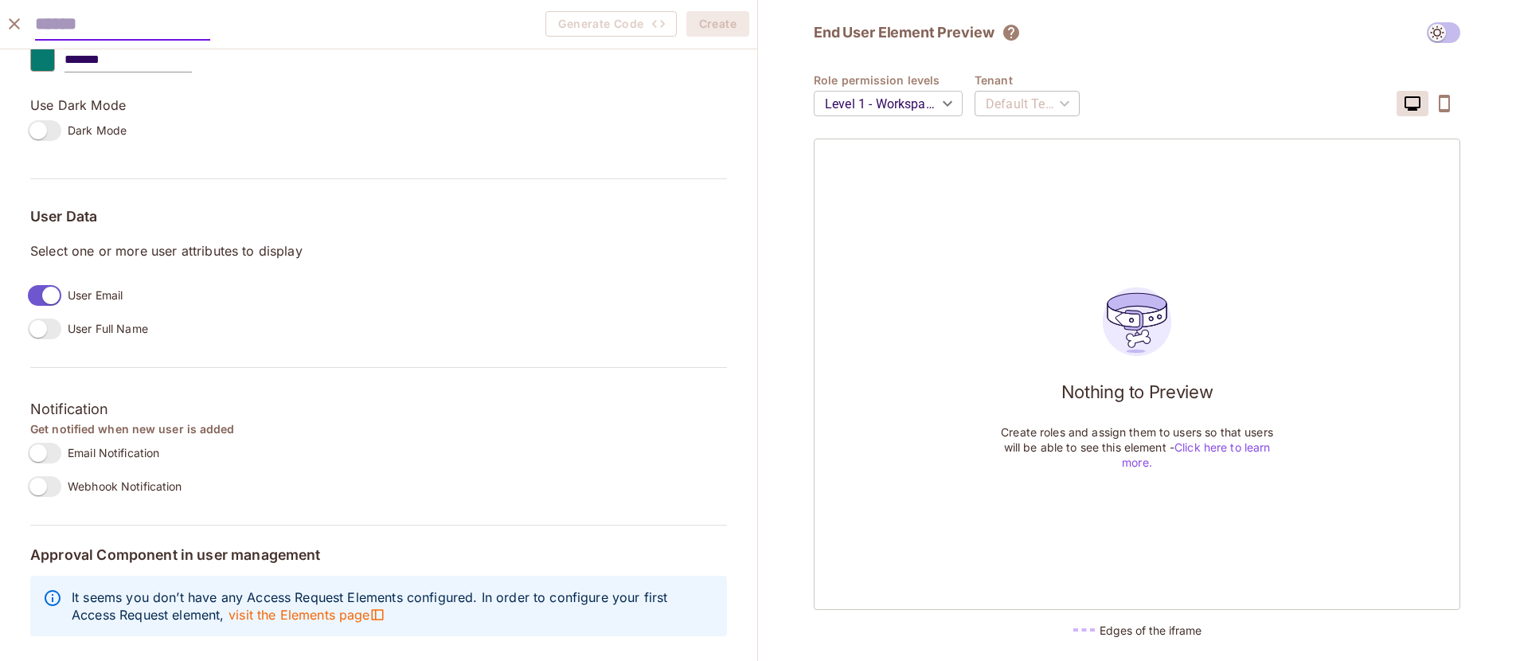
scroll to position [1219, 0]
click at [6, 21] on icon "close" at bounding box center [14, 23] width 19 height 19
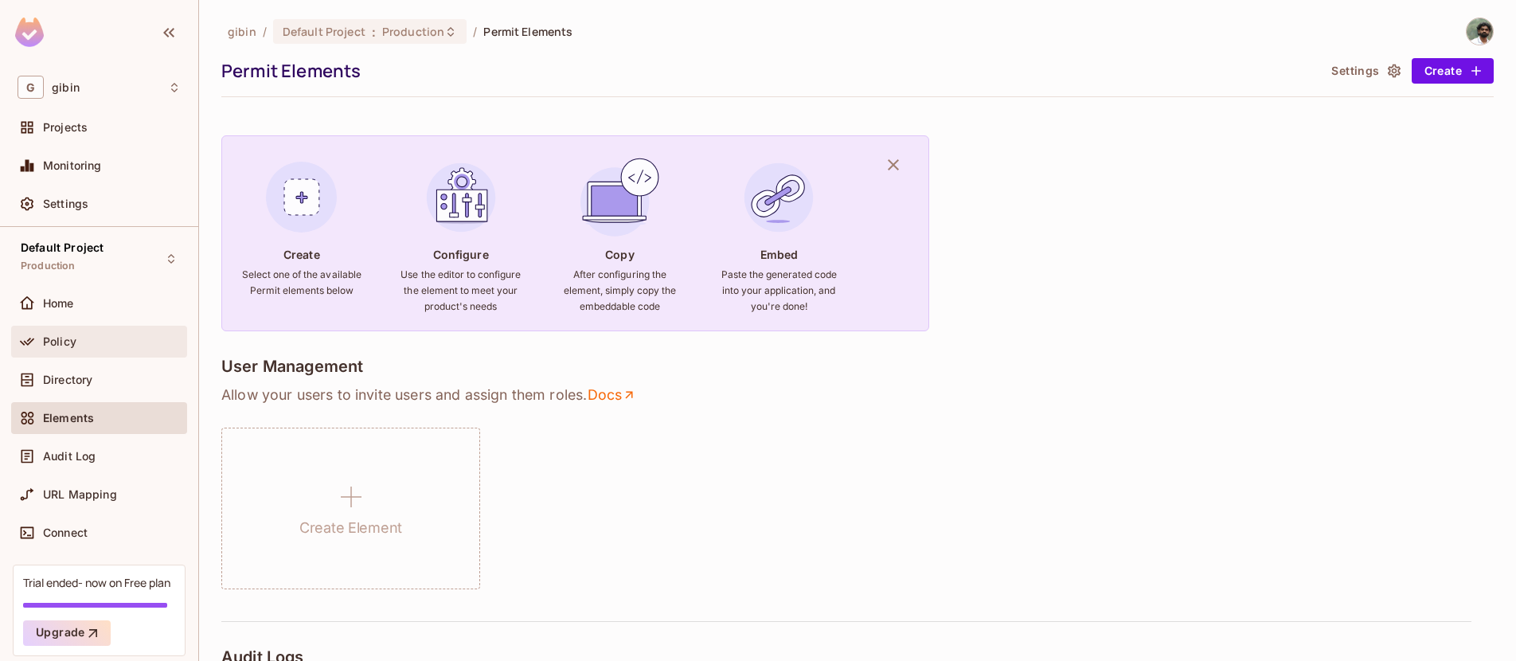
click at [91, 349] on div "Policy" at bounding box center [99, 341] width 163 height 19
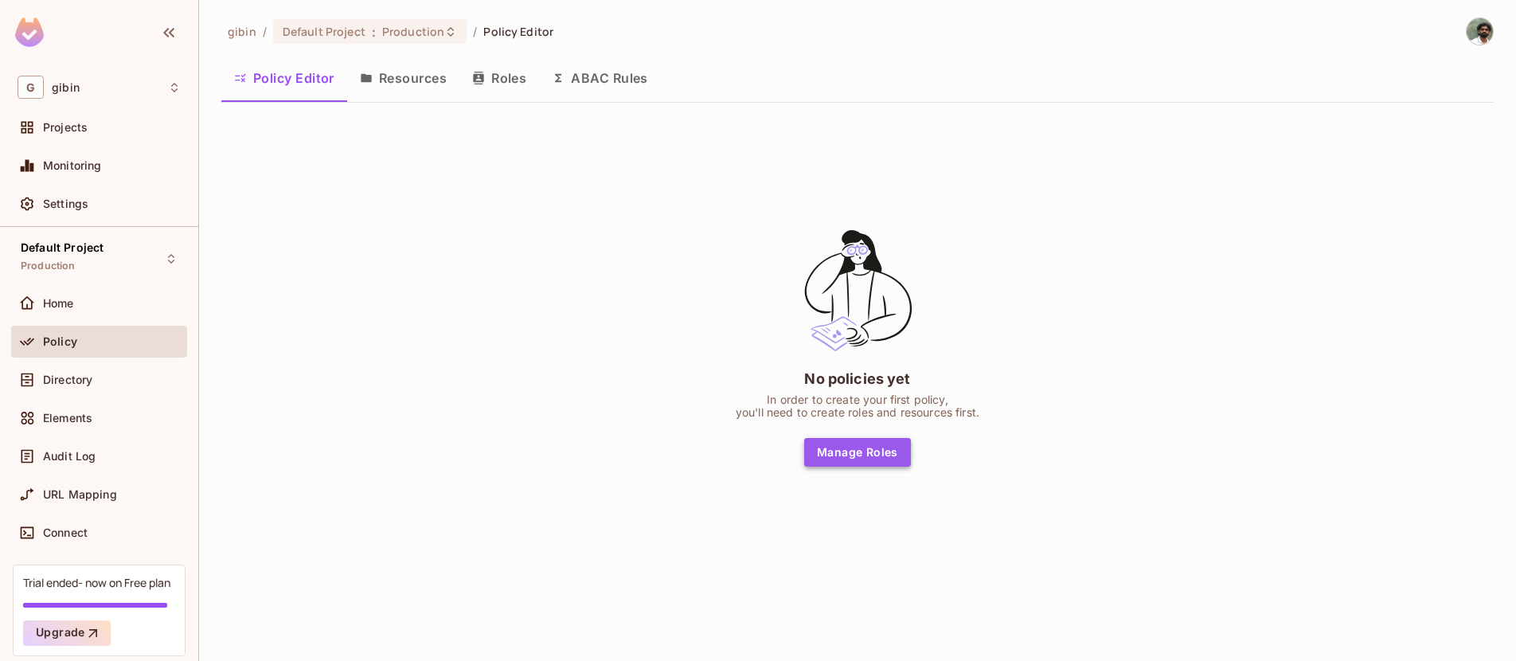
click at [872, 444] on button "Manage Roles" at bounding box center [857, 452] width 107 height 29
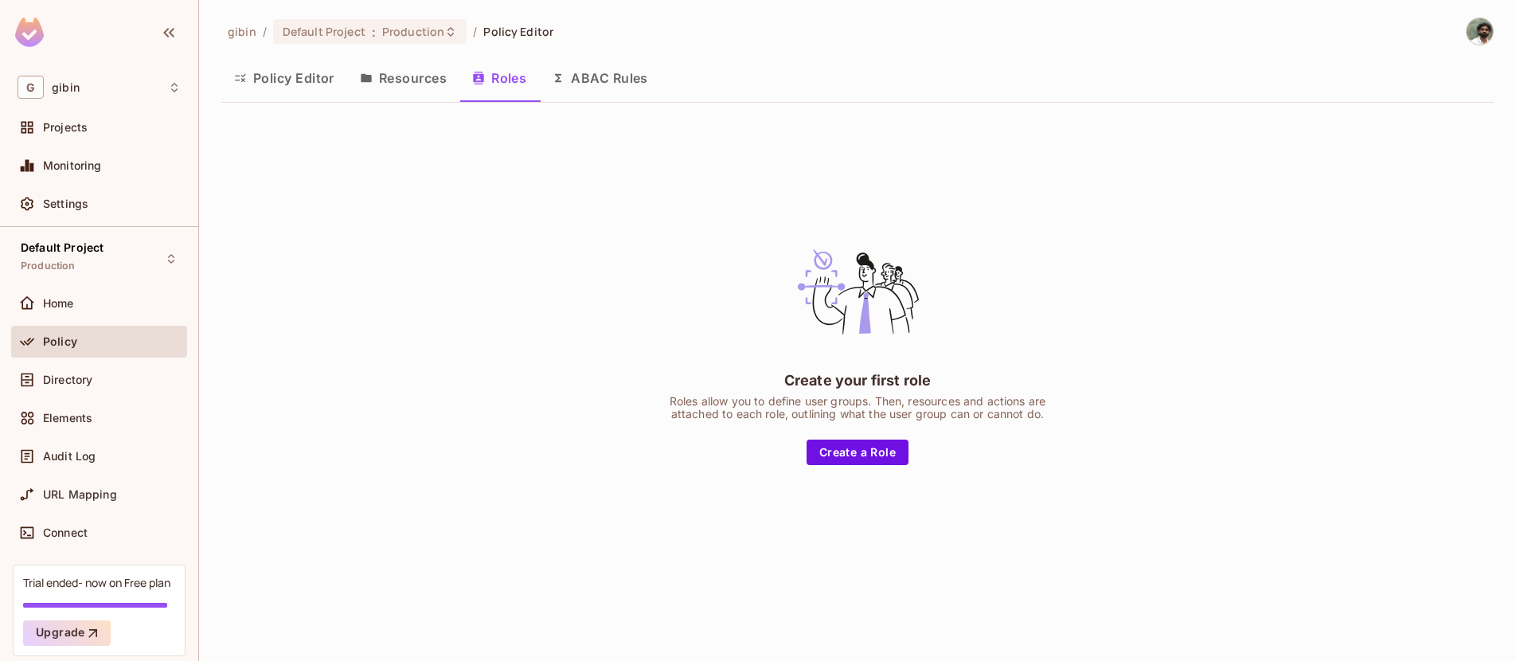
click at [407, 71] on button "Resources" at bounding box center [403, 78] width 112 height 40
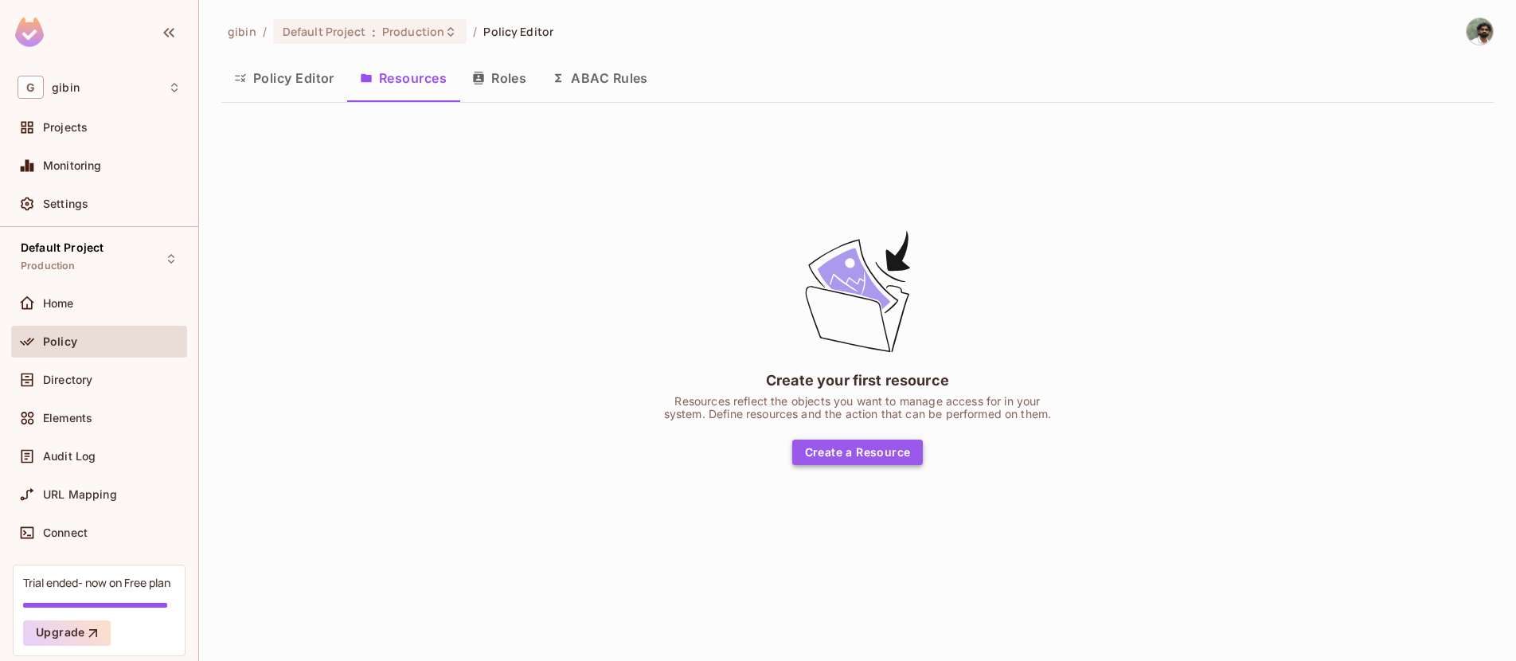
click at [857, 446] on button "Create a Resource" at bounding box center [857, 451] width 131 height 25
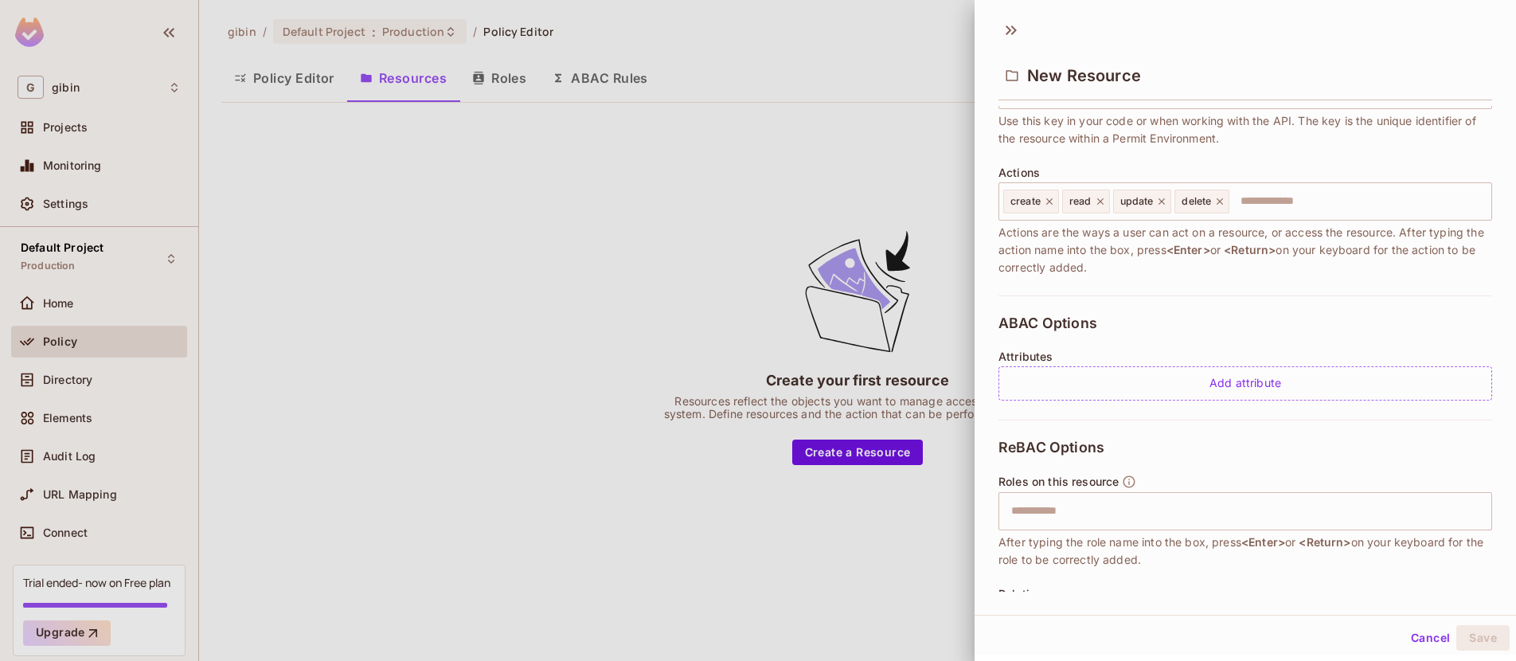
scroll to position [276, 0]
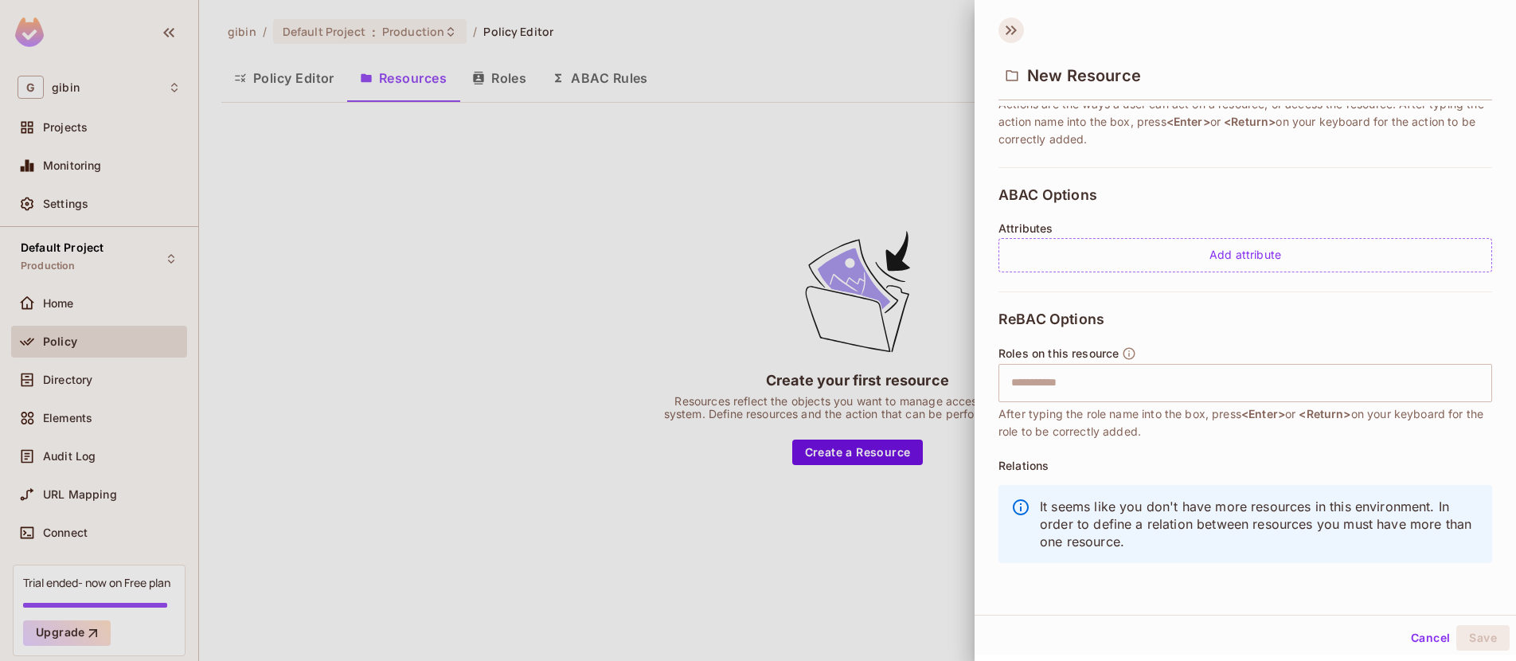
click at [1006, 20] on icon at bounding box center [1010, 30] width 25 height 25
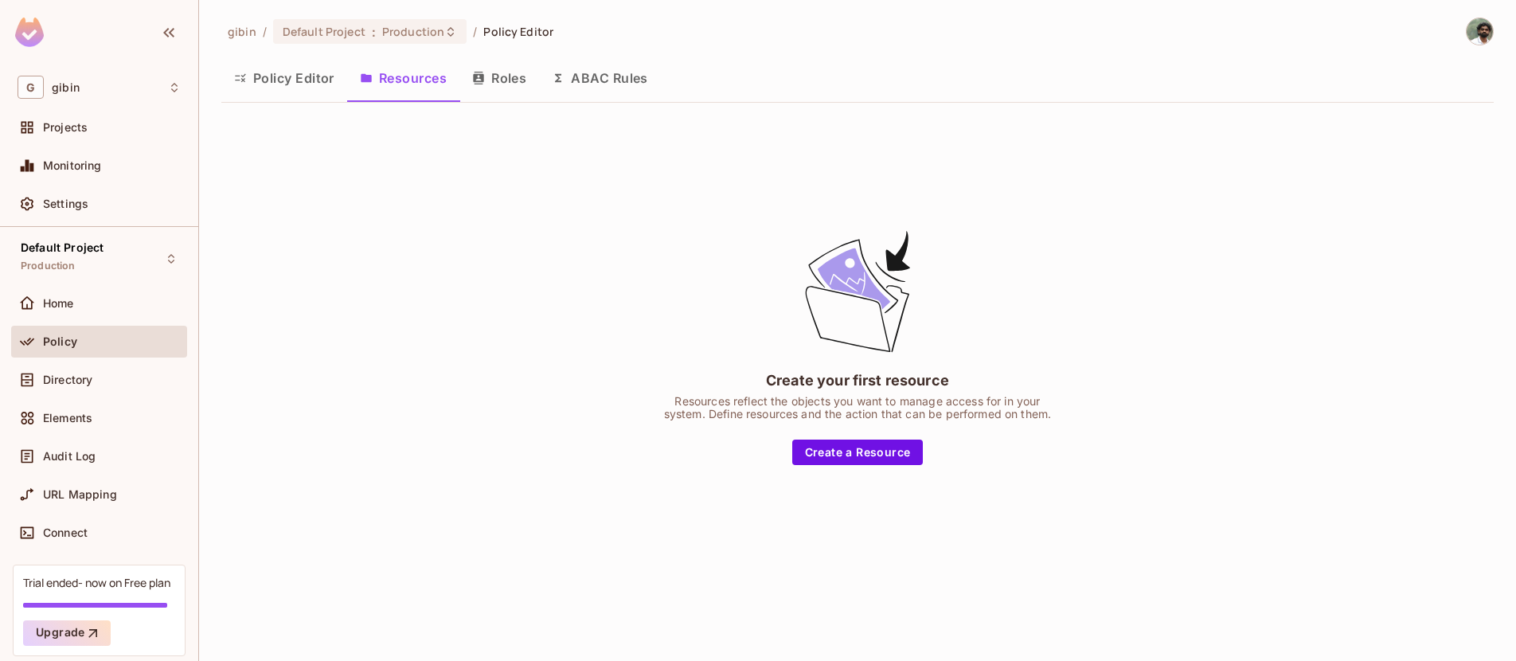
click at [264, 71] on button "Policy Editor" at bounding box center [284, 78] width 126 height 40
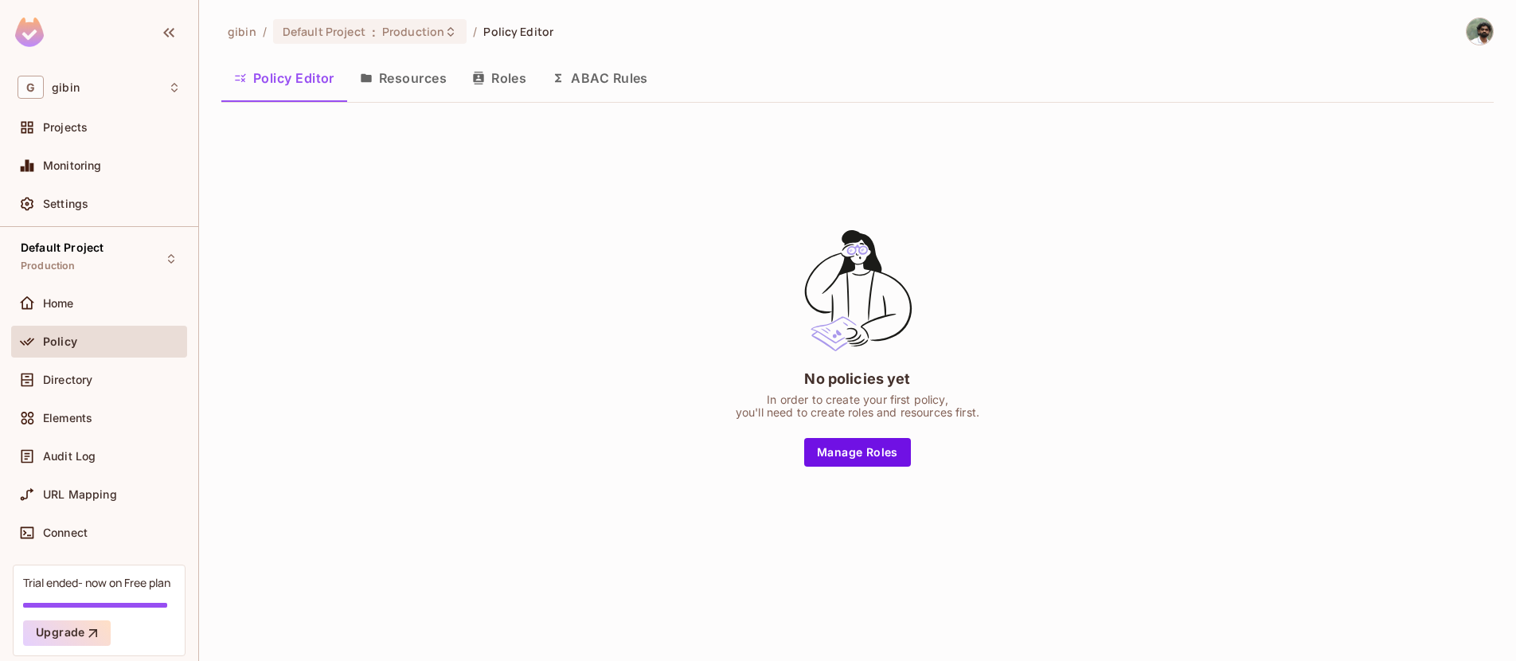
click at [392, 74] on button "Resources" at bounding box center [403, 78] width 112 height 40
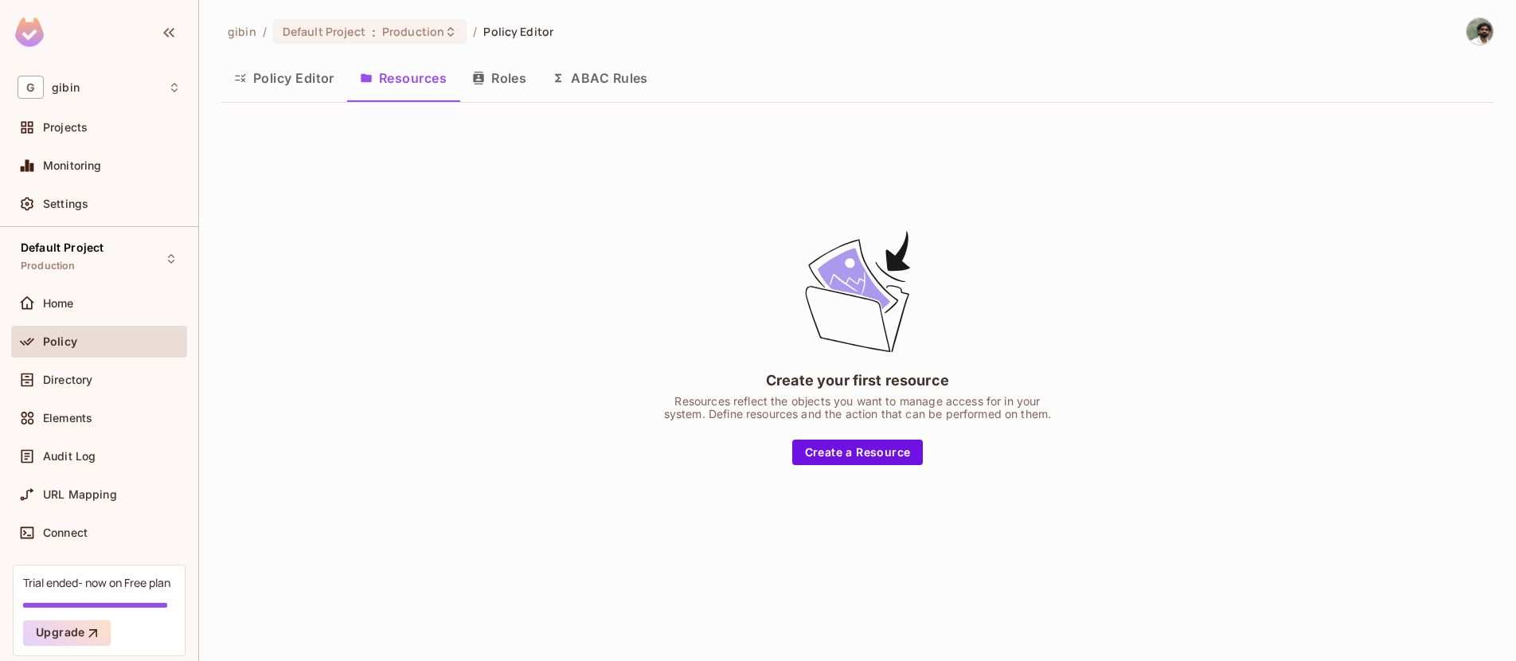
click at [503, 84] on button "Roles" at bounding box center [499, 78] width 80 height 40
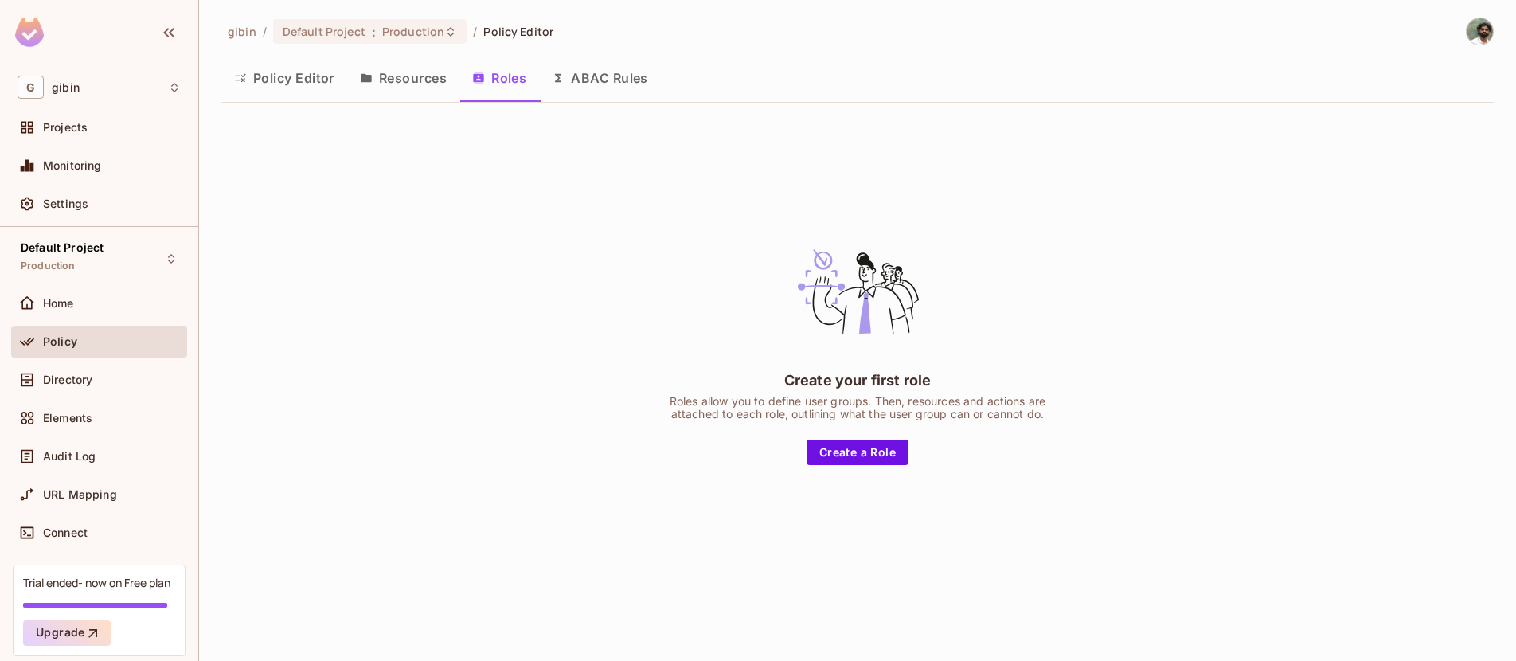
click at [599, 84] on button "ABAC Rules" at bounding box center [600, 78] width 122 height 40
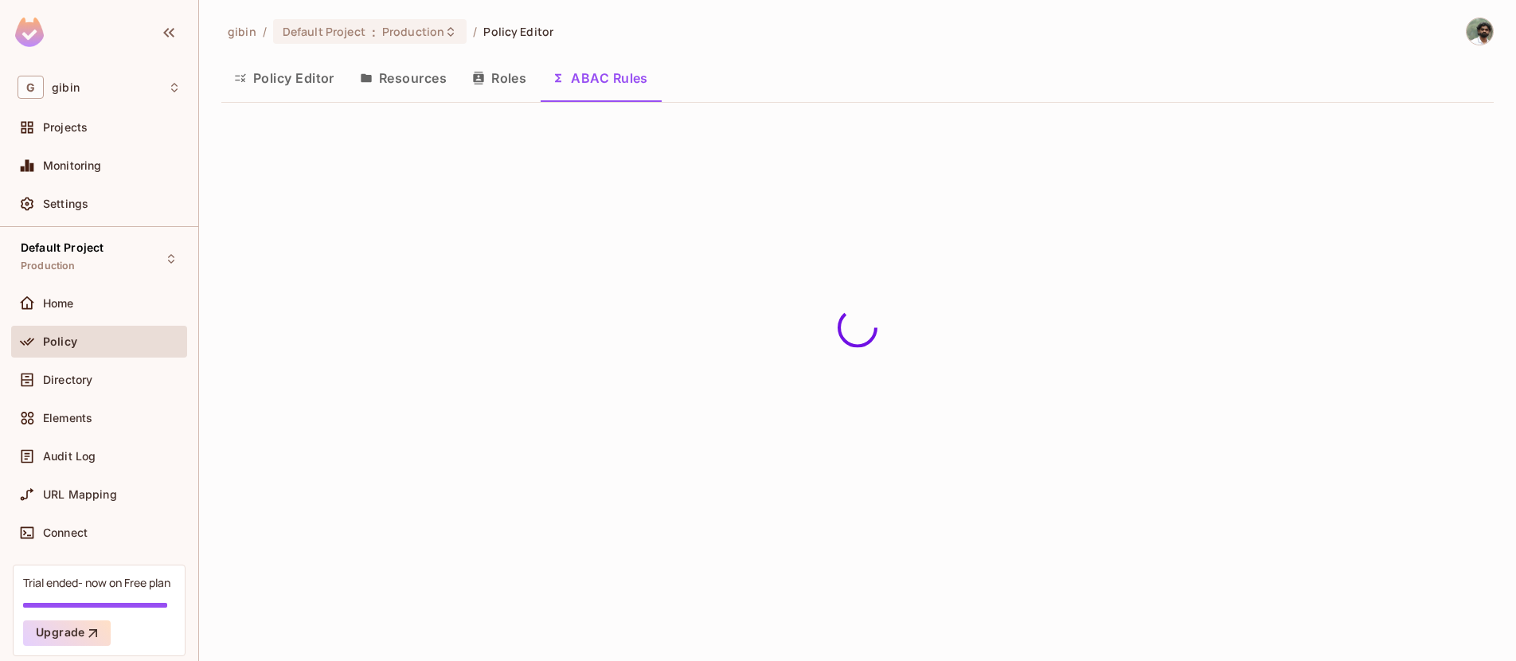
click at [494, 81] on button "Roles" at bounding box center [499, 78] width 80 height 40
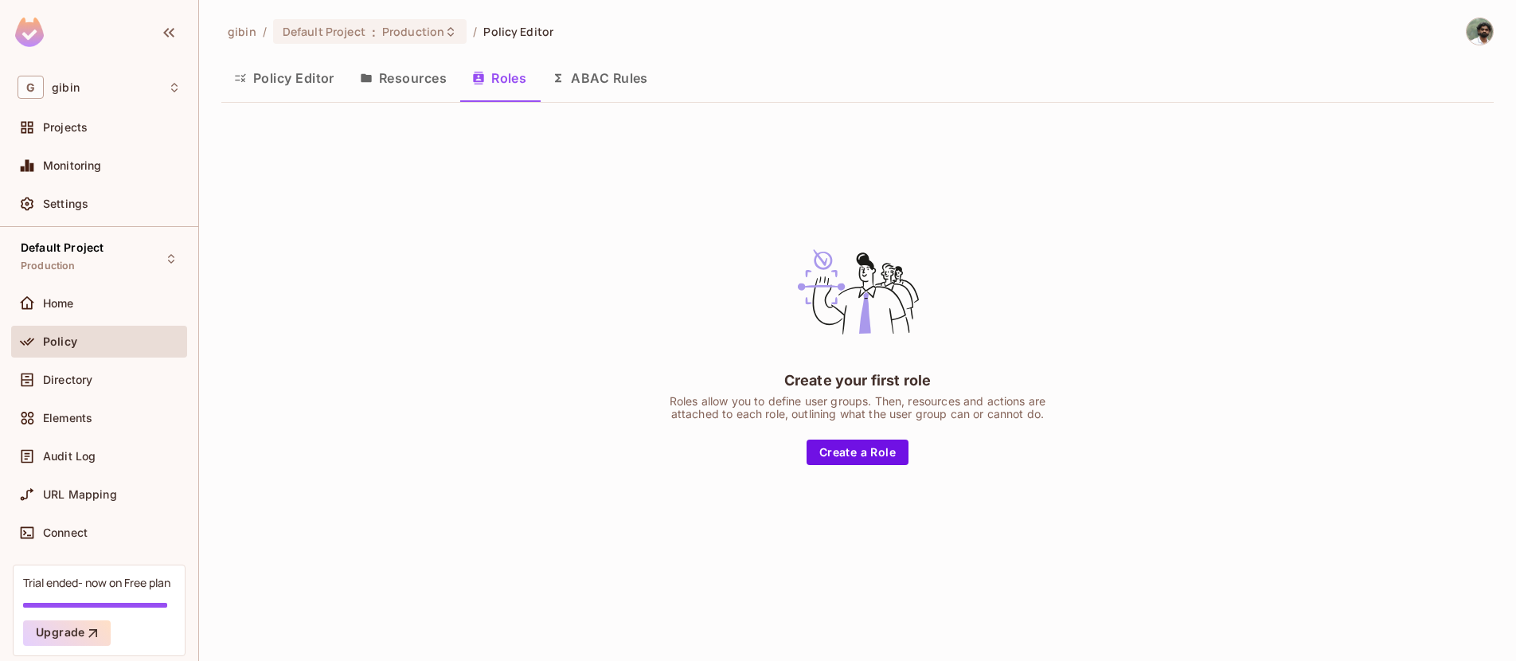
click at [418, 78] on button "Resources" at bounding box center [403, 78] width 112 height 40
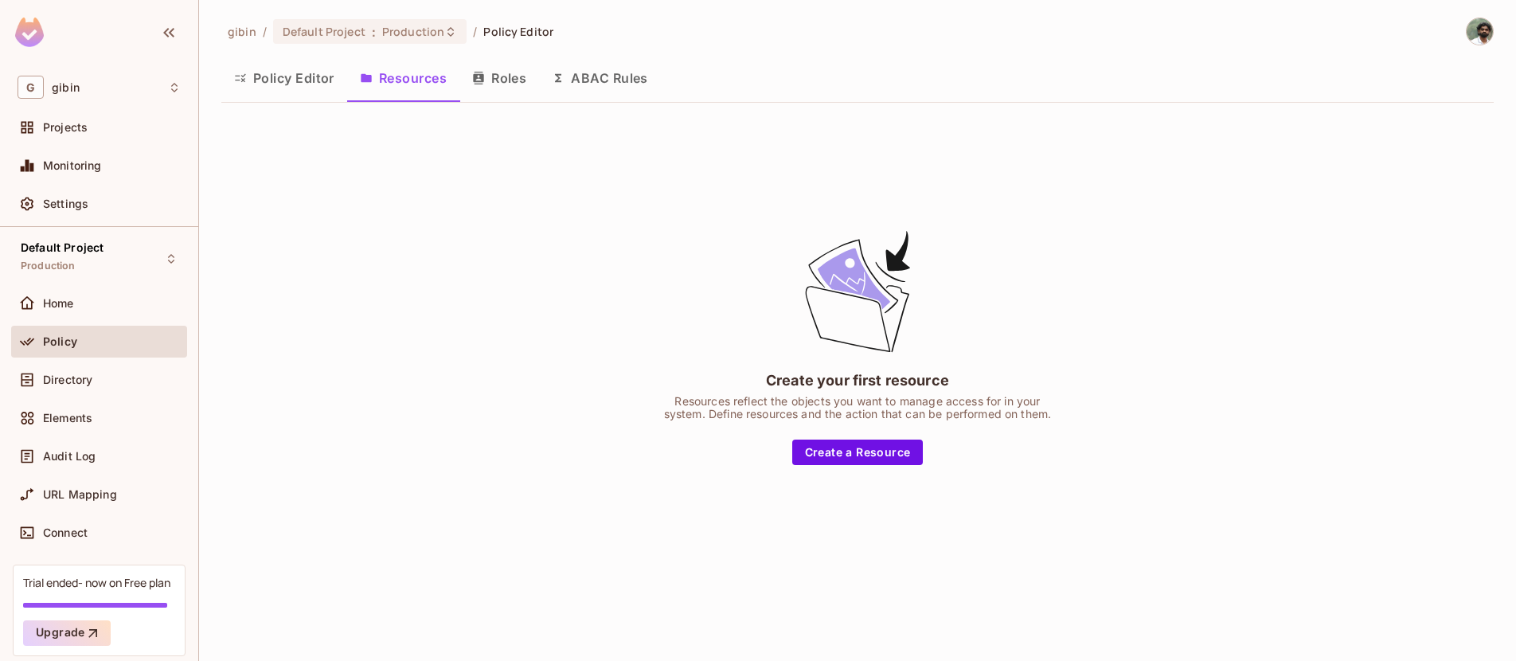
click at [313, 79] on button "Policy Editor" at bounding box center [284, 78] width 126 height 40
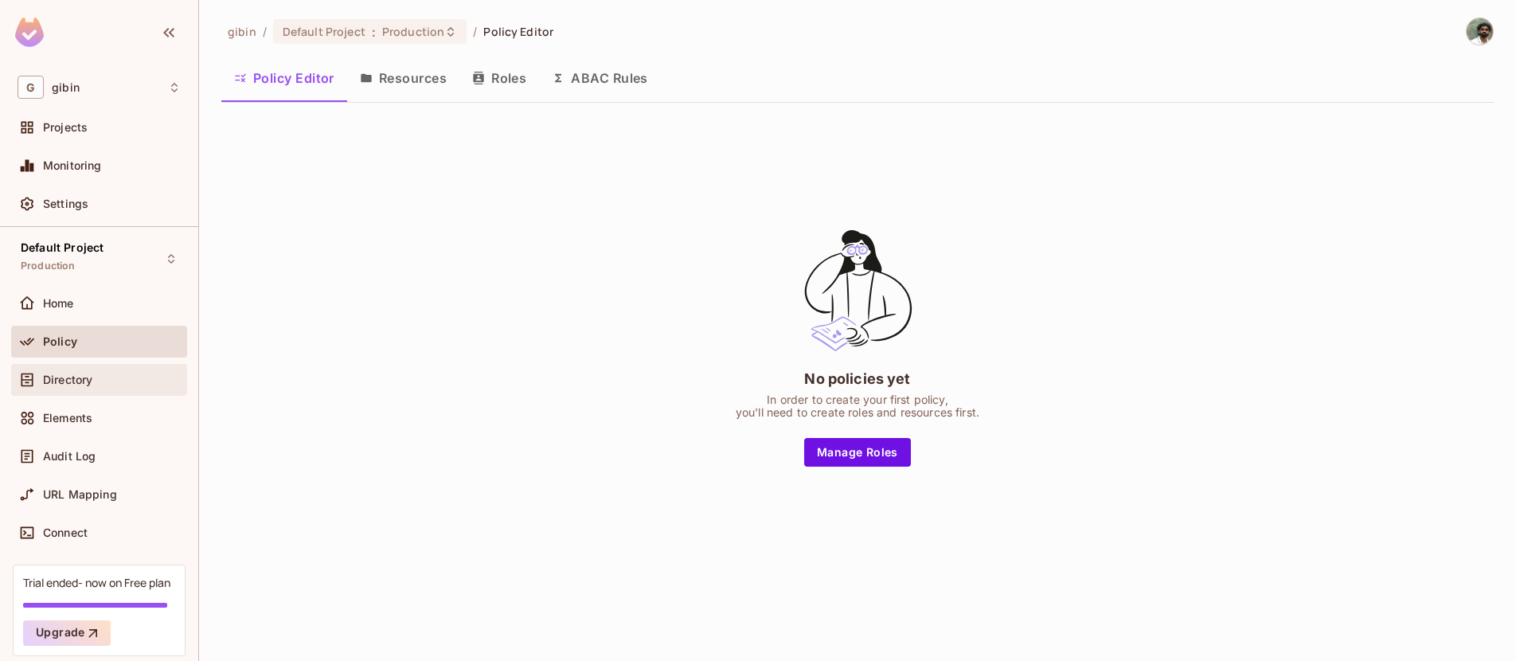
click at [86, 381] on span "Directory" at bounding box center [67, 379] width 49 height 13
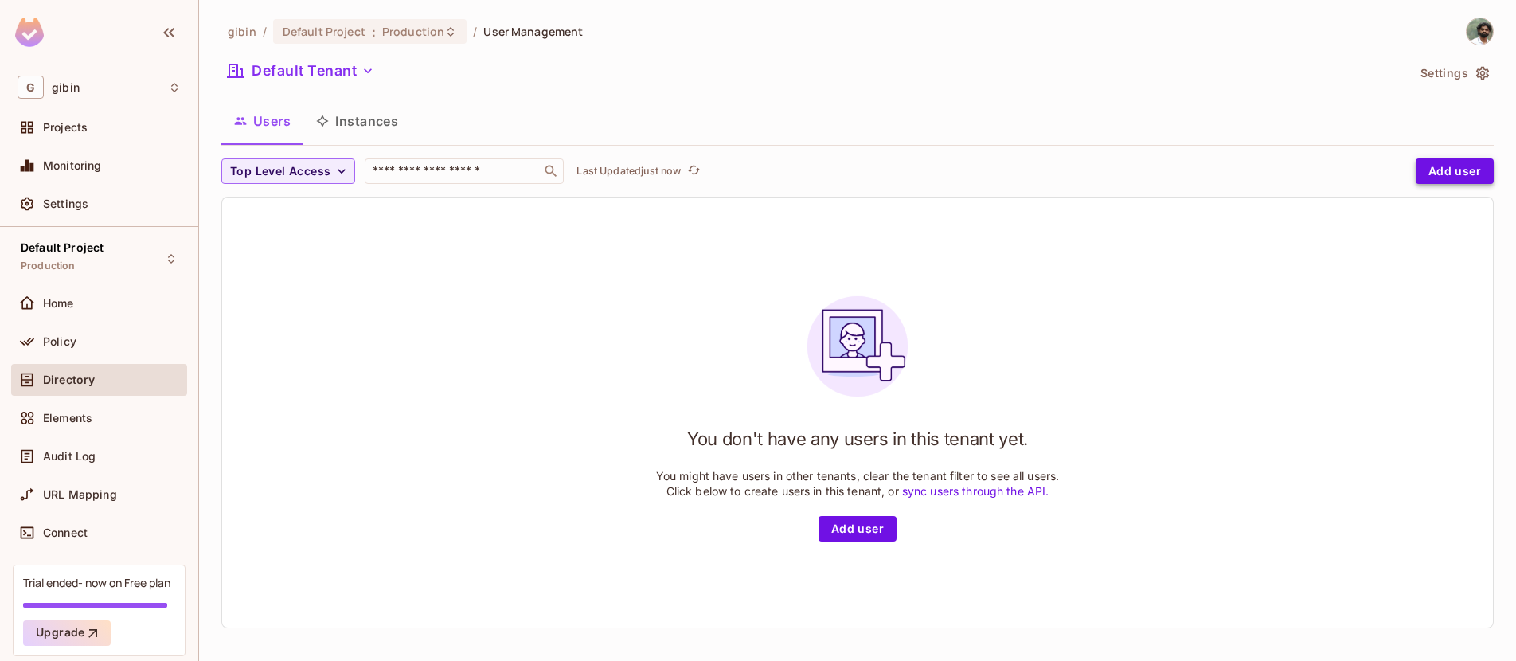
click at [1415, 168] on button "Add user" at bounding box center [1454, 170] width 78 height 25
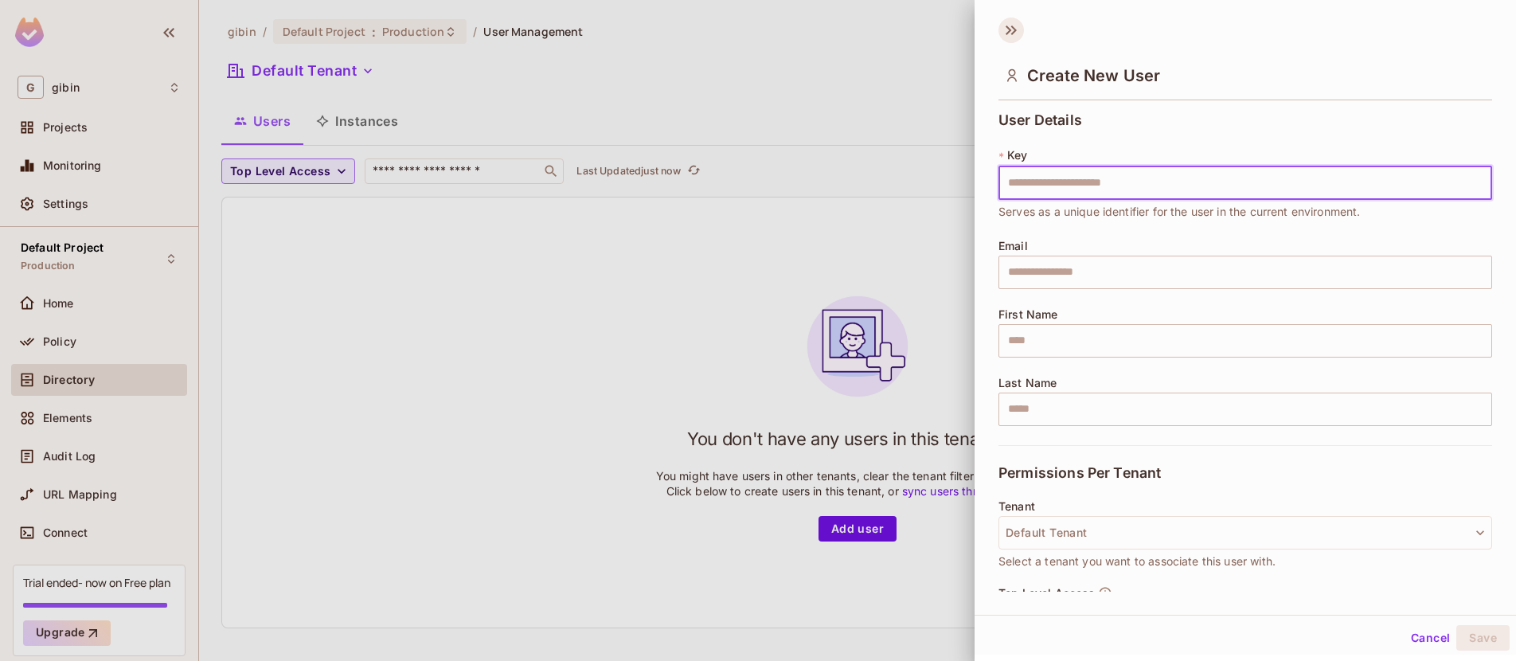
click at [1005, 19] on icon at bounding box center [1010, 30] width 25 height 25
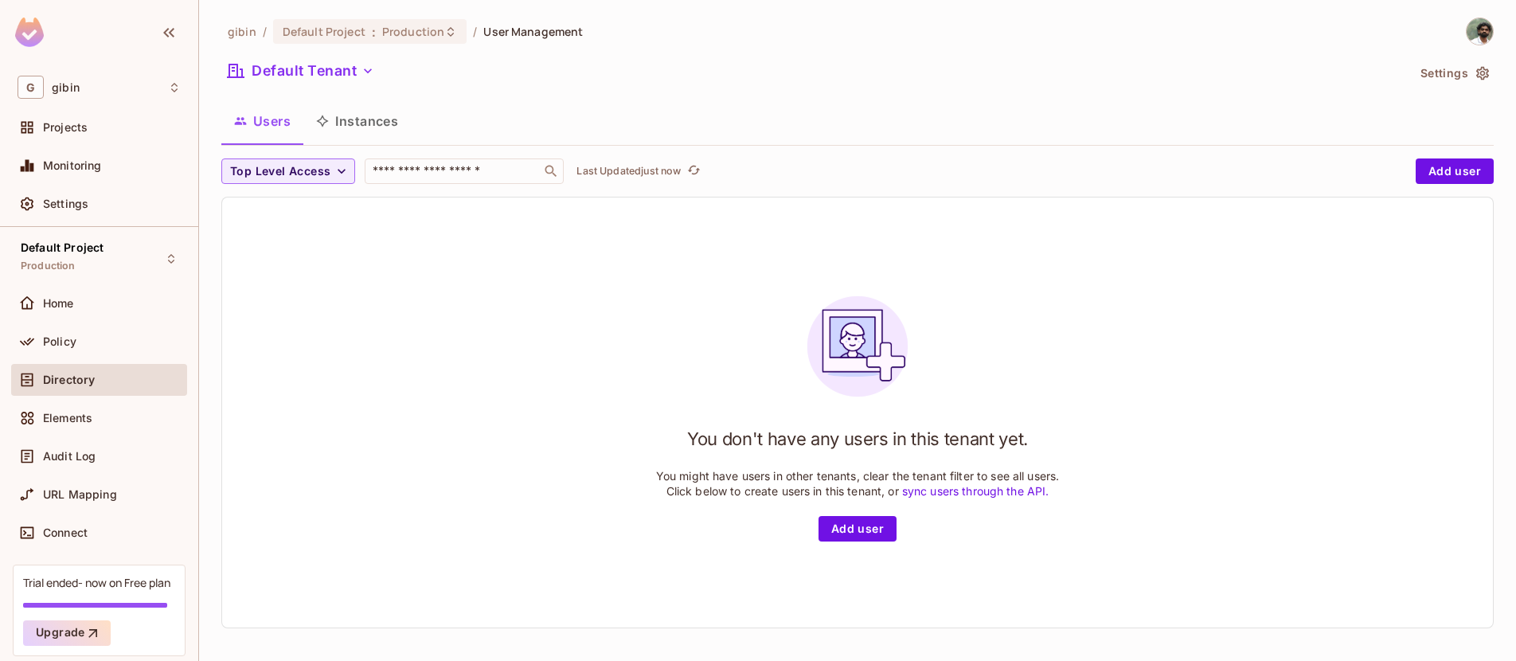
click at [366, 119] on button "Instances" at bounding box center [356, 121] width 107 height 40
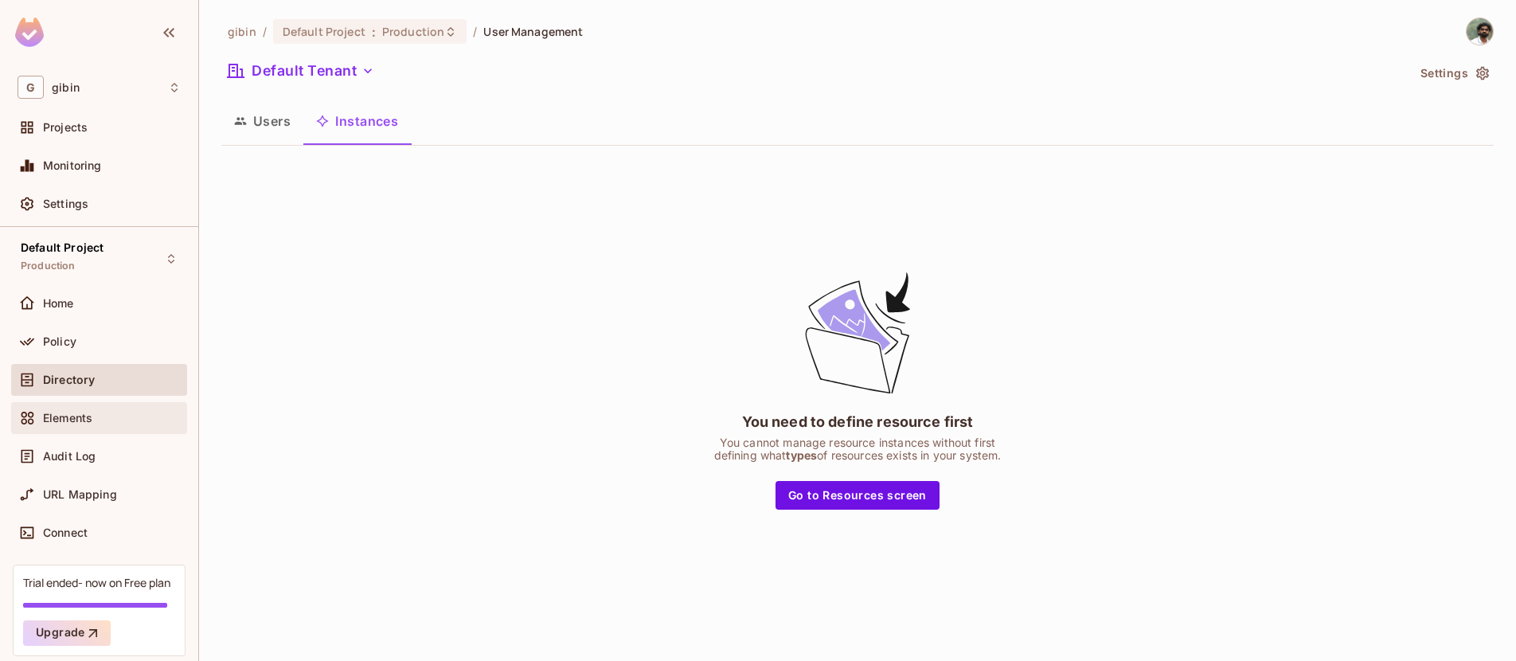
click at [61, 409] on div "Elements" at bounding box center [99, 417] width 163 height 19
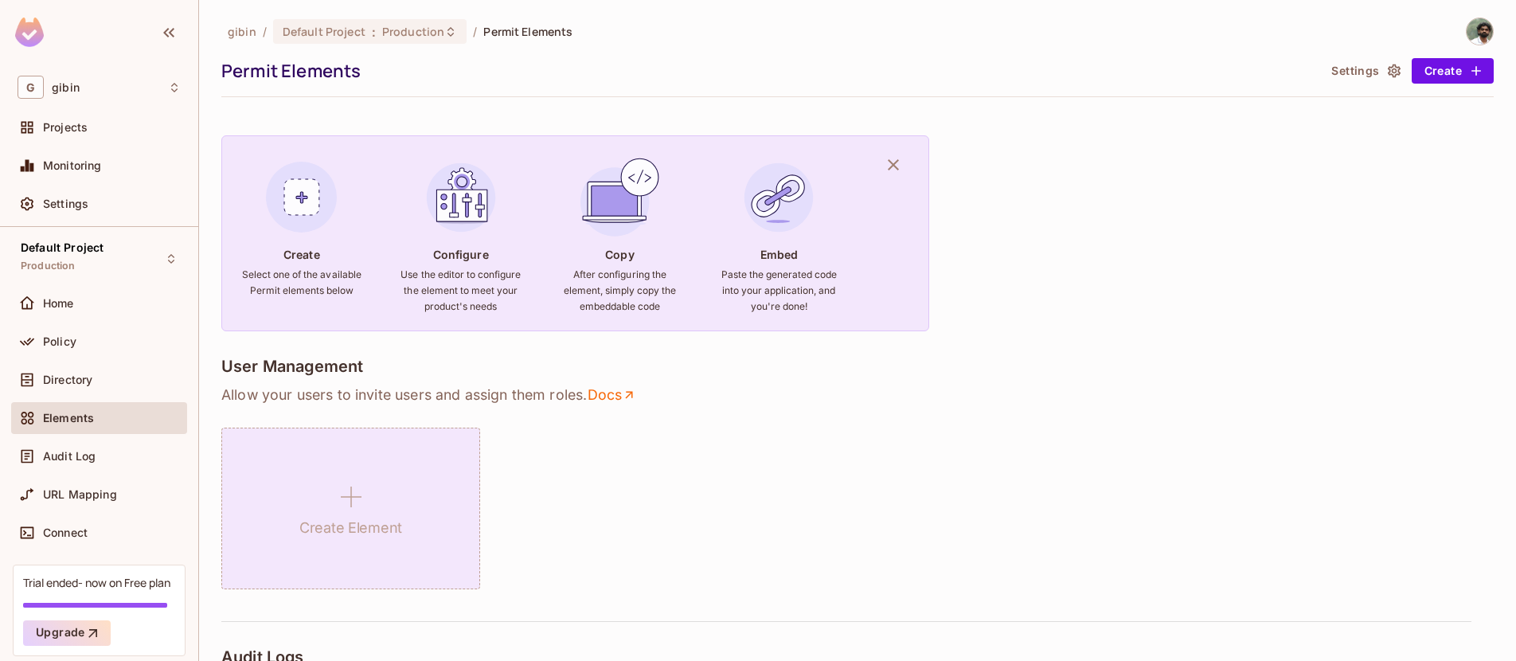
click at [356, 490] on icon at bounding box center [351, 497] width 38 height 38
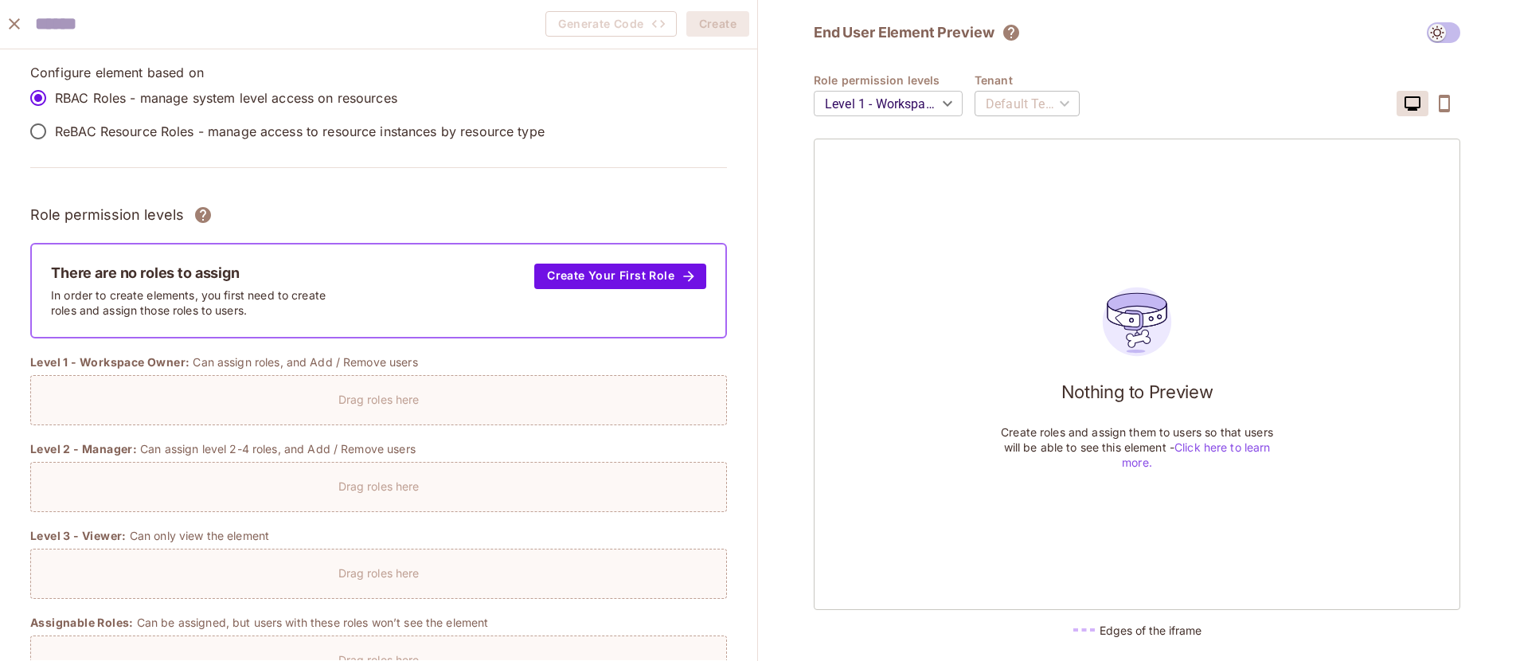
click at [283, 128] on p "ReBAC Resource Roles - manage access to resource instances by resource type" at bounding box center [300, 132] width 490 height 18
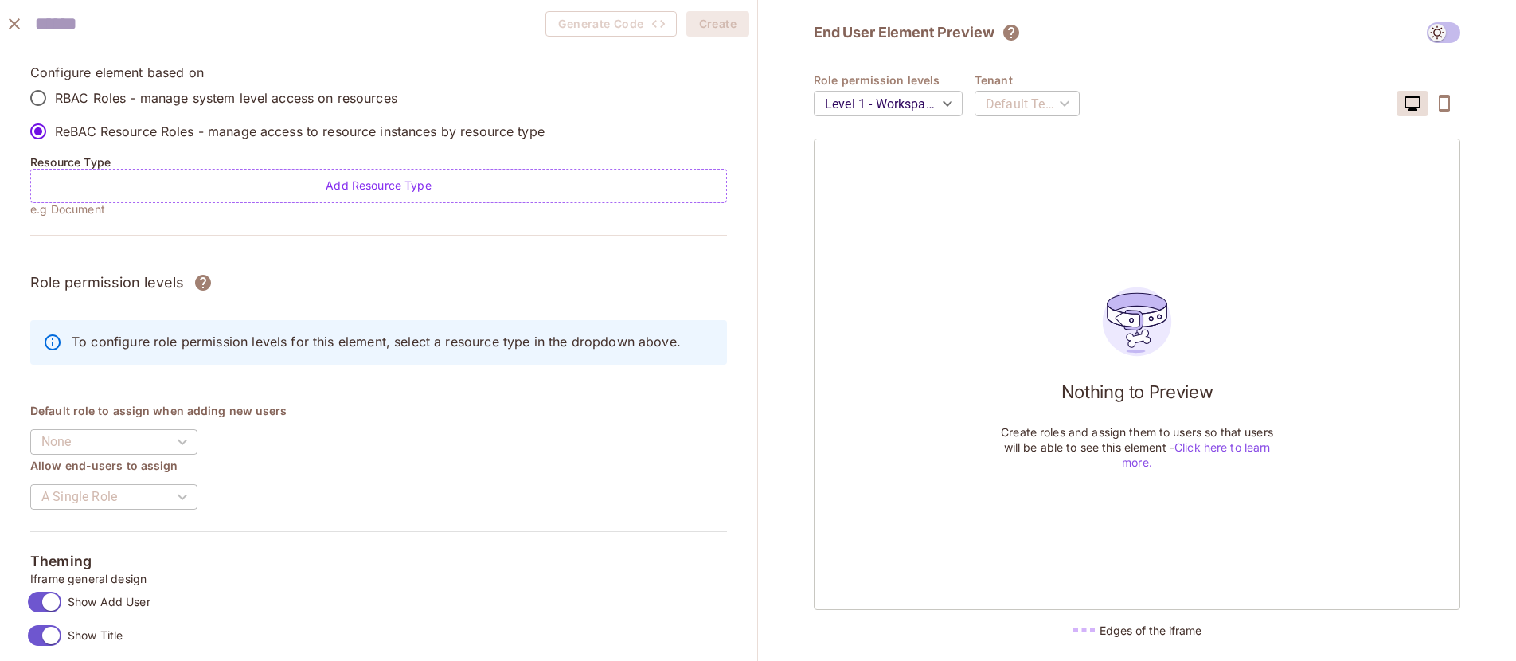
click at [285, 86] on label "RBAC Roles - manage system level access on resources" at bounding box center [282, 97] width 523 height 33
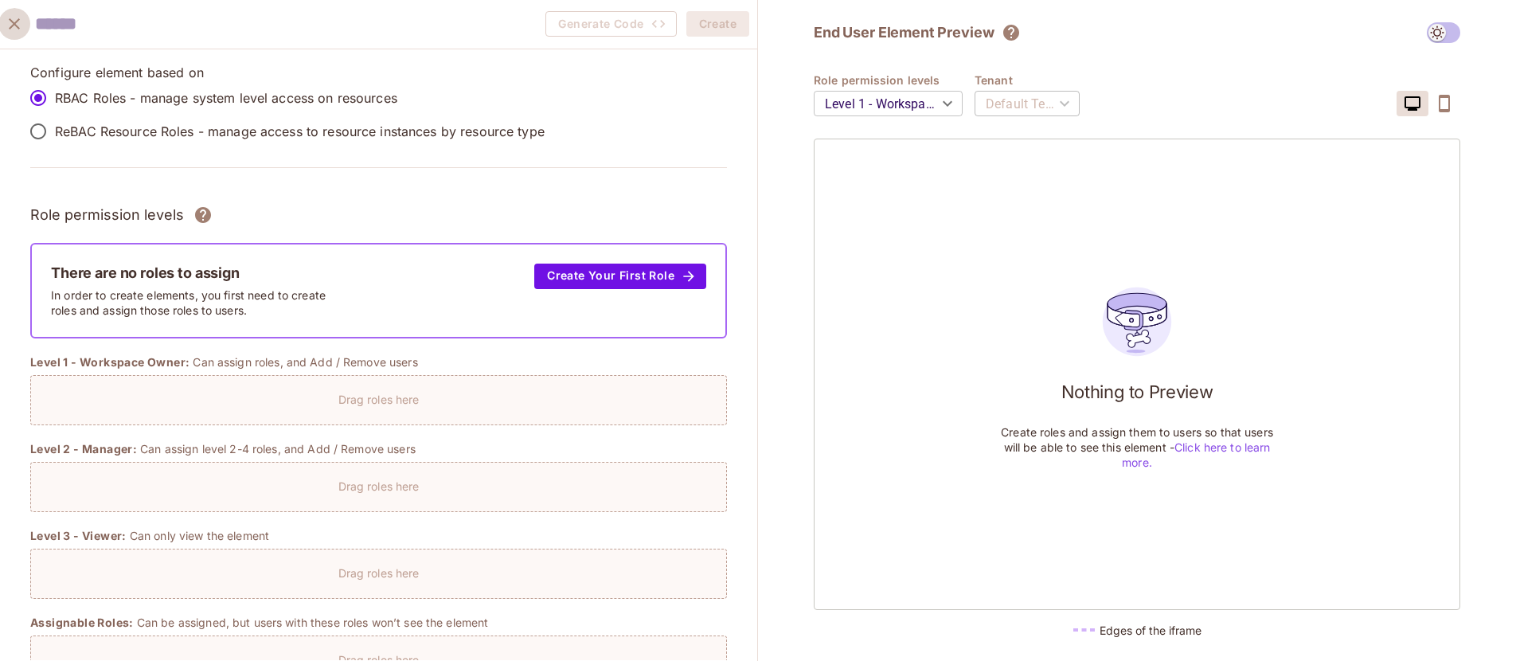
click at [18, 21] on icon "close" at bounding box center [14, 23] width 19 height 19
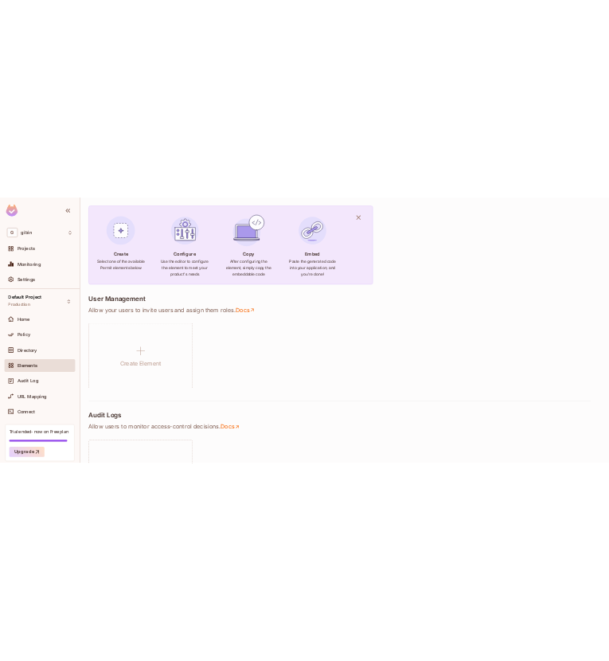
scroll to position [210, 0]
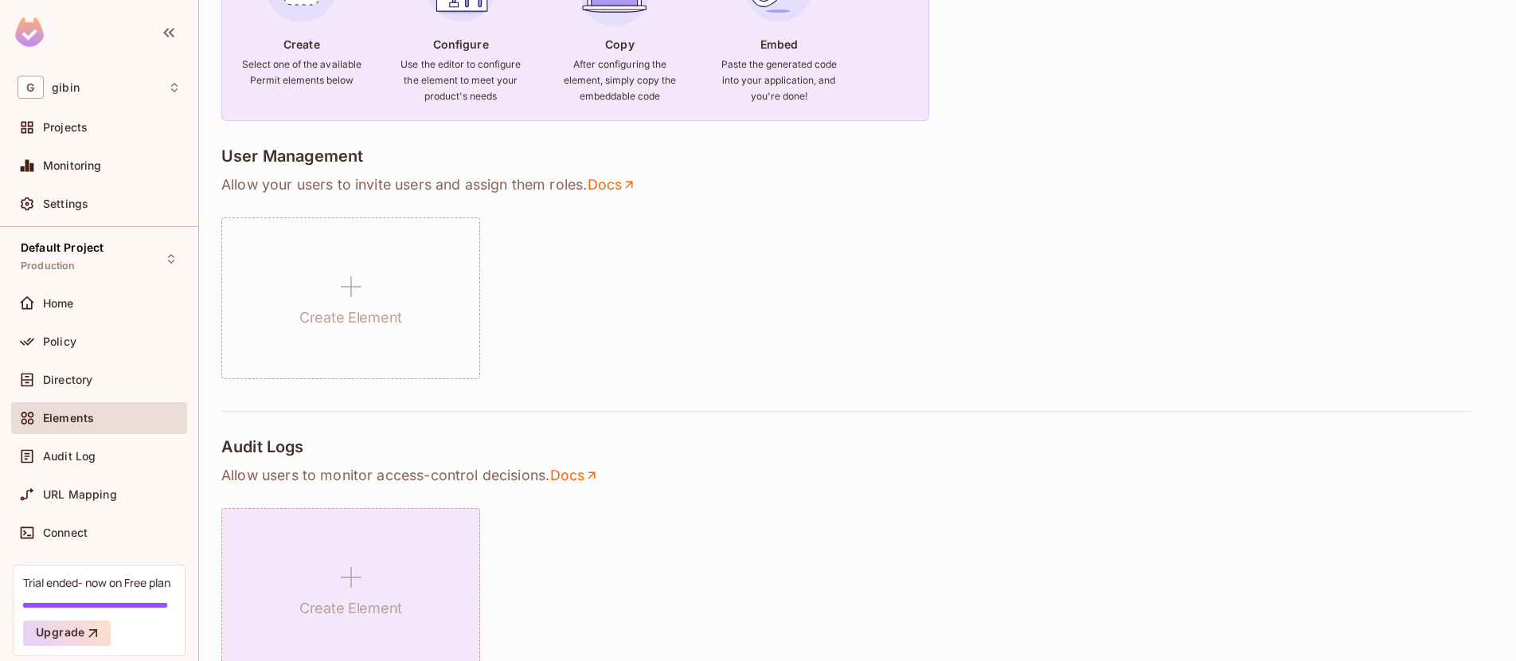
click at [414, 598] on div "Create Element" at bounding box center [350, 589] width 259 height 162
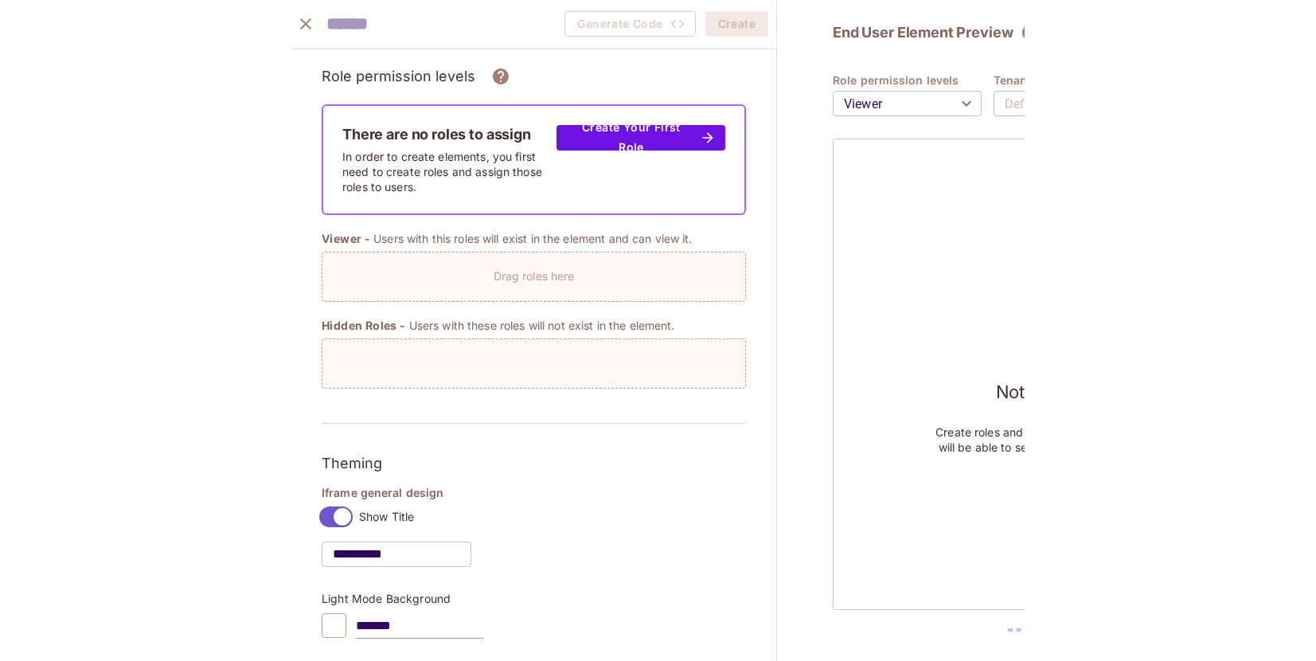
scroll to position [0, 0]
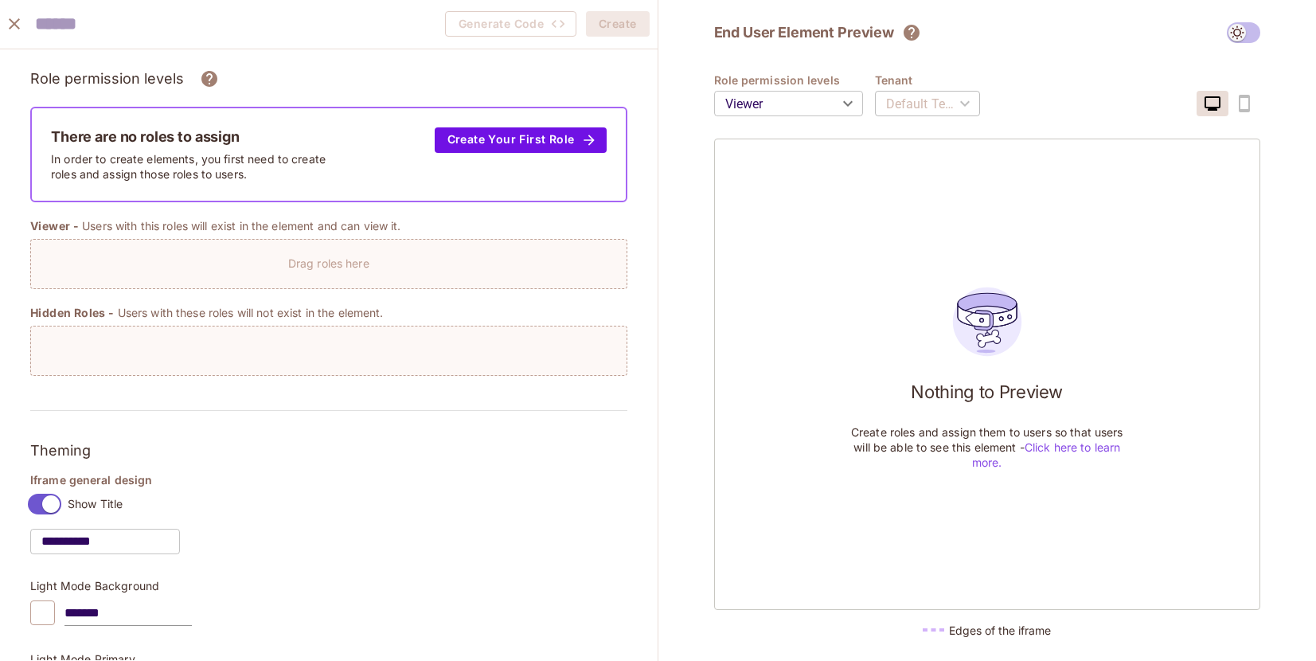
click at [18, 28] on icon "close" at bounding box center [14, 23] width 11 height 11
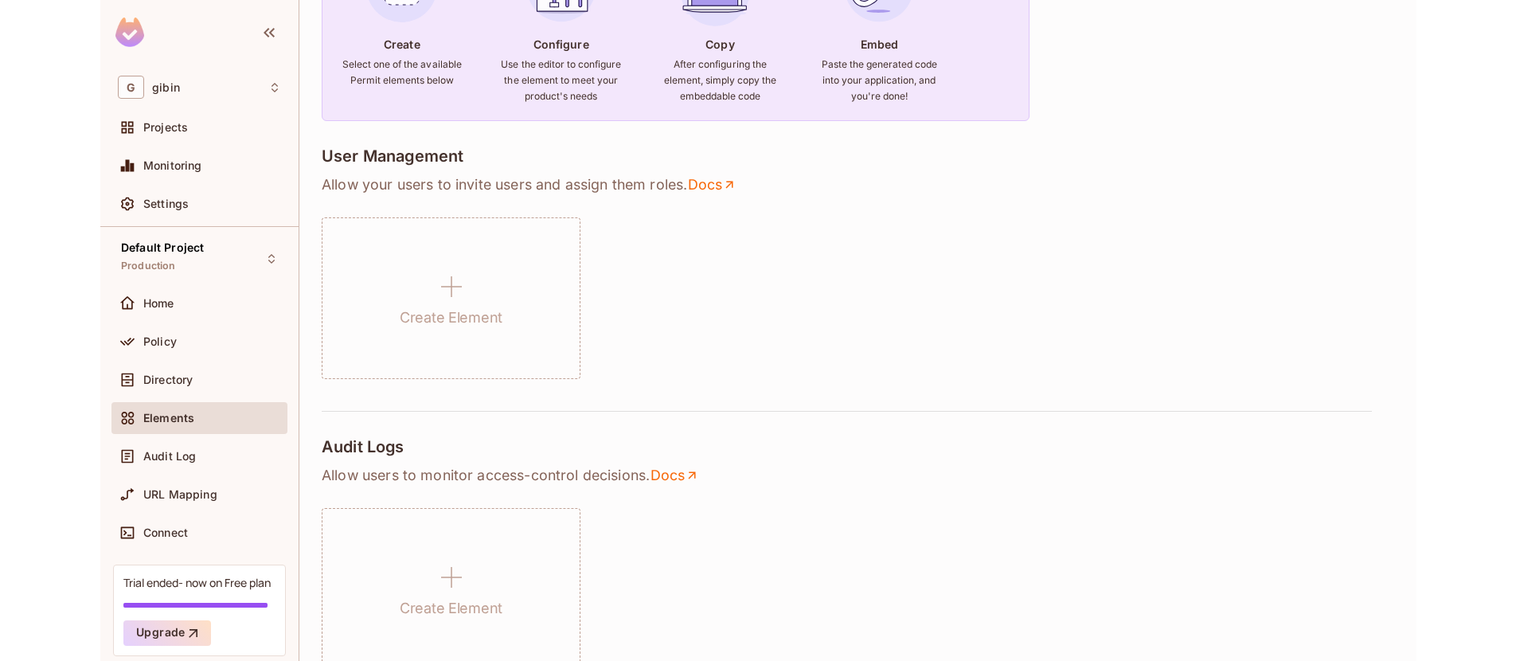
scroll to position [1003, 0]
